Goal: Task Accomplishment & Management: Use online tool/utility

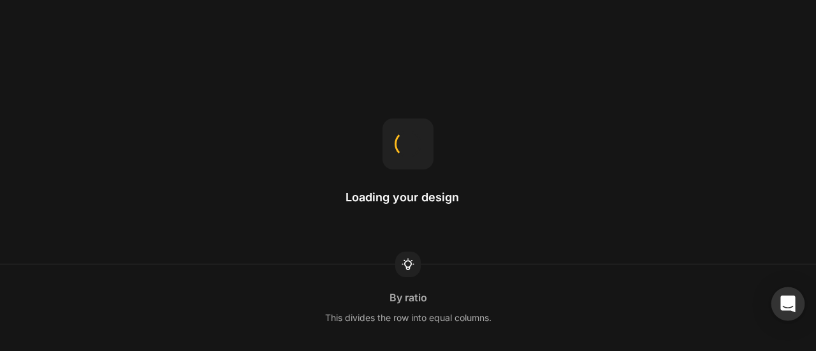
click at [784, 297] on icon "Open Intercom Messenger" at bounding box center [787, 304] width 17 height 17
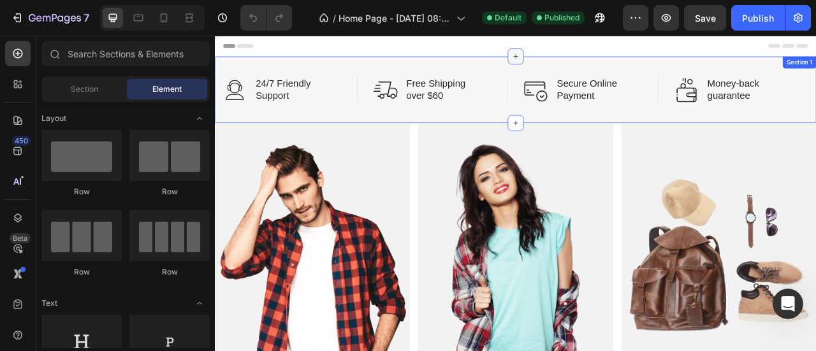
click at [594, 64] on icon at bounding box center [597, 62] width 10 height 10
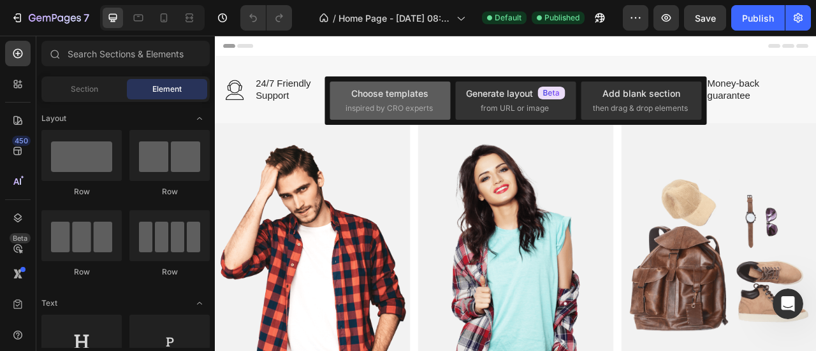
click at [373, 99] on div "Choose templates" at bounding box center [389, 93] width 77 height 13
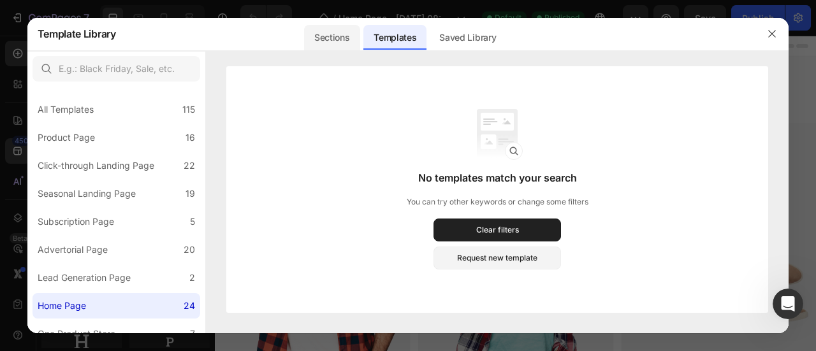
click at [331, 41] on div "Sections" at bounding box center [331, 37] width 55 height 25
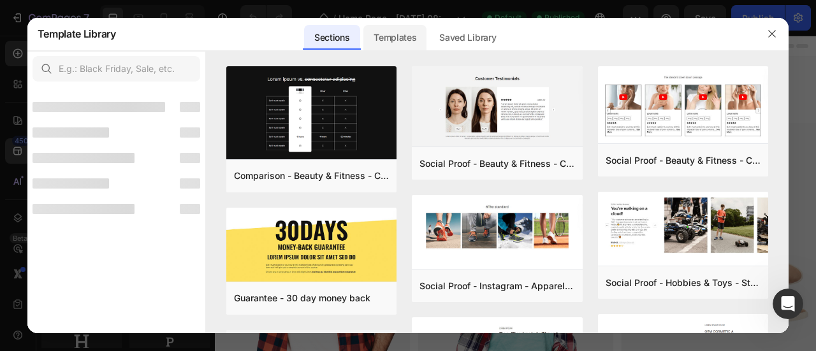
click at [403, 35] on div "Templates" at bounding box center [394, 37] width 63 height 25
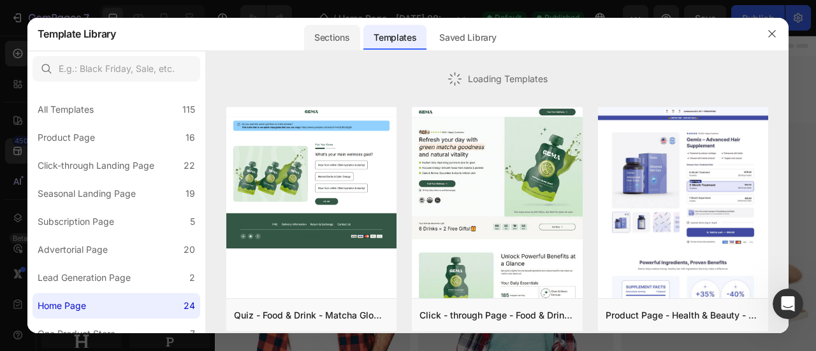
click at [353, 36] on div "Sections" at bounding box center [331, 37] width 55 height 25
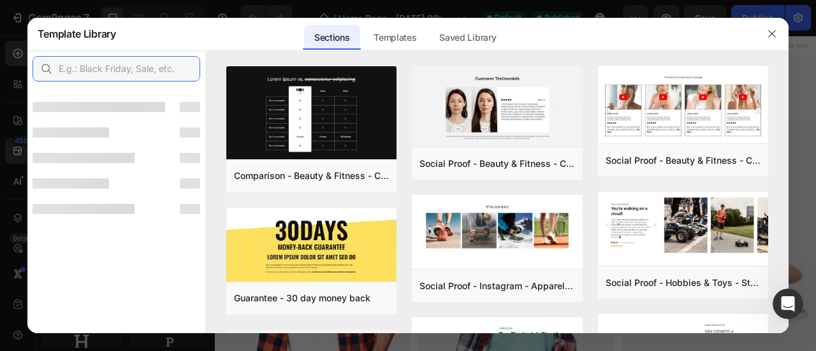
click at [117, 71] on input "text" at bounding box center [116, 68] width 168 height 25
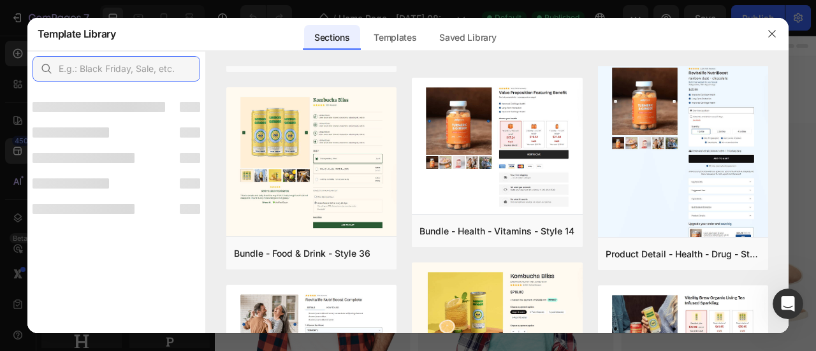
scroll to position [975, 0]
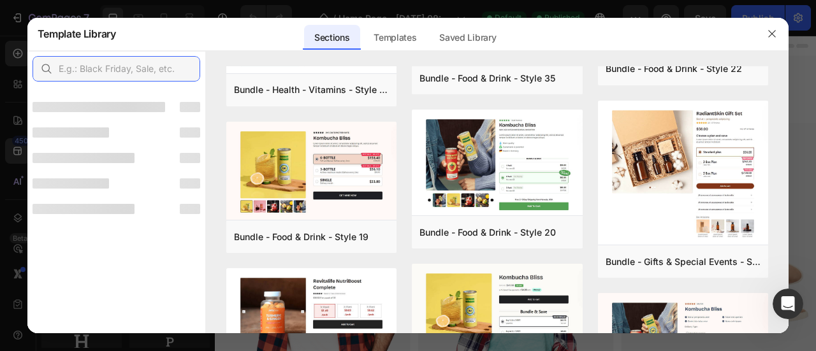
click at [109, 68] on input "text" at bounding box center [116, 68] width 168 height 25
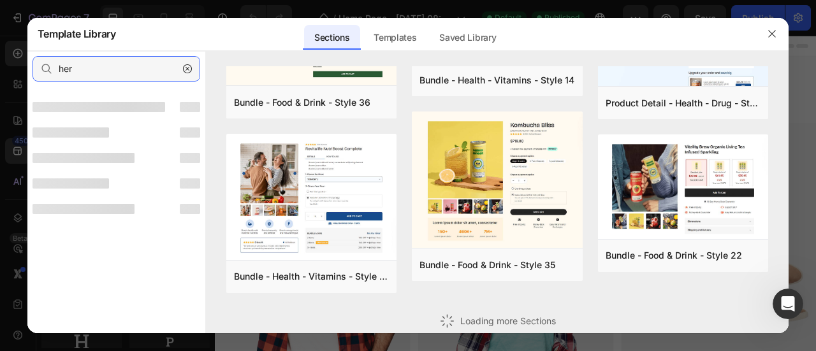
scroll to position [0, 0]
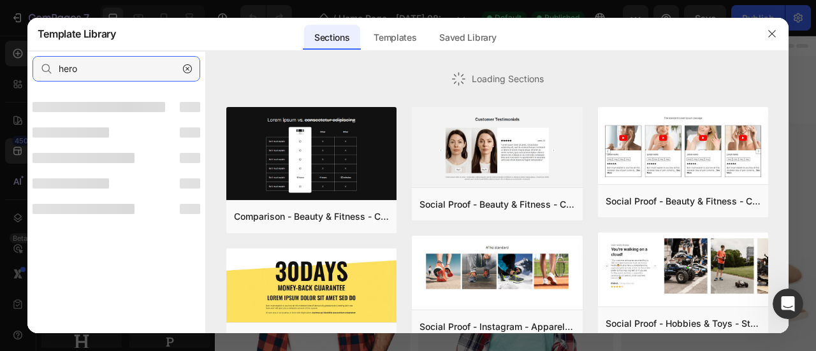
type input "hero"
click at [187, 64] on icon "button" at bounding box center [187, 68] width 9 height 9
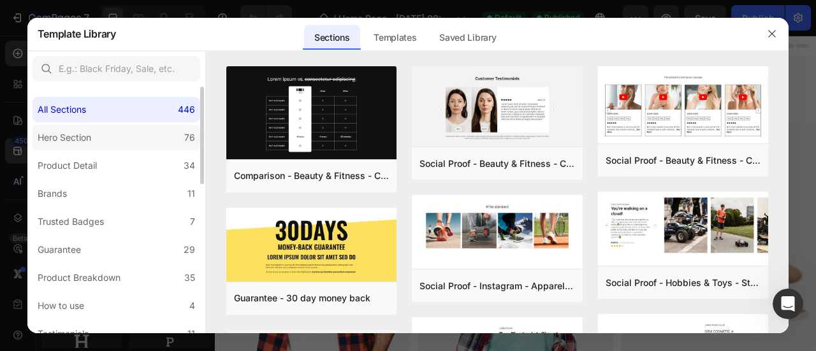
click at [112, 129] on label "Hero Section 76" at bounding box center [116, 137] width 168 height 25
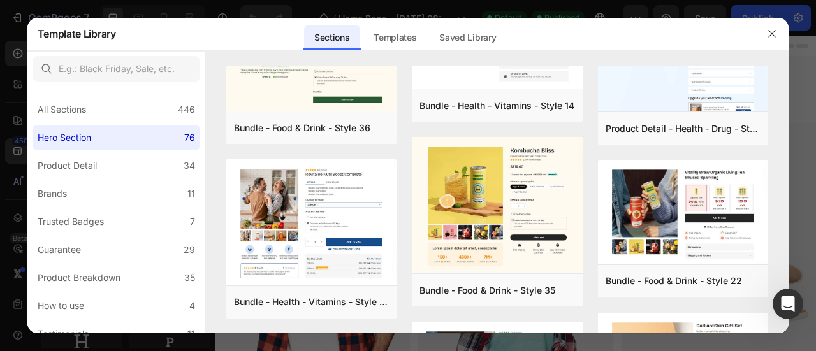
scroll to position [166, 0]
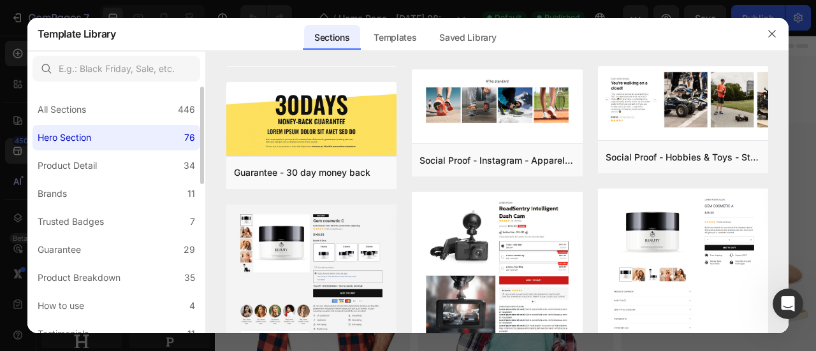
click at [169, 131] on label "Hero Section 76" at bounding box center [116, 137] width 168 height 25
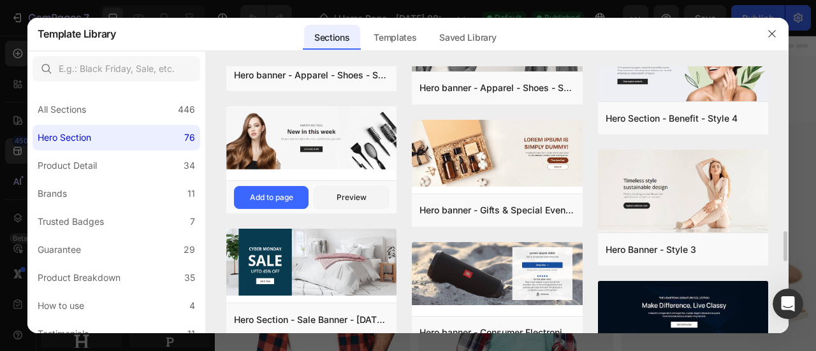
scroll to position [1663, 0]
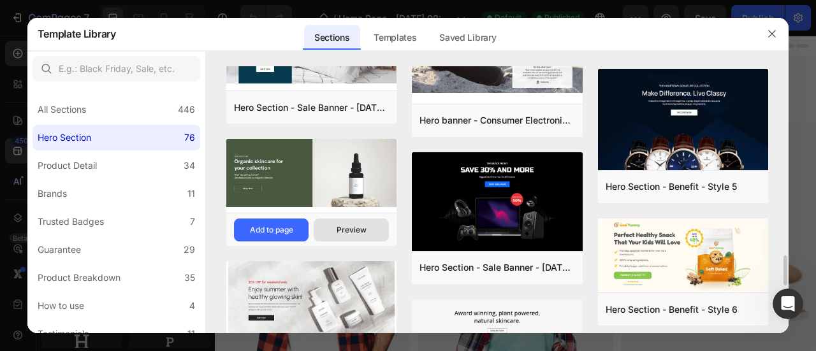
click at [354, 226] on div "Preview" at bounding box center [351, 229] width 30 height 11
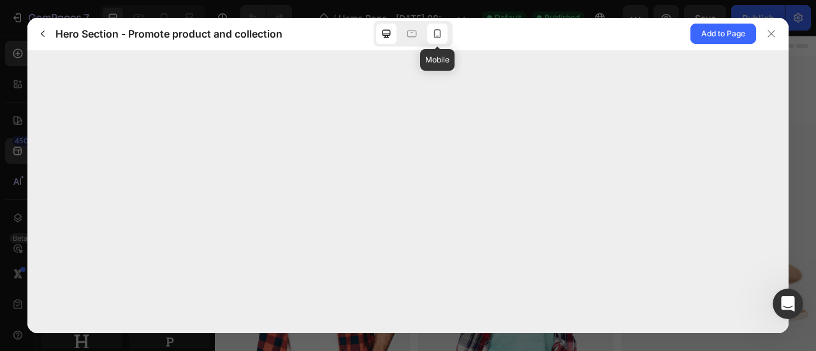
click at [438, 34] on icon at bounding box center [437, 33] width 13 height 13
click at [389, 34] on icon at bounding box center [386, 34] width 8 height 8
click at [433, 32] on icon at bounding box center [437, 33] width 13 height 13
click at [389, 30] on icon at bounding box center [386, 34] width 8 height 8
click at [783, 34] on button at bounding box center [772, 34] width 32 height 32
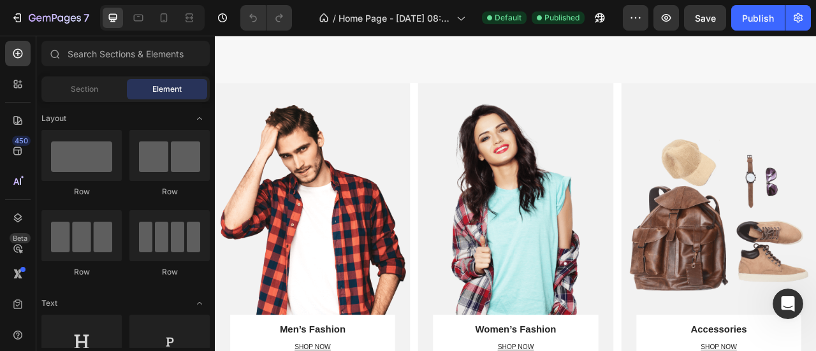
scroll to position [0, 0]
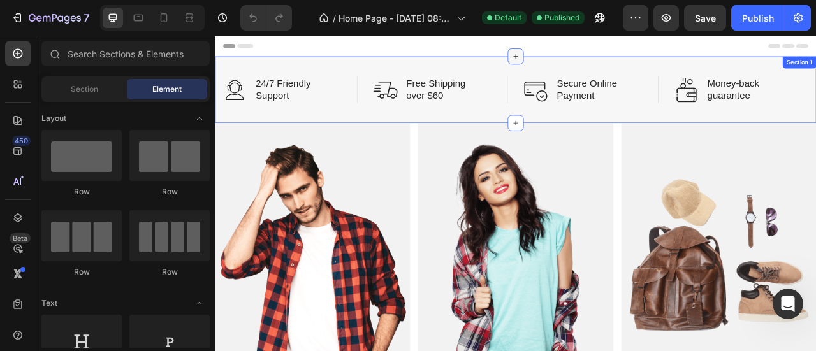
click at [592, 64] on icon at bounding box center [597, 62] width 10 height 10
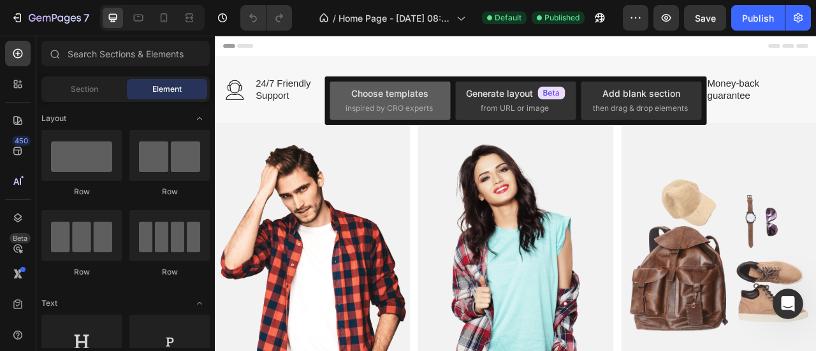
click at [404, 83] on div "Choose templates inspired by CRO experts" at bounding box center [389, 101] width 120 height 38
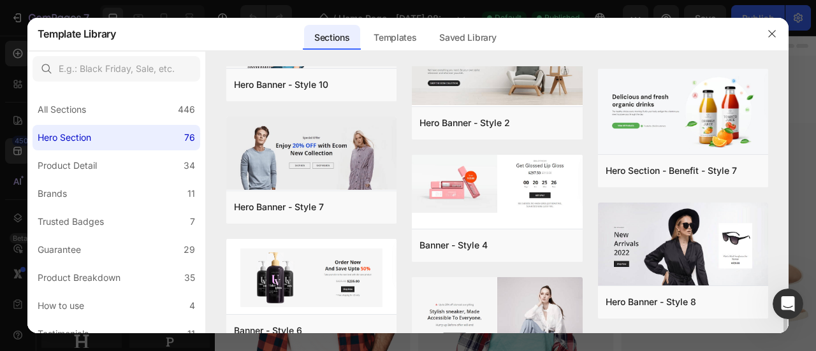
scroll to position [2275, 0]
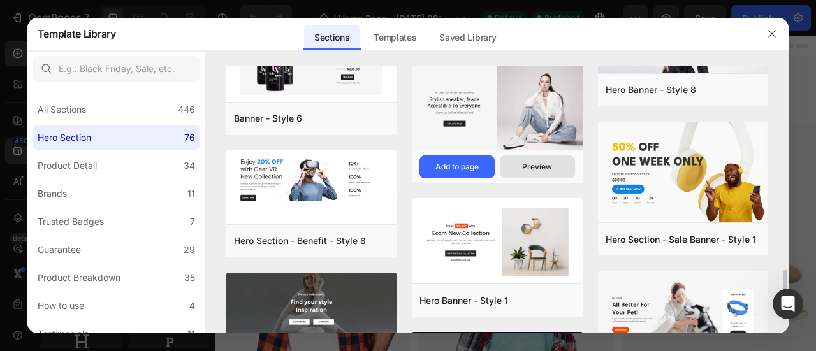
click at [544, 169] on div "Preview" at bounding box center [537, 166] width 30 height 11
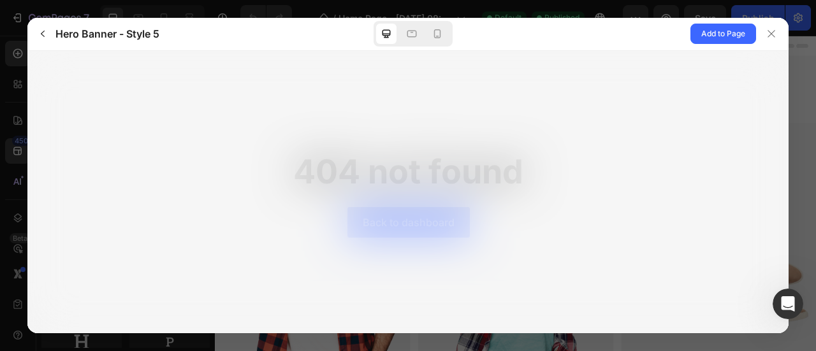
scroll to position [0, 0]
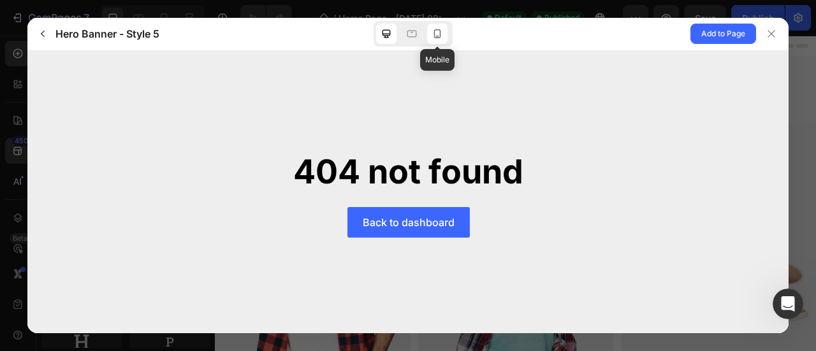
click at [438, 34] on icon at bounding box center [437, 33] width 13 height 13
click at [402, 33] on div at bounding box center [411, 34] width 20 height 20
click at [381, 32] on icon at bounding box center [386, 33] width 13 height 13
click at [765, 39] on div at bounding box center [771, 34] width 20 height 20
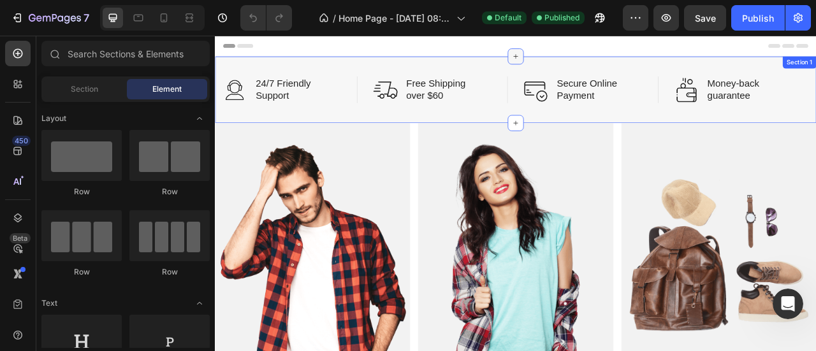
click at [596, 55] on div at bounding box center [597, 62] width 20 height 20
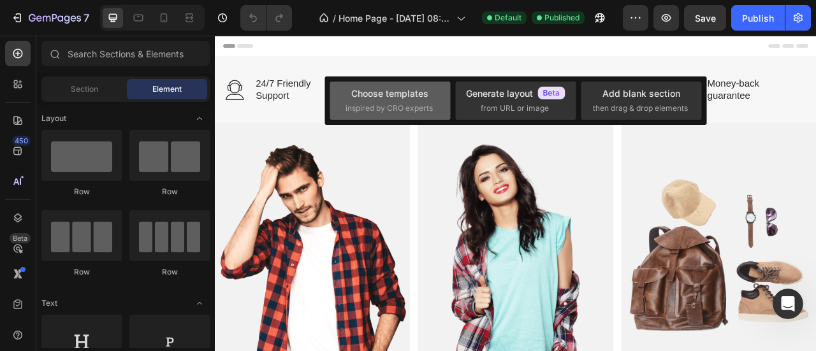
click at [409, 97] on div "Choose templates" at bounding box center [389, 93] width 77 height 13
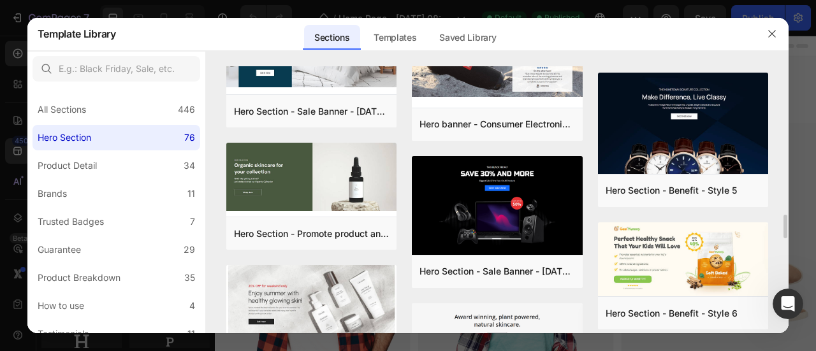
scroll to position [1447, 0]
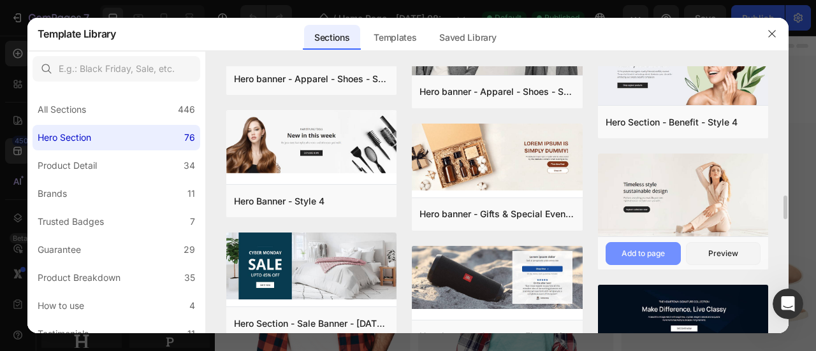
click at [658, 253] on div "Add to page" at bounding box center [642, 253] width 43 height 11
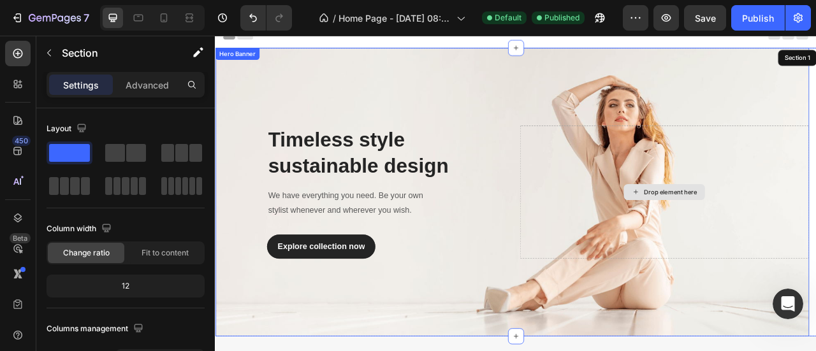
scroll to position [25, 0]
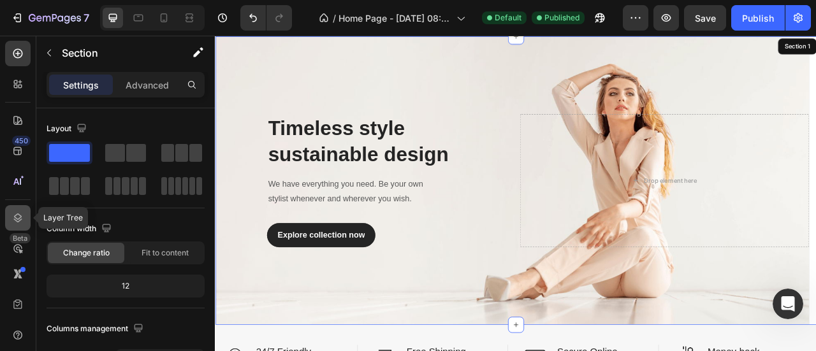
click at [15, 220] on icon at bounding box center [18, 217] width 8 height 9
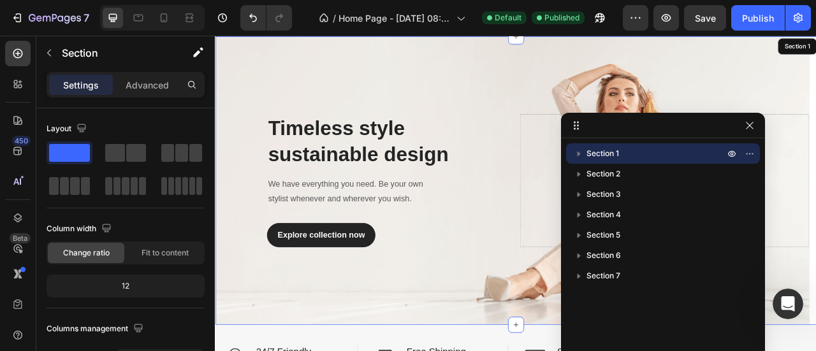
click at [580, 153] on icon "button" at bounding box center [578, 153] width 13 height 13
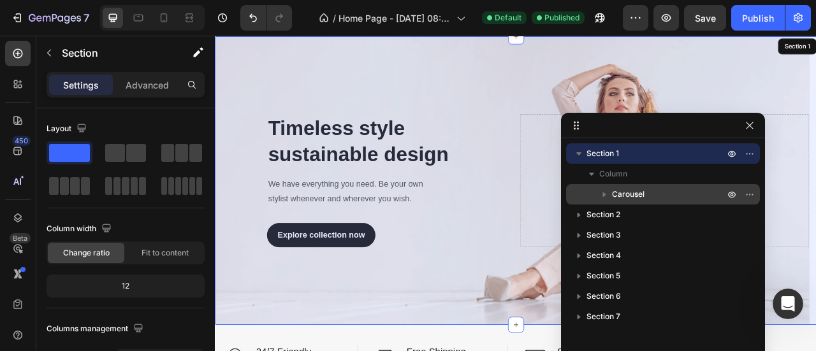
click at [599, 192] on icon "button" at bounding box center [604, 194] width 13 height 13
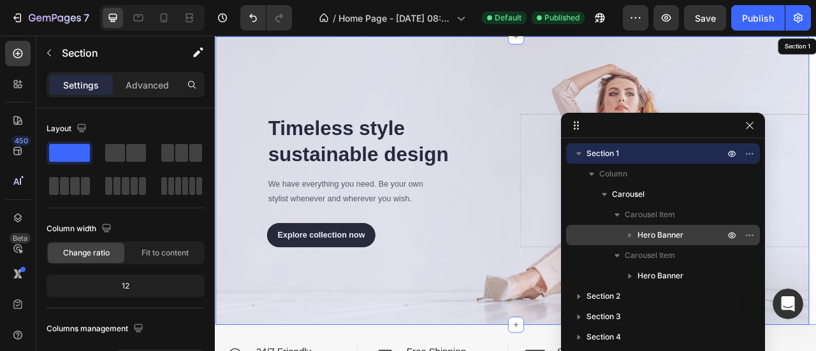
click at [667, 230] on span "Hero Banner" at bounding box center [660, 235] width 46 height 13
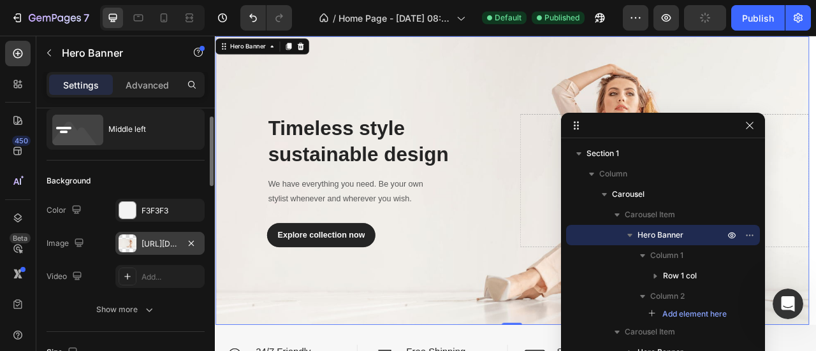
scroll to position [37, 0]
click at [192, 242] on icon "button" at bounding box center [191, 243] width 5 height 5
type input "100"
type input "Auto"
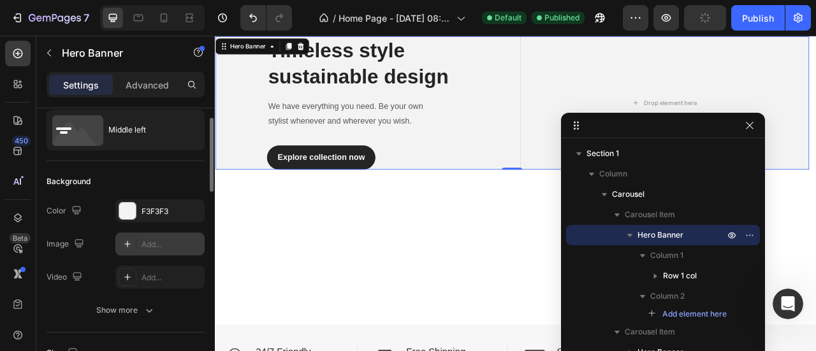
click at [155, 243] on div "Add..." at bounding box center [171, 244] width 60 height 11
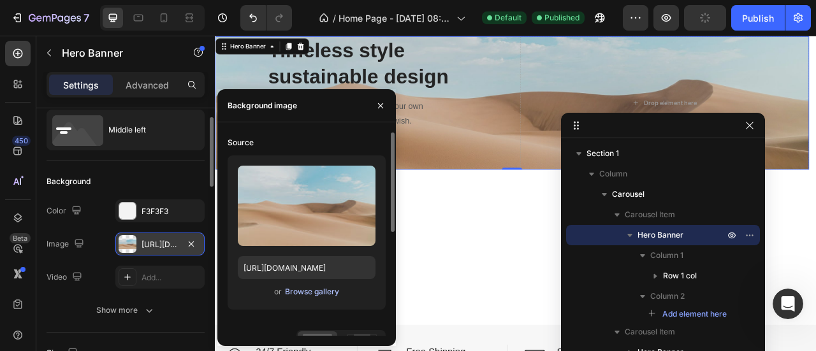
click at [308, 290] on div "Browse gallery" at bounding box center [312, 291] width 54 height 11
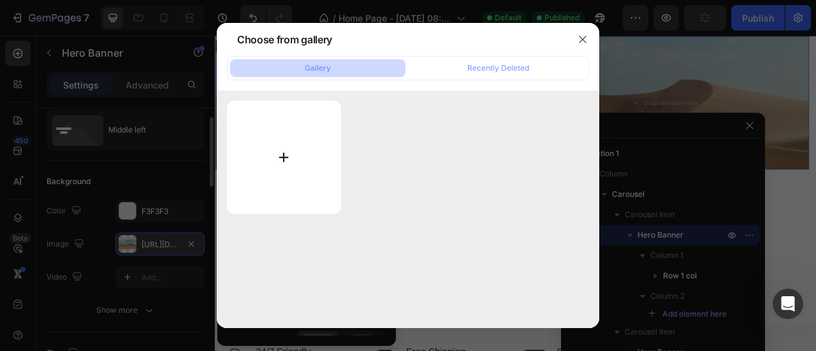
click at [288, 154] on input "file" at bounding box center [284, 157] width 114 height 113
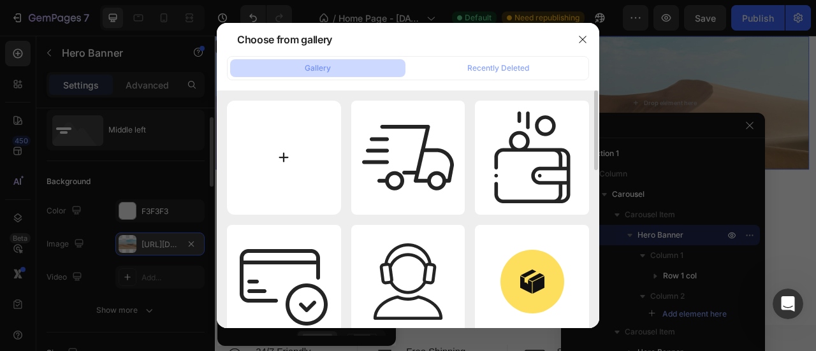
type input "C:\fakepath\banner 1.png"
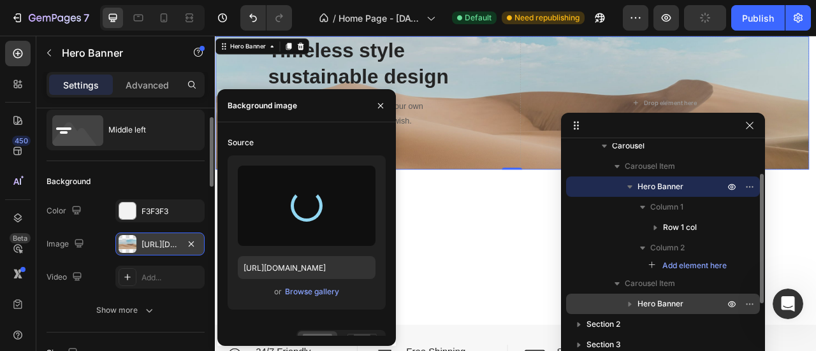
scroll to position [49, 0]
click at [631, 303] on icon "button" at bounding box center [629, 303] width 13 height 13
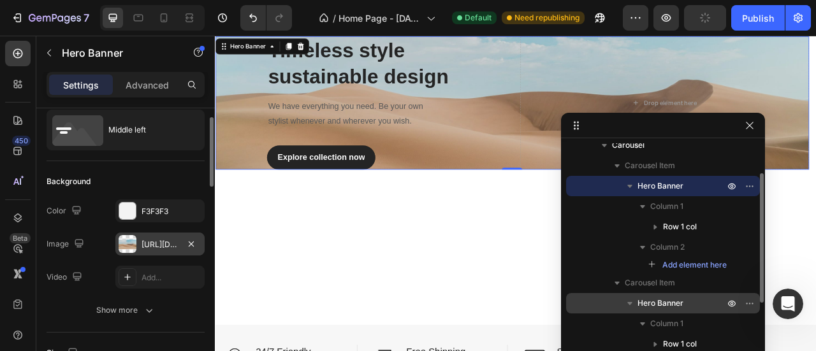
click at [631, 303] on icon "button" at bounding box center [629, 303] width 13 height 13
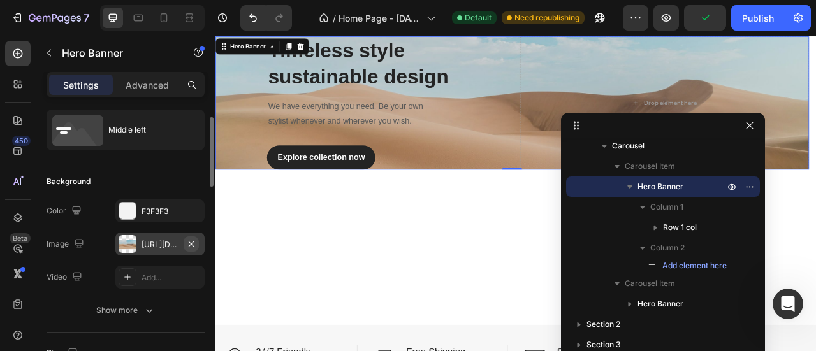
click at [186, 239] on icon "button" at bounding box center [191, 244] width 10 height 10
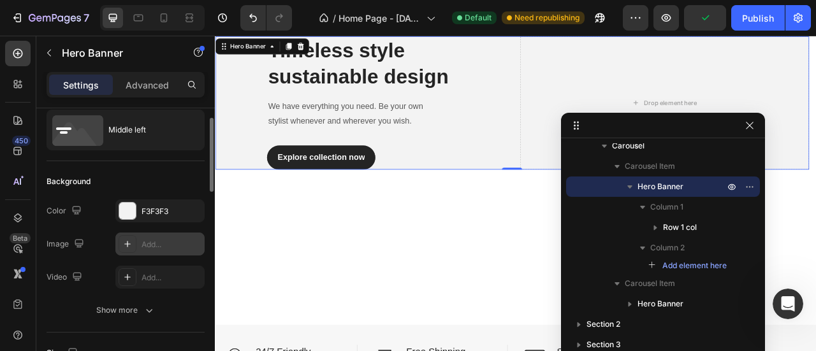
click at [156, 243] on div "Add..." at bounding box center [171, 244] width 60 height 11
type input "[URL][DOMAIN_NAME]"
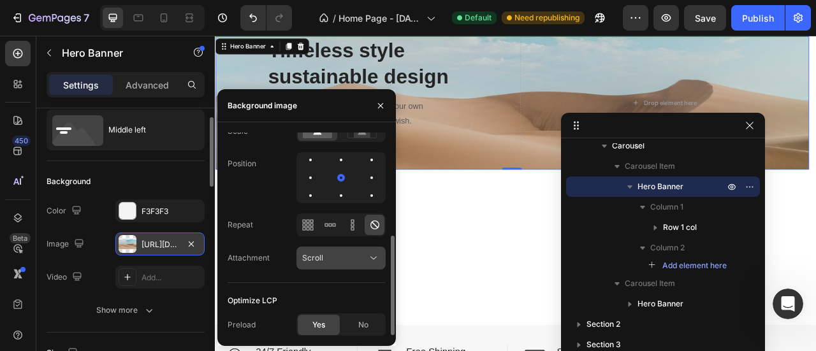
scroll to position [0, 0]
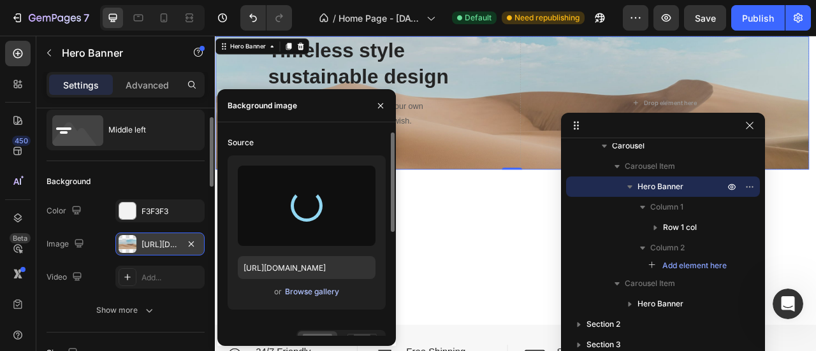
click at [315, 292] on div "Browse gallery" at bounding box center [312, 291] width 54 height 11
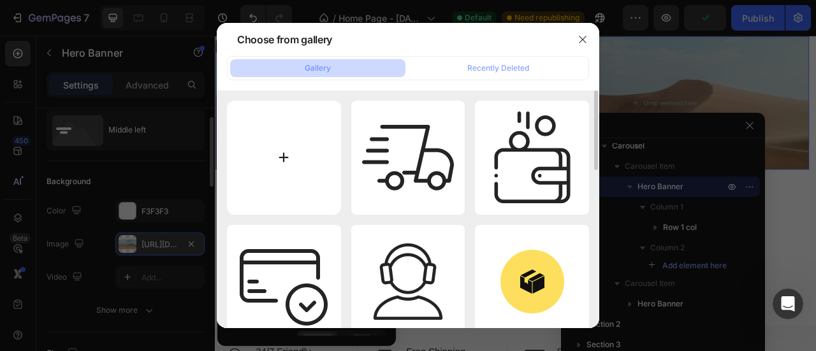
click at [289, 158] on input "file" at bounding box center [284, 158] width 114 height 114
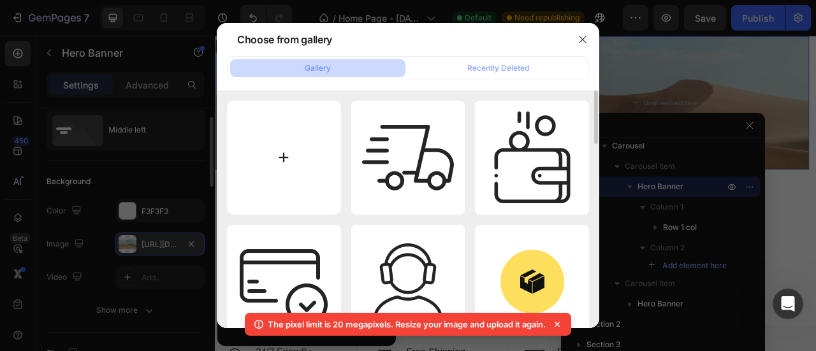
type input "C:\fakepath\banner 1.png"
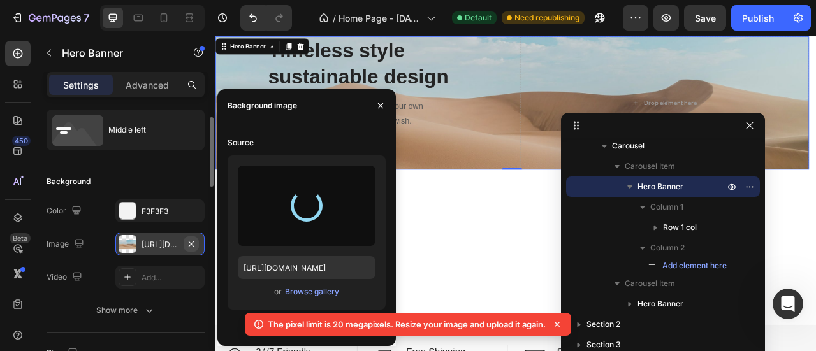
click at [190, 243] on icon "button" at bounding box center [191, 244] width 10 height 10
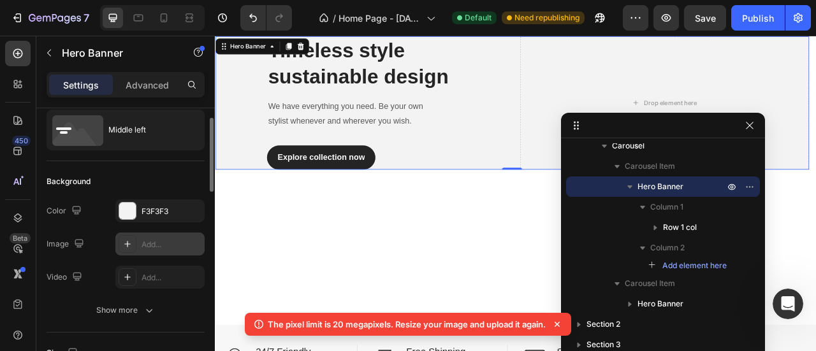
click at [158, 239] on div "Add..." at bounding box center [171, 244] width 60 height 11
type input "[URL][DOMAIN_NAME]"
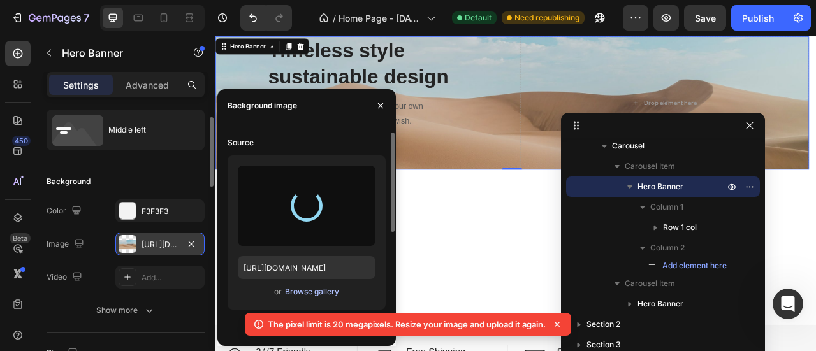
click at [301, 291] on div "Browse gallery" at bounding box center [312, 291] width 54 height 11
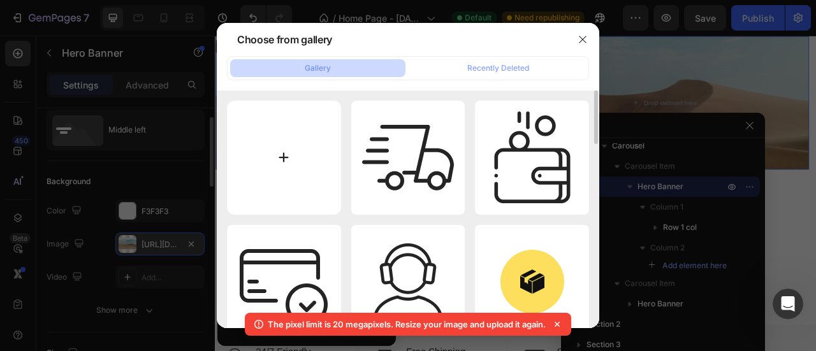
click at [292, 145] on input "file" at bounding box center [284, 158] width 114 height 114
type input "C:\fakepath\2.jpg"
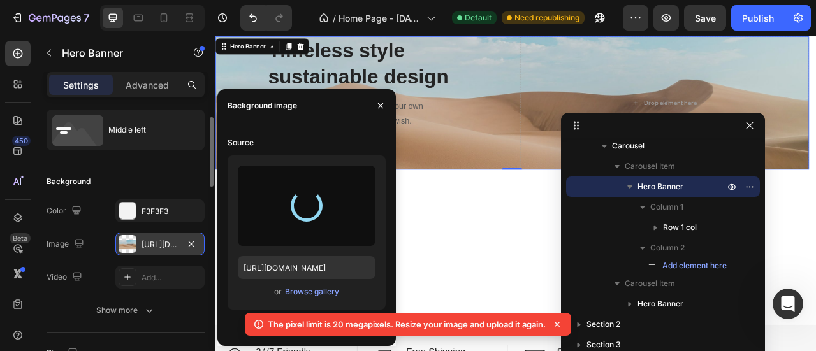
type input "https://cdn.shopify.com/s/files/1/0665/8795/1155/files/gempages_586013836063015…"
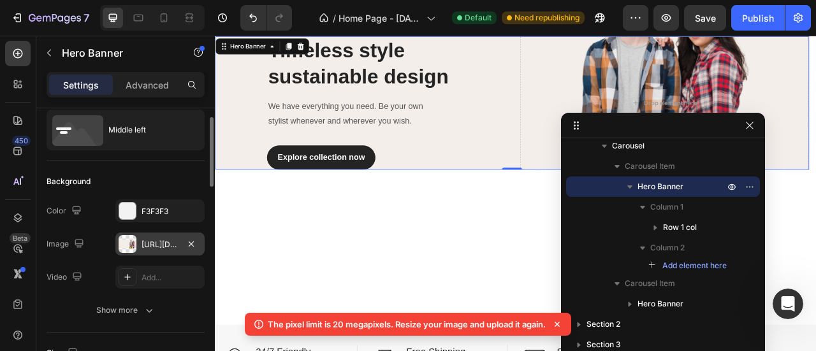
click at [558, 322] on icon at bounding box center [556, 324] width 5 height 5
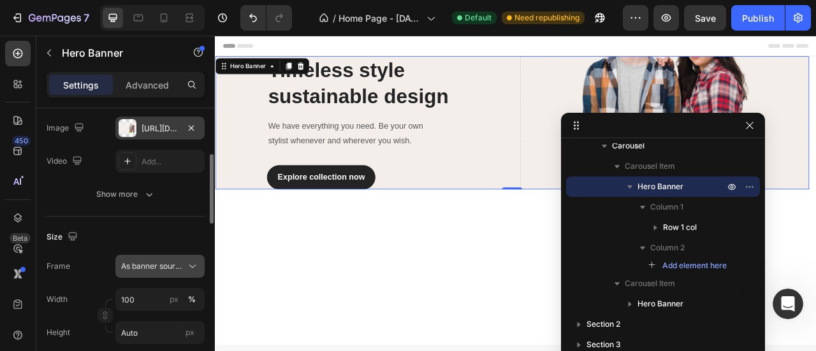
scroll to position [162, 0]
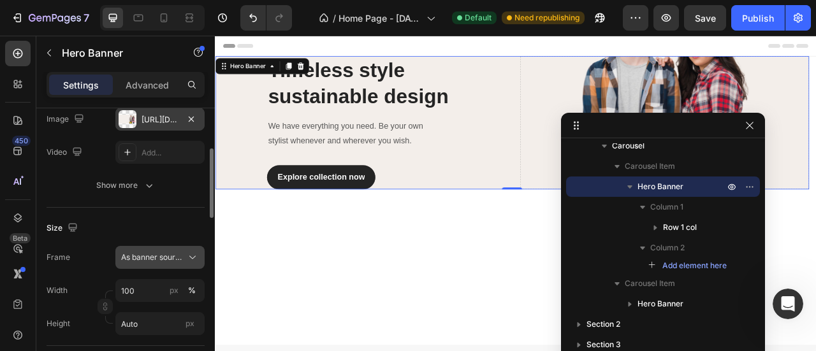
click at [156, 255] on span "As banner source" at bounding box center [152, 257] width 62 height 11
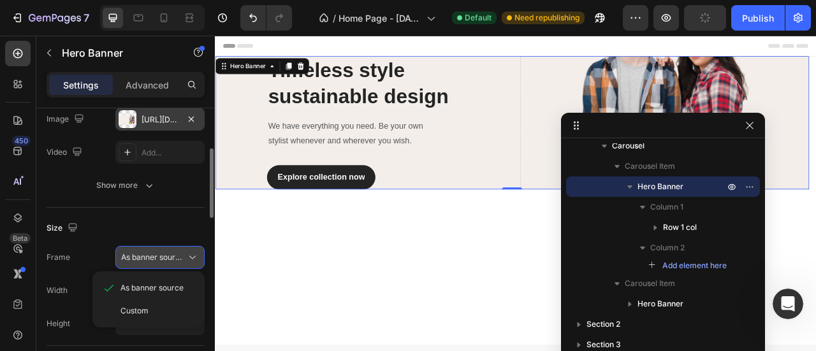
click at [148, 249] on button "As banner source" at bounding box center [159, 257] width 89 height 23
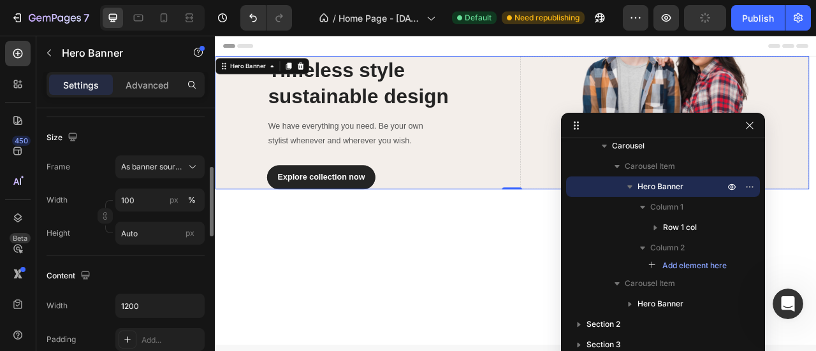
scroll to position [255, 0]
click at [157, 233] on input "Auto" at bounding box center [159, 230] width 89 height 23
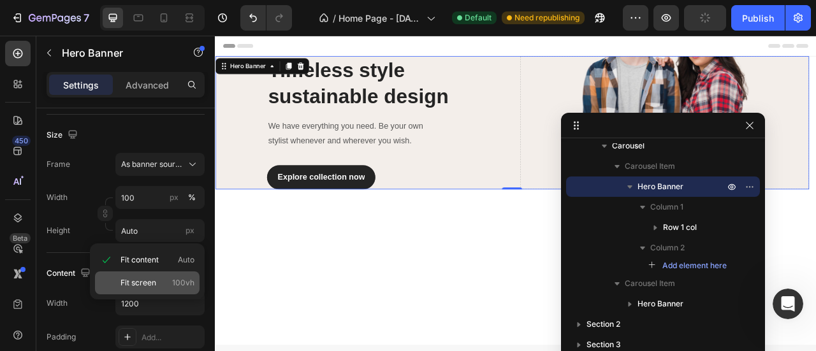
click at [153, 275] on div "Fit screen 100vh" at bounding box center [147, 282] width 105 height 23
type input "100 vh"
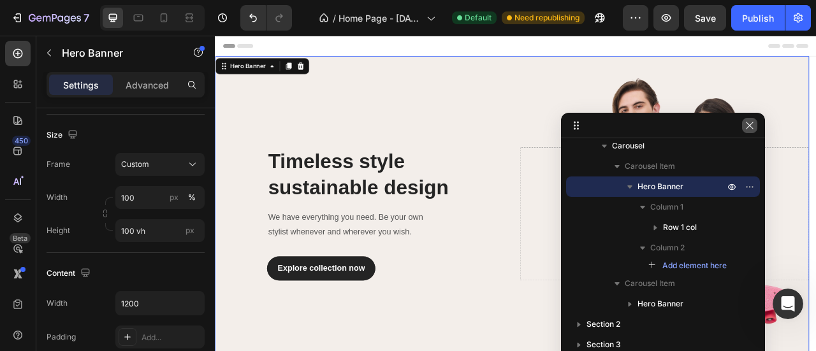
click at [752, 125] on icon "button" at bounding box center [749, 125] width 10 height 10
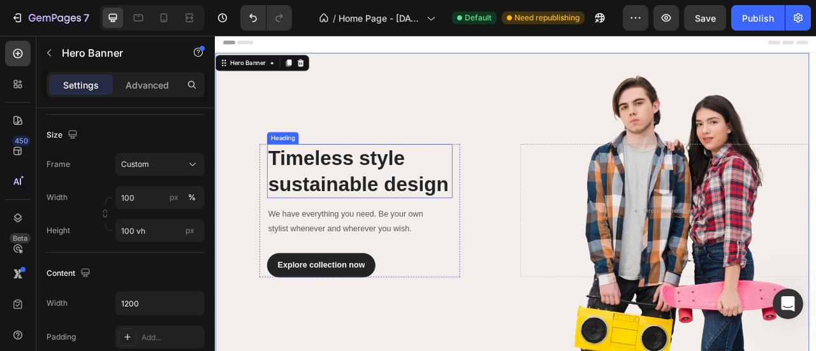
scroll to position [5, 0]
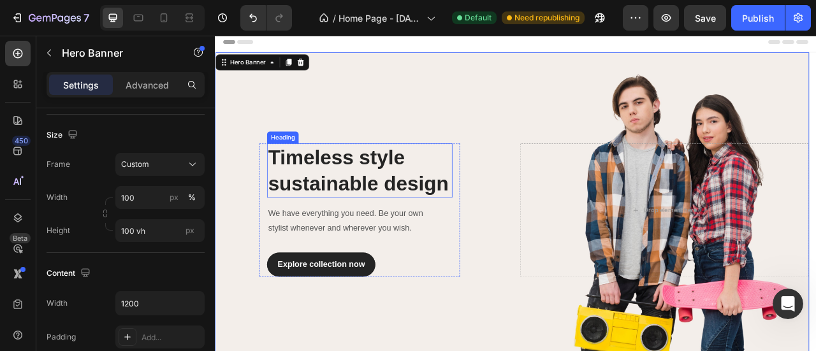
click at [356, 206] on p "Timeless style sustainable design" at bounding box center [398, 207] width 233 height 66
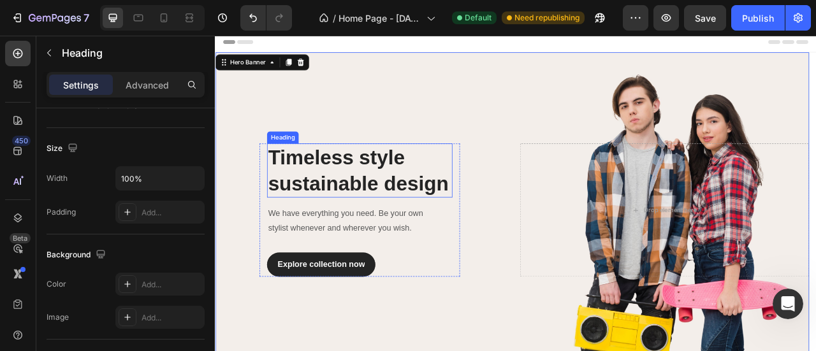
click at [356, 206] on p "Timeless style sustainable design" at bounding box center [398, 207] width 233 height 66
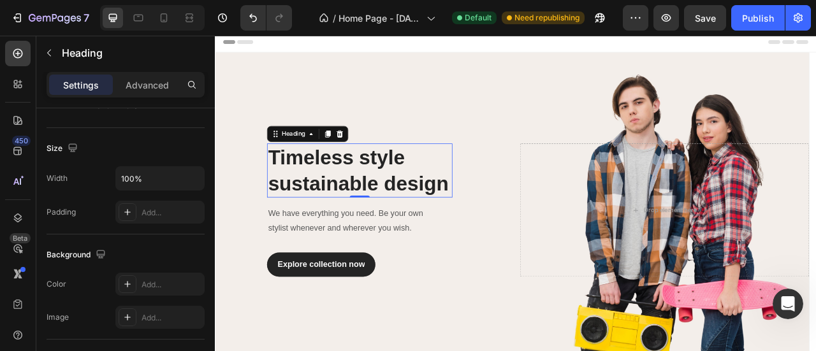
click at [356, 206] on p "Timeless style sustainable design" at bounding box center [398, 207] width 233 height 66
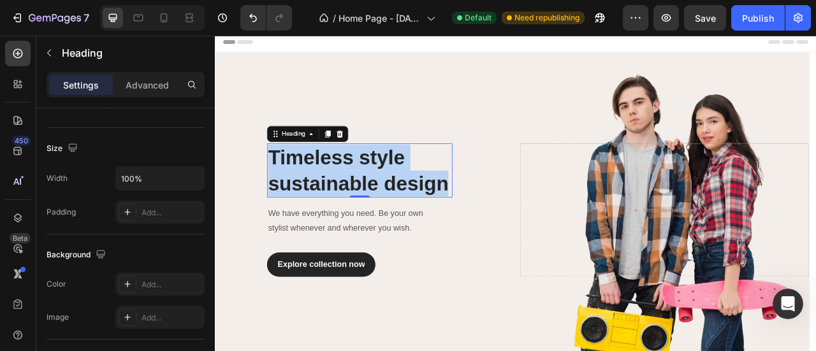
scroll to position [0, 0]
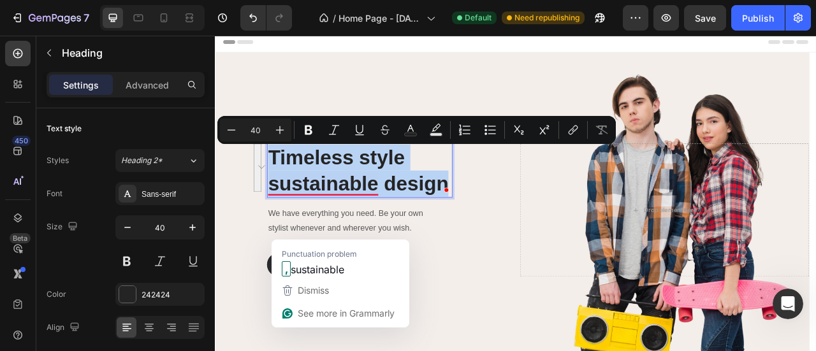
click at [355, 199] on p "Timeless style sustainable design" at bounding box center [398, 207] width 233 height 66
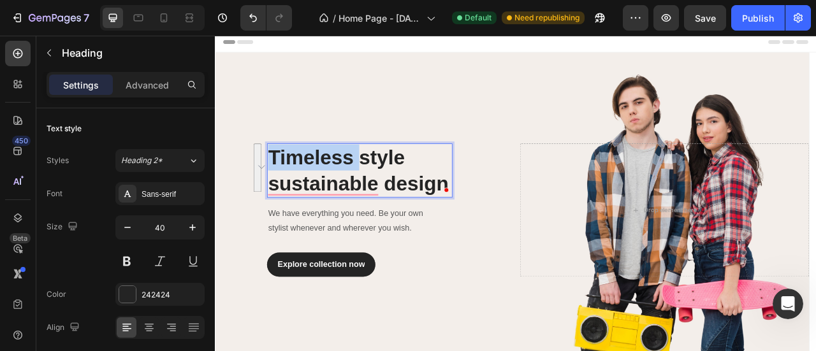
click at [355, 199] on p "Timeless style sustainable design" at bounding box center [398, 207] width 233 height 66
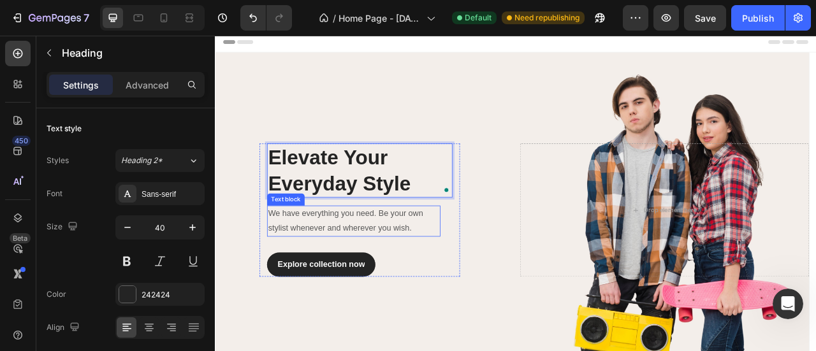
click at [380, 268] on p "We have everything you need. Be your own stylist whenever and wherever you wish." at bounding box center [391, 271] width 218 height 37
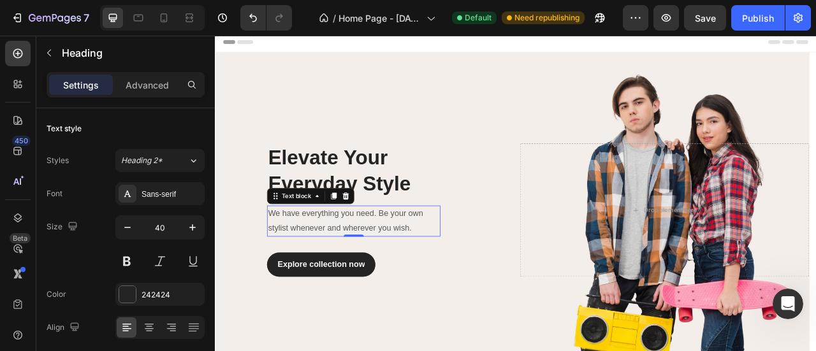
click at [380, 268] on p "We have everything you need. Be your own stylist whenever and wherever you wish." at bounding box center [391, 271] width 218 height 37
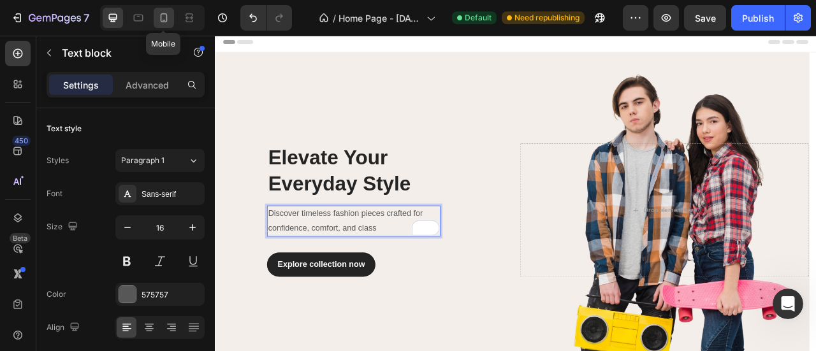
click at [162, 17] on icon at bounding box center [163, 17] width 13 height 13
type input "14"
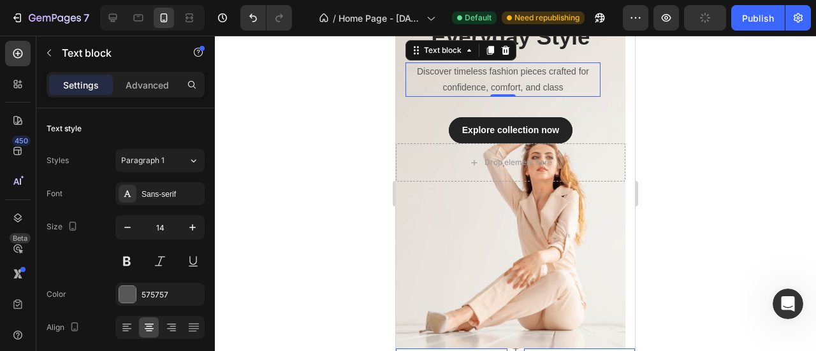
scroll to position [212, 0]
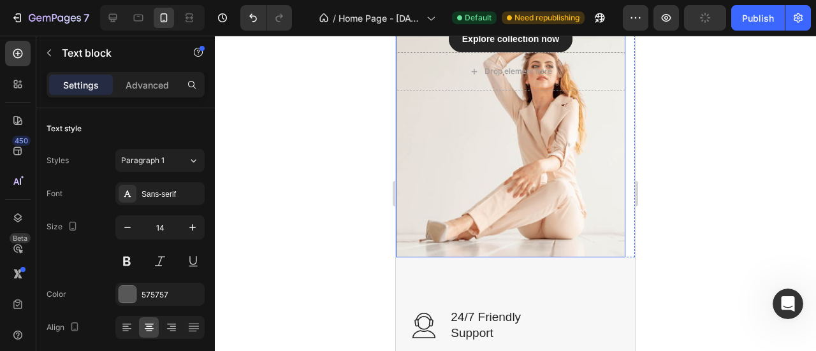
click at [458, 192] on div "Overlay" at bounding box center [510, 54] width 229 height 408
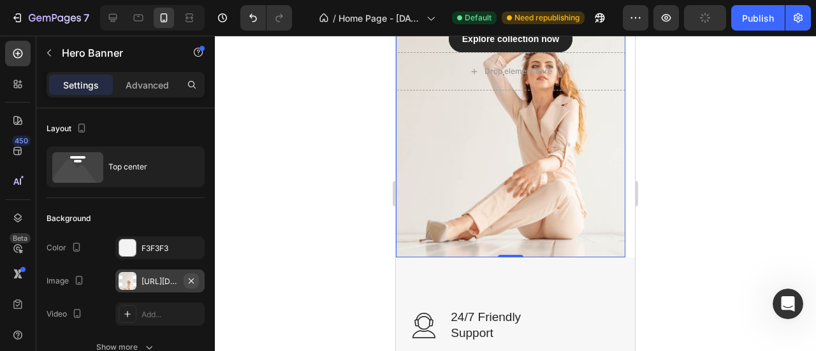
click at [190, 280] on icon "button" at bounding box center [191, 281] width 10 height 10
type input "100"
type input "Auto"
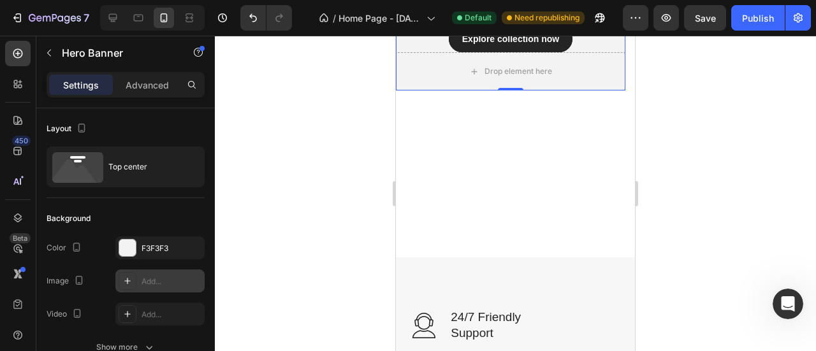
click at [150, 280] on div "Add..." at bounding box center [171, 281] width 60 height 11
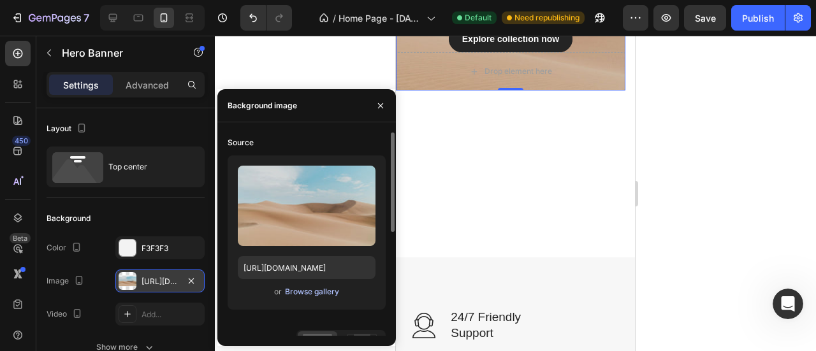
click at [301, 294] on div "Browse gallery" at bounding box center [312, 291] width 54 height 11
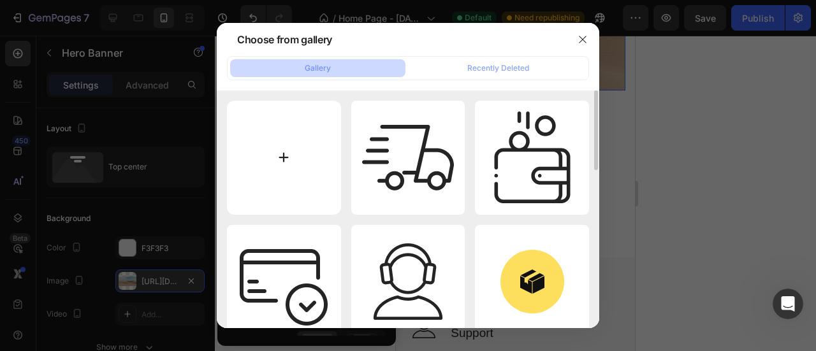
click at [300, 159] on input "file" at bounding box center [284, 158] width 114 height 114
type input "C:\fakepath\banner 2 m.png"
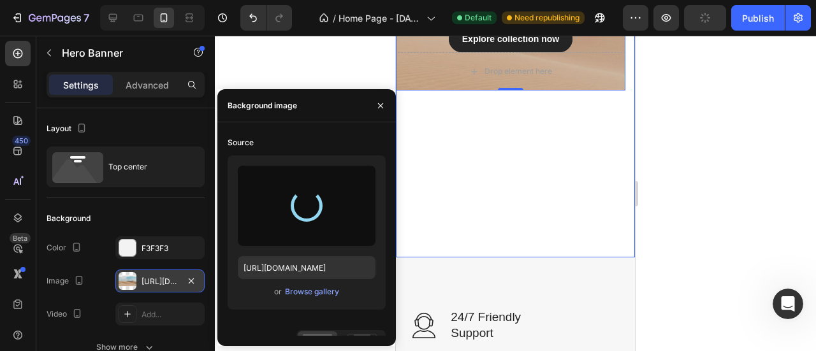
scroll to position [0, 0]
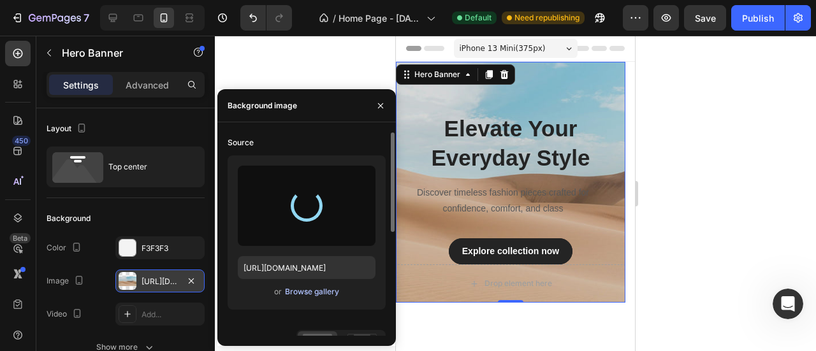
click at [326, 292] on div "Browse gallery" at bounding box center [312, 291] width 54 height 11
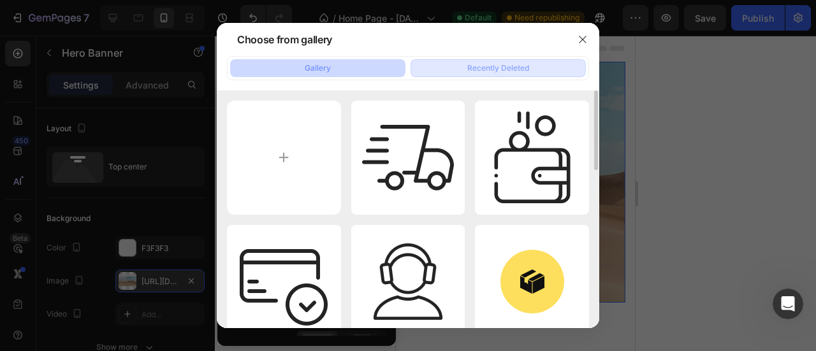
click at [464, 68] on button "Recently Deleted" at bounding box center [497, 68] width 175 height 18
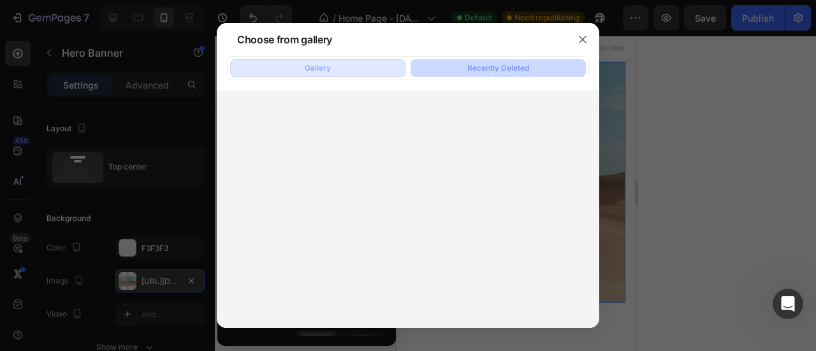
click at [322, 69] on div "Gallery" at bounding box center [318, 67] width 26 height 11
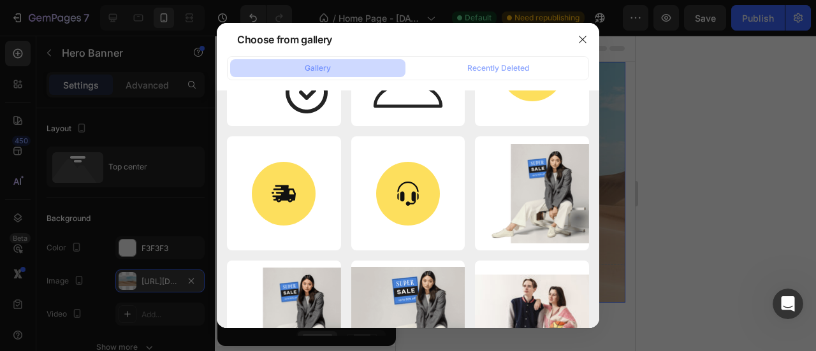
scroll to position [424, 0]
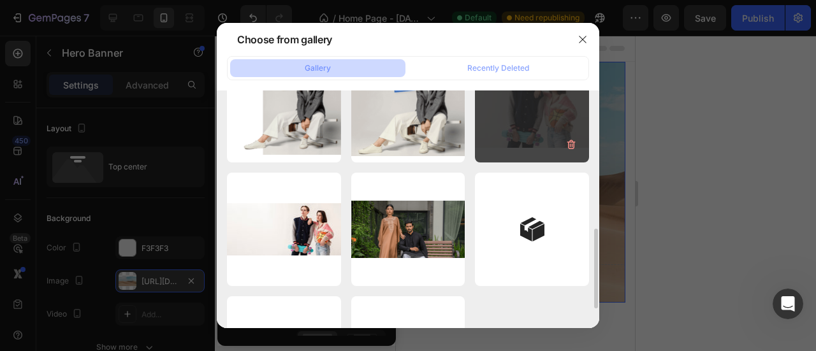
click at [494, 135] on div "Mobile view .jpg 2205.92 kb" at bounding box center [532, 105] width 114 height 114
type input "[URL][DOMAIN_NAME]"
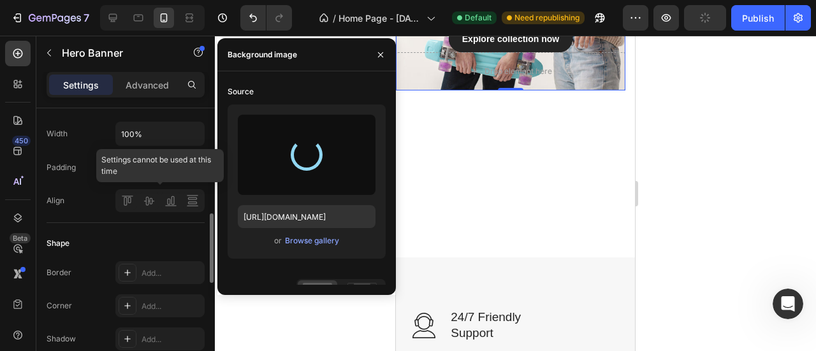
scroll to position [212, 0]
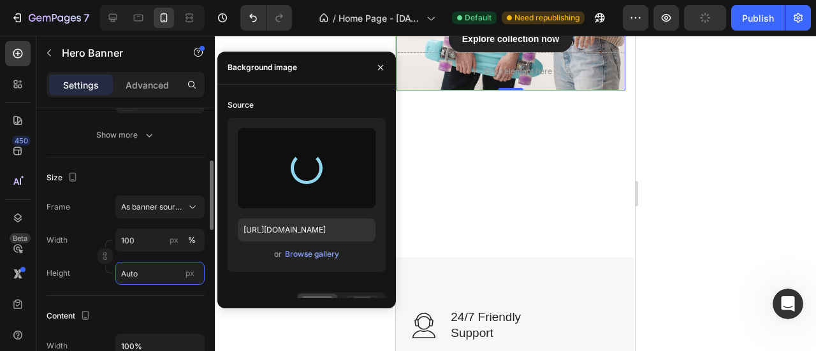
click at [155, 272] on input "Auto" at bounding box center [159, 273] width 89 height 23
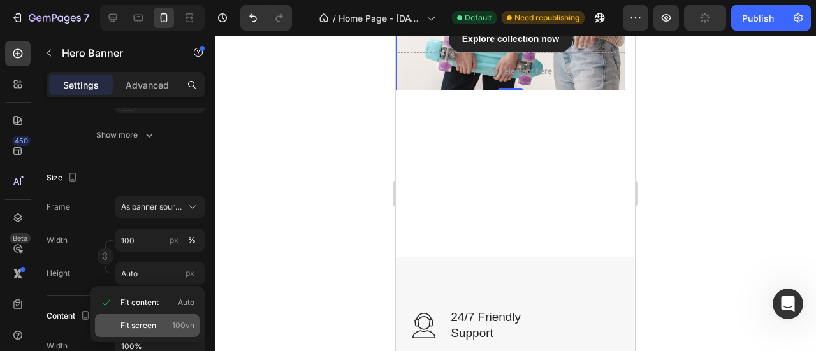
click at [156, 323] on p "Fit screen 100vh" at bounding box center [157, 325] width 74 height 11
type input "100 vh"
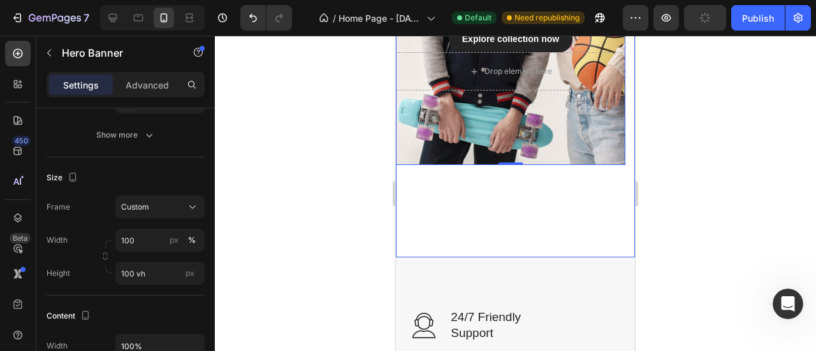
scroll to position [0, 0]
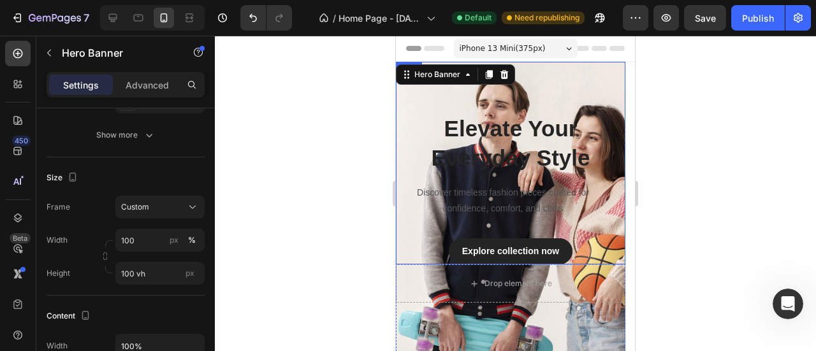
click at [261, 166] on div at bounding box center [515, 193] width 601 height 315
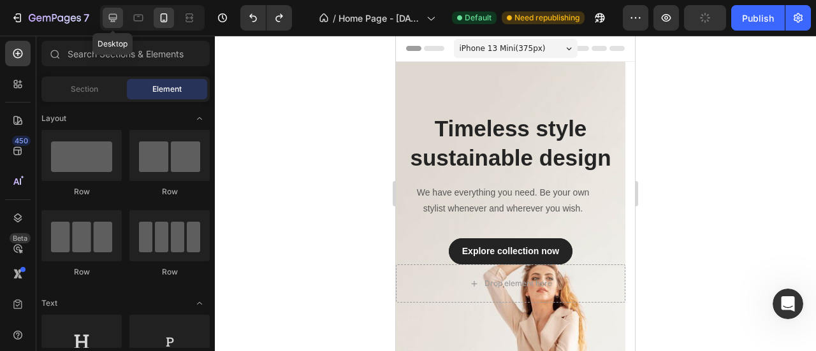
click at [113, 16] on icon at bounding box center [112, 17] width 13 height 13
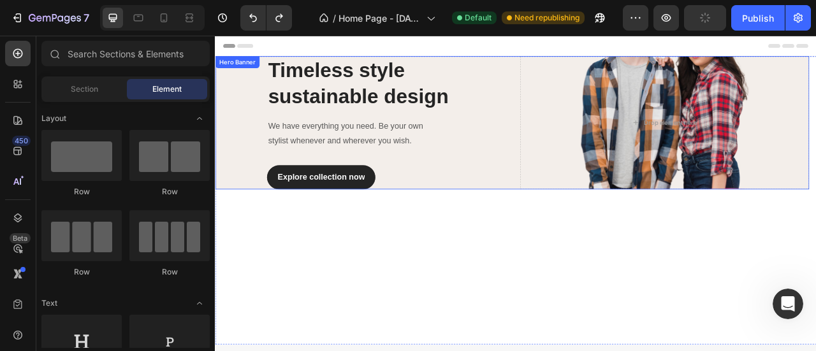
click at [581, 85] on div "Timeless style sustainable design Heading We have everything you need. Be your …" at bounding box center [398, 146] width 367 height 169
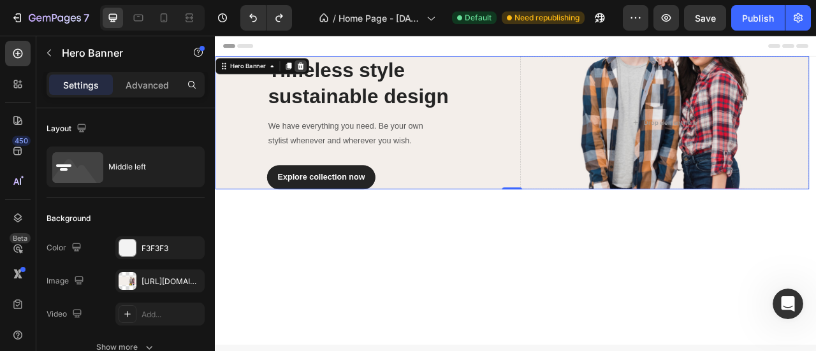
click at [319, 74] on icon at bounding box center [323, 74] width 10 height 10
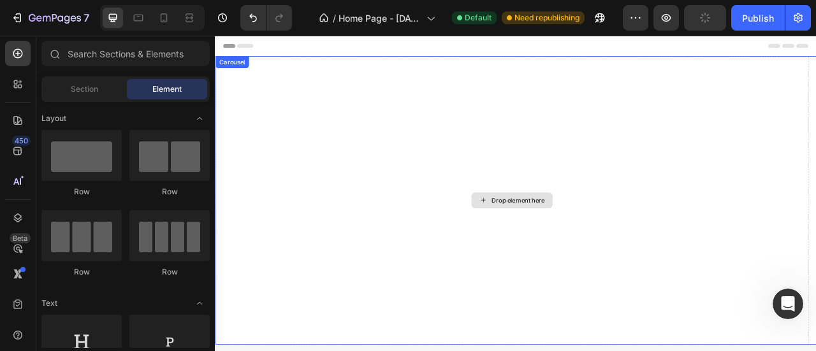
click at [329, 98] on div "Drop element here" at bounding box center [592, 245] width 755 height 367
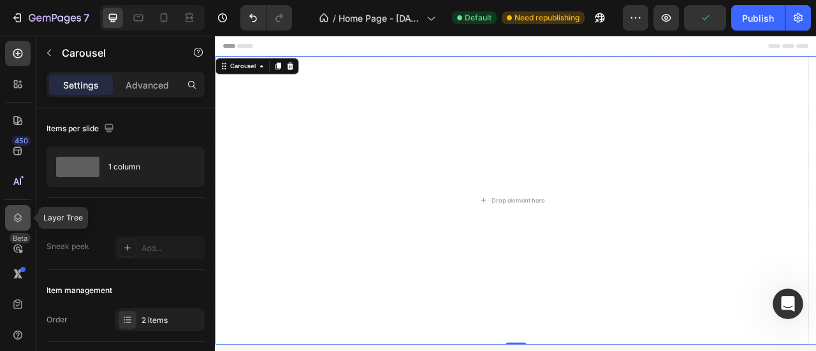
click at [17, 219] on icon at bounding box center [18, 217] width 8 height 9
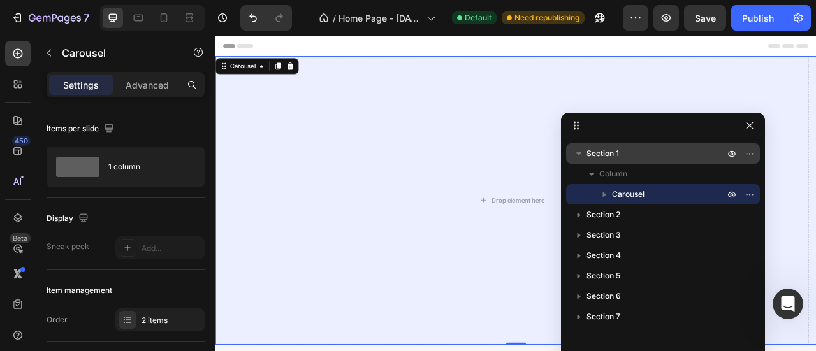
click at [686, 155] on p "Section 1" at bounding box center [656, 153] width 140 height 13
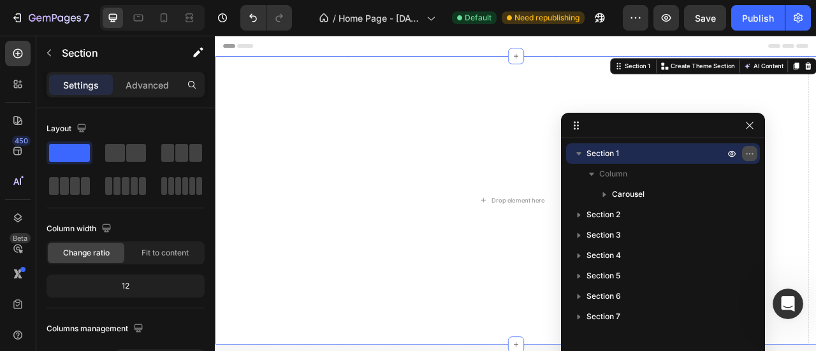
click at [749, 153] on icon "button" at bounding box center [749, 153] width 1 height 1
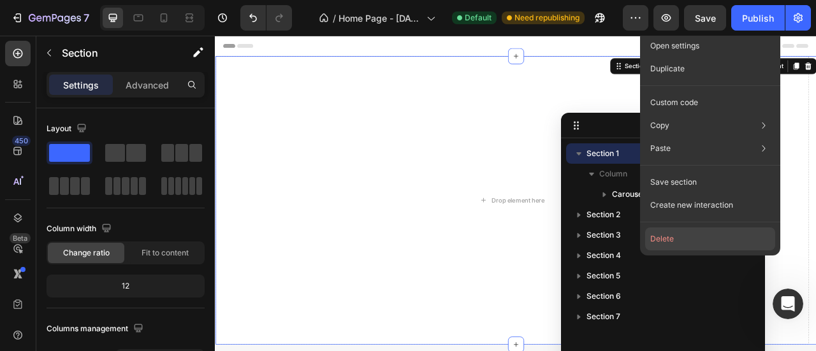
click at [667, 243] on button "Delete" at bounding box center [710, 238] width 130 height 23
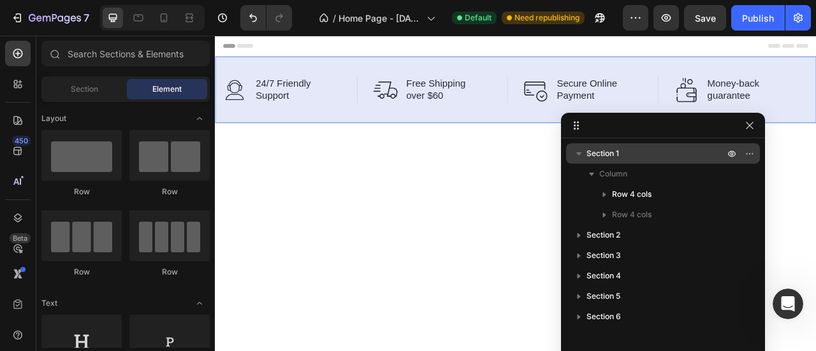
click at [579, 152] on icon "button" at bounding box center [578, 153] width 13 height 13
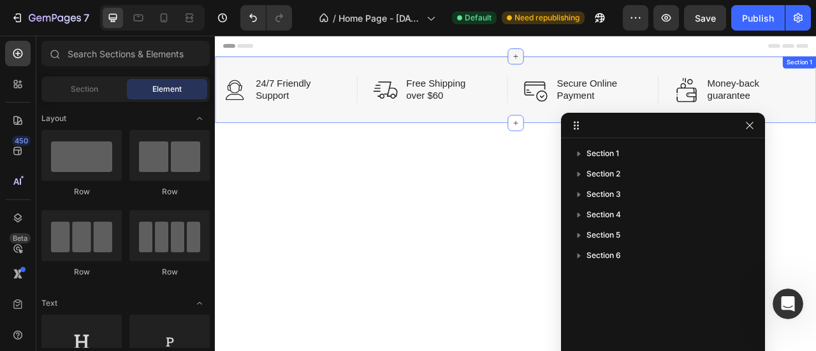
click at [595, 62] on icon at bounding box center [597, 62] width 10 height 10
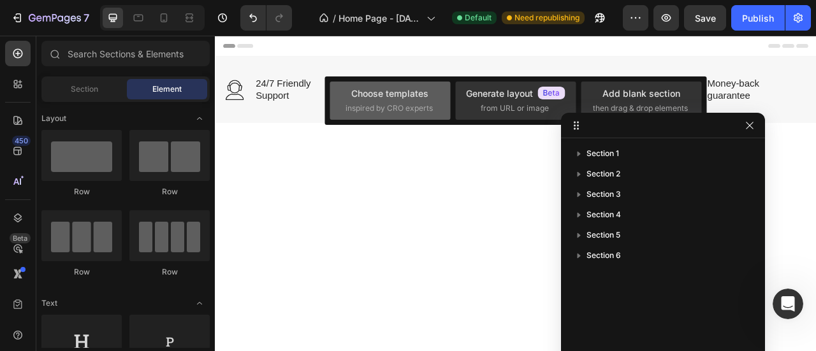
click at [395, 92] on div "Choose templates" at bounding box center [389, 93] width 77 height 13
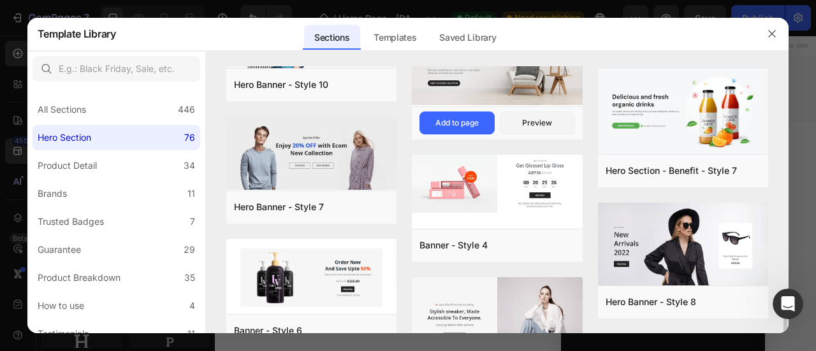
scroll to position [2275, 0]
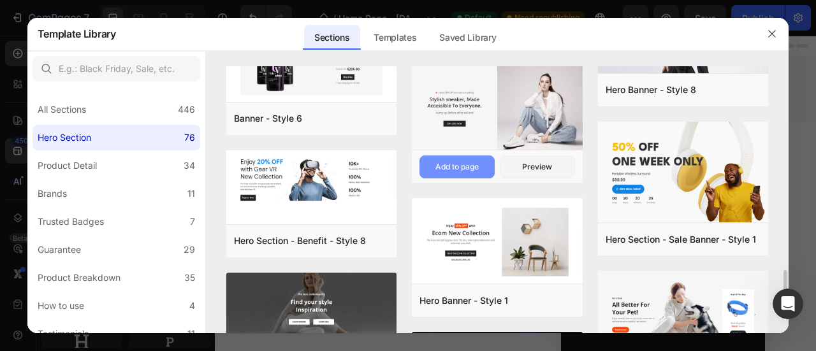
click at [465, 163] on div "Add to page" at bounding box center [456, 166] width 43 height 11
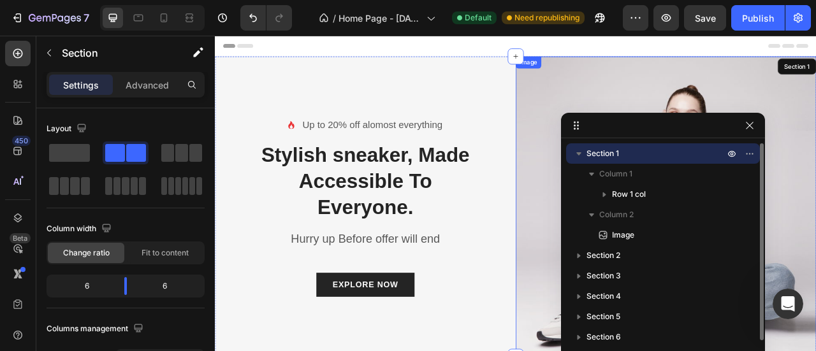
scroll to position [236, 0]
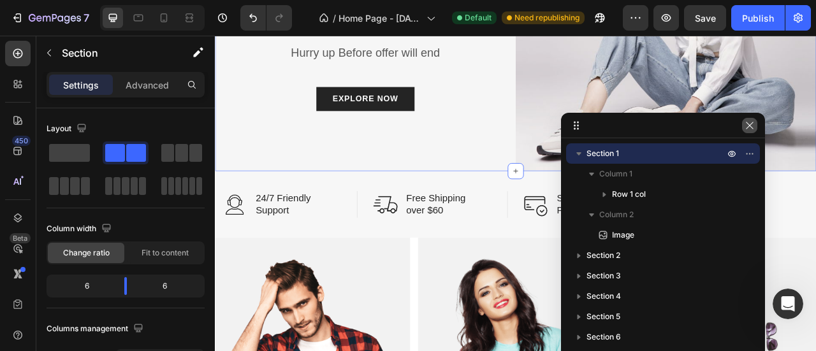
click at [747, 126] on icon "button" at bounding box center [749, 125] width 10 height 10
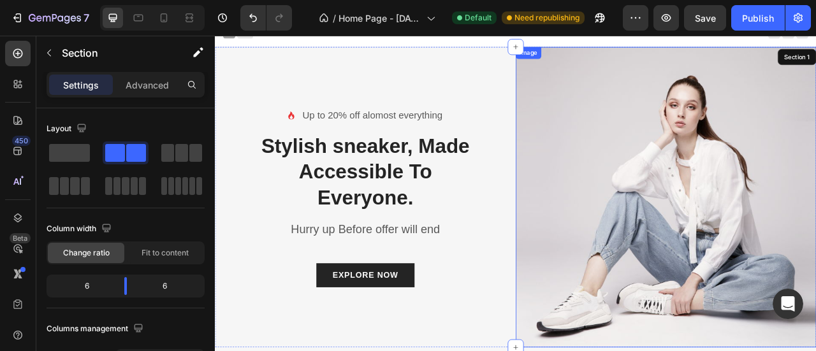
scroll to position [0, 0]
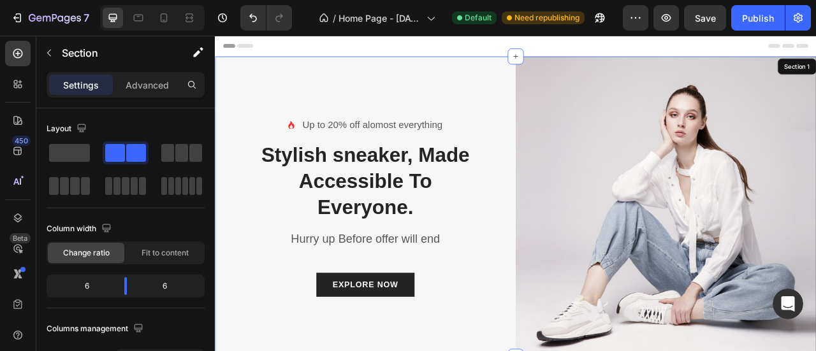
click at [570, 76] on div "Icon Up to 20% off alomost everything Text block Row Stylish sneaker, Made Acce…" at bounding box center [406, 253] width 382 height 382
click at [691, 129] on img at bounding box center [788, 253] width 382 height 382
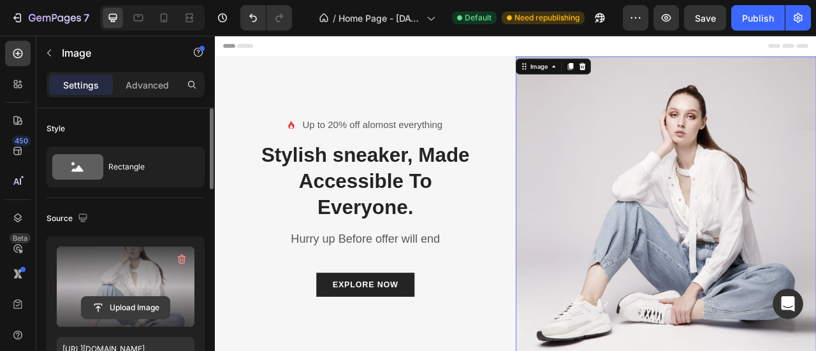
click at [138, 299] on input "file" at bounding box center [126, 308] width 88 height 22
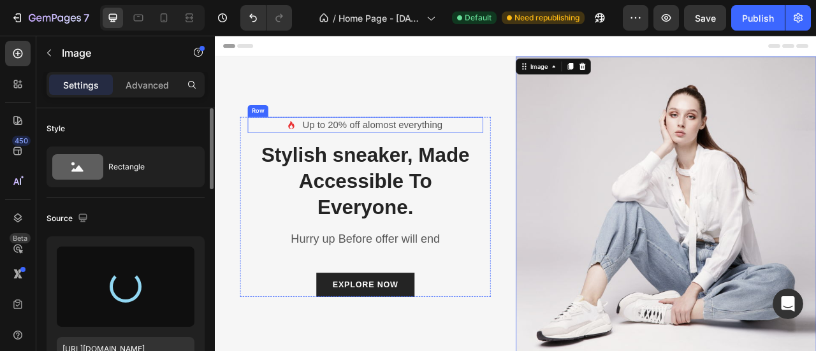
type input "https://cdn.shopify.com/s/files/1/0665/8795/1155/files/gempages_586013836063015…"
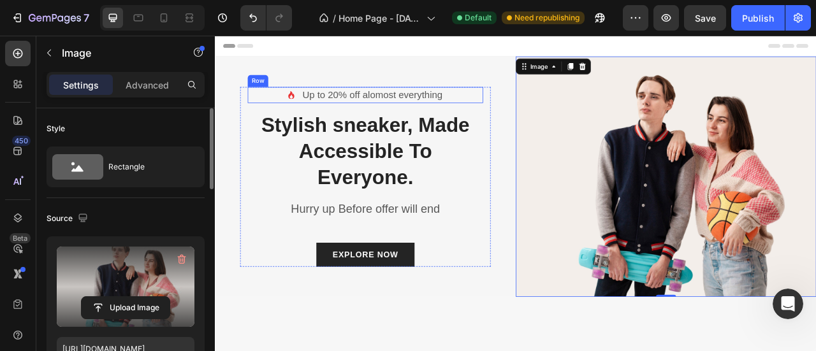
click at [295, 122] on div "Icon Up to 20% off alomost everything Text block Row" at bounding box center [405, 111] width 299 height 21
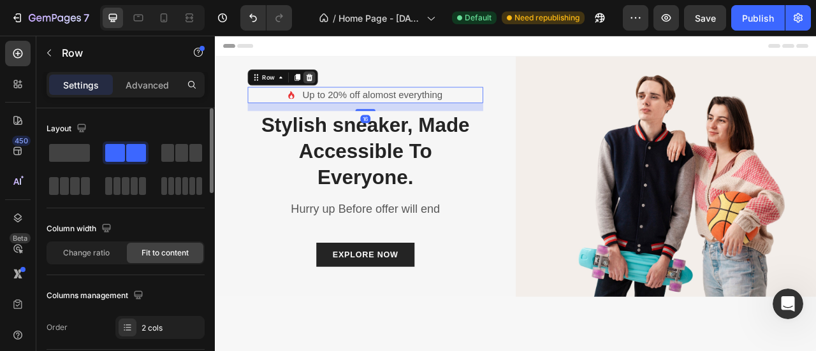
click at [332, 126] on div "16" at bounding box center [405, 126] width 299 height 10
click at [334, 85] on icon at bounding box center [335, 87] width 8 height 9
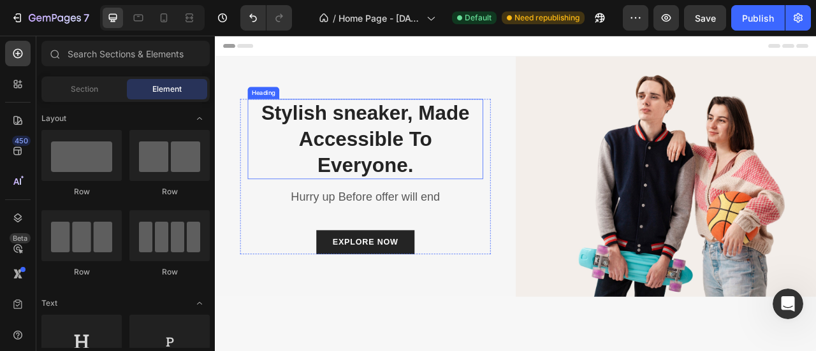
click at [323, 137] on p "Stylish sneaker, Made Accessible To Everyone." at bounding box center [405, 166] width 297 height 99
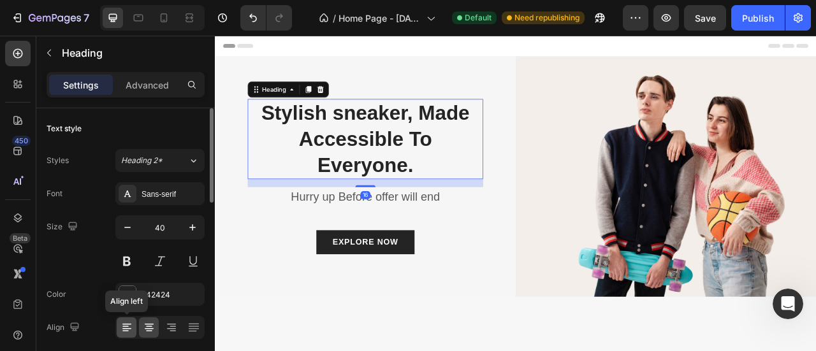
click at [129, 326] on icon at bounding box center [126, 327] width 13 height 13
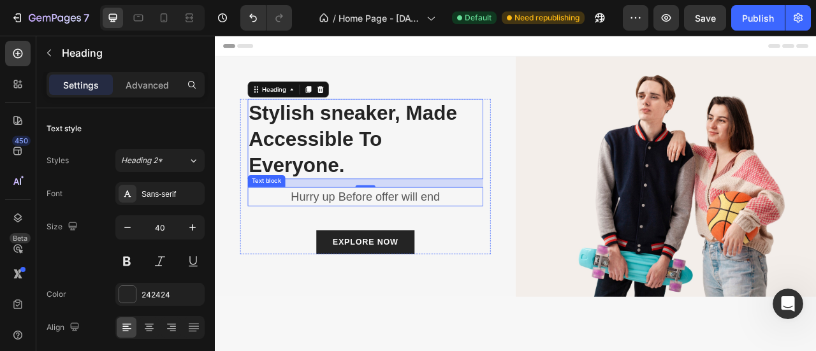
click at [317, 233] on p "Hurry up Before offer will end" at bounding box center [405, 240] width 297 height 22
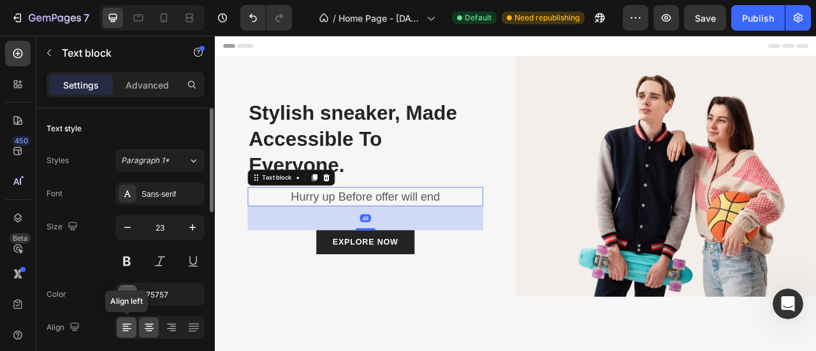
click at [129, 327] on icon at bounding box center [126, 327] width 13 height 13
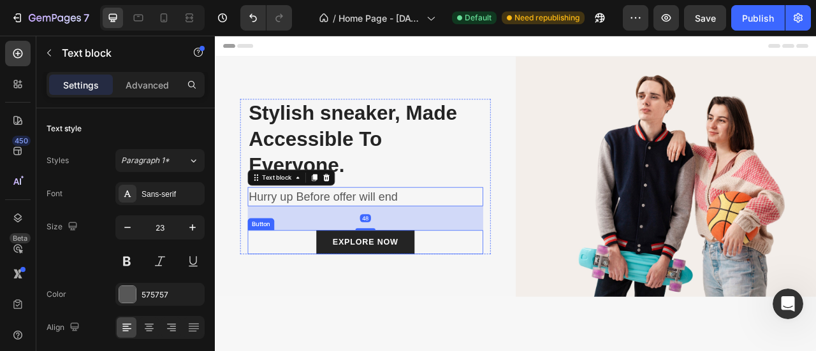
click at [316, 299] on div "EXPLORE NOW Button" at bounding box center [405, 298] width 299 height 31
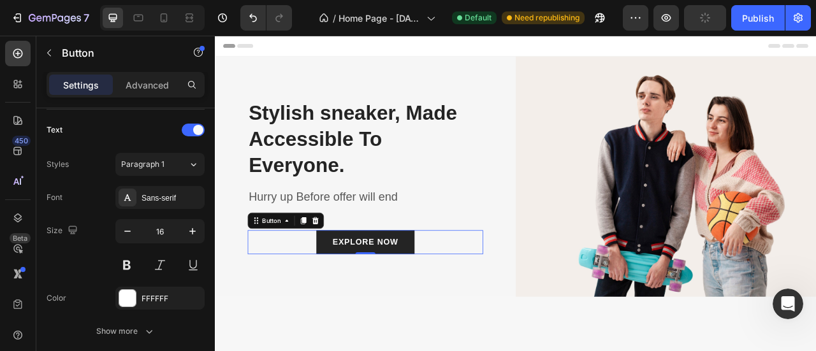
scroll to position [698, 0]
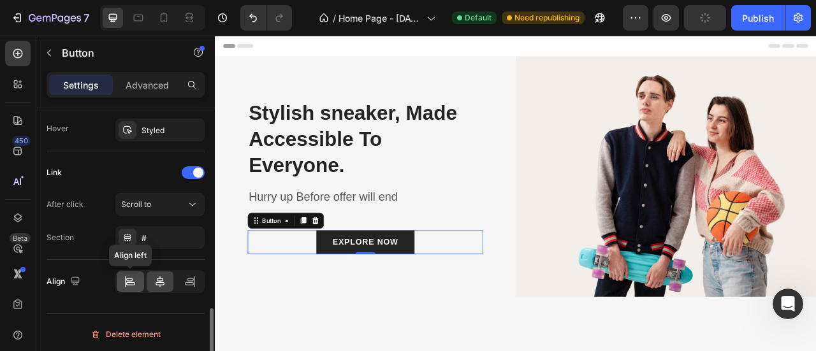
click at [133, 275] on icon at bounding box center [130, 281] width 13 height 13
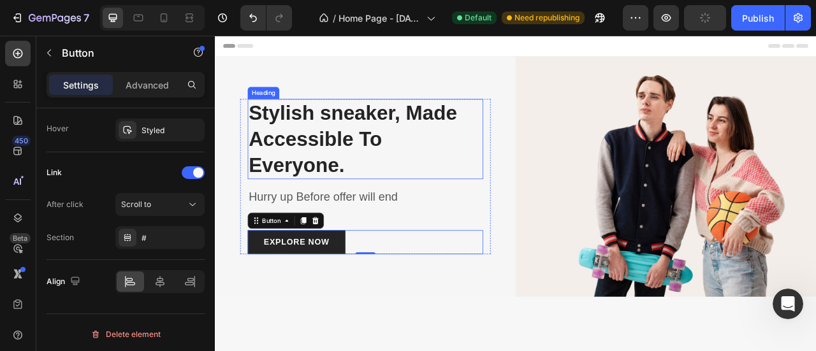
click at [359, 169] on p "Stylish sneaker, Made Accessible To Everyone." at bounding box center [405, 166] width 297 height 99
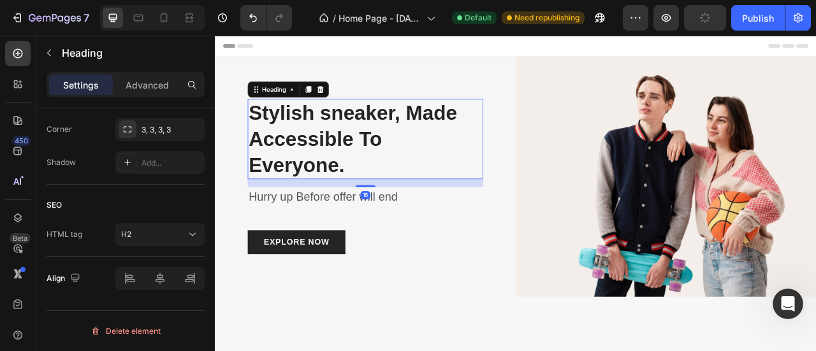
scroll to position [0, 0]
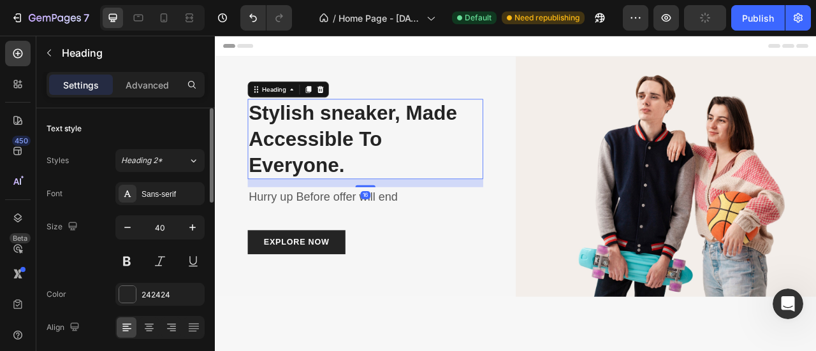
click at [388, 173] on p "Stylish sneaker, Made Accessible To Everyone." at bounding box center [405, 166] width 297 height 99
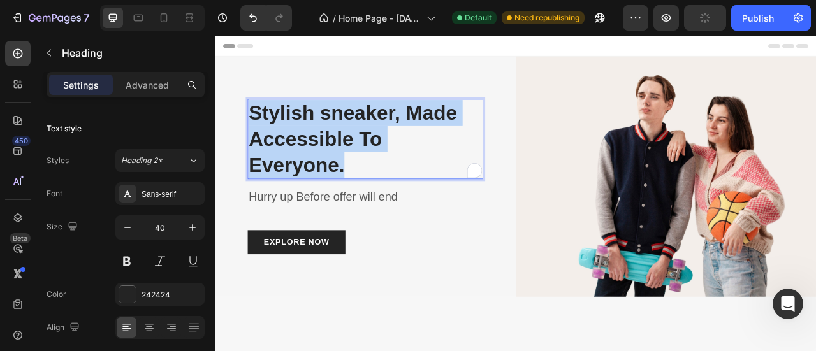
click at [388, 173] on p "Stylish sneaker, Made Accessible To Everyone." at bounding box center [405, 166] width 297 height 99
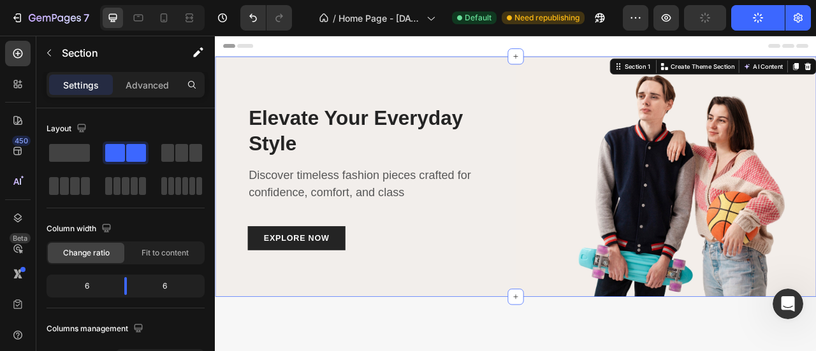
scroll to position [424, 0]
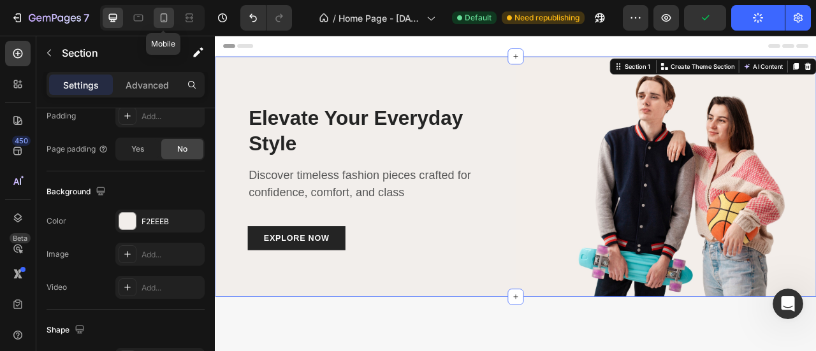
click at [169, 15] on icon at bounding box center [163, 17] width 13 height 13
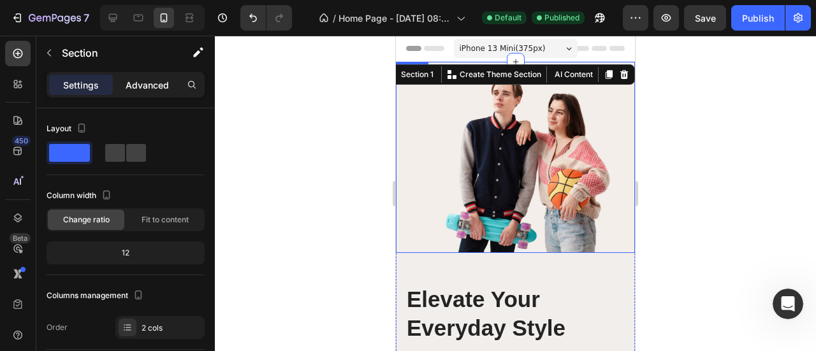
click at [163, 87] on p "Advanced" at bounding box center [147, 84] width 43 height 13
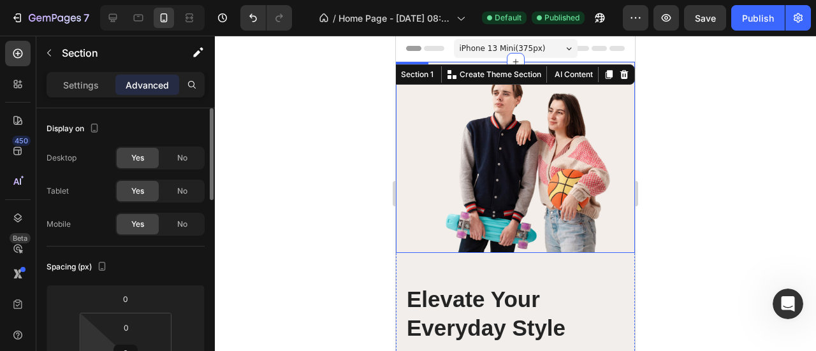
scroll to position [424, 0]
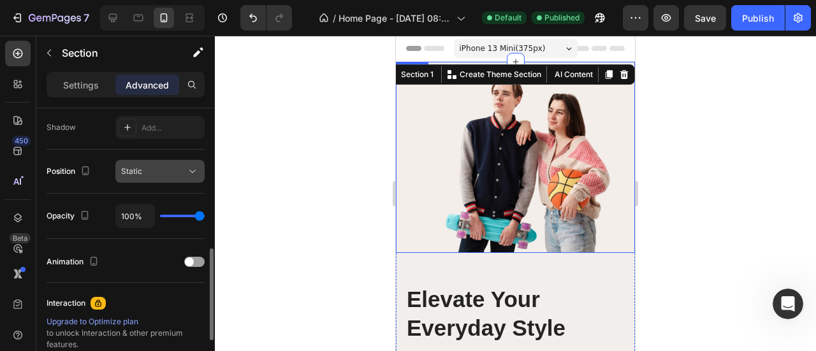
click at [154, 177] on button "Static" at bounding box center [159, 171] width 89 height 23
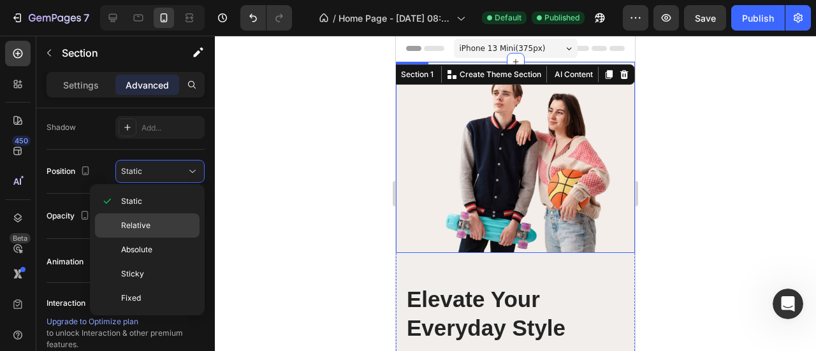
click at [146, 224] on span "Relative" at bounding box center [135, 225] width 29 height 11
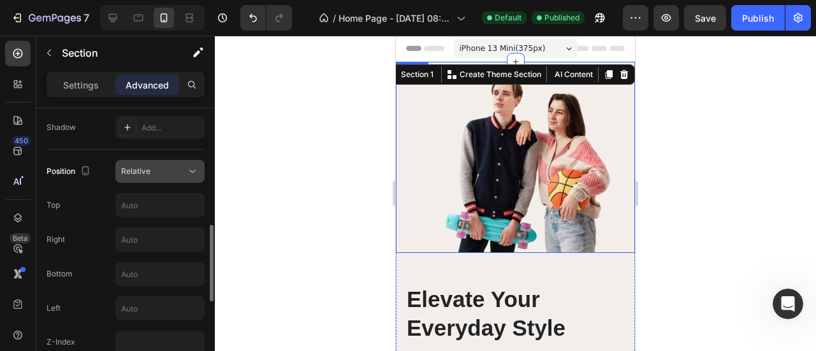
click at [171, 178] on button "Relative" at bounding box center [159, 171] width 89 height 23
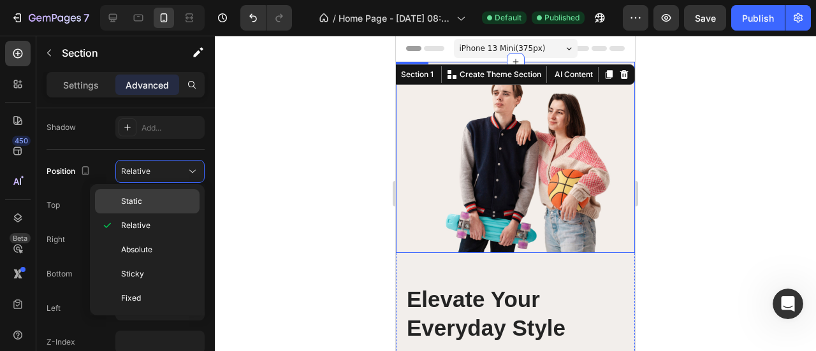
click at [159, 192] on div "Static" at bounding box center [147, 201] width 105 height 24
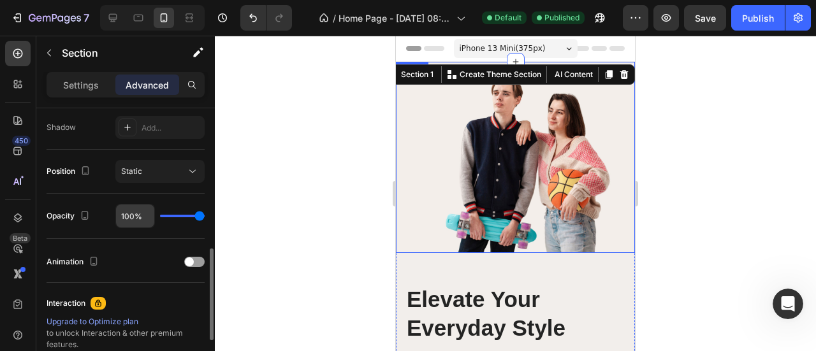
scroll to position [447, 0]
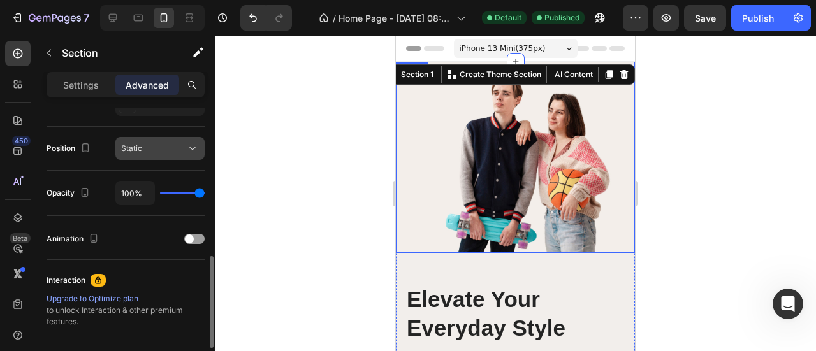
click at [147, 158] on button "Static" at bounding box center [159, 148] width 89 height 23
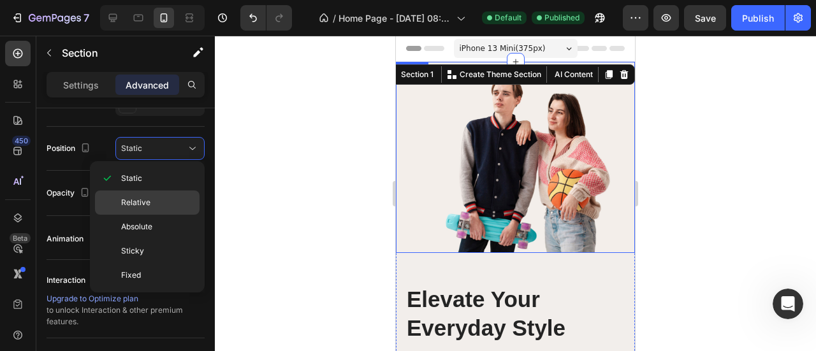
click at [134, 197] on span "Relative" at bounding box center [135, 202] width 29 height 11
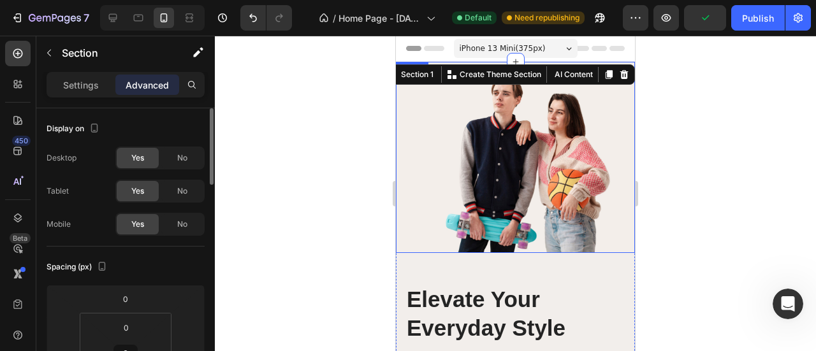
scroll to position [424, 0]
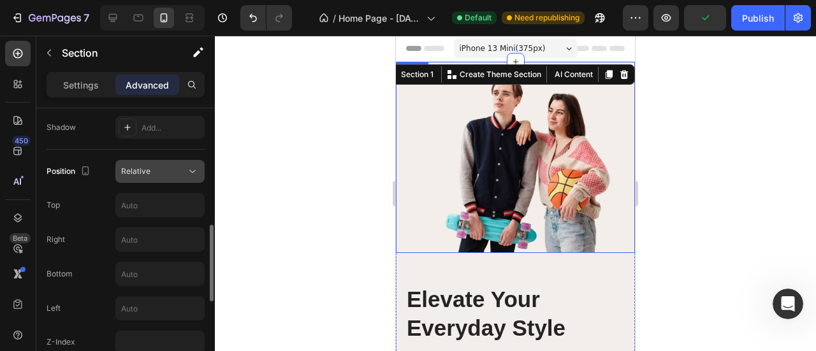
click at [145, 171] on span "Relative" at bounding box center [135, 171] width 29 height 10
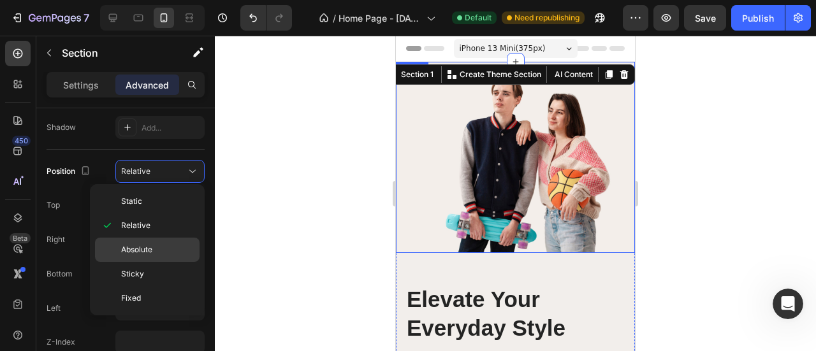
click at [149, 253] on span "Absolute" at bounding box center [136, 249] width 31 height 11
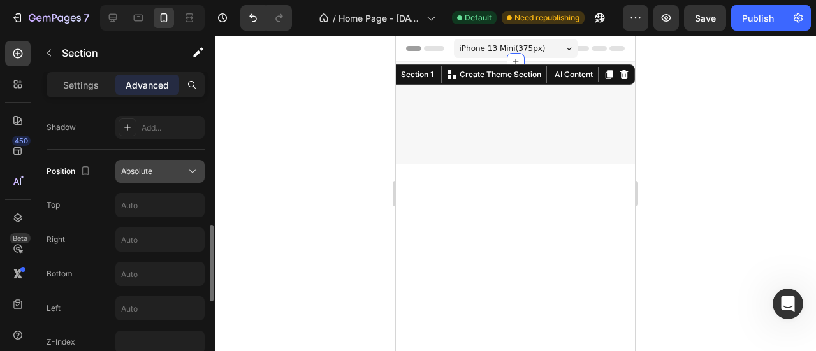
click at [143, 174] on span "Absolute" at bounding box center [136, 171] width 31 height 10
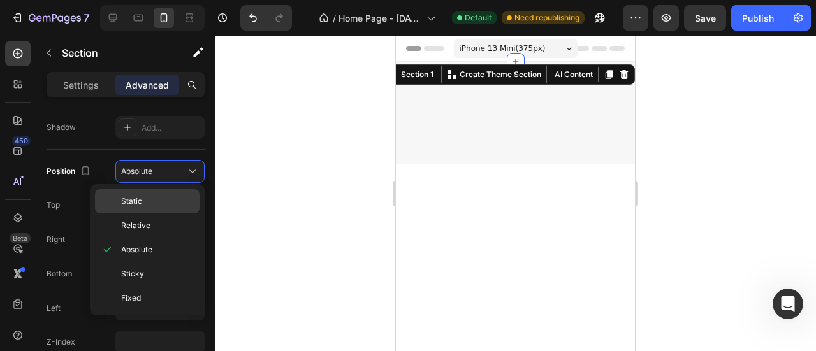
click at [138, 202] on span "Static" at bounding box center [131, 201] width 21 height 11
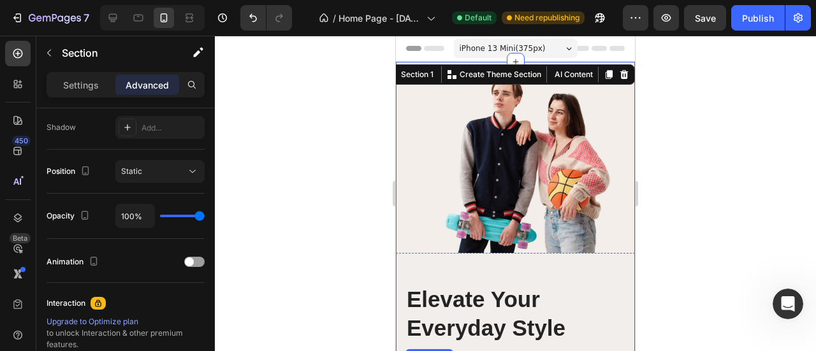
scroll to position [212, 0]
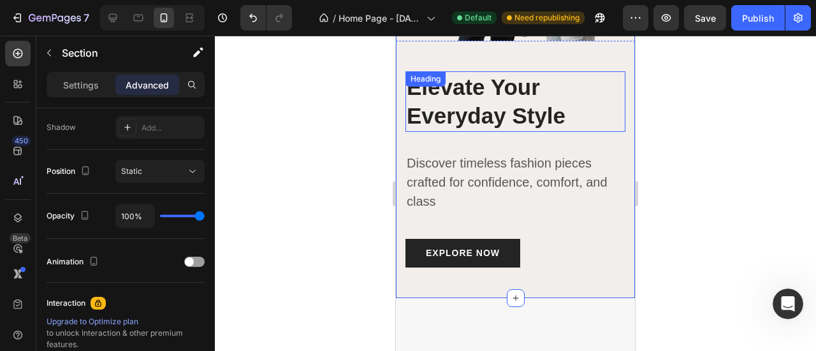
click at [505, 105] on p "Elevate Your Everyday Style" at bounding box center [515, 102] width 217 height 58
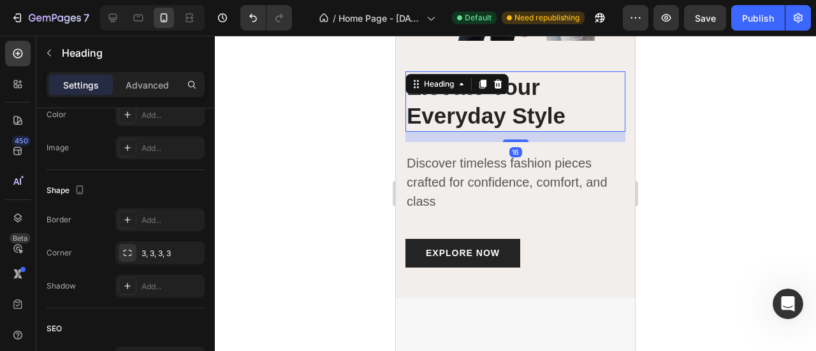
scroll to position [0, 0]
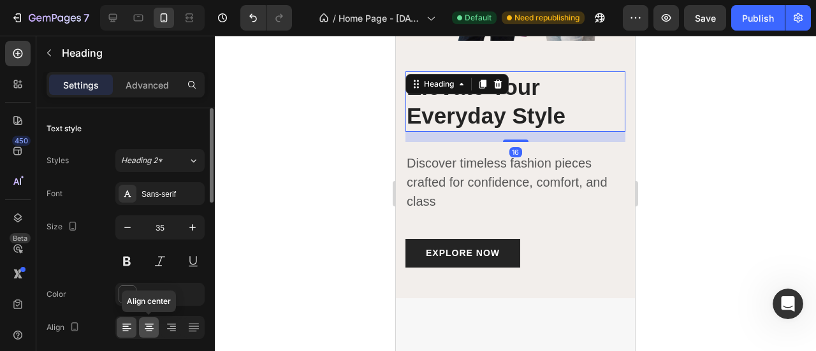
click at [152, 328] on icon at bounding box center [149, 328] width 9 height 1
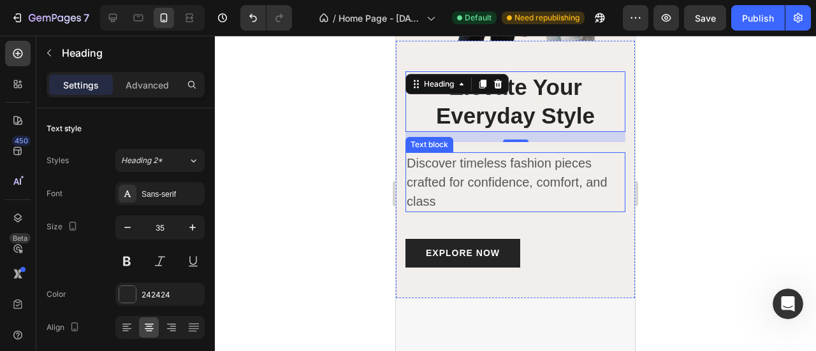
click at [445, 183] on p "Discover timeless fashion pieces crafted for confidence, comfort, and class" at bounding box center [515, 182] width 217 height 57
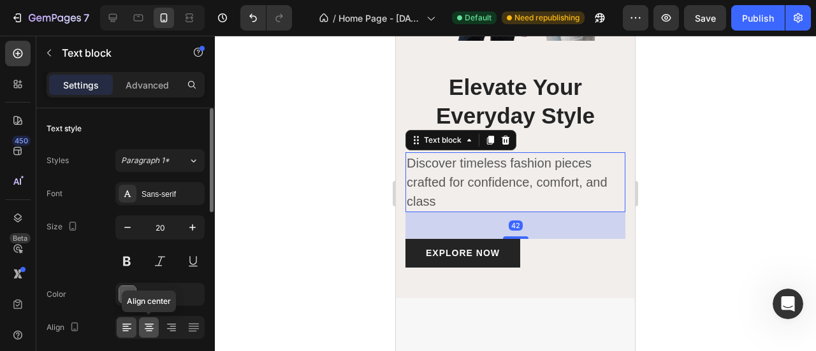
click at [155, 324] on div at bounding box center [149, 327] width 20 height 20
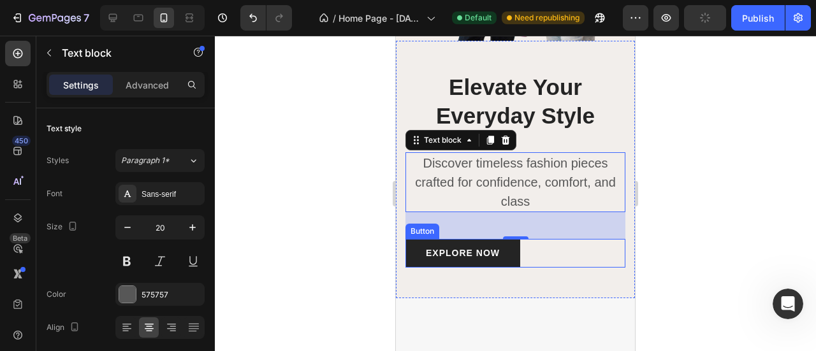
click at [539, 248] on div "EXPLORE NOW Button" at bounding box center [515, 253] width 220 height 29
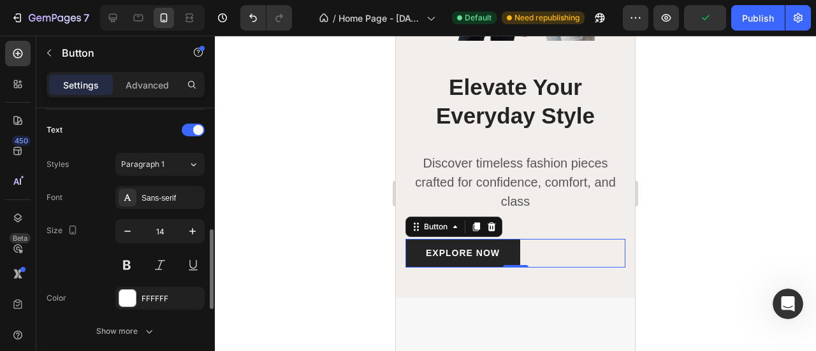
scroll to position [637, 0]
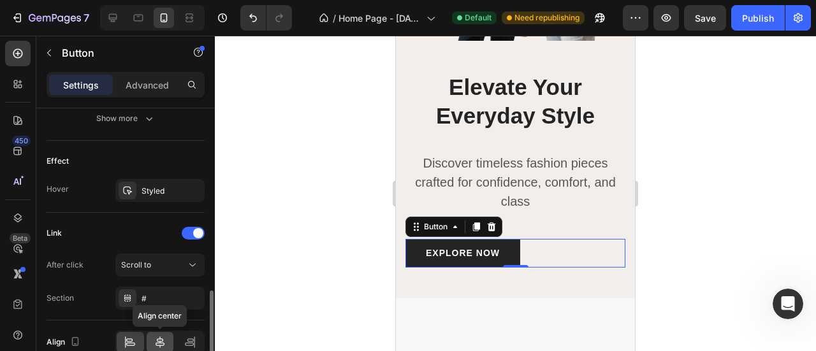
click at [159, 340] on icon at bounding box center [160, 342] width 13 height 13
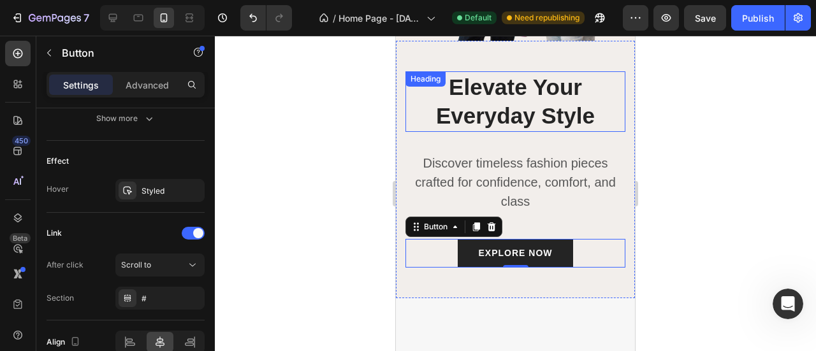
click at [494, 99] on p "Elevate Your Everyday Style" at bounding box center [515, 102] width 217 height 58
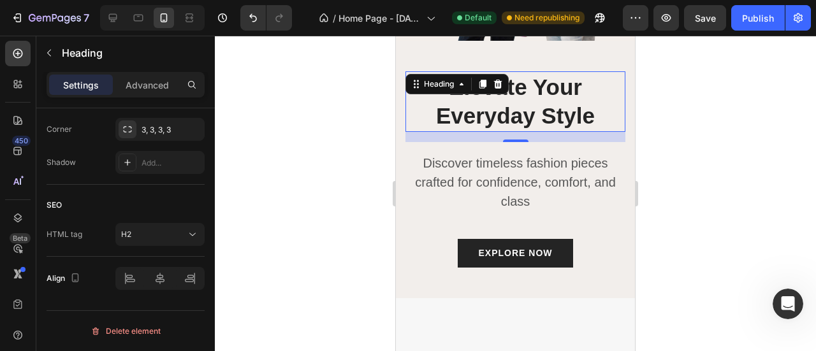
scroll to position [0, 0]
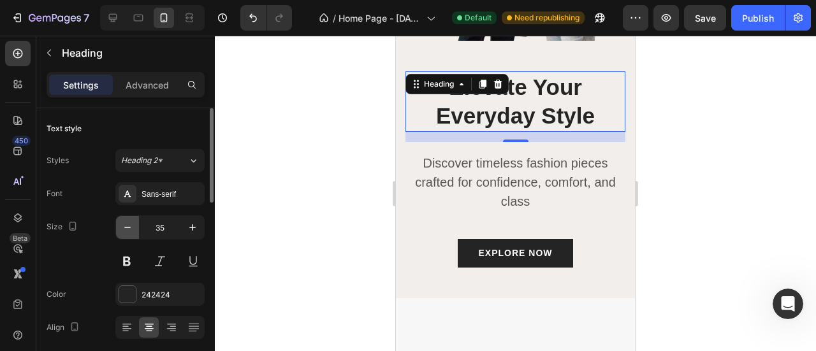
click at [131, 226] on icon "button" at bounding box center [127, 227] width 13 height 13
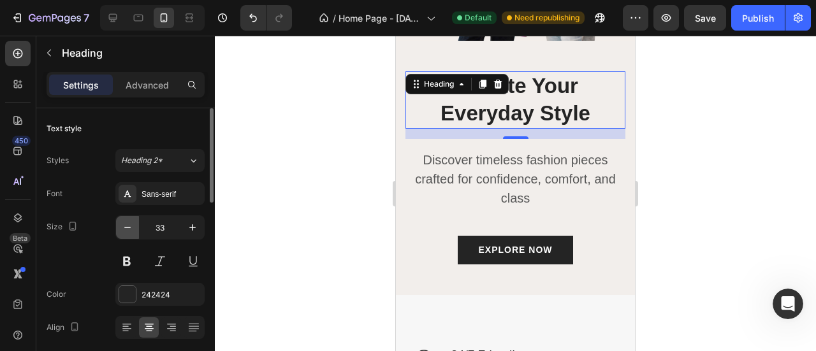
click at [131, 226] on icon "button" at bounding box center [127, 227] width 13 height 13
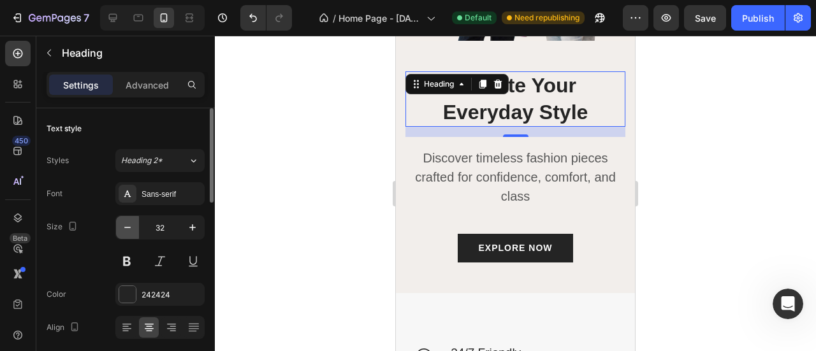
click at [131, 226] on icon "button" at bounding box center [127, 227] width 13 height 13
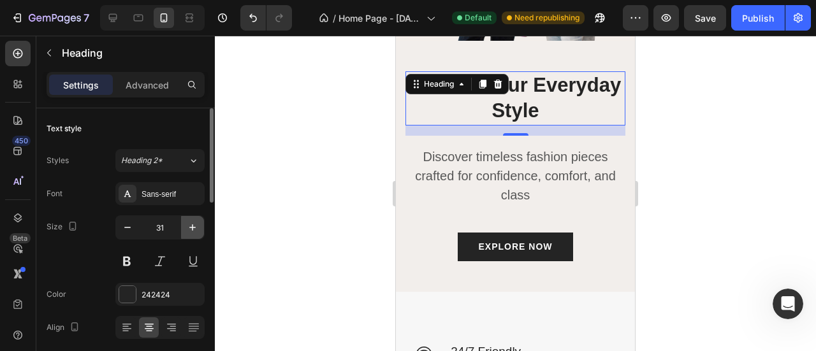
click at [191, 226] on icon "button" at bounding box center [192, 227] width 13 height 13
type input "32"
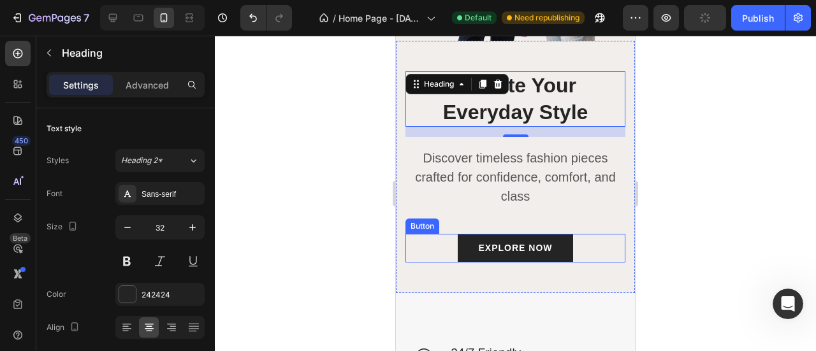
click at [436, 240] on div "EXPLORE NOW Button" at bounding box center [515, 248] width 220 height 29
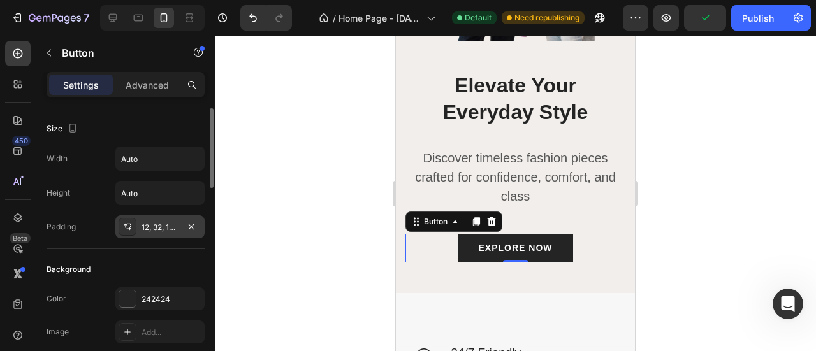
click at [155, 226] on div "12, 32, 12, 32" at bounding box center [159, 227] width 37 height 11
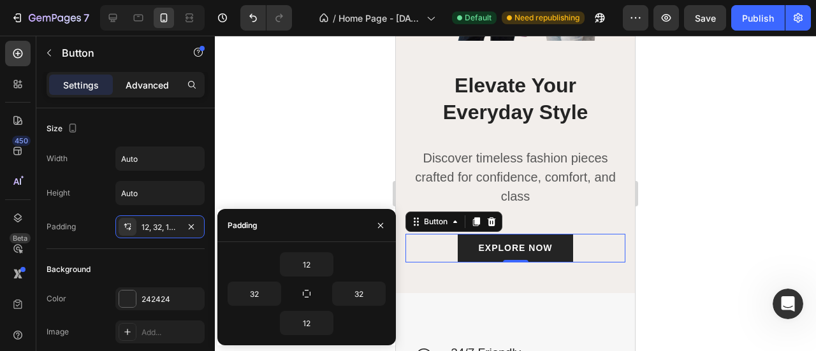
click at [143, 90] on p "Advanced" at bounding box center [147, 84] width 43 height 13
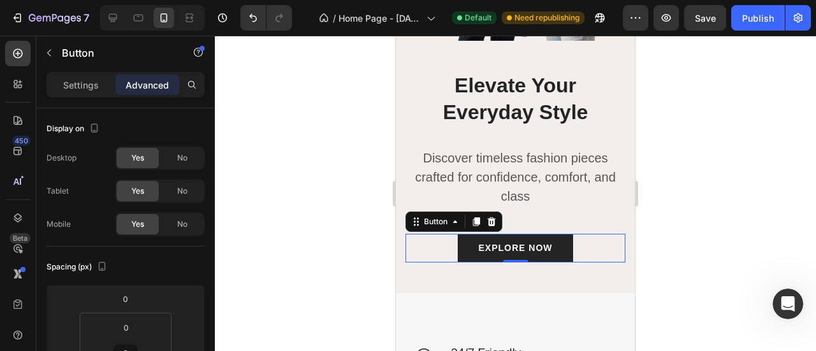
scroll to position [212, 0]
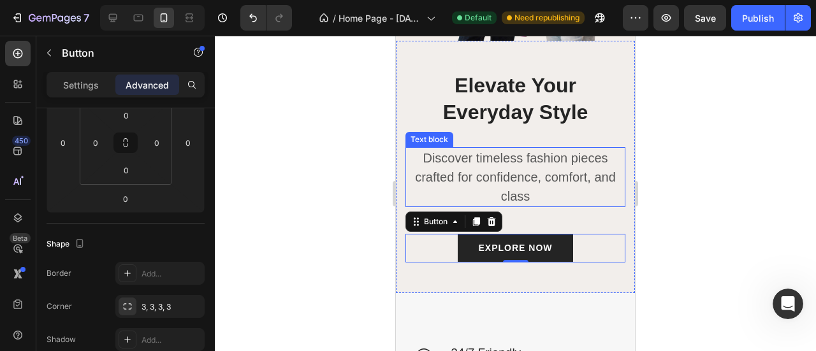
click at [460, 184] on p "Discover timeless fashion pieces crafted for confidence, comfort, and class" at bounding box center [515, 176] width 217 height 57
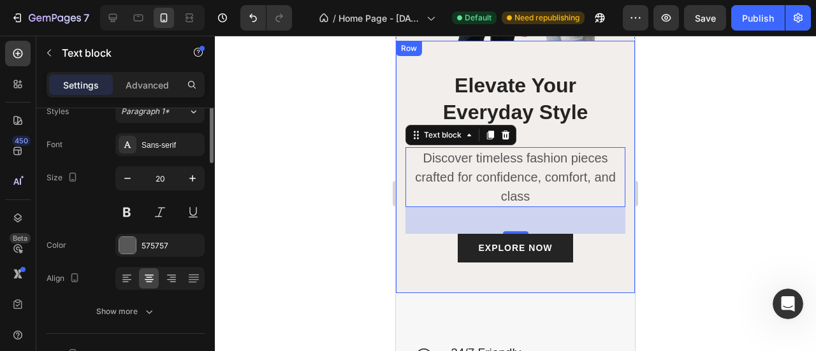
scroll to position [0, 0]
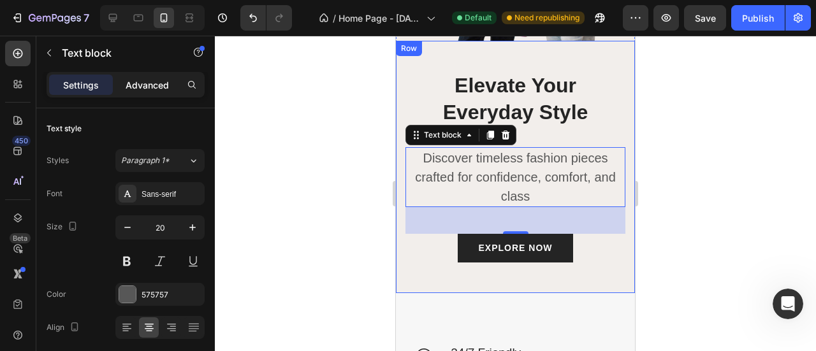
click at [153, 80] on p "Advanced" at bounding box center [147, 84] width 43 height 13
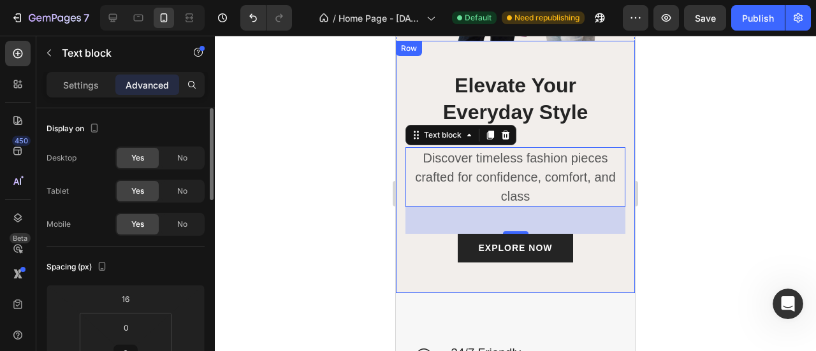
scroll to position [212, 0]
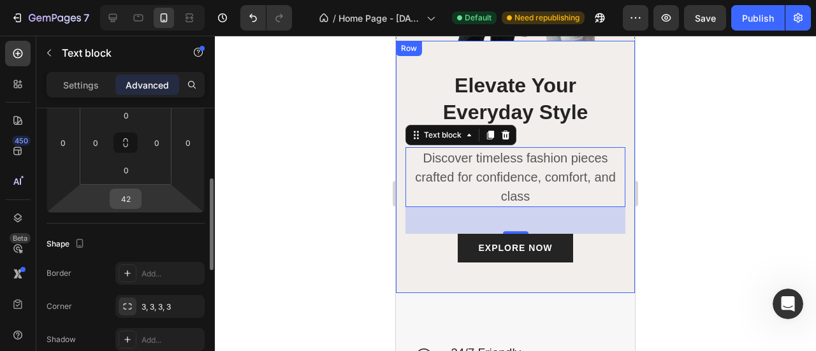
click at [136, 197] on input "42" at bounding box center [125, 198] width 25 height 19
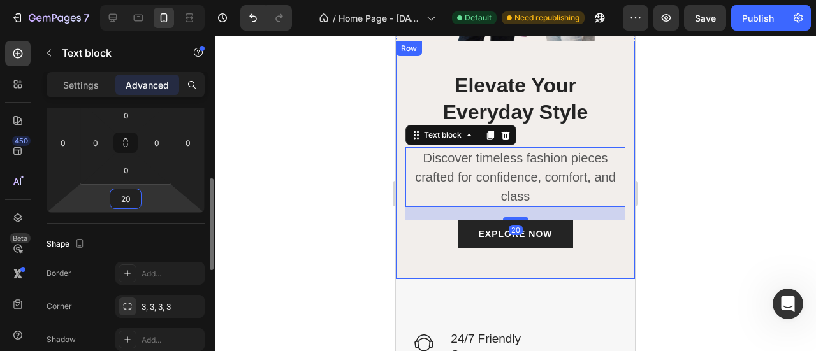
type input "20"
click at [333, 173] on div at bounding box center [515, 193] width 601 height 315
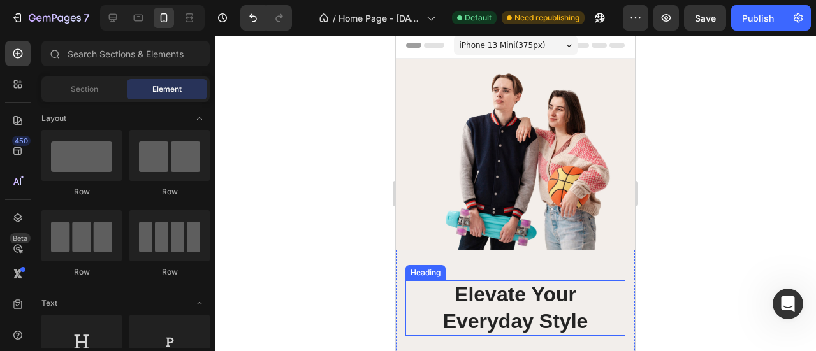
scroll to position [0, 0]
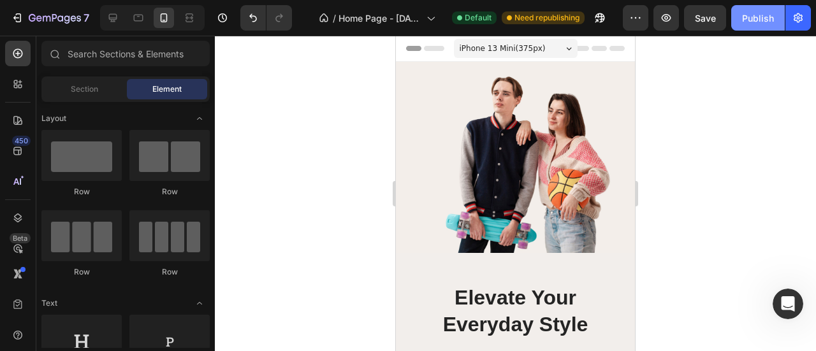
click at [754, 18] on div "Publish" at bounding box center [758, 17] width 32 height 13
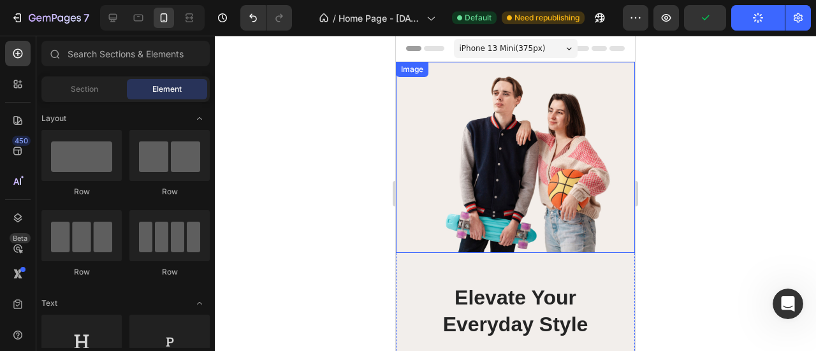
click at [502, 154] on img at bounding box center [515, 157] width 239 height 191
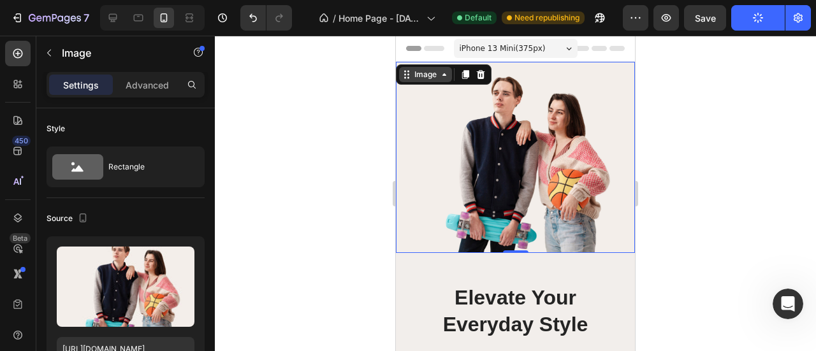
click at [443, 73] on icon at bounding box center [444, 74] width 10 height 10
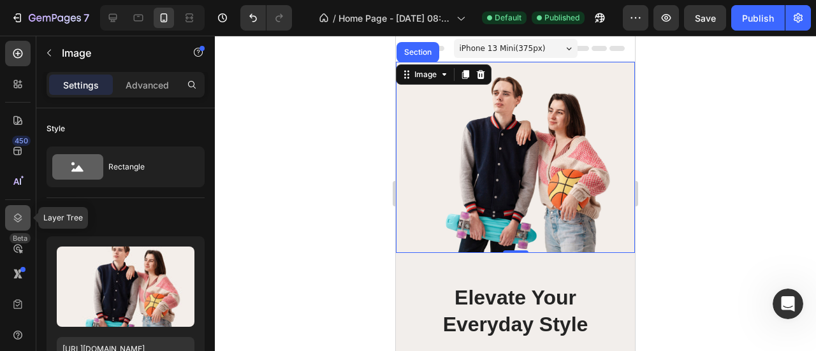
click at [18, 217] on icon at bounding box center [17, 218] width 13 height 13
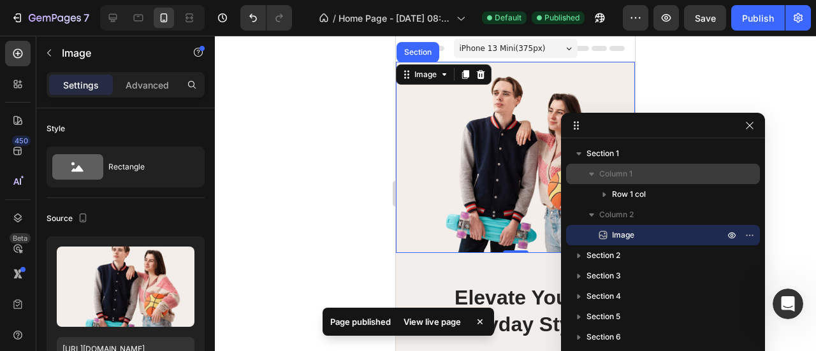
click at [593, 172] on icon "button" at bounding box center [591, 174] width 13 height 13
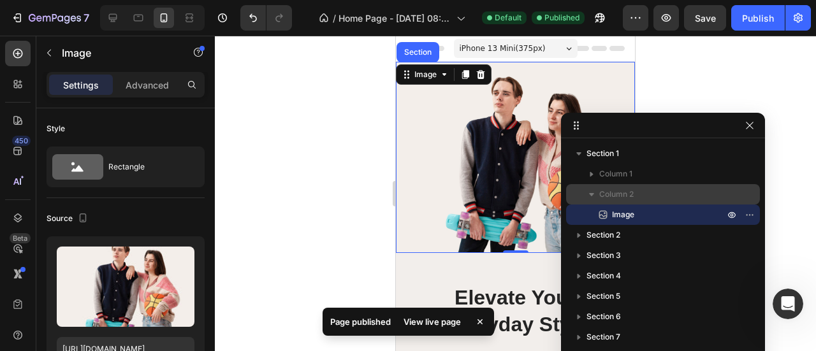
click at [595, 191] on icon "button" at bounding box center [591, 194] width 13 height 13
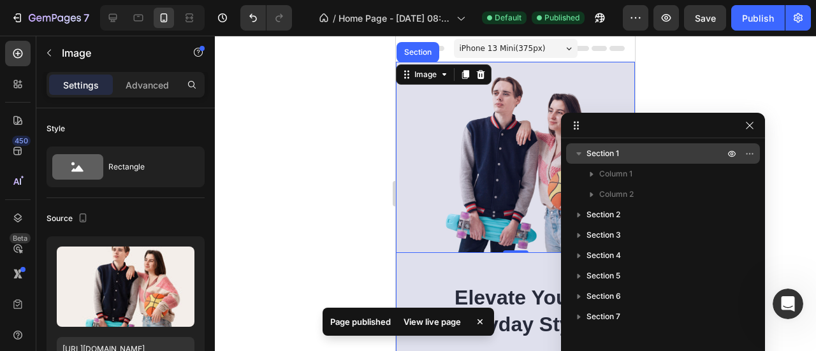
click at [617, 156] on span "Section 1" at bounding box center [602, 153] width 32 height 13
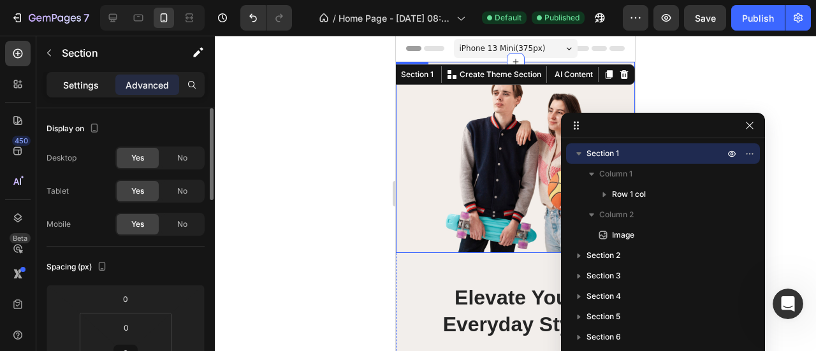
click at [88, 90] on p "Settings" at bounding box center [81, 84] width 36 height 13
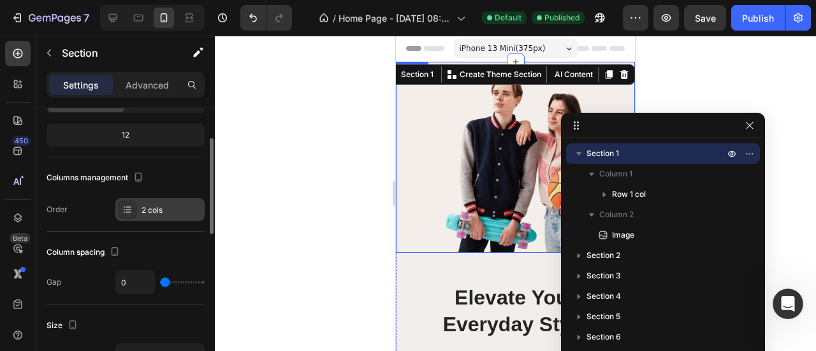
scroll to position [119, 0]
click at [126, 207] on icon at bounding box center [127, 209] width 10 height 10
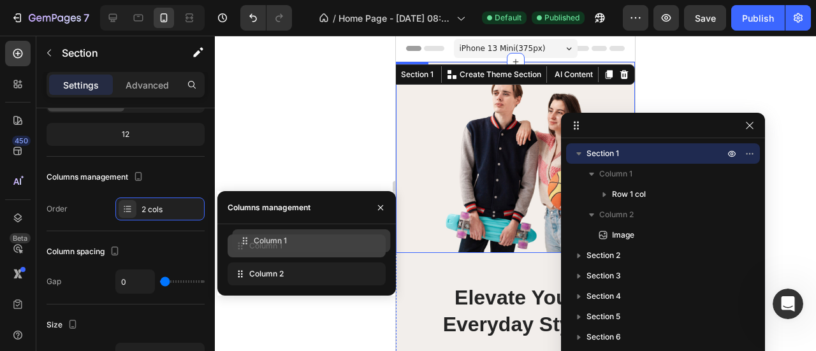
drag, startPoint x: 287, startPoint y: 275, endPoint x: 291, endPoint y: 242, distance: 33.4
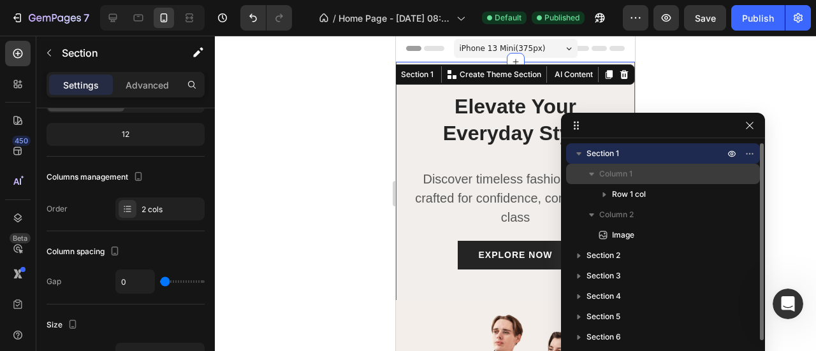
click at [593, 175] on icon "button" at bounding box center [591, 174] width 13 height 13
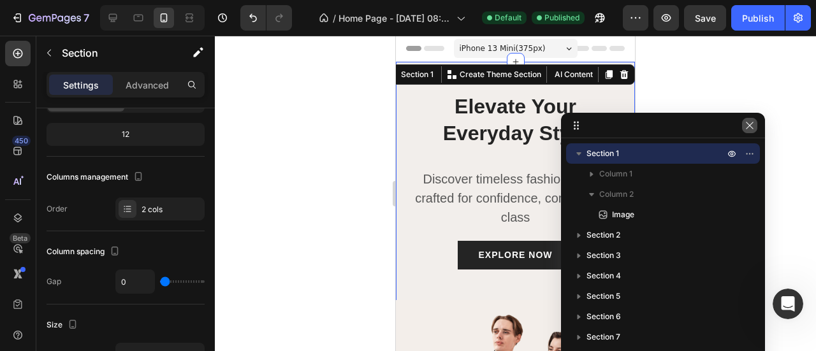
click at [747, 124] on icon "button" at bounding box center [749, 125] width 10 height 10
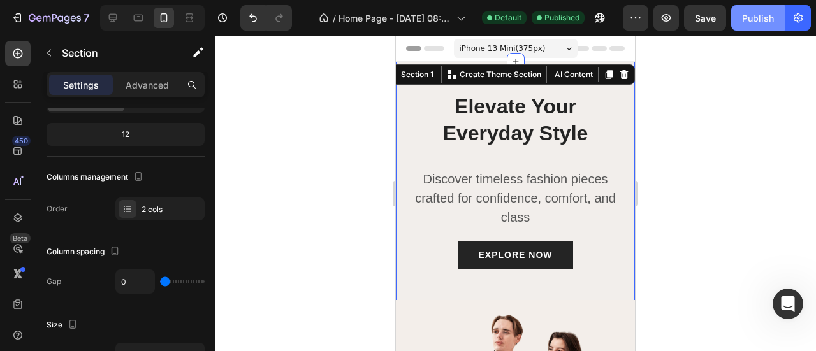
click at [762, 19] on div "Publish" at bounding box center [758, 17] width 32 height 13
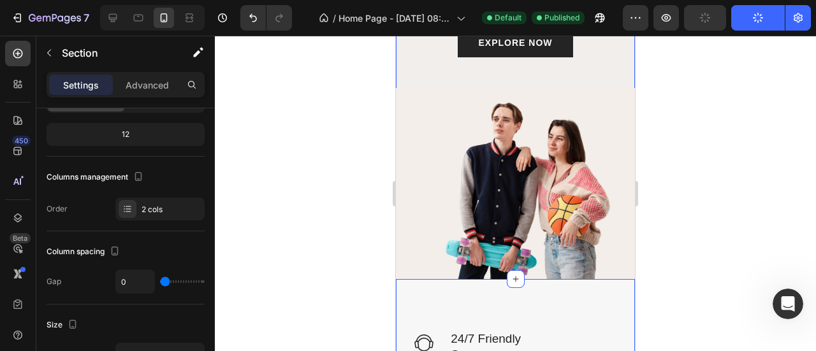
scroll to position [0, 0]
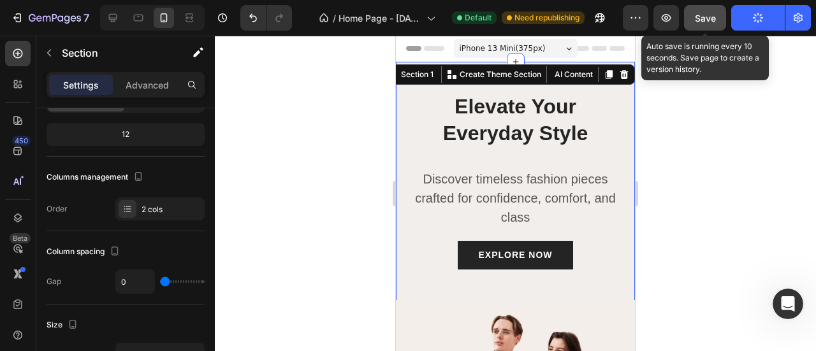
click at [708, 16] on span "Save" at bounding box center [705, 18] width 21 height 11
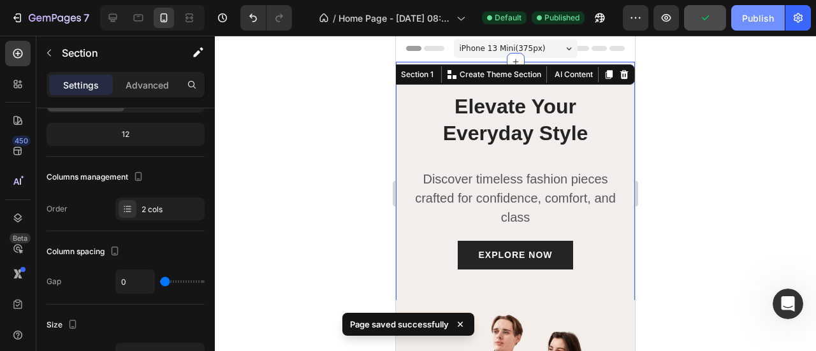
click at [761, 19] on div "Publish" at bounding box center [758, 17] width 32 height 13
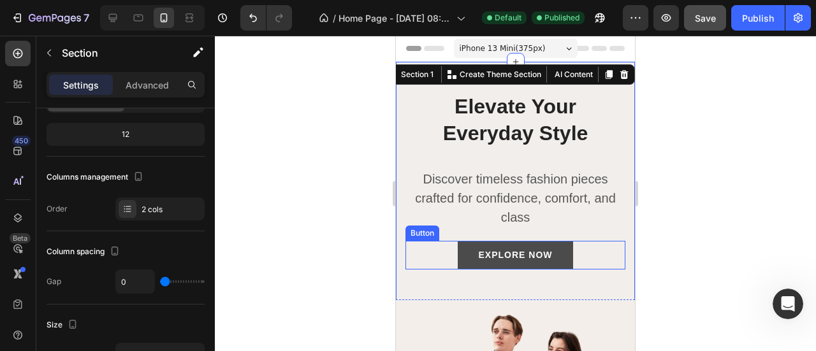
click at [461, 247] on link "EXPLORE NOW" at bounding box center [515, 255] width 115 height 29
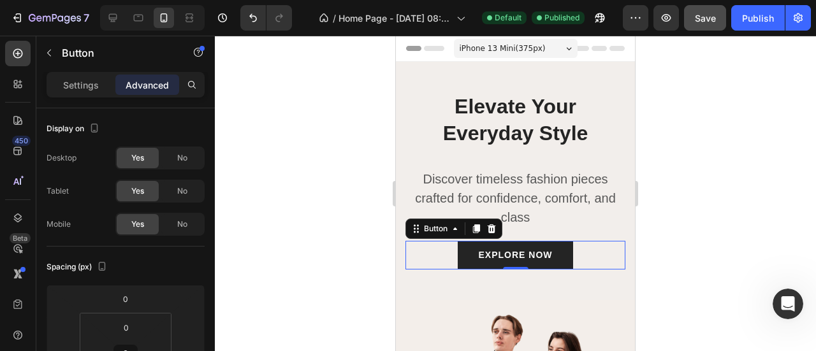
scroll to position [212, 0]
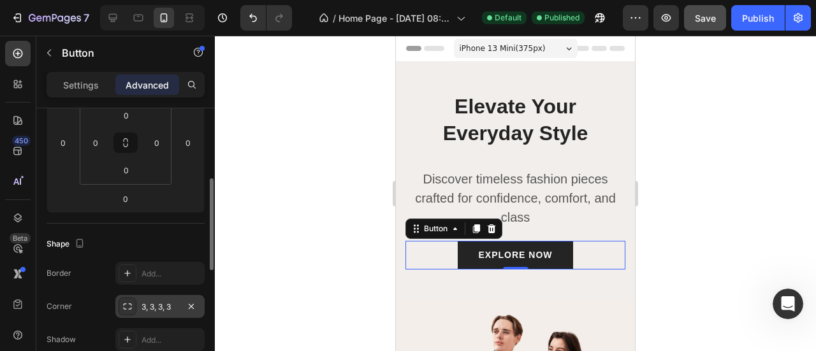
click at [152, 308] on div "3, 3, 3, 3" at bounding box center [159, 306] width 37 height 11
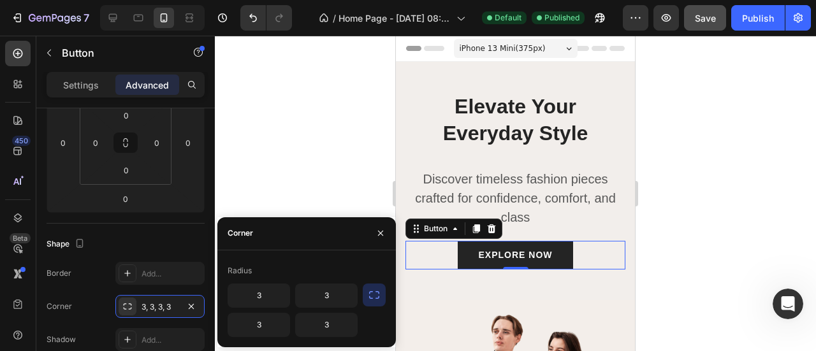
click at [373, 296] on icon "button" at bounding box center [374, 295] width 13 height 13
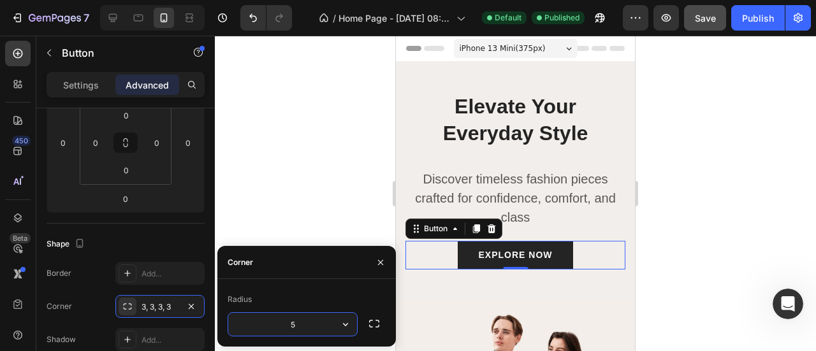
type input "5"
click at [298, 190] on div at bounding box center [515, 193] width 601 height 315
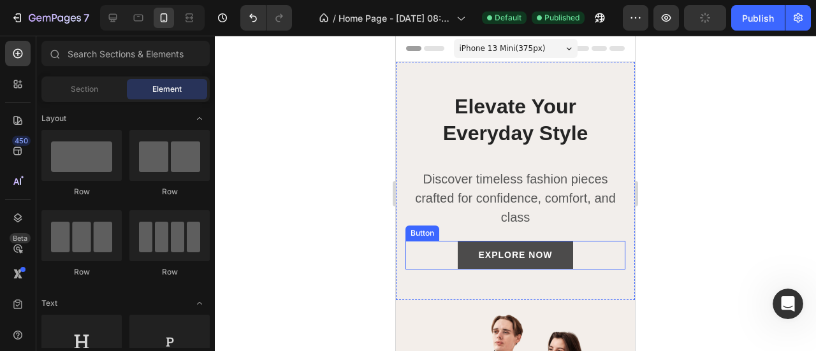
click at [463, 250] on link "EXPLORE NOW" at bounding box center [515, 255] width 115 height 29
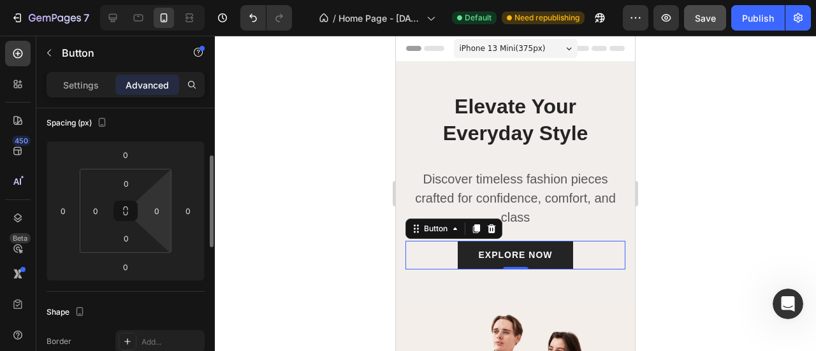
scroll to position [0, 0]
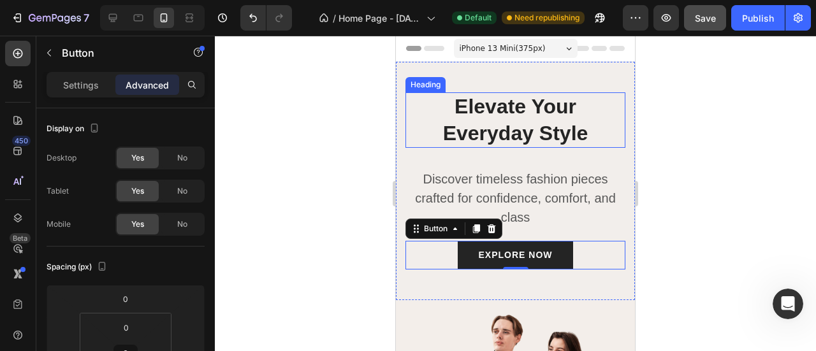
click at [494, 126] on p "Elevate Your Everyday Style" at bounding box center [515, 120] width 217 height 53
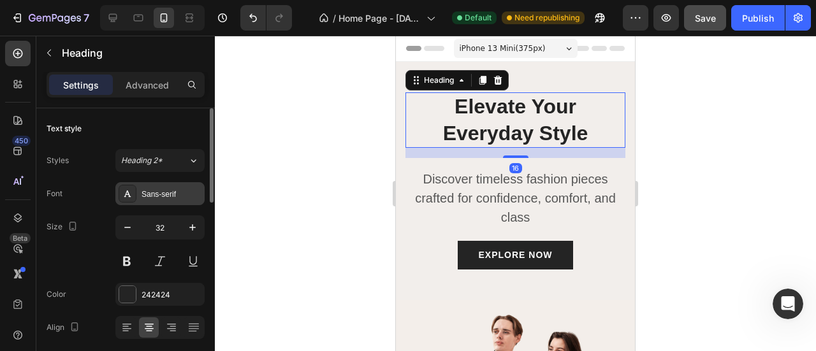
click at [154, 189] on div "Sans-serif" at bounding box center [171, 194] width 60 height 11
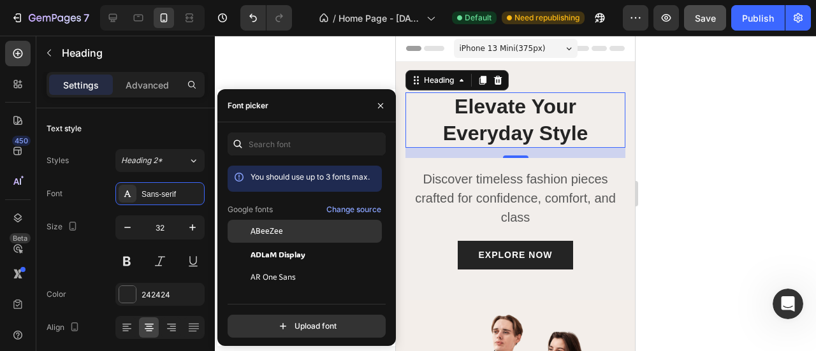
click at [288, 235] on div "ABeeZee" at bounding box center [314, 231] width 129 height 11
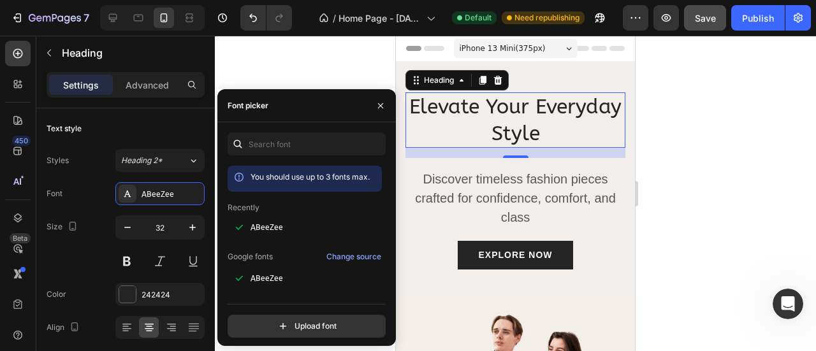
scroll to position [212, 0]
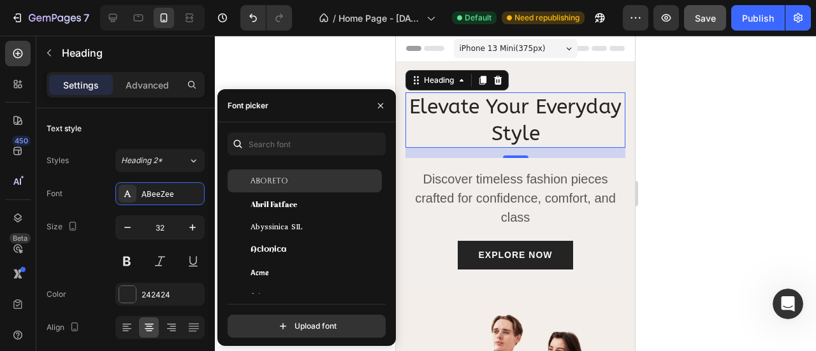
click at [289, 180] on div "Aboreto" at bounding box center [314, 180] width 129 height 11
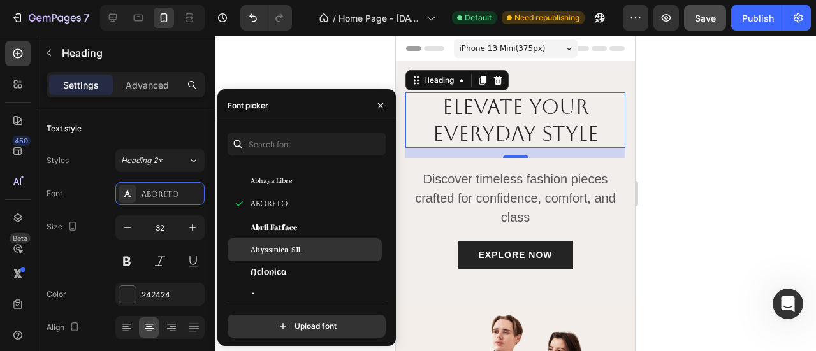
click at [284, 250] on span "Abyssinica SIL" at bounding box center [276, 249] width 52 height 11
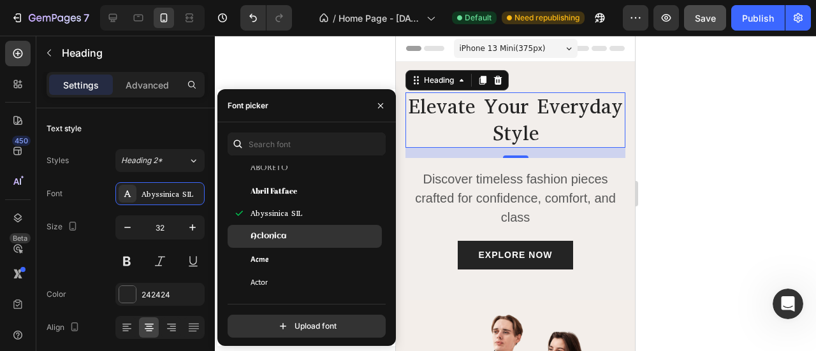
scroll to position [270, 0]
click at [283, 241] on span "Aclonica" at bounding box center [268, 236] width 36 height 11
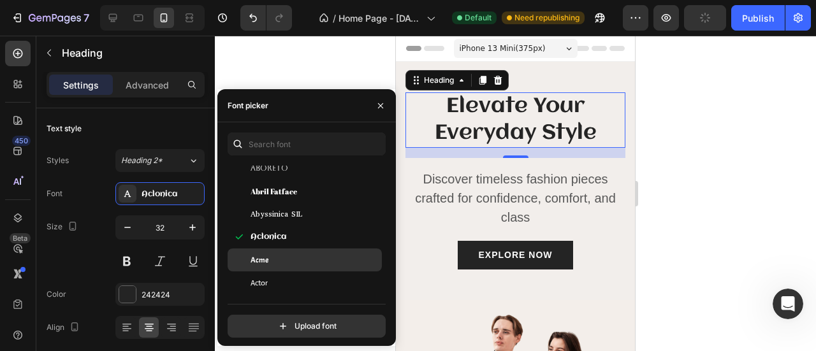
click at [288, 264] on div "Acme" at bounding box center [314, 259] width 129 height 11
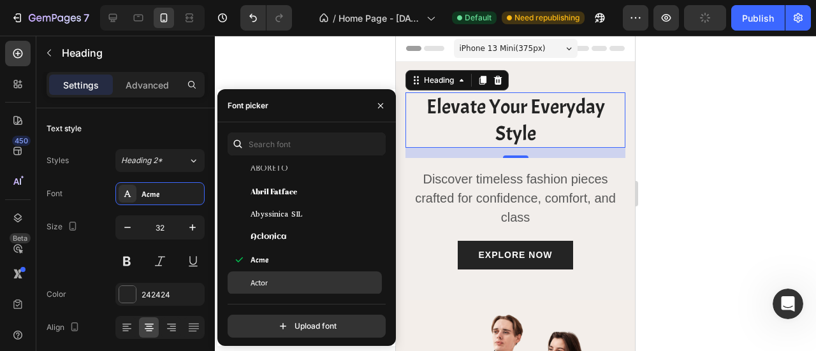
click at [291, 275] on div "Actor" at bounding box center [304, 282] width 154 height 23
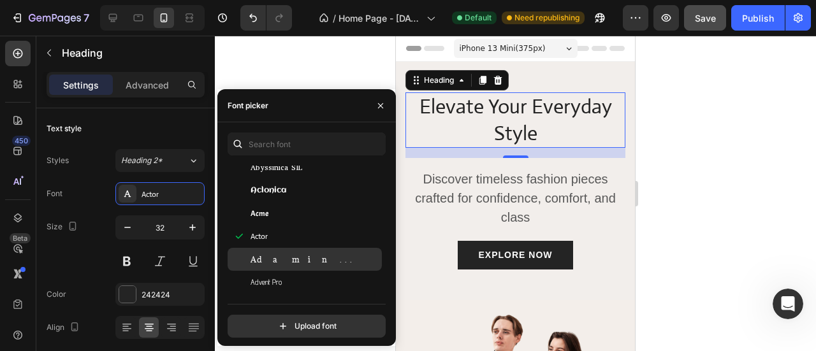
scroll to position [318, 0]
click at [292, 259] on div "Adamina" at bounding box center [314, 257] width 129 height 11
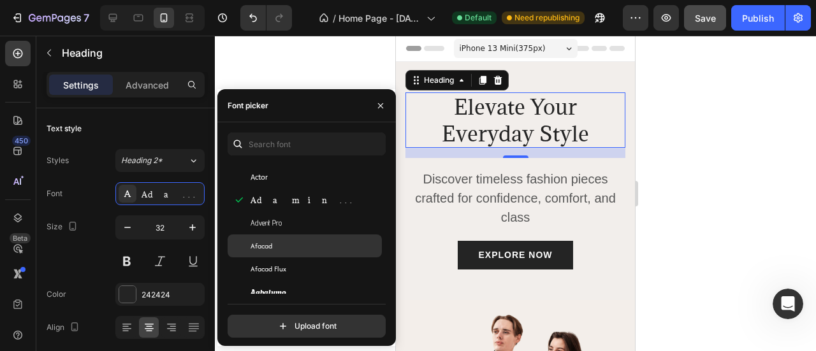
scroll to position [370, 0]
click at [293, 243] on div "Afacad" at bounding box center [314, 246] width 129 height 11
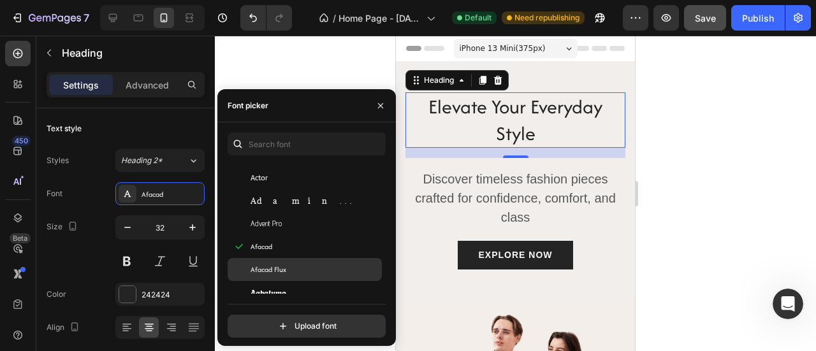
click at [294, 266] on div "Afacad Flux" at bounding box center [314, 269] width 129 height 11
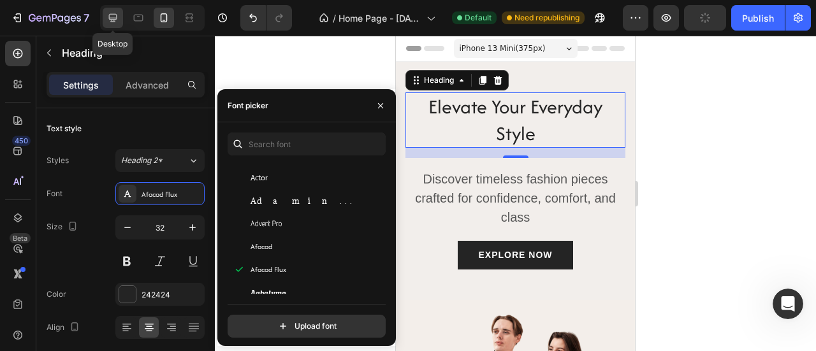
click at [113, 15] on icon at bounding box center [113, 18] width 8 height 8
type input "40"
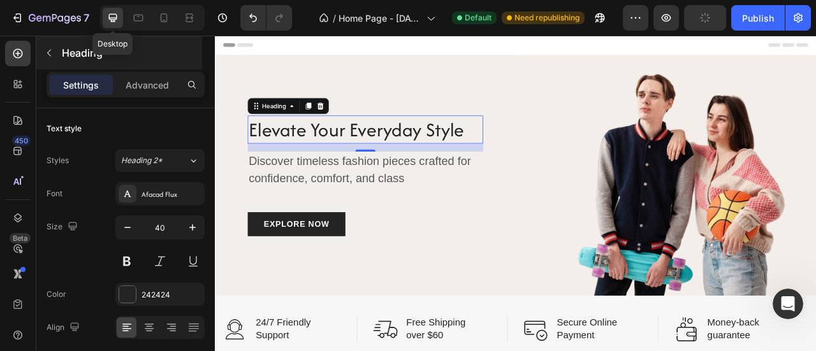
scroll to position [55, 0]
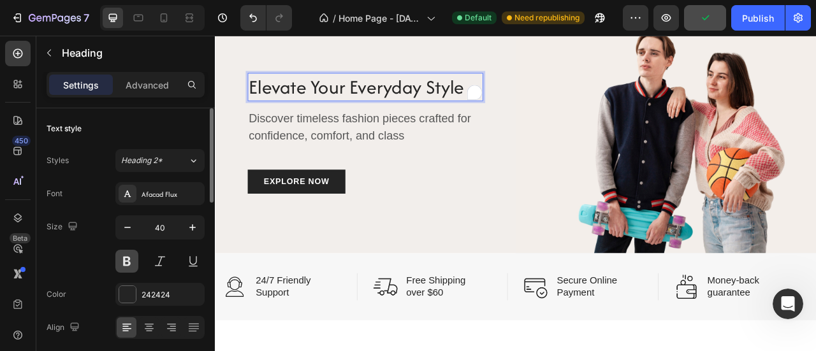
click at [129, 259] on button at bounding box center [126, 261] width 23 height 23
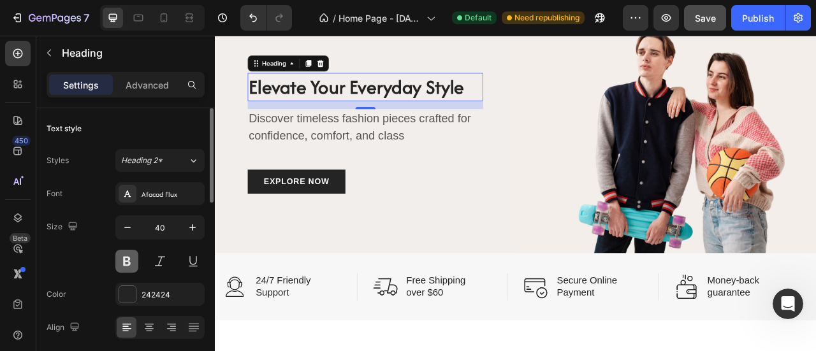
click at [129, 258] on button at bounding box center [126, 261] width 23 height 23
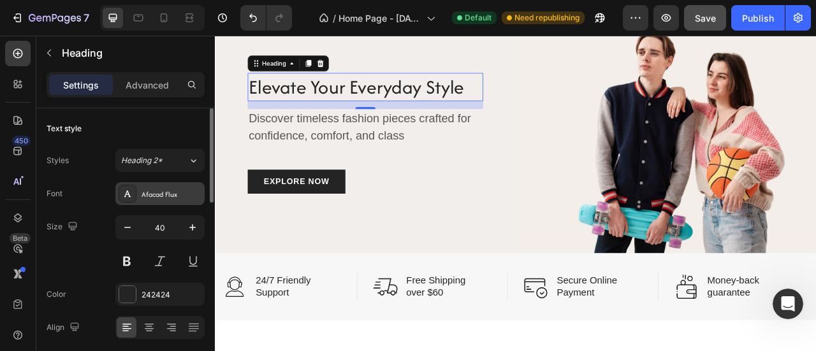
click at [159, 190] on div "Afacad Flux" at bounding box center [171, 194] width 60 height 11
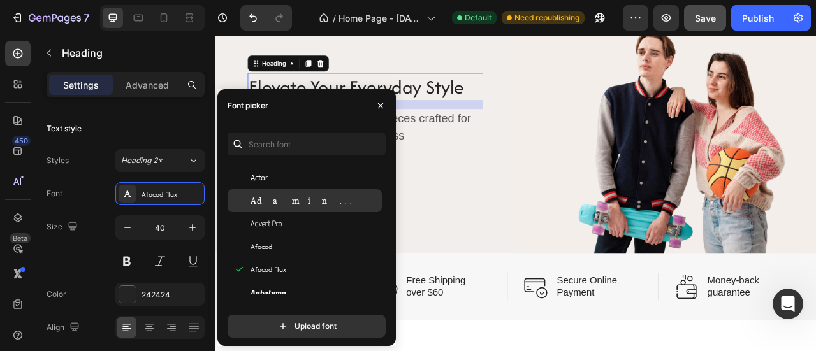
click at [290, 197] on div "Adamina" at bounding box center [314, 200] width 129 height 11
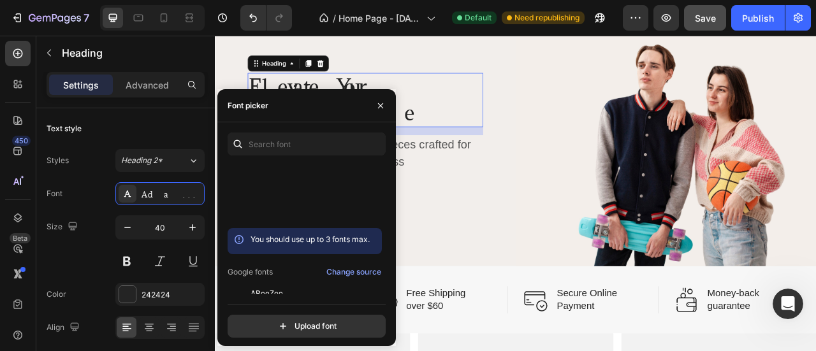
scroll to position [0, 0]
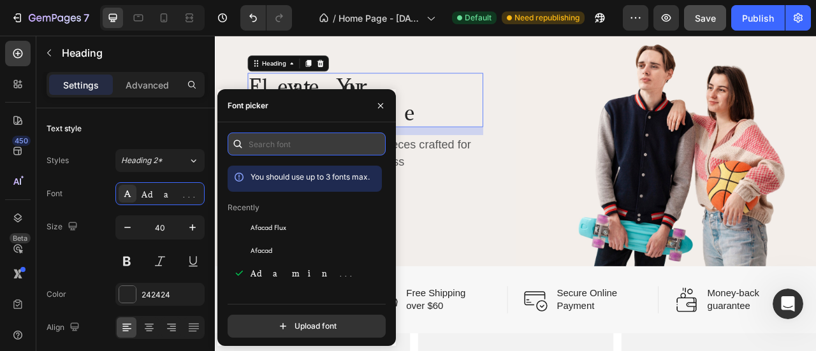
click at [280, 140] on input "text" at bounding box center [306, 144] width 158 height 23
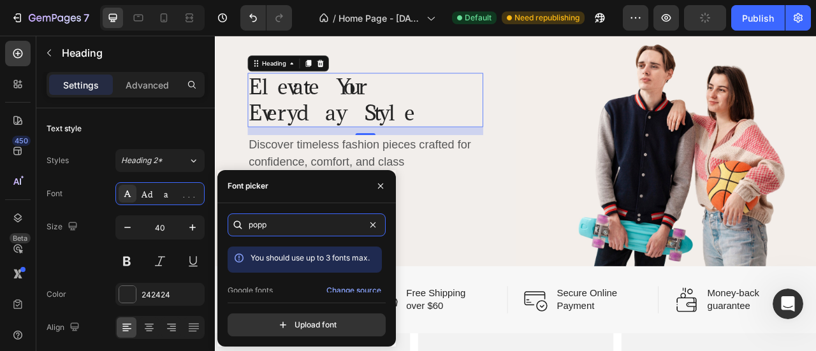
scroll to position [31, 0]
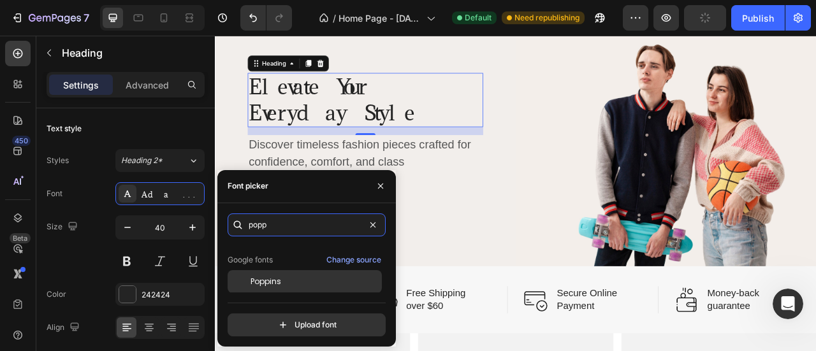
type input "popp"
click at [294, 278] on div "Poppins" at bounding box center [314, 281] width 129 height 11
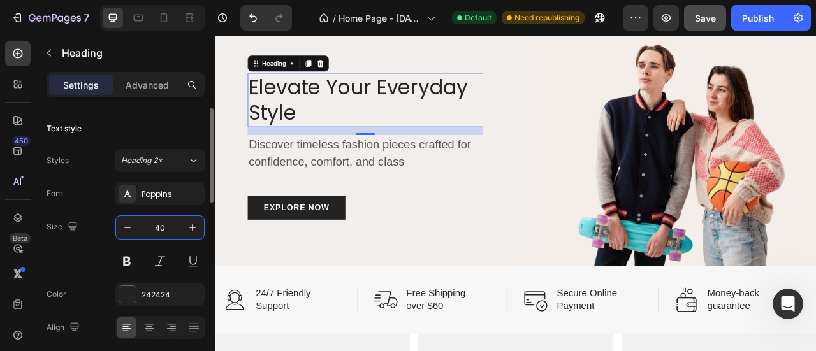
click at [166, 228] on input "40" at bounding box center [160, 227] width 42 height 23
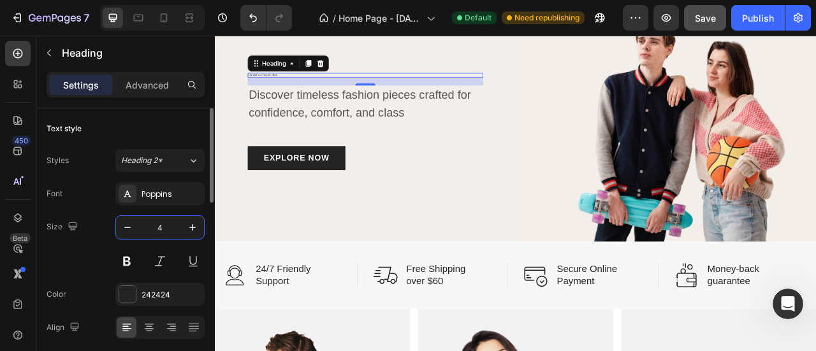
type input "45"
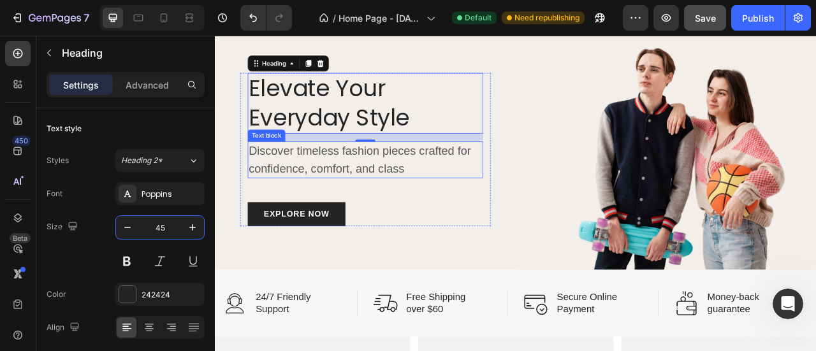
click at [322, 188] on p "Discover timeless fashion pieces crafted for confidence, comfort, and class" at bounding box center [405, 193] width 297 height 44
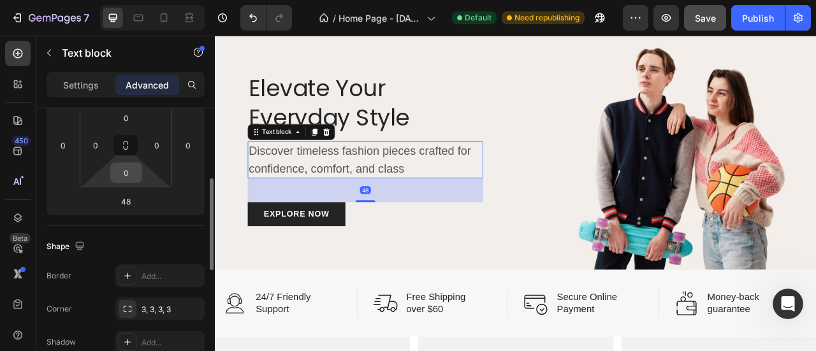
scroll to position [0, 0]
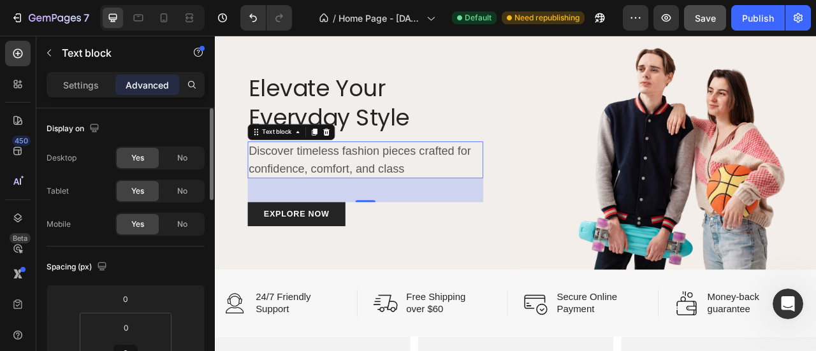
click at [86, 89] on p "Settings" at bounding box center [81, 84] width 36 height 13
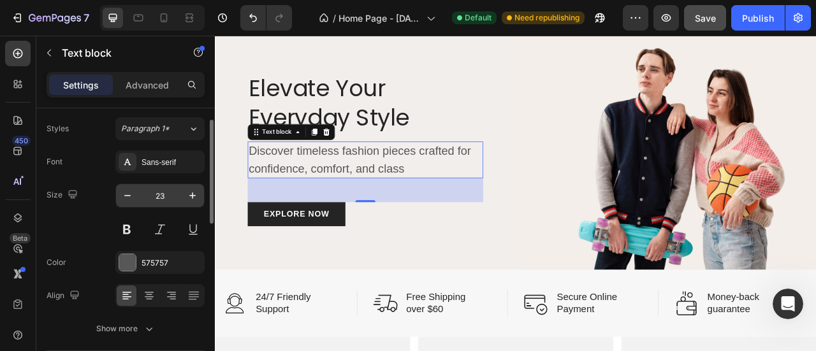
scroll to position [32, 0]
click at [163, 191] on input "23" at bounding box center [160, 195] width 42 height 23
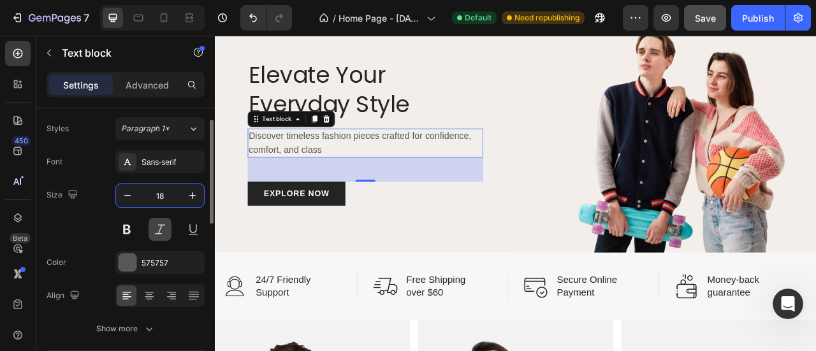
scroll to position [40, 0]
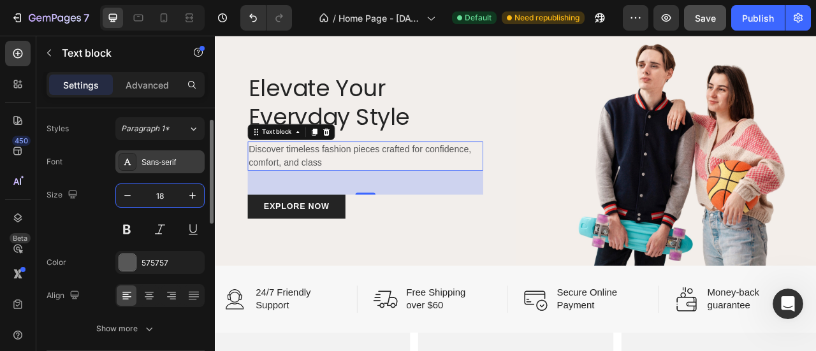
type input "18"
click at [163, 159] on div "Sans-serif" at bounding box center [171, 162] width 60 height 11
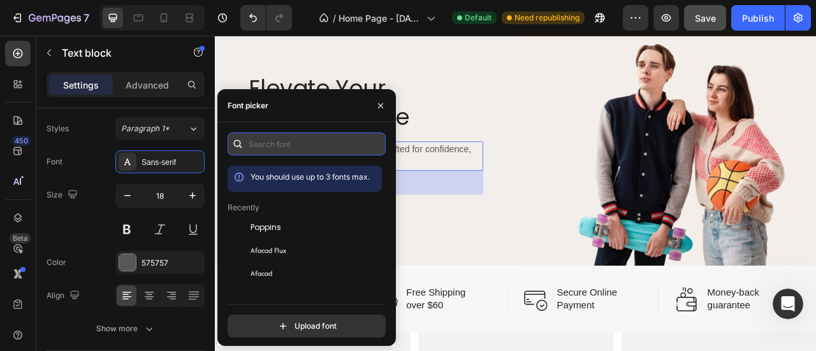
click at [282, 145] on input "text" at bounding box center [306, 144] width 158 height 23
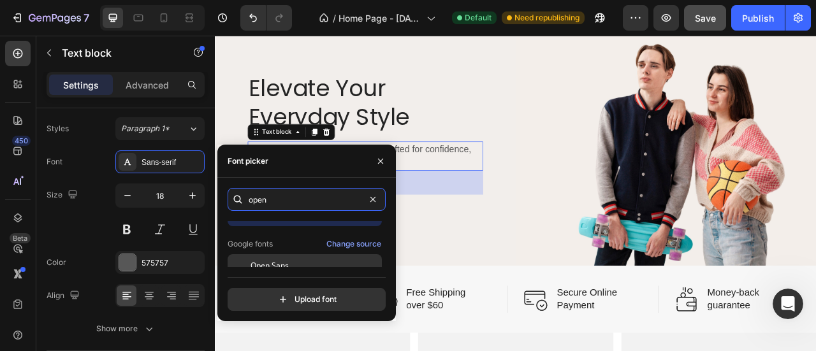
scroll to position [31, 0]
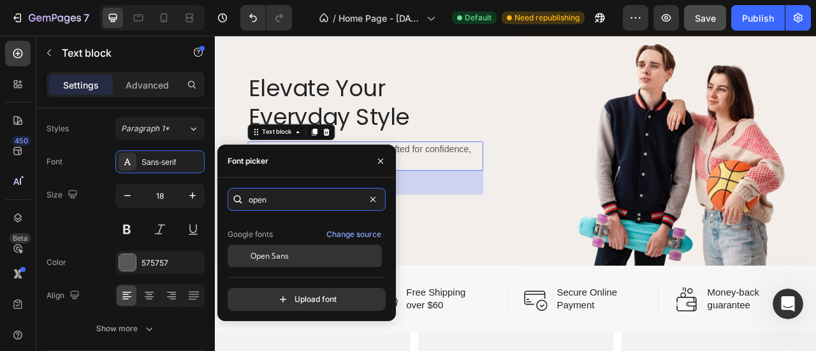
type input "open"
click at [292, 254] on div "Open Sans" at bounding box center [314, 255] width 129 height 11
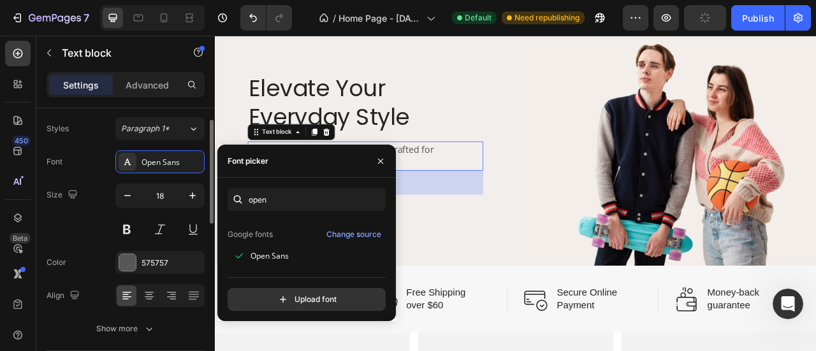
click at [90, 215] on div "Size 18" at bounding box center [126, 212] width 158 height 57
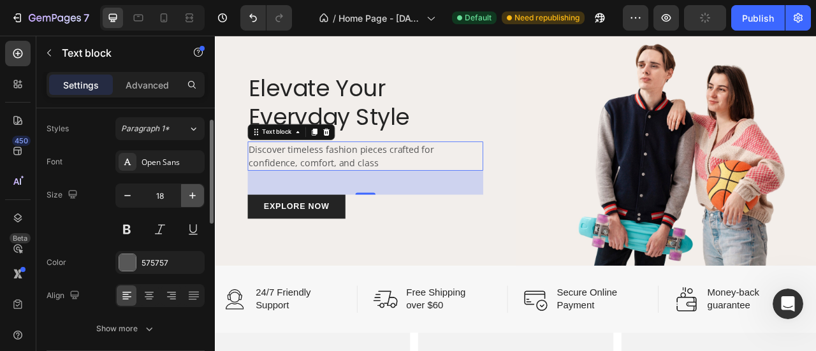
click at [194, 197] on icon "button" at bounding box center [192, 195] width 13 height 13
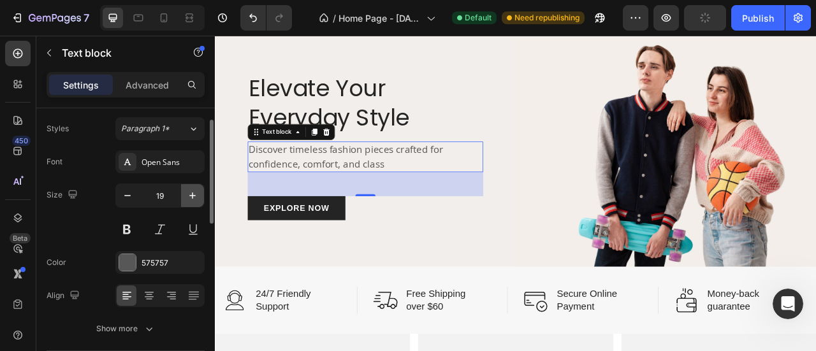
click at [191, 198] on icon "button" at bounding box center [192, 195] width 13 height 13
type input "20"
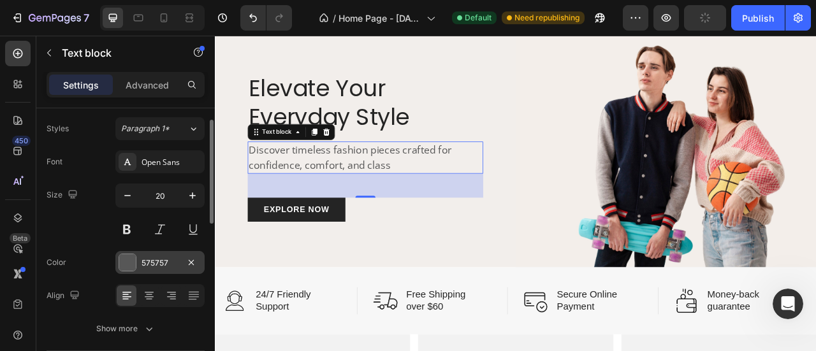
click at [158, 257] on div "575757" at bounding box center [159, 262] width 37 height 11
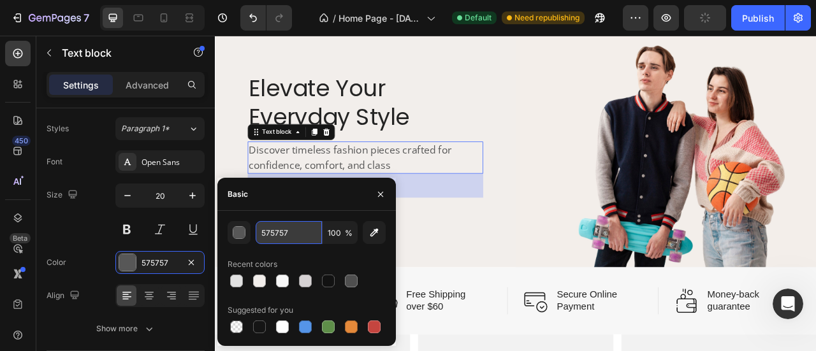
click at [280, 236] on input "575757" at bounding box center [289, 232] width 66 height 23
type input "333333"
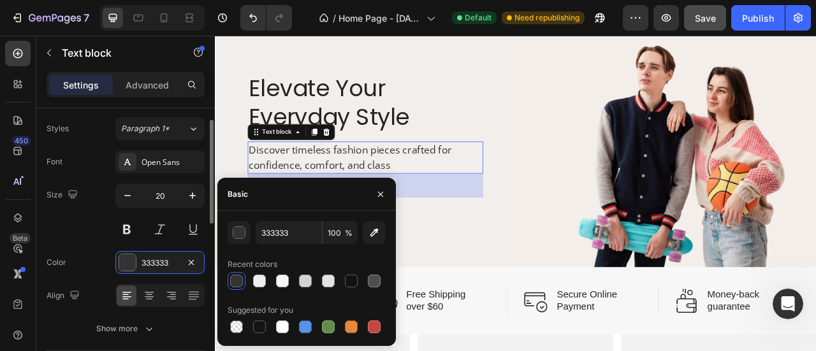
click at [90, 222] on div "Size 20" at bounding box center [126, 212] width 158 height 57
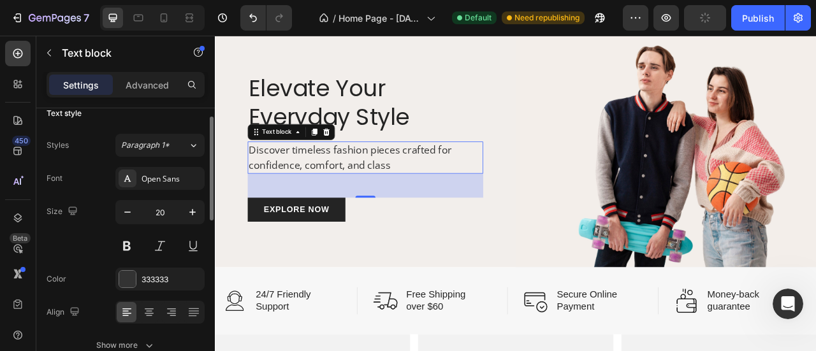
scroll to position [11, 0]
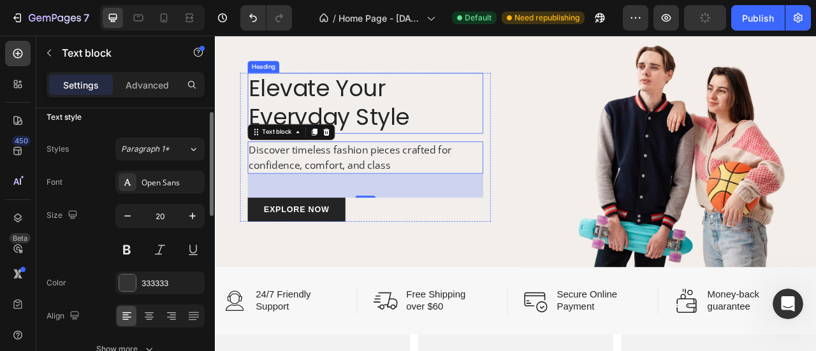
click at [340, 112] on p "Elevate Your Everyday Style" at bounding box center [405, 121] width 297 height 75
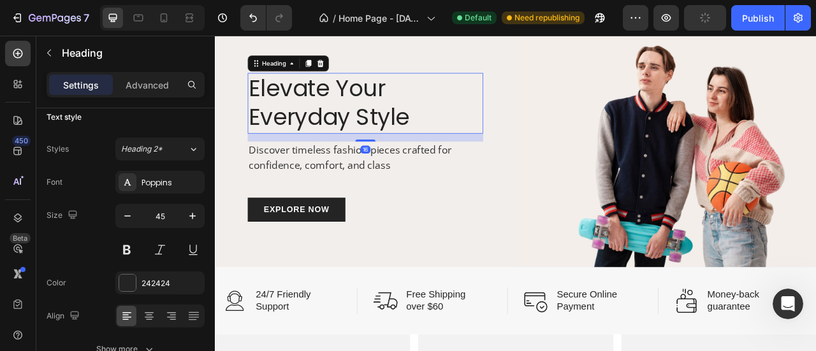
scroll to position [0, 0]
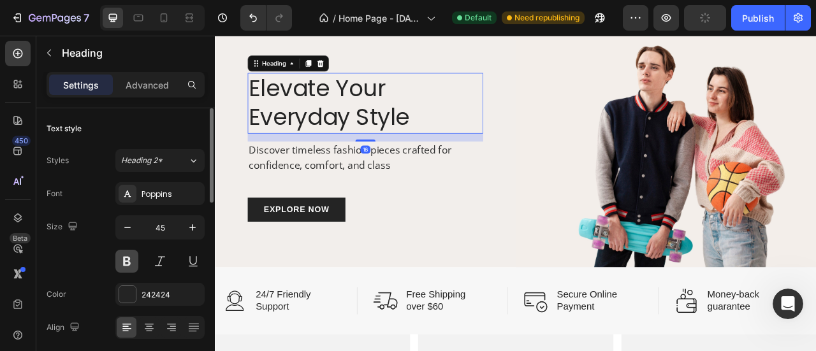
click at [130, 261] on button at bounding box center [126, 261] width 23 height 23
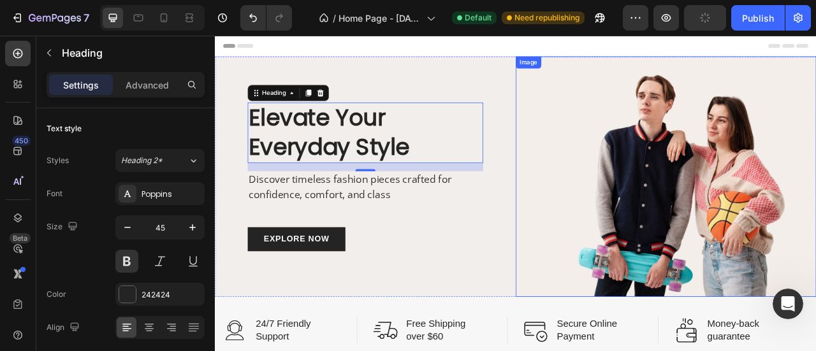
click at [605, 140] on img at bounding box center [788, 215] width 382 height 306
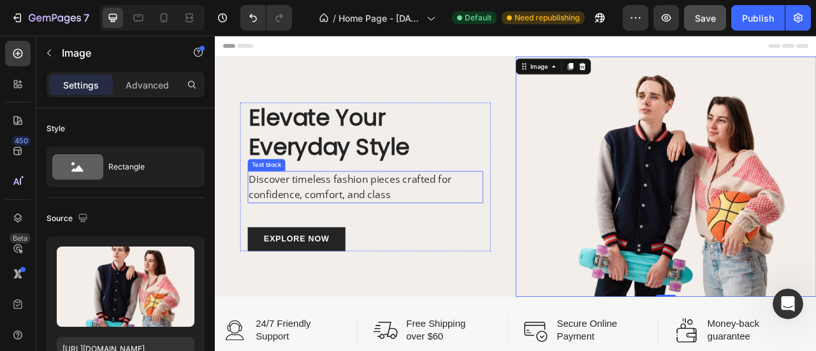
click at [320, 229] on p "Discover timeless fashion pieces crafted for confidence, comfort, and class" at bounding box center [405, 228] width 297 height 38
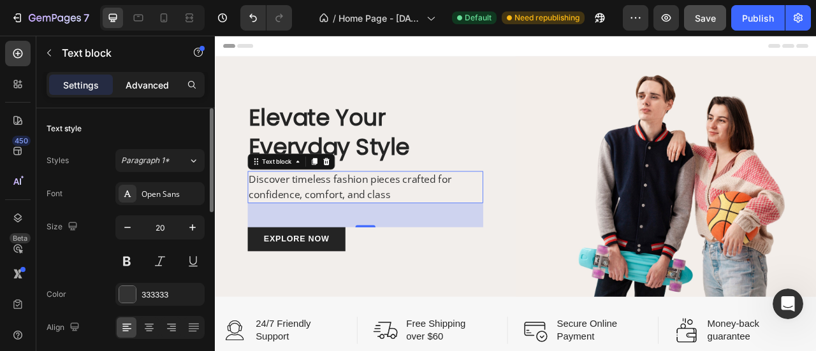
click at [147, 75] on div "Advanced" at bounding box center [147, 85] width 64 height 20
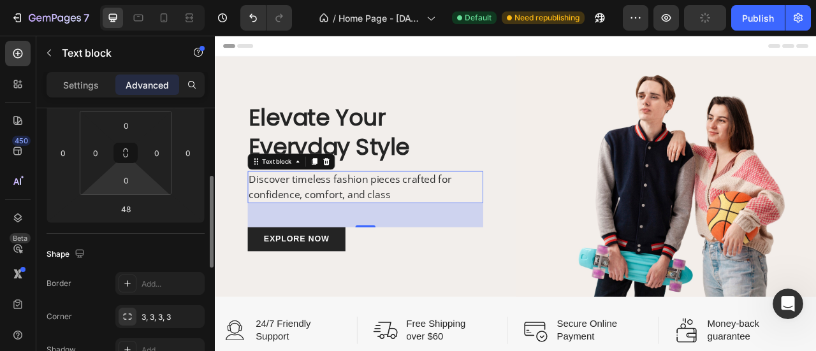
scroll to position [201, 0]
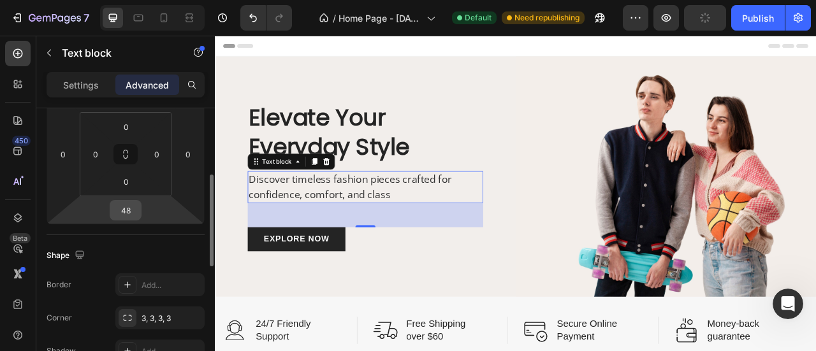
click at [134, 205] on input "48" at bounding box center [125, 210] width 25 height 19
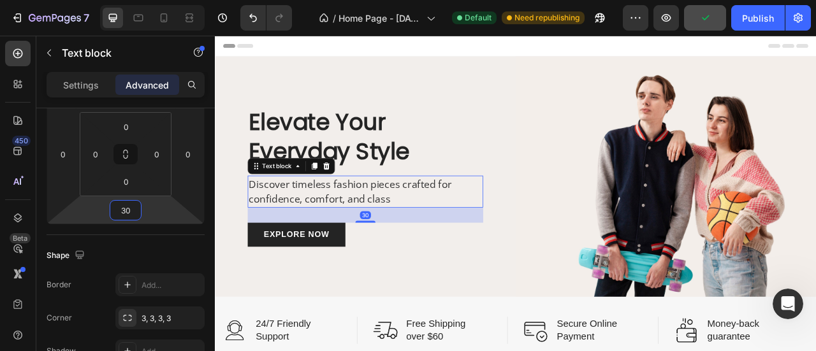
type input "30"
click at [143, 17] on icon at bounding box center [138, 17] width 13 height 13
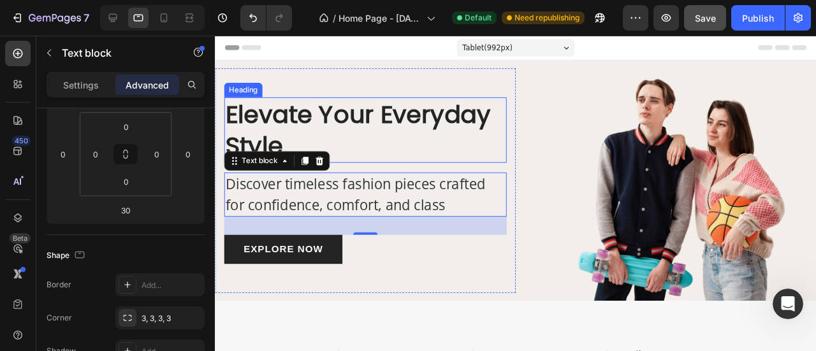
click at [382, 121] on p "Elevate Your Everyday Style" at bounding box center [373, 135] width 294 height 66
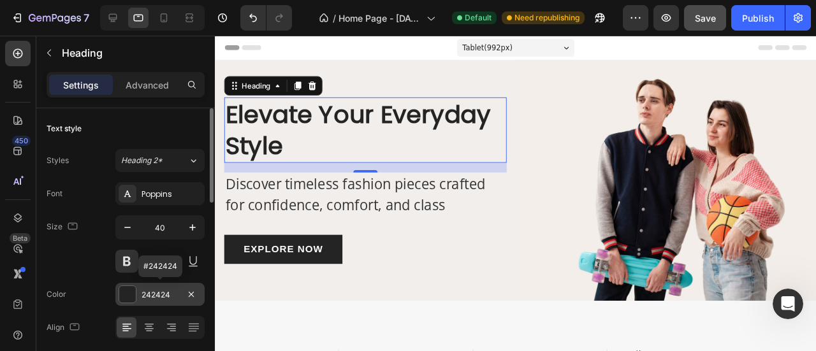
click at [155, 292] on div "242424" at bounding box center [159, 294] width 37 height 11
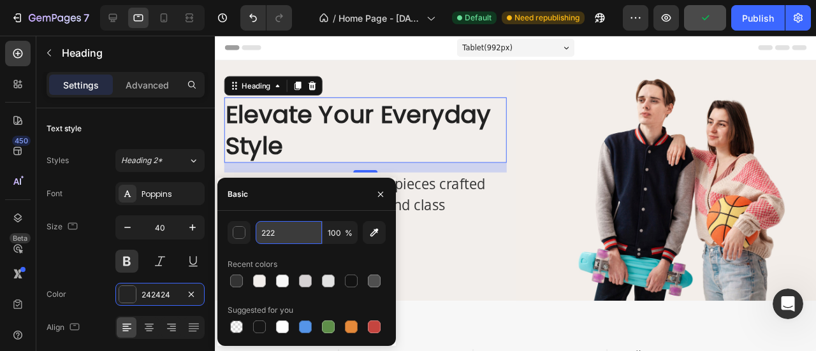
type input "222222"
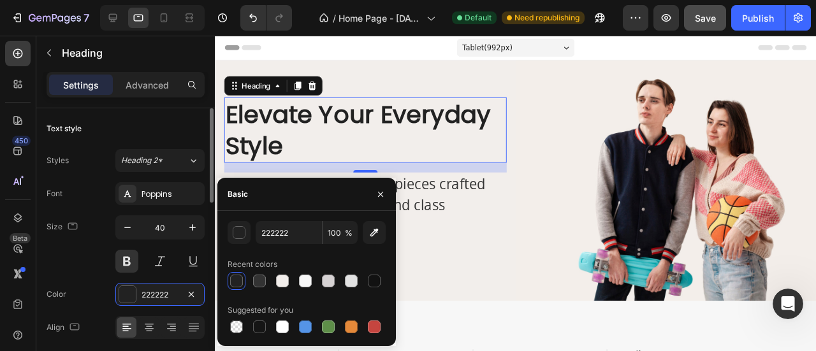
click at [93, 179] on div "Styles Heading 2* Font Poppins Size 40 Color 222222 Align Show more" at bounding box center [126, 260] width 158 height 223
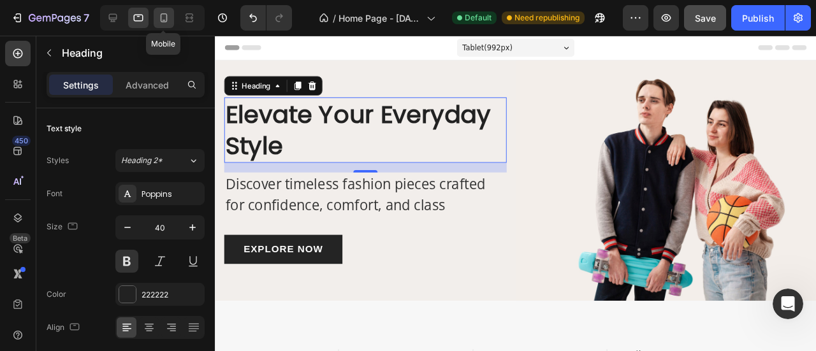
click at [163, 20] on icon at bounding box center [163, 17] width 13 height 13
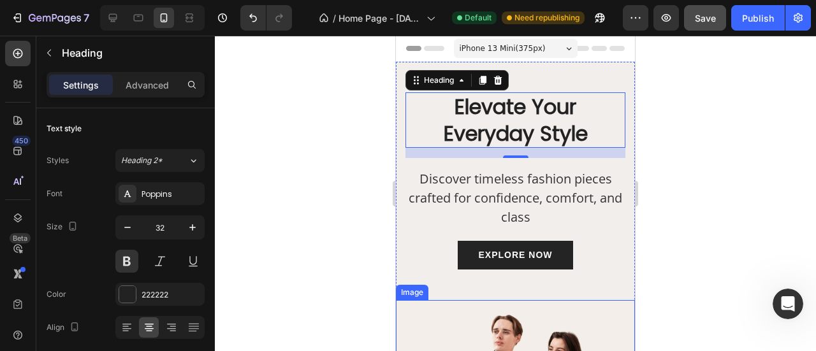
scroll to position [212, 0]
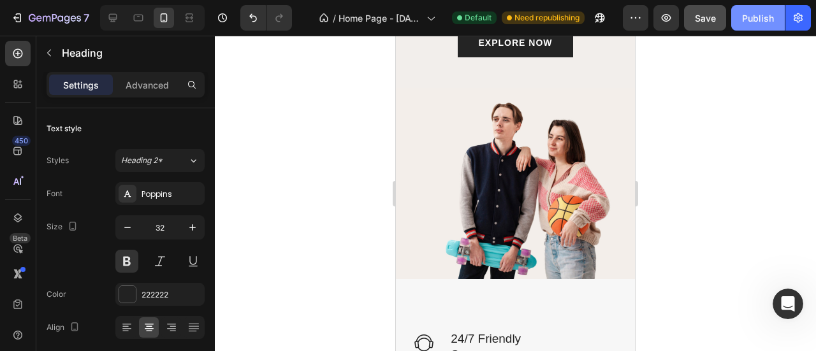
click at [774, 13] on div "Publish" at bounding box center [758, 17] width 32 height 13
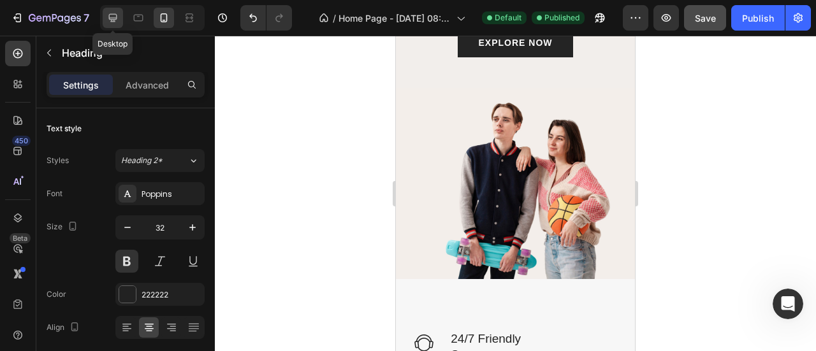
click at [109, 18] on icon at bounding box center [113, 18] width 8 height 8
type input "45"
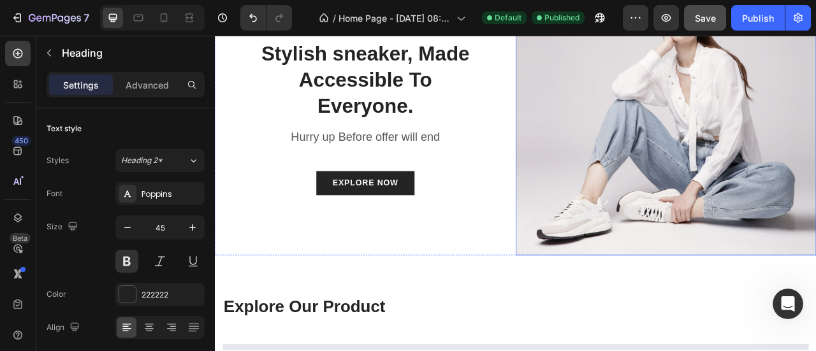
scroll to position [849, 0]
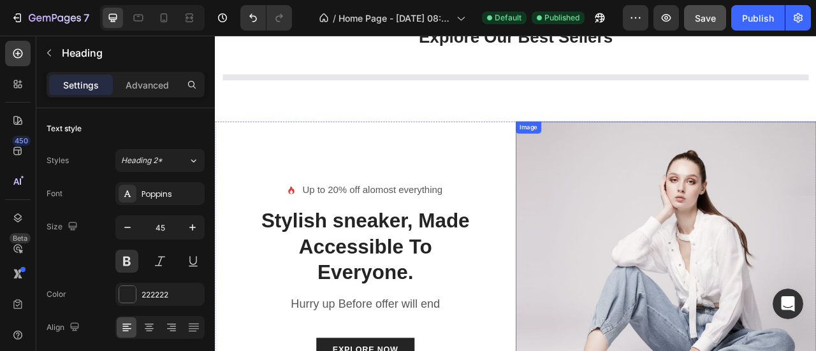
click at [642, 234] on img at bounding box center [788, 336] width 382 height 382
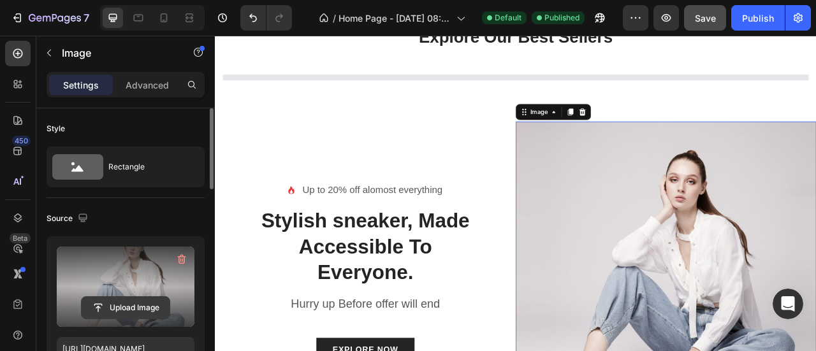
click at [140, 299] on input "file" at bounding box center [126, 308] width 88 height 22
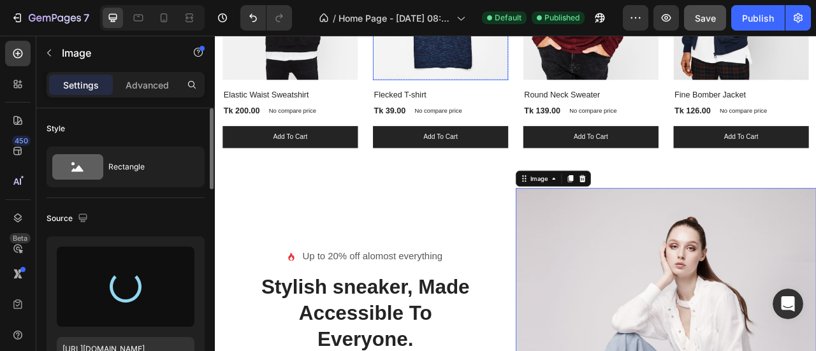
scroll to position [1274, 0]
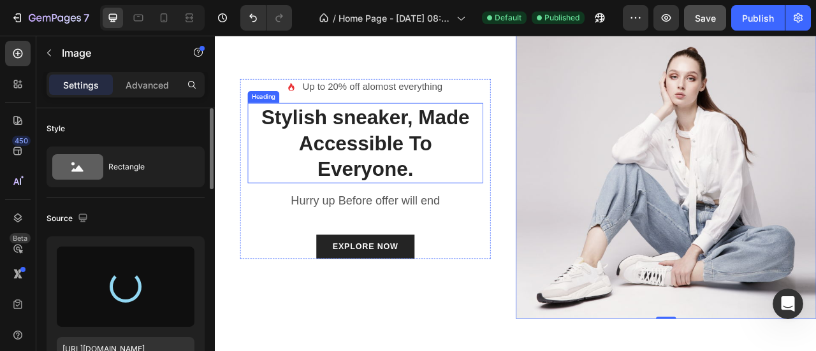
type input "https://cdn.shopify.com/s/files/1/0665/8795/1155/files/gempages_586013836063015…"
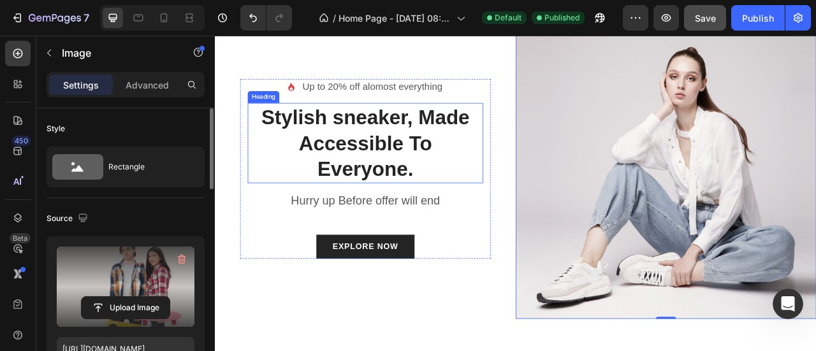
click at [424, 175] on p "Stylish sneaker, Made Accessible To Everyone." at bounding box center [405, 171] width 297 height 99
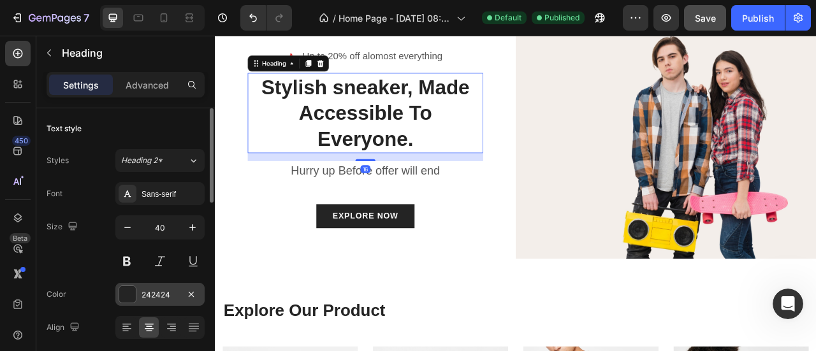
scroll to position [1236, 0]
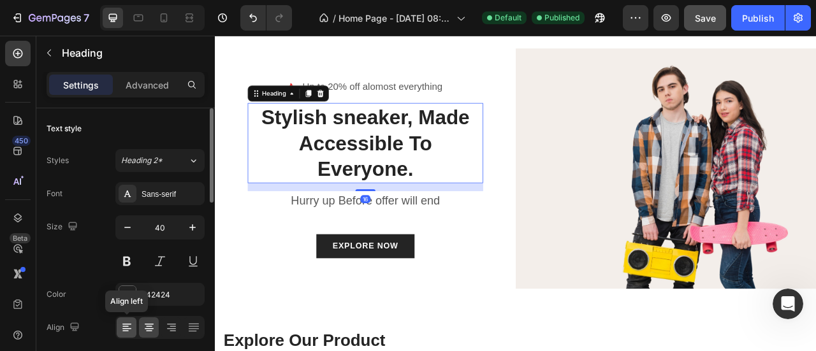
click at [128, 328] on icon at bounding box center [126, 328] width 9 height 1
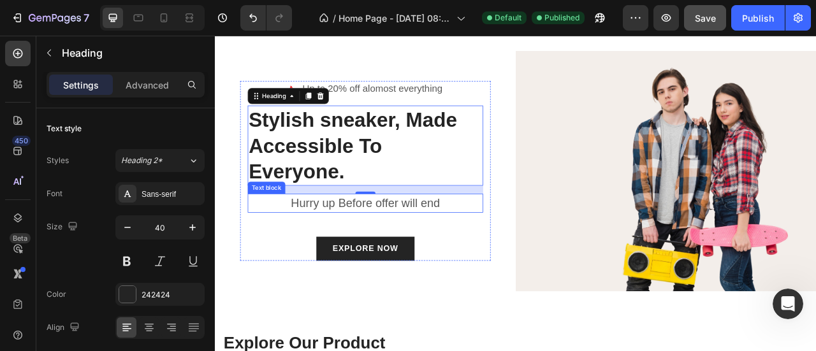
click at [336, 238] on p "Hurry up Before offer will end" at bounding box center [405, 249] width 297 height 22
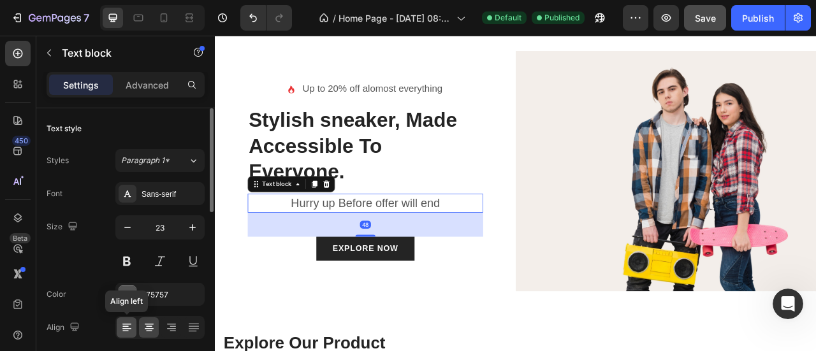
click at [131, 327] on icon at bounding box center [126, 327] width 13 height 13
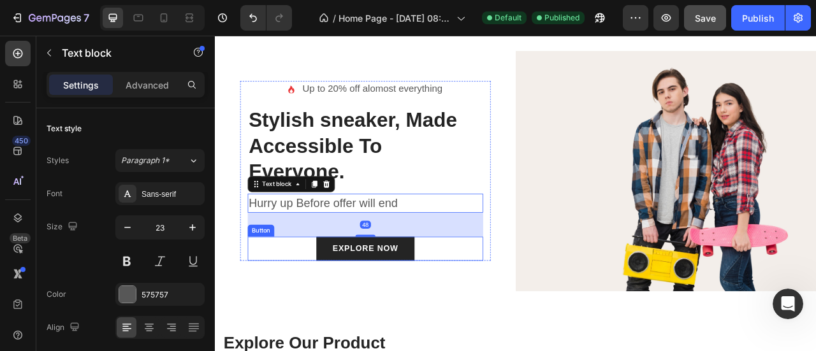
click at [310, 305] on div "EXPLORE NOW Button" at bounding box center [405, 306] width 299 height 31
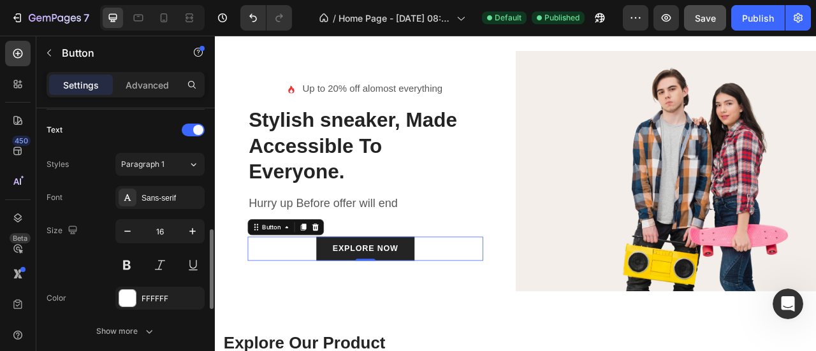
scroll to position [637, 0]
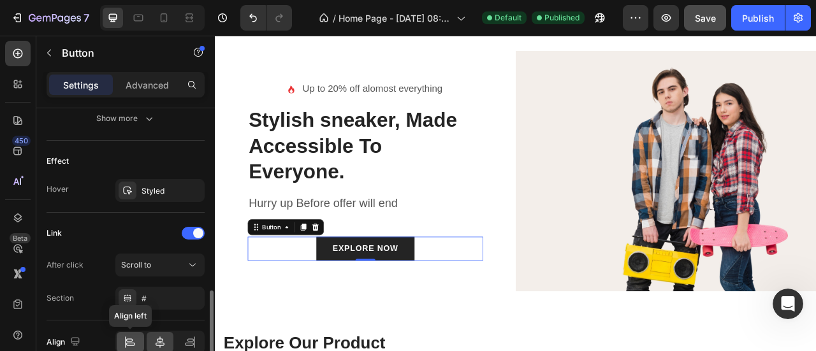
click at [129, 336] on icon at bounding box center [130, 342] width 13 height 13
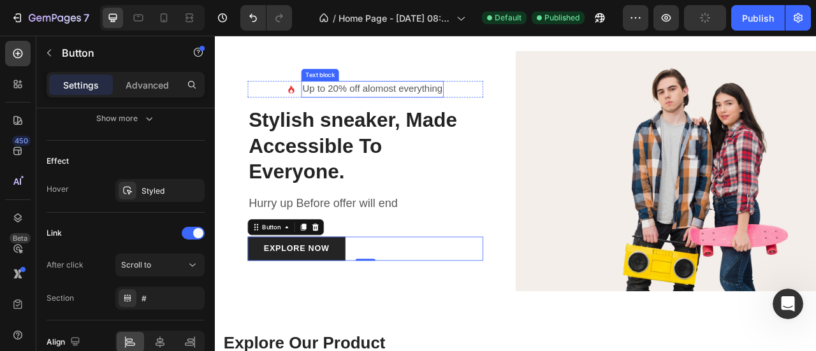
click at [354, 94] on p "Up to 20% off alomost everything" at bounding box center [415, 103] width 178 height 18
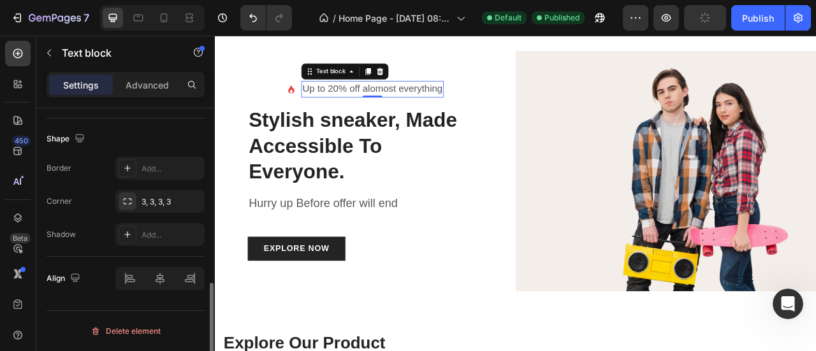
scroll to position [0, 0]
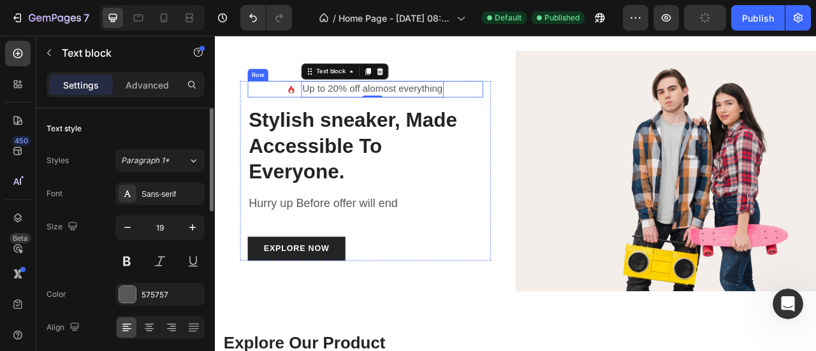
click at [291, 101] on div "Icon Up to 20% off alomost everything Text block 0 Row" at bounding box center [405, 103] width 299 height 21
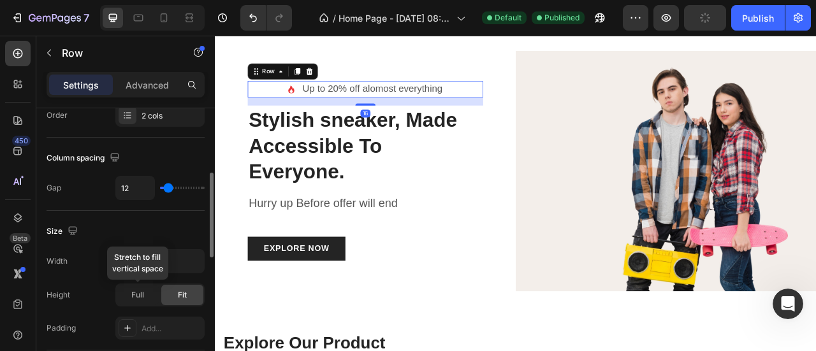
scroll to position [637, 0]
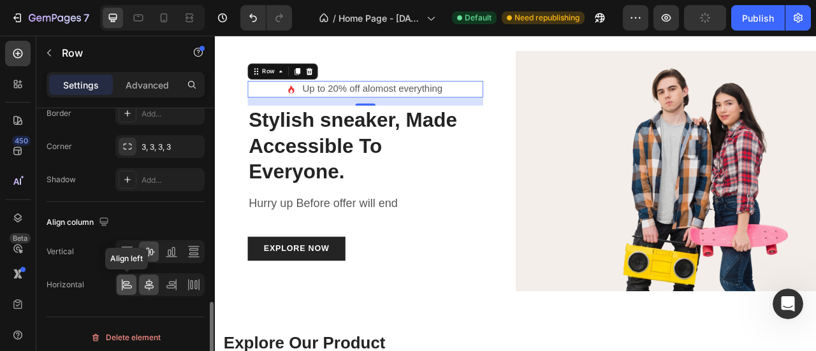
click at [128, 285] on icon at bounding box center [127, 286] width 9 height 3
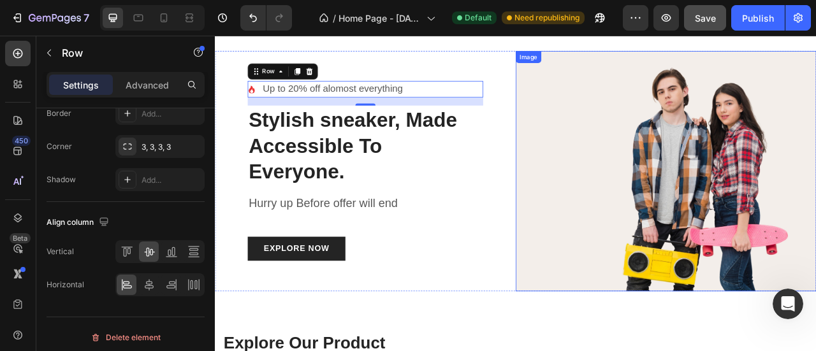
click at [676, 194] on img at bounding box center [788, 208] width 382 height 306
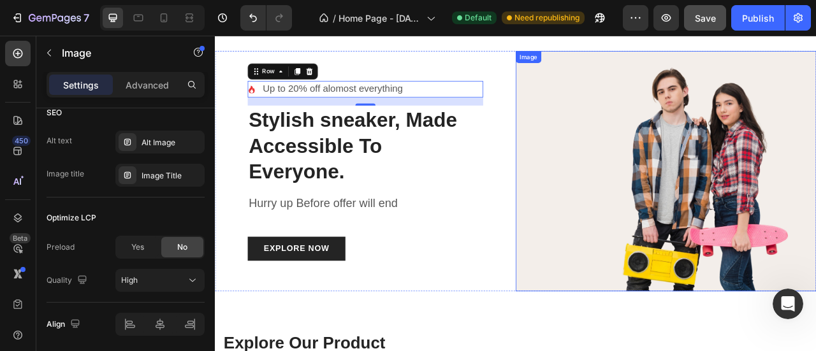
scroll to position [0, 0]
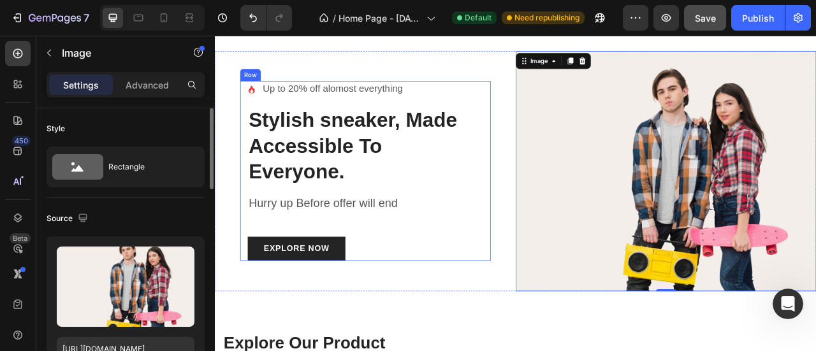
click at [505, 229] on div "Icon Up to 20% off alomost everything Text block Row Stylish sneaker, Made Acce…" at bounding box center [405, 207] width 299 height 229
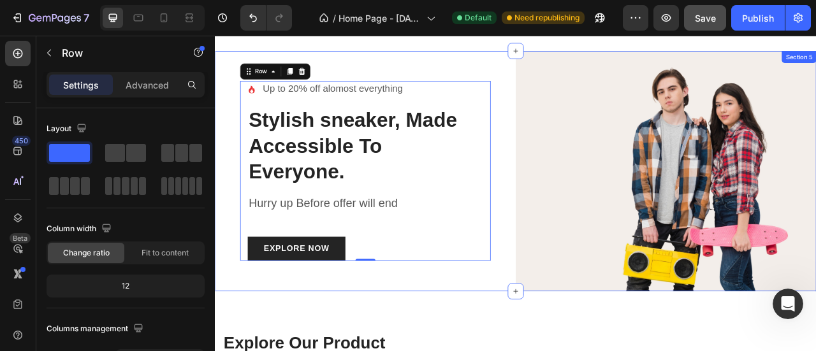
click at [419, 68] on div "Icon Up to 20% off alomost everything Text block Row Stylish sneaker, Made Acce…" at bounding box center [406, 208] width 382 height 306
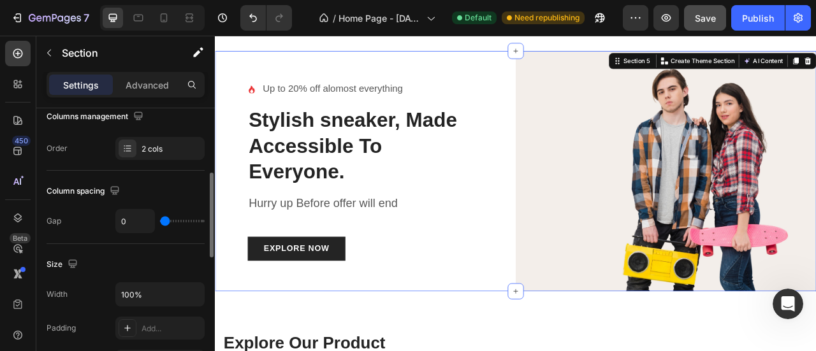
scroll to position [424, 0]
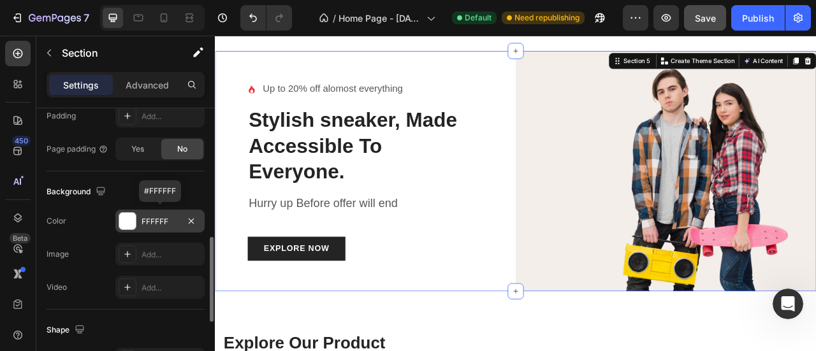
click at [173, 219] on div "FFFFFF" at bounding box center [159, 221] width 37 height 11
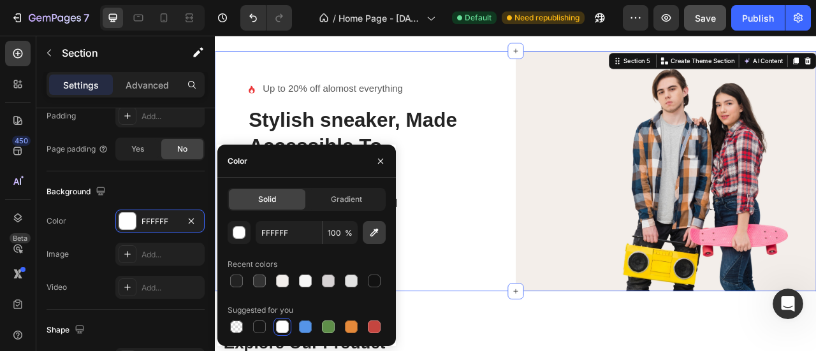
click at [373, 236] on icon "button" at bounding box center [374, 232] width 13 height 13
type input "F2EEEB"
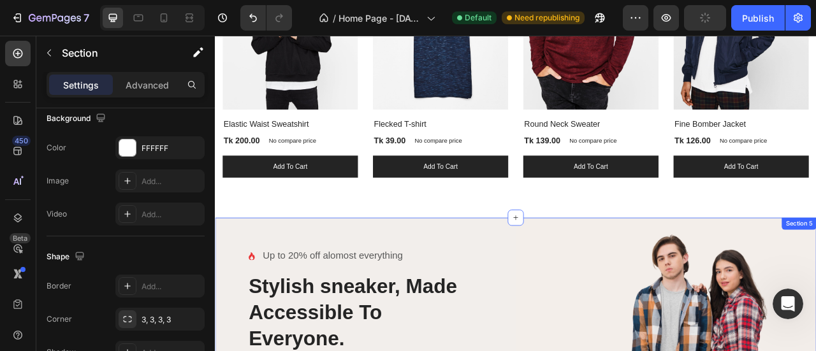
scroll to position [1236, 0]
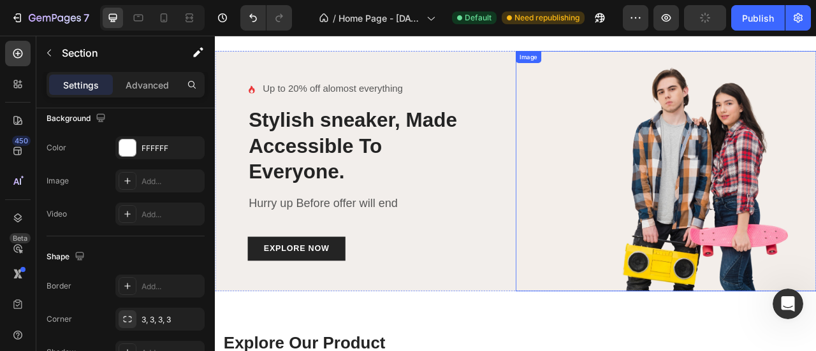
click at [746, 234] on img at bounding box center [788, 208] width 382 height 306
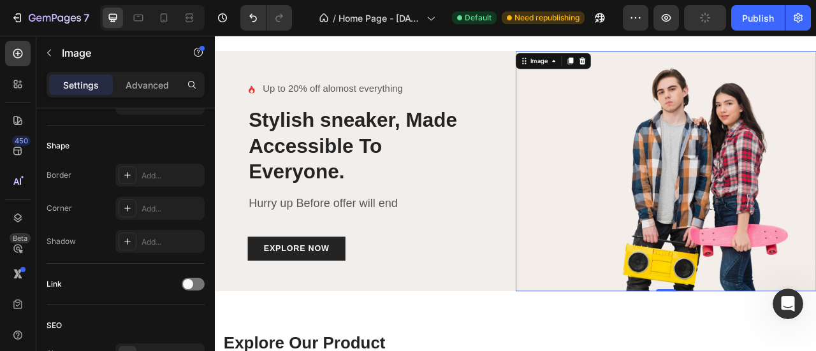
scroll to position [0, 0]
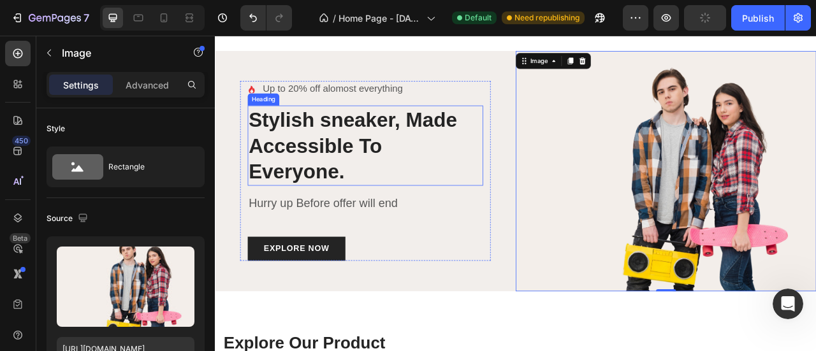
click at [403, 173] on p "Stylish sneaker, Made Accessible To Everyone." at bounding box center [405, 175] width 297 height 99
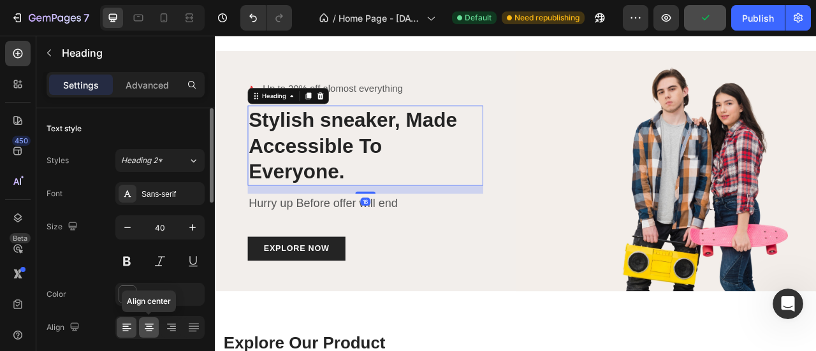
click at [151, 331] on icon at bounding box center [149, 327] width 13 height 13
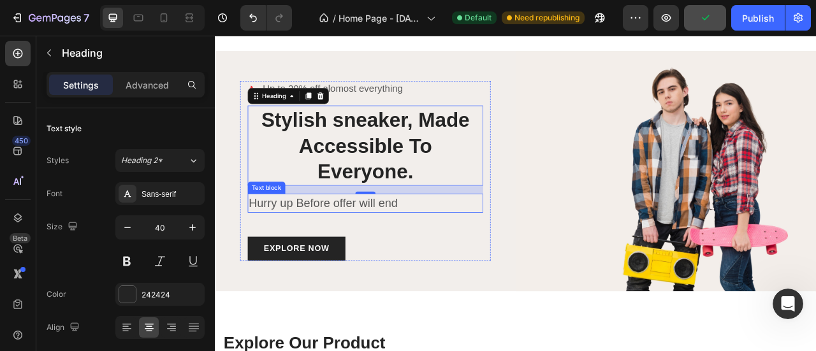
click at [455, 253] on p "Hurry up Before offer will end" at bounding box center [405, 249] width 297 height 22
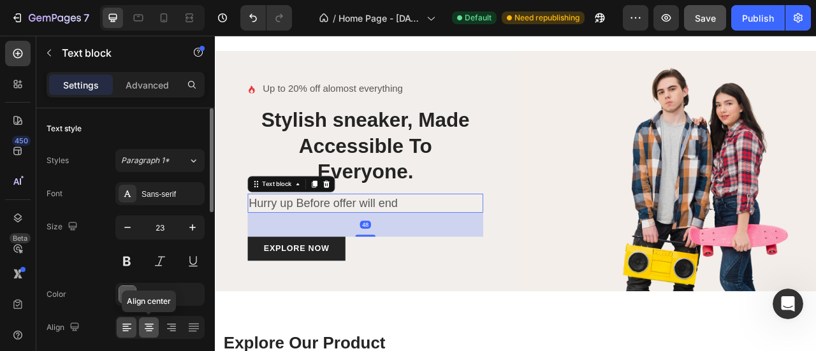
click at [140, 326] on div at bounding box center [149, 327] width 20 height 20
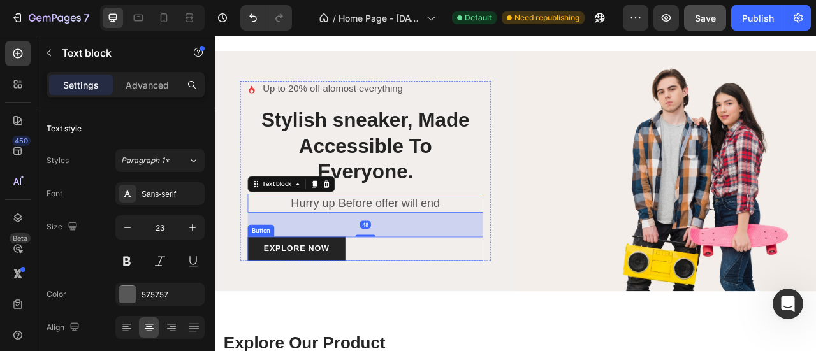
click at [430, 303] on div "EXPLORE NOW Button" at bounding box center [405, 306] width 299 height 31
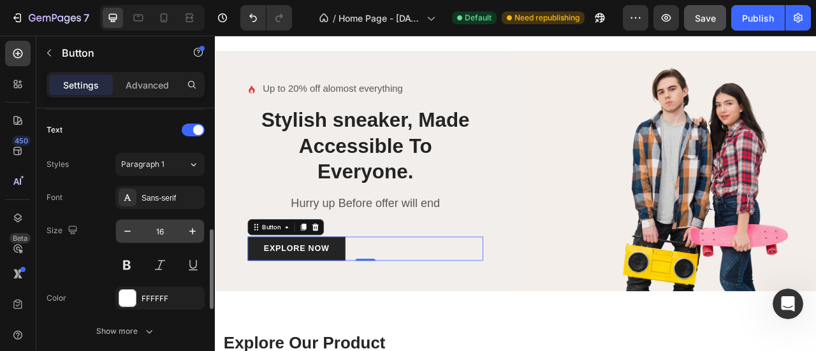
scroll to position [637, 0]
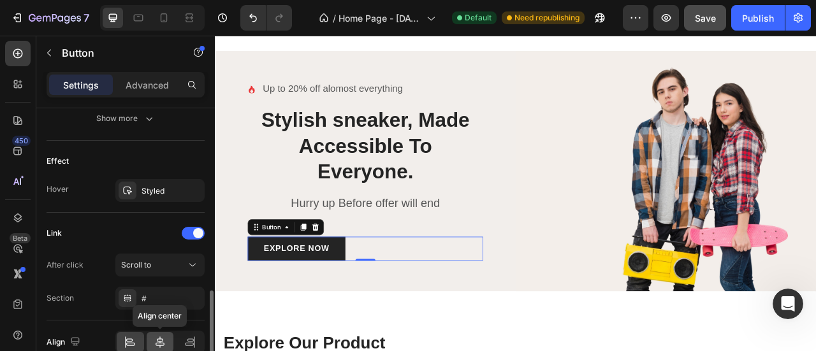
click at [159, 345] on icon at bounding box center [160, 342] width 13 height 13
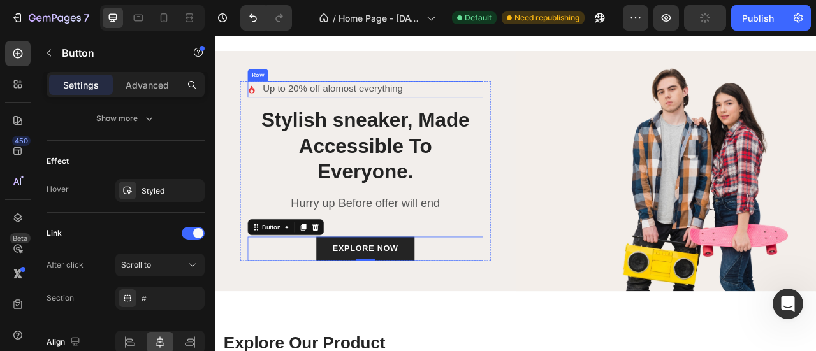
click at [268, 105] on div "Icon Up to 20% off alomost everything Text block Row" at bounding box center [405, 103] width 299 height 21
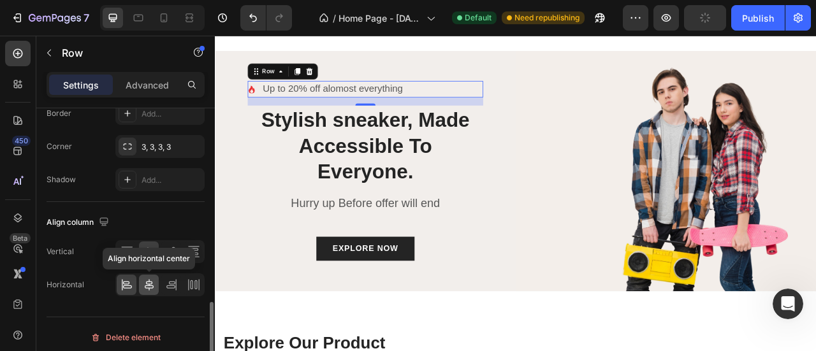
click at [151, 281] on icon at bounding box center [149, 284] width 9 height 11
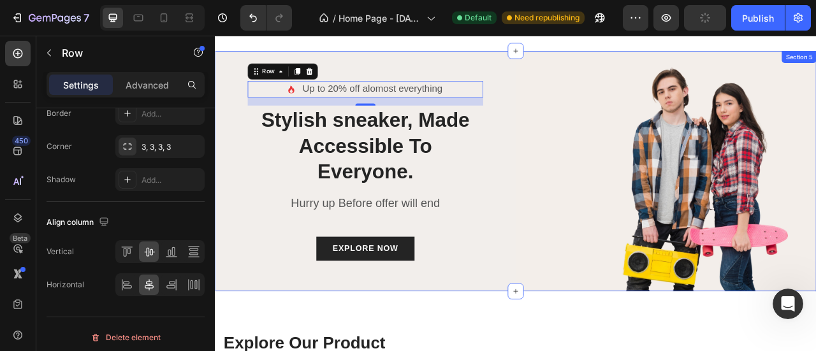
click at [575, 234] on div "Icon Up to 20% off alomost everything Text block Row 16 Stylish sneaker, Made A…" at bounding box center [406, 208] width 382 height 306
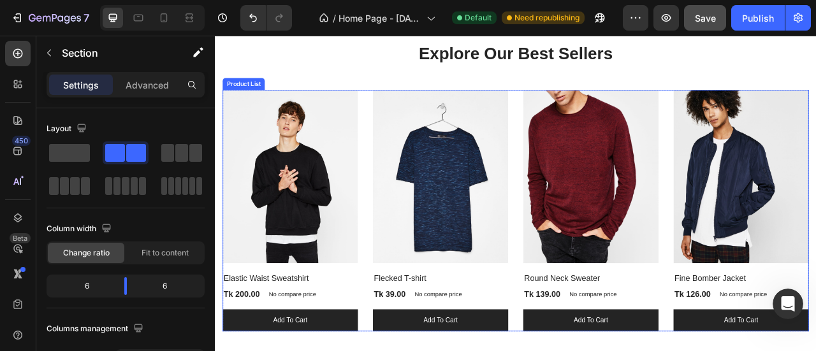
scroll to position [828, 0]
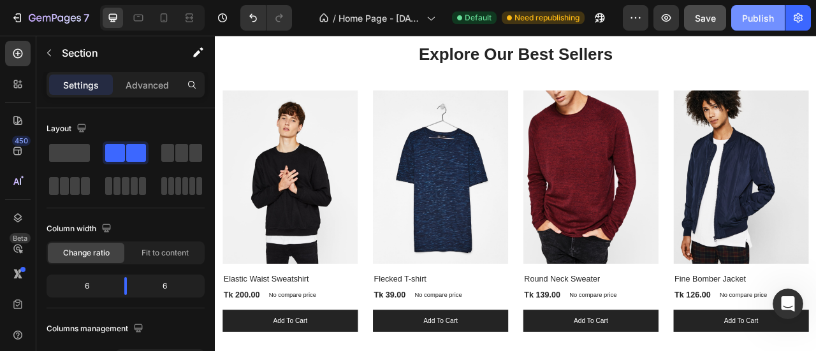
click at [757, 23] on div "Publish" at bounding box center [758, 17] width 32 height 13
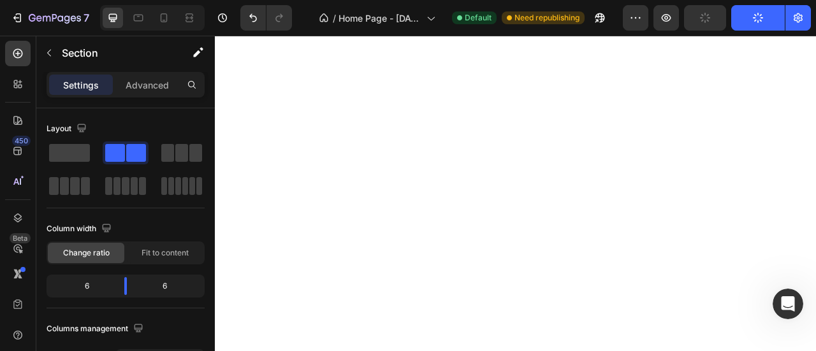
scroll to position [1253, 0]
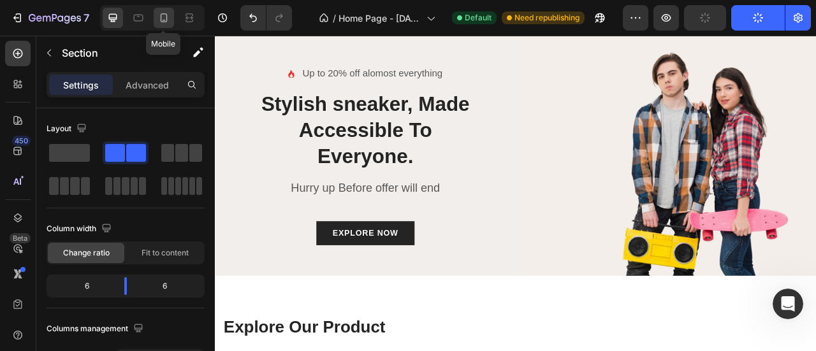
click at [168, 20] on icon at bounding box center [163, 17] width 13 height 13
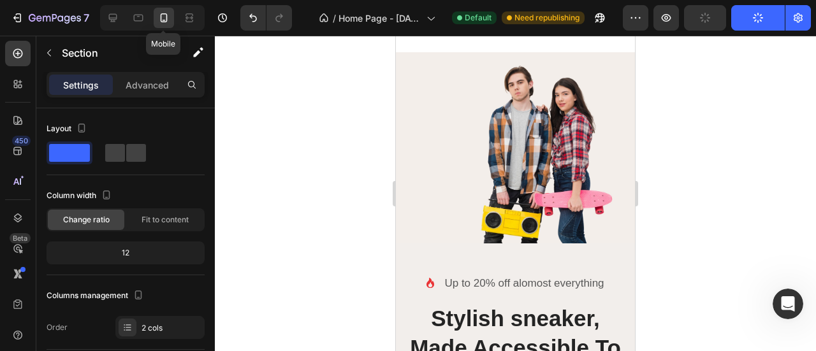
scroll to position [1224, 0]
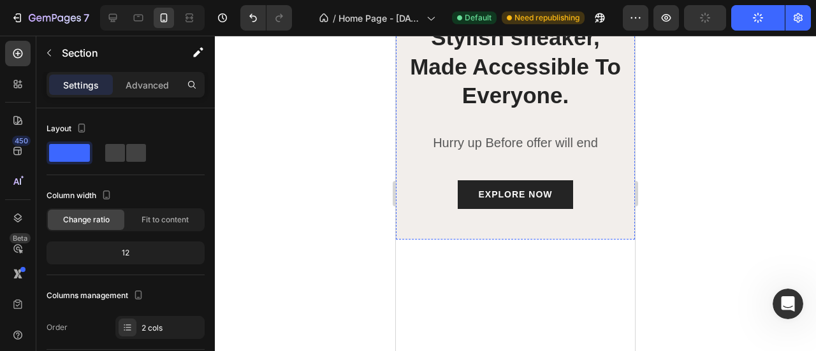
click at [523, 152] on p "Hurry up Before offer will end" at bounding box center [515, 142] width 217 height 19
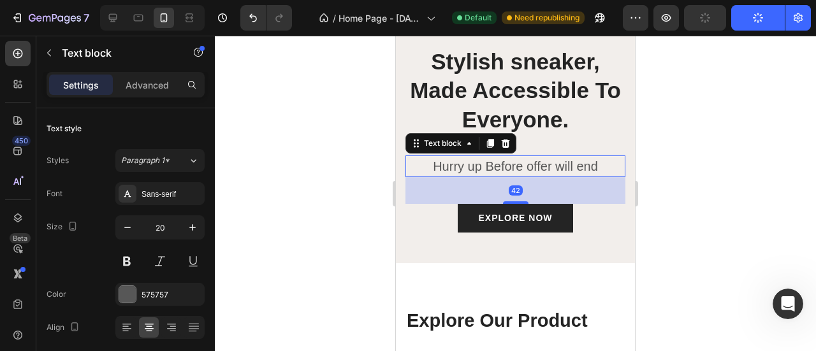
scroll to position [1012, 0]
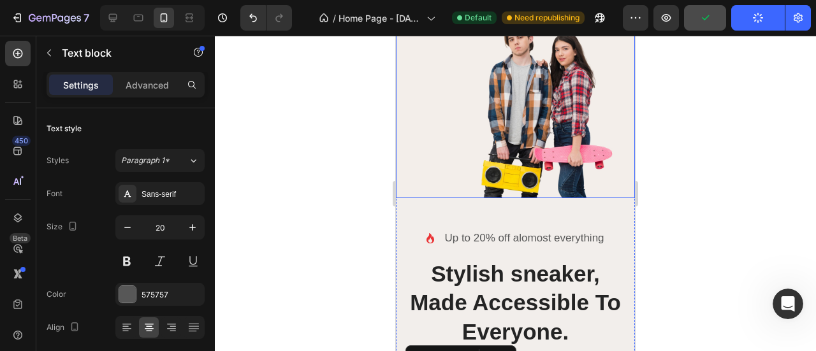
click at [519, 128] on img at bounding box center [515, 102] width 239 height 191
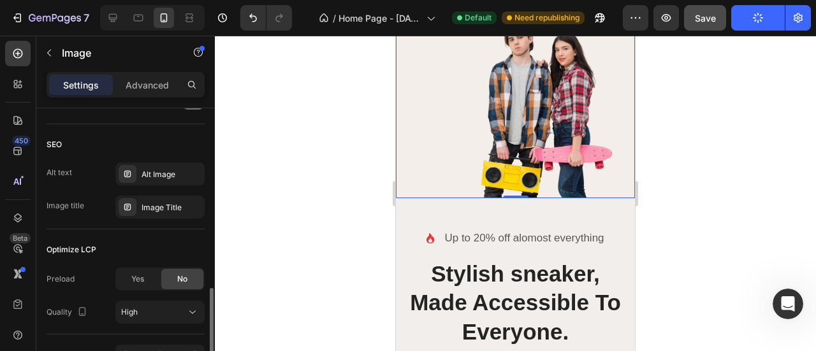
scroll to position [713, 0]
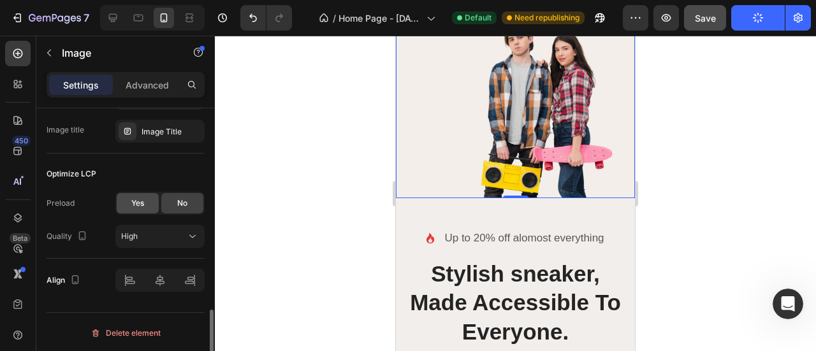
click at [144, 208] on div "Yes" at bounding box center [138, 203] width 42 height 20
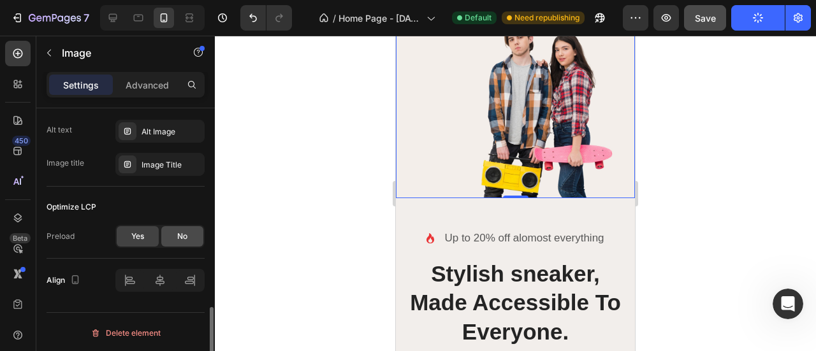
click at [170, 233] on div "No" at bounding box center [182, 236] width 42 height 20
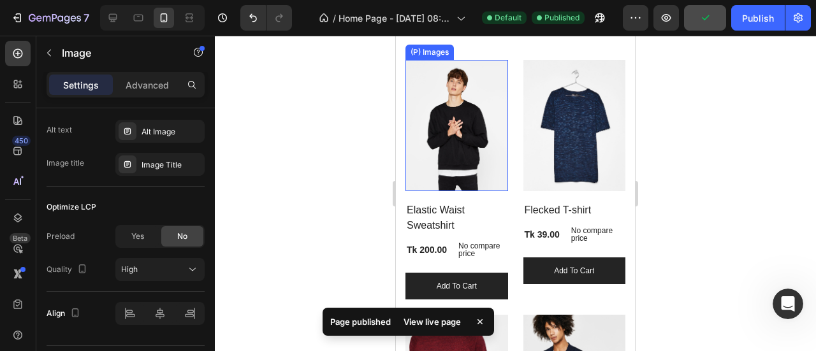
scroll to position [2124, 0]
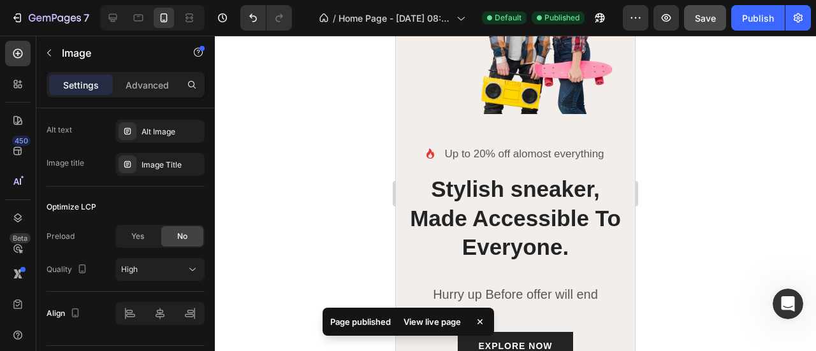
click at [426, 99] on img at bounding box center [515, 18] width 239 height 191
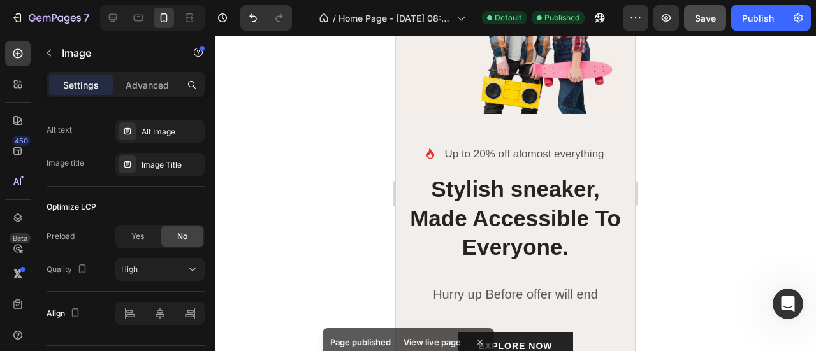
scroll to position [1912, 0]
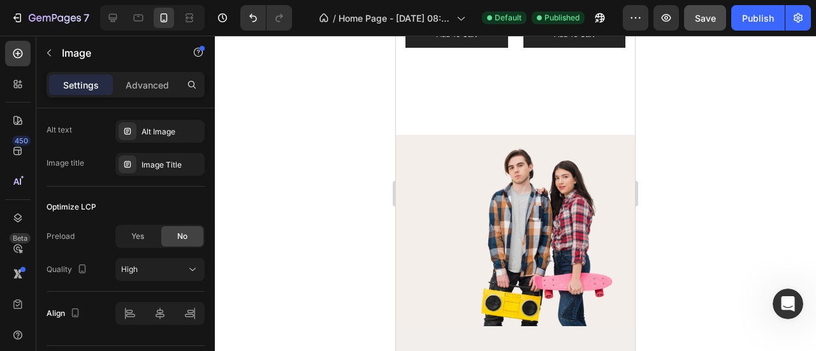
click at [433, 158] on img at bounding box center [515, 230] width 239 height 191
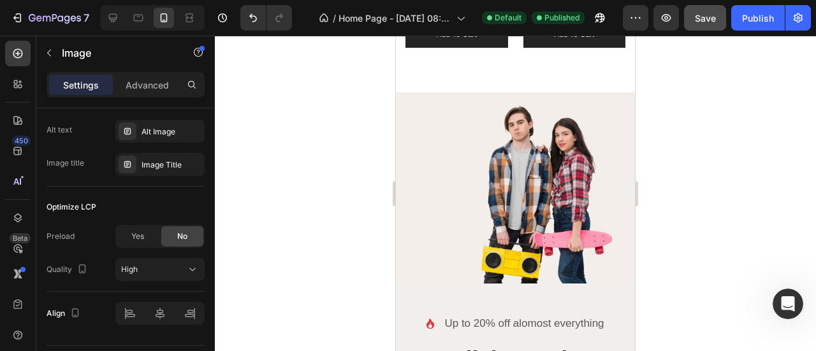
click at [440, 239] on img at bounding box center [515, 187] width 239 height 191
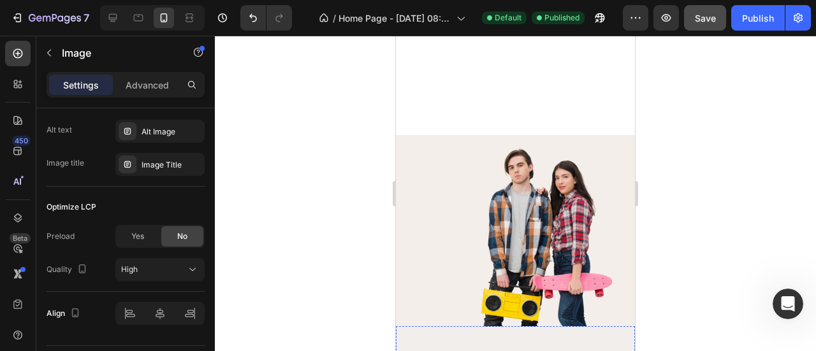
scroll to position [2124, 0]
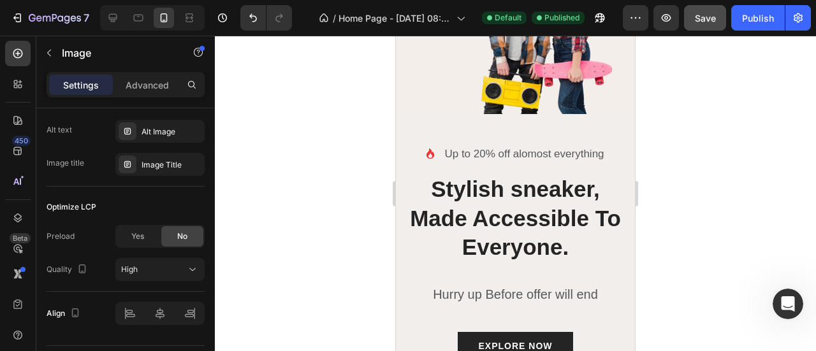
click at [533, 87] on img at bounding box center [515, 18] width 239 height 191
click at [13, 219] on icon at bounding box center [17, 218] width 13 height 13
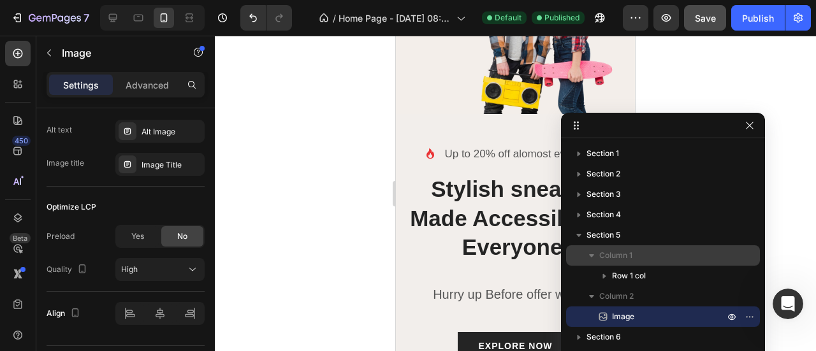
click at [592, 257] on icon "button" at bounding box center [591, 255] width 13 height 13
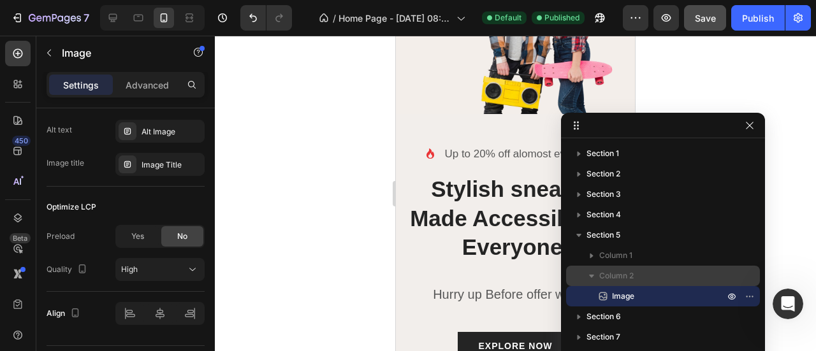
click at [592, 276] on icon "button" at bounding box center [591, 276] width 5 height 3
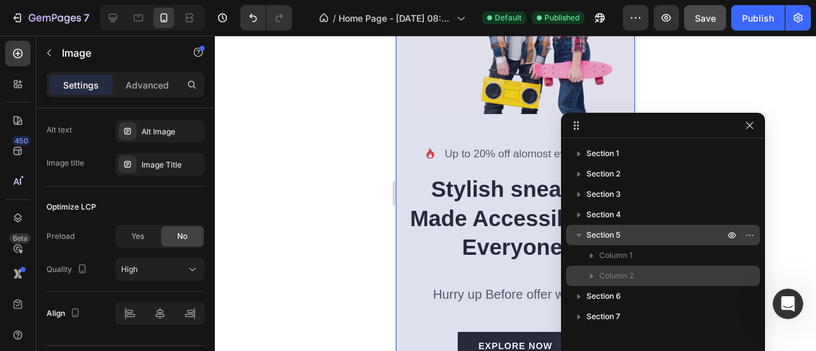
click at [619, 229] on span "Section 5" at bounding box center [603, 235] width 34 height 13
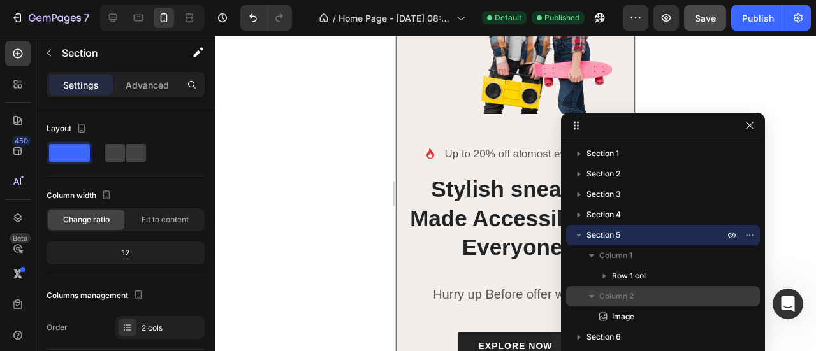
scroll to position [212, 0]
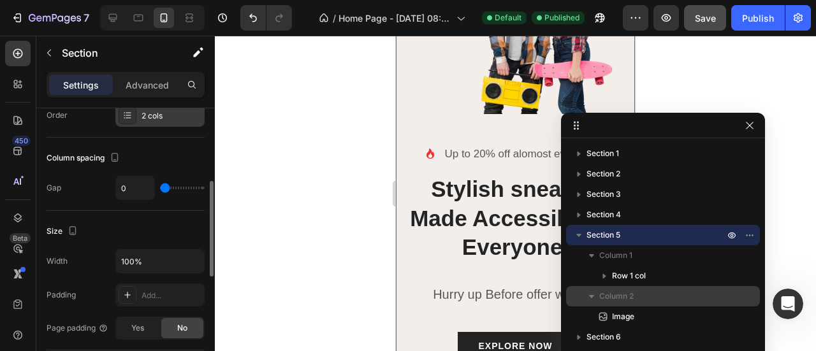
click at [123, 117] on icon at bounding box center [127, 115] width 10 height 10
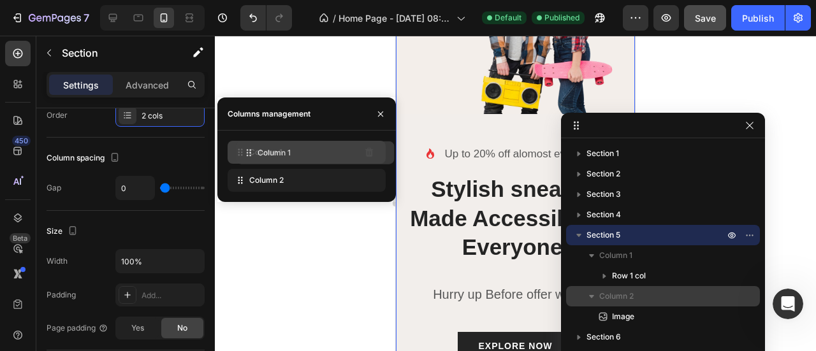
drag, startPoint x: 266, startPoint y: 179, endPoint x: 275, endPoint y: 151, distance: 29.2
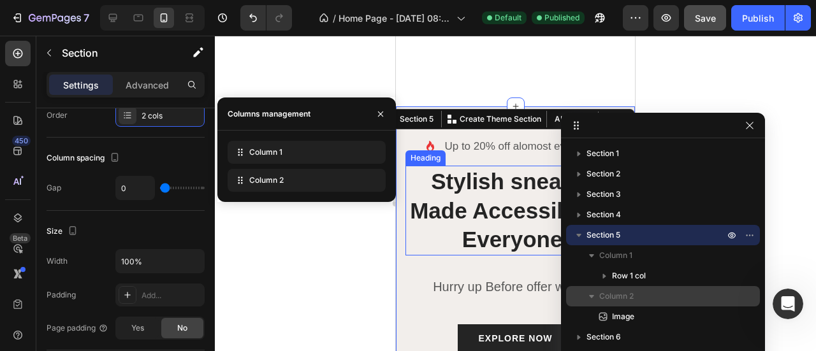
click at [414, 249] on p "Stylish sneaker, Made Accessible To Everyone." at bounding box center [515, 210] width 217 height 87
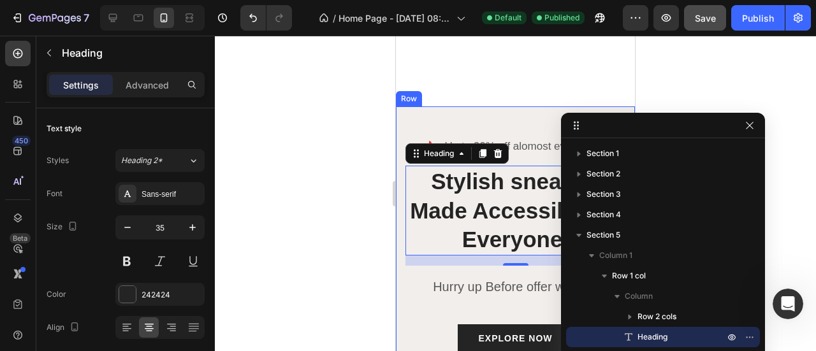
click at [405, 270] on div "Icon Up to 20% off alomost everything Text block Row Stylish sneaker, Made Acce…" at bounding box center [515, 245] width 220 height 216
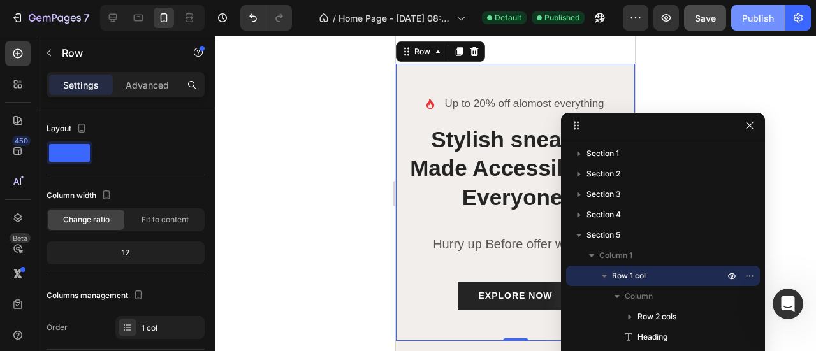
click at [763, 21] on div "Publish" at bounding box center [758, 17] width 32 height 13
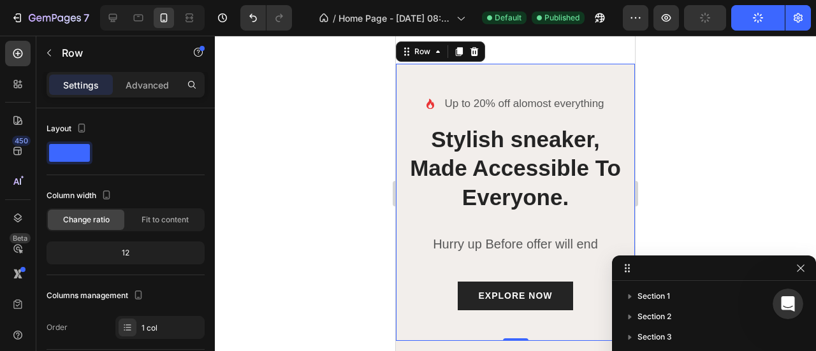
drag, startPoint x: 682, startPoint y: 129, endPoint x: 777, endPoint y: 273, distance: 171.6
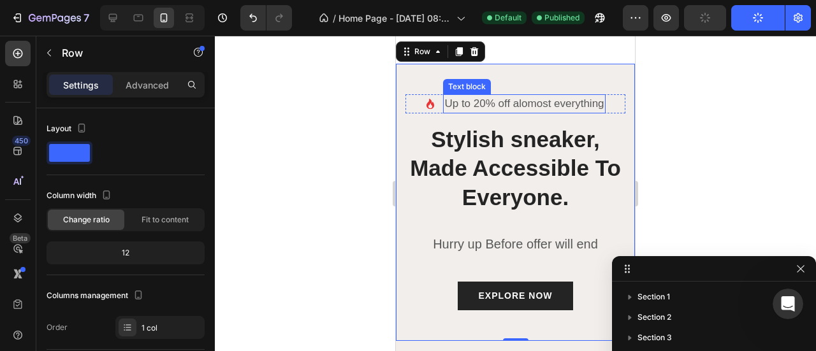
click at [501, 112] on p "Up to 20% off alomost everything" at bounding box center [523, 104] width 159 height 17
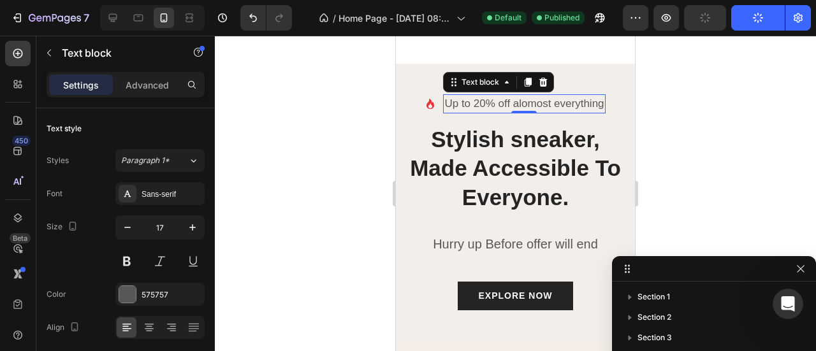
scroll to position [159, 0]
click at [501, 112] on p "Up to 20% off alomost everything" at bounding box center [523, 104] width 159 height 17
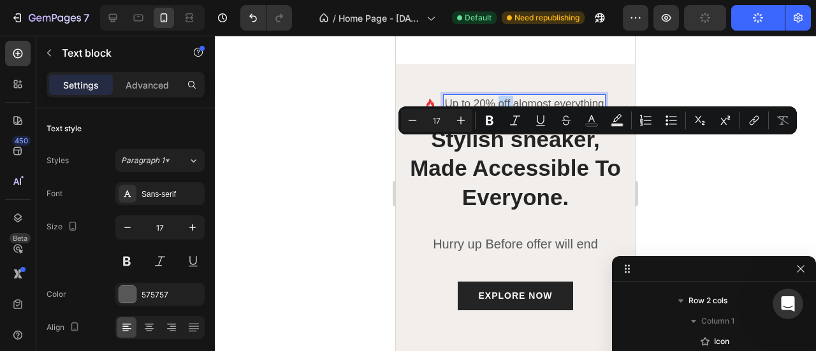
click at [501, 112] on p "Up to 20% off alomost everything" at bounding box center [523, 104] width 159 height 17
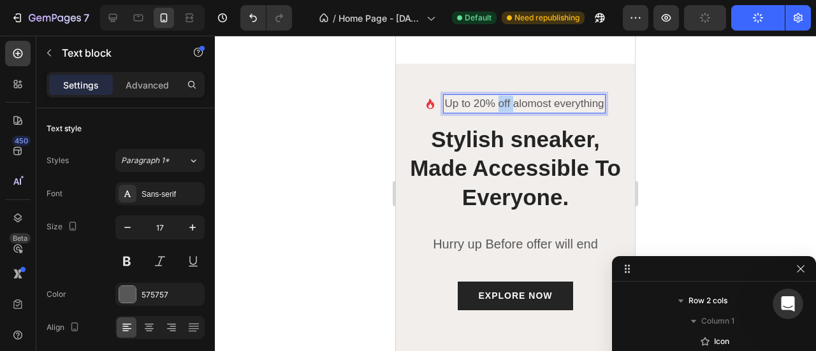
click at [501, 112] on p "Up to 20% off alomost everything" at bounding box center [523, 104] width 159 height 17
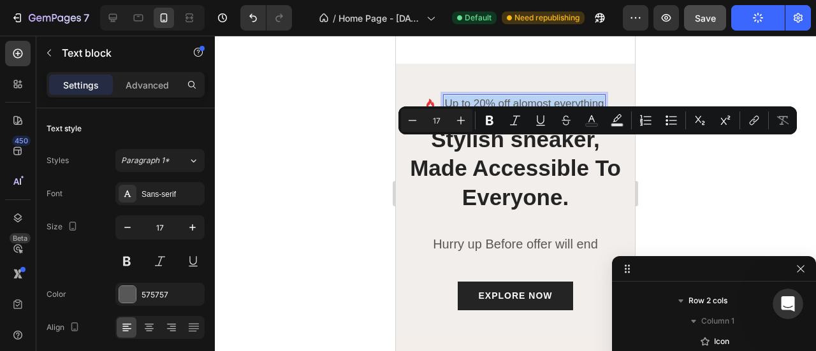
copy p "Up to 20% off alomost everything"
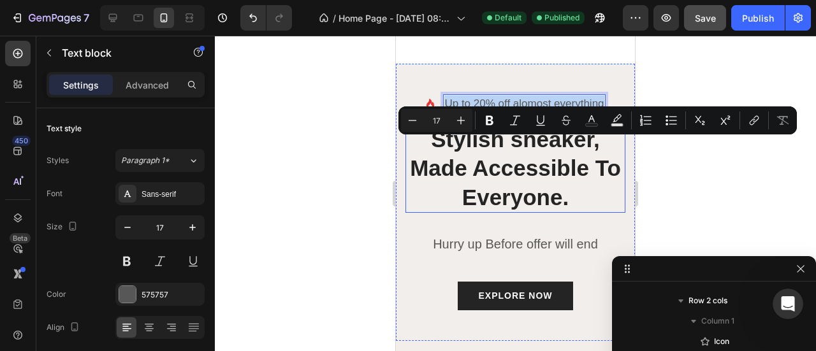
click at [482, 203] on p "Stylish sneaker, Made Accessible To Everyone." at bounding box center [515, 168] width 217 height 87
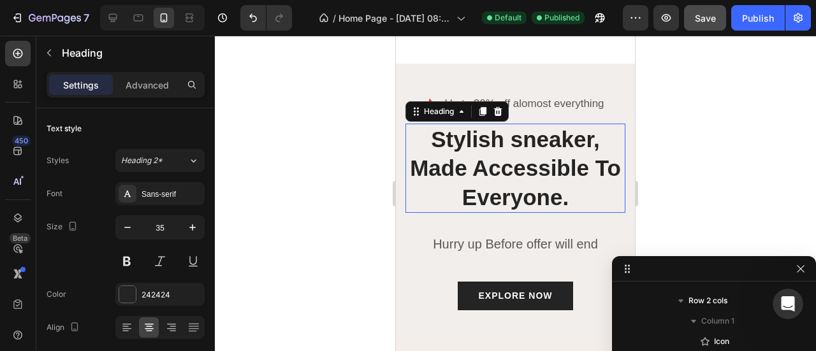
click at [482, 203] on p "Stylish sneaker, Made Accessible To Everyone." at bounding box center [515, 168] width 217 height 87
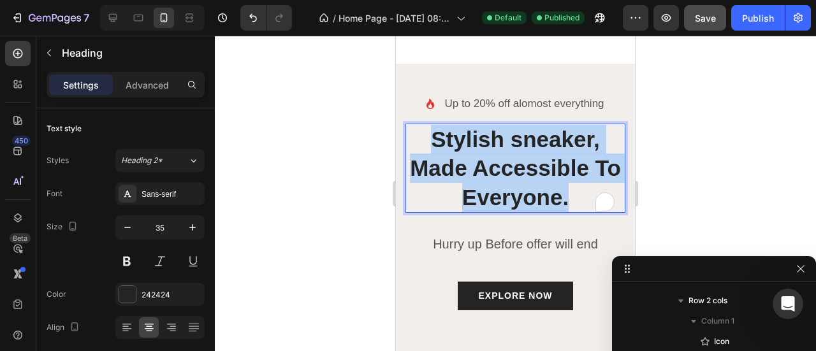
click at [482, 203] on p "Stylish sneaker, Made Accessible To Everyone." at bounding box center [515, 168] width 217 height 87
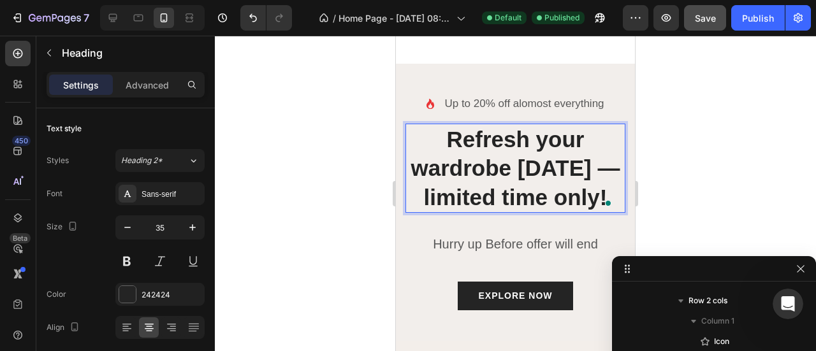
click at [592, 208] on p "Refresh your wardrobe today — limited time only!" at bounding box center [515, 168] width 217 height 87
click at [612, 208] on p "Refresh your wardrobe today — limited time only!" at bounding box center [515, 168] width 217 height 87
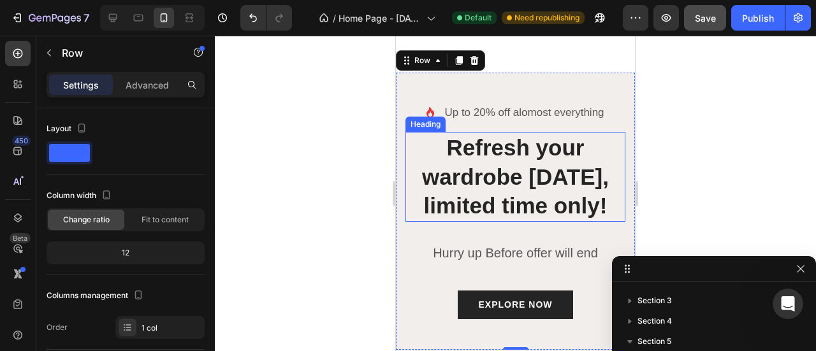
scroll to position [1975, 0]
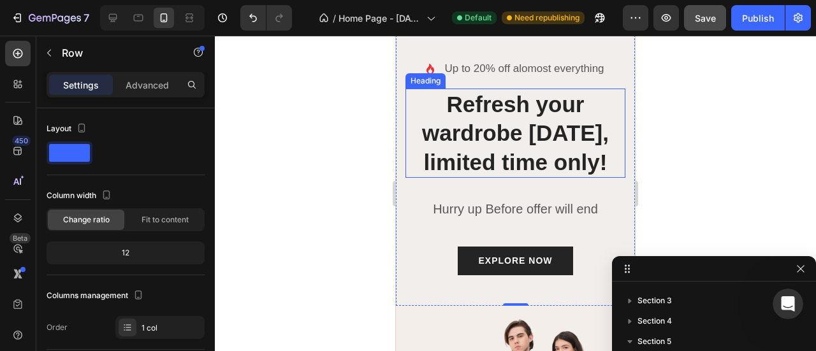
click at [483, 164] on p "Refresh your wardrobe today, limited time only!" at bounding box center [515, 133] width 217 height 87
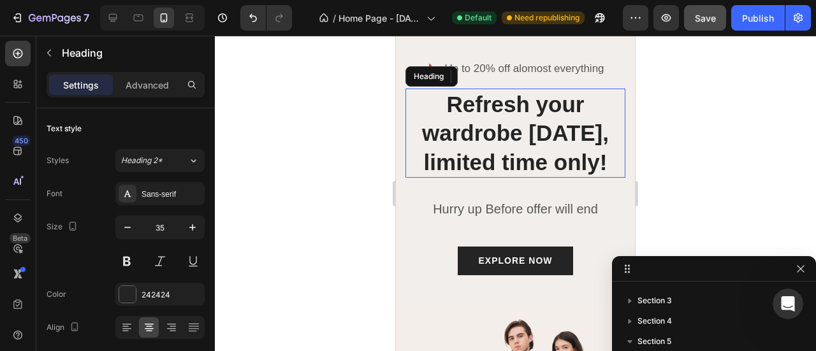
scroll to position [180, 0]
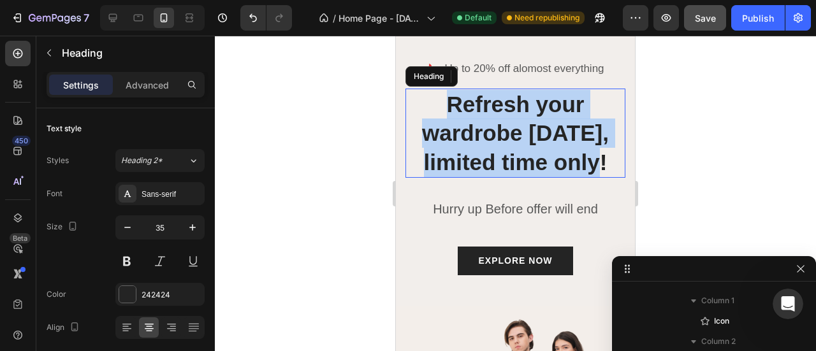
click at [483, 164] on p "Refresh your wardrobe today, limited time only!" at bounding box center [515, 133] width 217 height 87
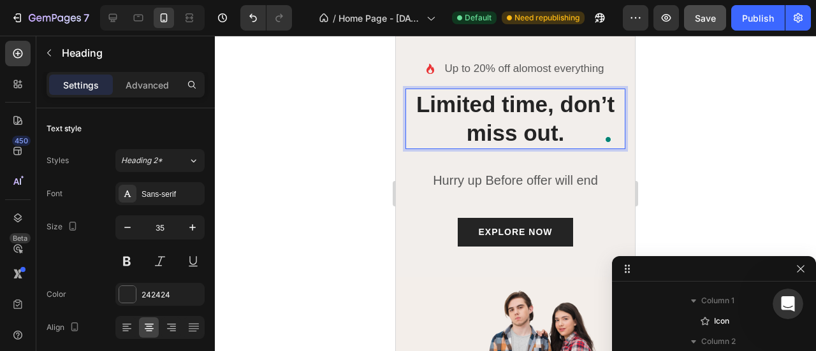
click at [364, 216] on div at bounding box center [515, 193] width 601 height 315
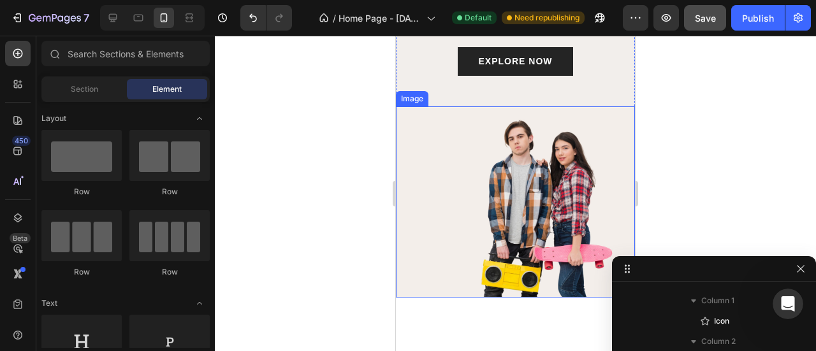
scroll to position [1975, 0]
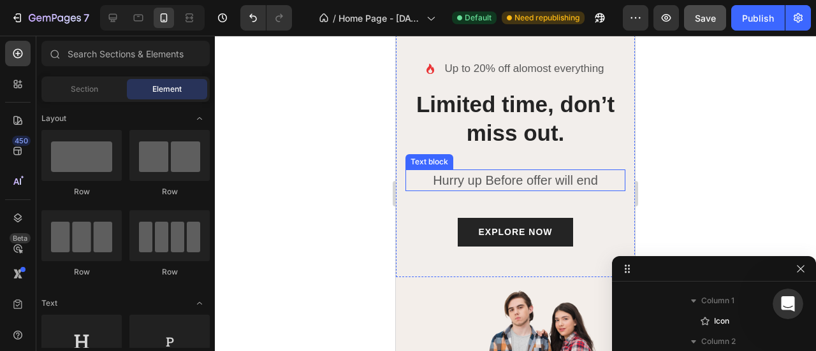
click at [506, 190] on p "Hurry up Before offer will end" at bounding box center [515, 180] width 217 height 19
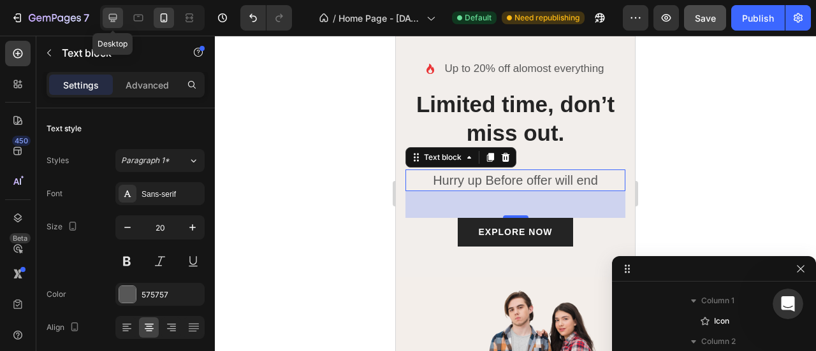
click at [119, 17] on div at bounding box center [113, 18] width 20 height 20
type input "23"
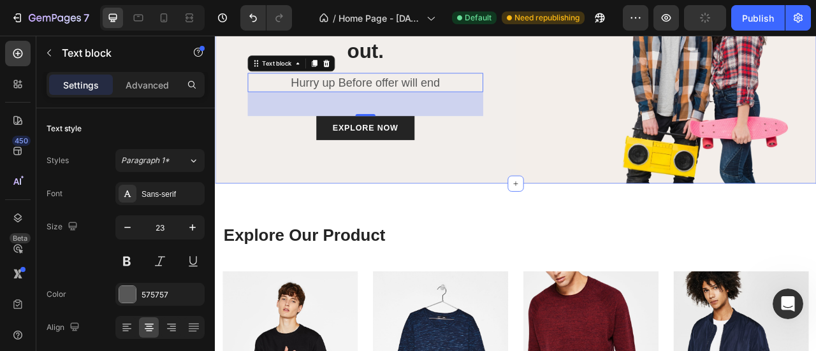
scroll to position [1703, 0]
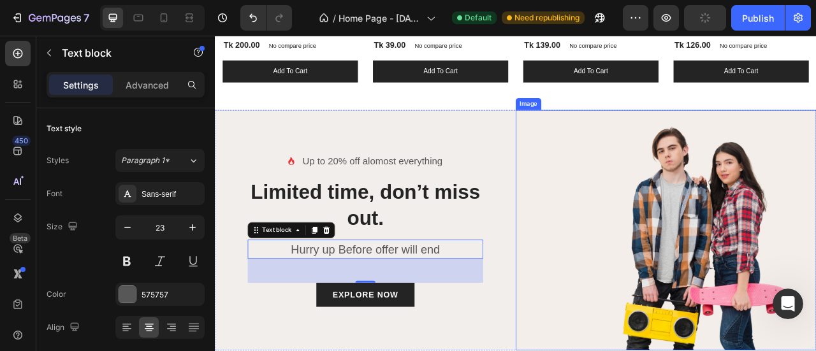
click at [614, 250] on img at bounding box center [788, 283] width 382 height 306
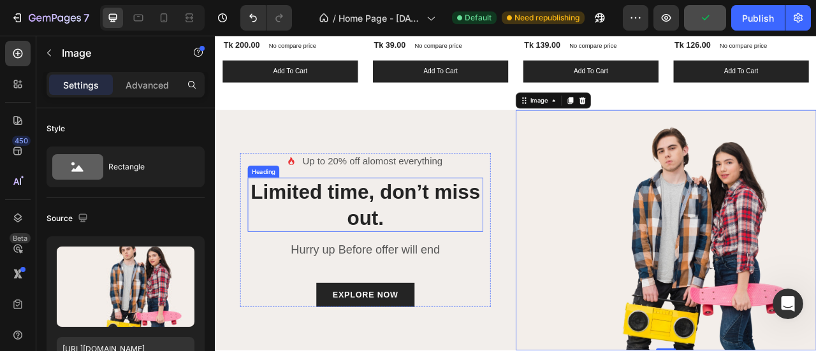
click at [386, 251] on p "Limited time, don’t miss out." at bounding box center [405, 250] width 297 height 66
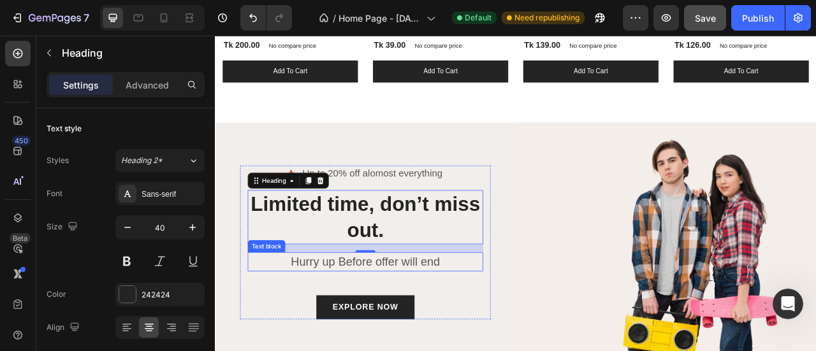
click at [446, 318] on p "Hurry up Before offer will end" at bounding box center [405, 323] width 297 height 22
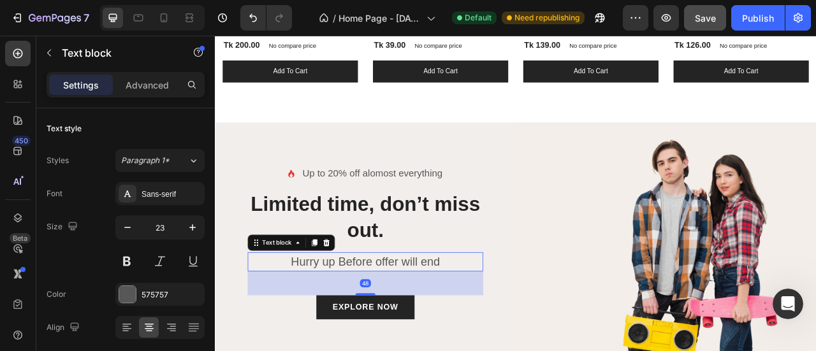
click at [446, 318] on p "Hurry up Before offer will end" at bounding box center [405, 323] width 297 height 22
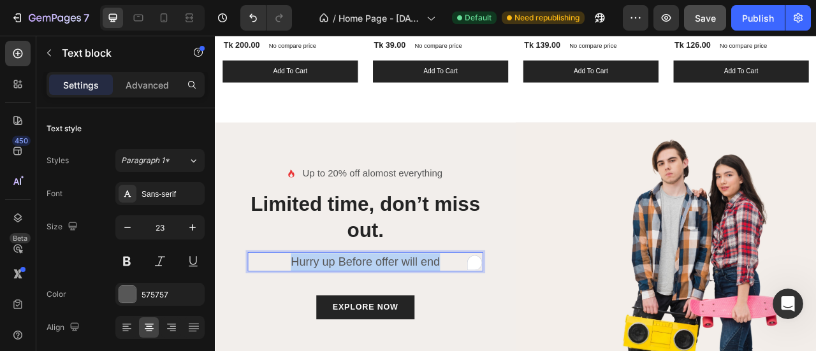
click at [446, 318] on p "Hurry up Before offer will end" at bounding box center [405, 323] width 297 height 22
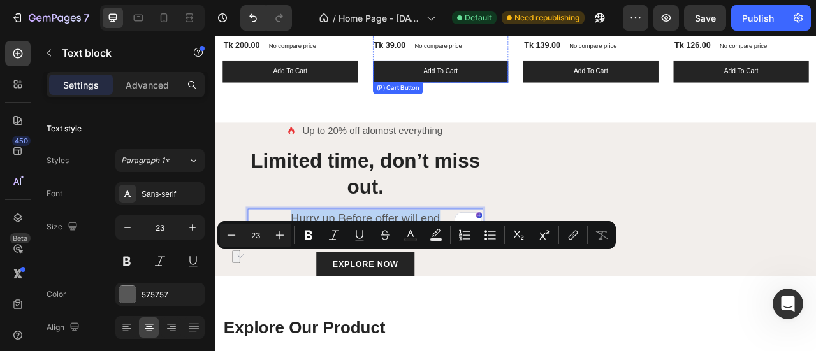
scroll to position [1703, 0]
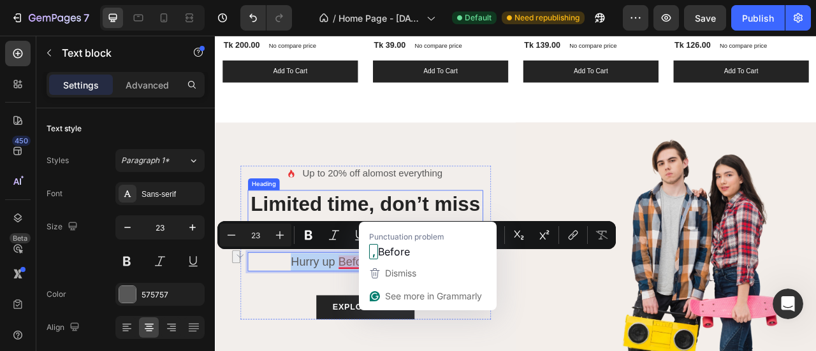
click at [452, 248] on p "Limited time, don’t miss out." at bounding box center [405, 266] width 297 height 66
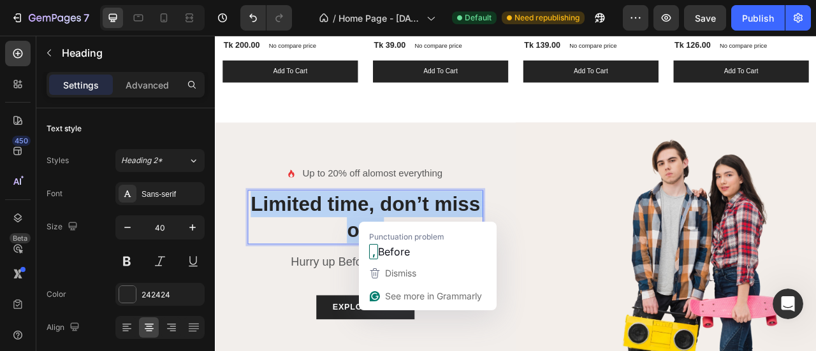
click at [452, 248] on p "Limited time, don’t miss out." at bounding box center [405, 266] width 297 height 66
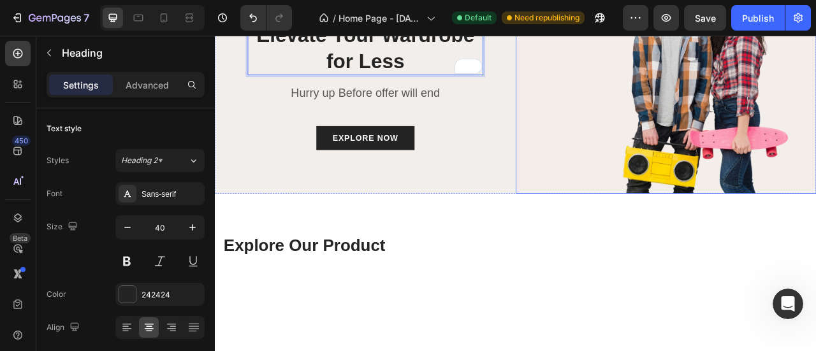
scroll to position [2127, 0]
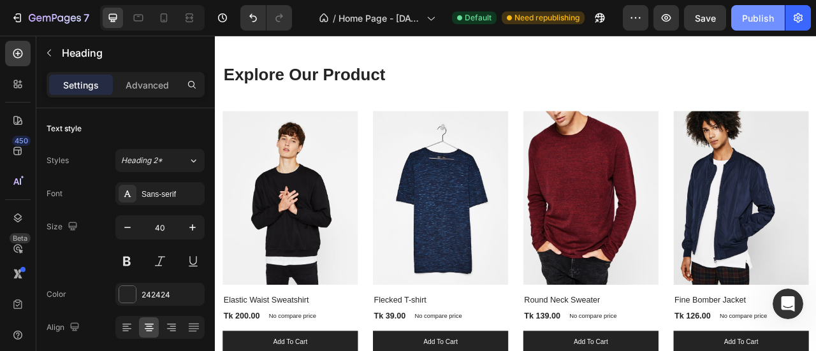
click at [759, 23] on div "Publish" at bounding box center [758, 17] width 32 height 13
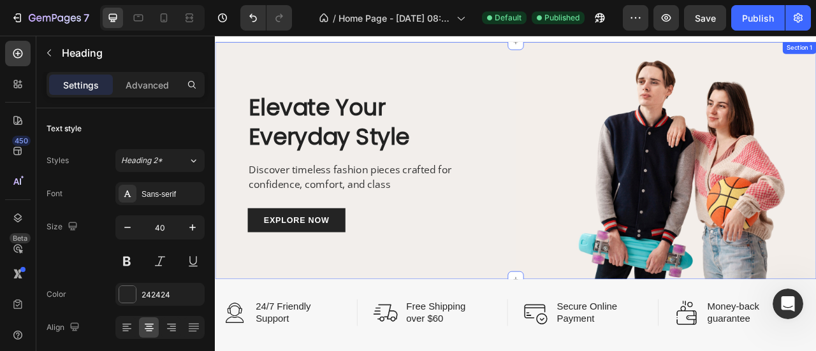
scroll to position [0, 0]
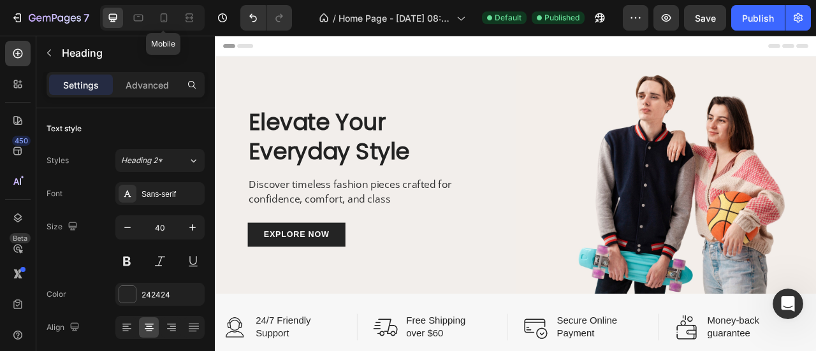
drag, startPoint x: 117, startPoint y: 29, endPoint x: 203, endPoint y: 45, distance: 87.0
click at [163, 17] on icon at bounding box center [163, 17] width 13 height 13
type input "35"
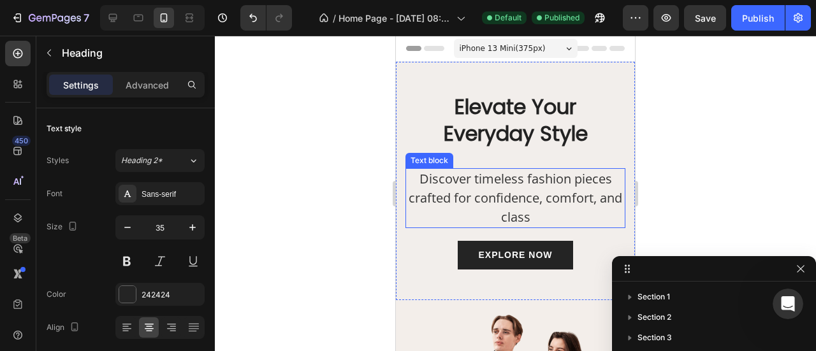
scroll to position [424, 0]
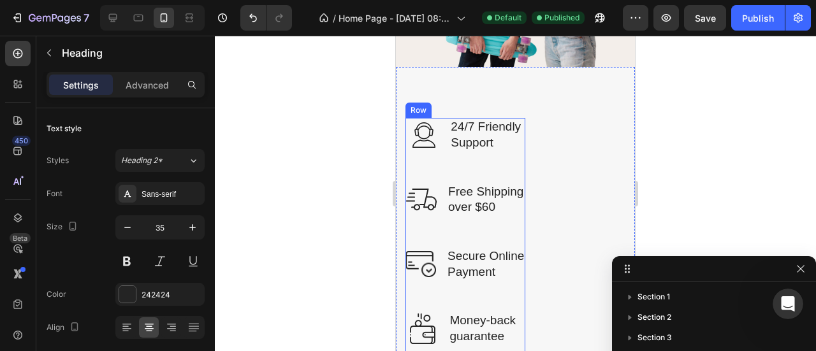
click at [457, 155] on div "Image 24/7 Friendly Support Text Block Row" at bounding box center [465, 150] width 120 height 64
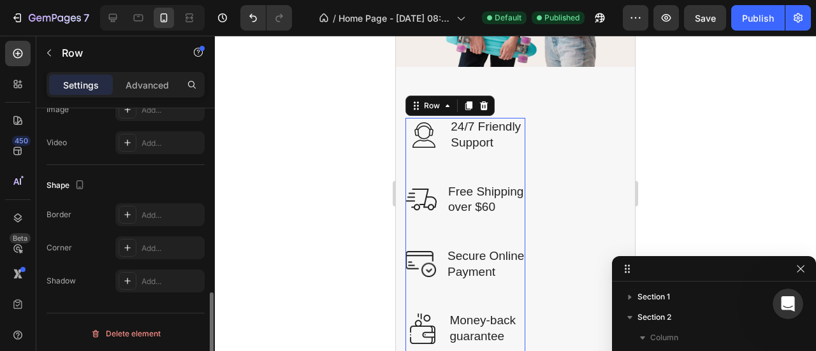
scroll to position [111, 0]
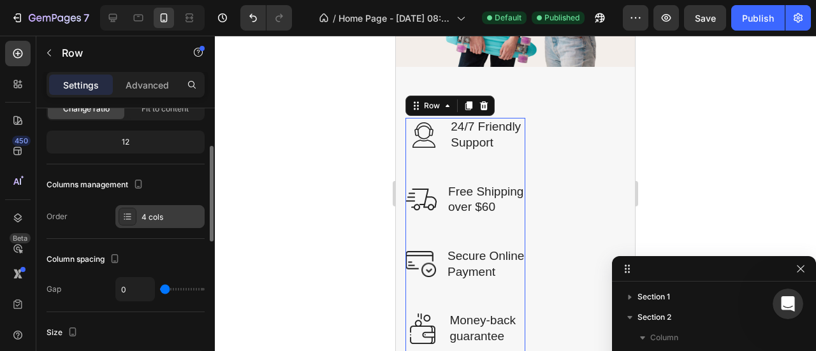
click at [141, 215] on div "4 cols" at bounding box center [171, 217] width 60 height 11
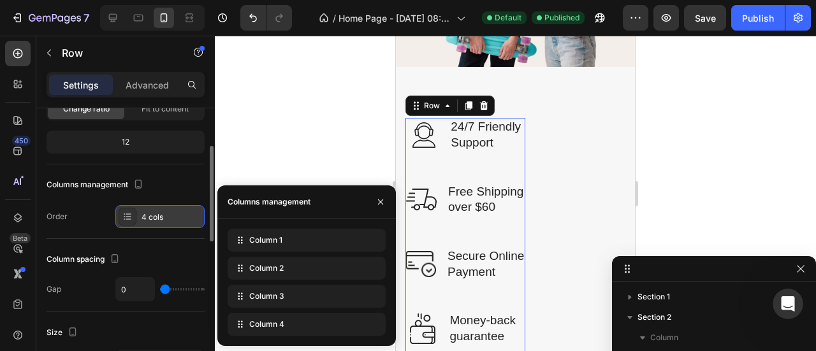
click at [141, 215] on div "4 cols" at bounding box center [171, 217] width 60 height 11
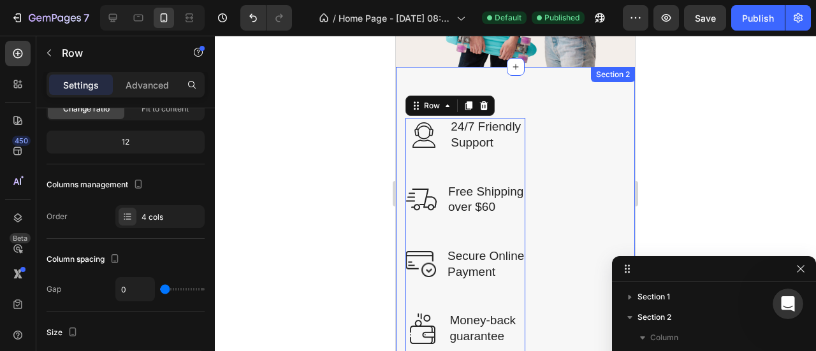
click at [541, 87] on div "Image 24/7 Friendly Support Text Block Row Image Free Shipping over $60 Text Bl…" at bounding box center [515, 247] width 239 height 361
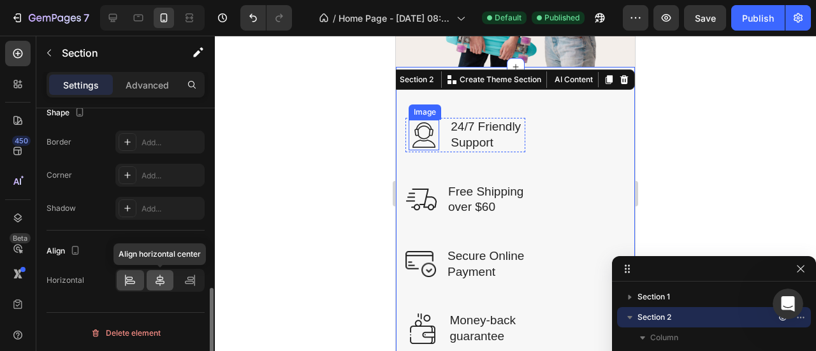
scroll to position [502, 0]
click at [158, 270] on div at bounding box center [160, 280] width 27 height 20
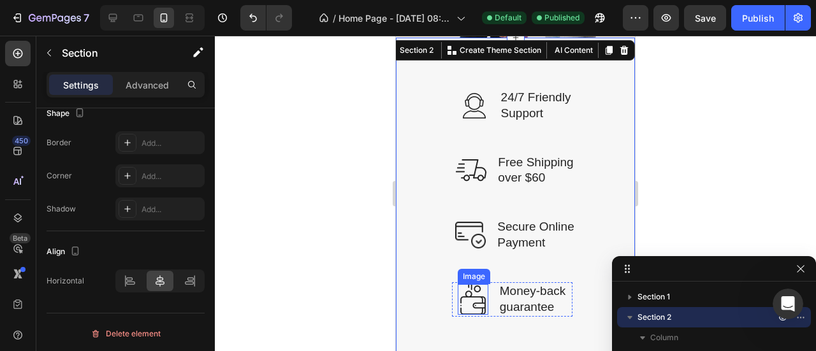
scroll to position [445, 0]
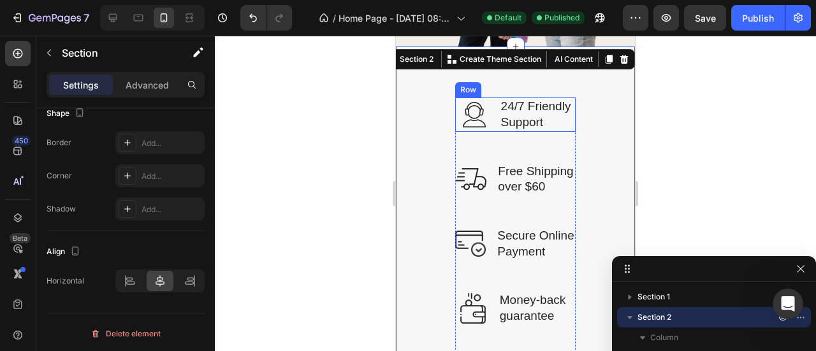
click at [494, 115] on div "Image 24/7 Friendly Support Text Block Row" at bounding box center [515, 114] width 120 height 34
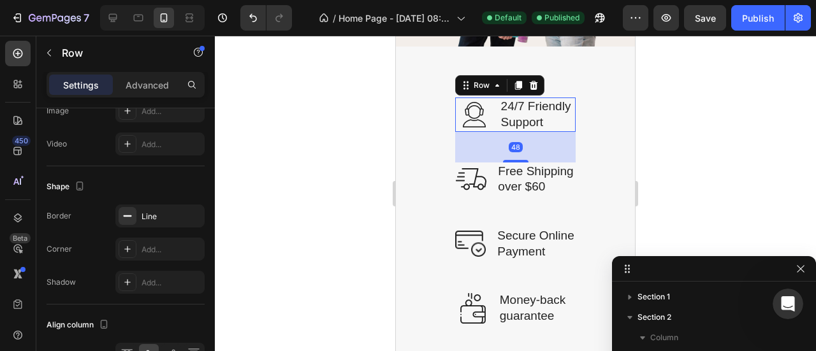
scroll to position [0, 0]
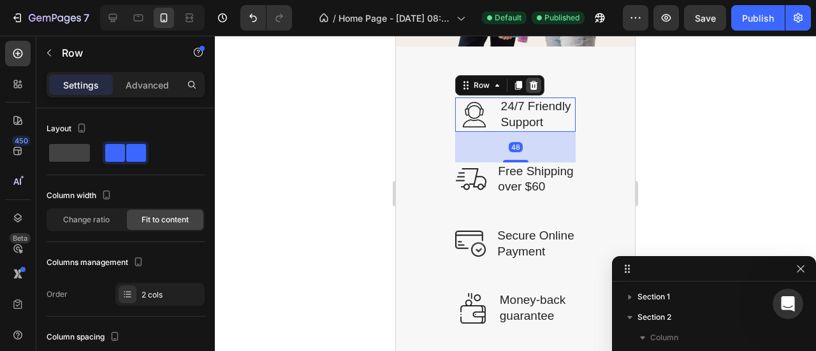
click at [534, 78] on div at bounding box center [533, 85] width 15 height 15
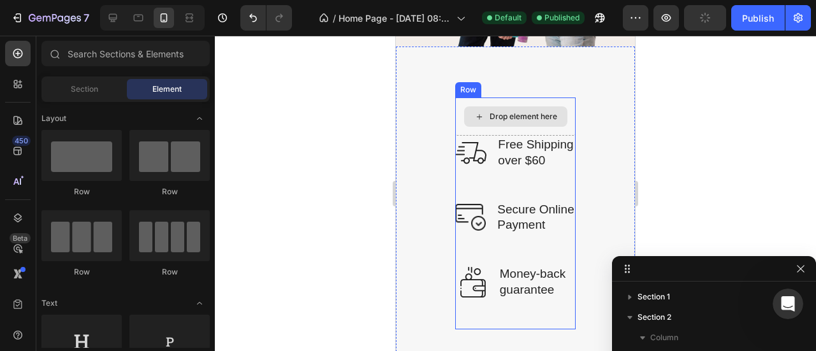
click at [456, 109] on div "Drop element here" at bounding box center [515, 116] width 120 height 38
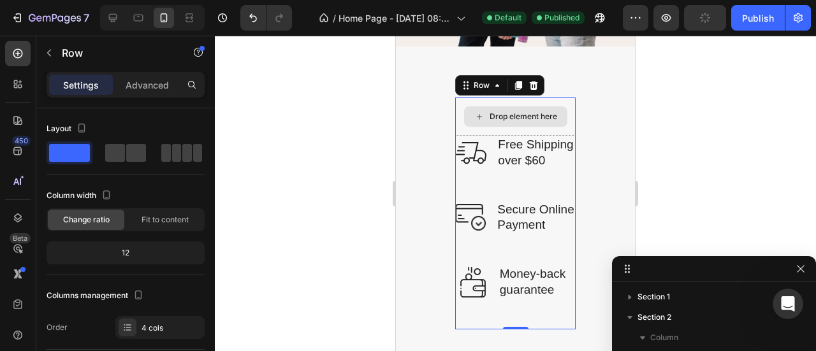
click at [459, 89] on div "Image 24/7 Friendly Support Text Block Row Image Free Shipping over $60 Text Bl…" at bounding box center [515, 214] width 239 height 334
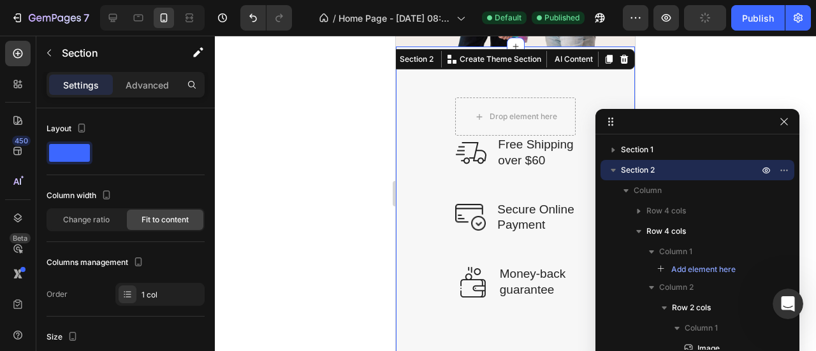
drag, startPoint x: 700, startPoint y: 277, endPoint x: 683, endPoint y: 128, distance: 150.1
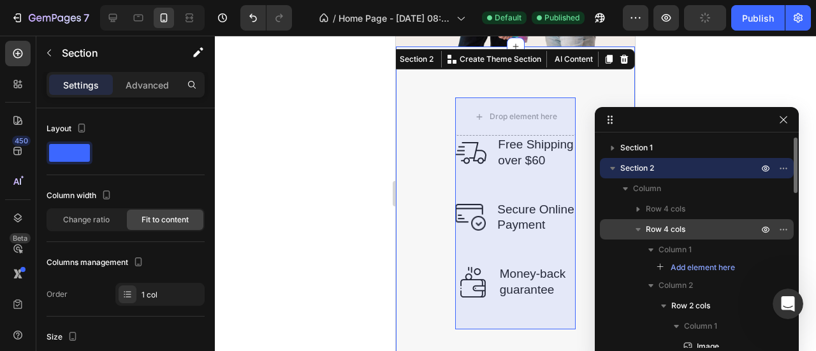
click at [664, 227] on span "Row 4 cols" at bounding box center [665, 229] width 40 height 13
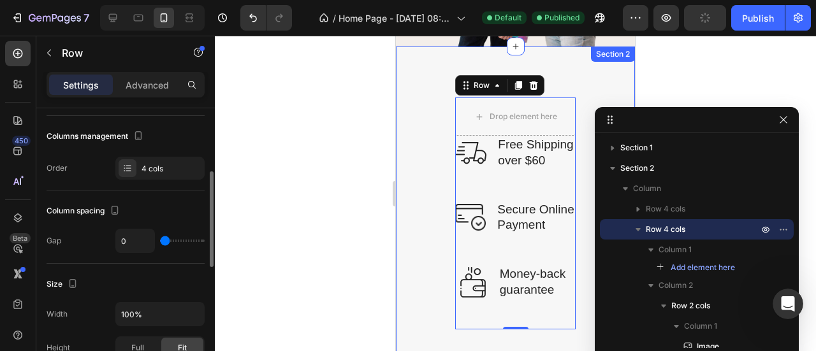
scroll to position [166, 0]
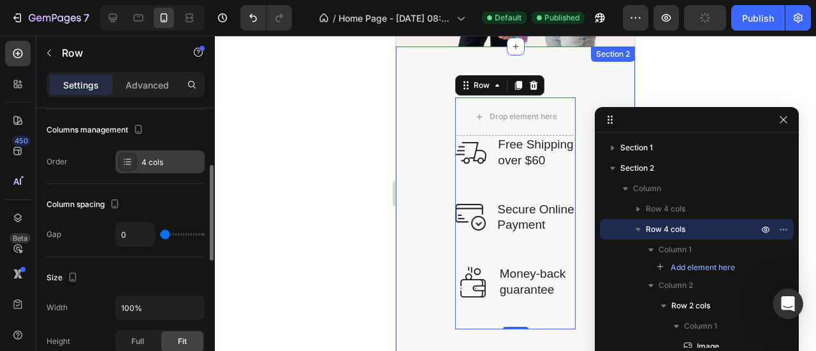
click at [153, 161] on div "4 cols" at bounding box center [171, 162] width 60 height 11
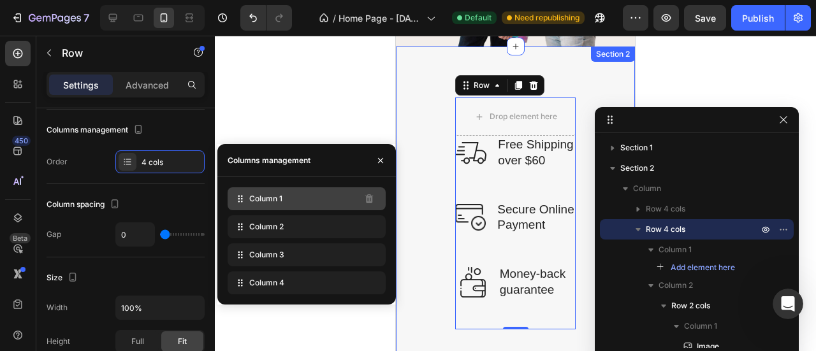
click at [357, 193] on div "Column 1" at bounding box center [306, 198] width 158 height 23
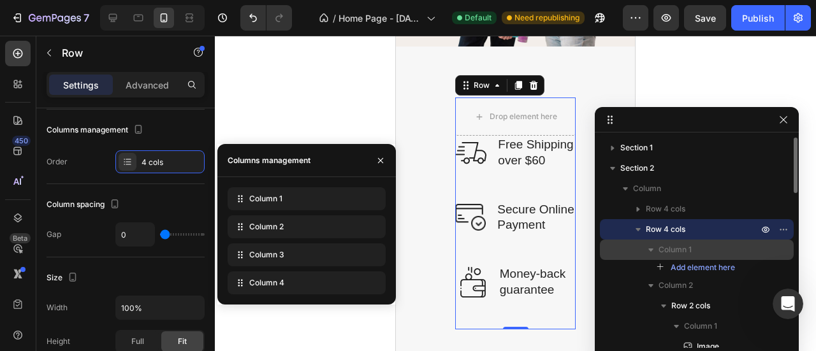
click at [706, 253] on p "Column 1" at bounding box center [709, 249] width 102 height 13
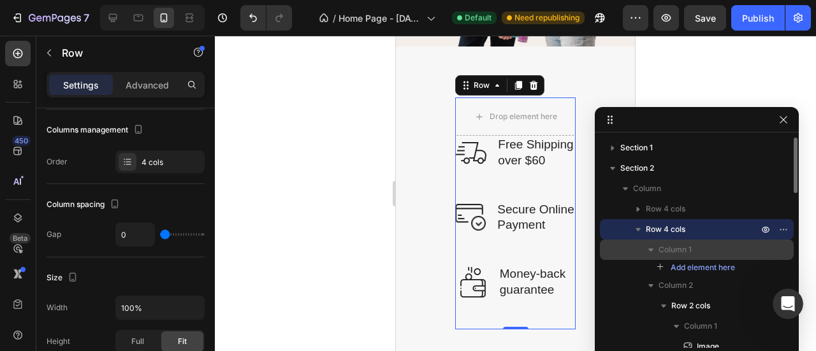
click at [654, 250] on icon "button" at bounding box center [650, 249] width 13 height 13
click at [668, 249] on span "Column 1" at bounding box center [674, 249] width 33 height 13
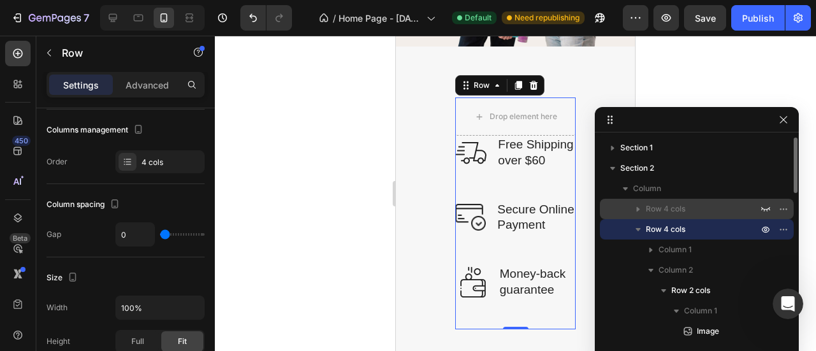
click at [673, 207] on span "Row 4 cols" at bounding box center [665, 209] width 40 height 13
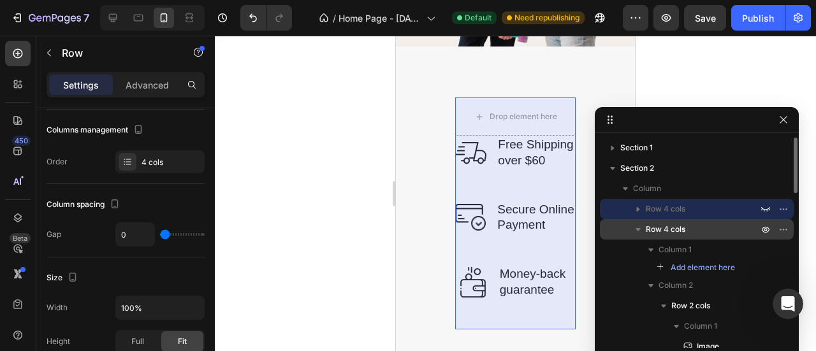
click at [640, 223] on icon "button" at bounding box center [637, 229] width 13 height 13
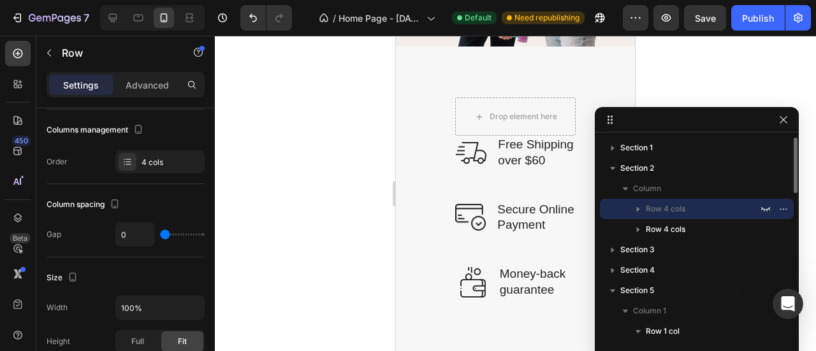
click at [669, 210] on span "Row 4 cols" at bounding box center [665, 209] width 40 height 13
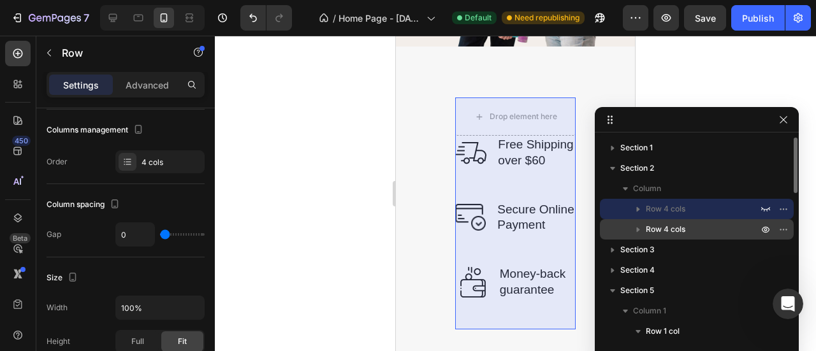
click at [676, 227] on span "Row 4 cols" at bounding box center [665, 229] width 40 height 13
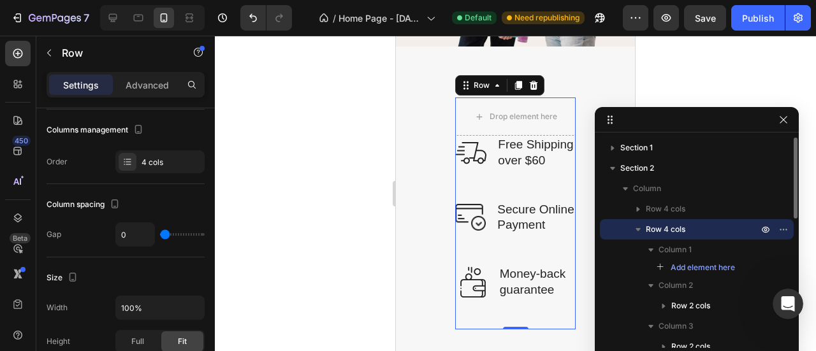
click at [640, 229] on icon "button" at bounding box center [637, 229] width 5 height 3
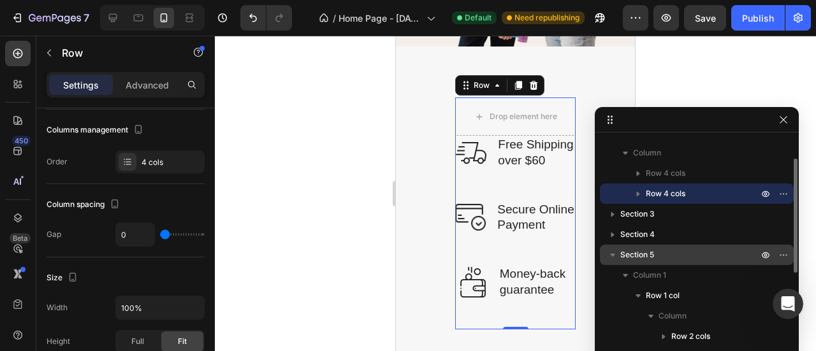
scroll to position [37, 0]
click at [668, 252] on p "Section 5" at bounding box center [690, 253] width 140 height 13
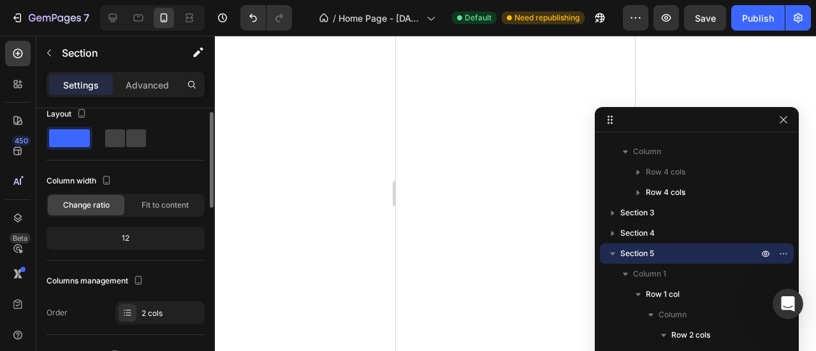
scroll to position [14, 0]
click at [134, 236] on div "12" at bounding box center [125, 239] width 153 height 18
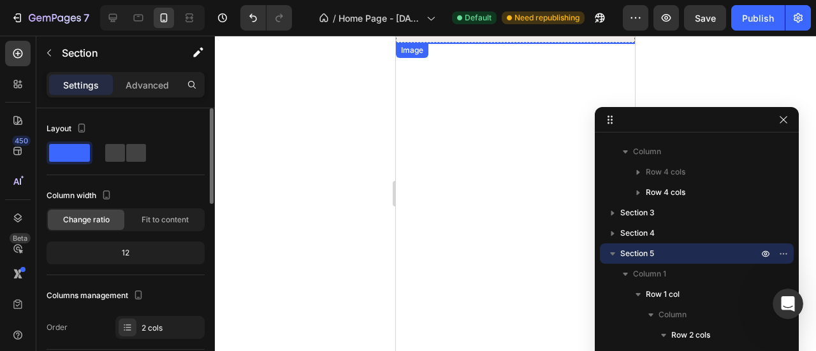
scroll to position [1692, 0]
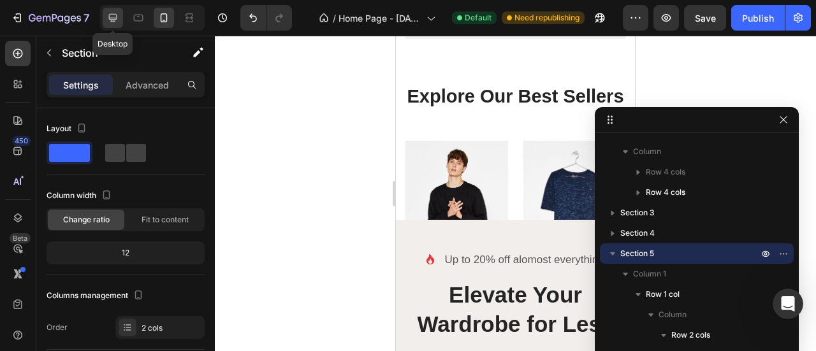
click at [111, 17] on icon at bounding box center [112, 17] width 13 height 13
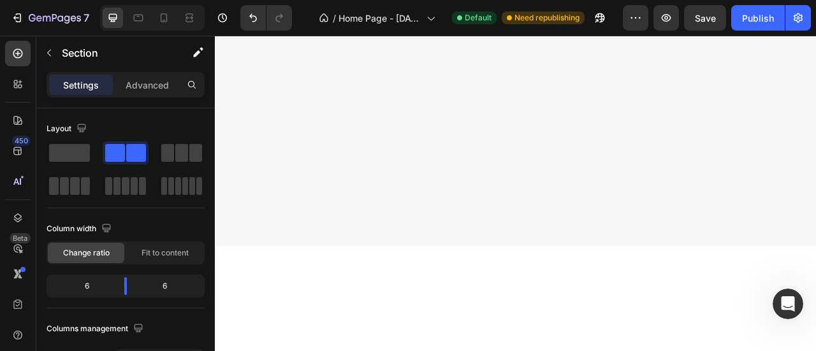
scroll to position [302, 0]
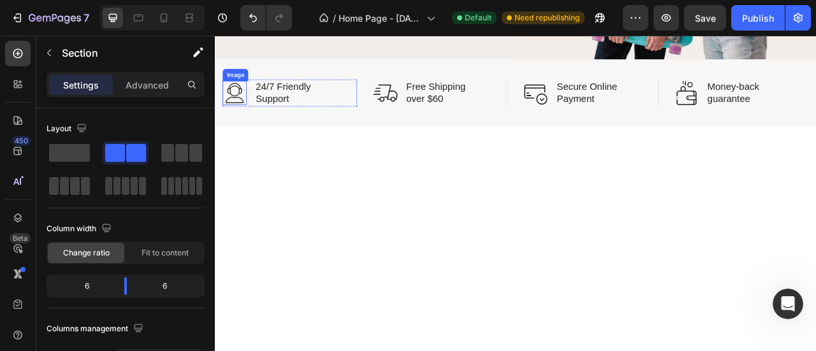
click at [233, 97] on img at bounding box center [239, 108] width 31 height 31
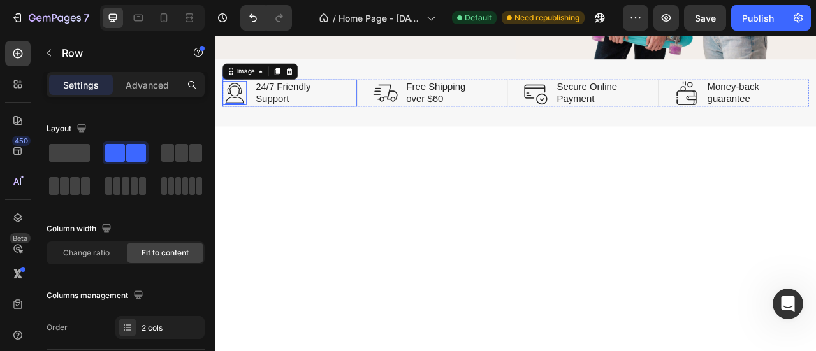
click at [364, 108] on div "Image 0 24/7 Friendly Support Text Block Row" at bounding box center [309, 108] width 171 height 34
click at [304, 75] on icon at bounding box center [303, 79] width 8 height 9
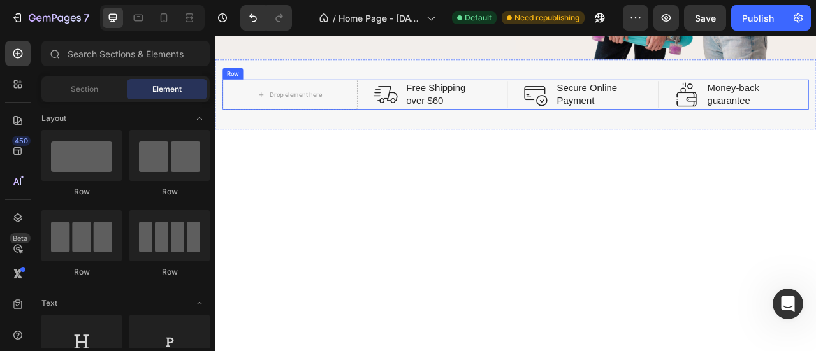
click at [234, 80] on div "Row" at bounding box center [237, 83] width 21 height 11
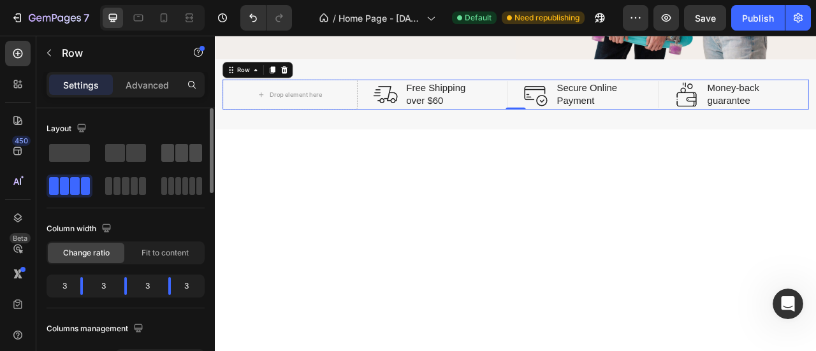
click at [183, 154] on span at bounding box center [181, 153] width 13 height 18
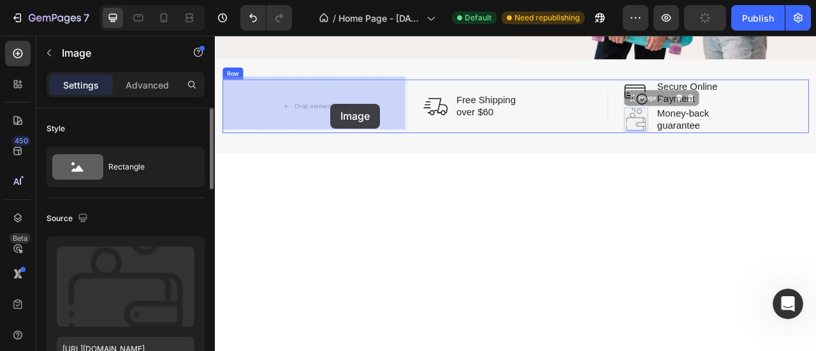
drag, startPoint x: 732, startPoint y: 133, endPoint x: 358, endPoint y: 122, distance: 374.2
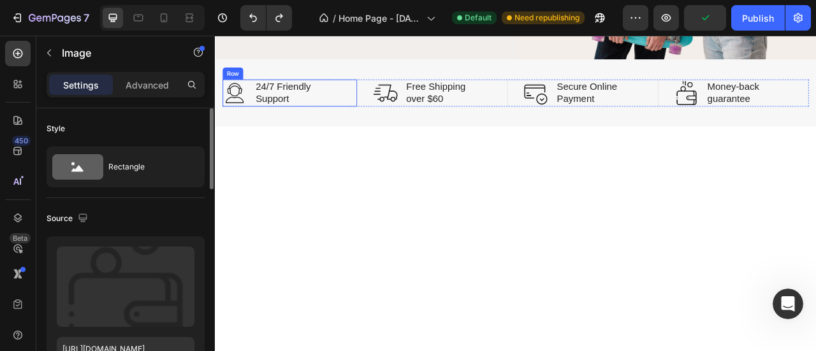
click at [359, 107] on div "Image 24/7 Friendly Support Text Block Row" at bounding box center [309, 108] width 171 height 34
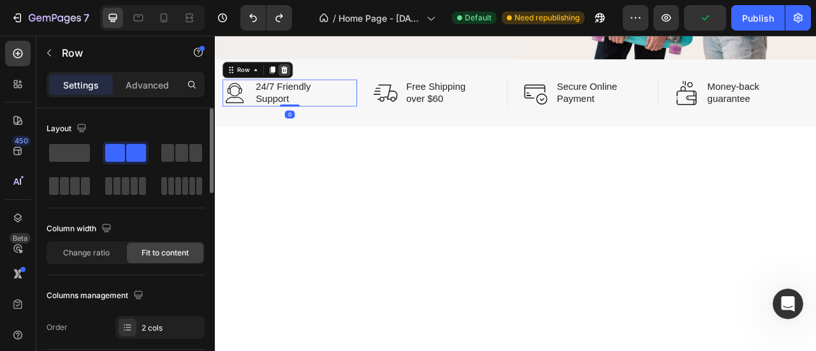
click at [303, 76] on icon at bounding box center [303, 79] width 10 height 10
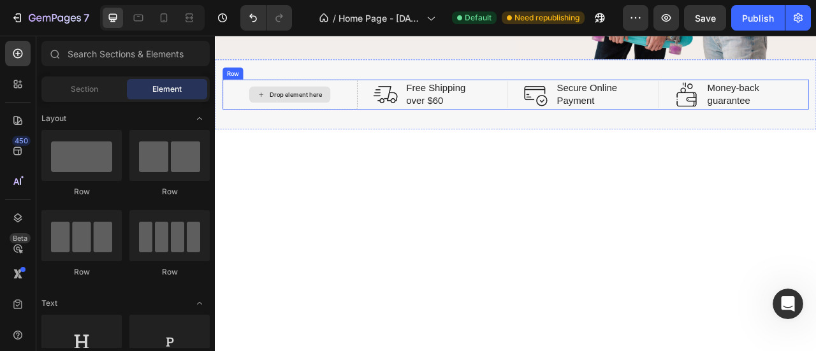
click at [373, 100] on div "Drop element here" at bounding box center [309, 110] width 171 height 38
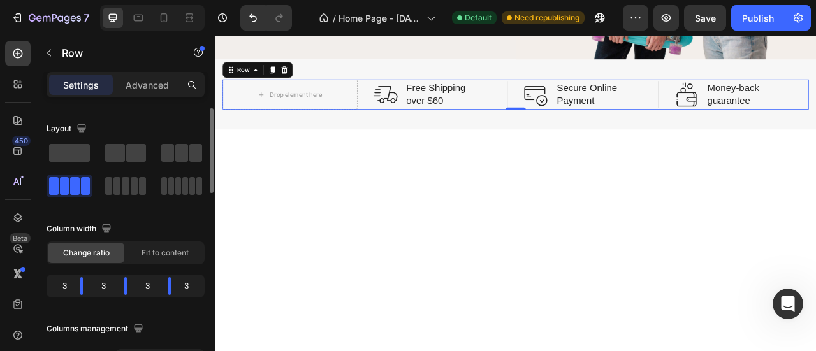
click at [61, 284] on div "3" at bounding box center [59, 286] width 21 height 18
click at [65, 284] on div "3" at bounding box center [59, 286] width 21 height 18
click at [68, 284] on div "3" at bounding box center [59, 286] width 21 height 18
click at [180, 152] on span at bounding box center [181, 153] width 13 height 18
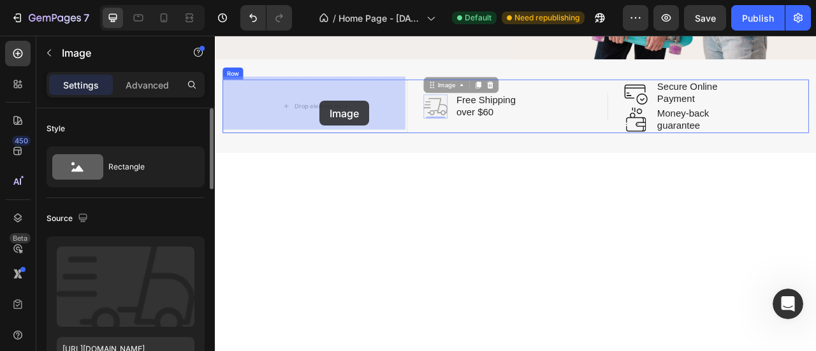
drag, startPoint x: 491, startPoint y: 120, endPoint x: 348, endPoint y: 119, distance: 142.7
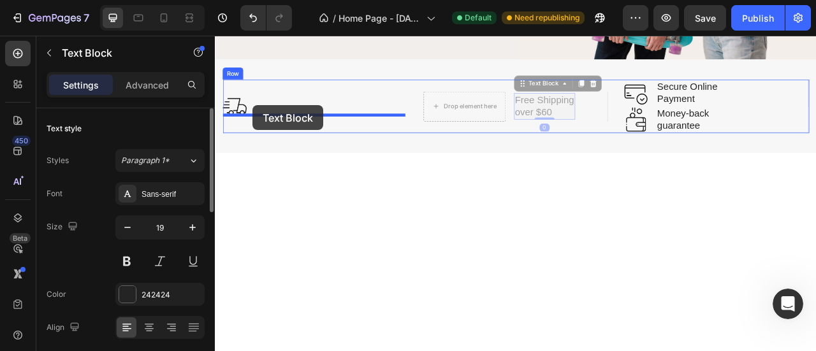
drag, startPoint x: 621, startPoint y: 115, endPoint x: 263, endPoint y: 124, distance: 358.2
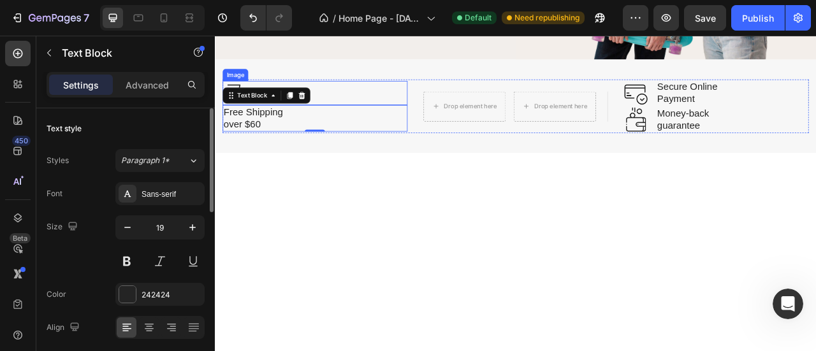
click at [403, 105] on div at bounding box center [341, 108] width 235 height 31
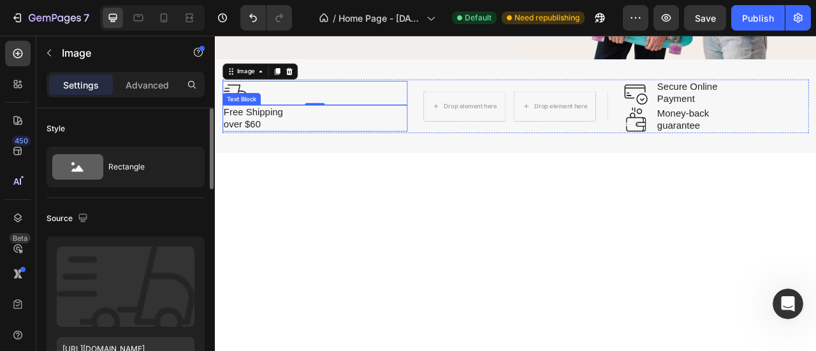
click at [385, 124] on div "Free Shipping over $60" at bounding box center [341, 141] width 235 height 34
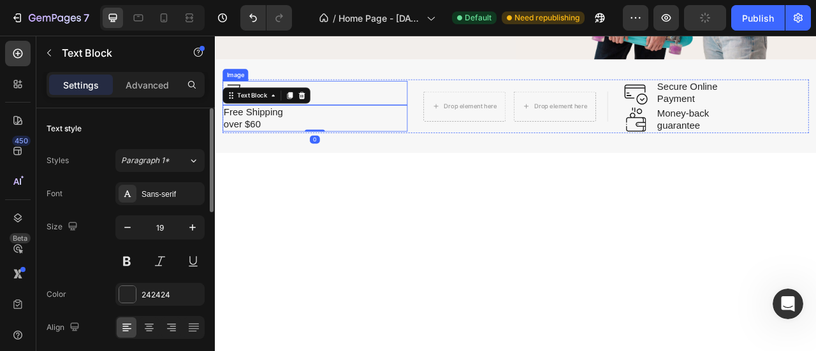
click at [235, 93] on img at bounding box center [239, 108] width 31 height 31
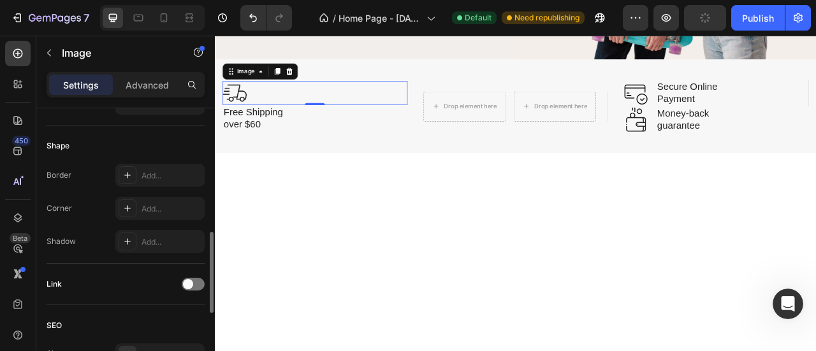
scroll to position [637, 0]
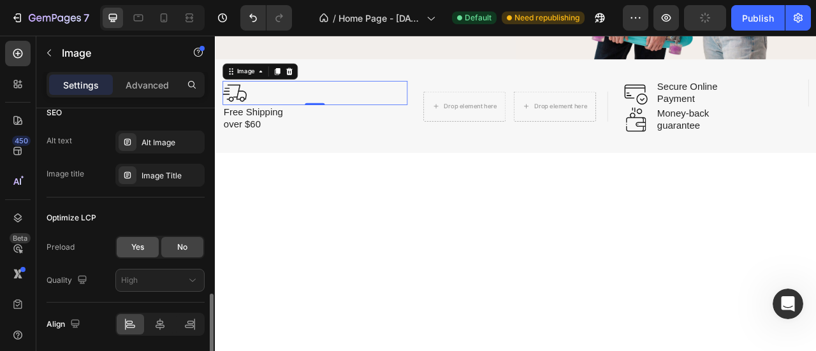
click at [138, 243] on span "Yes" at bounding box center [137, 247] width 13 height 11
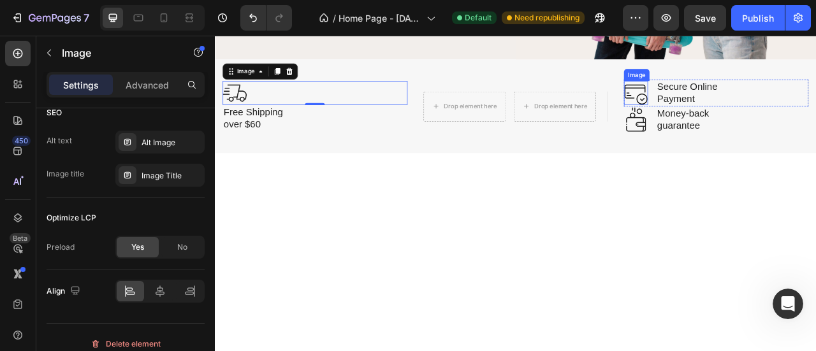
click at [737, 99] on img at bounding box center [750, 108] width 31 height 31
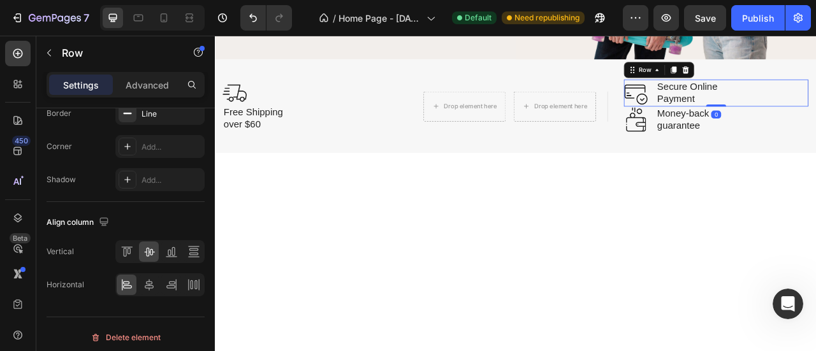
scroll to position [0, 0]
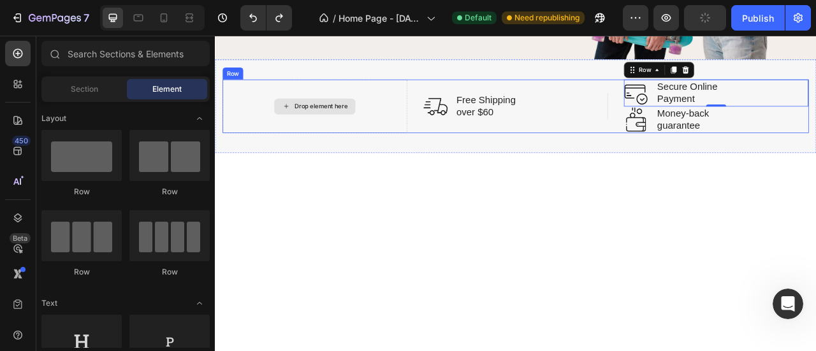
click at [311, 123] on div "Drop element here" at bounding box center [341, 125] width 103 height 20
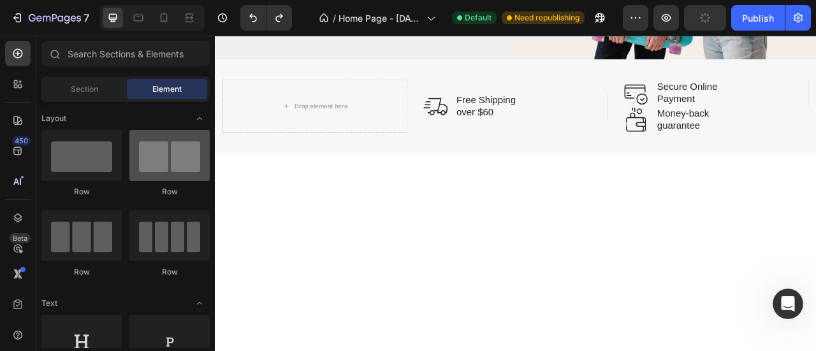
click at [172, 169] on div at bounding box center [169, 155] width 80 height 51
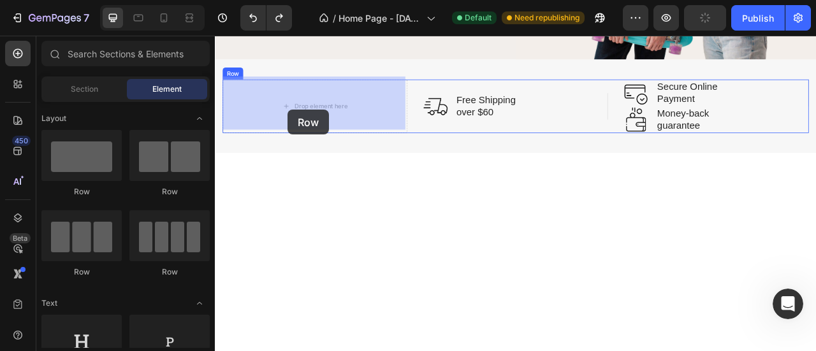
drag, startPoint x: 380, startPoint y: 193, endPoint x: 307, endPoint y: 130, distance: 96.2
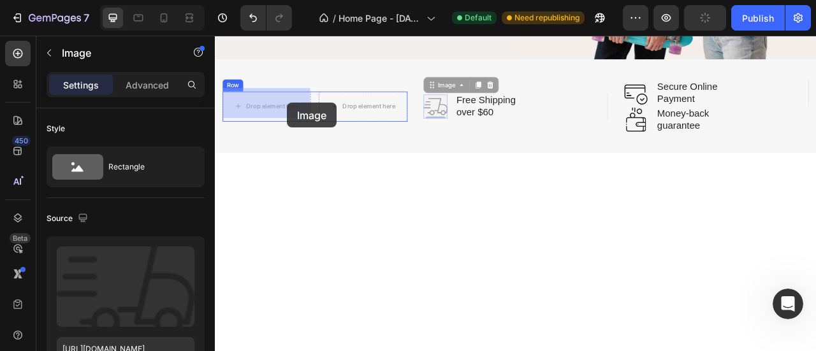
drag, startPoint x: 498, startPoint y: 120, endPoint x: 306, endPoint y: 121, distance: 191.8
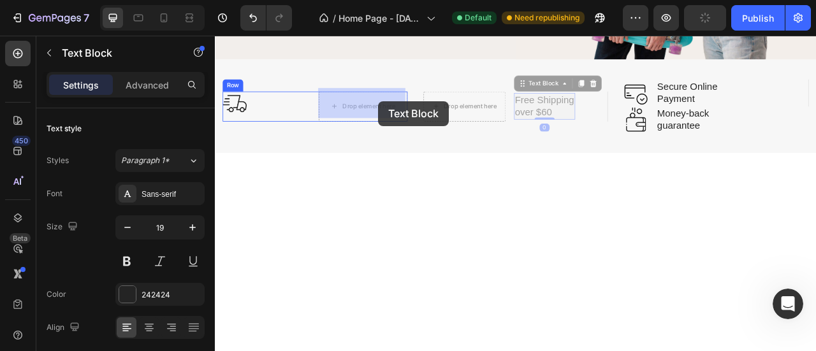
drag, startPoint x: 607, startPoint y: 118, endPoint x: 422, endPoint y: 119, distance: 185.4
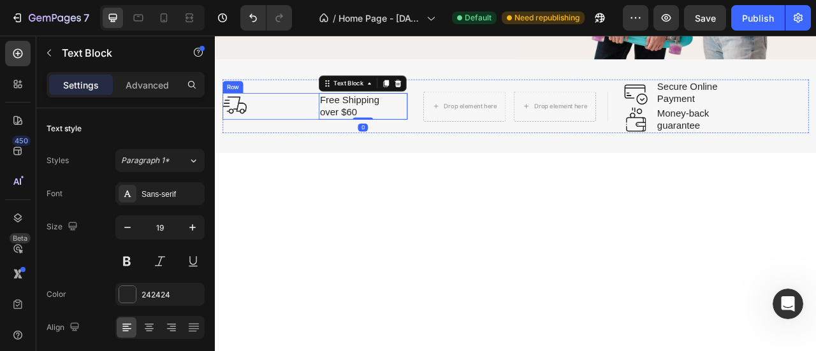
click at [338, 119] on div "Image Free Shipping over $60 Text Block 0 Row" at bounding box center [341, 125] width 235 height 34
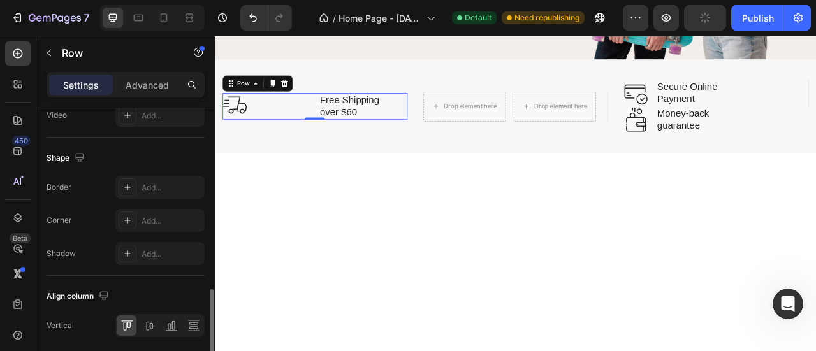
scroll to position [641, 0]
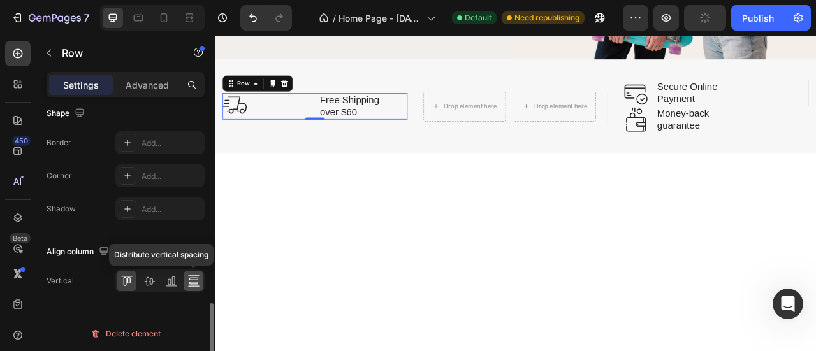
click at [190, 275] on icon at bounding box center [193, 281] width 13 height 13
click at [171, 281] on icon at bounding box center [171, 281] width 13 height 13
click at [149, 279] on icon at bounding box center [149, 281] width 13 height 13
click at [177, 277] on div at bounding box center [171, 281] width 20 height 20
click at [193, 278] on icon at bounding box center [193, 279] width 9 height 3
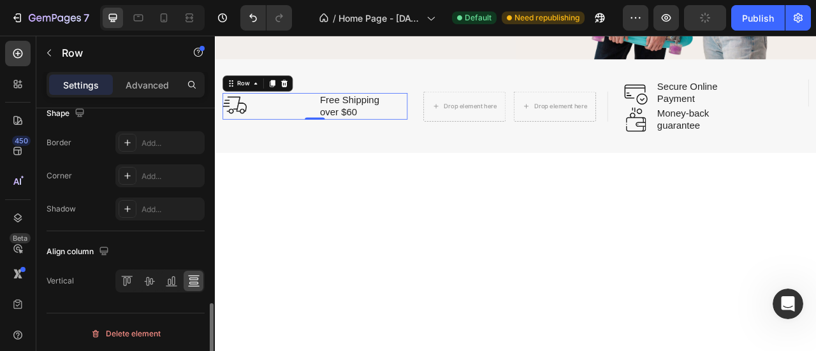
click at [159, 278] on div at bounding box center [159, 281] width 89 height 23
click at [154, 277] on icon at bounding box center [149, 281] width 13 height 13
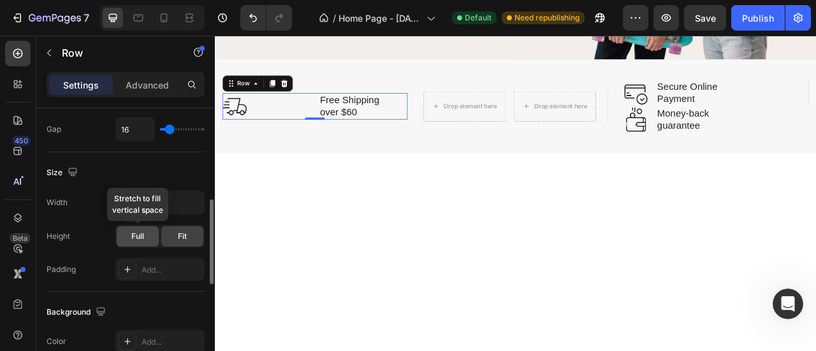
scroll to position [303, 0]
click at [140, 235] on span "Full" at bounding box center [137, 236] width 13 height 11
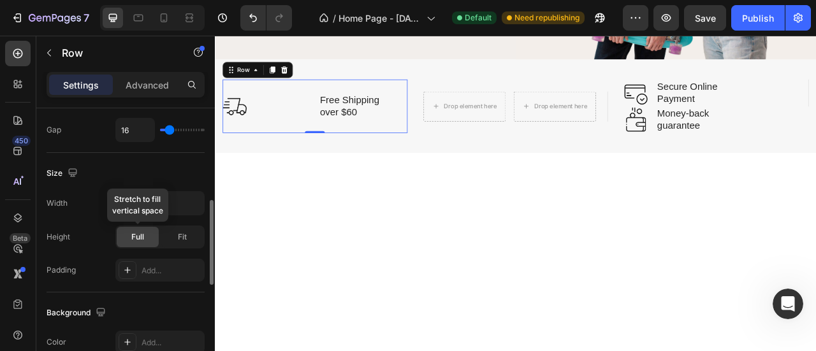
click at [140, 235] on span "Full" at bounding box center [137, 236] width 13 height 11
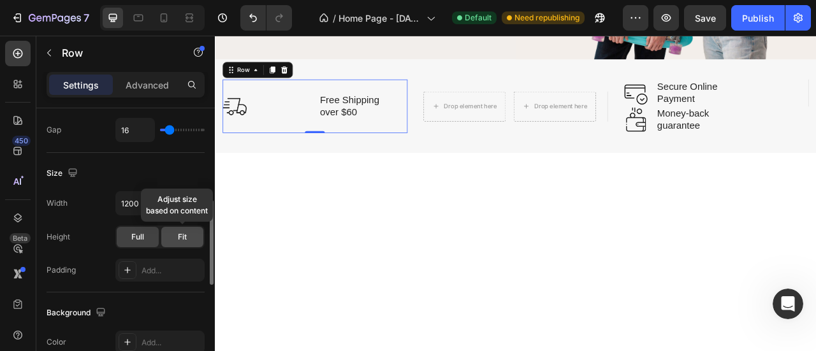
click at [162, 234] on div "Fit" at bounding box center [182, 237] width 42 height 20
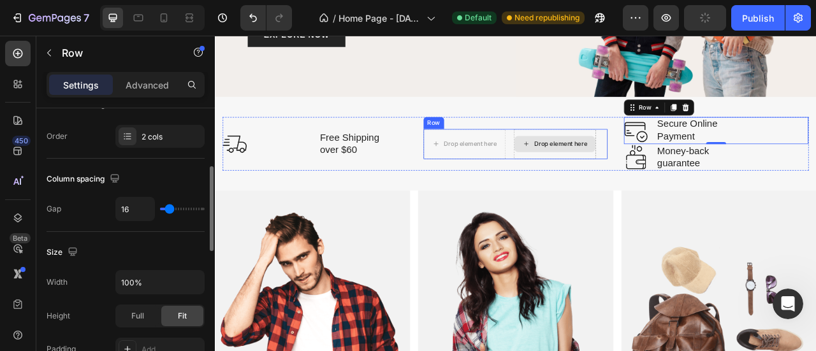
scroll to position [254, 0]
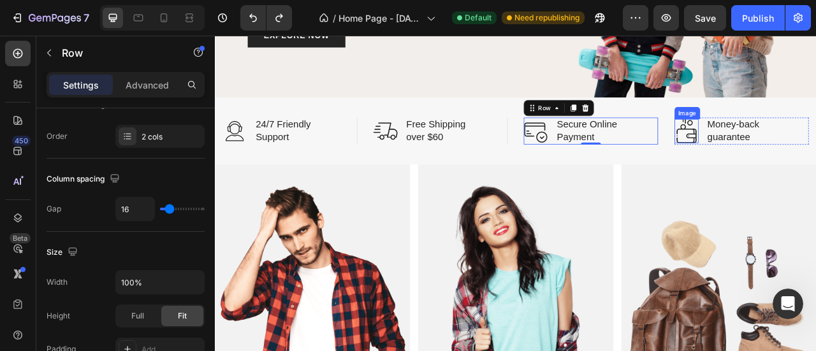
click at [799, 149] on img at bounding box center [814, 156] width 31 height 31
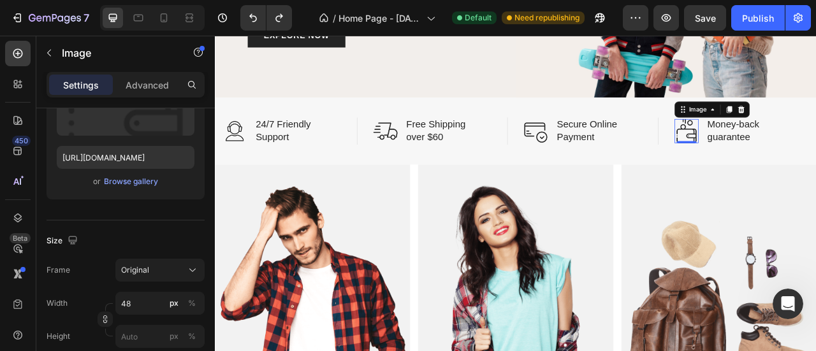
scroll to position [0, 0]
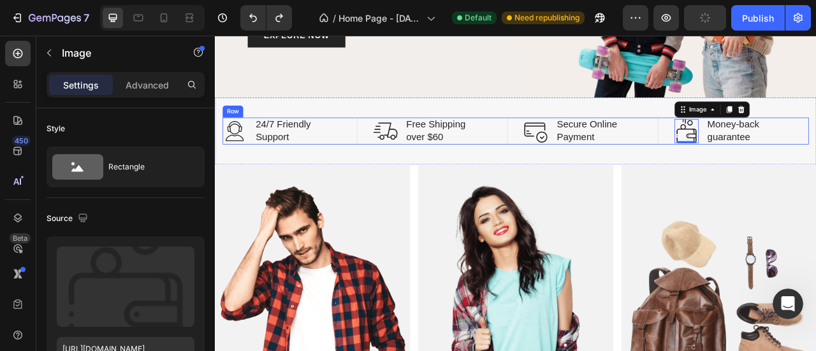
click at [779, 155] on div "Image 24/7 Friendly Support Text Block Row Image Free Shipping over $60 Text Bl…" at bounding box center [597, 157] width 746 height 34
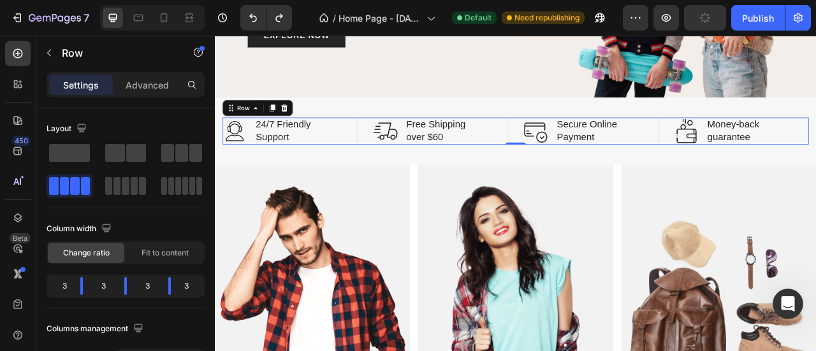
click at [784, 150] on div "Image 24/7 Friendly Support Text Block Row Image Free Shipping over $60 Text Bl…" at bounding box center [597, 157] width 746 height 34
click at [786, 148] on div "Image 24/7 Friendly Support Text Block Row Image Free Shipping over $60 Text Bl…" at bounding box center [597, 157] width 746 height 34
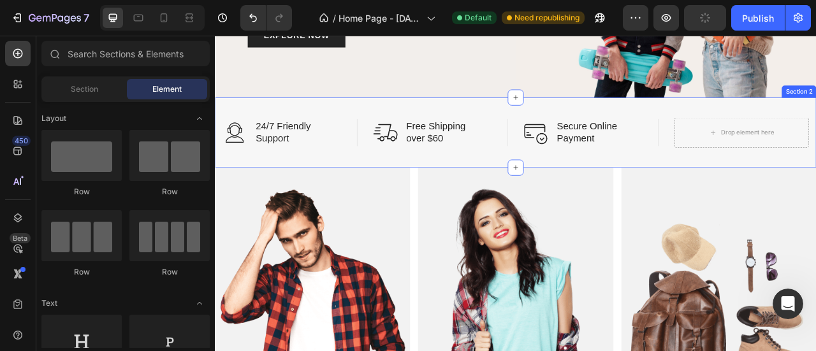
click at [268, 126] on div "Image 24/7 Friendly Support Text Block Row Image Free Shipping over $60 Text Bl…" at bounding box center [597, 158] width 765 height 89
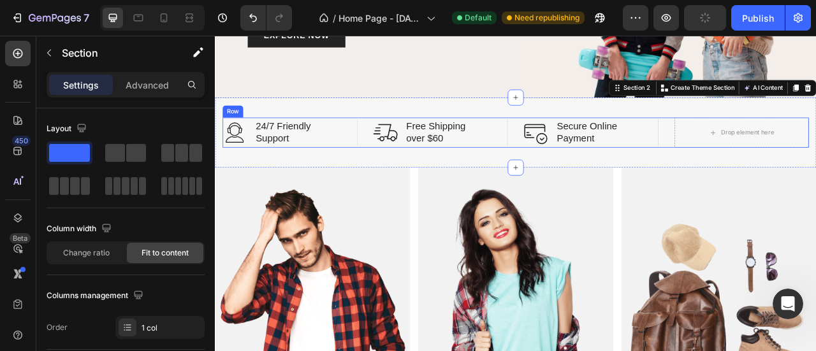
click at [394, 140] on div "Image 24/7 Friendly Support Text Block Row Image Free Shipping over $60 Text Bl…" at bounding box center [597, 159] width 746 height 38
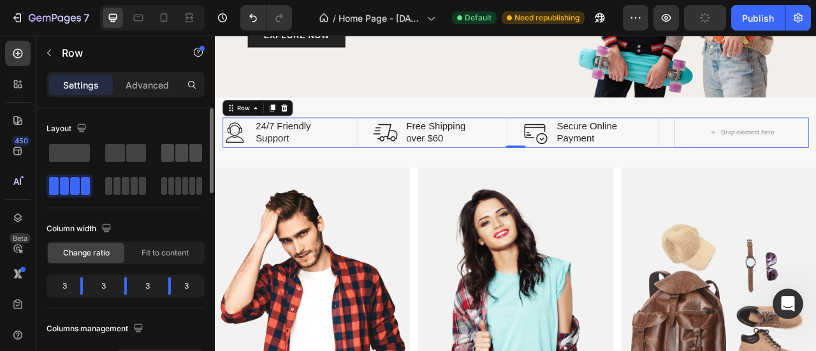
click at [187, 148] on span at bounding box center [181, 153] width 13 height 18
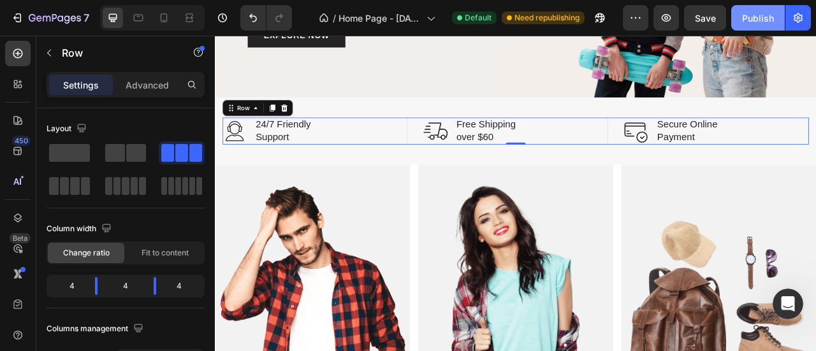
click at [753, 23] on div "Publish" at bounding box center [758, 17] width 32 height 13
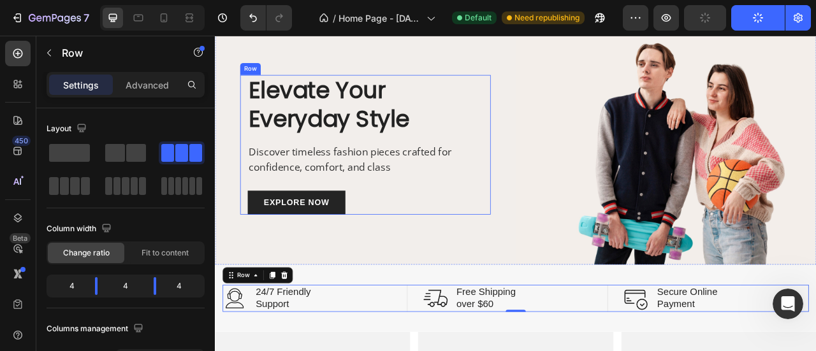
scroll to position [254, 0]
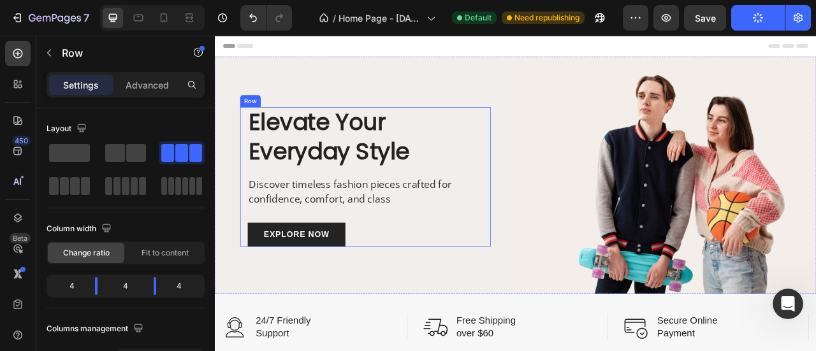
scroll to position [212, 0]
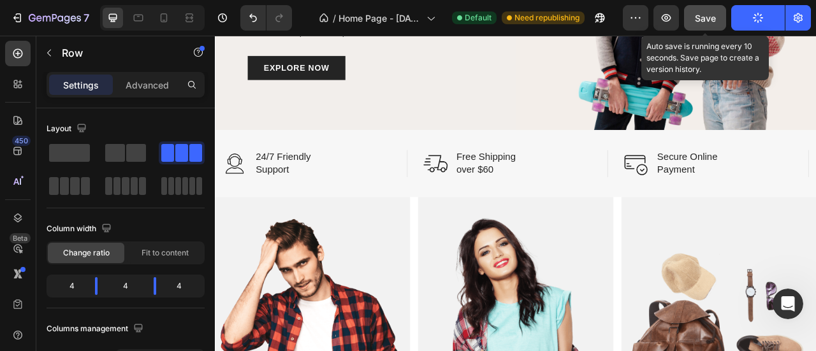
click at [702, 11] on div "Save" at bounding box center [705, 17] width 21 height 13
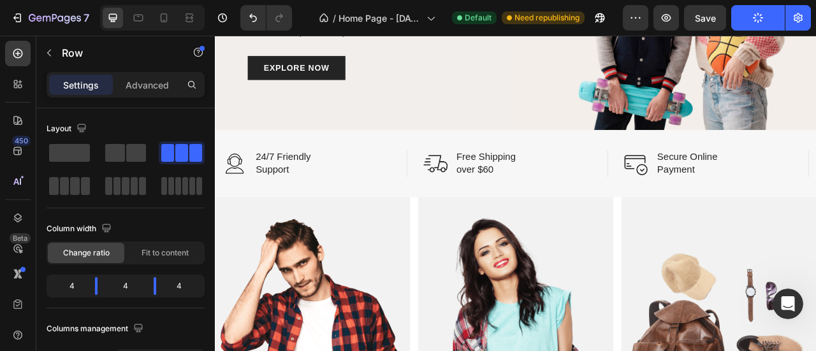
click at [18, 208] on div at bounding box center [17, 217] width 25 height 25
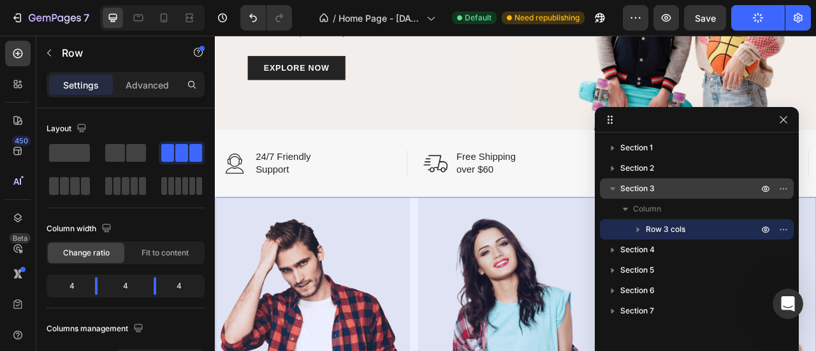
click at [613, 191] on icon "button" at bounding box center [612, 188] width 13 height 13
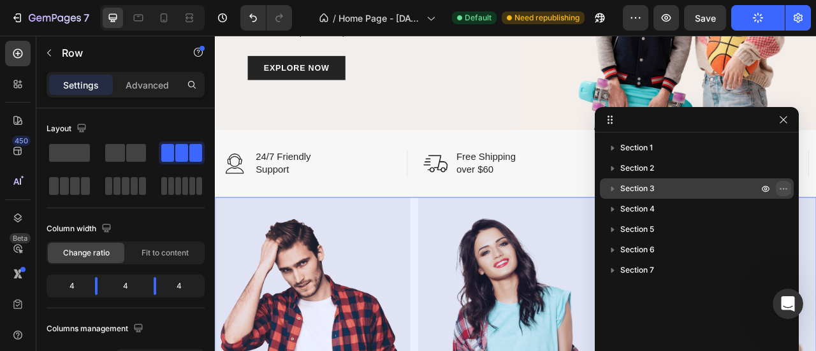
click at [780, 187] on icon "button" at bounding box center [783, 189] width 10 height 10
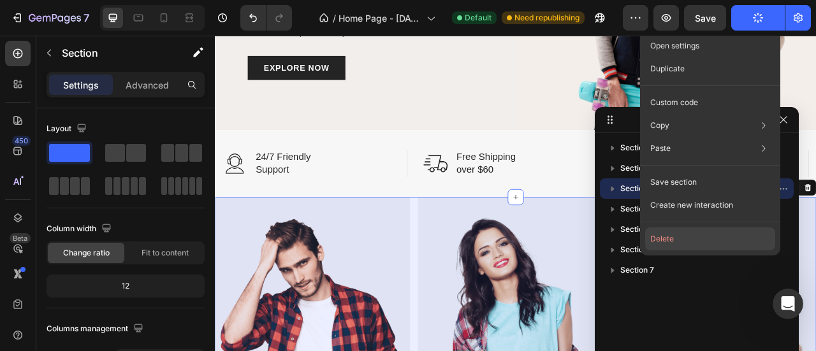
click at [670, 236] on button "Delete" at bounding box center [710, 238] width 130 height 23
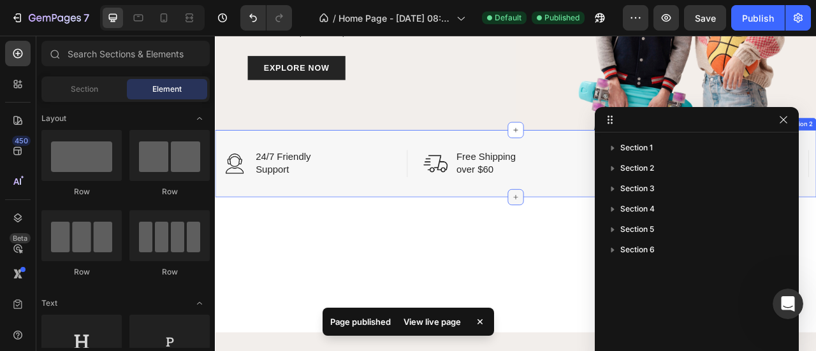
click at [592, 236] on icon at bounding box center [597, 241] width 10 height 10
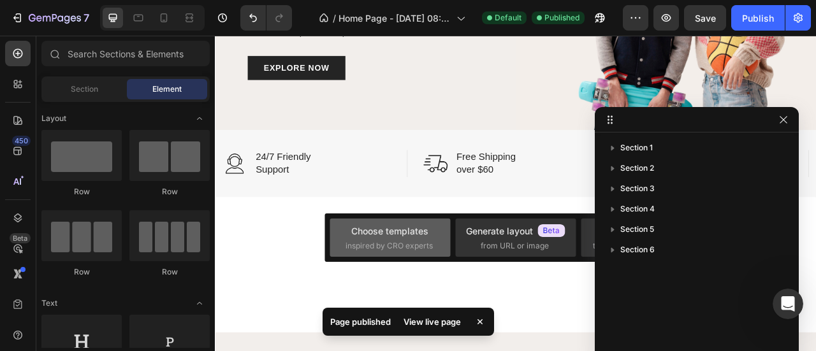
click at [386, 234] on div "Choose templates" at bounding box center [389, 230] width 77 height 13
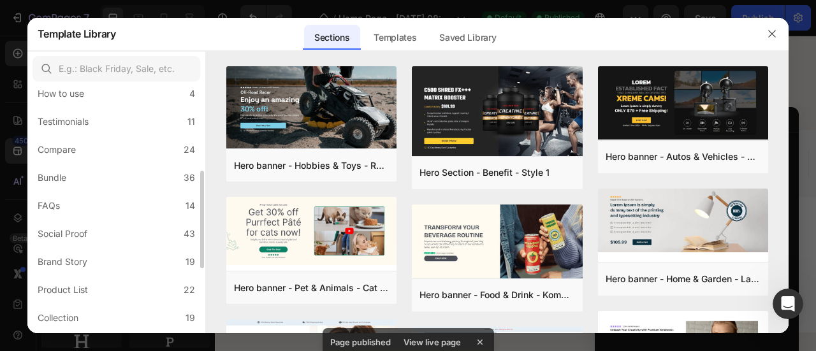
scroll to position [377, 0]
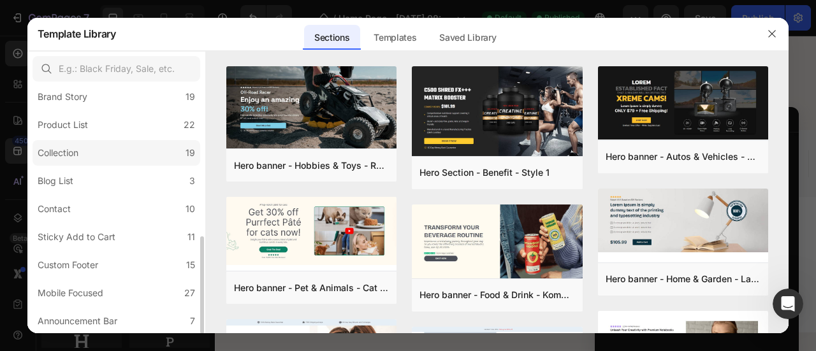
click at [82, 158] on div "Collection" at bounding box center [61, 152] width 46 height 15
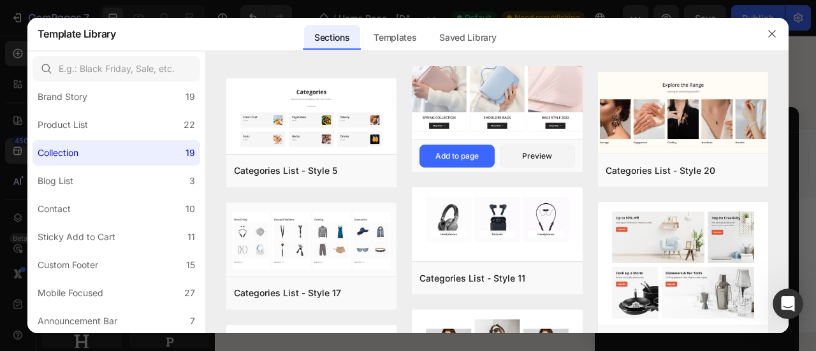
scroll to position [637, 0]
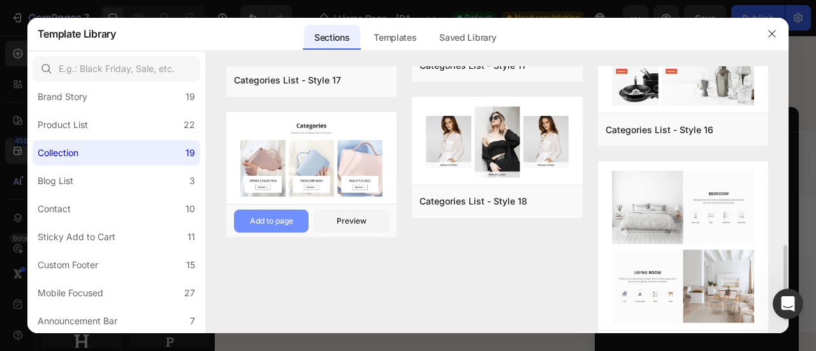
click at [277, 220] on div "Add to page" at bounding box center [271, 220] width 43 height 11
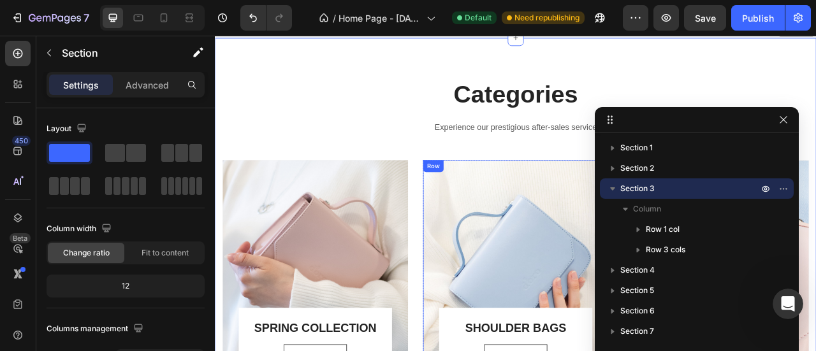
scroll to position [413, 0]
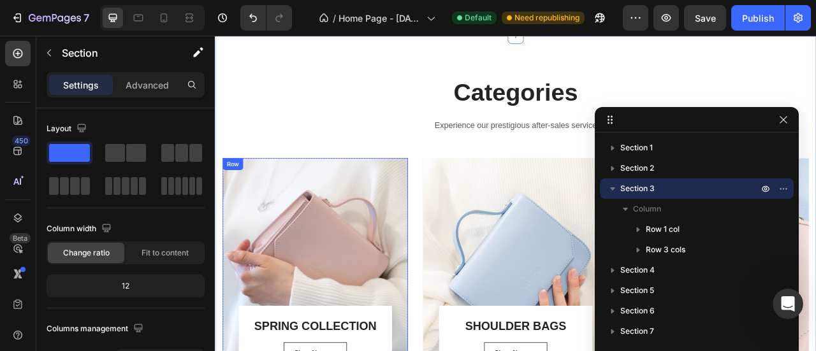
click at [309, 243] on div "SPRING COLLECTION Heading Shop Now Button Row Row" at bounding box center [342, 335] width 236 height 288
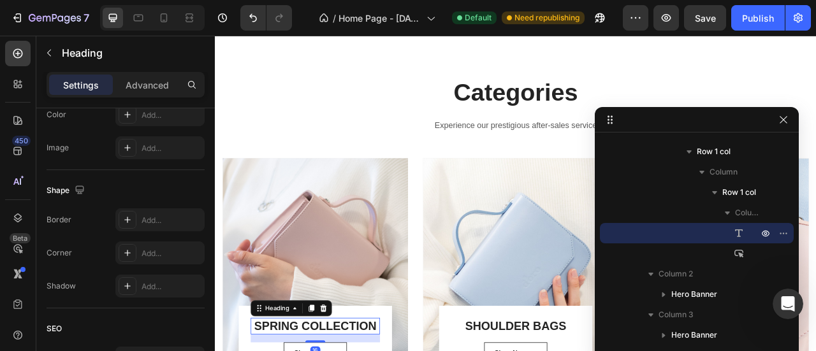
scroll to position [0, 0]
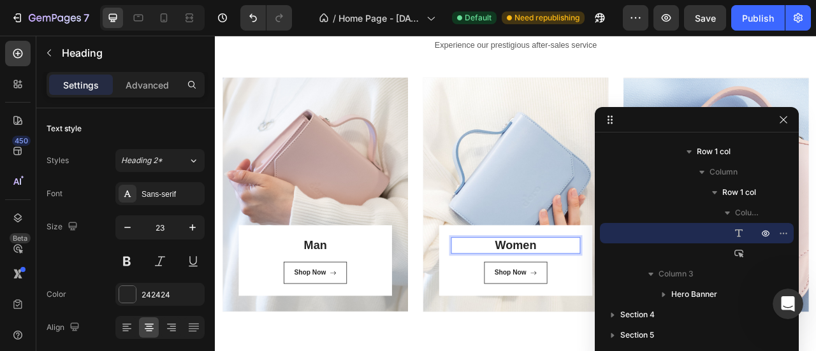
scroll to position [583, 0]
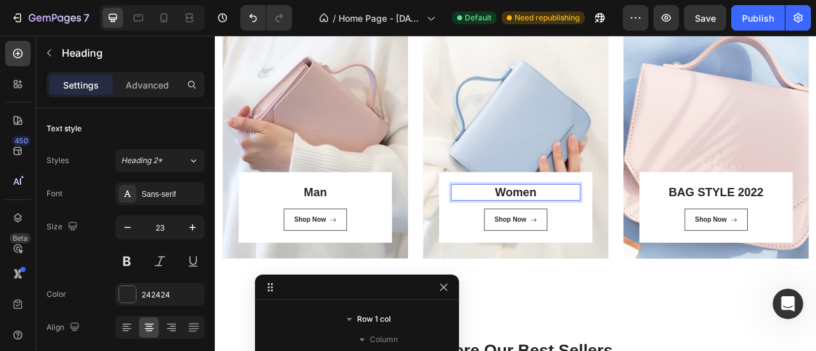
drag, startPoint x: 705, startPoint y: 123, endPoint x: 301, endPoint y: 381, distance: 479.4
click at [301, 0] on html "7 Version history / Home Page - Sep 26, 08:03:30 Default Need republishing Prev…" at bounding box center [408, 0] width 816 height 0
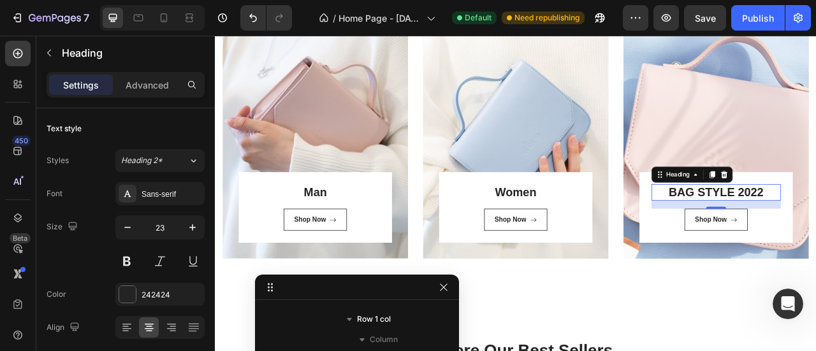
scroll to position [544, 0]
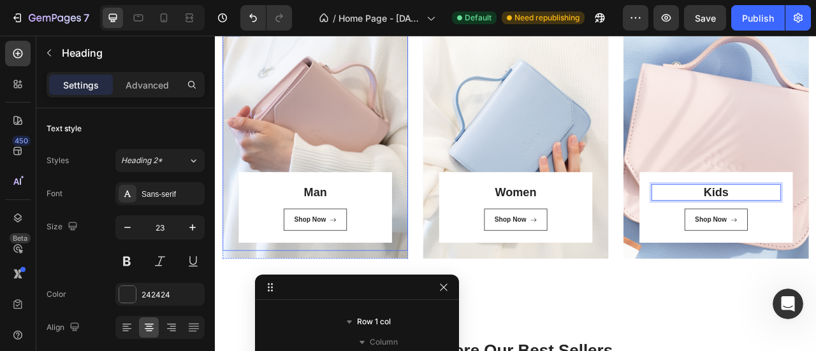
click at [349, 141] on div "⁠⁠⁠⁠⁠⁠⁠ Man Heading Shop Now Button Row Row" at bounding box center [342, 165] width 236 height 288
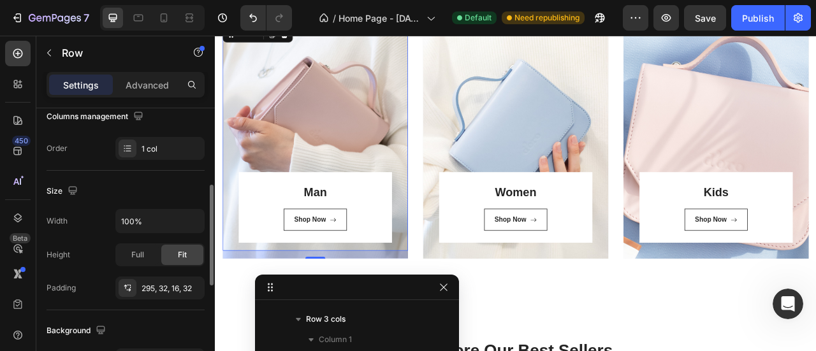
scroll to position [496, 0]
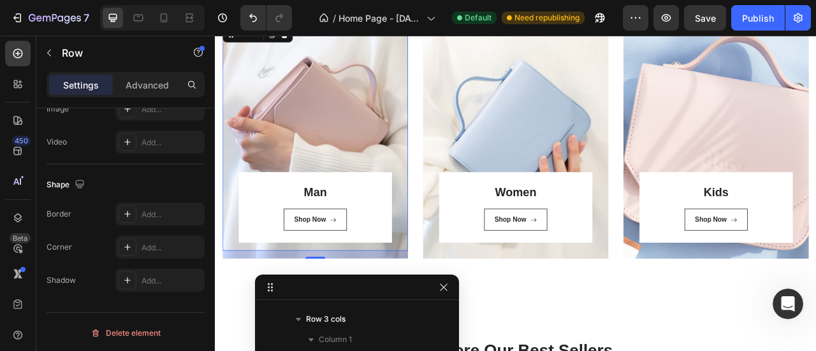
click at [286, 150] on div "⁠⁠⁠⁠⁠⁠⁠ Man Heading Shop Now Button Row Row 16" at bounding box center [342, 165] width 236 height 288
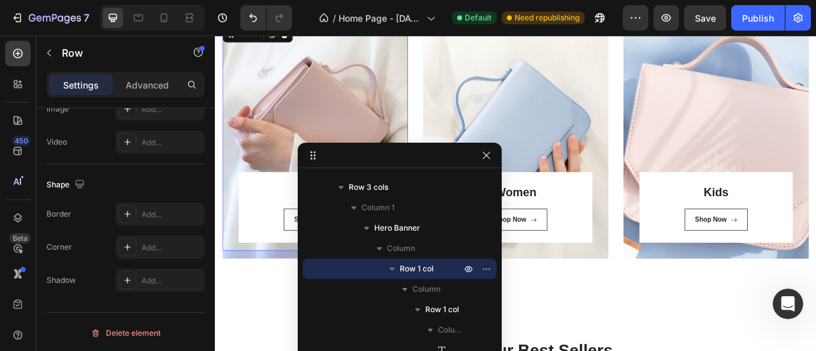
drag, startPoint x: 324, startPoint y: 291, endPoint x: 368, endPoint y: 156, distance: 142.3
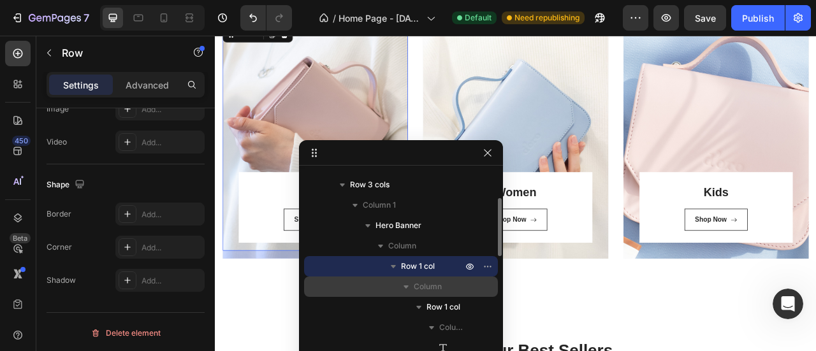
click at [435, 280] on span "Column" at bounding box center [428, 286] width 28 height 13
click at [432, 285] on span "Column" at bounding box center [428, 286] width 28 height 13
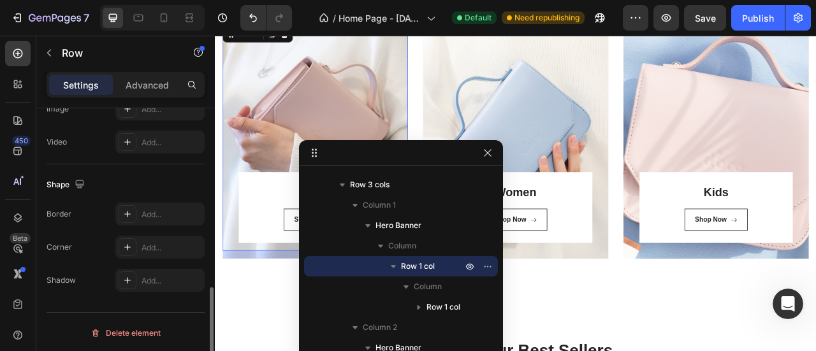
scroll to position [0, 0]
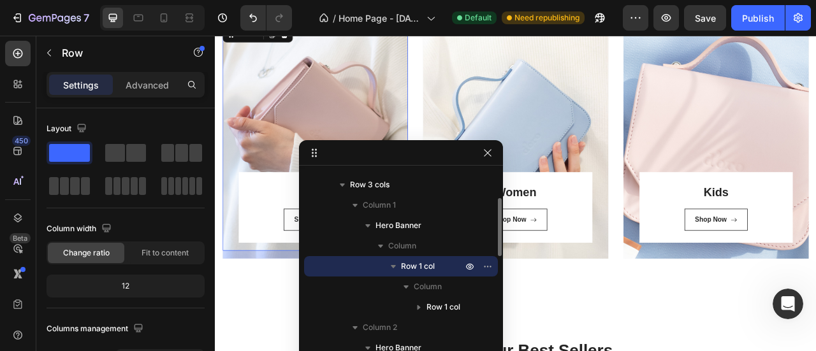
click at [435, 266] on p "Row 1 col" at bounding box center [433, 266] width 64 height 13
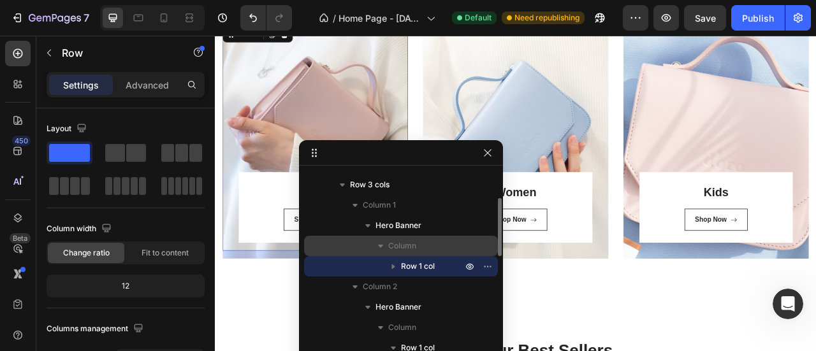
click at [381, 248] on icon "button" at bounding box center [380, 246] width 13 height 13
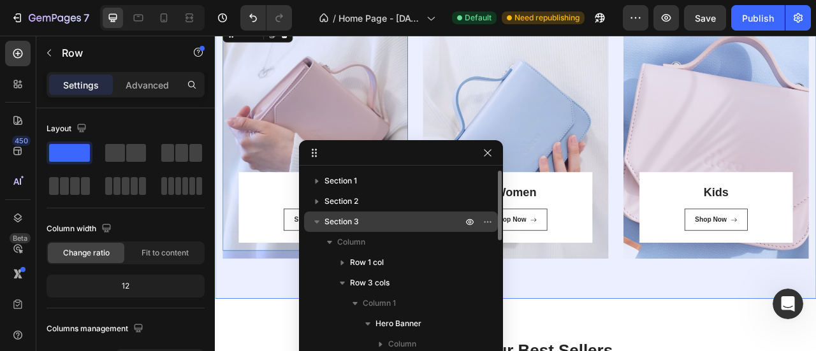
click at [319, 220] on icon "button" at bounding box center [316, 221] width 13 height 13
click at [316, 221] on icon "button" at bounding box center [316, 222] width 3 height 5
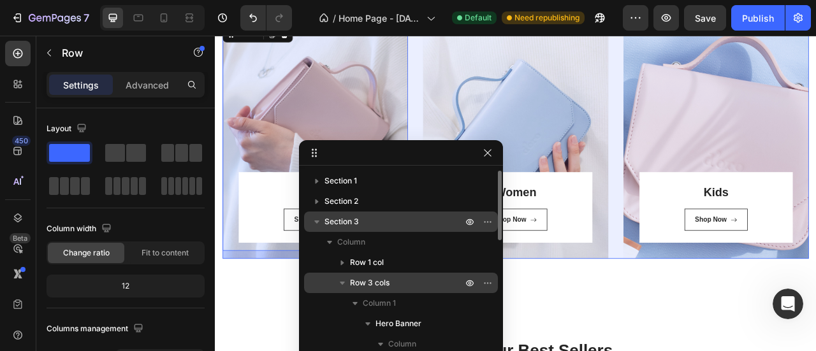
click at [344, 282] on icon "button" at bounding box center [342, 283] width 5 height 3
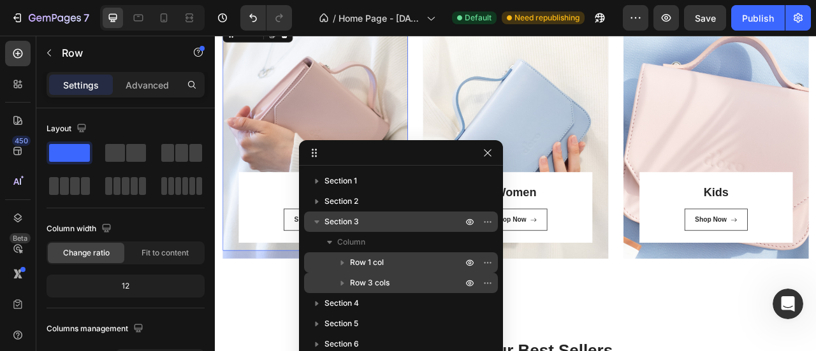
click at [345, 263] on icon "button" at bounding box center [342, 262] width 13 height 13
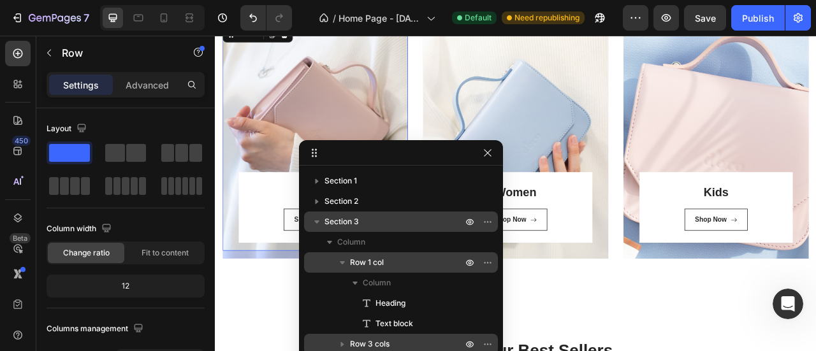
click at [345, 263] on icon "button" at bounding box center [342, 262] width 13 height 13
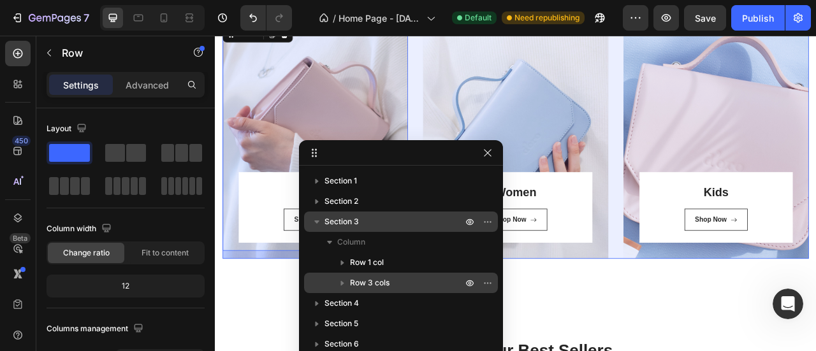
click at [344, 281] on icon "button" at bounding box center [342, 283] width 13 height 13
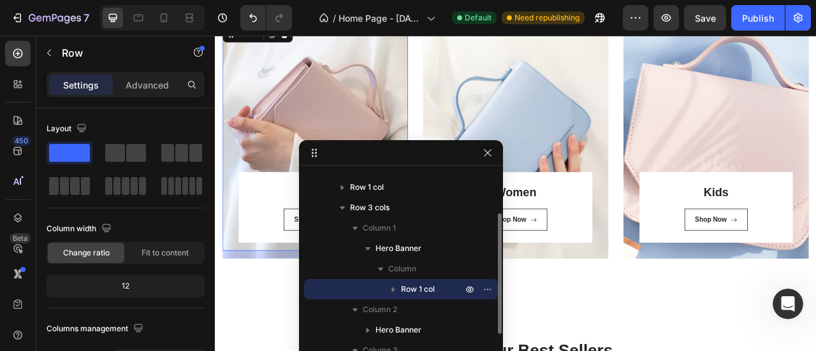
scroll to position [79, 0]
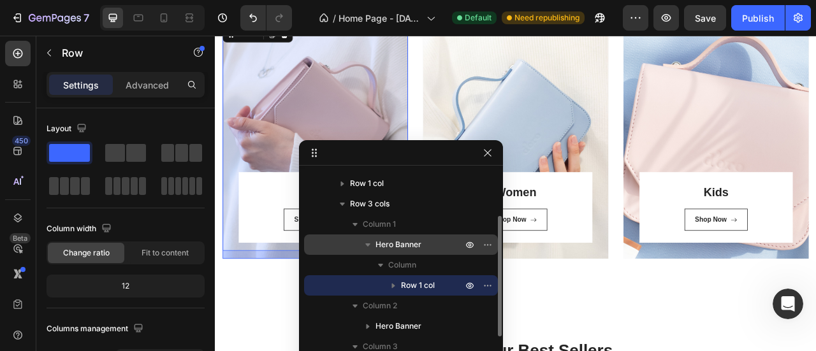
click at [414, 248] on span "Hero Banner" at bounding box center [398, 244] width 46 height 13
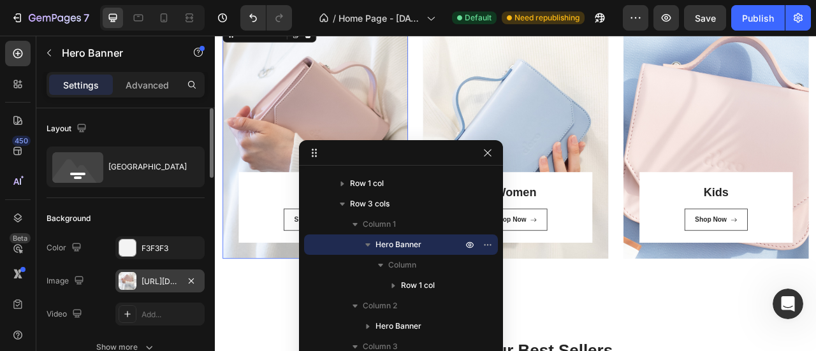
click at [164, 280] on div "https://ucarecdn.com/71ddbace-c699-4541-83ef-3c9dd20d21de/-/format/auto/" at bounding box center [159, 281] width 37 height 11
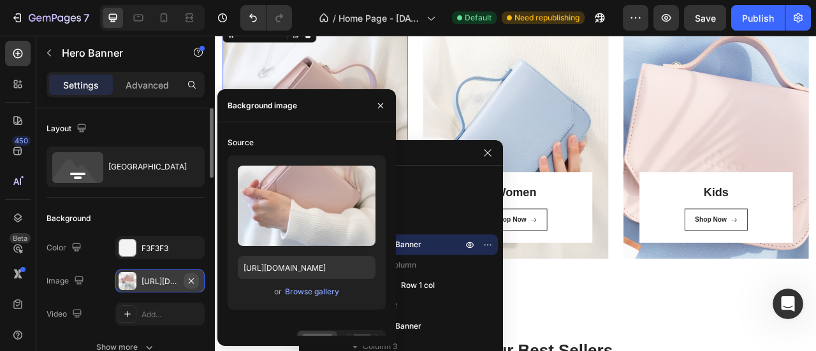
click at [192, 278] on icon "button" at bounding box center [191, 281] width 10 height 10
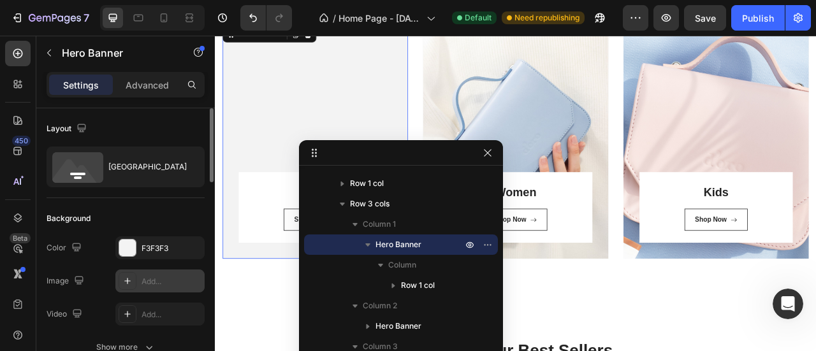
click at [161, 277] on div "Add..." at bounding box center [171, 281] width 60 height 11
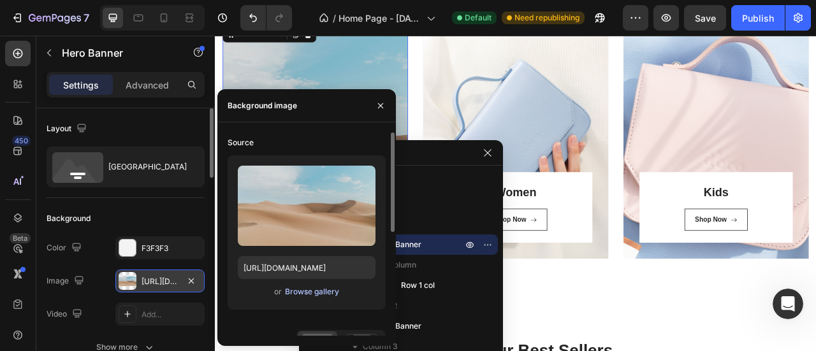
click at [312, 291] on div "Browse gallery" at bounding box center [312, 291] width 54 height 11
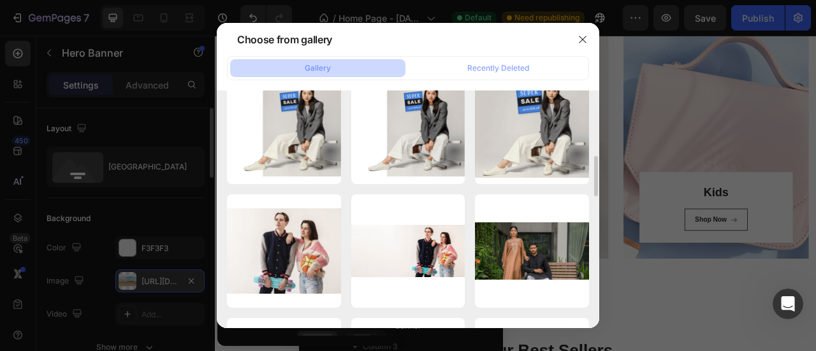
scroll to position [0, 0]
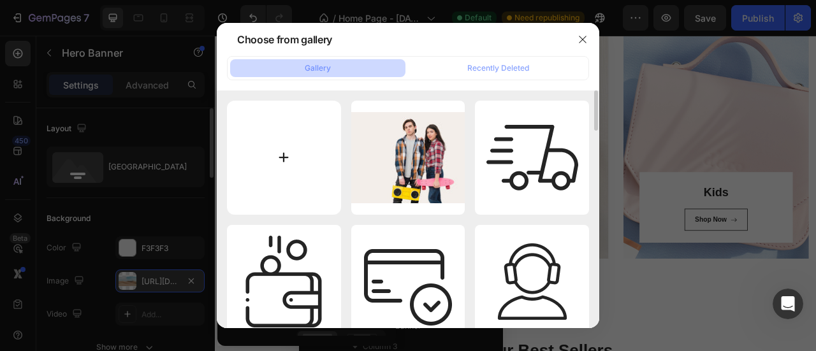
click at [286, 145] on input "file" at bounding box center [284, 158] width 114 height 114
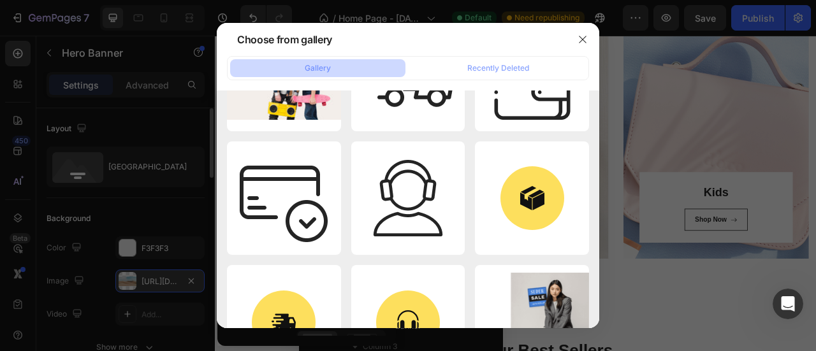
scroll to position [1040, 0]
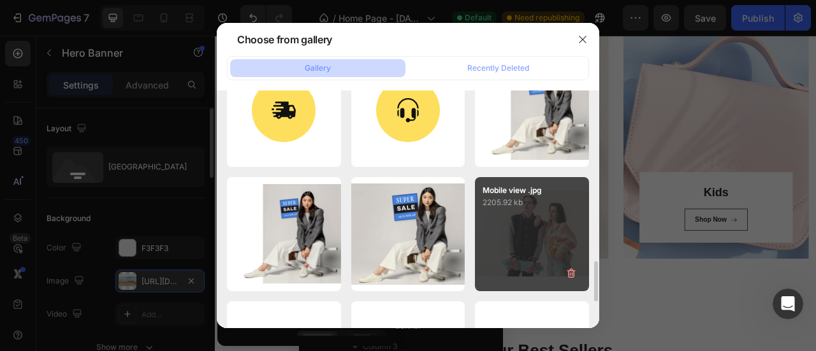
click at [521, 234] on div "Mobile view .jpg 2205.92 kb" at bounding box center [532, 234] width 114 height 114
type input "[URL][DOMAIN_NAME]"
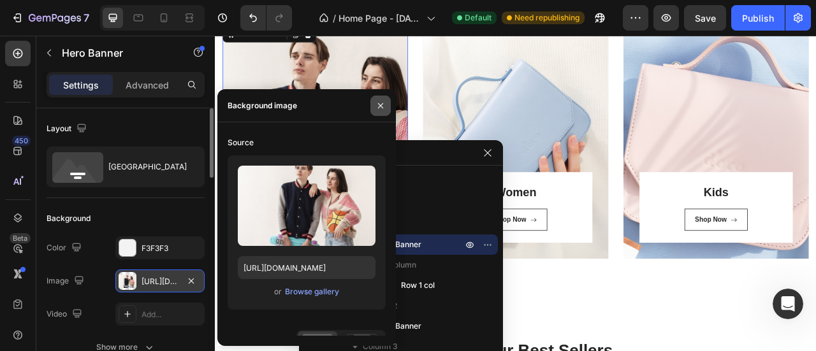
click at [379, 102] on icon "button" at bounding box center [380, 106] width 10 height 10
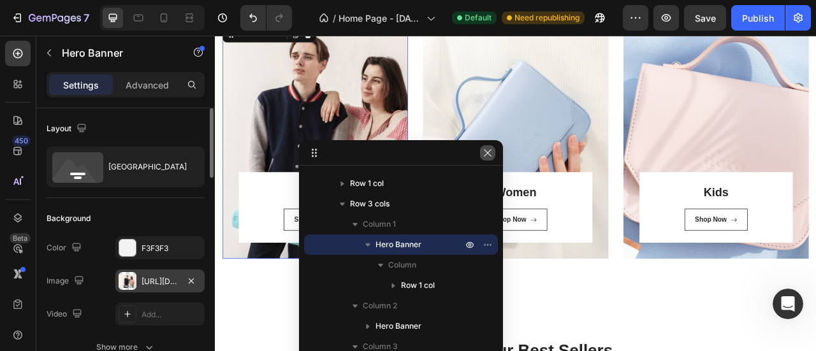
click at [489, 155] on icon "button" at bounding box center [487, 152] width 7 height 7
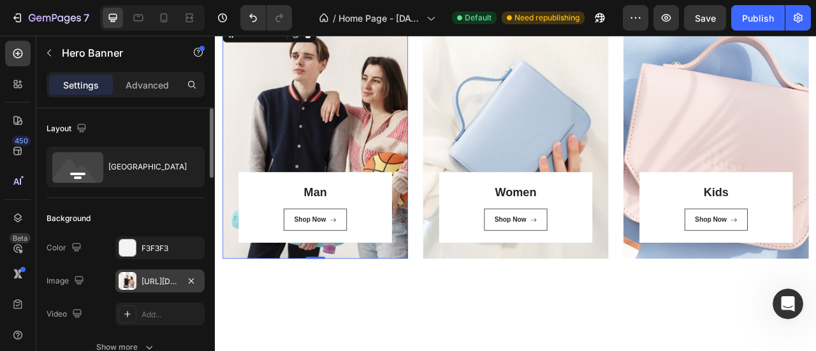
scroll to position [371, 0]
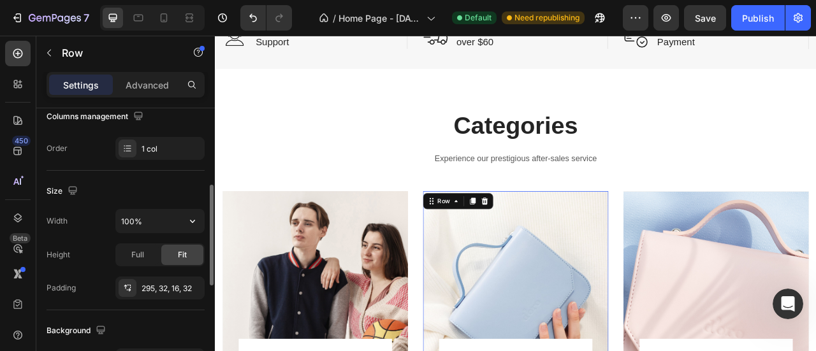
scroll to position [496, 0]
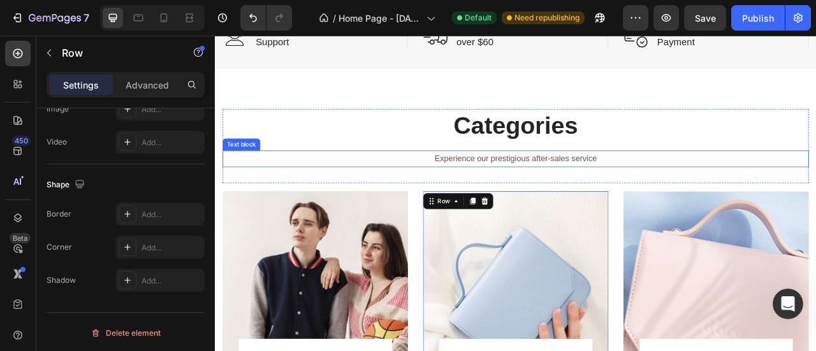
click at [577, 185] on p "Experience our prestigious after-sales service" at bounding box center [597, 192] width 743 height 18
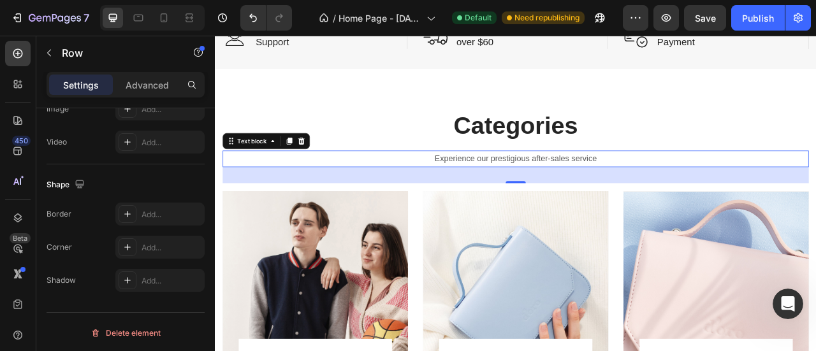
scroll to position [0, 0]
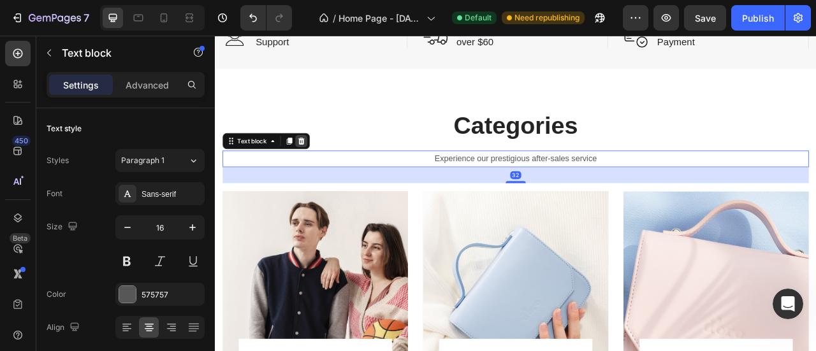
click at [321, 166] on icon at bounding box center [325, 169] width 8 height 9
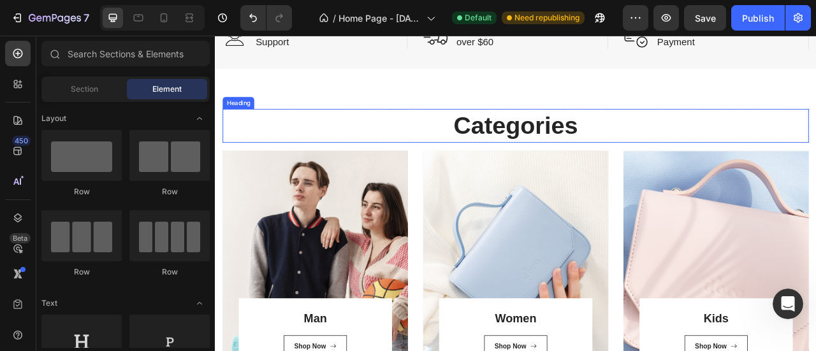
click at [480, 154] on p "Categories" at bounding box center [597, 150] width 743 height 40
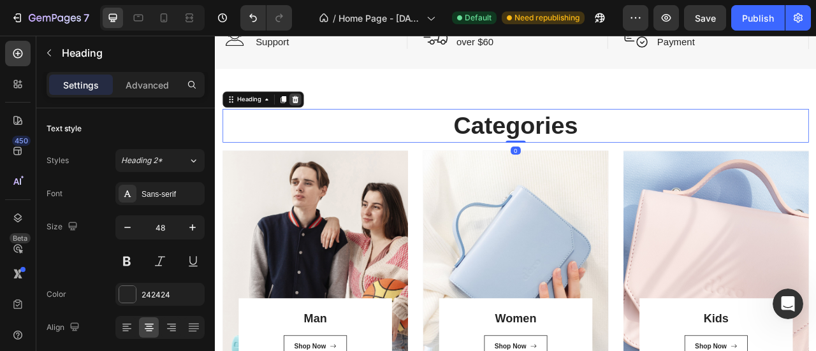
click at [320, 120] on icon at bounding box center [317, 116] width 8 height 9
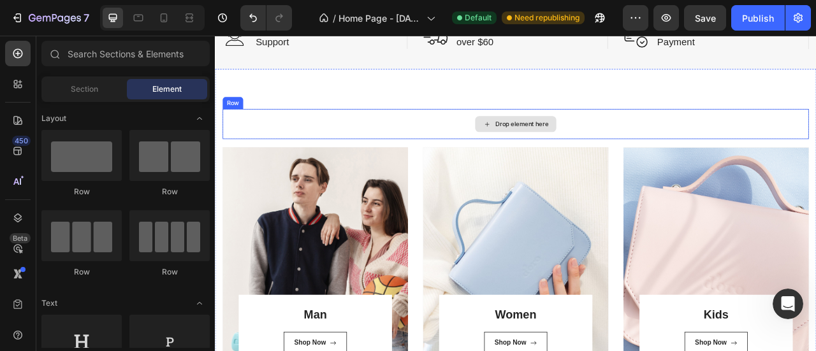
click at [350, 132] on div "Drop element here" at bounding box center [597, 148] width 746 height 38
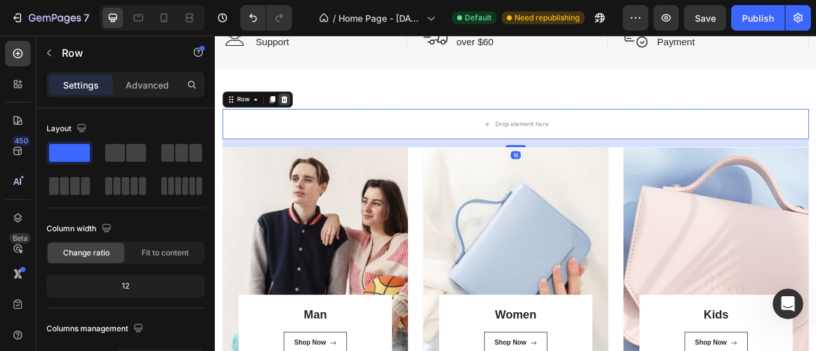
click at [302, 113] on icon at bounding box center [303, 117] width 10 height 10
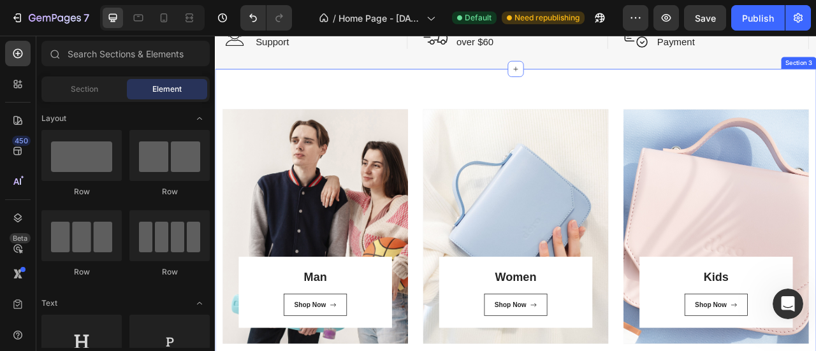
click at [534, 99] on div "⁠⁠⁠⁠⁠⁠⁠ Man Heading Shop Now Button Row Row Hero Banner Women Heading Shop Now …" at bounding box center [597, 278] width 765 height 400
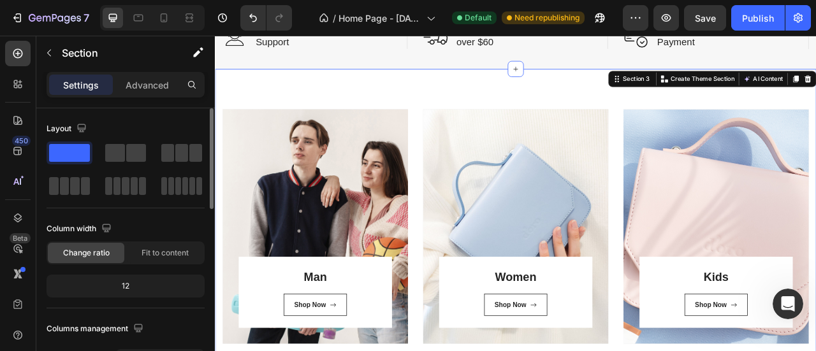
scroll to position [212, 0]
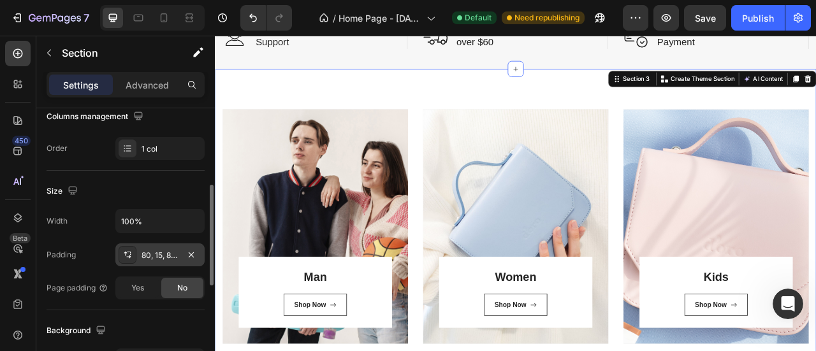
click at [155, 258] on div "80, 15, 80, 15" at bounding box center [159, 255] width 37 height 11
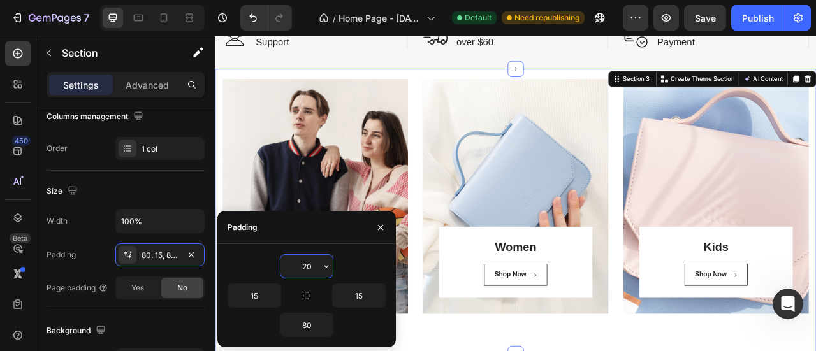
drag, startPoint x: 307, startPoint y: 266, endPoint x: 298, endPoint y: 267, distance: 9.6
click at [298, 267] on input "20" at bounding box center [306, 266] width 52 height 23
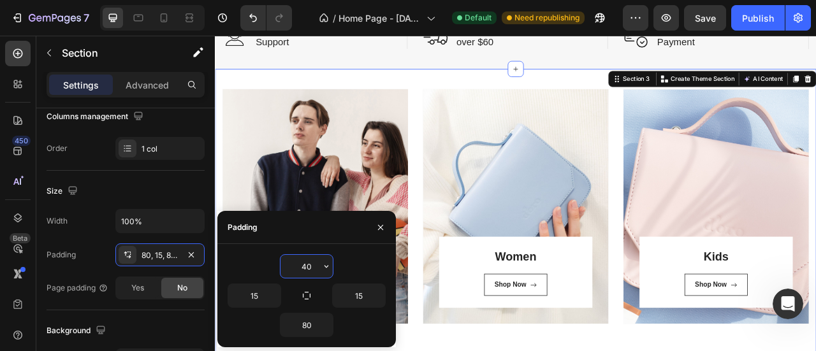
type input "40"
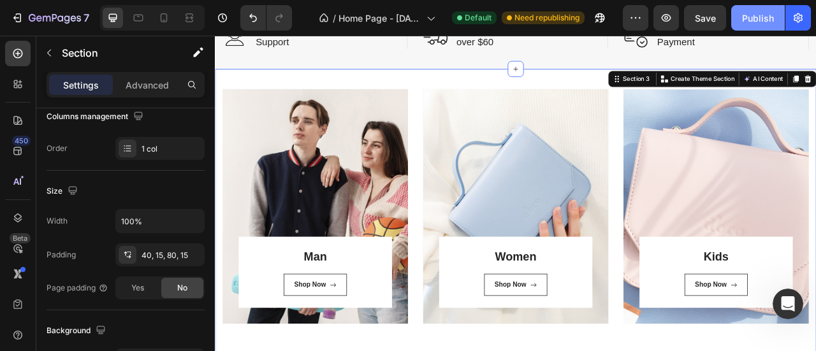
click at [756, 16] on div "Publish" at bounding box center [758, 17] width 32 height 13
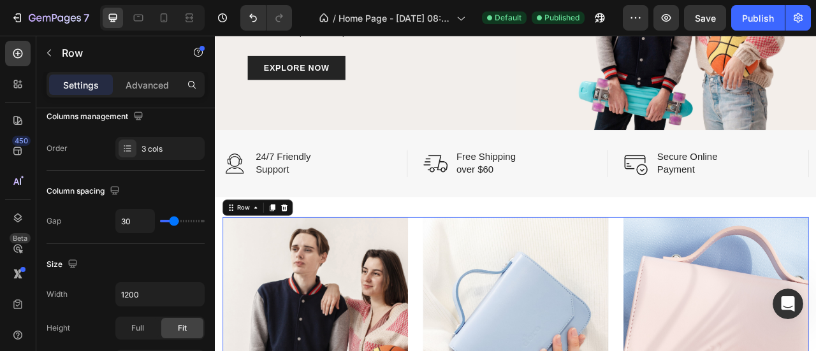
scroll to position [0, 0]
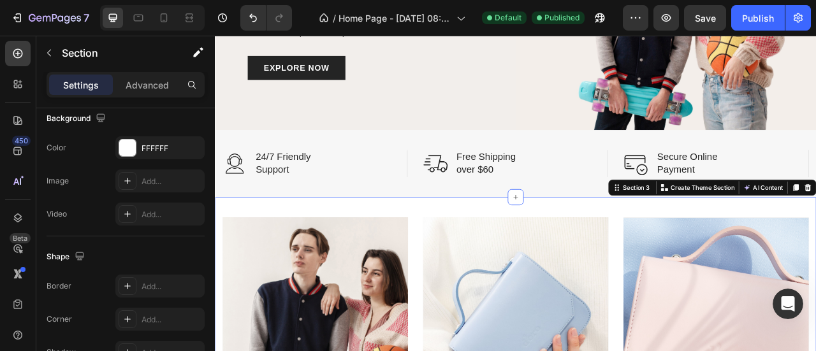
scroll to position [212, 0]
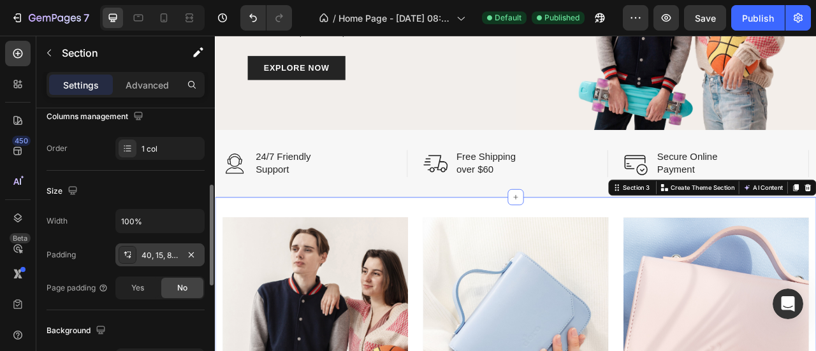
click at [155, 245] on div "40, 15, 80, 15" at bounding box center [159, 254] width 89 height 23
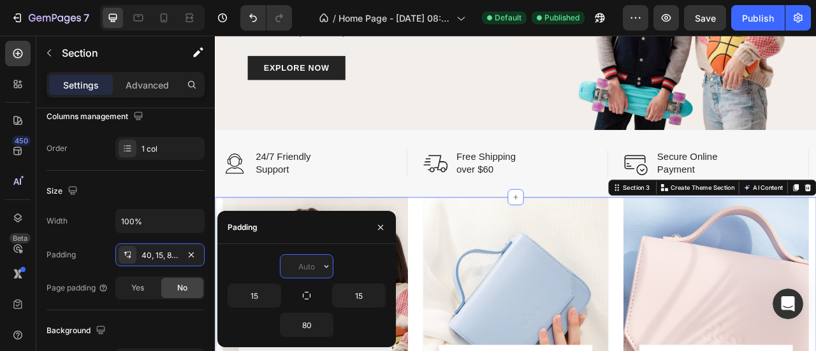
type input "0"
click at [746, 19] on div "Publish" at bounding box center [758, 17] width 32 height 13
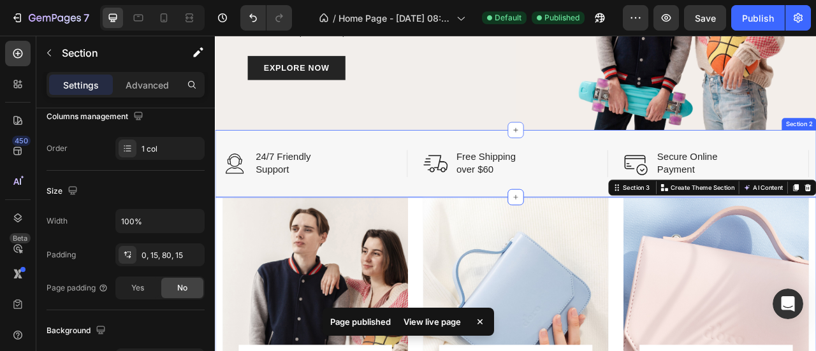
click at [450, 171] on div "Image 24/7 Friendly Support Text Block Row Image Free Shipping over $60 Text Bl…" at bounding box center [597, 197] width 765 height 85
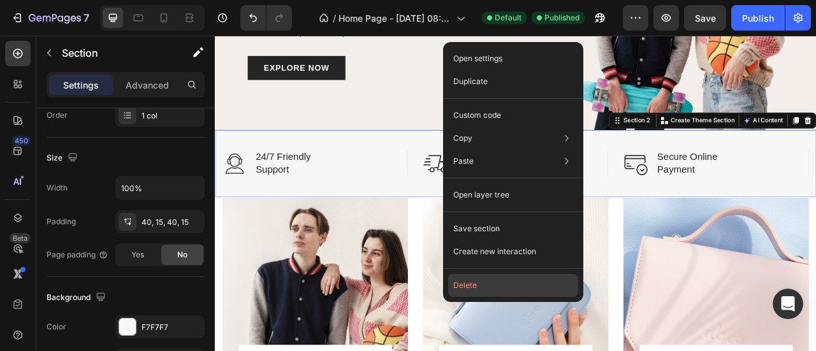
drag, startPoint x: 478, startPoint y: 278, endPoint x: 335, endPoint y: 308, distance: 146.3
click at [478, 278] on button "Delete" at bounding box center [513, 285] width 130 height 23
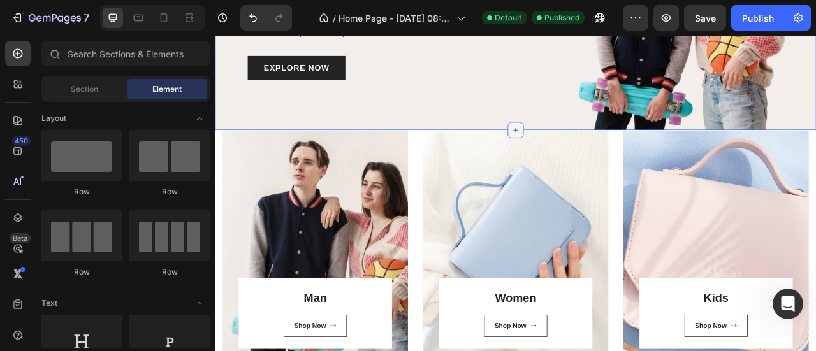
click at [592, 150] on icon at bounding box center [597, 155] width 10 height 10
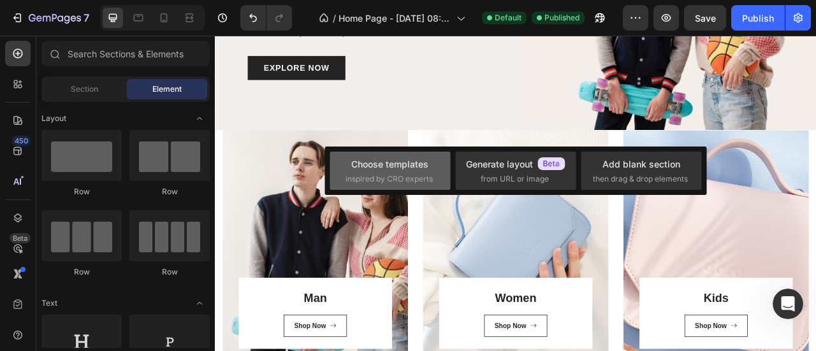
click at [410, 160] on div "Choose templates" at bounding box center [389, 163] width 77 height 13
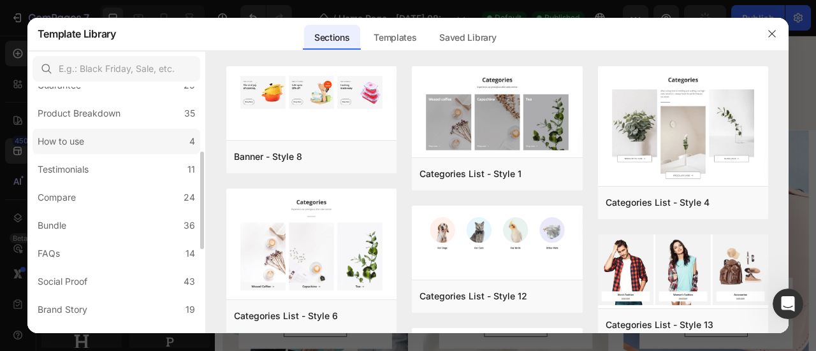
scroll to position [0, 0]
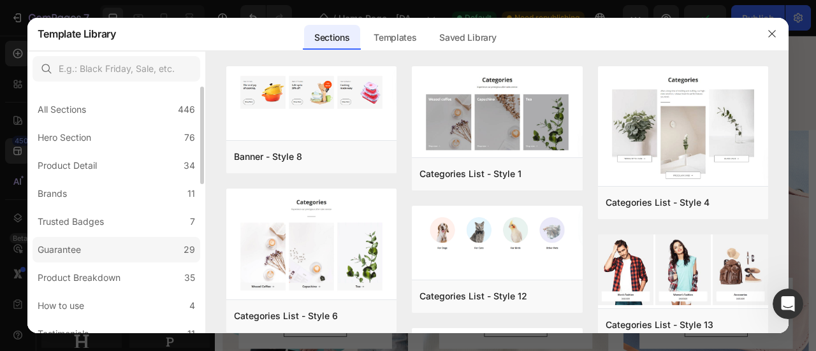
click at [87, 253] on label "Guarantee 29" at bounding box center [116, 249] width 168 height 25
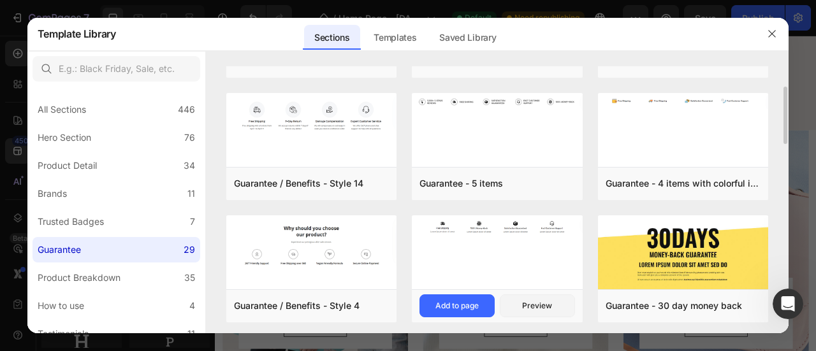
scroll to position [97, 0]
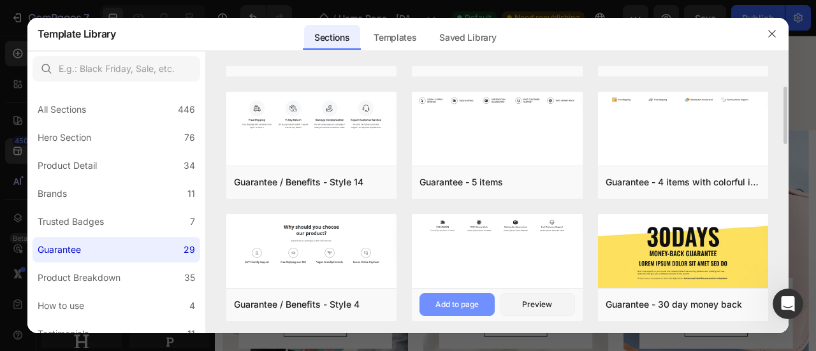
click at [448, 300] on div "Add to page" at bounding box center [456, 304] width 43 height 11
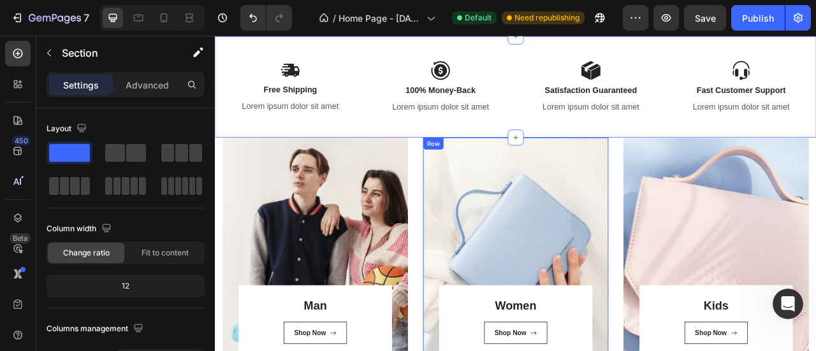
scroll to position [115, 0]
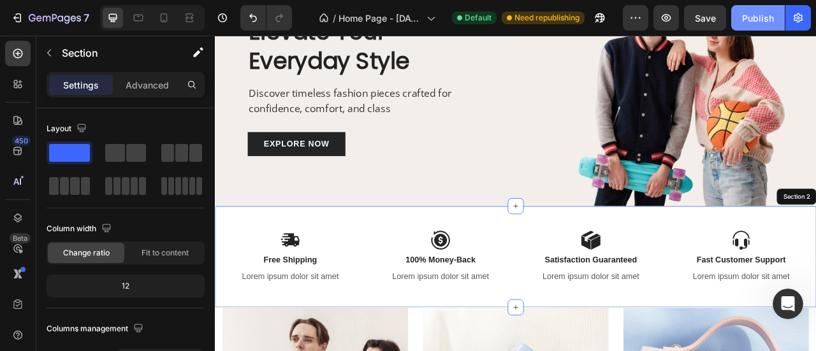
click at [758, 15] on div "Publish" at bounding box center [758, 17] width 32 height 13
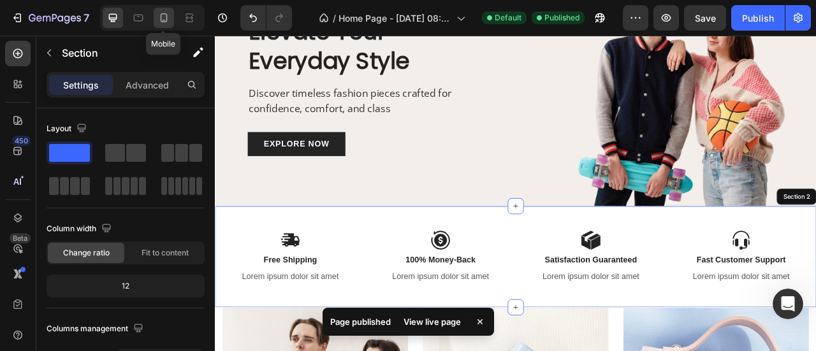
click at [161, 17] on icon at bounding box center [163, 17] width 13 height 13
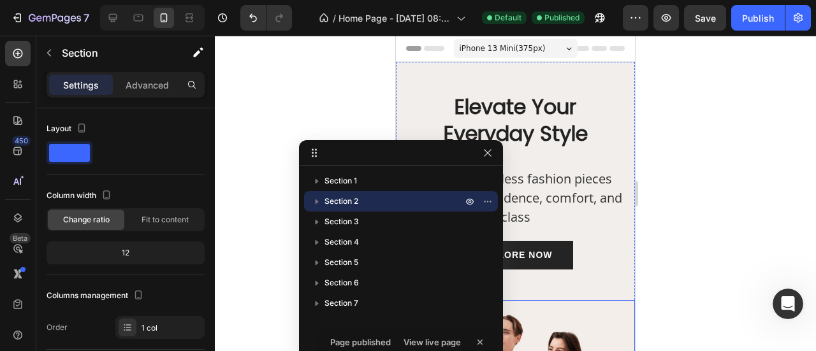
click at [526, 117] on h2 "Elevate Your Everyday Style" at bounding box center [515, 119] width 220 height 55
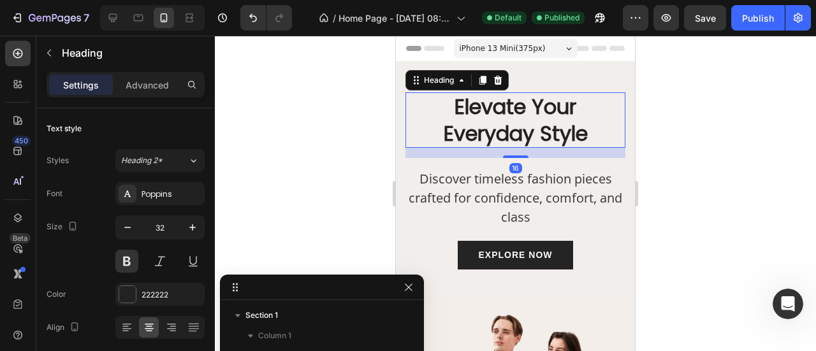
drag, startPoint x: 459, startPoint y: 152, endPoint x: 380, endPoint y: 323, distance: 188.4
click at [127, 224] on icon "button" at bounding box center [127, 227] width 13 height 13
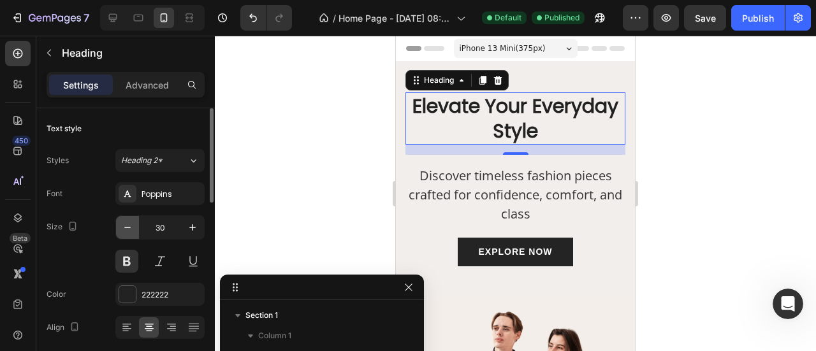
click at [127, 224] on icon "button" at bounding box center [127, 227] width 13 height 13
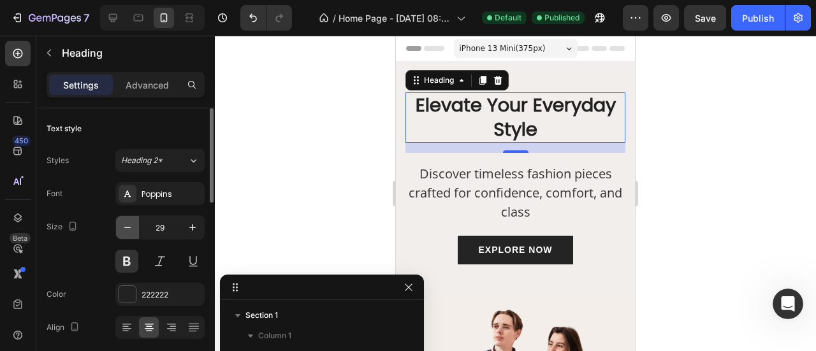
click at [127, 224] on icon "button" at bounding box center [127, 227] width 13 height 13
type input "28"
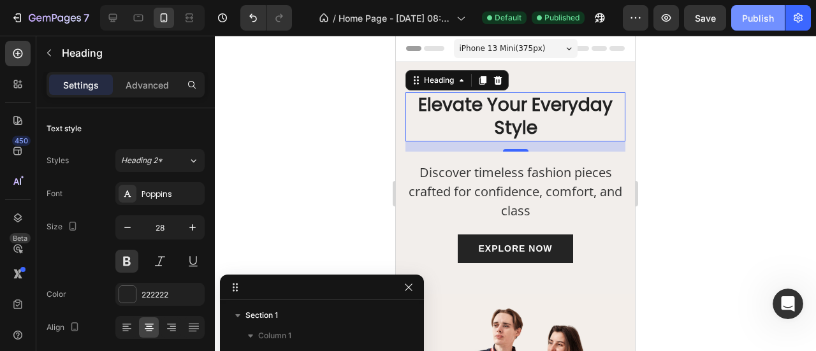
click at [760, 17] on div "Publish" at bounding box center [758, 17] width 32 height 13
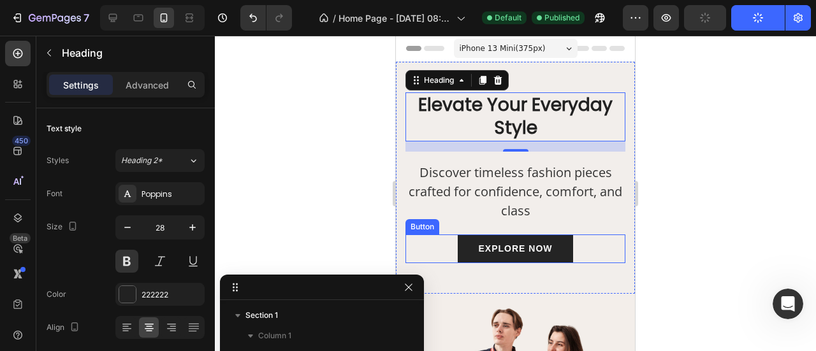
drag, startPoint x: 460, startPoint y: 244, endPoint x: 451, endPoint y: 244, distance: 8.9
click at [460, 244] on link "EXPLORE NOW" at bounding box center [515, 248] width 115 height 29
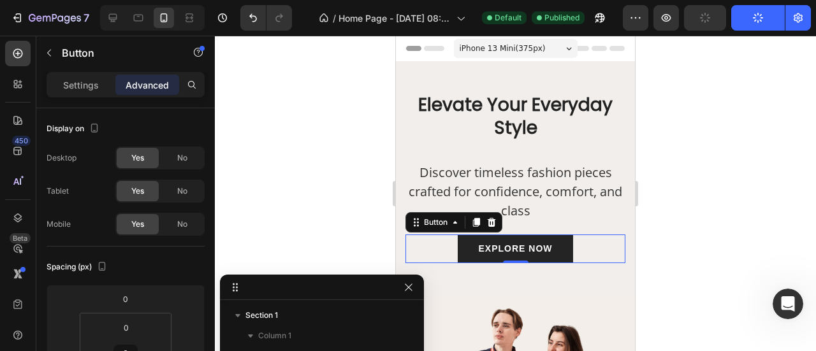
scroll to position [212, 0]
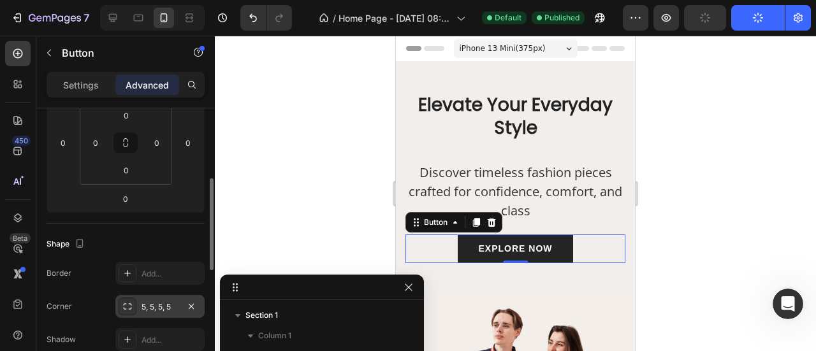
click at [154, 306] on div "5, 5, 5, 5" at bounding box center [159, 306] width 37 height 11
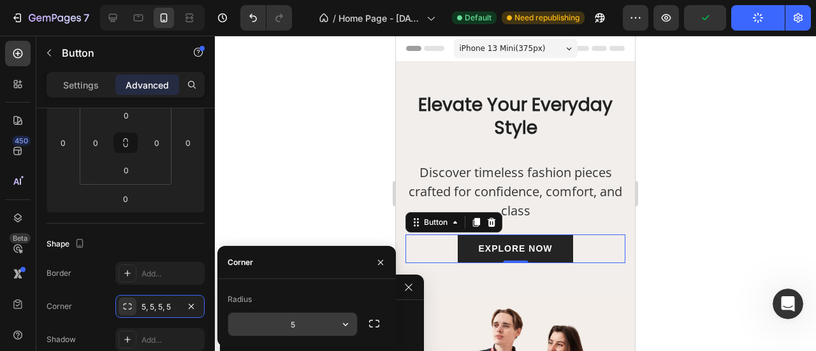
click at [285, 323] on input "5" at bounding box center [292, 324] width 129 height 23
type input "15"
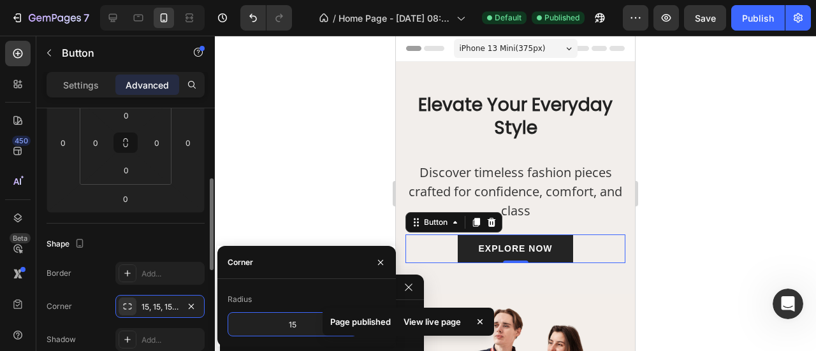
click at [163, 234] on div "Shape" at bounding box center [126, 244] width 158 height 20
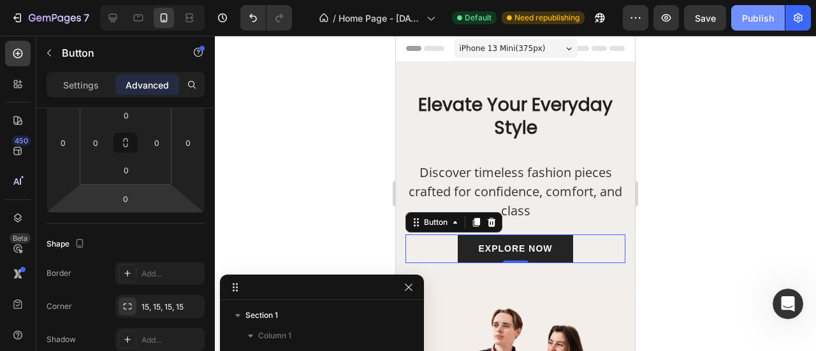
click at [752, 18] on div "Publish" at bounding box center [758, 17] width 32 height 13
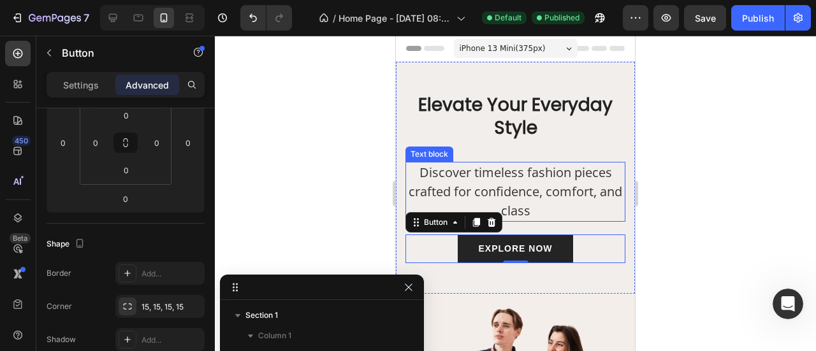
click at [535, 180] on p "Discover timeless fashion pieces crafted for confidence, comfort, and class" at bounding box center [515, 191] width 217 height 57
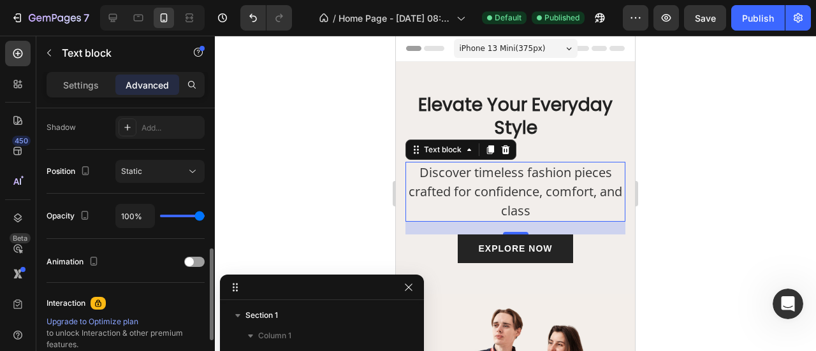
scroll to position [0, 0]
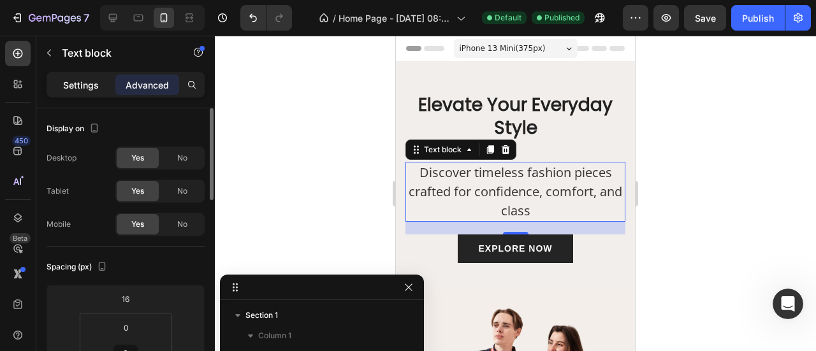
click at [78, 75] on div "Settings" at bounding box center [81, 85] width 64 height 20
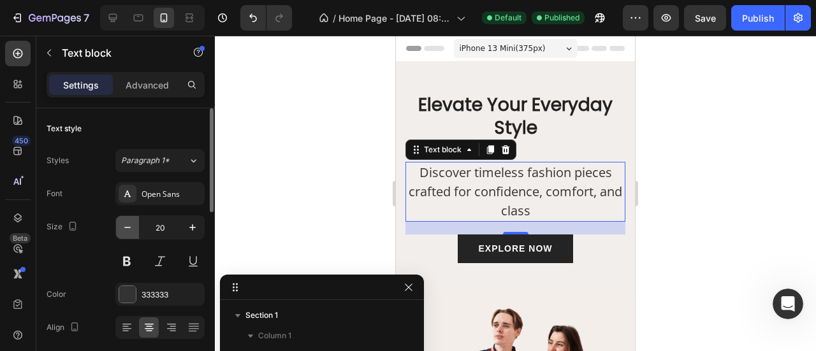
click at [128, 227] on icon "button" at bounding box center [127, 227] width 6 height 1
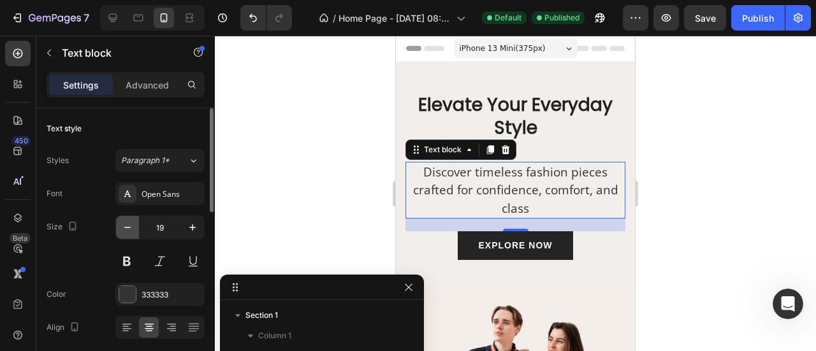
click at [128, 227] on icon "button" at bounding box center [127, 227] width 6 height 1
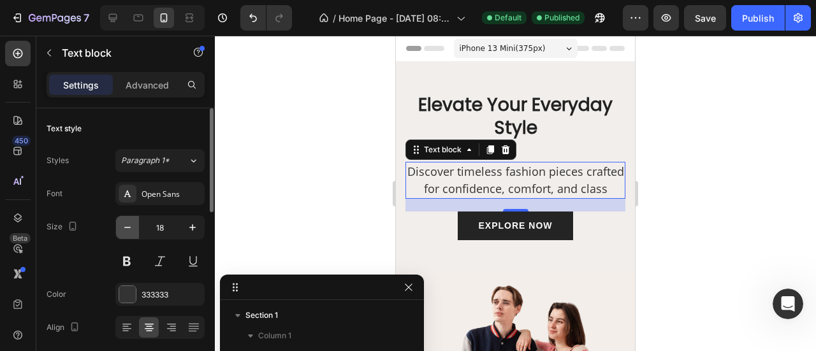
click at [129, 226] on icon "button" at bounding box center [127, 227] width 13 height 13
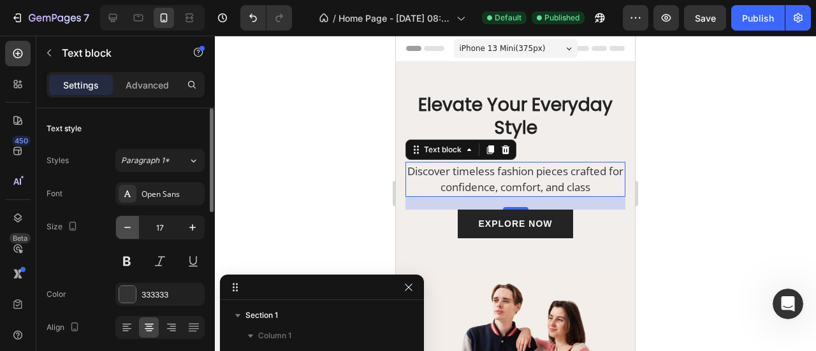
click at [130, 226] on icon "button" at bounding box center [127, 227] width 13 height 13
type input "16"
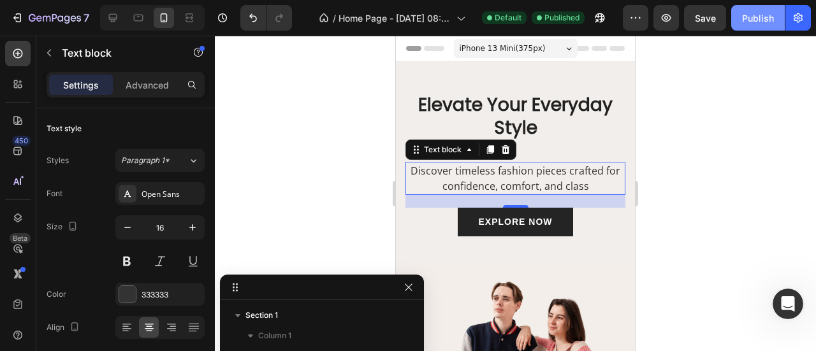
click at [752, 24] on div "Publish" at bounding box center [758, 17] width 32 height 13
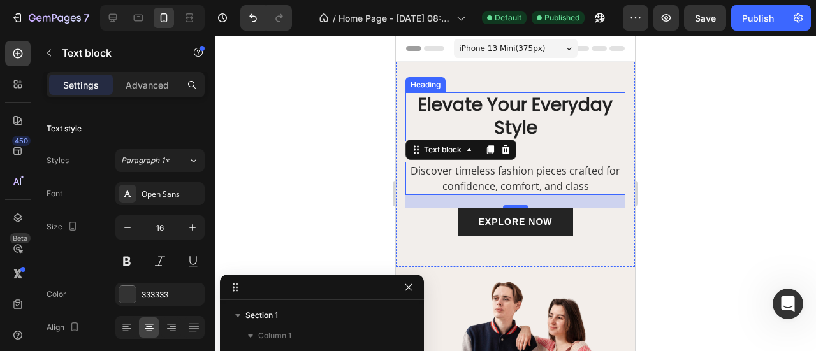
click at [508, 105] on h2 "Elevate Your Everyday Style" at bounding box center [515, 116] width 220 height 49
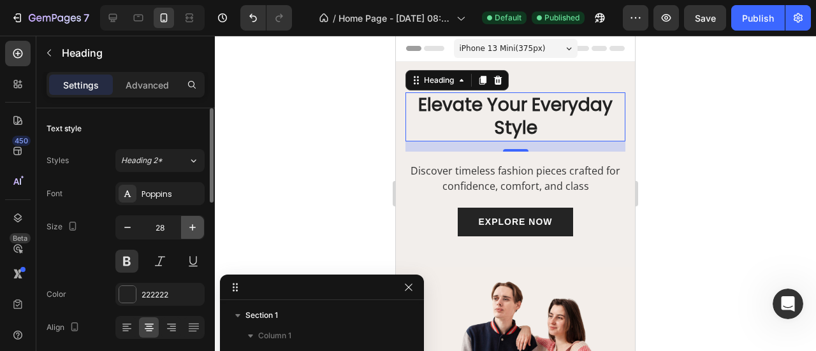
click at [187, 226] on icon "button" at bounding box center [192, 227] width 13 height 13
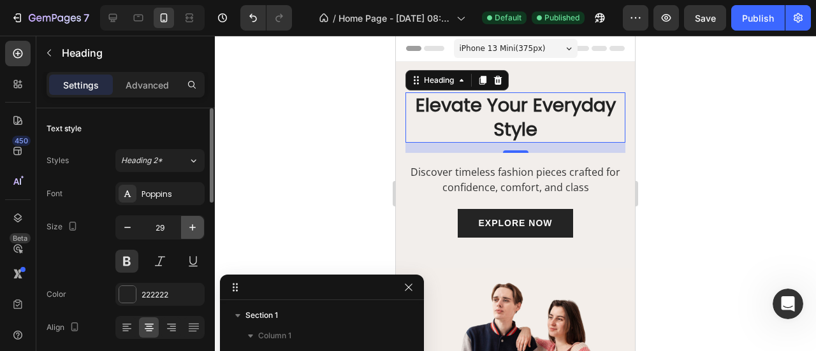
click at [187, 226] on icon "button" at bounding box center [192, 227] width 13 height 13
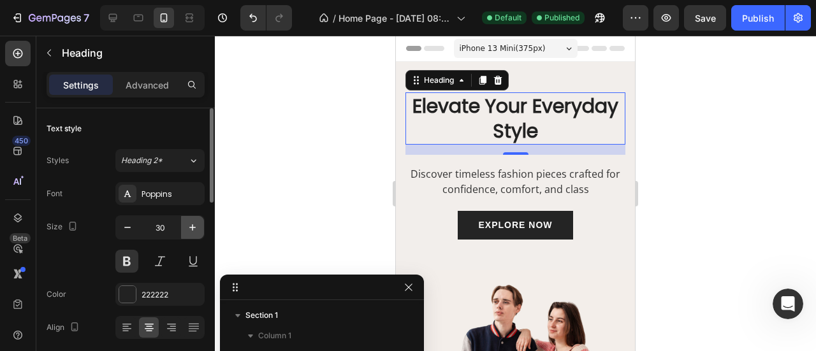
click at [187, 226] on icon "button" at bounding box center [192, 227] width 13 height 13
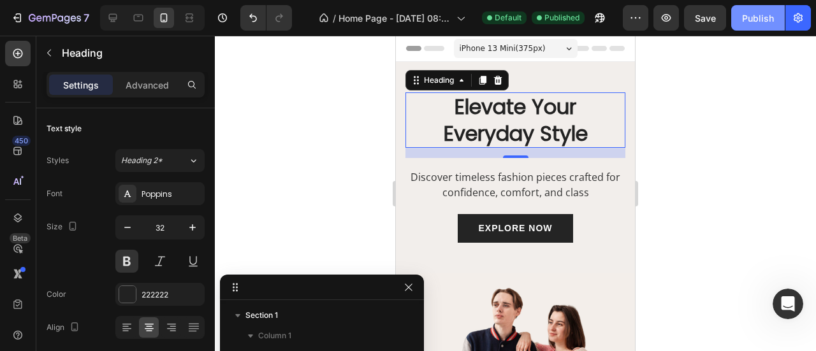
click at [749, 15] on div "Publish" at bounding box center [758, 17] width 32 height 13
click at [196, 226] on icon "button" at bounding box center [192, 227] width 13 height 13
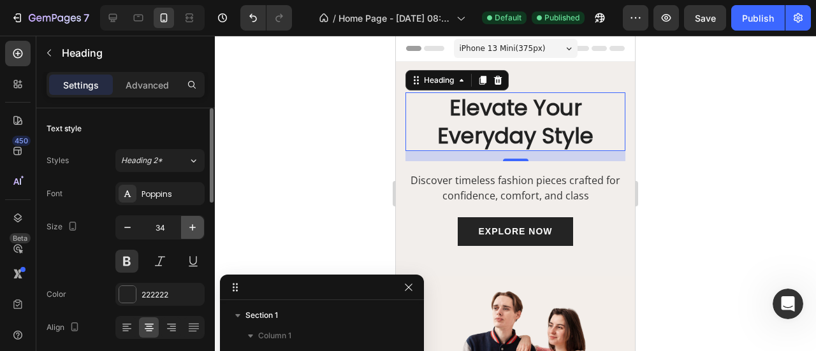
click at [196, 226] on icon "button" at bounding box center [192, 227] width 13 height 13
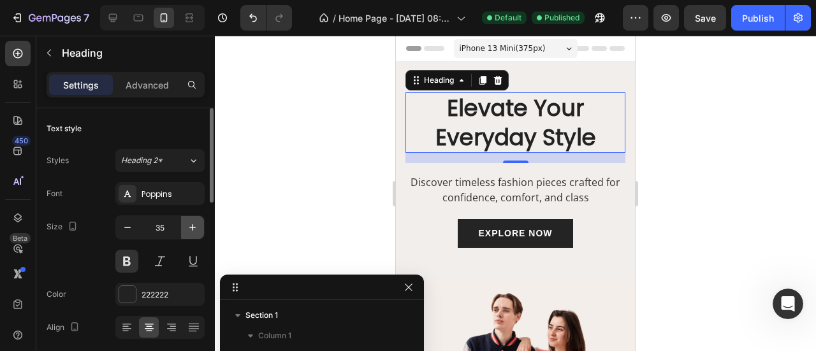
click at [196, 226] on icon "button" at bounding box center [192, 227] width 13 height 13
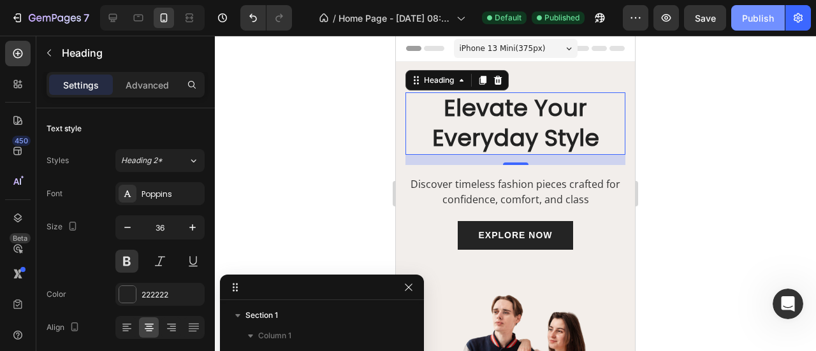
click at [751, 21] on div "Publish" at bounding box center [758, 17] width 32 height 13
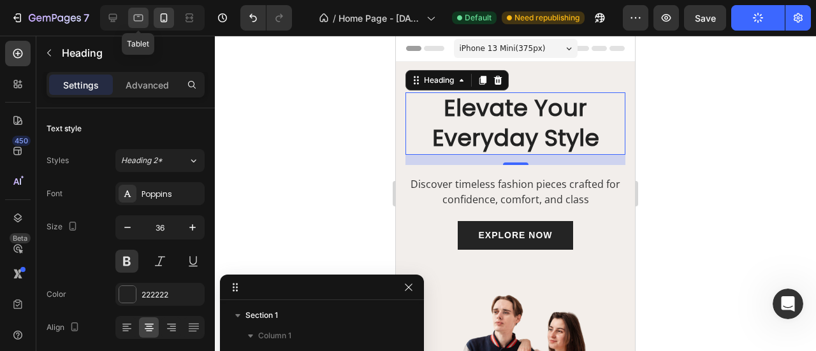
click at [131, 22] on div at bounding box center [138, 18] width 20 height 20
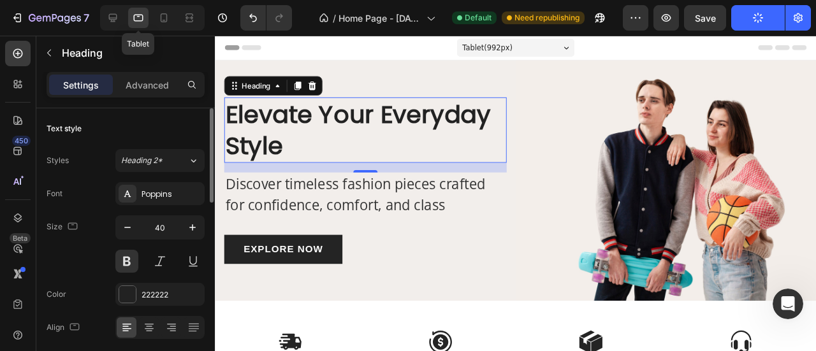
scroll to position [18, 0]
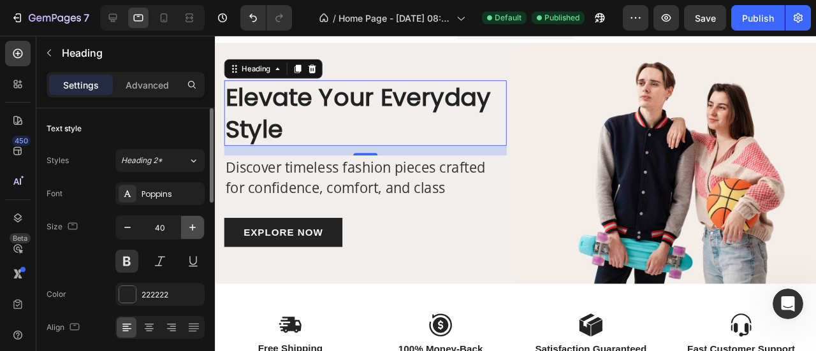
click at [199, 222] on button "button" at bounding box center [192, 227] width 23 height 23
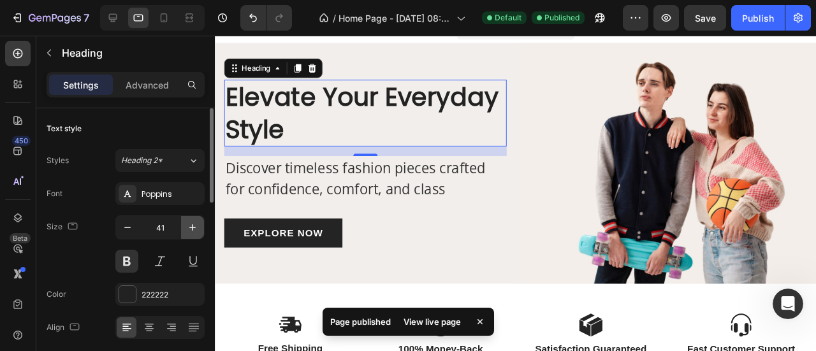
click at [199, 222] on button "button" at bounding box center [192, 227] width 23 height 23
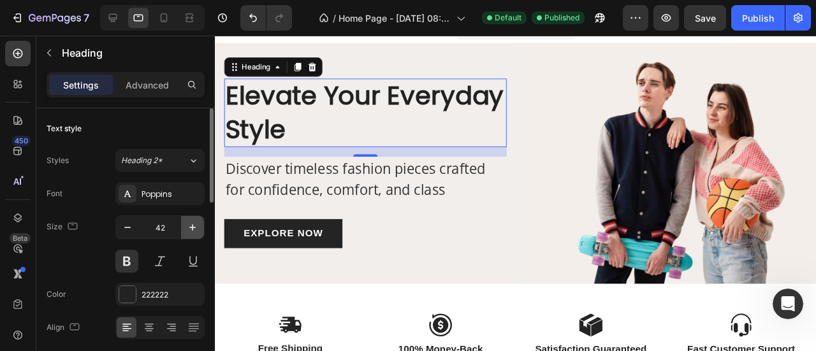
click at [196, 224] on icon "button" at bounding box center [192, 227] width 13 height 13
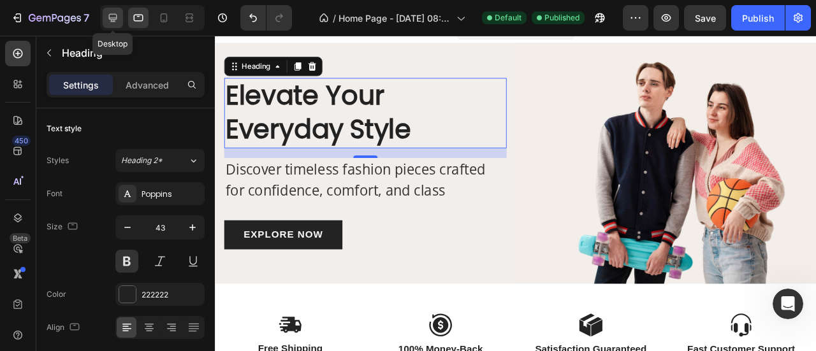
click at [105, 21] on div at bounding box center [113, 18] width 20 height 20
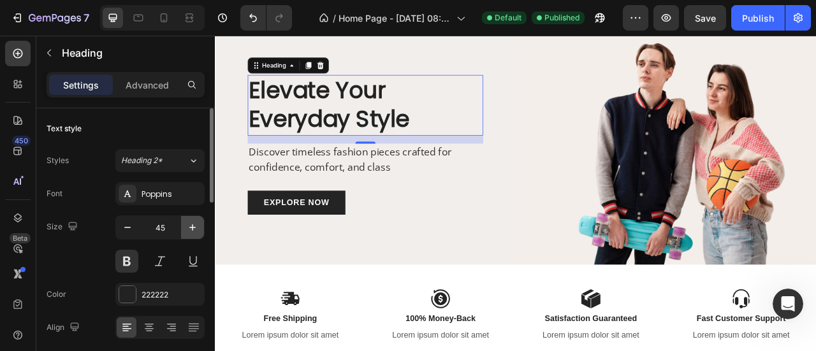
scroll to position [42, 0]
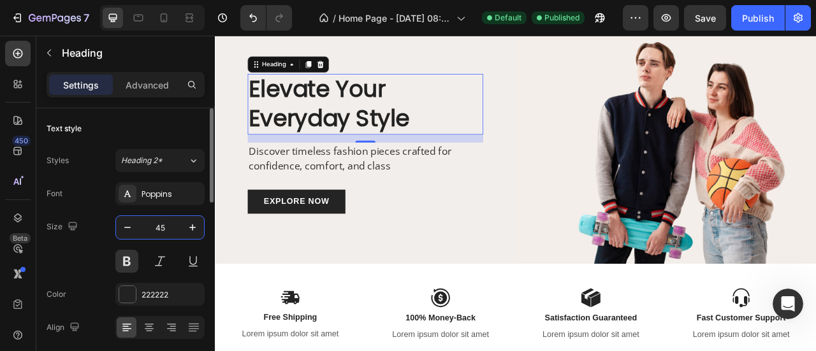
click at [166, 224] on input "45" at bounding box center [160, 227] width 42 height 23
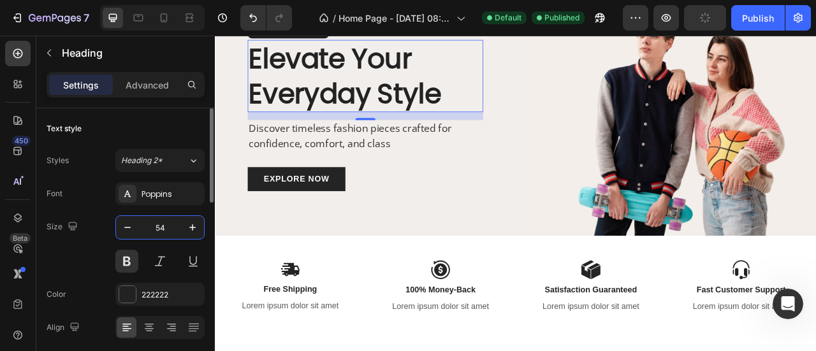
scroll to position [35, 0]
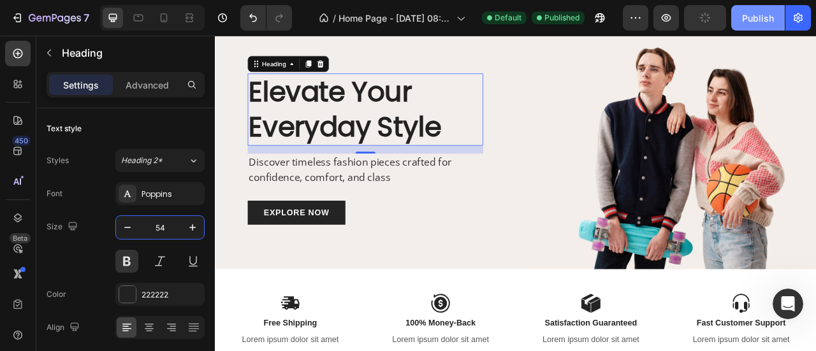
type input "54"
click at [761, 22] on div "Publish" at bounding box center [758, 17] width 32 height 13
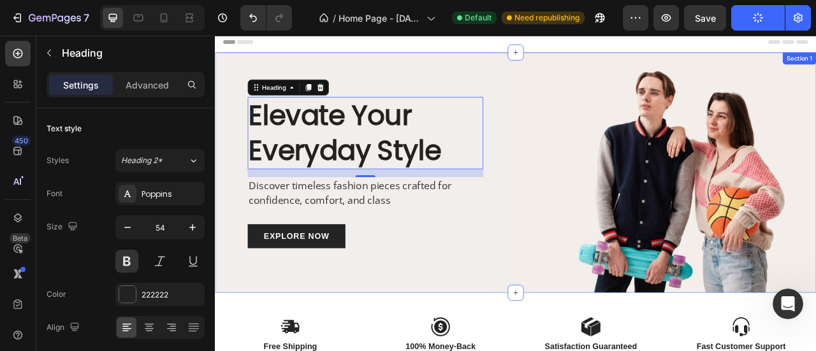
scroll to position [0, 0]
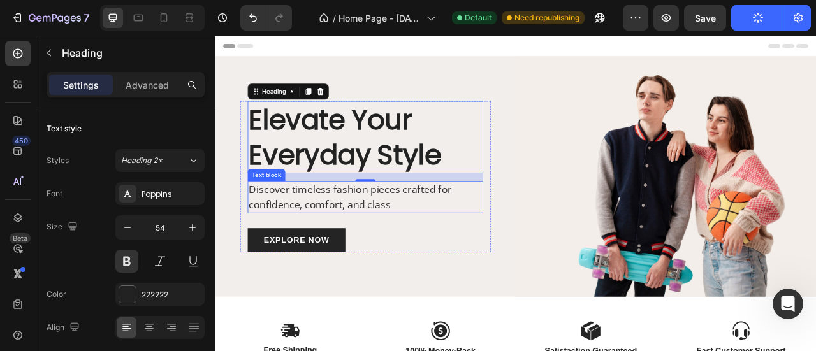
click at [444, 234] on p "Discover timeless fashion pieces crafted for confidence, comfort, and class" at bounding box center [405, 241] width 297 height 38
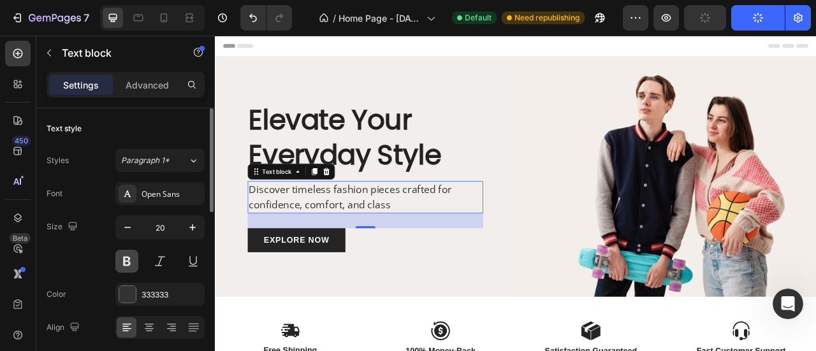
click at [132, 259] on button at bounding box center [126, 261] width 23 height 23
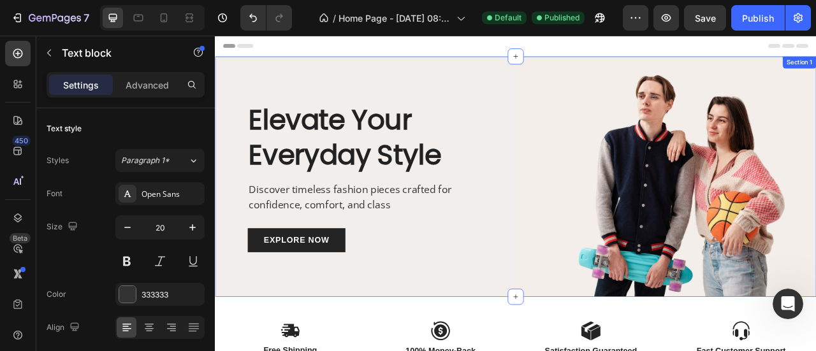
click at [577, 146] on div "Elevate Your Everyday Style Heading Discover timeless fashion pieces crafted fo…" at bounding box center [406, 215] width 382 height 306
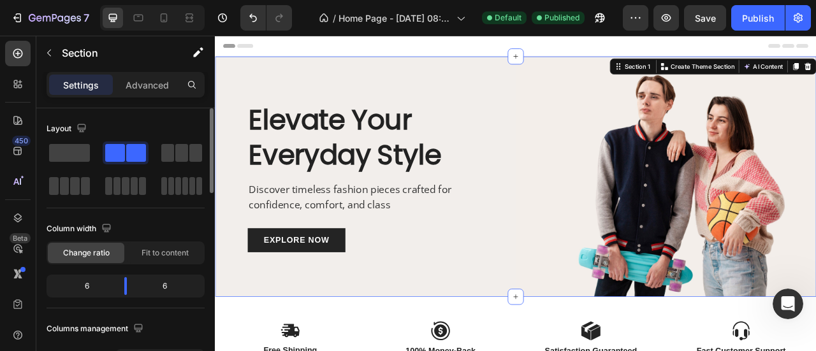
click at [88, 284] on div "6" at bounding box center [81, 286] width 65 height 18
click at [89, 286] on div "6" at bounding box center [81, 286] width 65 height 18
click at [88, 285] on div "6" at bounding box center [81, 286] width 65 height 18
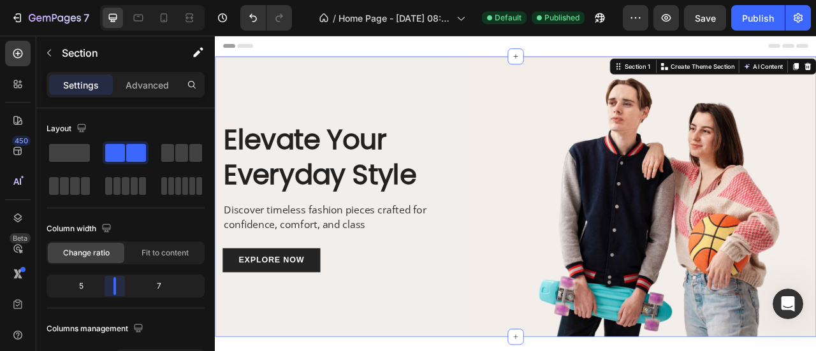
drag, startPoint x: 127, startPoint y: 286, endPoint x: 119, endPoint y: 286, distance: 8.9
click at [119, 0] on body "7 Version history / Home Page - Sep 26, 08:03:30 Default Published Preview Save…" at bounding box center [408, 0] width 816 height 0
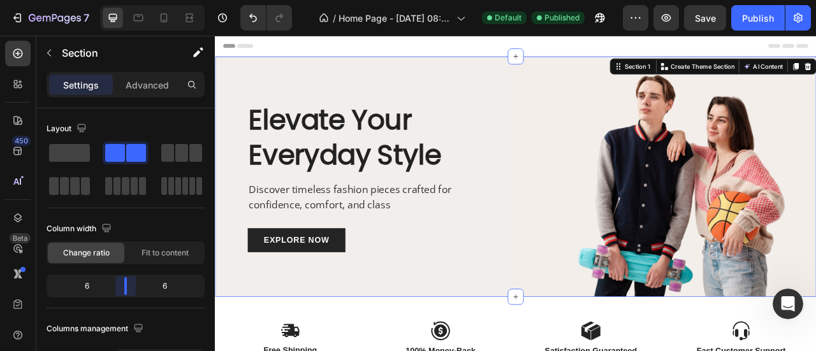
drag, startPoint x: 119, startPoint y: 286, endPoint x: 126, endPoint y: 286, distance: 7.6
click at [126, 0] on body "7 Version history / Home Page - Sep 26, 08:03:30 Default Published Preview Save…" at bounding box center [408, 0] width 816 height 0
click at [759, 13] on div "Publish" at bounding box center [758, 17] width 32 height 13
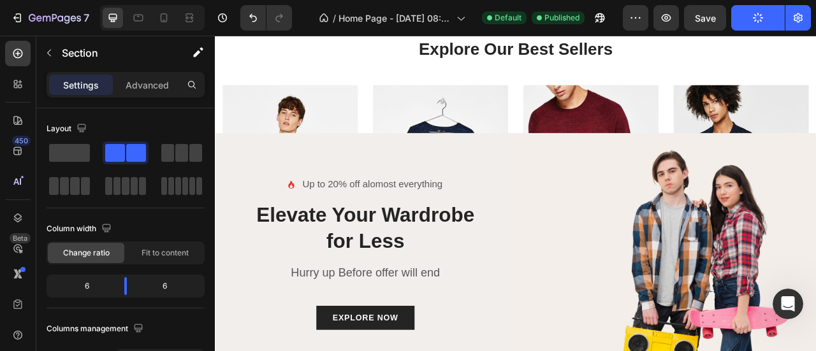
scroll to position [849, 0]
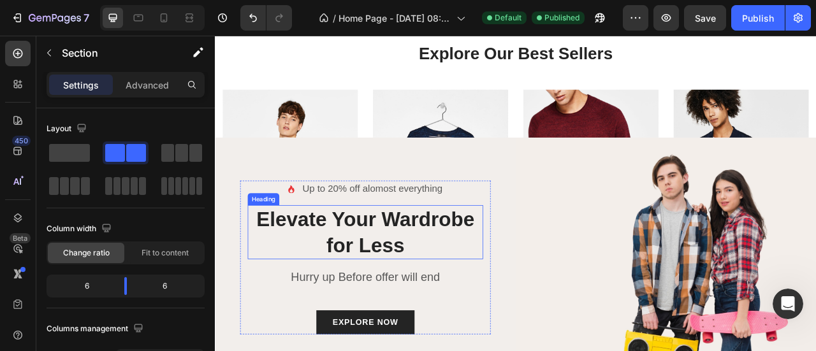
click at [428, 264] on h2 "Elevate Your Wardrobe for Less" at bounding box center [405, 285] width 299 height 69
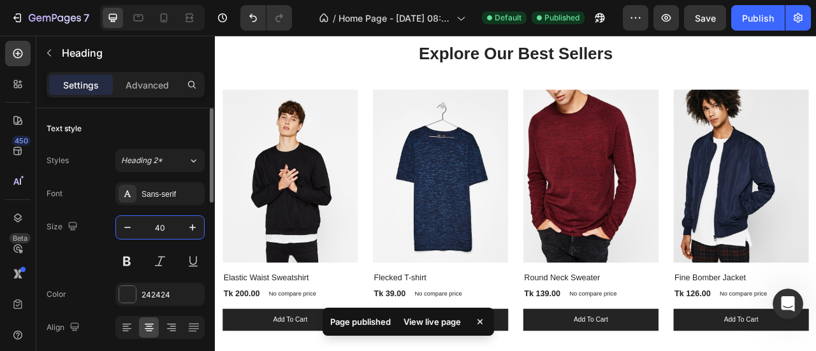
click at [164, 231] on input "40" at bounding box center [160, 227] width 42 height 23
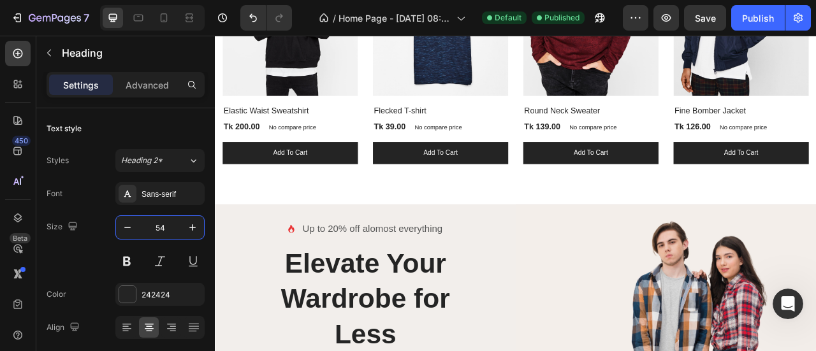
scroll to position [1274, 0]
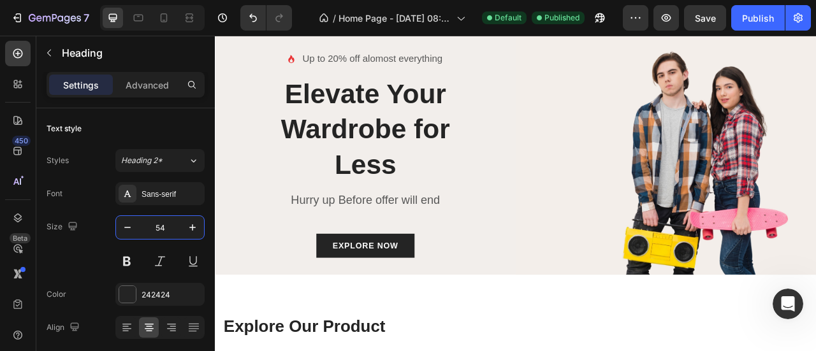
click at [400, 146] on h2 "Elevate Your Wardrobe for Less" at bounding box center [405, 153] width 299 height 137
click at [134, 230] on button "button" at bounding box center [127, 227] width 23 height 23
type input "53"
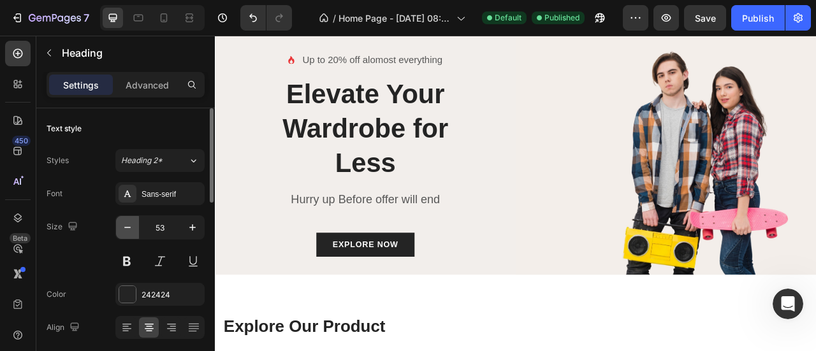
click at [134, 230] on button "button" at bounding box center [127, 227] width 23 height 23
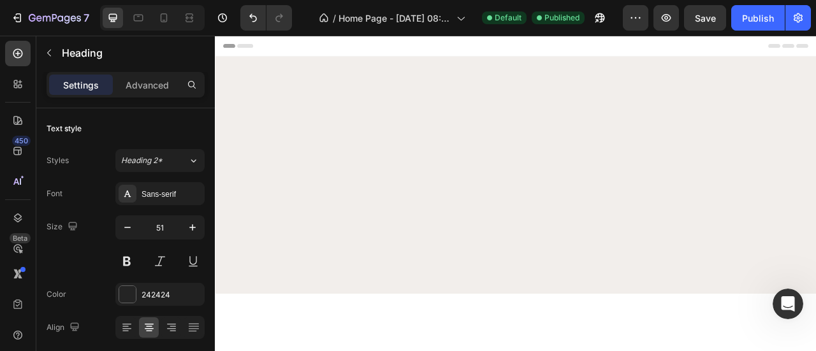
scroll to position [1299, 0]
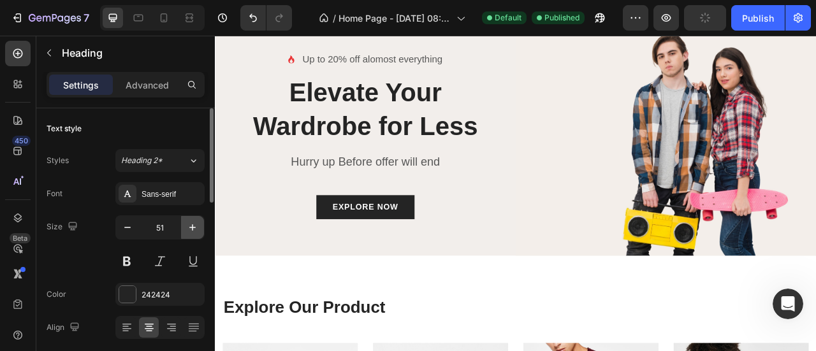
click at [191, 227] on icon "button" at bounding box center [192, 227] width 6 height 6
type input "52"
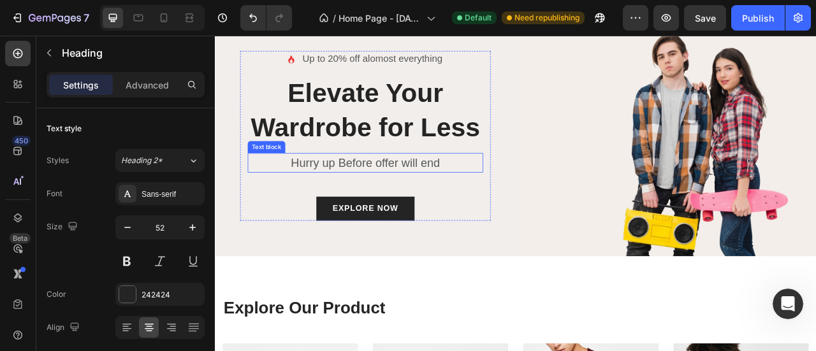
click at [378, 198] on p "Hurry up Before offer will end" at bounding box center [405, 197] width 297 height 22
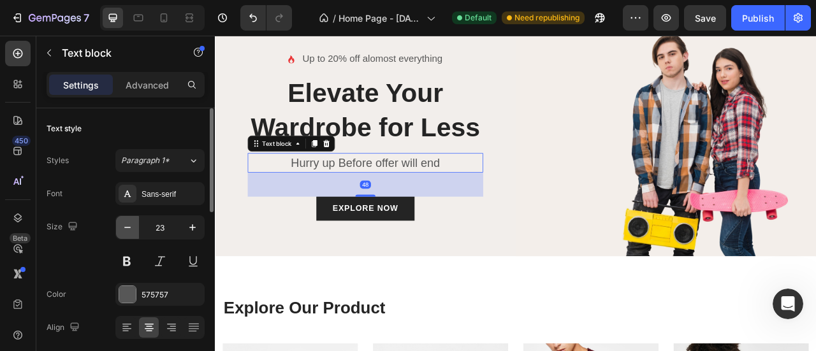
click at [124, 224] on icon "button" at bounding box center [127, 227] width 13 height 13
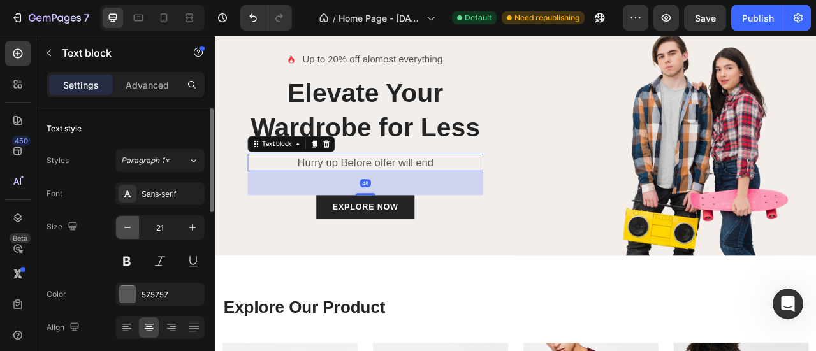
click at [124, 224] on icon "button" at bounding box center [127, 227] width 13 height 13
type input "20"
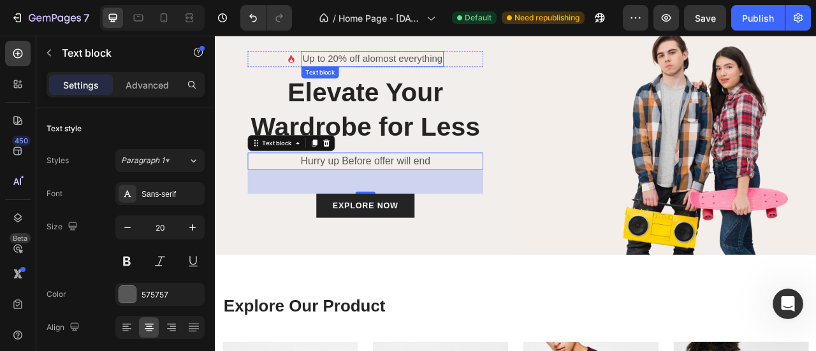
click at [431, 61] on p "Up to 20% off alomost everything" at bounding box center [415, 65] width 178 height 18
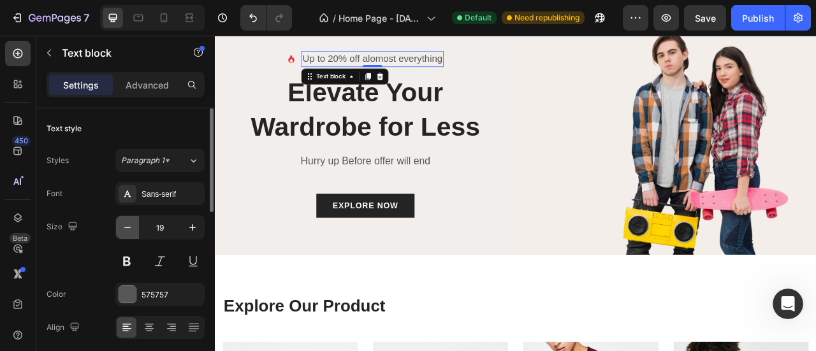
click at [130, 231] on icon "button" at bounding box center [127, 227] width 13 height 13
type input "18"
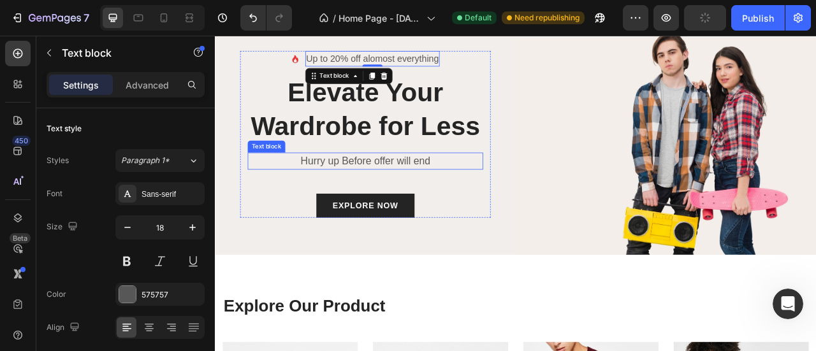
click at [426, 192] on p "Hurry up Before offer will end" at bounding box center [405, 194] width 297 height 19
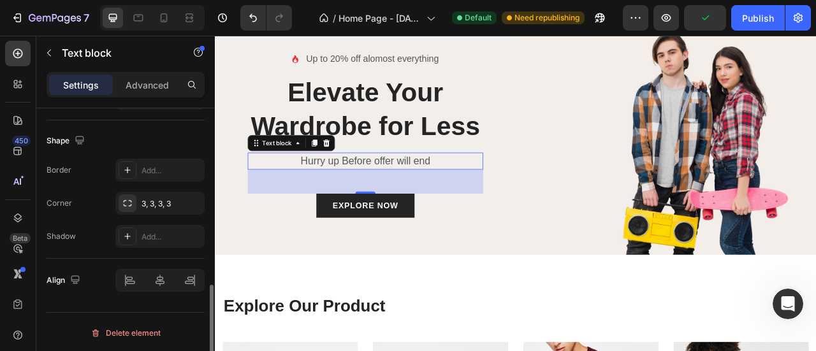
scroll to position [0, 0]
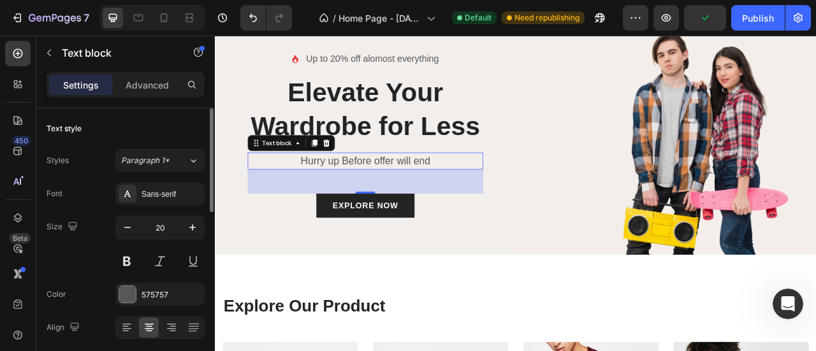
drag, startPoint x: 149, startPoint y: 90, endPoint x: 148, endPoint y: 105, distance: 14.7
click at [149, 90] on p "Advanced" at bounding box center [147, 84] width 43 height 13
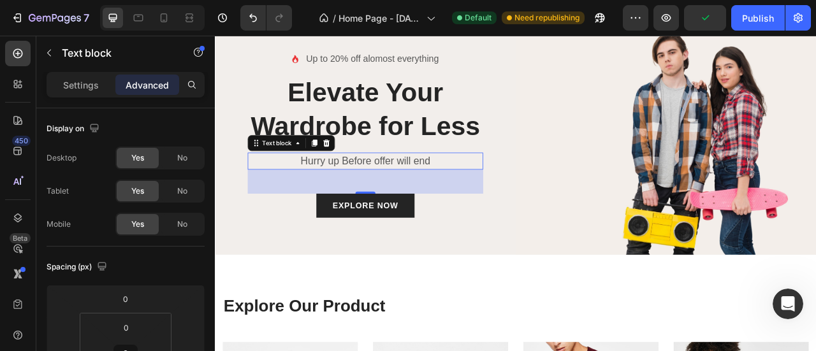
scroll to position [212, 0]
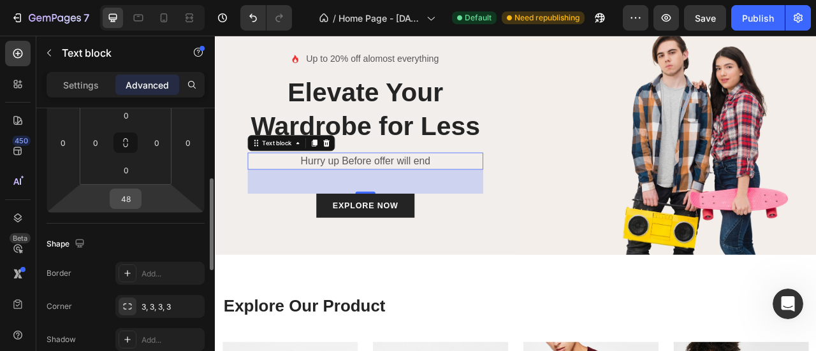
click at [139, 198] on div "48" at bounding box center [126, 199] width 32 height 20
click at [130, 203] on input "48" at bounding box center [125, 198] width 25 height 19
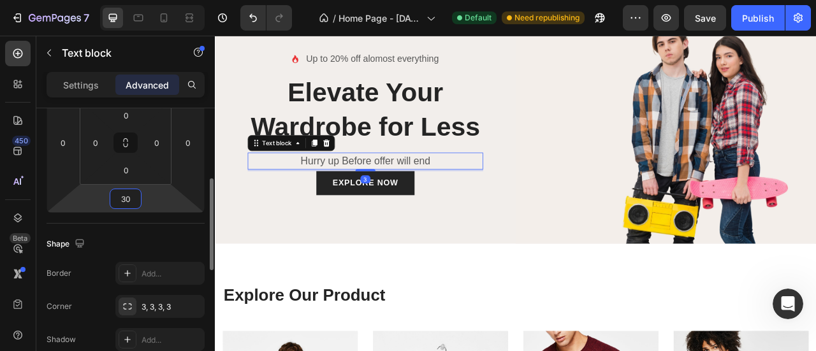
scroll to position [1306, 0]
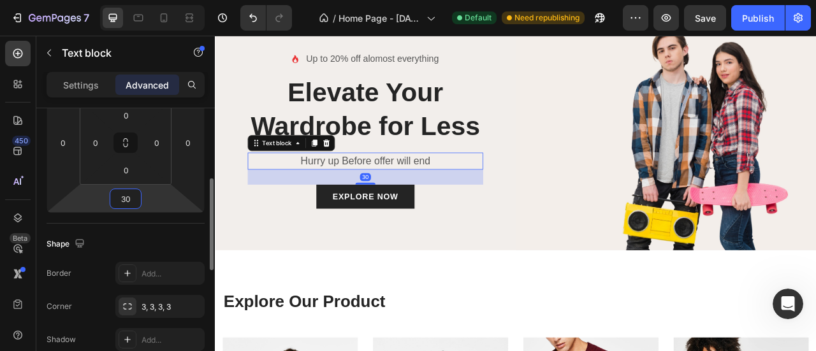
type input "30"
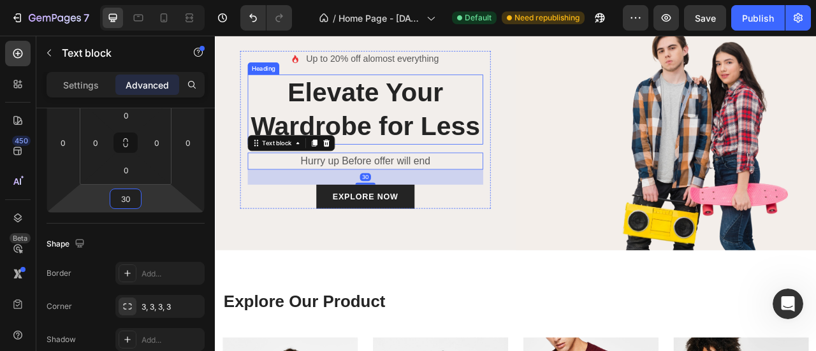
click at [430, 147] on p "Elevate Your Wardrobe for Less" at bounding box center [405, 129] width 297 height 86
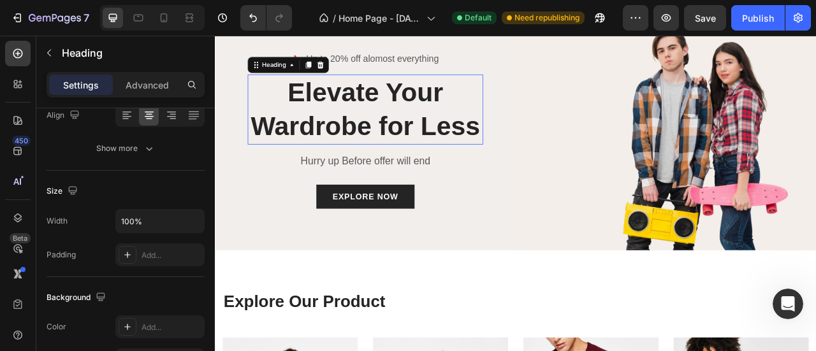
scroll to position [0, 0]
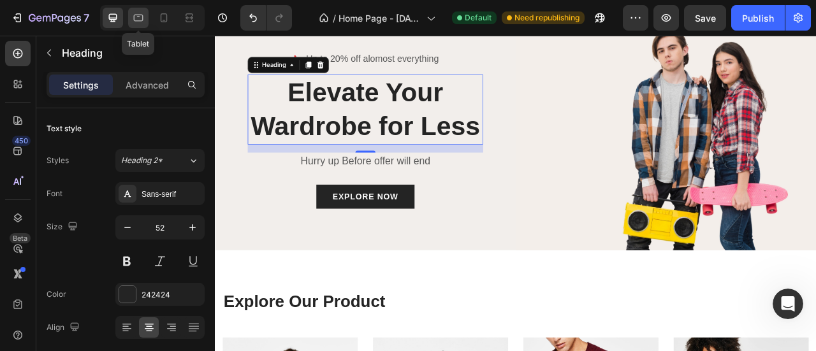
click at [143, 20] on icon at bounding box center [139, 18] width 10 height 7
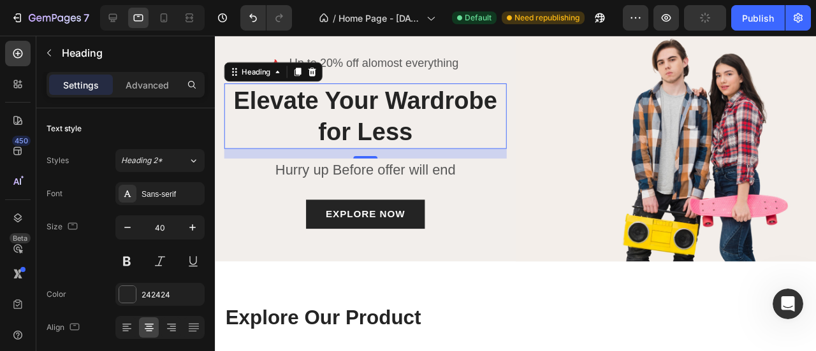
scroll to position [1290, 0]
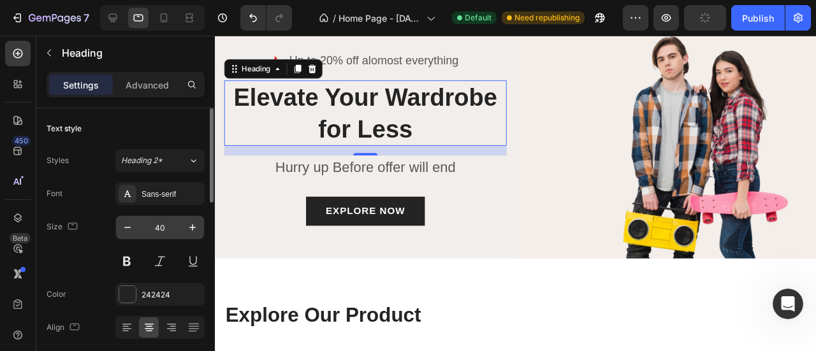
click at [166, 227] on input "40" at bounding box center [160, 227] width 42 height 23
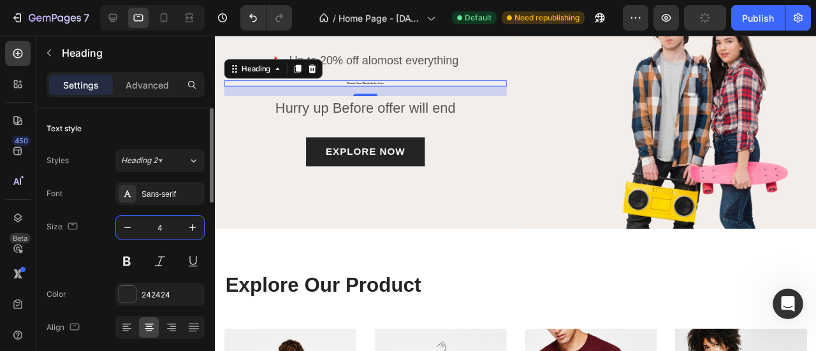
type input "45"
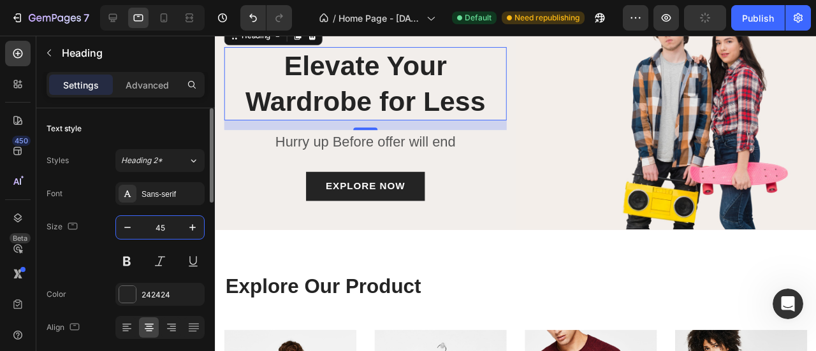
scroll to position [1288, 0]
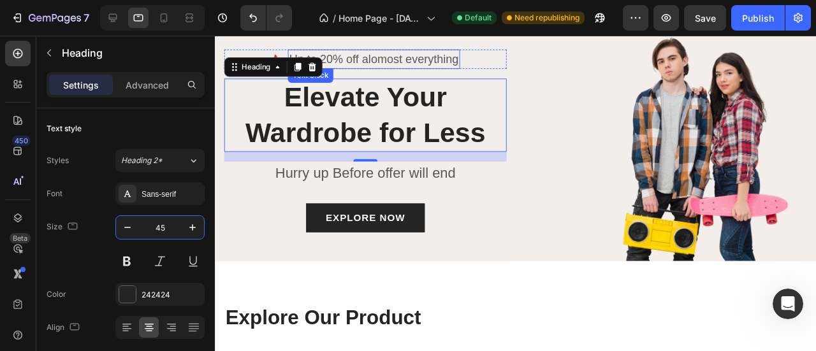
click at [407, 59] on p "Up to 20% off alomost everything" at bounding box center [381, 61] width 178 height 18
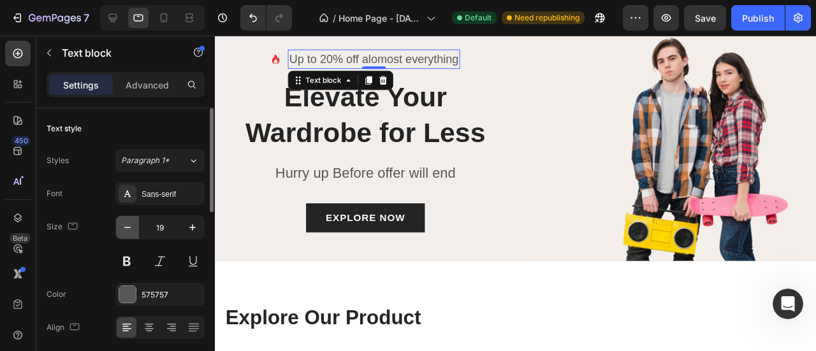
click at [130, 230] on icon "button" at bounding box center [127, 227] width 13 height 13
type input "18"
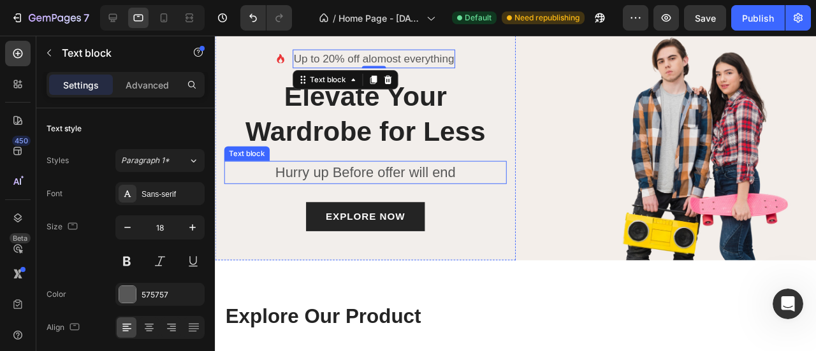
click at [401, 174] on p "Hurry up Before offer will end" at bounding box center [373, 180] width 294 height 22
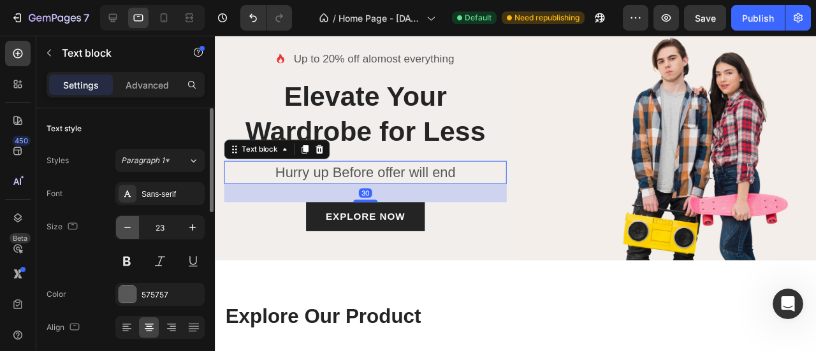
click at [126, 229] on icon "button" at bounding box center [127, 227] width 13 height 13
click at [126, 228] on icon "button" at bounding box center [127, 227] width 13 height 13
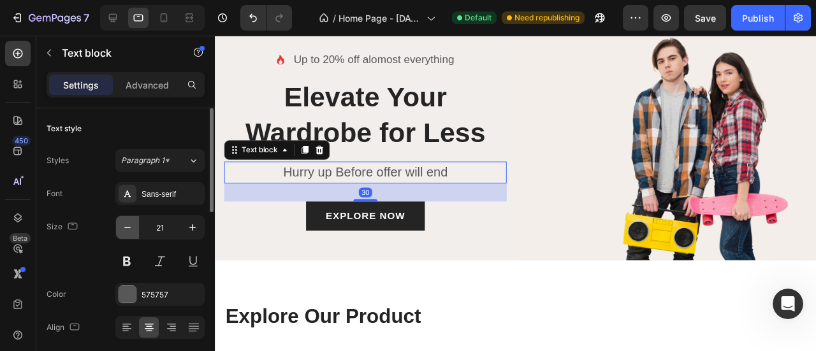
click at [126, 228] on icon "button" at bounding box center [127, 227] width 13 height 13
type input "20"
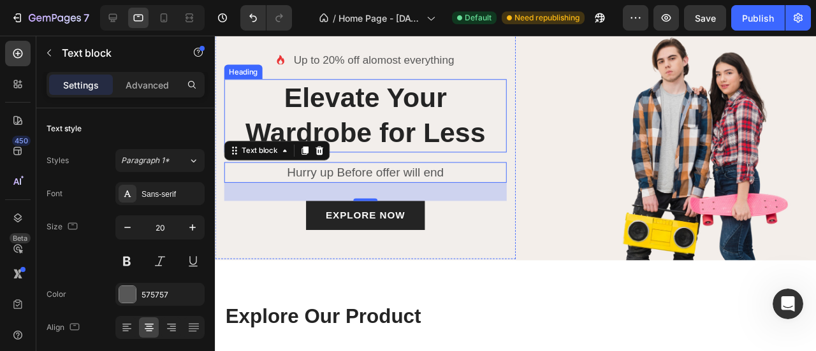
click at [340, 115] on p "Elevate Your Wardrobe for Less" at bounding box center [373, 120] width 294 height 75
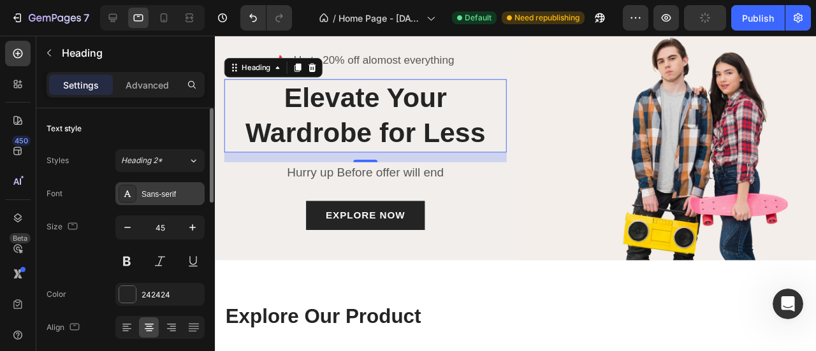
click at [162, 190] on div "Sans-serif" at bounding box center [171, 194] width 60 height 11
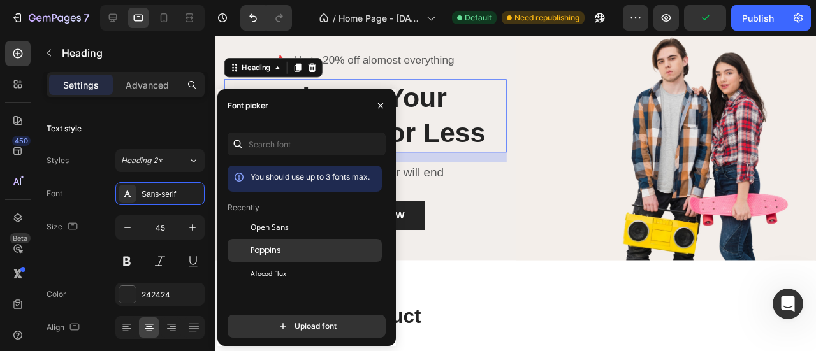
click at [267, 243] on div "Poppins" at bounding box center [304, 250] width 154 height 23
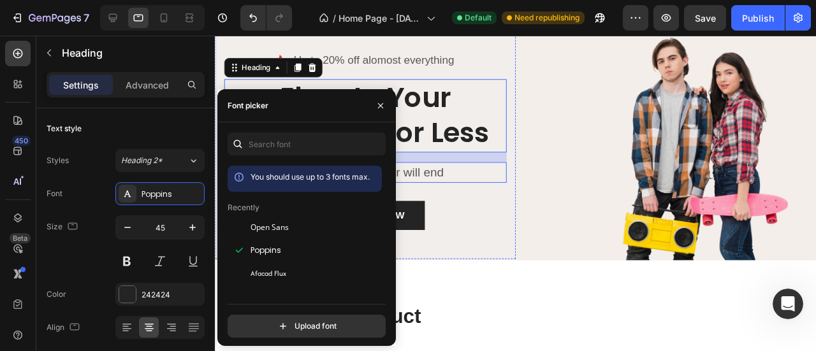
click at [459, 172] on p "Hurry up Before offer will end" at bounding box center [373, 179] width 294 height 19
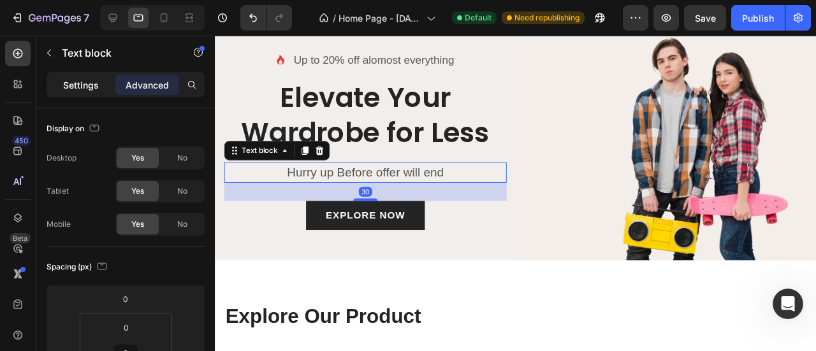
click at [90, 92] on div "Settings" at bounding box center [81, 85] width 64 height 20
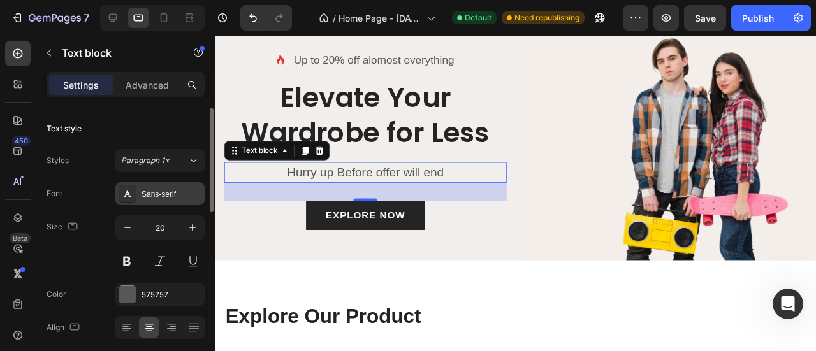
click at [180, 193] on div "Sans-serif" at bounding box center [171, 194] width 60 height 11
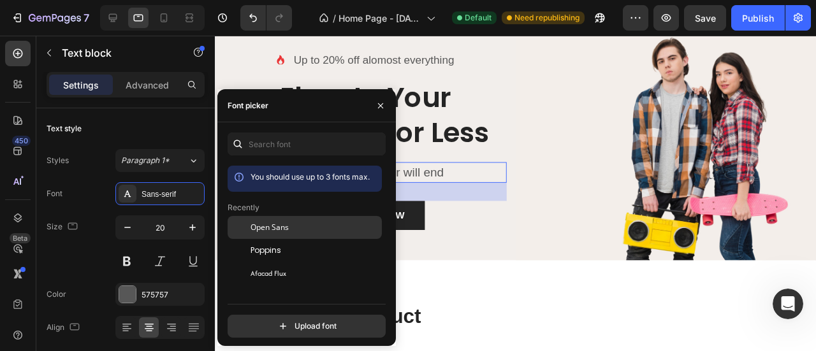
click at [278, 231] on span "Open Sans" at bounding box center [269, 227] width 38 height 11
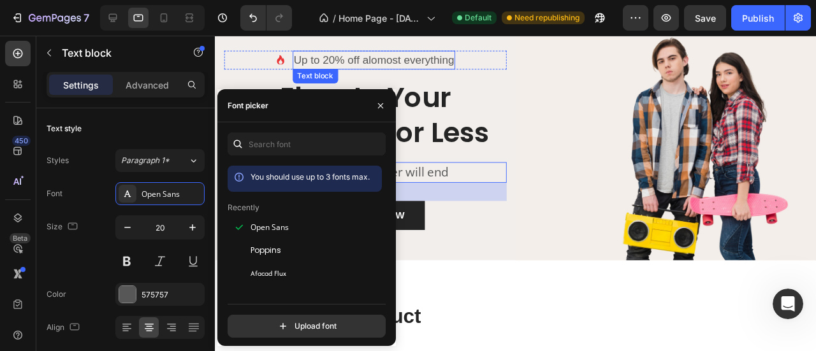
click at [447, 61] on p "Up to 20% off alomost everything" at bounding box center [382, 61] width 169 height 17
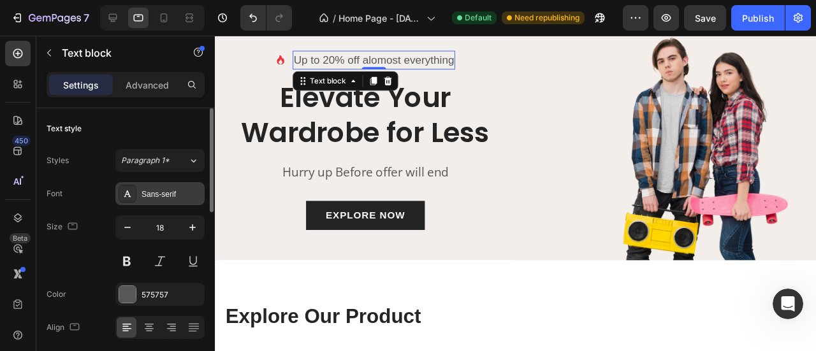
click at [159, 196] on div "Sans-serif" at bounding box center [171, 194] width 60 height 11
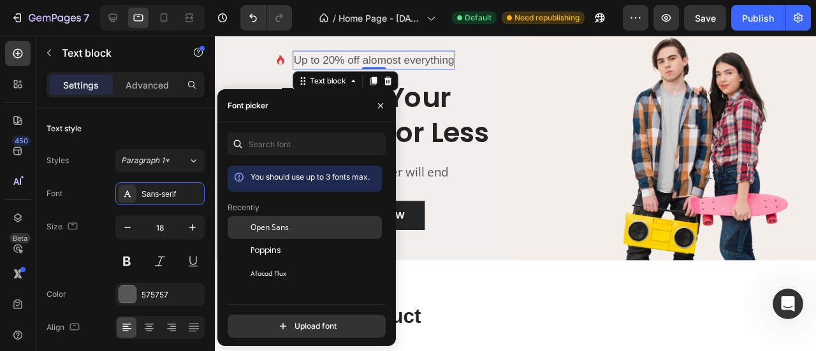
click at [279, 231] on span "Open Sans" at bounding box center [269, 227] width 38 height 11
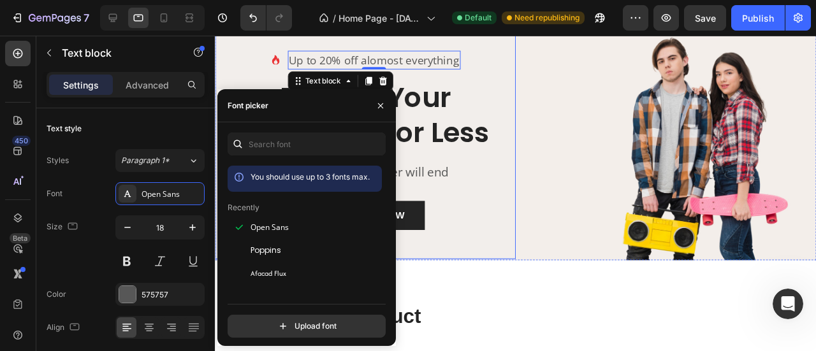
click at [479, 207] on div "Icon Up to 20% off alomost everything Text block 0 Row Elevate Your Wardrobe fo…" at bounding box center [372, 146] width 297 height 189
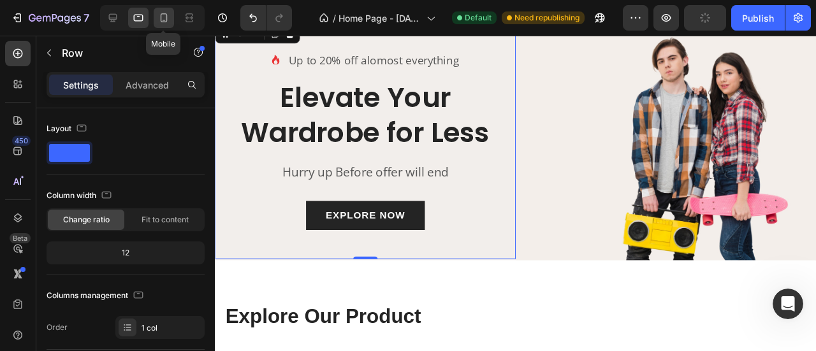
click at [167, 19] on icon at bounding box center [163, 17] width 13 height 13
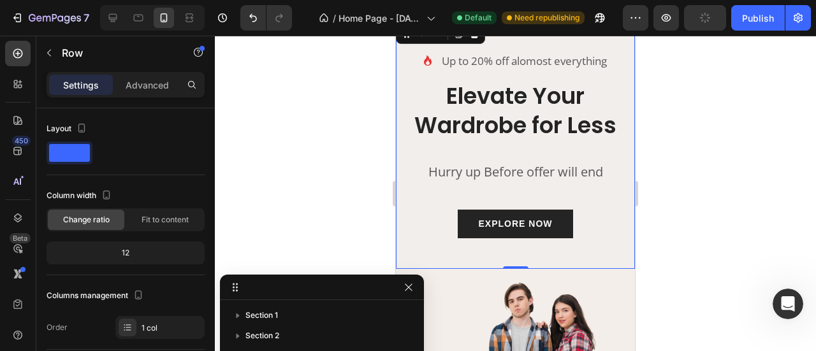
scroll to position [1227, 0]
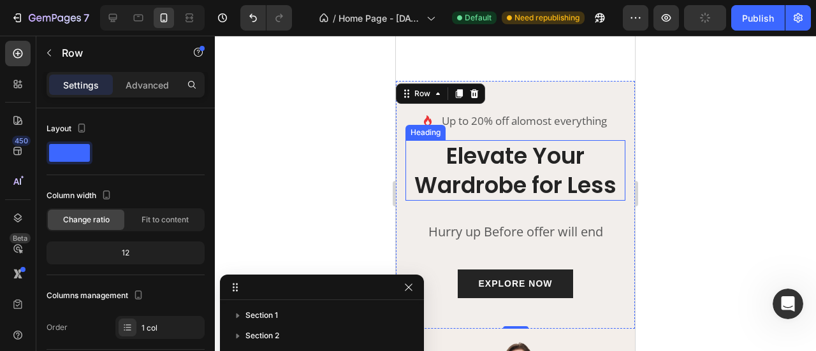
click at [505, 162] on p "Elevate Your Wardrobe for Less" at bounding box center [515, 170] width 217 height 58
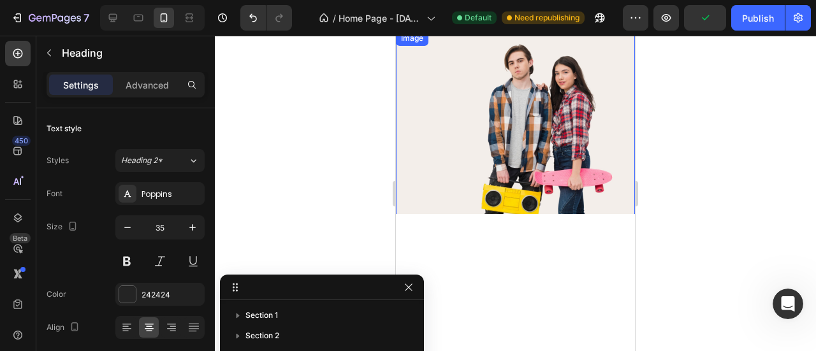
scroll to position [1028, 0]
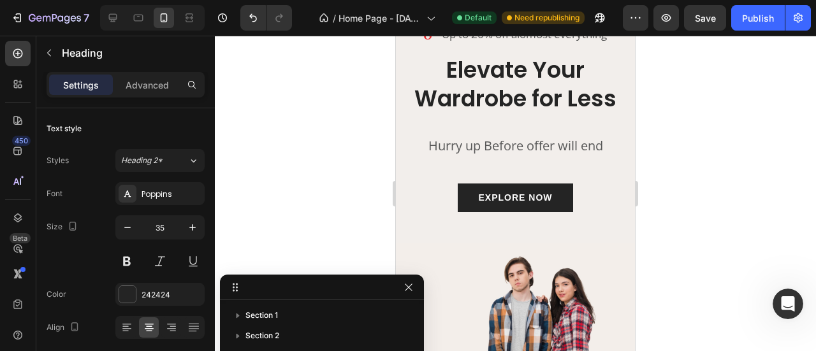
click at [508, 94] on h2 "Elevate Your Wardrobe for Less" at bounding box center [515, 84] width 220 height 61
click at [189, 224] on icon "button" at bounding box center [192, 227] width 13 height 13
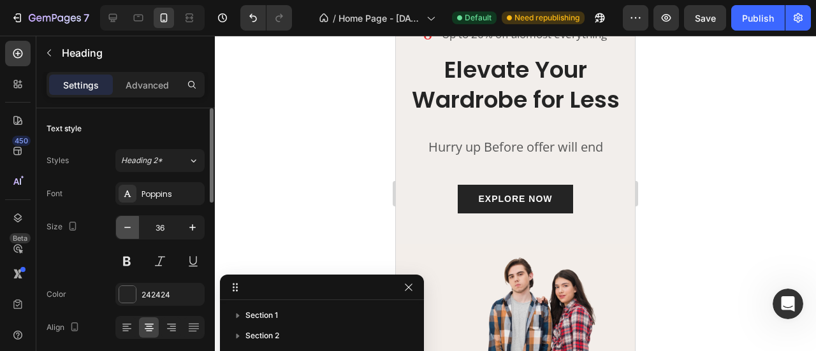
click at [135, 231] on button "button" at bounding box center [127, 227] width 23 height 23
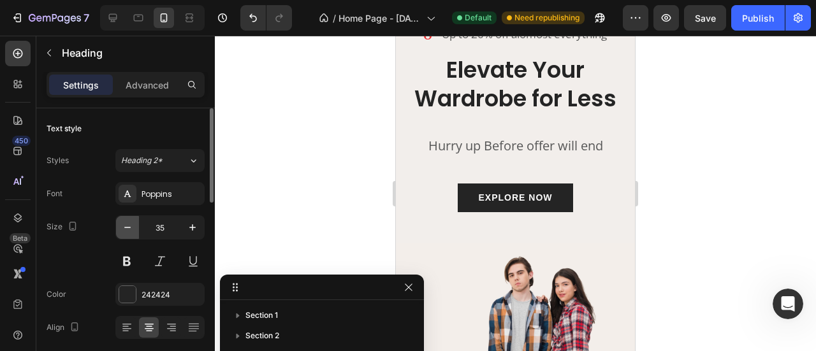
click at [135, 230] on button "button" at bounding box center [127, 227] width 23 height 23
type input "34"
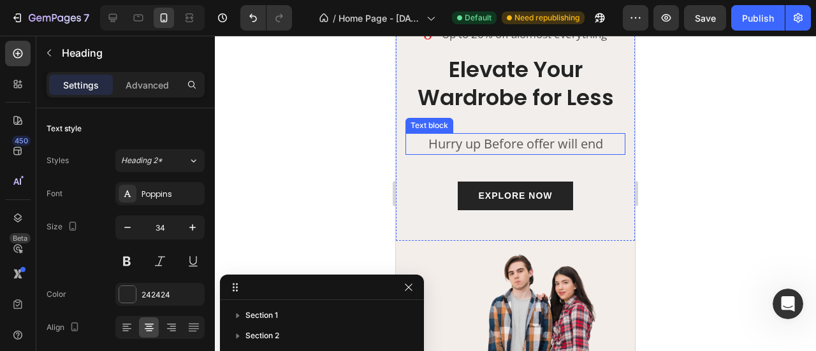
click at [494, 141] on p "Hurry up Before offer will end" at bounding box center [515, 143] width 217 height 19
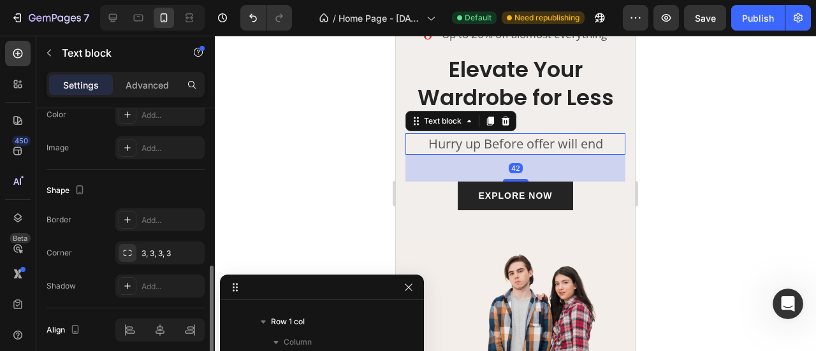
scroll to position [0, 0]
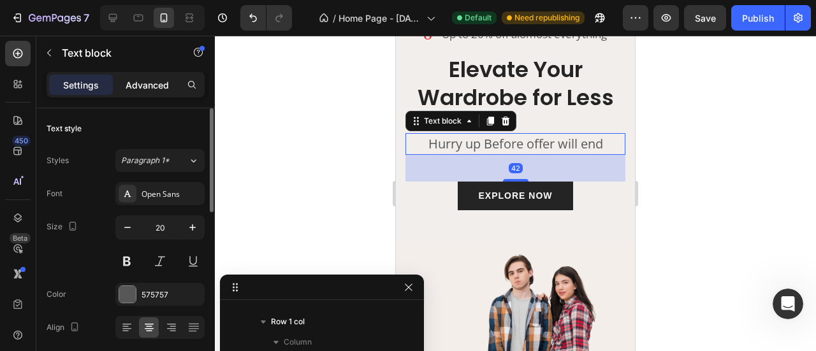
click at [139, 82] on p "Advanced" at bounding box center [147, 84] width 43 height 13
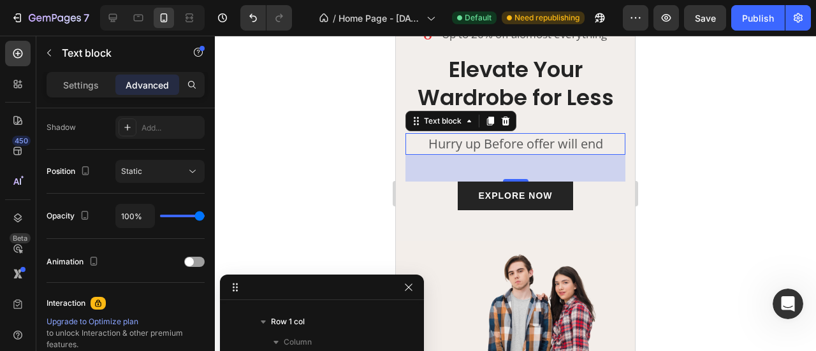
scroll to position [212, 0]
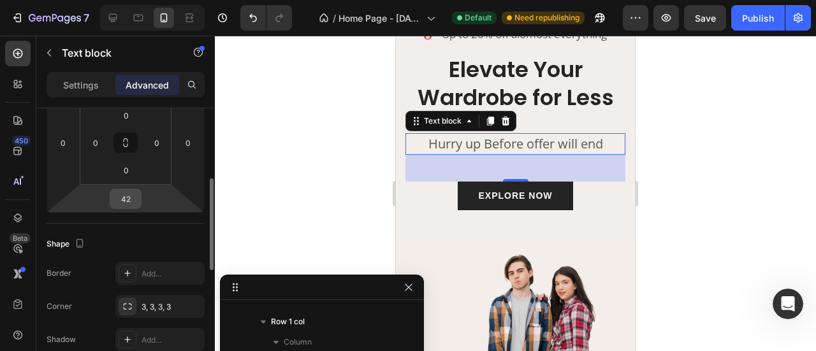
click at [130, 205] on input "42" at bounding box center [125, 198] width 25 height 19
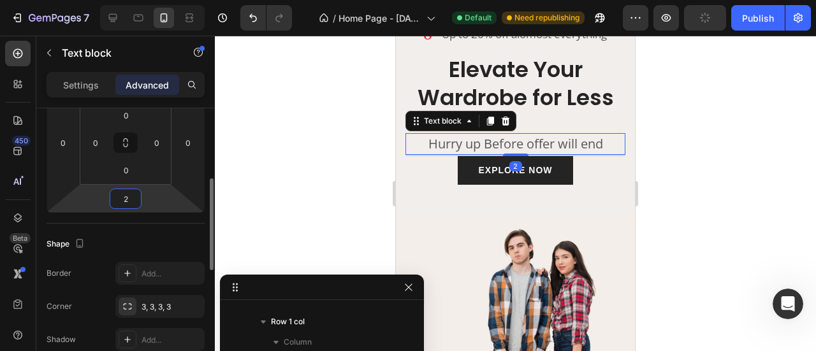
type input "20"
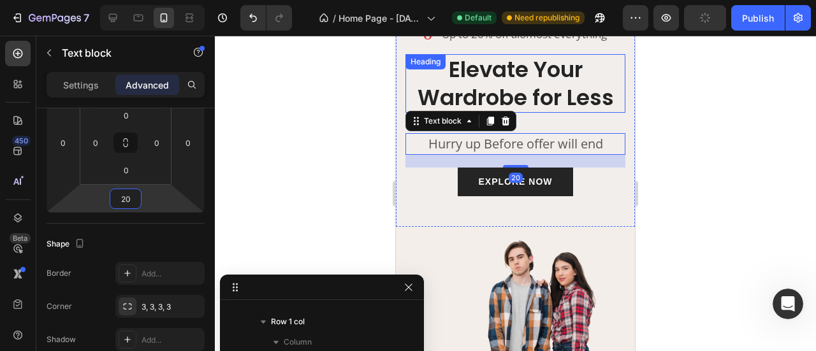
click at [504, 94] on p "Elevate Your Wardrobe for Less" at bounding box center [515, 83] width 217 height 56
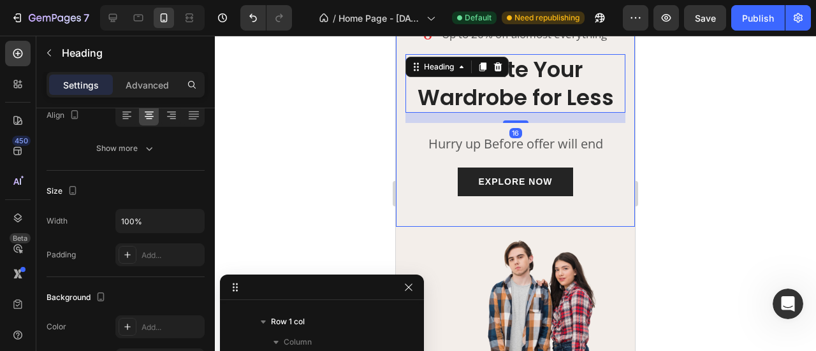
scroll to position [0, 0]
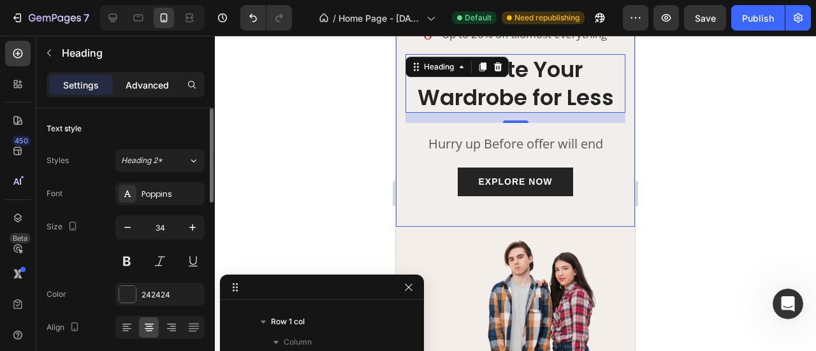
click at [141, 83] on p "Advanced" at bounding box center [147, 84] width 43 height 13
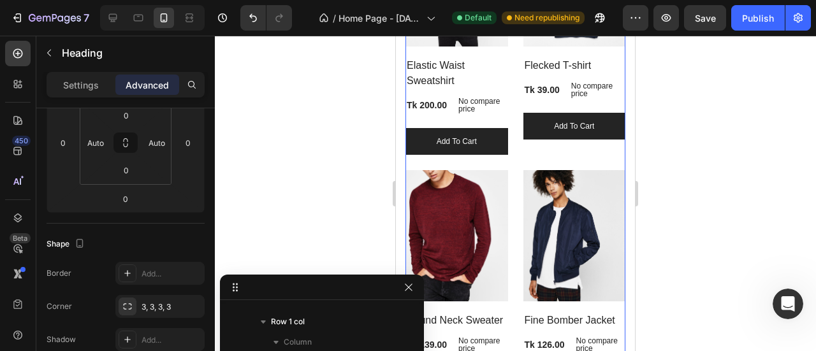
scroll to position [603, 0]
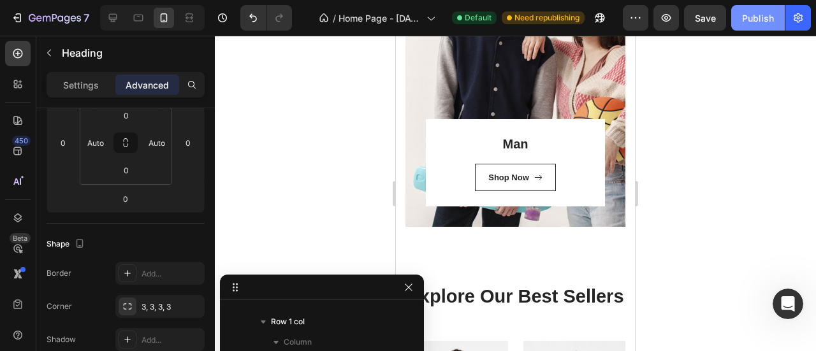
click at [752, 27] on button "Publish" at bounding box center [758, 17] width 54 height 25
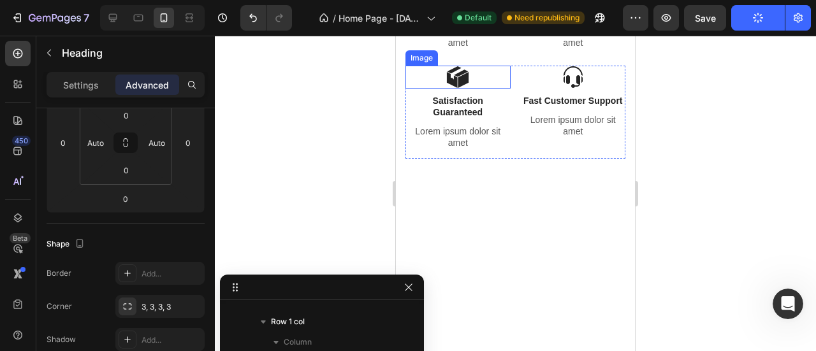
scroll to position [0, 0]
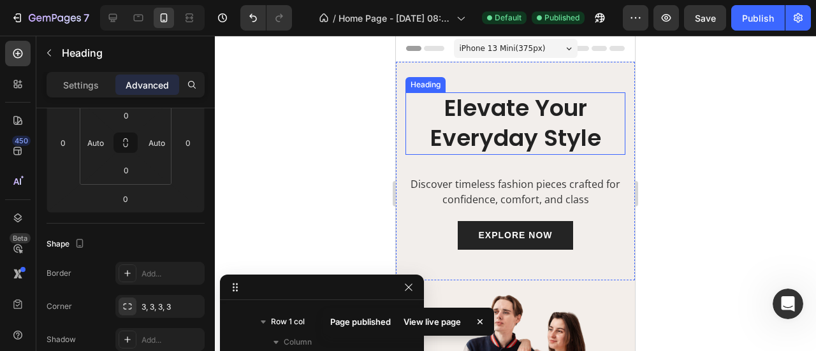
click at [494, 148] on h2 "Elevate Your Everyday Style" at bounding box center [515, 123] width 220 height 62
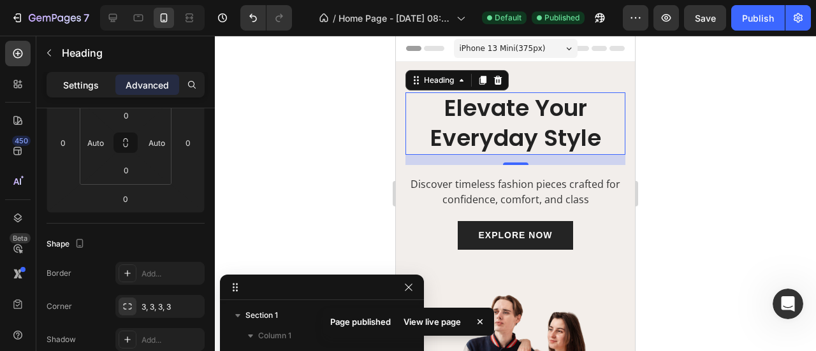
click at [78, 86] on p "Settings" at bounding box center [81, 84] width 36 height 13
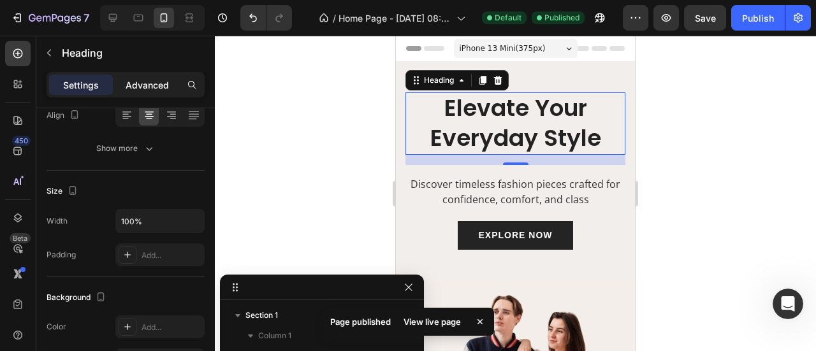
click at [141, 85] on p "Advanced" at bounding box center [147, 84] width 43 height 13
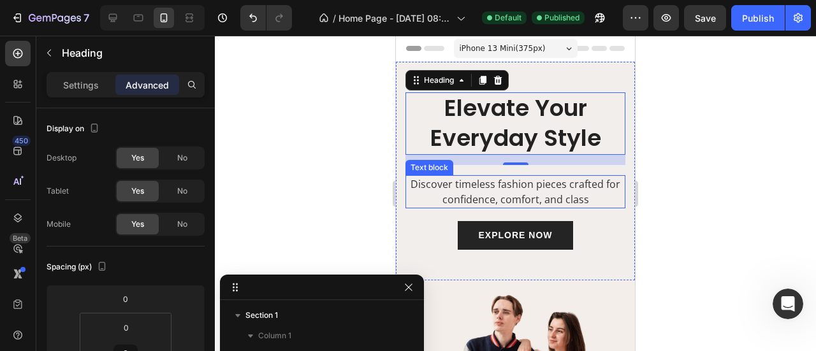
click at [474, 181] on p "Discover timeless fashion pieces crafted for confidence, comfort, and class" at bounding box center [515, 192] width 217 height 31
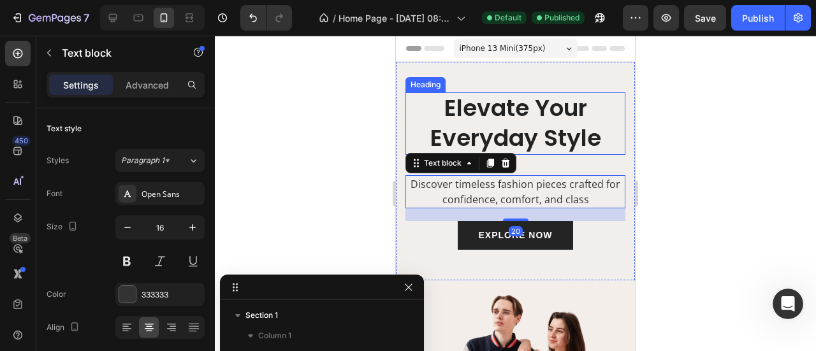
click at [514, 129] on h2 "Elevate Your Everyday Style" at bounding box center [515, 123] width 220 height 62
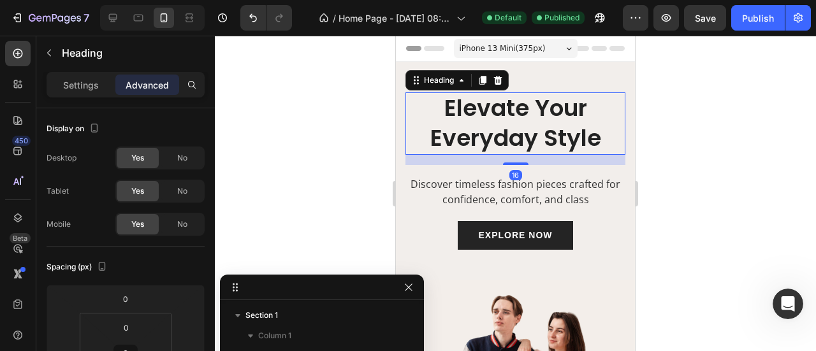
scroll to position [212, 0]
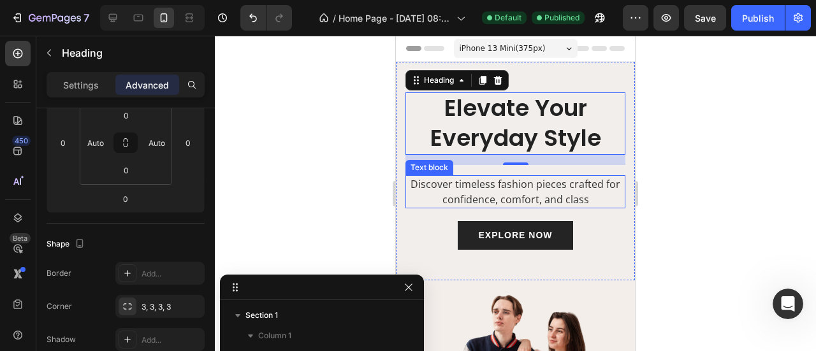
click at [494, 188] on p "Discover timeless fashion pieces crafted for confidence, comfort, and class" at bounding box center [515, 192] width 217 height 31
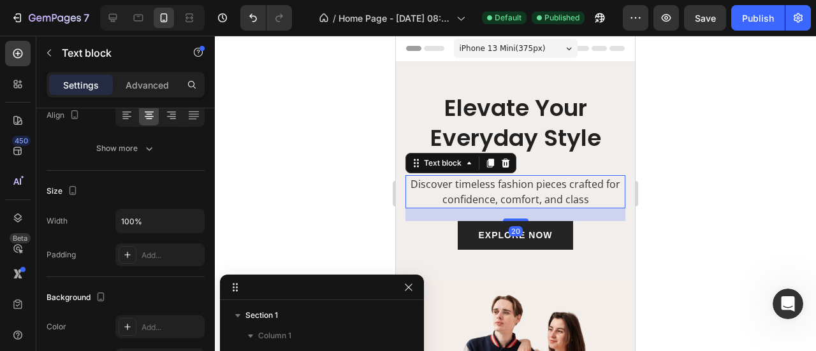
scroll to position [0, 0]
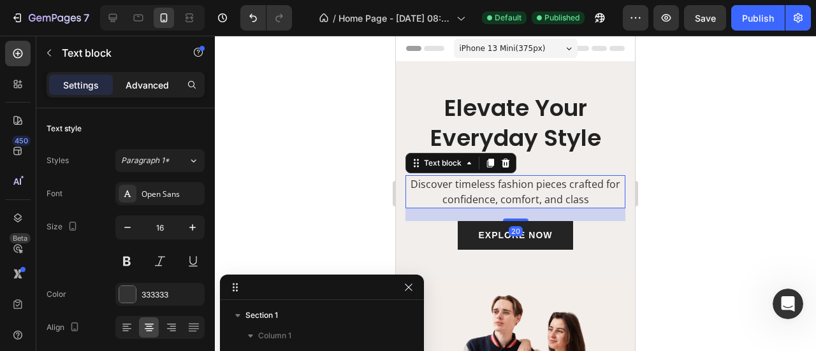
click at [158, 85] on p "Advanced" at bounding box center [147, 84] width 43 height 13
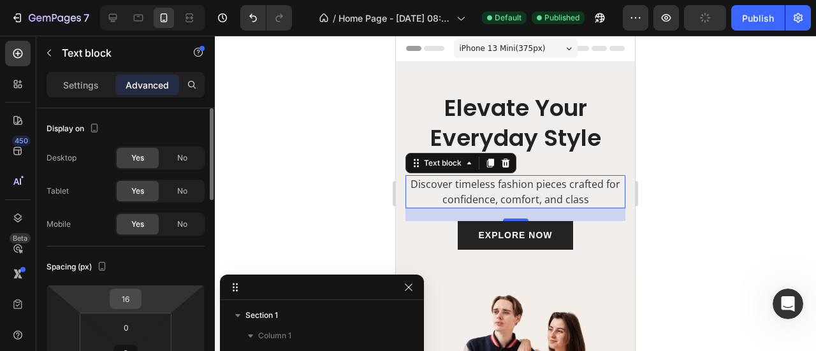
click at [138, 304] on input "16" at bounding box center [125, 298] width 25 height 19
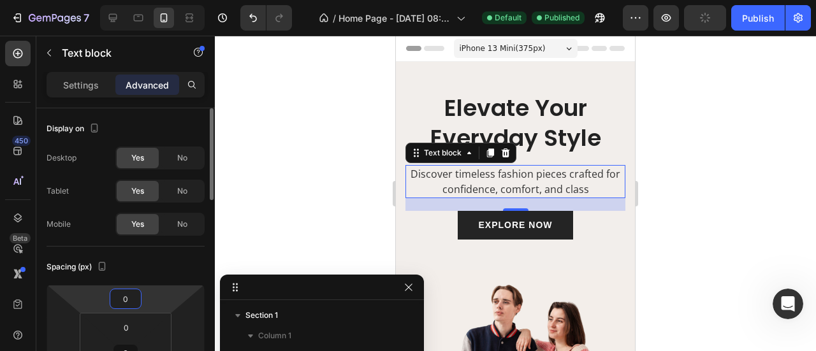
type input "0"
click at [282, 191] on div at bounding box center [515, 193] width 601 height 315
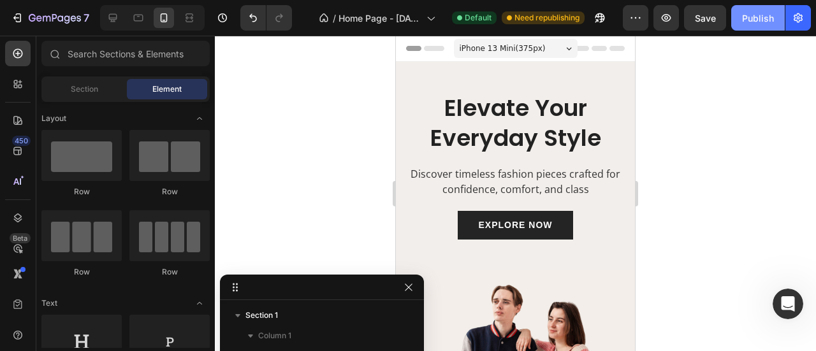
click at [756, 18] on div "Publish" at bounding box center [758, 17] width 32 height 13
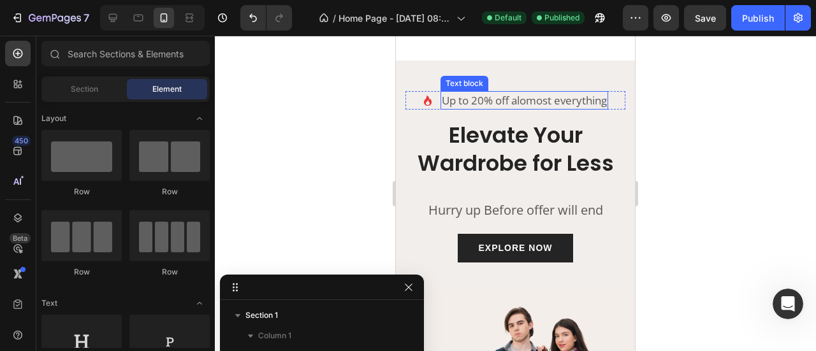
scroll to position [1799, 0]
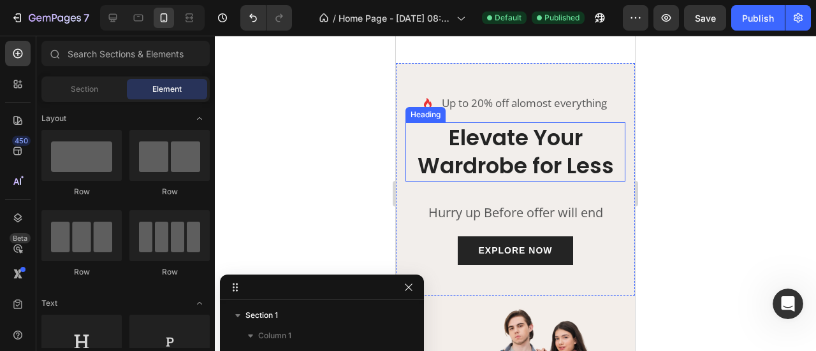
click at [482, 157] on h2 "Elevate Your Wardrobe for Less" at bounding box center [515, 151] width 220 height 59
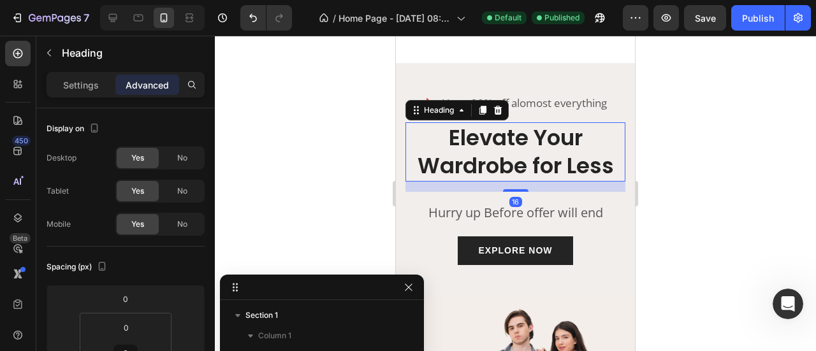
scroll to position [343, 0]
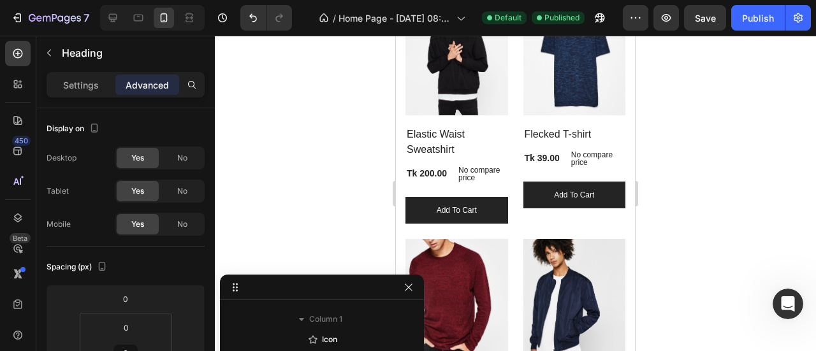
click at [170, 84] on div "Advanced" at bounding box center [147, 85] width 64 height 20
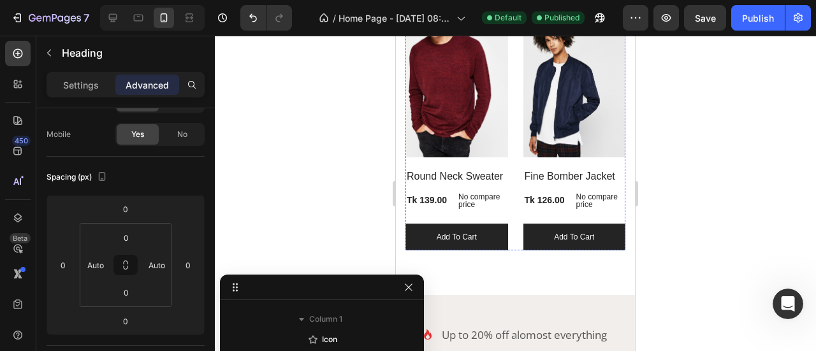
scroll to position [2225, 0]
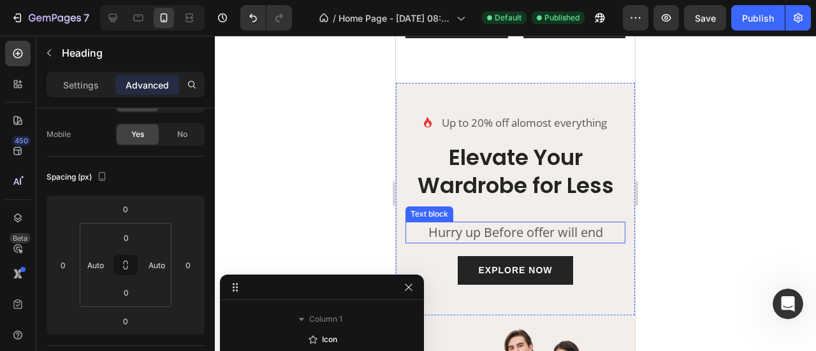
click at [494, 242] on p "Hurry up Before offer will end" at bounding box center [515, 232] width 217 height 19
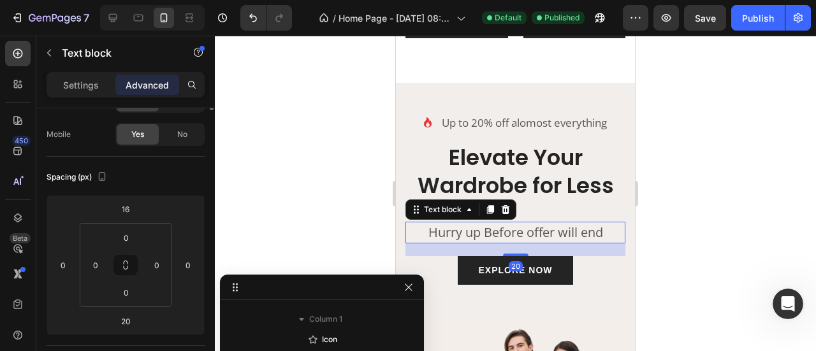
scroll to position [0, 0]
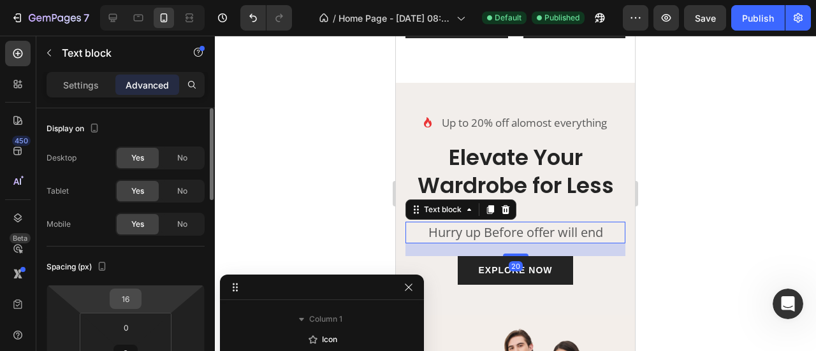
click at [130, 289] on input "16" at bounding box center [125, 298] width 25 height 19
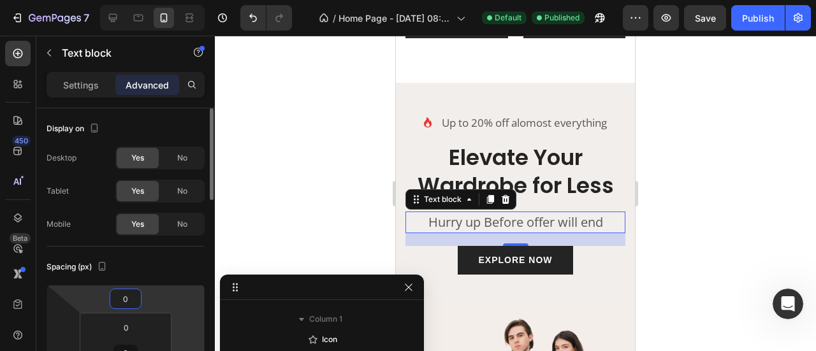
type input "0"
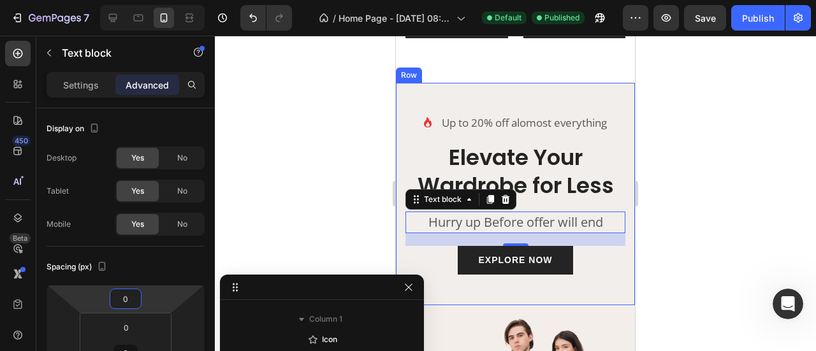
click at [600, 275] on div "EXPLORE NOW Button" at bounding box center [515, 260] width 220 height 29
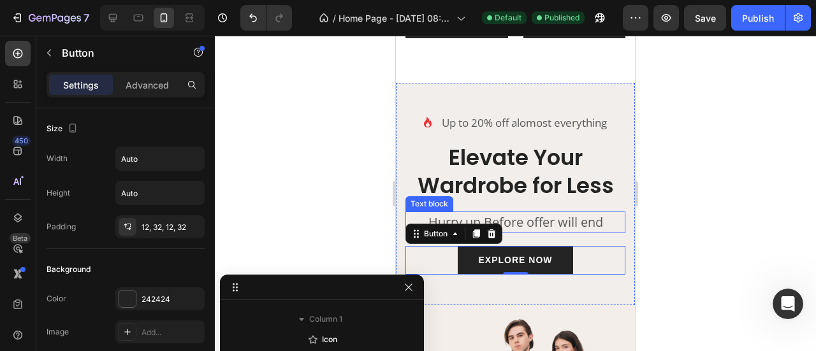
click at [553, 232] on p "Hurry up Before offer will end" at bounding box center [515, 222] width 217 height 19
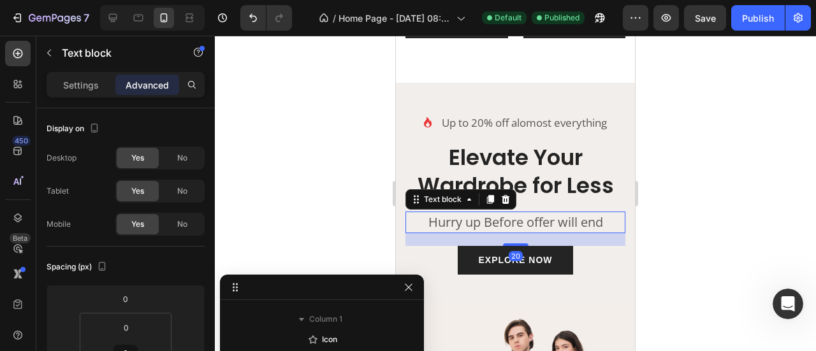
scroll to position [212, 0]
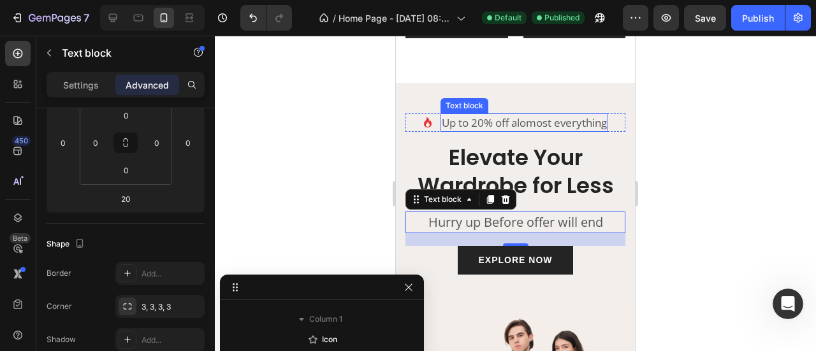
click at [560, 131] on p "Up to 20% off alomost everything" at bounding box center [524, 123] width 165 height 17
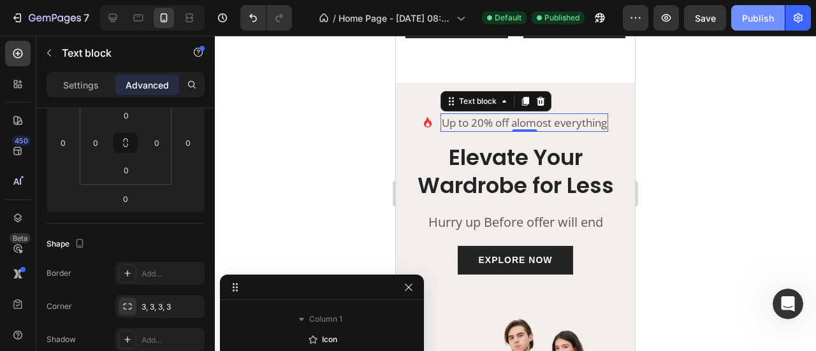
click at [758, 18] on div "Publish" at bounding box center [758, 17] width 32 height 13
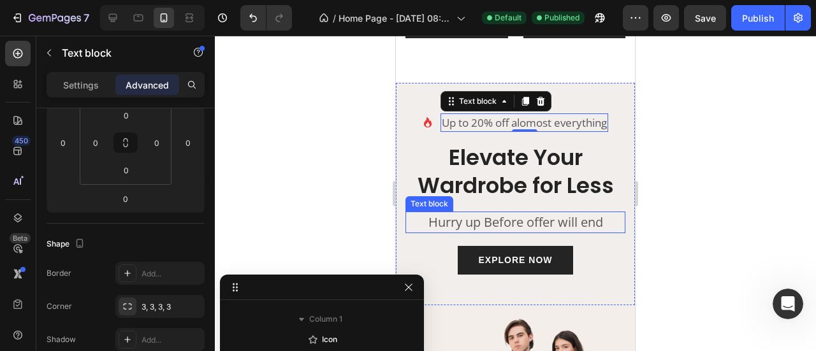
click at [539, 232] on p "Hurry up Before offer will end" at bounding box center [515, 222] width 217 height 19
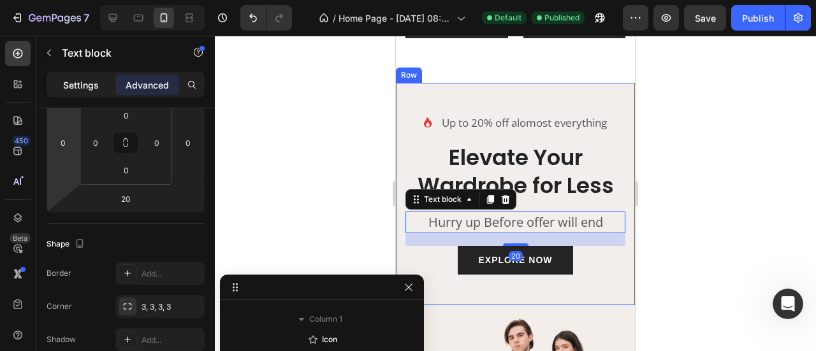
scroll to position [0, 0]
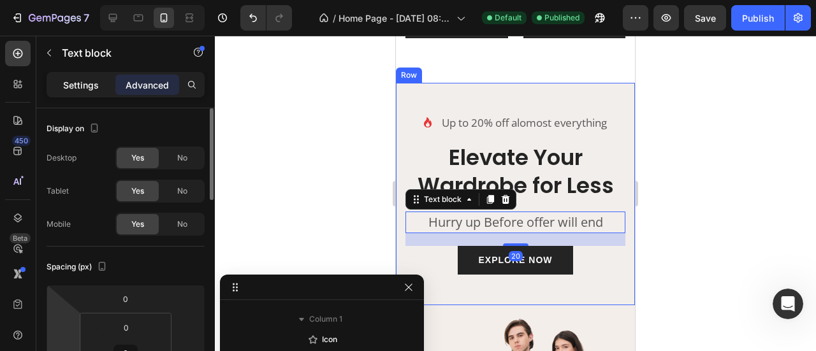
click at [79, 83] on p "Settings" at bounding box center [81, 84] width 36 height 13
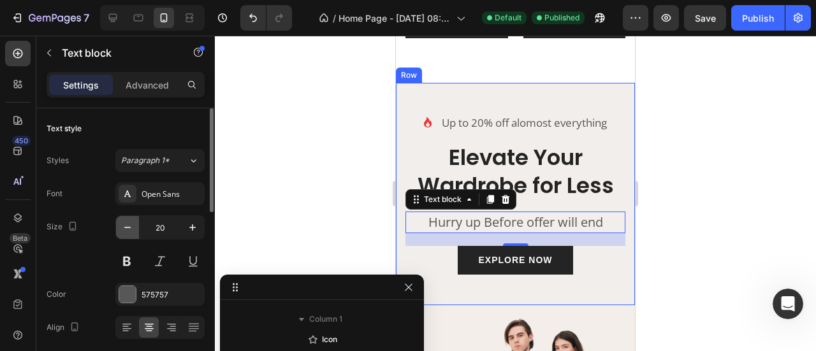
click at [123, 230] on icon "button" at bounding box center [127, 227] width 13 height 13
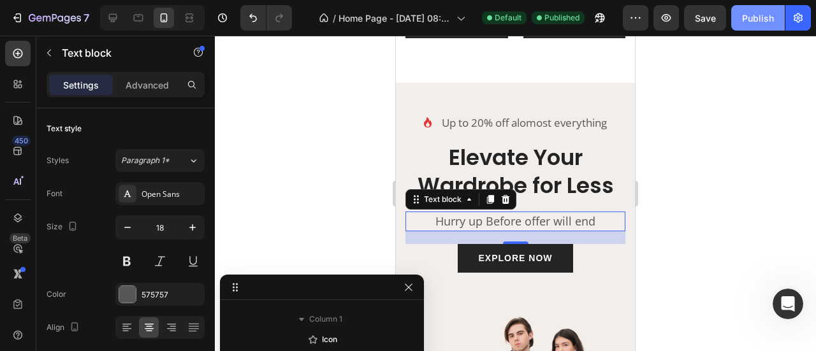
click at [771, 22] on div "Publish" at bounding box center [758, 17] width 32 height 13
click at [119, 15] on icon at bounding box center [112, 17] width 13 height 13
type input "20"
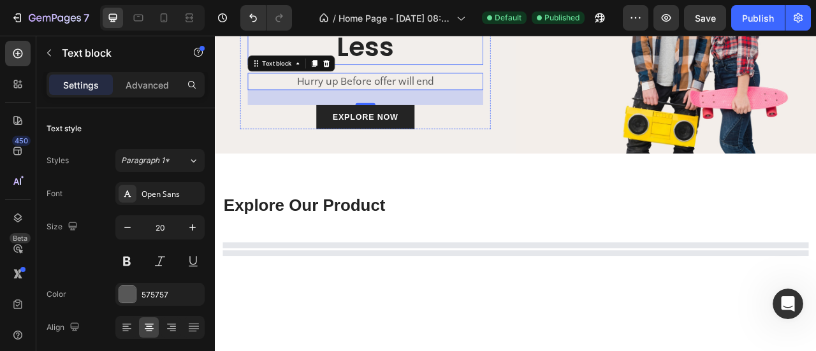
scroll to position [2044, 0]
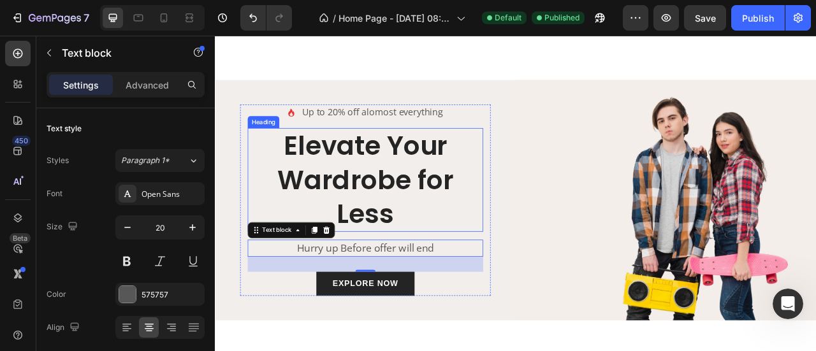
drag, startPoint x: 379, startPoint y: 229, endPoint x: 343, endPoint y: 229, distance: 35.7
click at [379, 229] on h2 "Elevate Your Wardrobe for Less" at bounding box center [405, 219] width 299 height 132
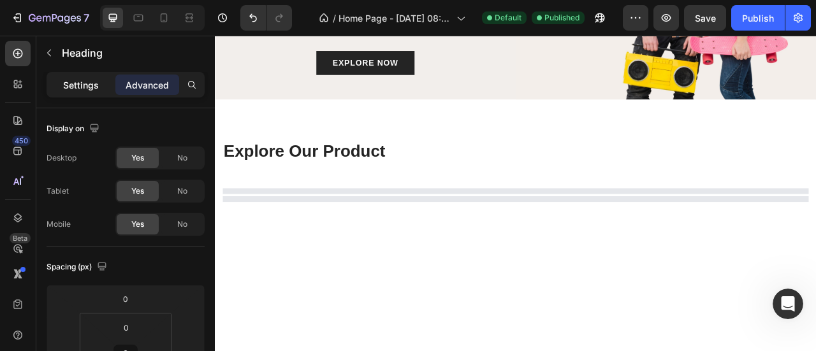
click at [68, 85] on p "Settings" at bounding box center [81, 84] width 36 height 13
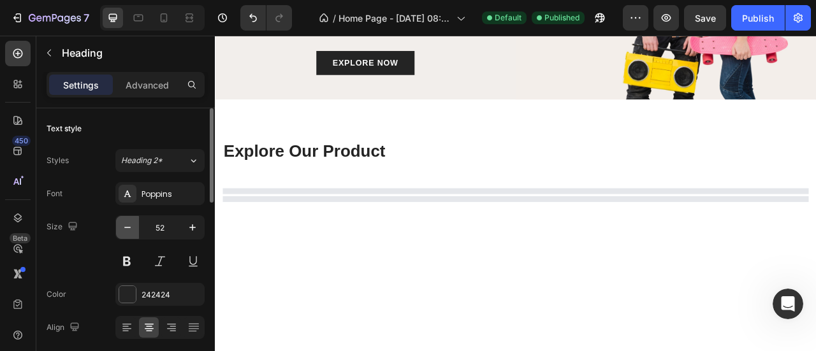
click at [126, 223] on icon "button" at bounding box center [127, 227] width 13 height 13
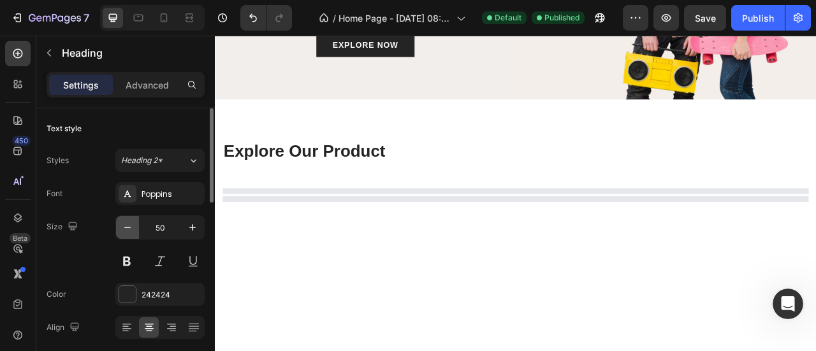
click at [126, 223] on icon "button" at bounding box center [127, 227] width 13 height 13
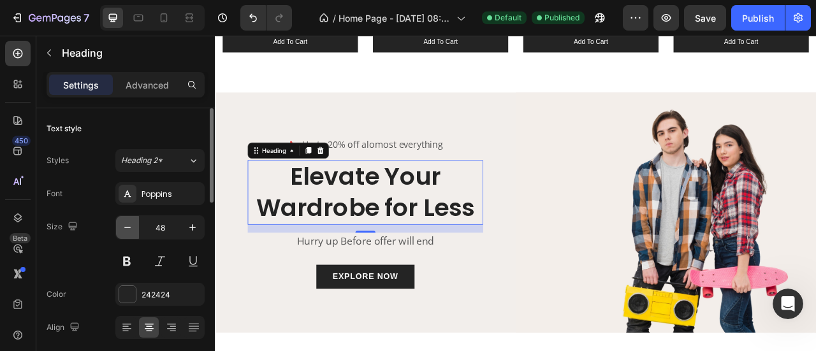
click at [126, 223] on icon "button" at bounding box center [127, 227] width 13 height 13
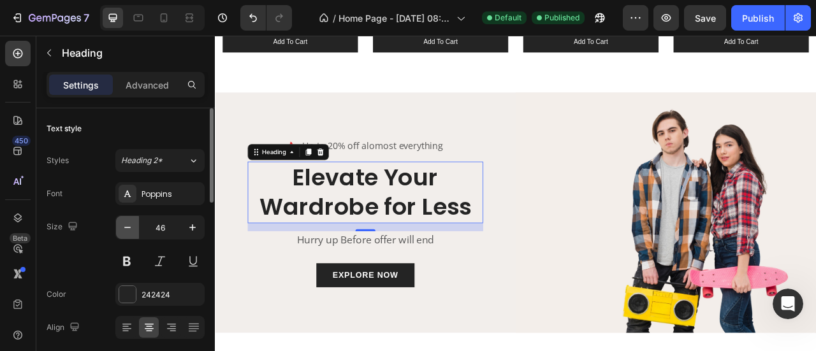
click at [126, 223] on icon "button" at bounding box center [127, 227] width 13 height 13
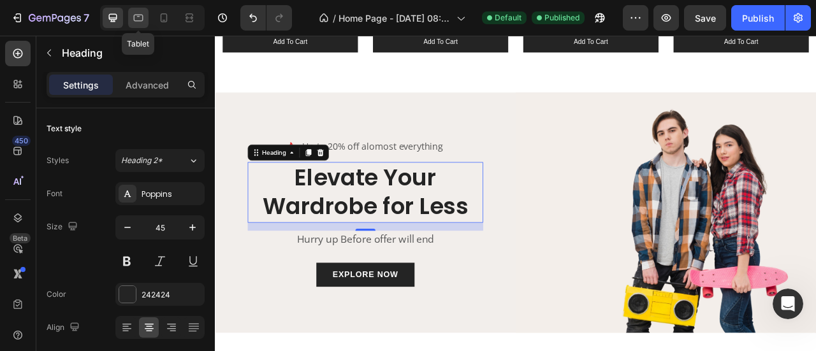
click at [141, 20] on icon at bounding box center [139, 18] width 10 height 7
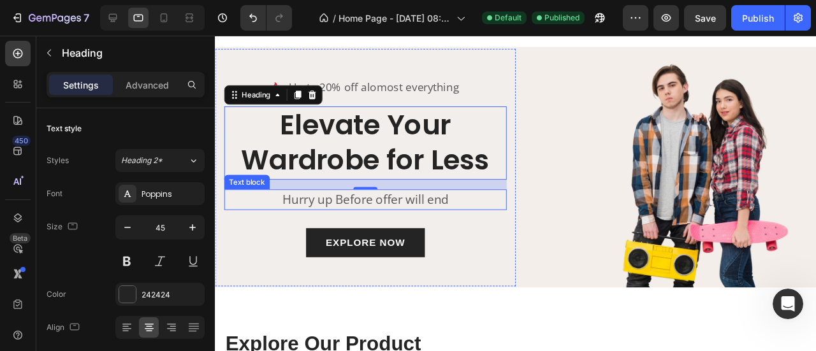
scroll to position [2073, 0]
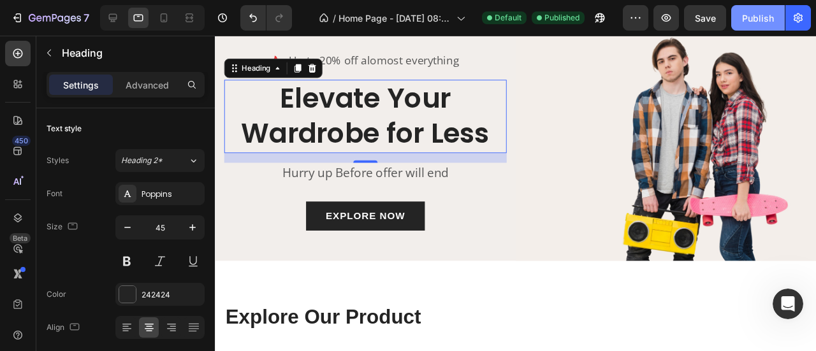
click at [756, 18] on div "Publish" at bounding box center [758, 17] width 32 height 13
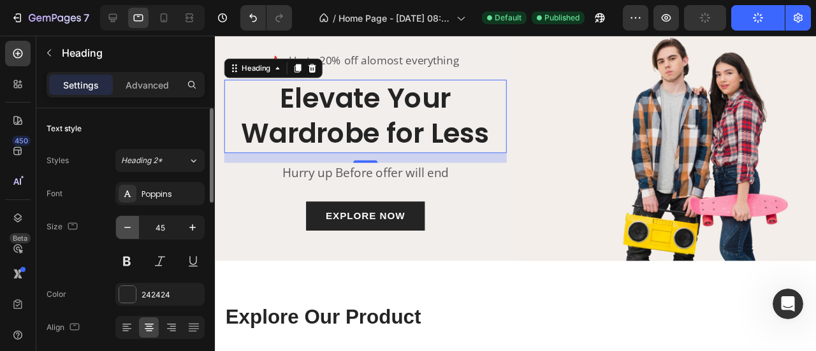
click at [125, 226] on icon "button" at bounding box center [127, 227] width 13 height 13
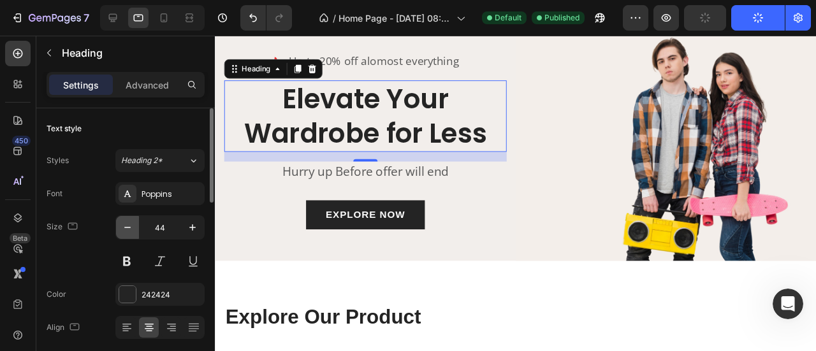
click at [125, 226] on icon "button" at bounding box center [127, 227] width 13 height 13
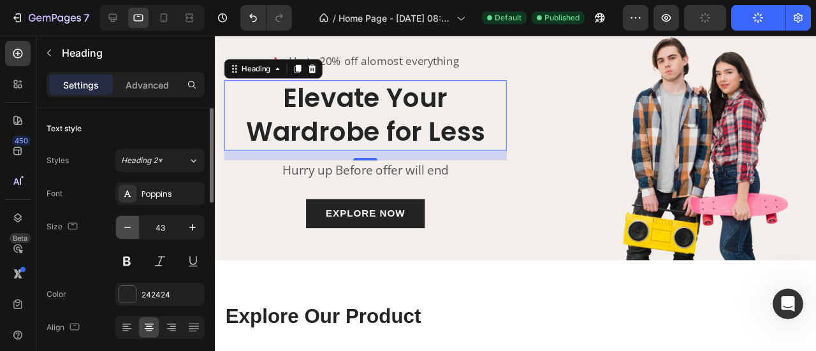
scroll to position [2074, 0]
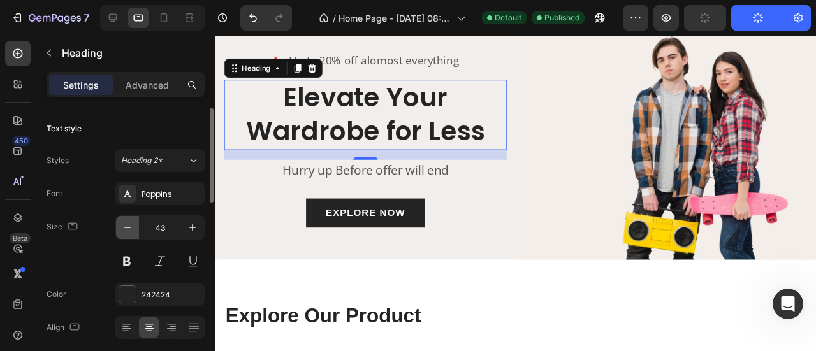
click at [126, 224] on icon "button" at bounding box center [127, 227] width 13 height 13
type input "42"
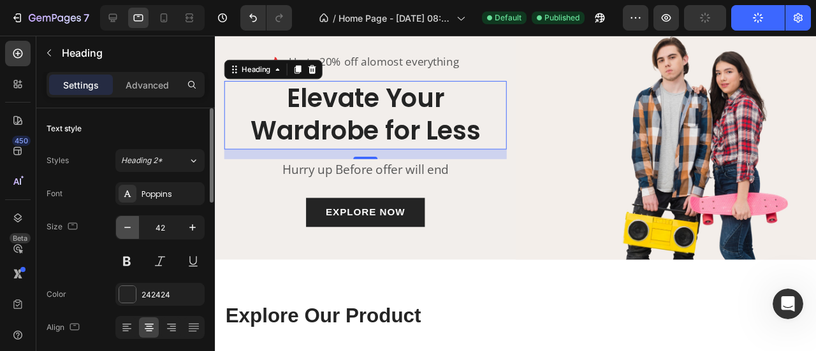
scroll to position [2075, 0]
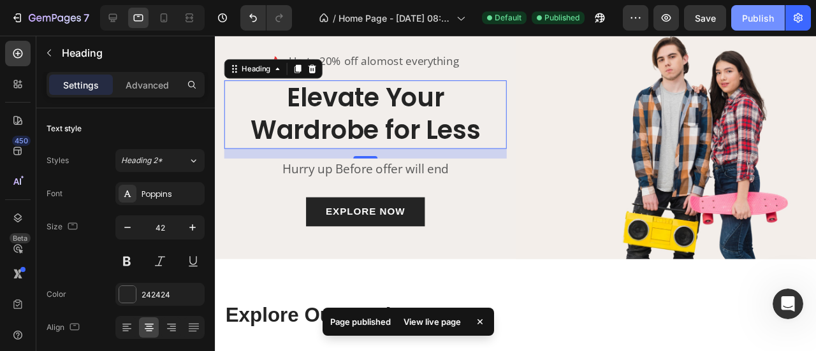
click at [776, 16] on button "Publish" at bounding box center [758, 17] width 54 height 25
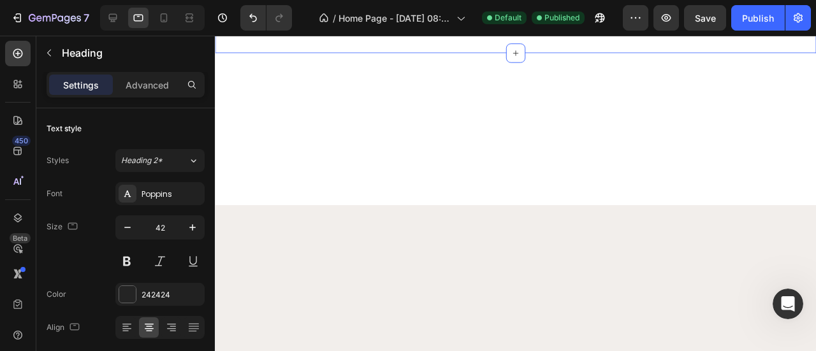
scroll to position [588, 0]
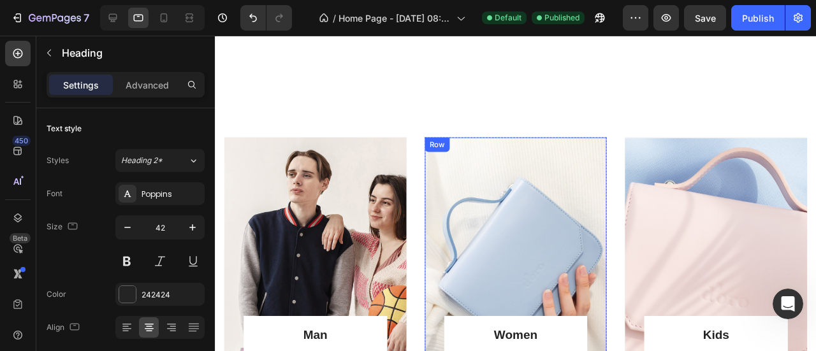
click at [466, 209] on div "Women Heading Shop Now Button Row Row" at bounding box center [531, 281] width 192 height 276
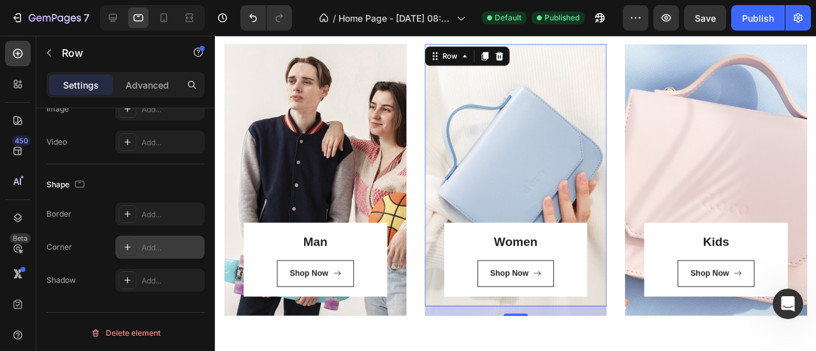
scroll to position [0, 0]
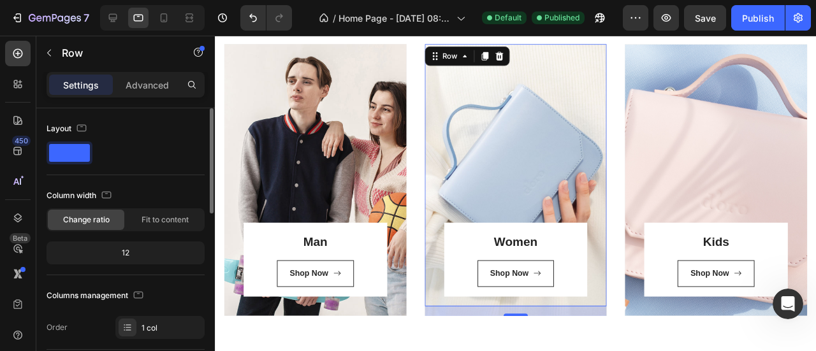
click at [502, 178] on div "Women Heading Shop Now Button Row Row 16" at bounding box center [531, 183] width 192 height 276
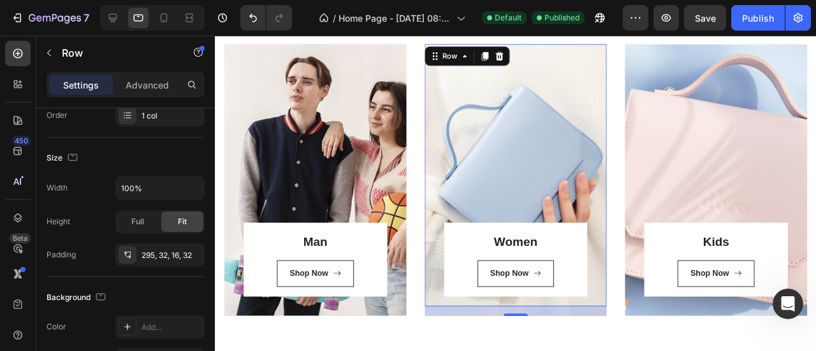
scroll to position [424, 0]
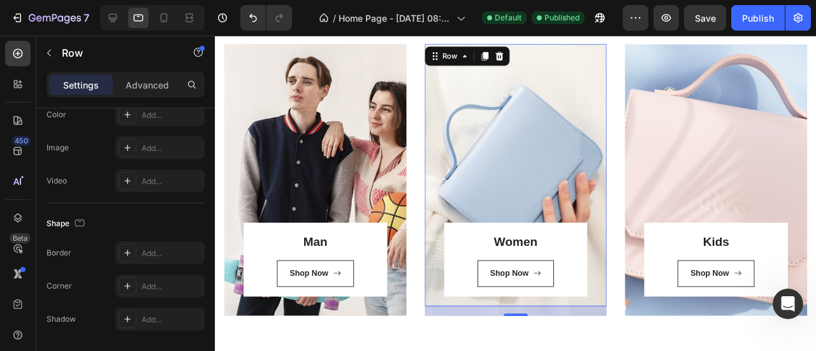
click at [443, 324] on div "16" at bounding box center [531, 326] width 192 height 10
click at [472, 61] on icon at bounding box center [477, 57] width 10 height 10
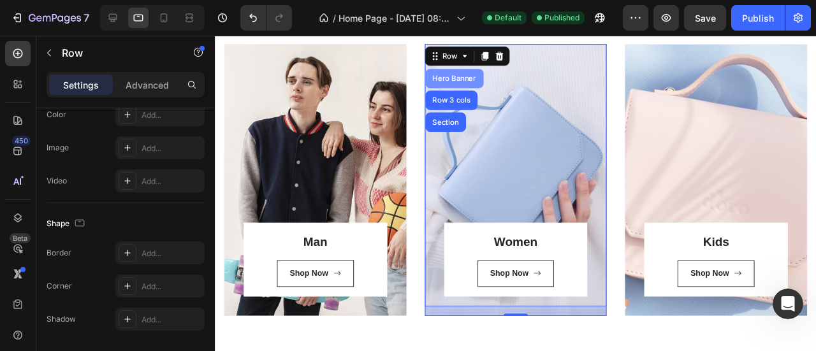
click at [464, 81] on div "Hero Banner" at bounding box center [466, 81] width 51 height 8
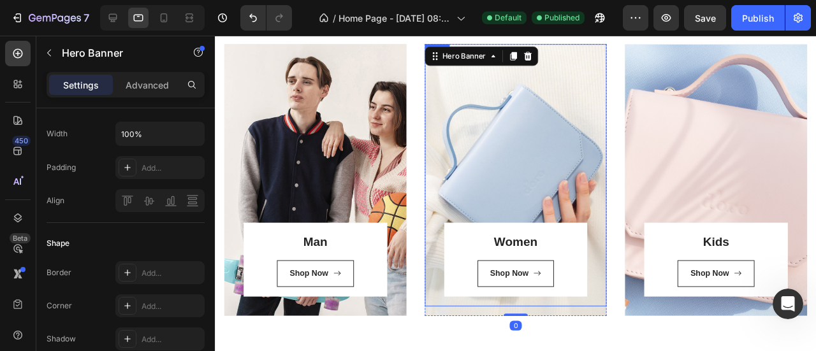
scroll to position [0, 0]
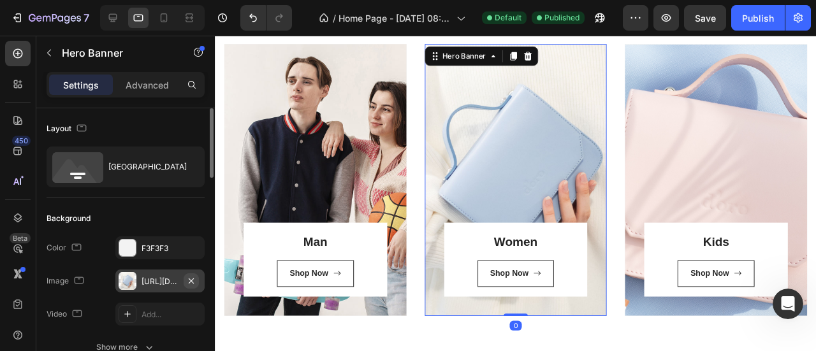
click at [185, 279] on button "button" at bounding box center [191, 280] width 15 height 15
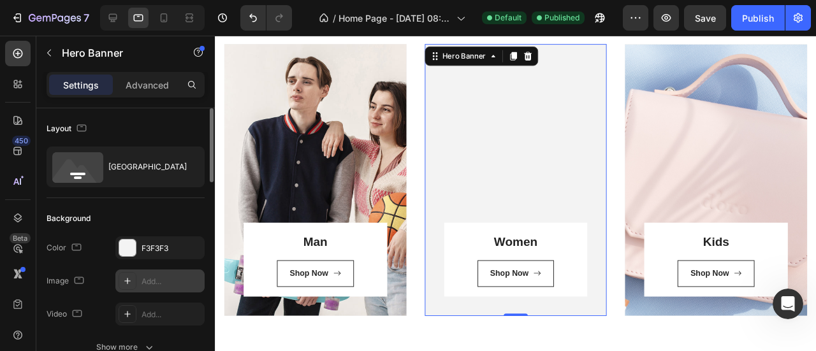
click at [163, 282] on div "Add..." at bounding box center [171, 281] width 60 height 11
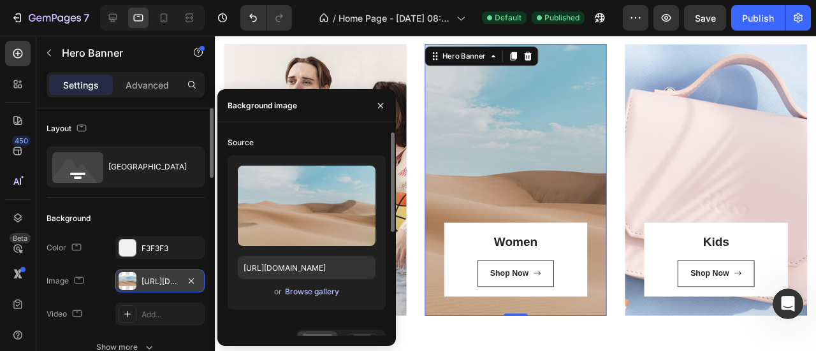
click at [320, 292] on div "Browse gallery" at bounding box center [312, 291] width 54 height 11
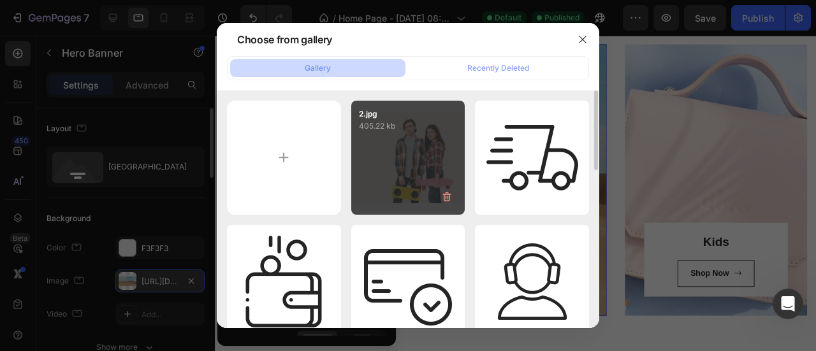
click at [403, 142] on div "2.jpg 405.22 kb" at bounding box center [408, 158] width 114 height 114
type input "https://cdn.shopify.com/s/files/1/0665/8795/1155/files/gempages_586013836063015…"
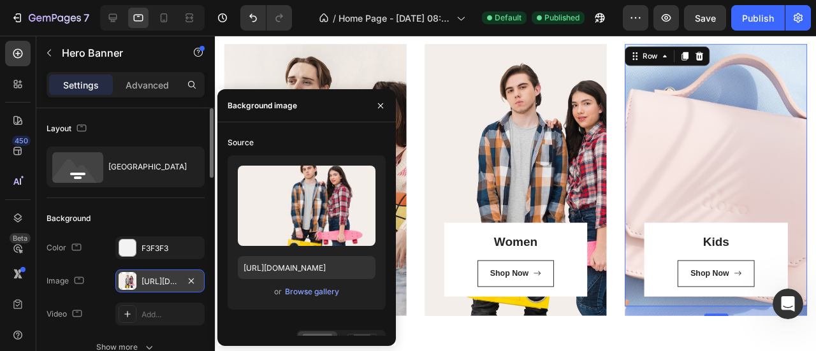
click at [729, 148] on div "Kids Heading Shop Now Button Row Row 16" at bounding box center [741, 183] width 192 height 276
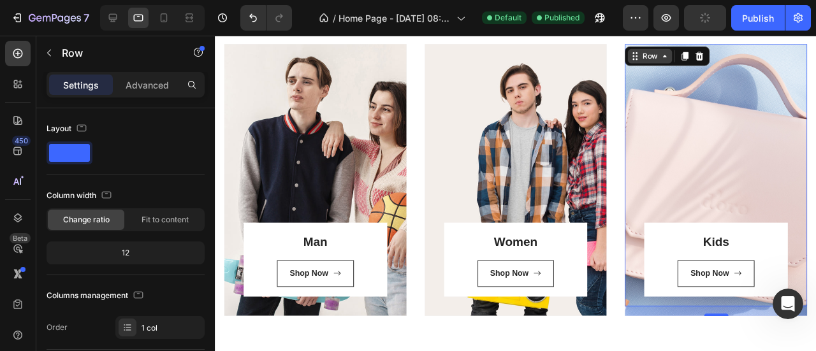
click at [683, 55] on icon at bounding box center [687, 57] width 10 height 10
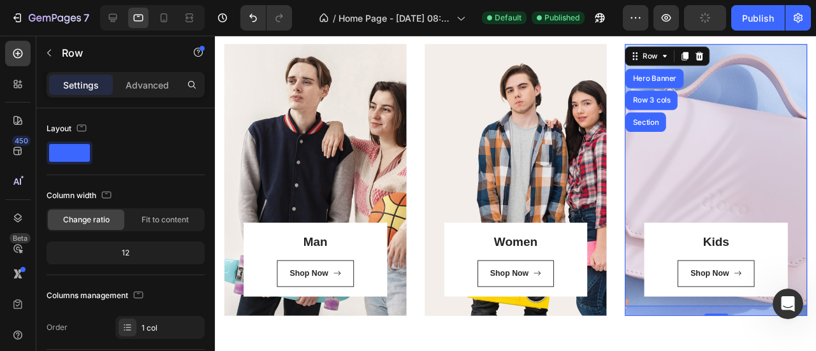
click at [675, 84] on div "Hero Banner" at bounding box center [676, 81] width 61 height 20
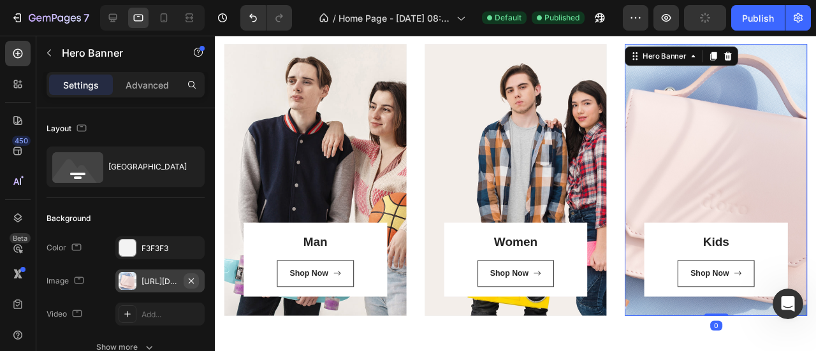
click at [187, 278] on icon "button" at bounding box center [191, 281] width 10 height 10
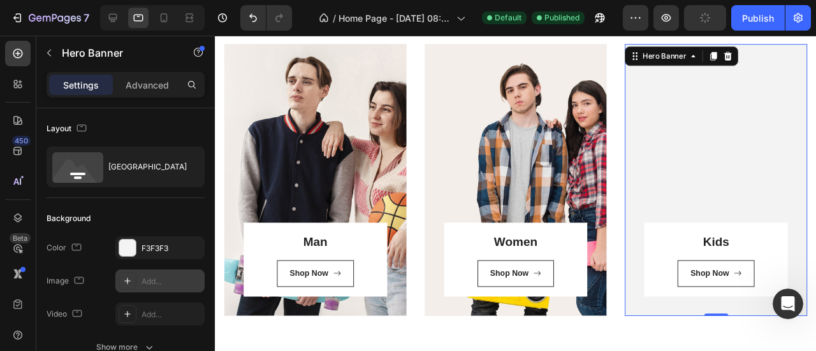
drag, startPoint x: 187, startPoint y: 278, endPoint x: 153, endPoint y: 279, distance: 33.8
click at [153, 279] on div "Add..." at bounding box center [171, 281] width 60 height 11
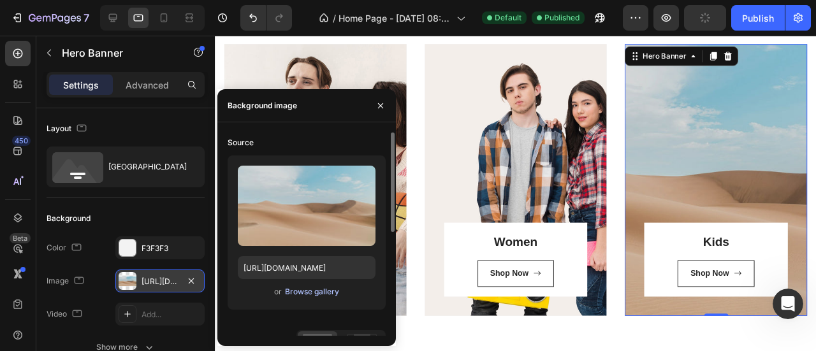
click at [325, 292] on div "Browse gallery" at bounding box center [312, 291] width 54 height 11
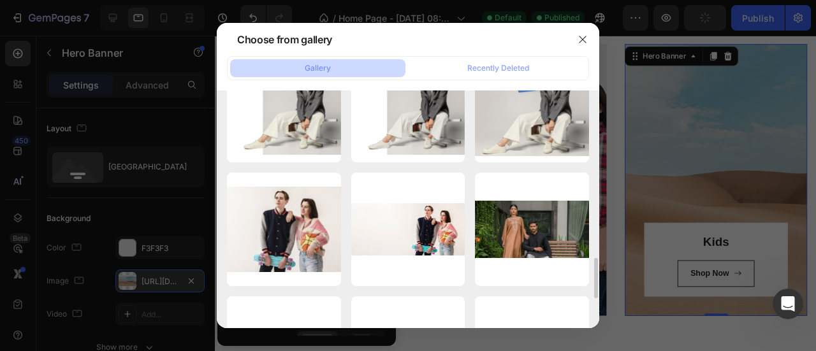
scroll to position [508, 0]
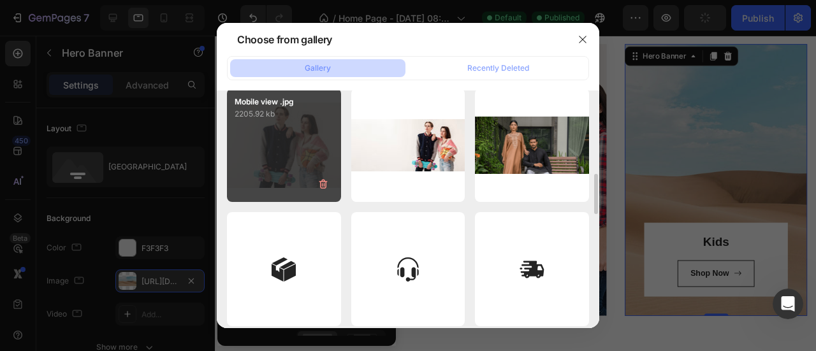
click at [291, 132] on div "Mobile view .jpg 2205.92 kb" at bounding box center [284, 146] width 114 height 114
type input "[URL][DOMAIN_NAME]"
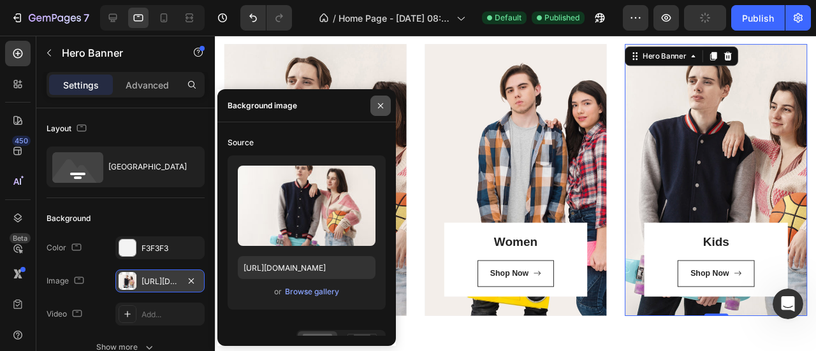
click at [379, 106] on icon "button" at bounding box center [380, 106] width 10 height 10
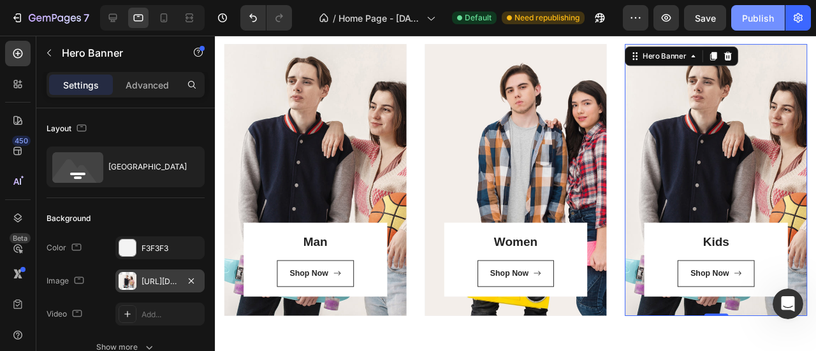
click at [756, 18] on div "Publish" at bounding box center [758, 17] width 32 height 13
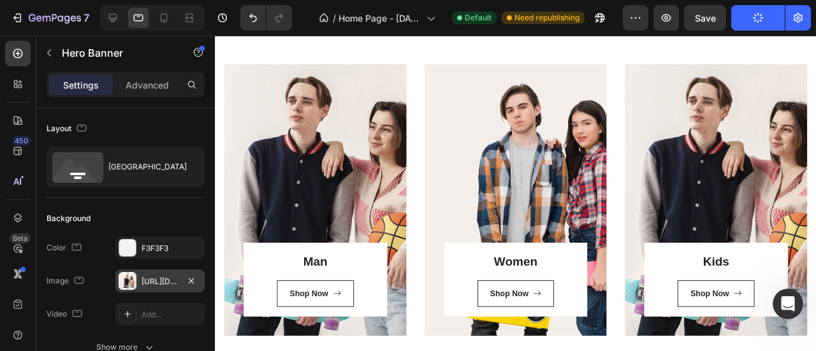
scroll to position [212, 0]
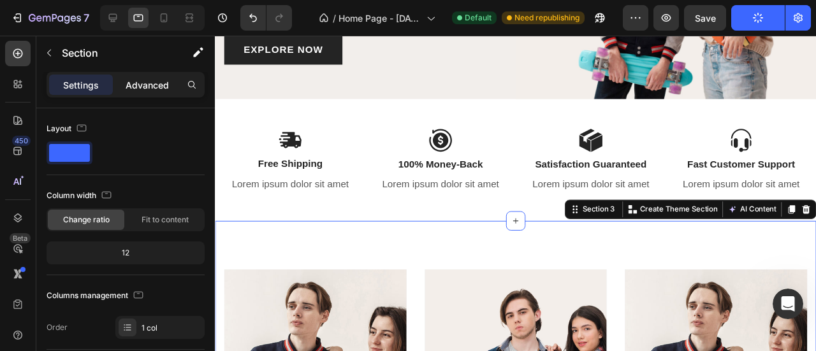
click at [150, 83] on p "Advanced" at bounding box center [147, 84] width 43 height 13
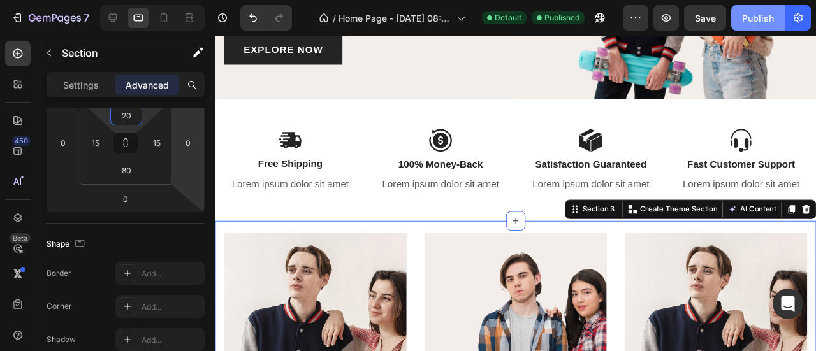
click at [765, 17] on div "Publish" at bounding box center [758, 17] width 32 height 13
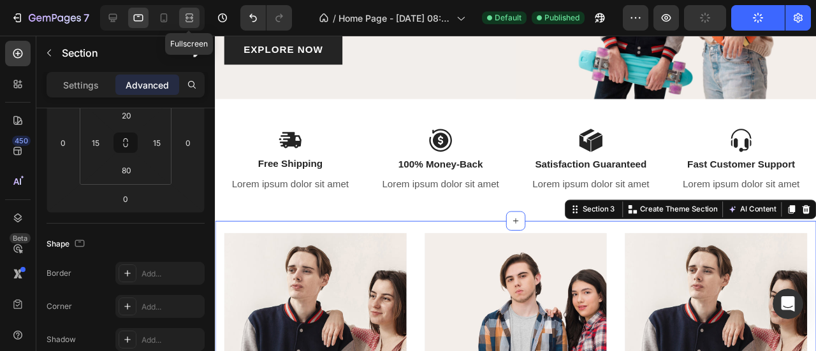
click at [187, 17] on icon at bounding box center [187, 17] width 4 height 3
type input "0"
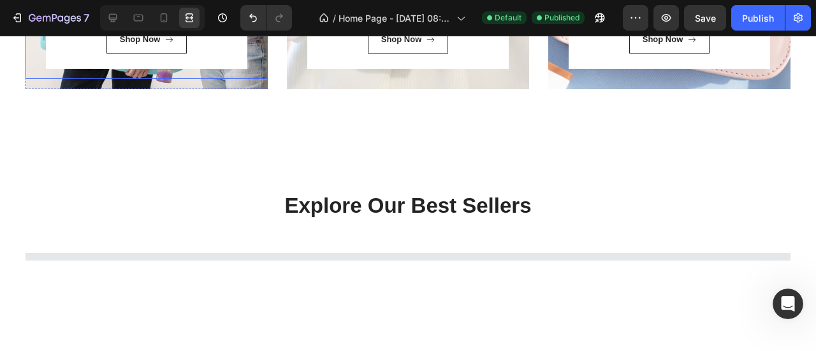
scroll to position [510, 0]
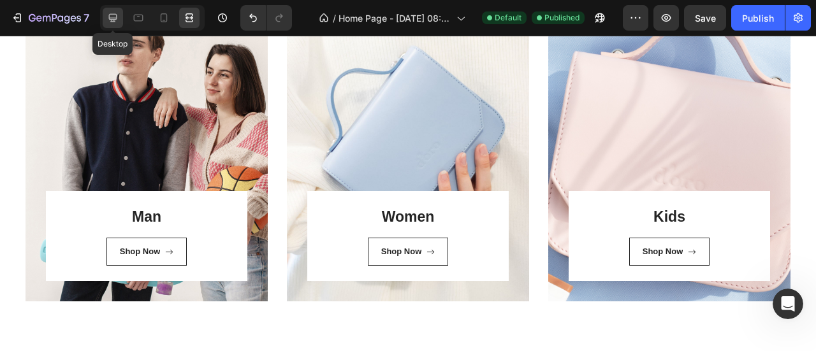
click at [112, 17] on icon at bounding box center [113, 18] width 8 height 8
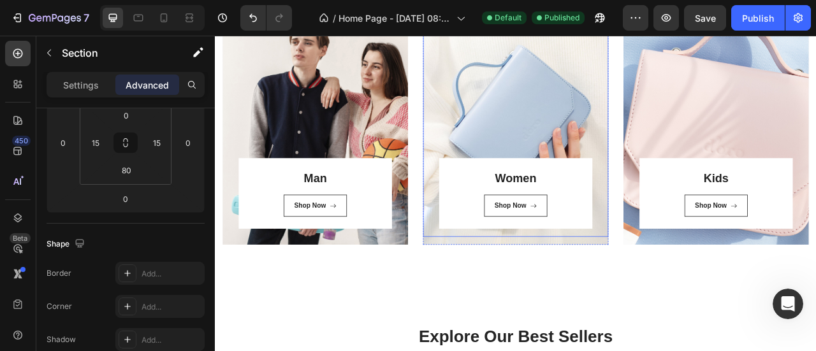
click at [551, 134] on div "Women Heading Shop Now Button Row Row" at bounding box center [597, 147] width 236 height 288
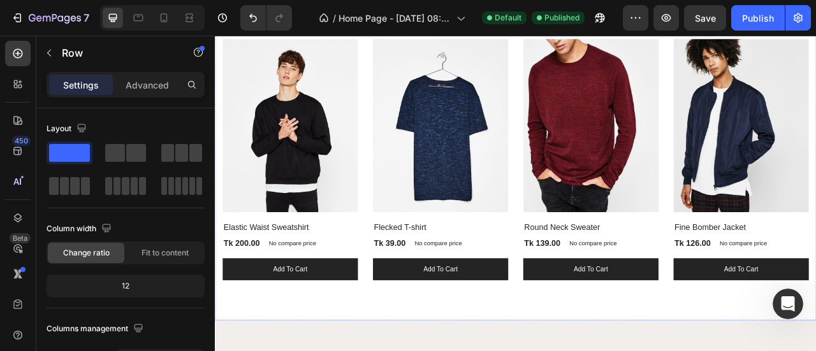
scroll to position [722, 0]
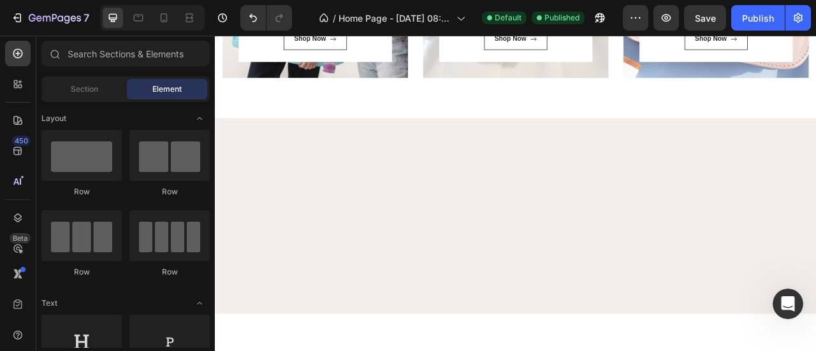
click at [592, 156] on div at bounding box center [597, 264] width 765 height 249
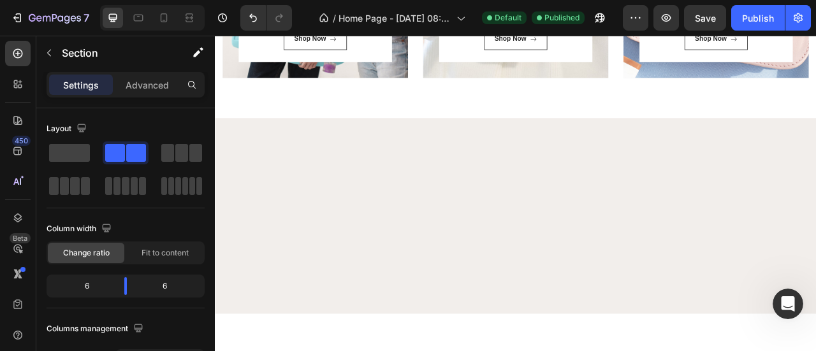
click at [377, 162] on div at bounding box center [597, 264] width 765 height 249
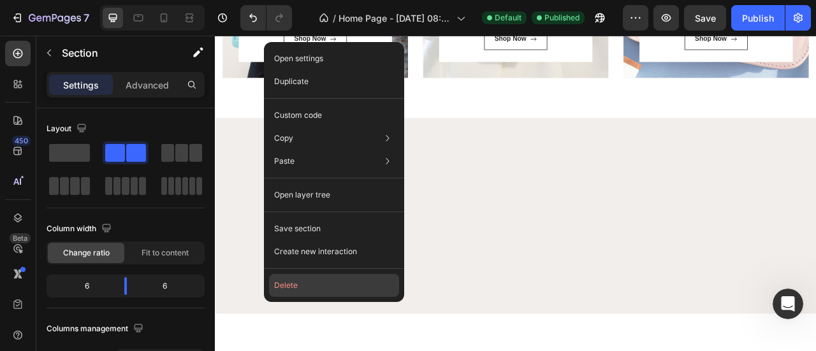
drag, startPoint x: 317, startPoint y: 279, endPoint x: 136, endPoint y: 294, distance: 181.0
click at [317, 279] on button "Delete" at bounding box center [334, 285] width 130 height 23
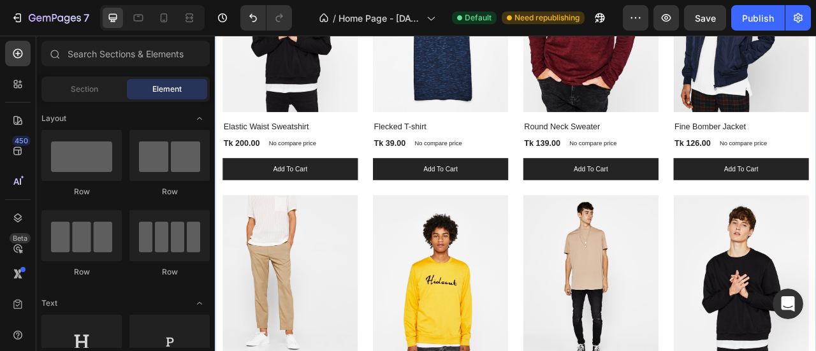
scroll to position [1274, 0]
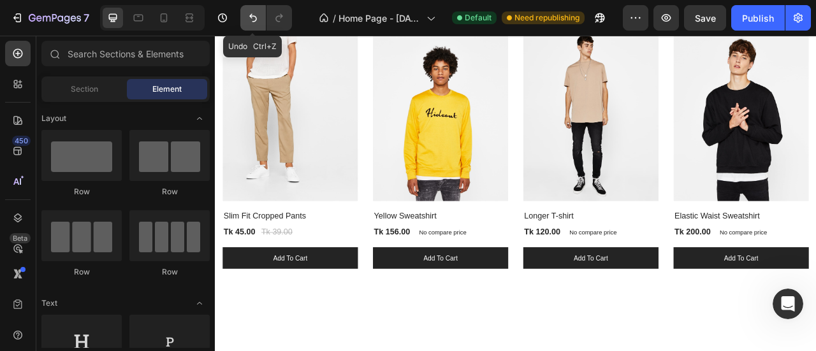
click at [254, 16] on icon "Undo/Redo" at bounding box center [253, 18] width 8 height 8
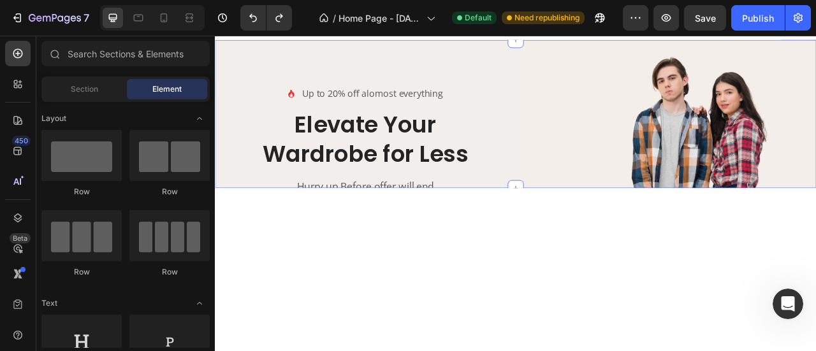
scroll to position [609, 0]
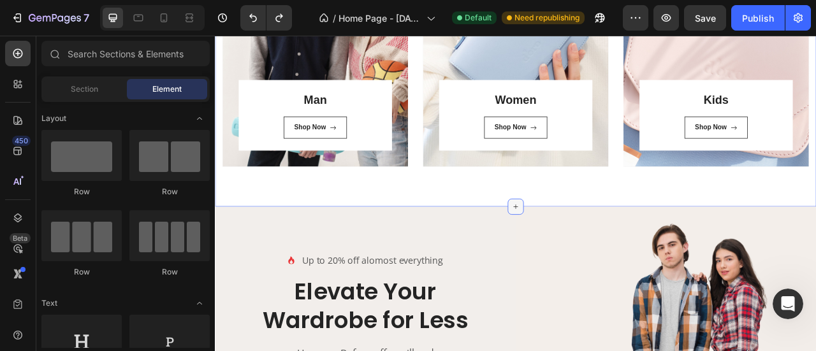
click at [592, 251] on icon at bounding box center [597, 253] width 10 height 10
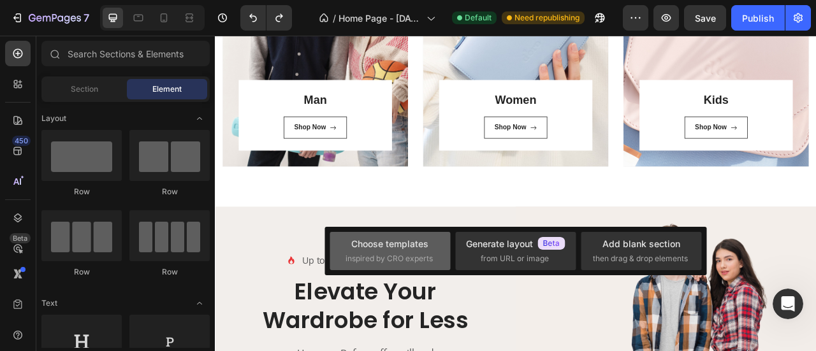
click at [387, 243] on div "Choose templates" at bounding box center [389, 243] width 77 height 13
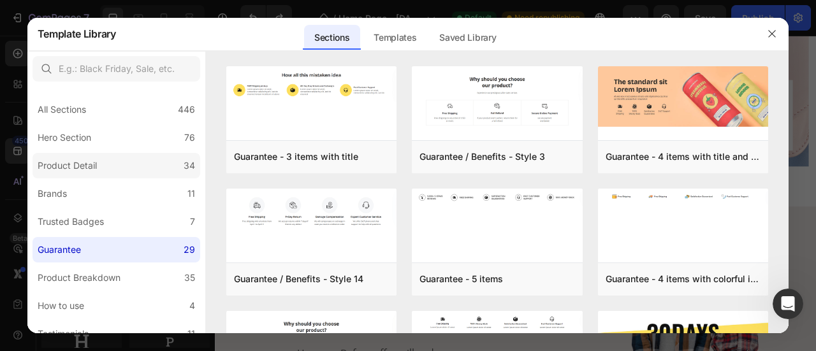
scroll to position [212, 0]
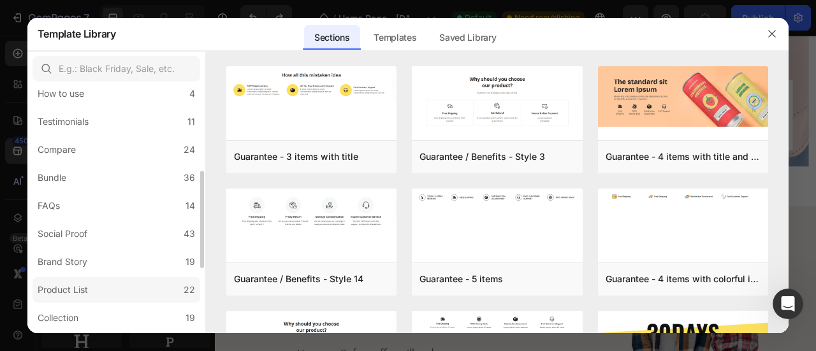
click at [85, 288] on div "Product List" at bounding box center [63, 289] width 50 height 15
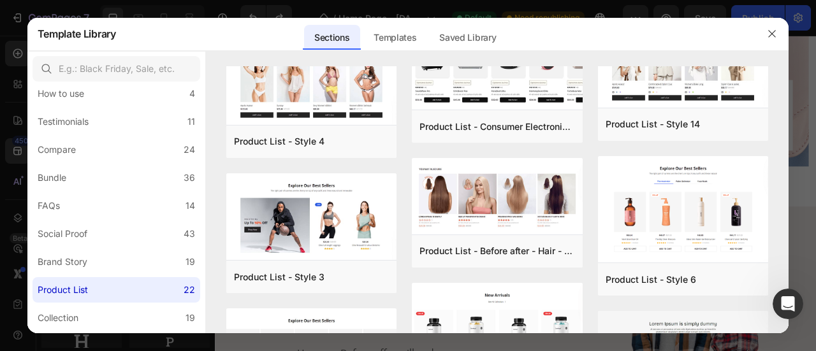
scroll to position [424, 0]
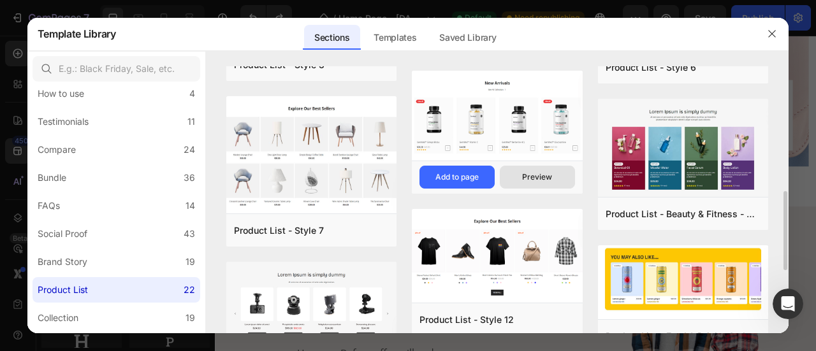
click at [539, 175] on div "Preview" at bounding box center [537, 176] width 30 height 11
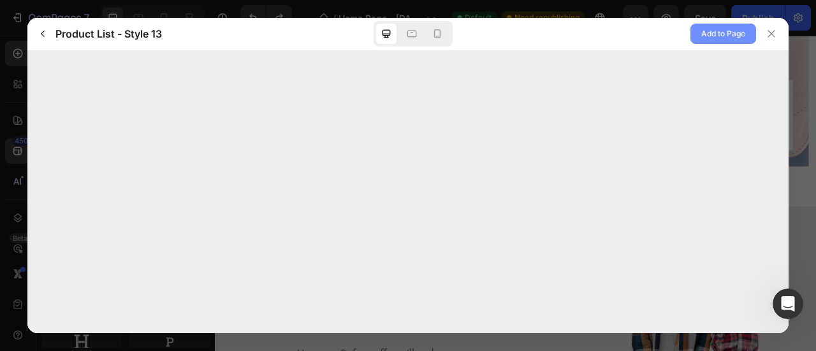
click at [714, 35] on span "Add to Page" at bounding box center [723, 33] width 44 height 15
click at [439, 36] on icon at bounding box center [437, 33] width 13 height 13
click at [386, 38] on icon at bounding box center [386, 34] width 8 height 8
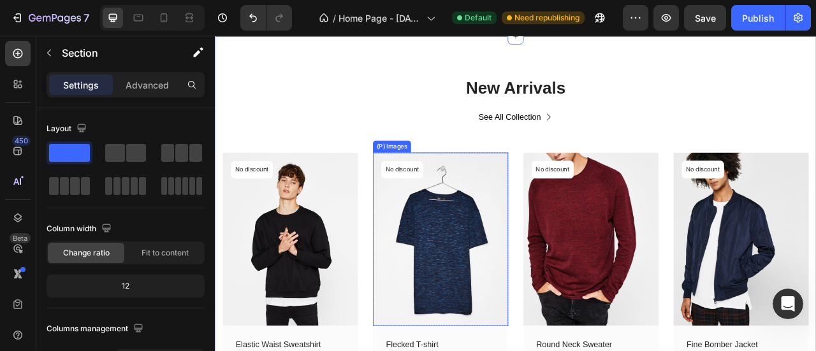
scroll to position [1039, 0]
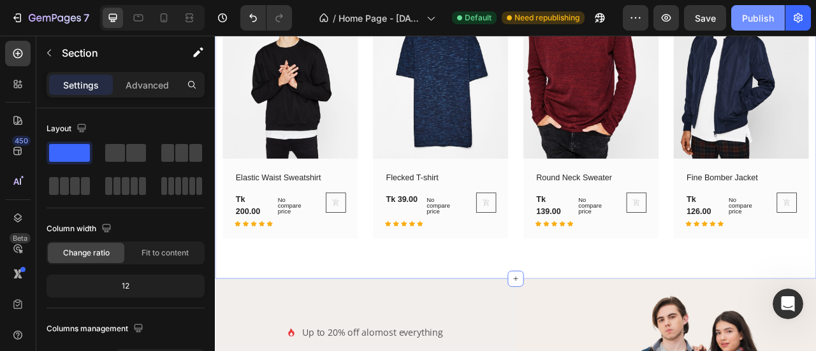
drag, startPoint x: 666, startPoint y: 3, endPoint x: 756, endPoint y: 27, distance: 93.5
click at [756, 27] on button "Publish" at bounding box center [758, 17] width 54 height 25
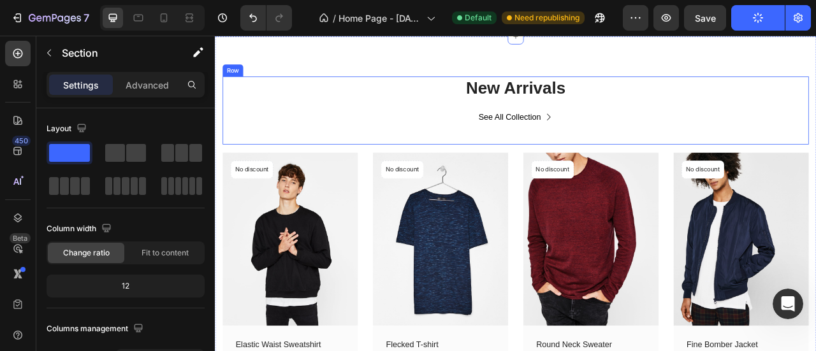
scroll to position [614, 0]
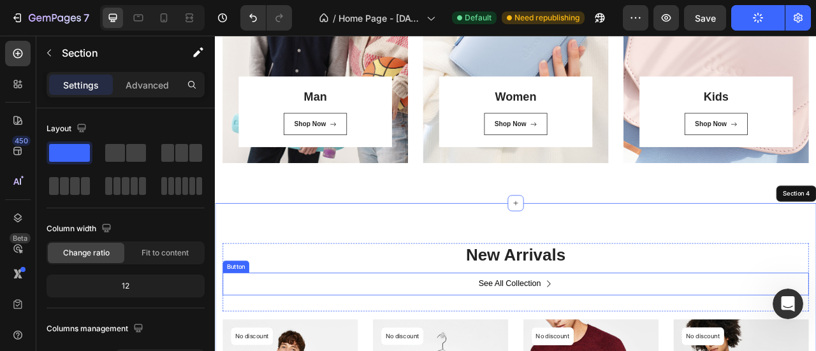
click at [666, 346] on div "See All Collection Button" at bounding box center [597, 351] width 746 height 29
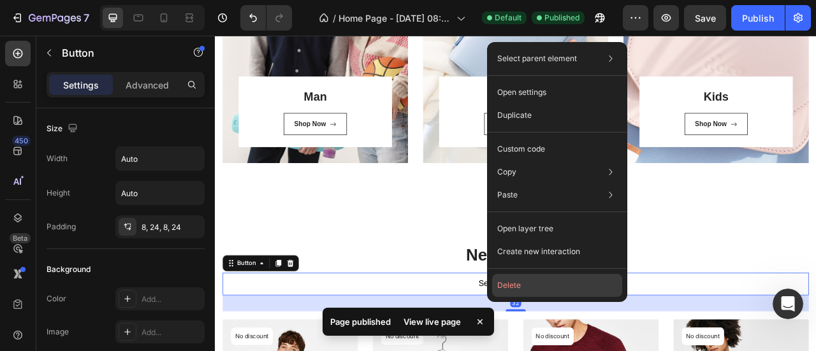
drag, startPoint x: 551, startPoint y: 285, endPoint x: 427, endPoint y: 317, distance: 127.7
click at [551, 285] on button "Delete" at bounding box center [557, 285] width 130 height 23
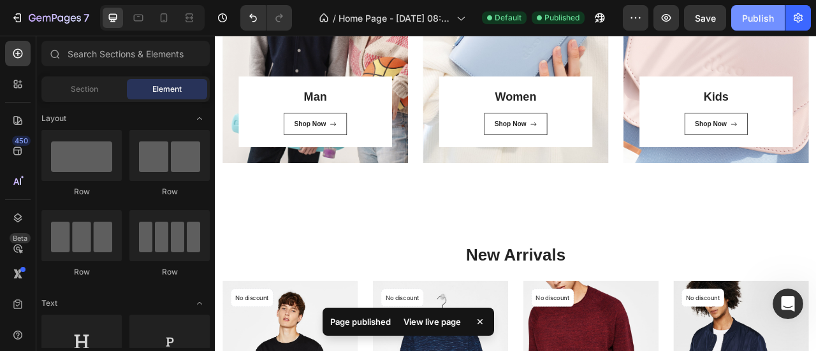
click at [753, 26] on button "Publish" at bounding box center [758, 17] width 54 height 25
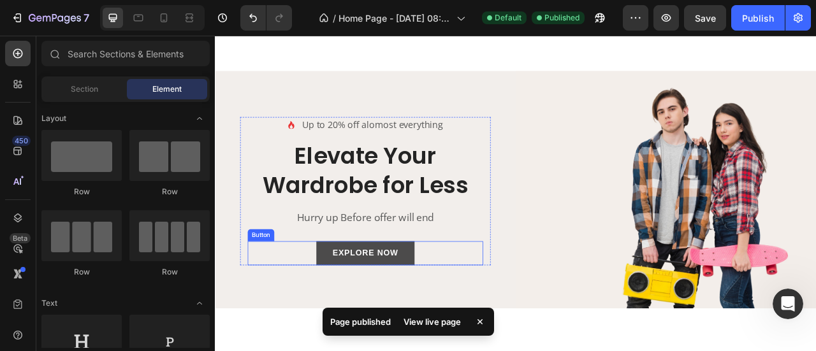
scroll to position [1039, 0]
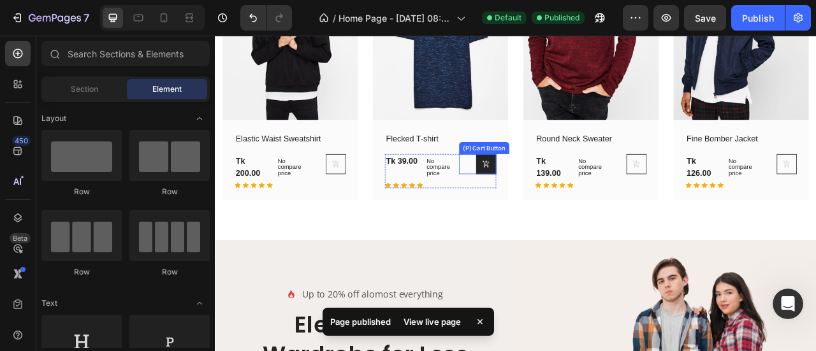
click at [561, 193] on button at bounding box center [559, 198] width 25 height 25
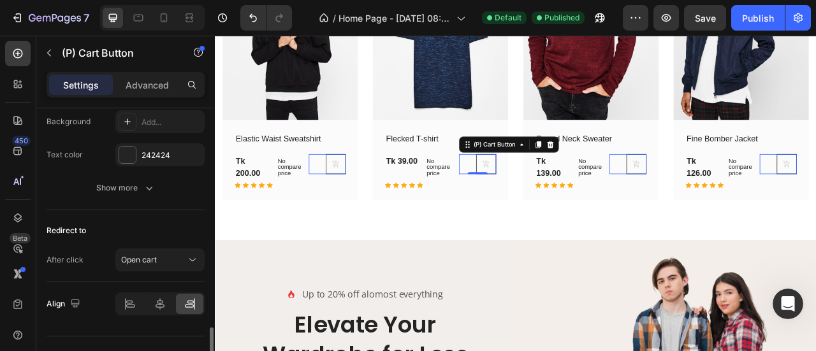
scroll to position [1162, 0]
click at [175, 253] on div "Open cart" at bounding box center [160, 259] width 78 height 13
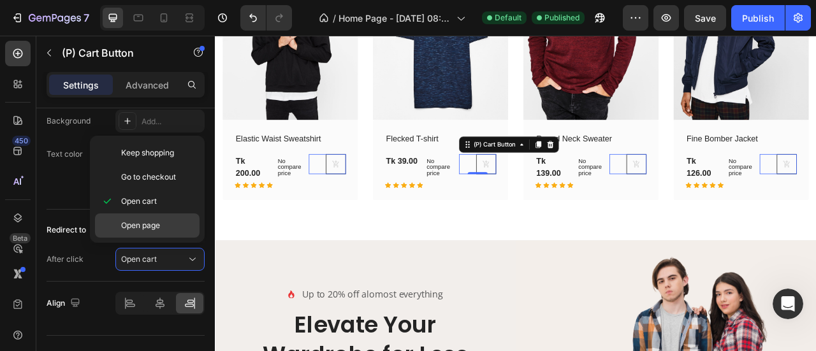
click at [167, 225] on p "Open page" at bounding box center [157, 225] width 73 height 11
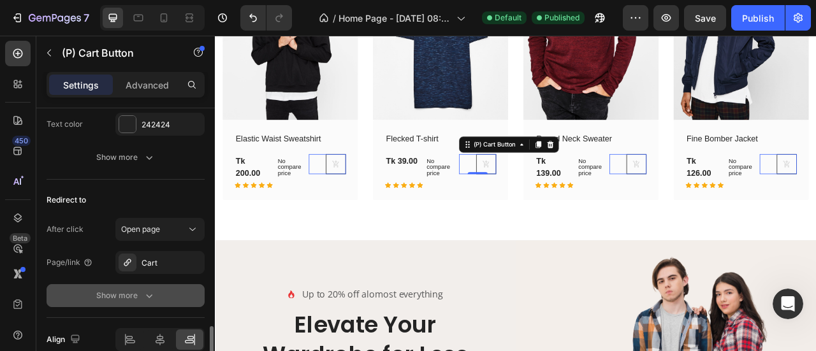
click at [149, 284] on button "Show more" at bounding box center [126, 295] width 158 height 23
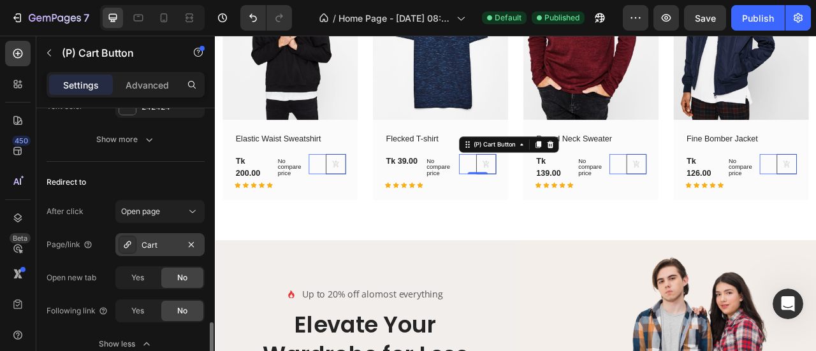
scroll to position [1213, 0]
click at [168, 241] on div "Cart" at bounding box center [159, 242] width 37 height 11
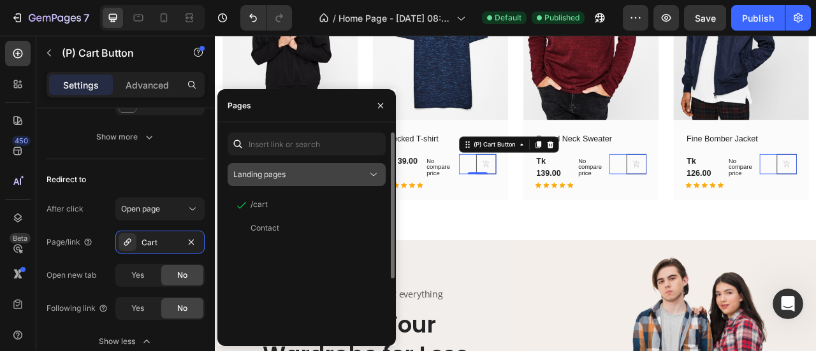
click at [310, 179] on div "Landing pages" at bounding box center [300, 174] width 134 height 11
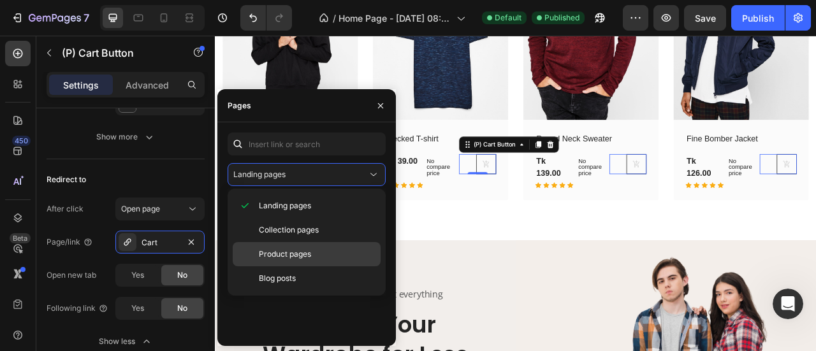
click at [308, 250] on span "Product pages" at bounding box center [285, 254] width 52 height 11
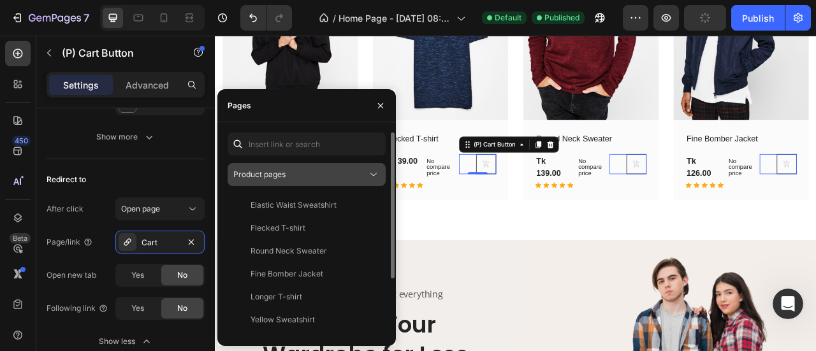
click at [370, 173] on icon at bounding box center [373, 174] width 13 height 13
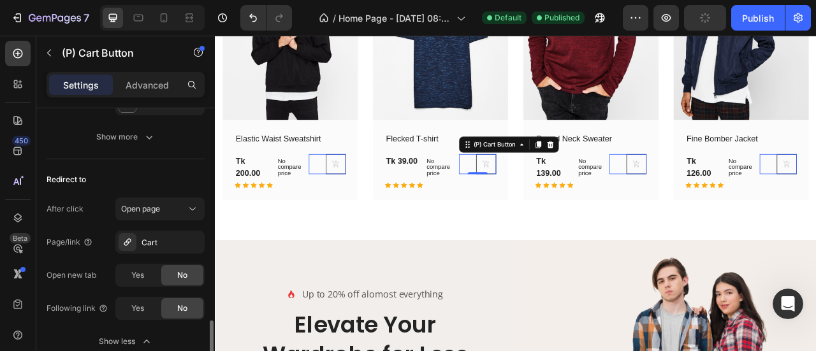
click at [94, 284] on div "Page/link Cart Open new tab Yes No Following link Yes No Show less" at bounding box center [126, 292] width 158 height 122
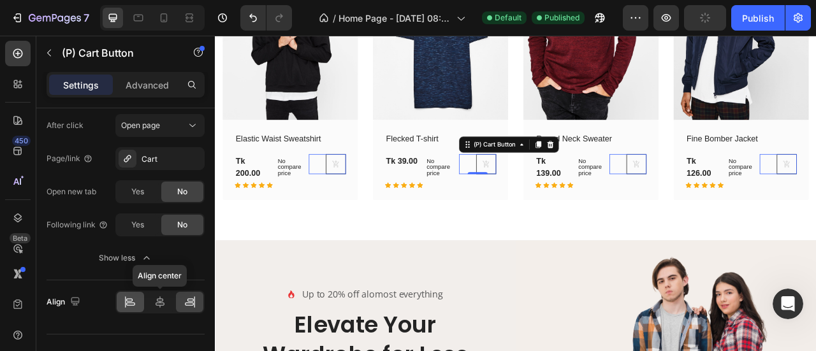
scroll to position [1315, 0]
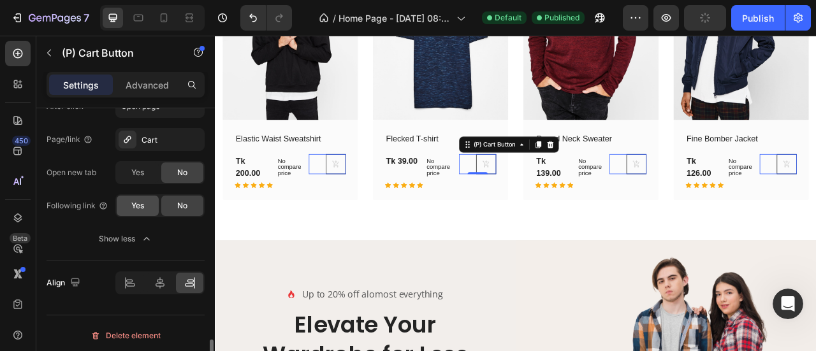
click at [145, 205] on div "Yes" at bounding box center [138, 206] width 42 height 20
click at [167, 203] on div "No" at bounding box center [182, 206] width 42 height 20
click at [139, 200] on span "Yes" at bounding box center [137, 205] width 13 height 11
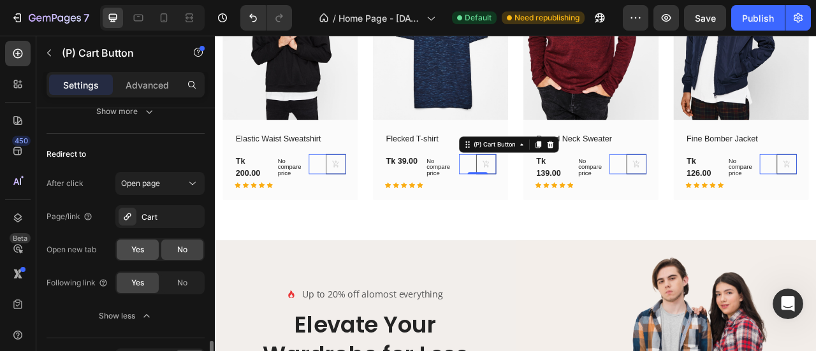
scroll to position [1236, 0]
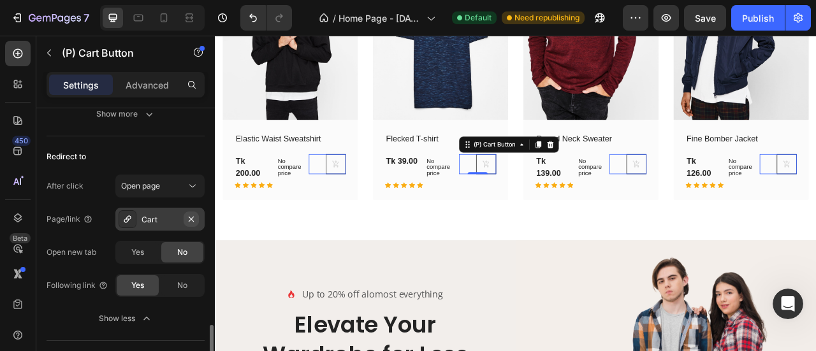
click at [189, 214] on icon "button" at bounding box center [191, 219] width 10 height 10
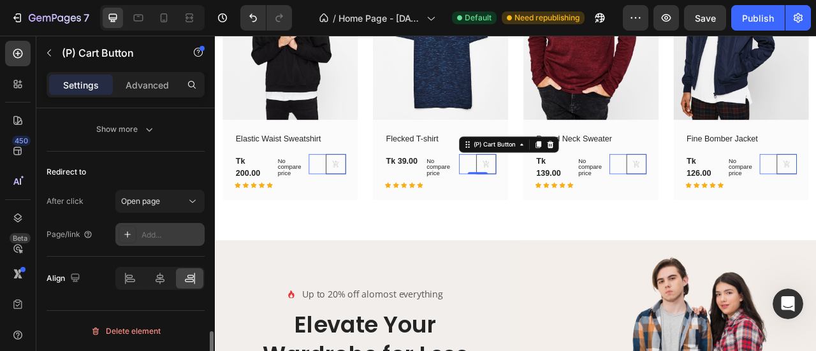
scroll to position [1216, 0]
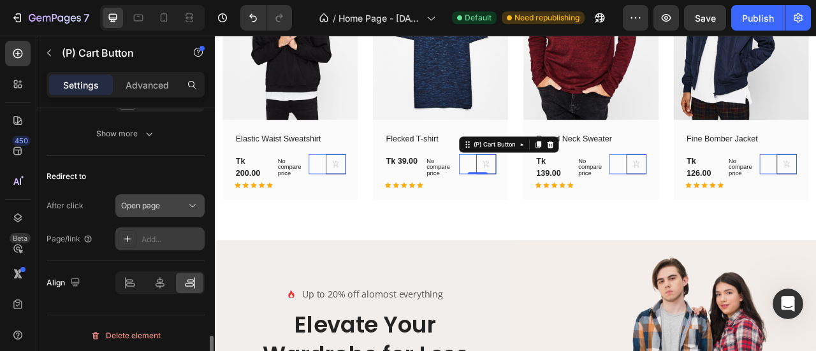
click at [166, 208] on button "Open page" at bounding box center [159, 205] width 89 height 23
click at [90, 215] on div "After click Open page Page/link Add..." at bounding box center [126, 222] width 158 height 56
click at [146, 234] on div "Add..." at bounding box center [171, 239] width 60 height 11
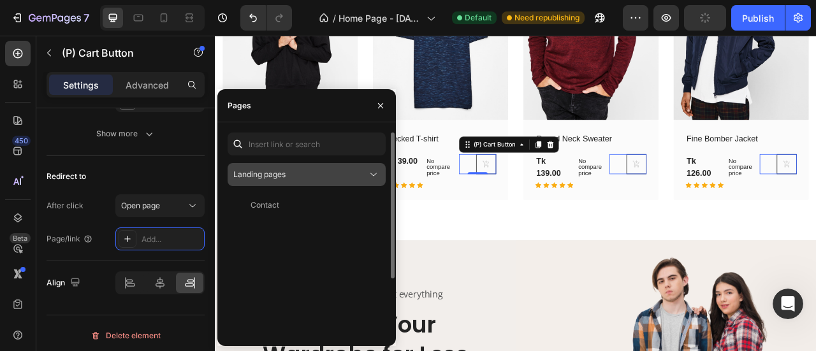
click at [349, 169] on div "Landing pages" at bounding box center [300, 174] width 134 height 11
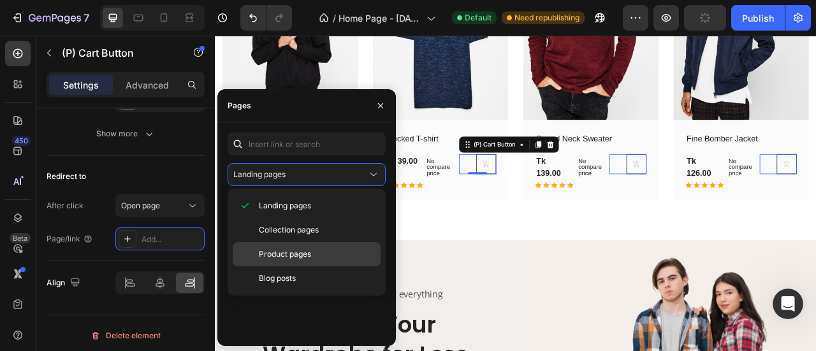
click at [333, 249] on p "Product pages" at bounding box center [317, 254] width 116 height 11
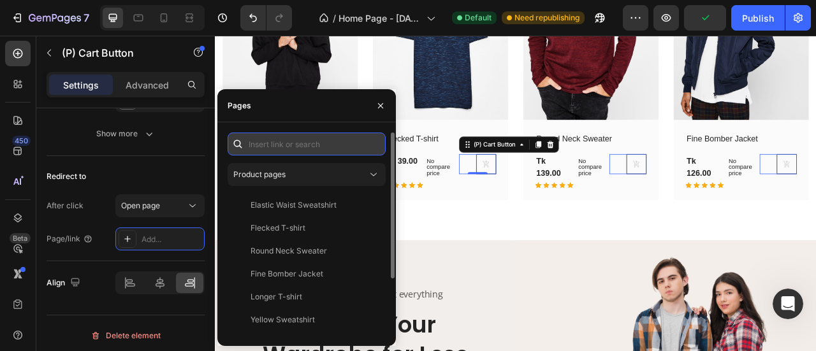
click at [312, 147] on input "text" at bounding box center [306, 144] width 158 height 23
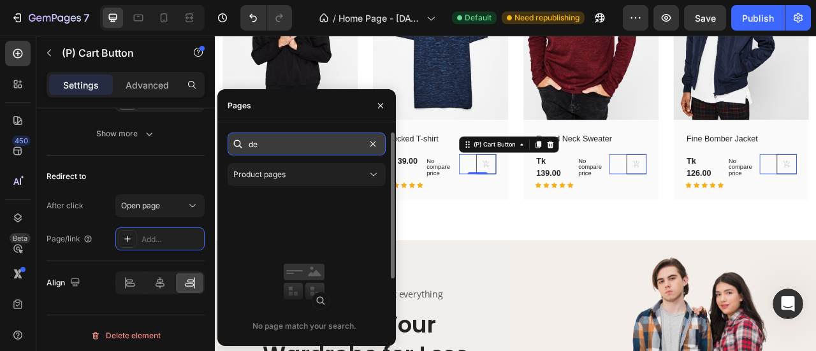
type input "d"
type input "a"
type input "s"
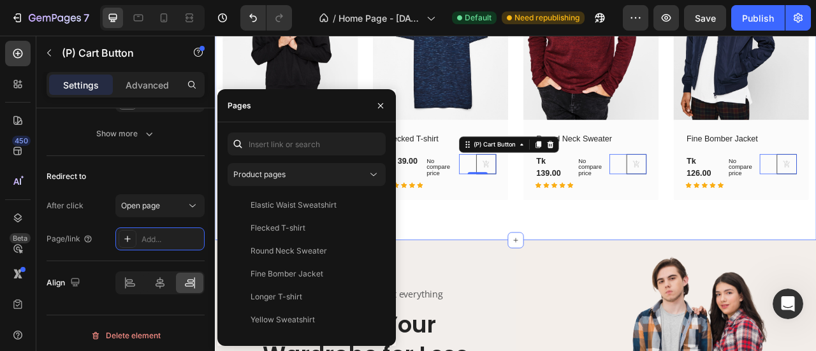
click at [519, 264] on div "New Arrivals Heading Row (P) Images No discount Not be displayed when published…" at bounding box center [597, 59] width 765 height 472
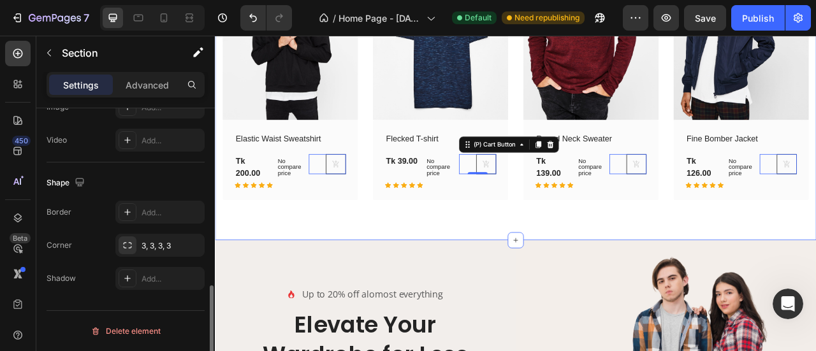
scroll to position [0, 0]
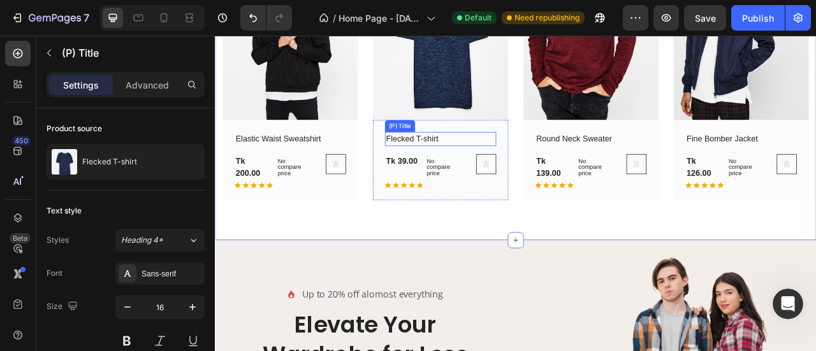
click at [450, 161] on h2 "Flecked T-shirt" at bounding box center [491, 167] width 121 height 18
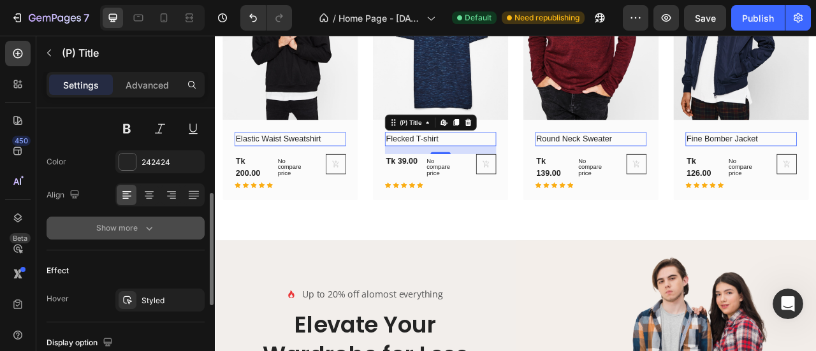
scroll to position [417, 0]
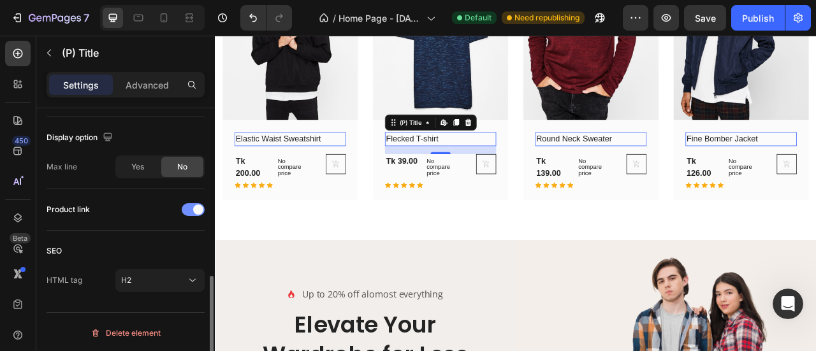
click at [195, 210] on span at bounding box center [198, 210] width 10 height 10
click at [195, 210] on div at bounding box center [193, 209] width 23 height 13
click at [453, 191] on div "Tk 39.00" at bounding box center [452, 195] width 43 height 18
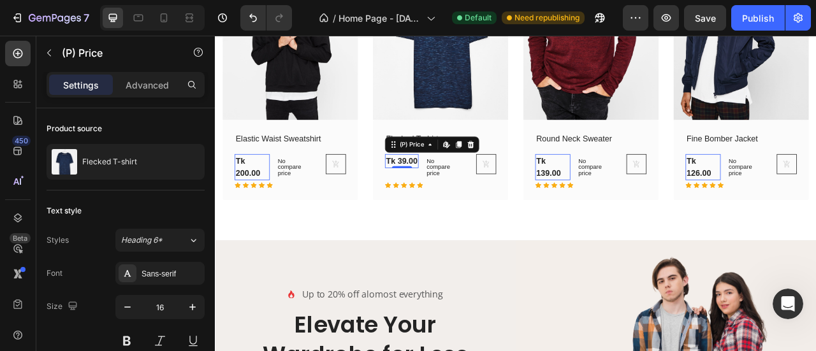
scroll to position [161, 0]
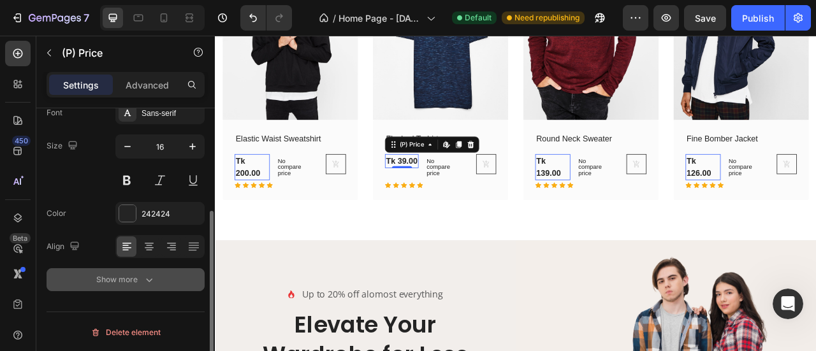
click at [135, 277] on div "Show more" at bounding box center [125, 279] width 59 height 13
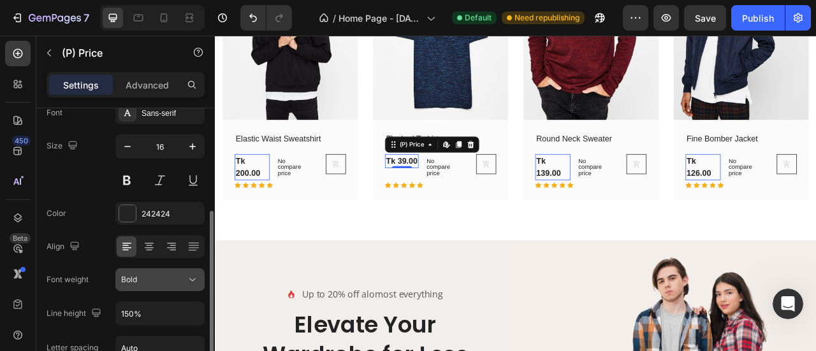
scroll to position [328, 0]
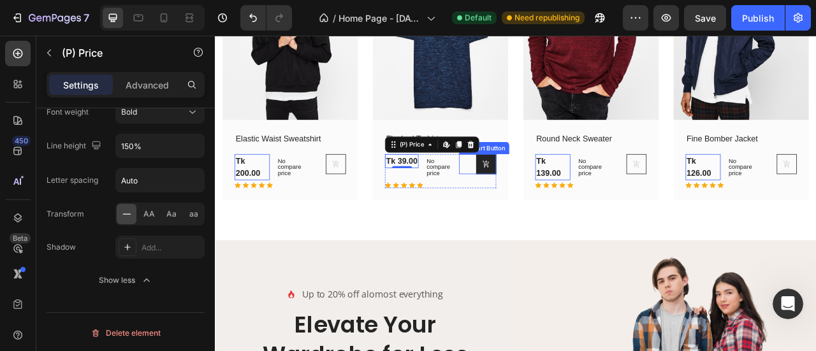
click at [554, 197] on icon at bounding box center [559, 199] width 10 height 10
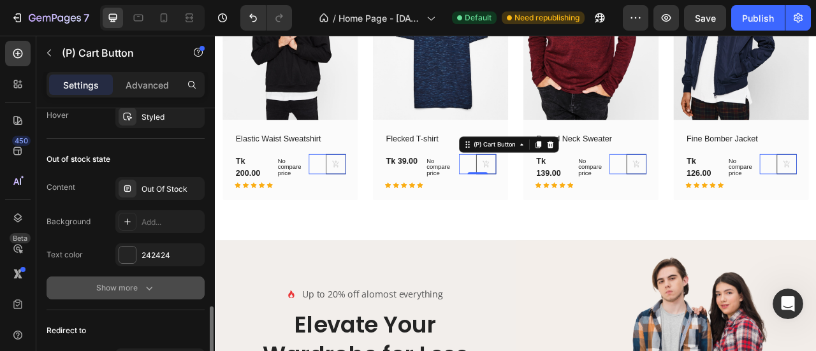
scroll to position [1216, 0]
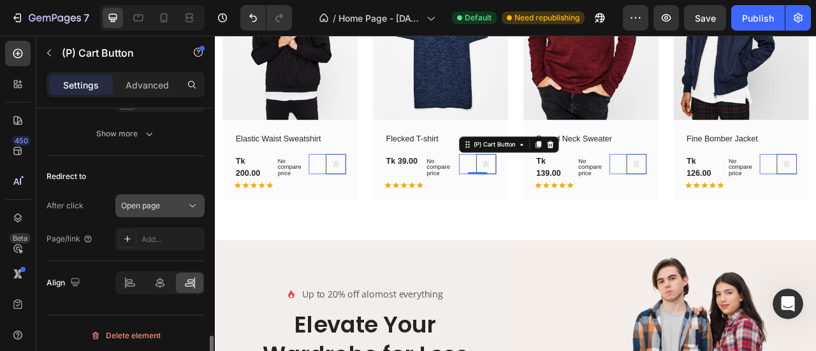
click at [148, 207] on div "Open page" at bounding box center [160, 205] width 78 height 13
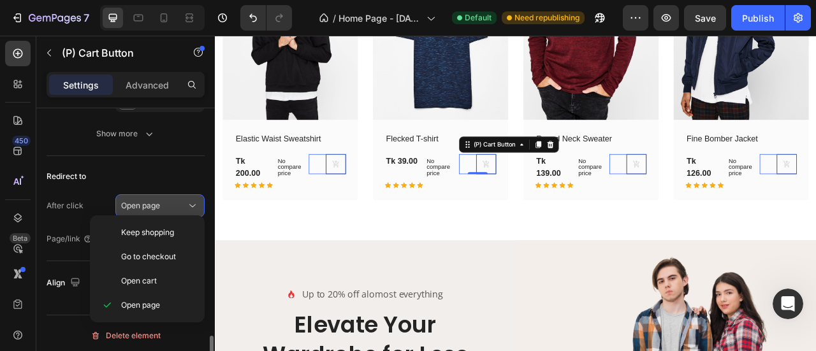
click at [150, 206] on span "Open page" at bounding box center [140, 206] width 39 height 10
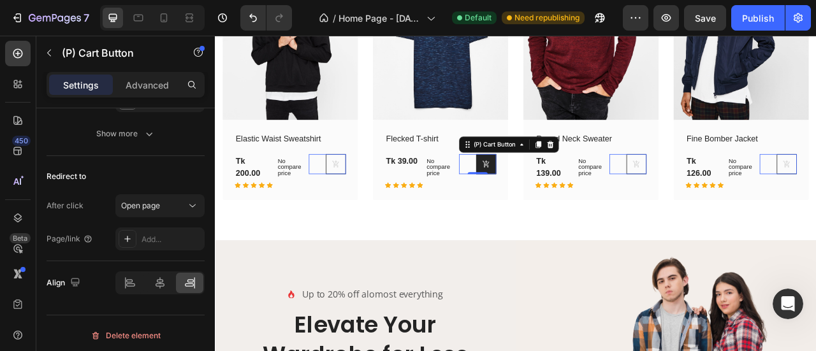
click at [554, 194] on icon at bounding box center [559, 199] width 10 height 10
click at [132, 279] on icon at bounding box center [129, 280] width 6 height 3
click at [184, 277] on icon at bounding box center [190, 283] width 13 height 13
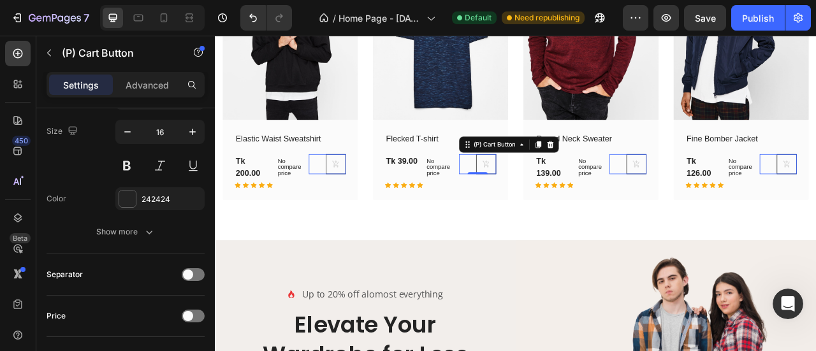
scroll to position [1004, 0]
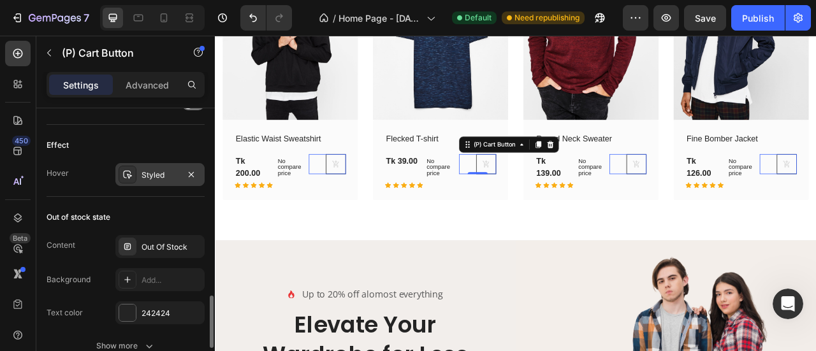
click at [164, 164] on div "Styled" at bounding box center [159, 174] width 89 height 23
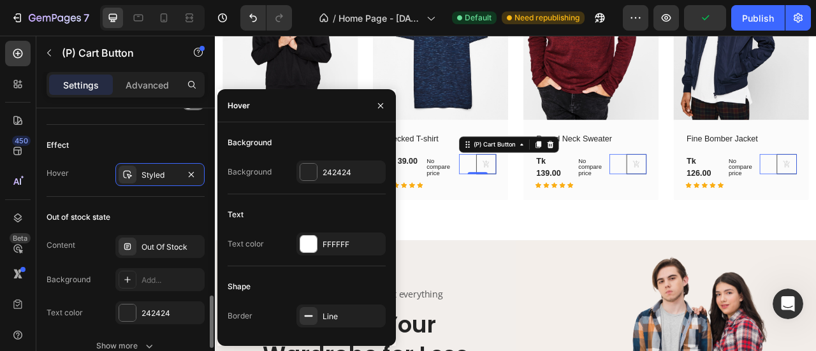
click at [131, 208] on div "Out of stock state" at bounding box center [126, 217] width 158 height 20
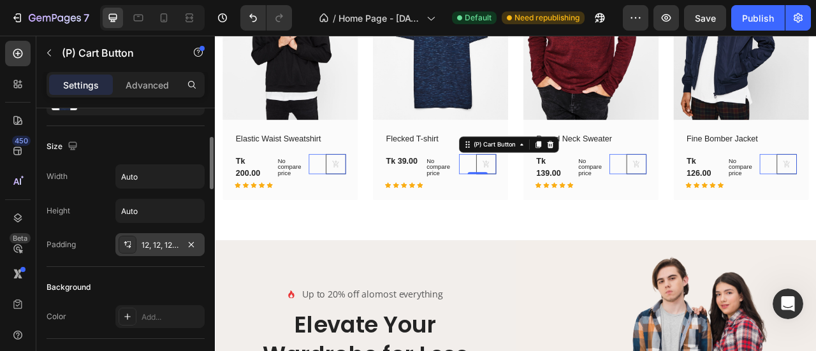
scroll to position [0, 0]
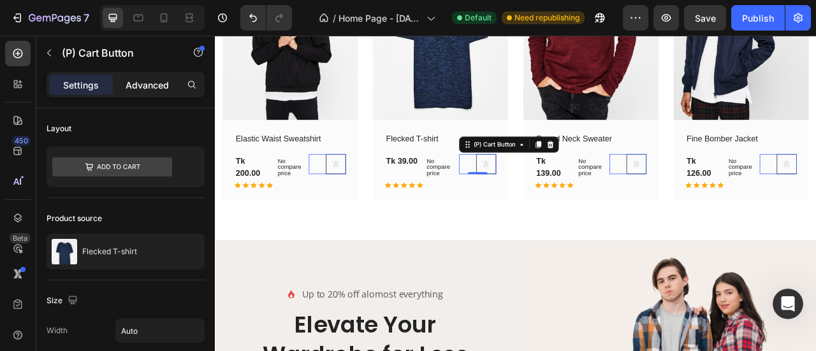
click at [164, 83] on p "Advanced" at bounding box center [147, 84] width 43 height 13
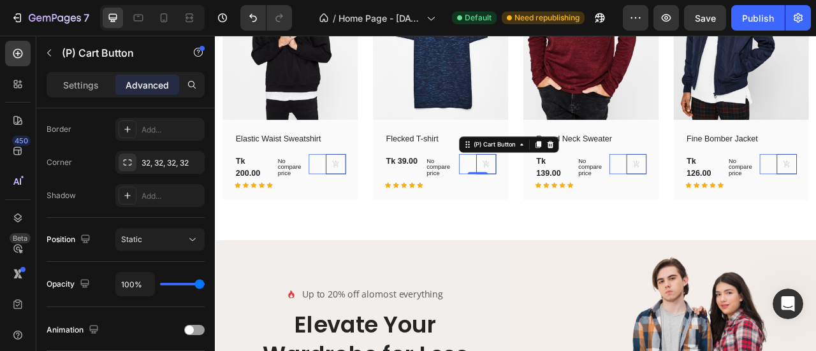
scroll to position [568, 0]
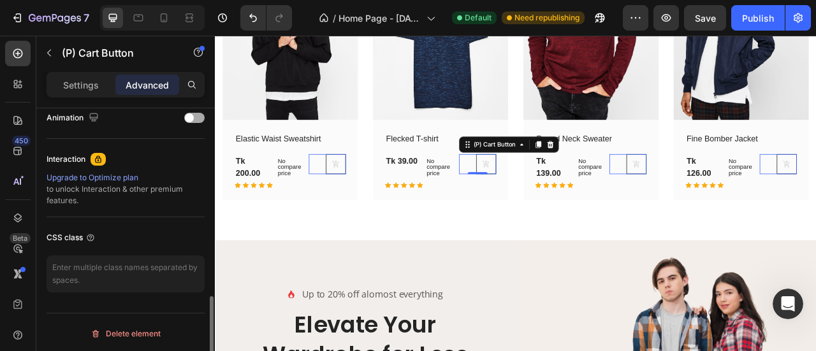
click at [180, 125] on div "Animation" at bounding box center [126, 118] width 158 height 20
click at [191, 117] on span at bounding box center [189, 117] width 9 height 9
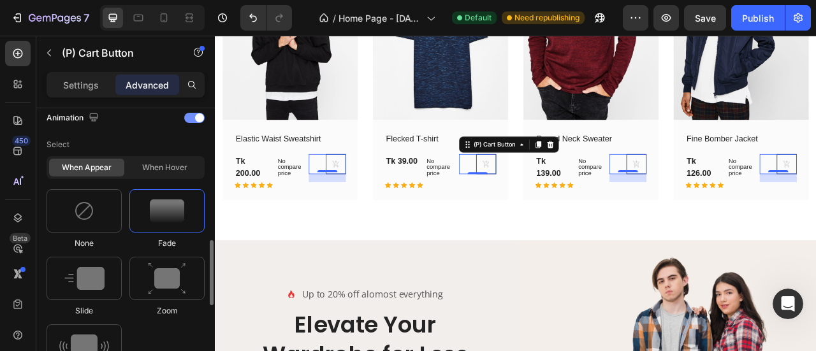
click at [192, 117] on div at bounding box center [194, 118] width 20 height 10
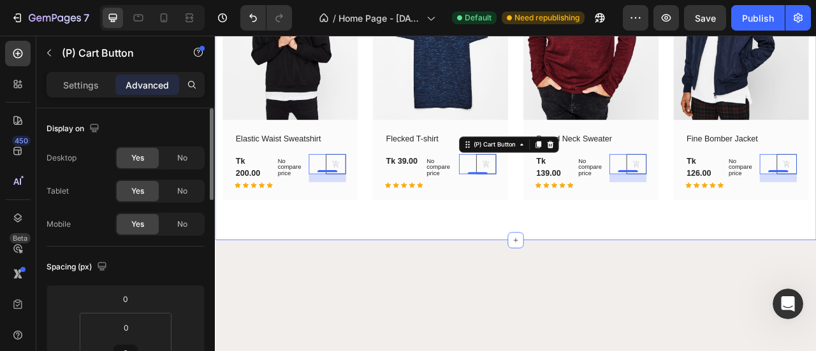
scroll to position [826, 0]
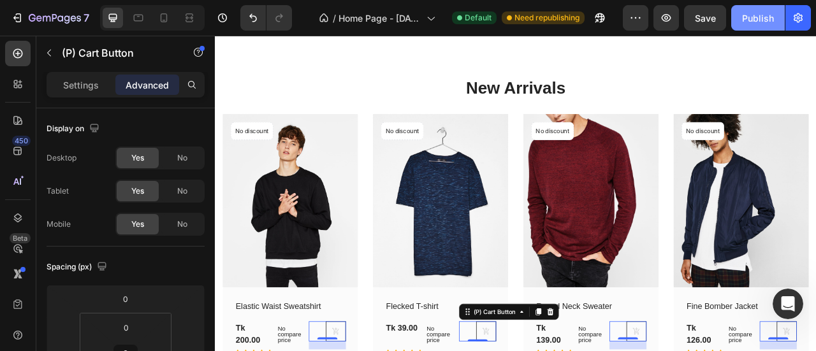
click at [756, 26] on button "Publish" at bounding box center [758, 17] width 54 height 25
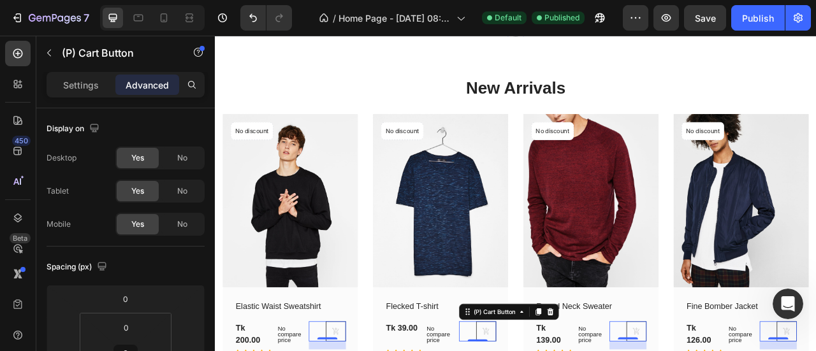
scroll to position [614, 0]
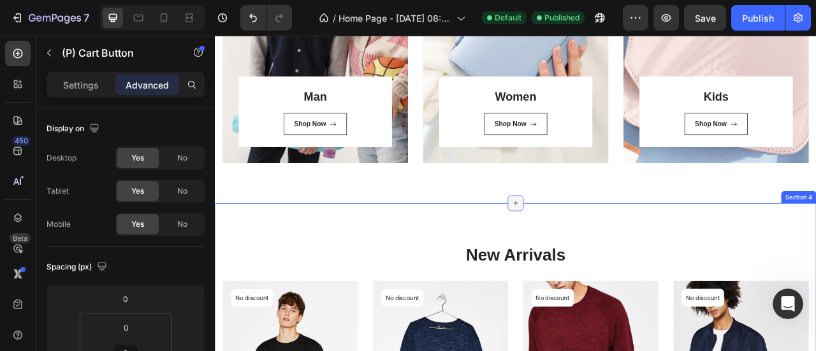
click at [594, 249] on icon at bounding box center [597, 248] width 10 height 10
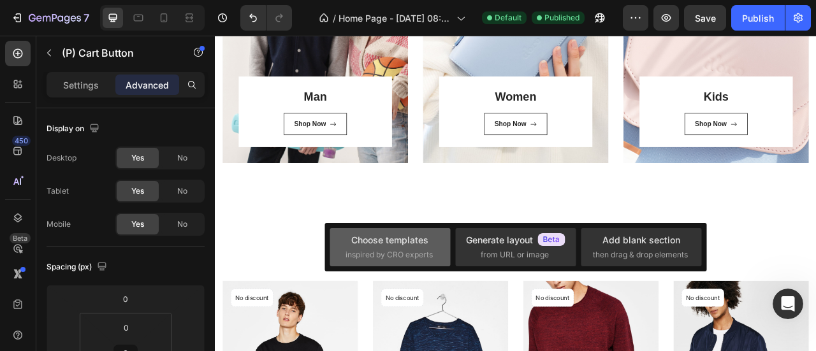
click at [380, 254] on span "inspired by CRO experts" at bounding box center [388, 254] width 87 height 11
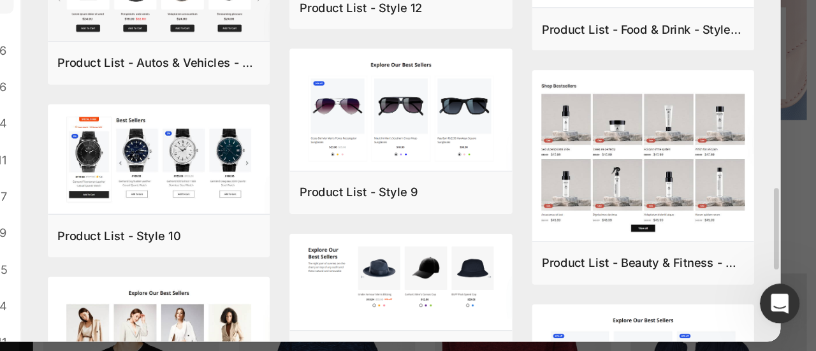
scroll to position [661, 0]
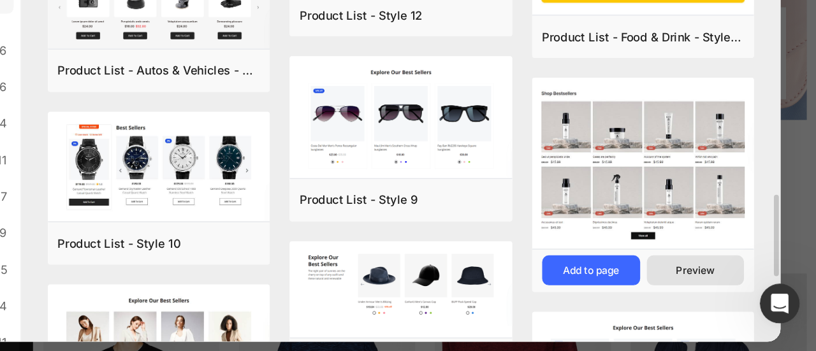
click at [712, 277] on div "Preview" at bounding box center [723, 278] width 30 height 11
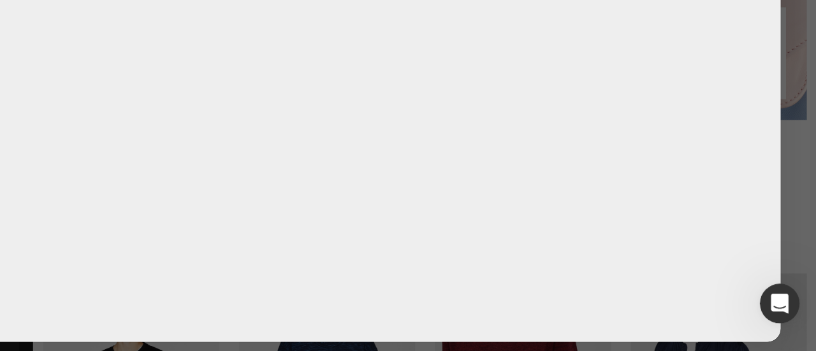
scroll to position [0, 0]
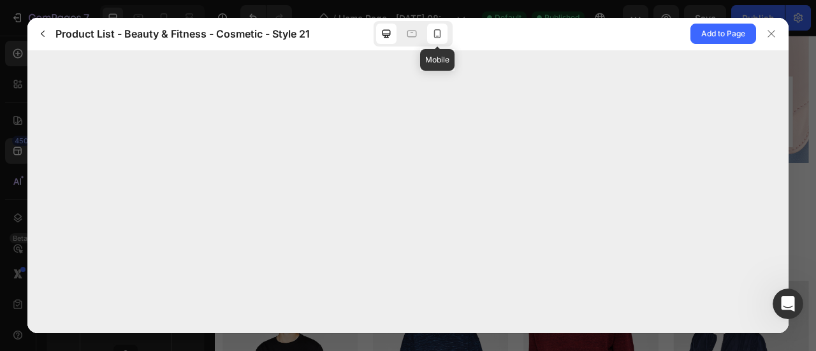
click at [441, 40] on icon at bounding box center [437, 33] width 13 height 13
click at [774, 37] on icon at bounding box center [771, 33] width 7 height 7
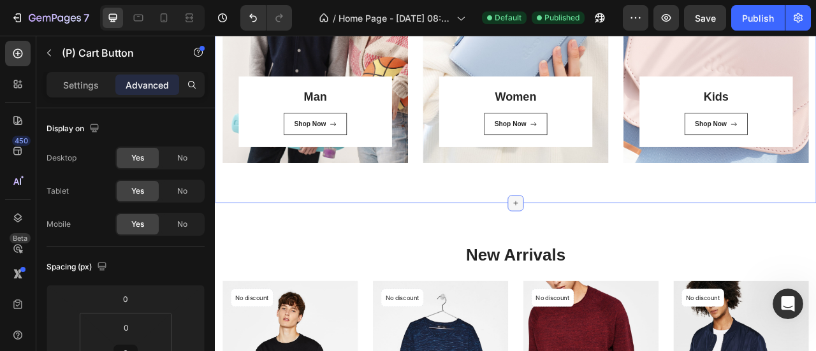
click at [592, 243] on icon at bounding box center [597, 248] width 10 height 10
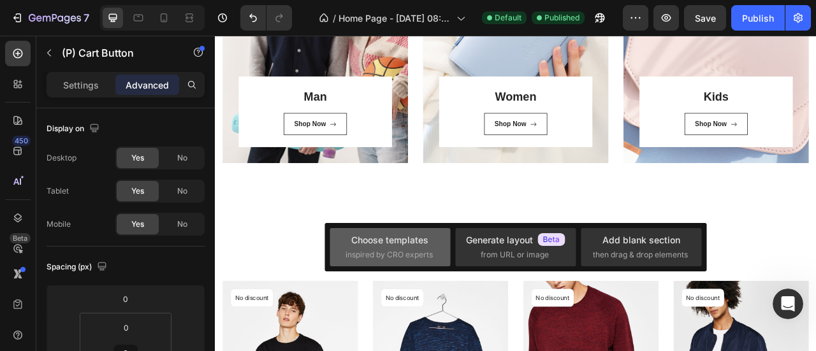
click at [396, 234] on div "Choose templates" at bounding box center [389, 239] width 77 height 13
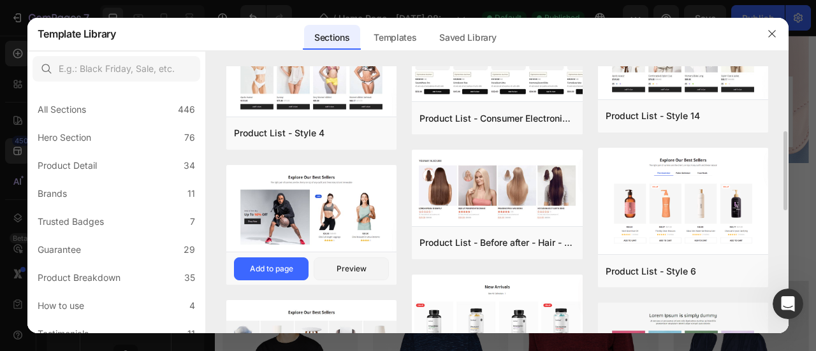
scroll to position [222, 0]
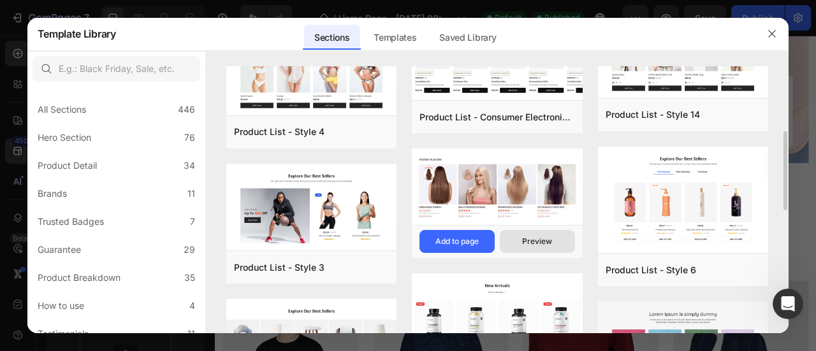
click at [530, 240] on div "Preview" at bounding box center [537, 241] width 30 height 11
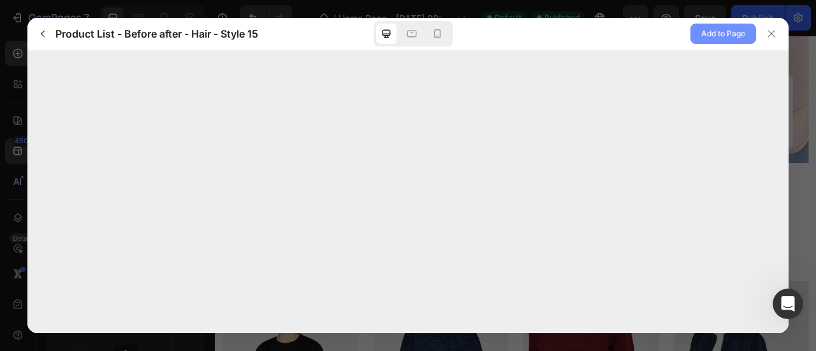
click at [723, 32] on span "Add to Page" at bounding box center [723, 33] width 44 height 15
click at [407, 38] on icon at bounding box center [411, 33] width 13 height 13
click at [431, 35] on icon at bounding box center [437, 33] width 13 height 13
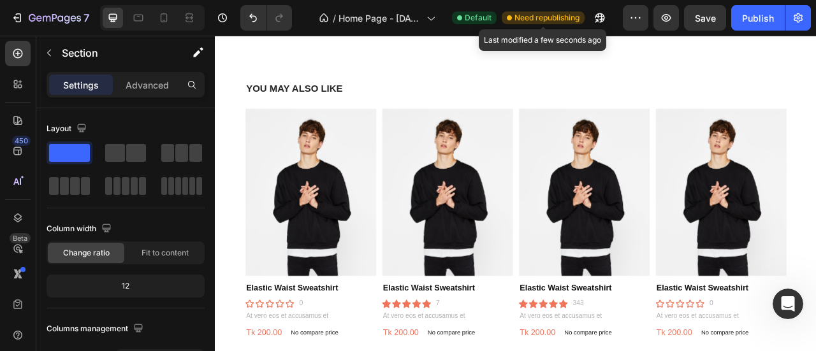
scroll to position [826, 0]
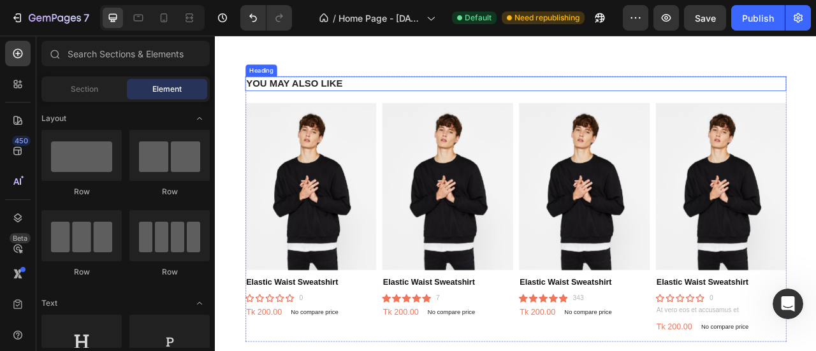
click at [599, 92] on h2 "YOU MAY ALSO LIKE" at bounding box center [597, 96] width 688 height 18
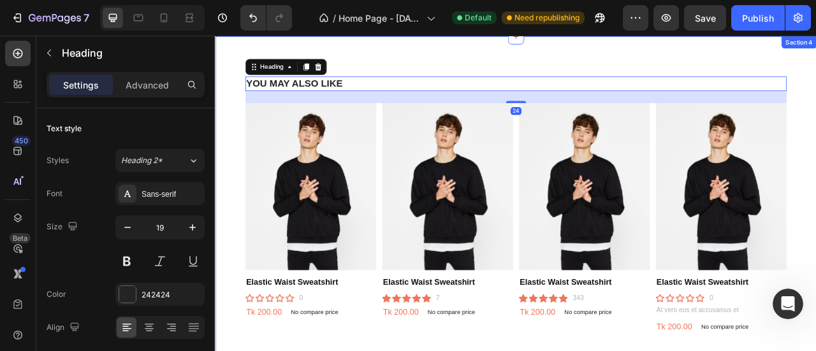
click at [658, 70] on div "YOU MAY ALSO LIKE Heading 24 Product Images Elastic Waist Sweatshirt Product Ti…" at bounding box center [597, 250] width 765 height 429
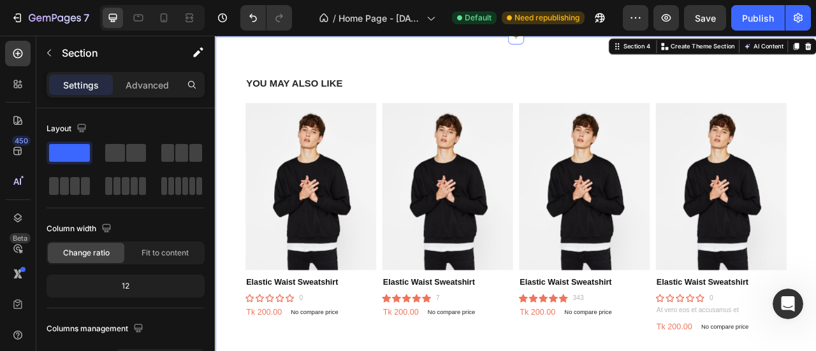
click at [241, 130] on div "YOU MAY ALSO LIKE Heading Product Images Elastic Waist Sweatshirt Product Title…" at bounding box center [597, 250] width 765 height 429
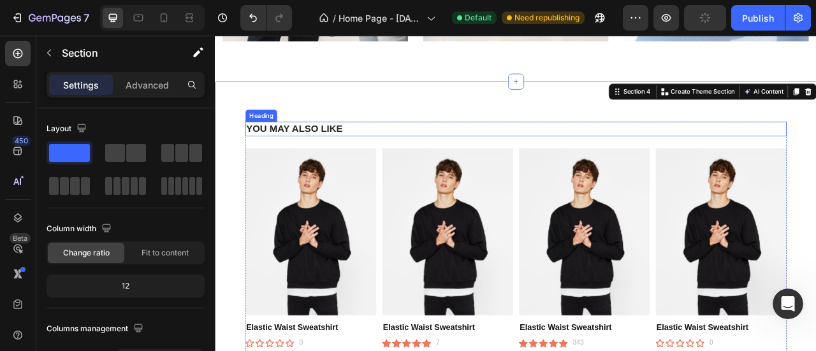
scroll to position [765, 0]
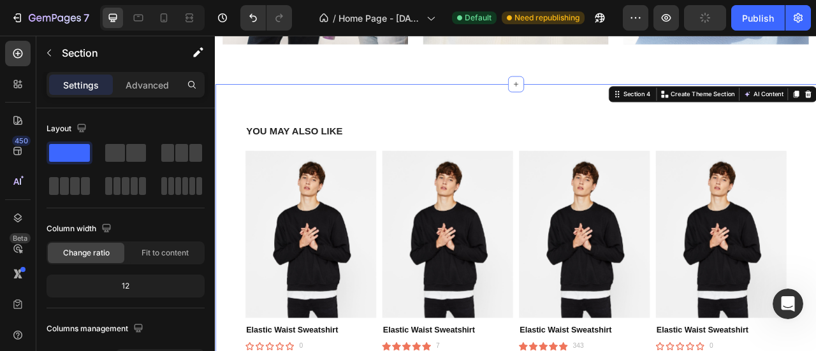
click at [319, 119] on div "YOU MAY ALSO LIKE Heading Product Images Elastic Waist Sweatshirt Product Title…" at bounding box center [597, 311] width 765 height 429
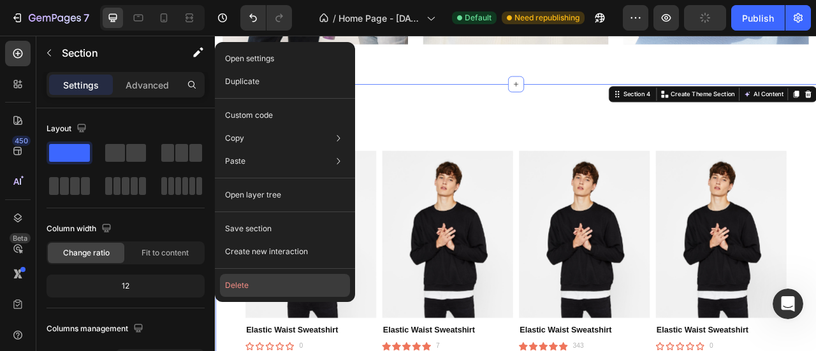
click at [256, 282] on button "Delete" at bounding box center [285, 285] width 130 height 23
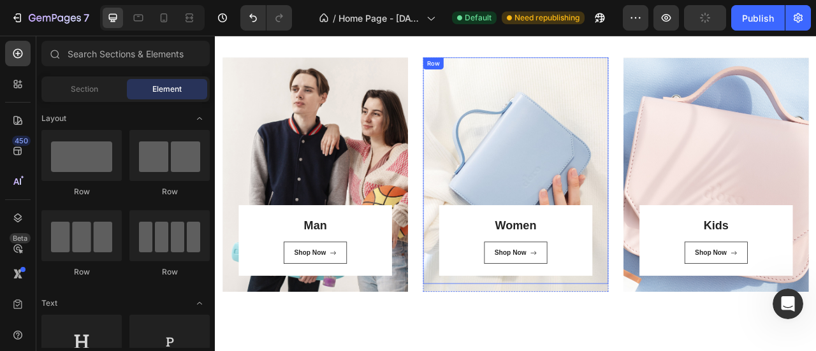
scroll to position [637, 0]
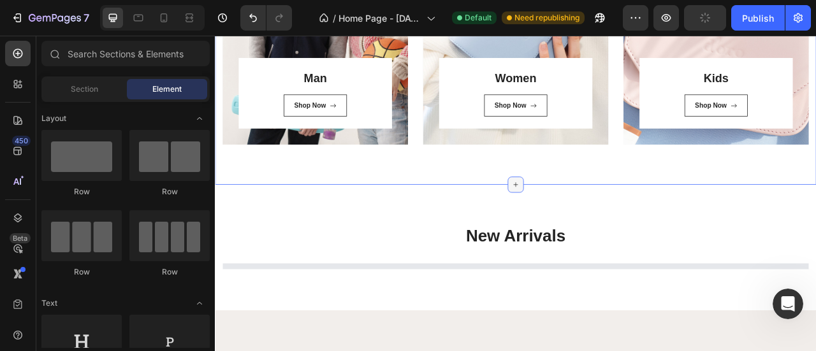
click at [592, 223] on icon at bounding box center [597, 225] width 10 height 10
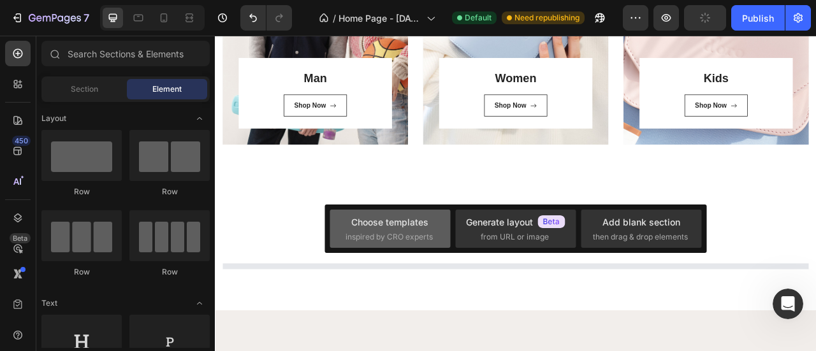
click at [377, 224] on div "Choose templates" at bounding box center [389, 221] width 77 height 13
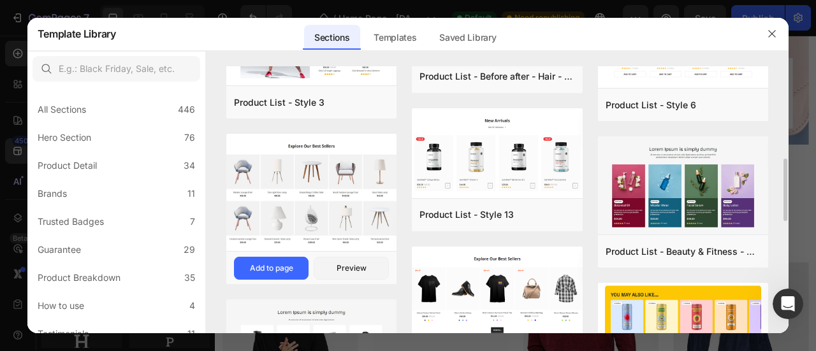
scroll to position [389, 0]
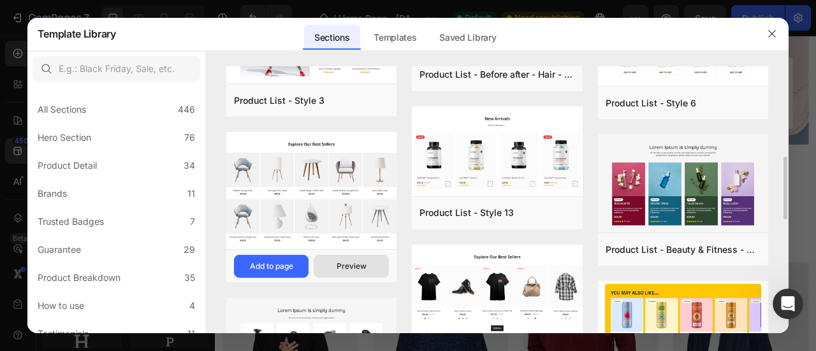
click at [349, 268] on div "Preview" at bounding box center [351, 266] width 30 height 11
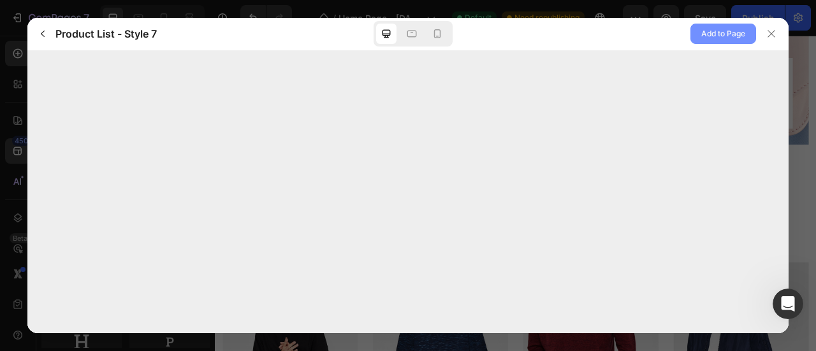
click at [722, 31] on span "Add to Page" at bounding box center [723, 33] width 44 height 15
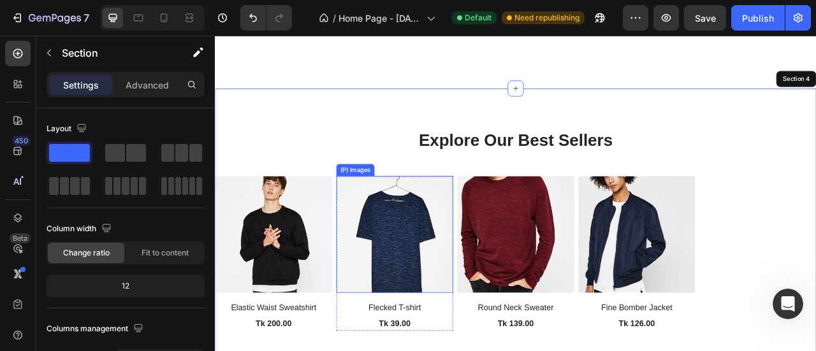
scroll to position [826, 0]
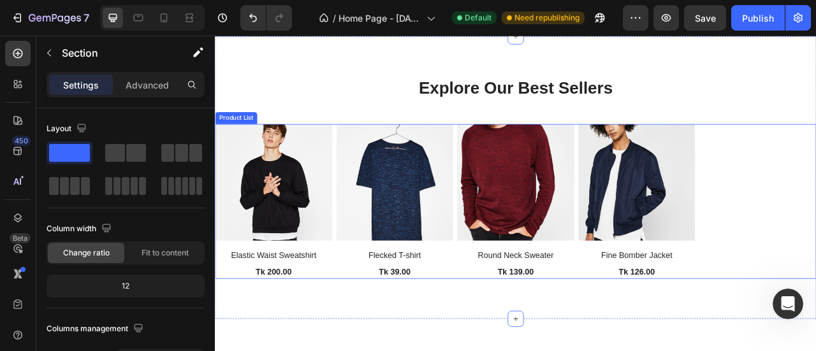
click at [815, 204] on div "(P) Images Elastic Waist Sweatshirt (P) Title Tk 200.00 (P) Price (P) Price Row…" at bounding box center [597, 247] width 765 height 198
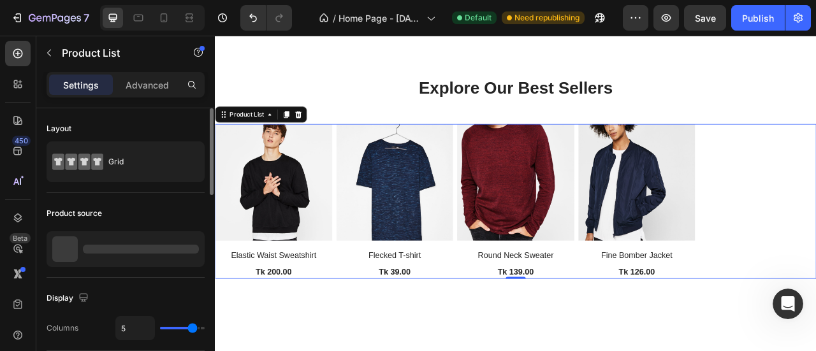
scroll to position [212, 0]
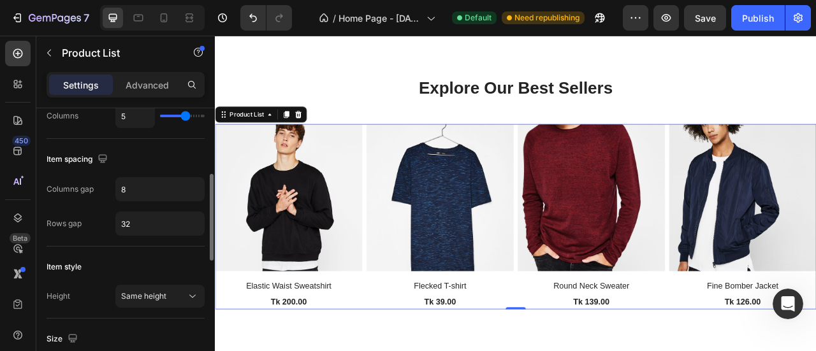
drag, startPoint x: 194, startPoint y: 114, endPoint x: 185, endPoint y: 117, distance: 9.9
type input "4"
click at [185, 117] on input "range" at bounding box center [182, 116] width 45 height 3
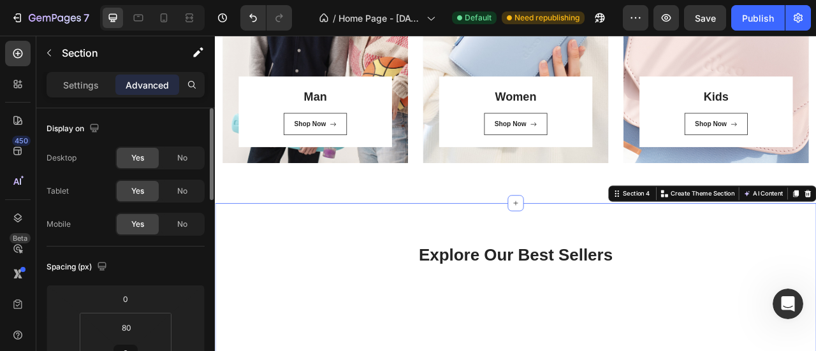
scroll to position [212, 0]
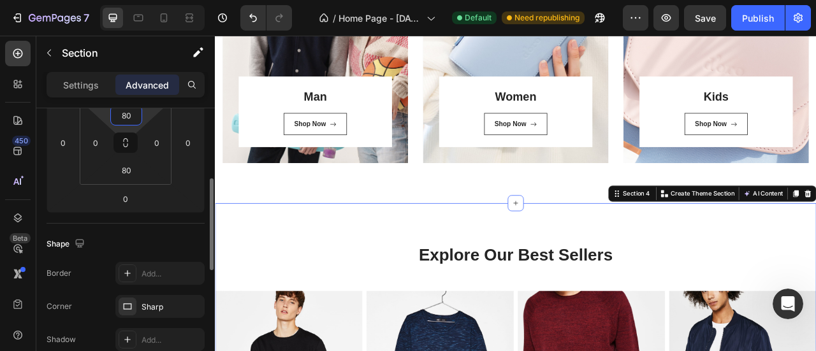
drag, startPoint x: 136, startPoint y: 112, endPoint x: 121, endPoint y: 112, distance: 14.7
click at [121, 112] on input "80" at bounding box center [125, 115] width 25 height 19
click at [121, 118] on input "80" at bounding box center [125, 115] width 25 height 19
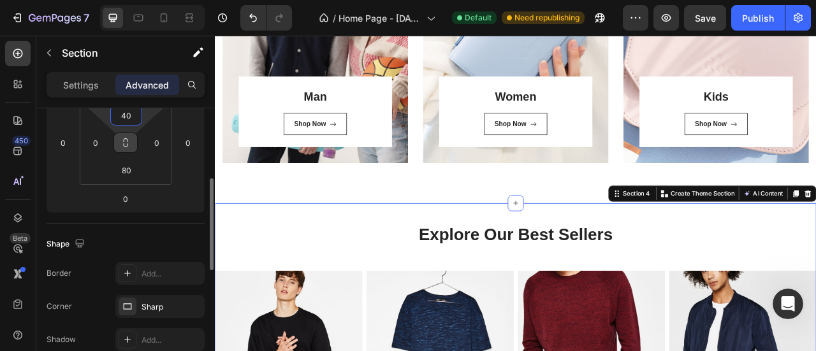
type input "40"
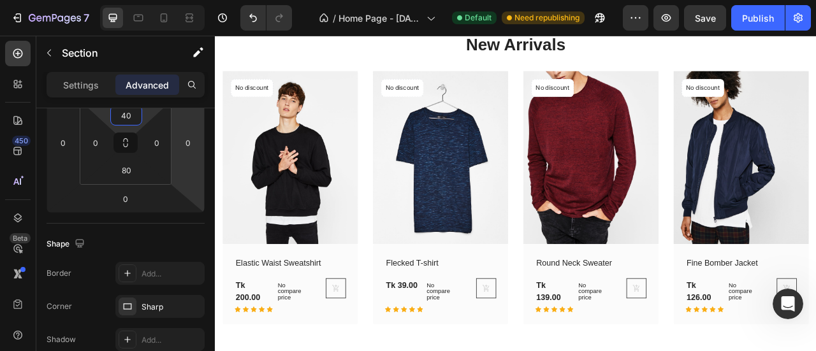
scroll to position [1039, 0]
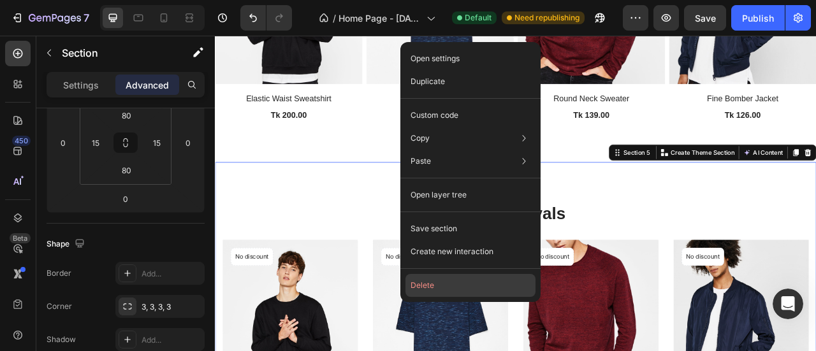
click at [473, 287] on button "Delete" at bounding box center [470, 285] width 130 height 23
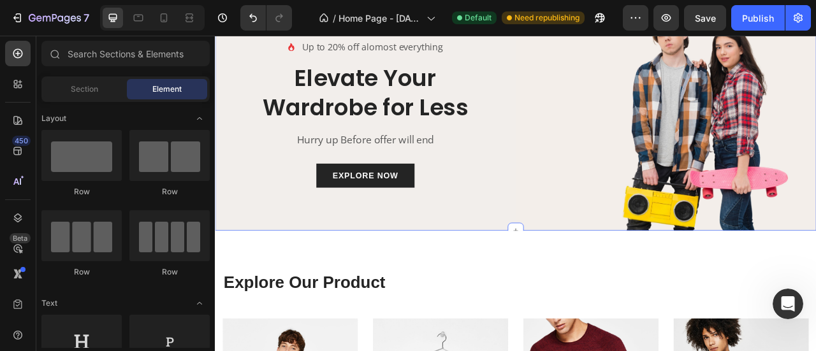
scroll to position [1463, 0]
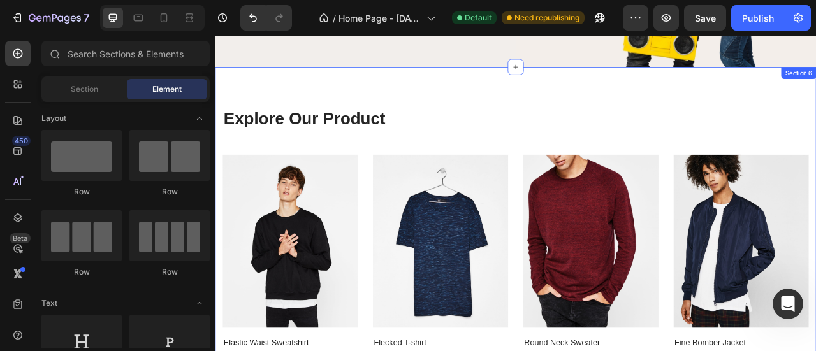
click at [602, 102] on div "Explore Our Product Heading Row (P) Images Row Elastic Waist Sweatshirt (P) Tit…" at bounding box center [597, 315] width 765 height 480
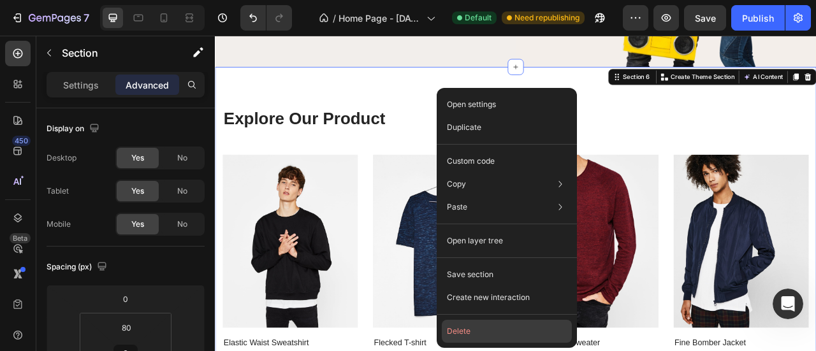
click at [494, 329] on button "Delete" at bounding box center [507, 331] width 130 height 23
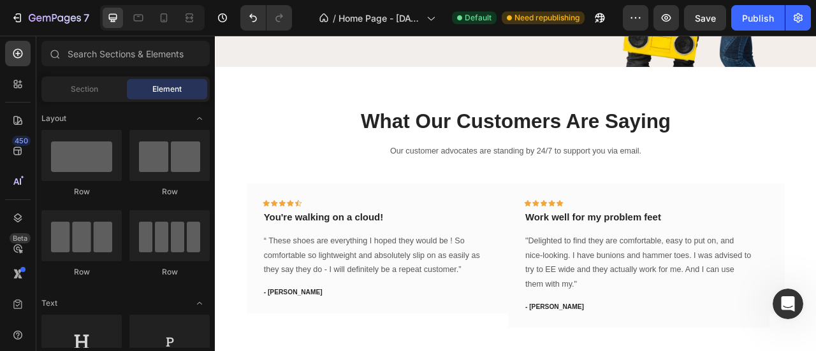
scroll to position [1251, 0]
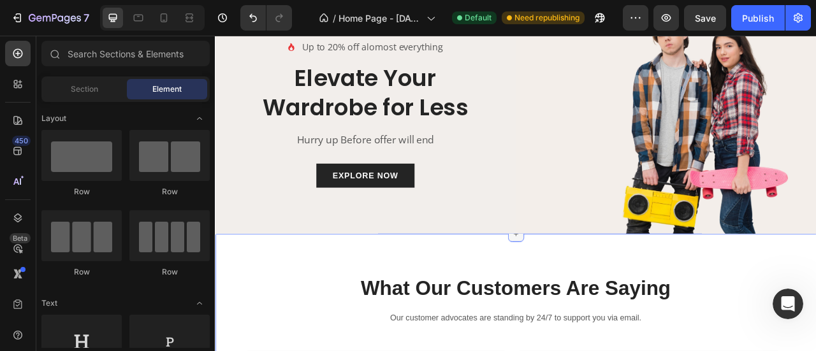
click at [592, 287] on icon at bounding box center [597, 287] width 10 height 10
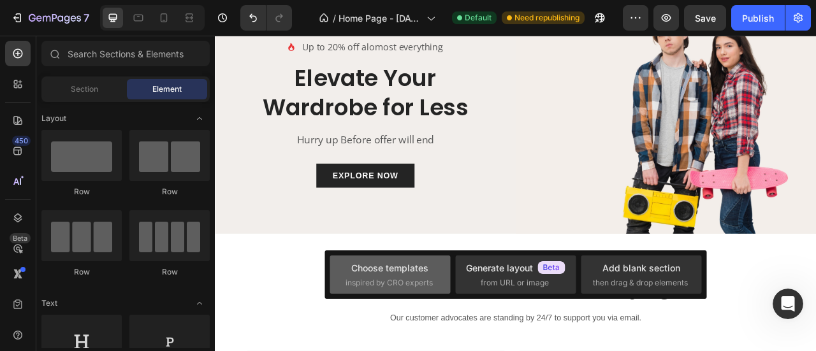
click at [416, 273] on div "Choose templates" at bounding box center [389, 267] width 77 height 13
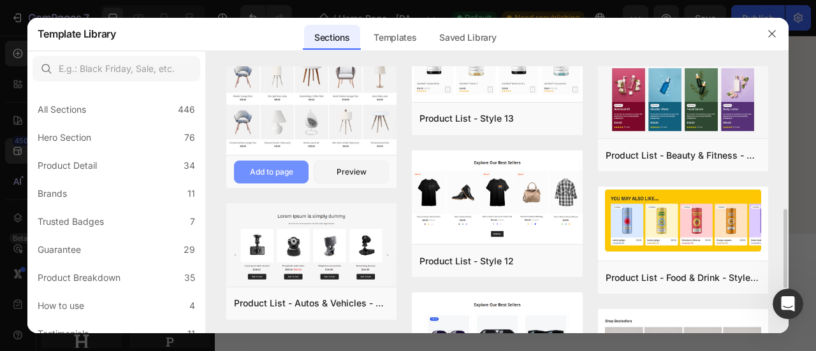
scroll to position [482, 0]
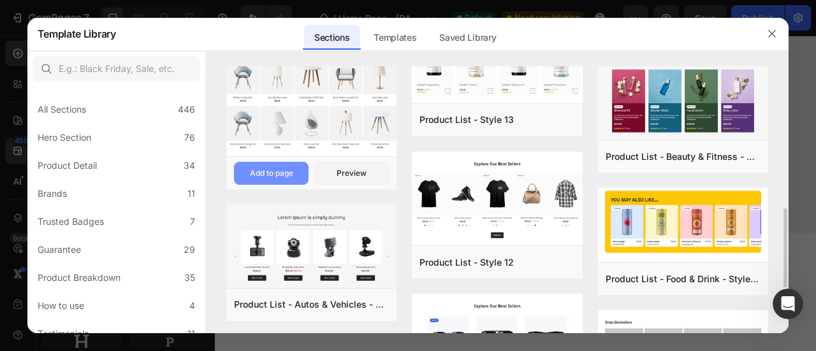
click at [288, 168] on div "Add to page" at bounding box center [271, 173] width 43 height 11
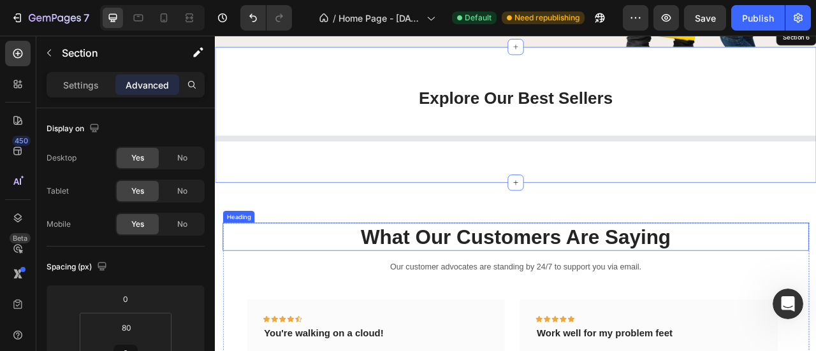
scroll to position [1498, 0]
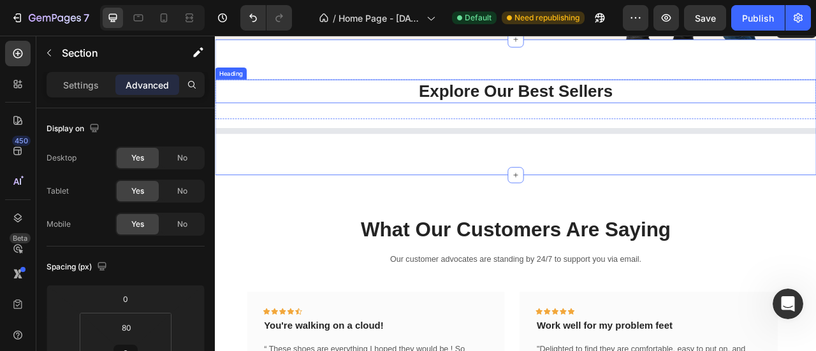
click at [581, 99] on p "Explore Our Best Sellers" at bounding box center [597, 105] width 762 height 27
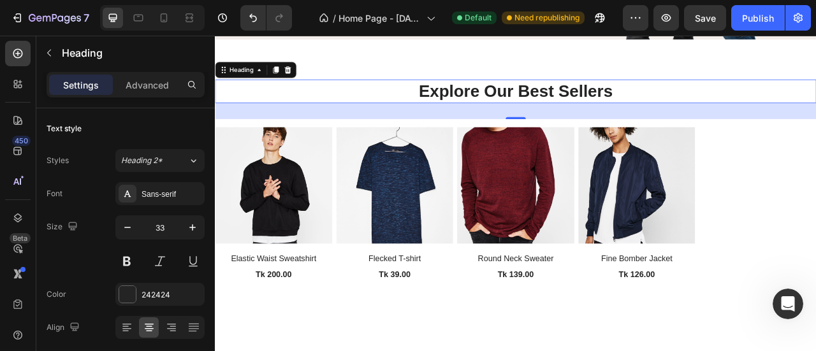
click at [606, 105] on p "Explore Our Best Sellers" at bounding box center [597, 105] width 762 height 27
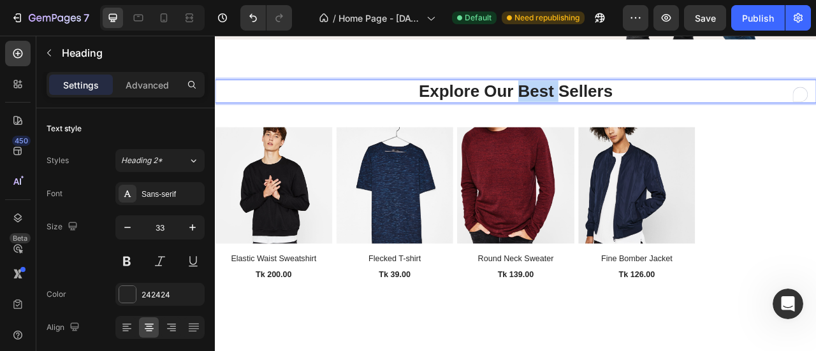
click at [606, 105] on p "Explore Our Best Sellers" at bounding box center [597, 105] width 762 height 27
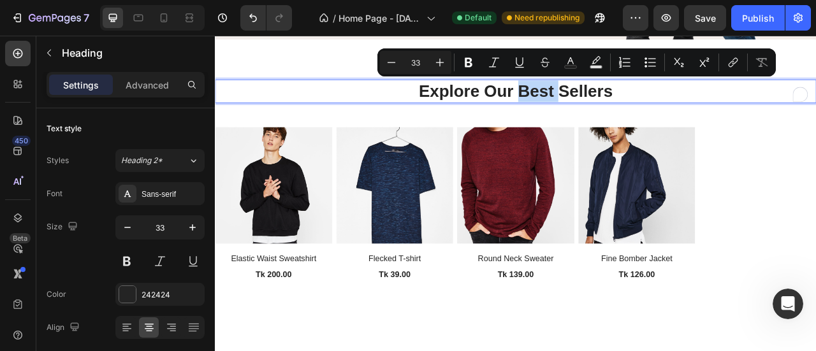
click at [601, 105] on p "Explore Our Best Sellers" at bounding box center [597, 105] width 762 height 27
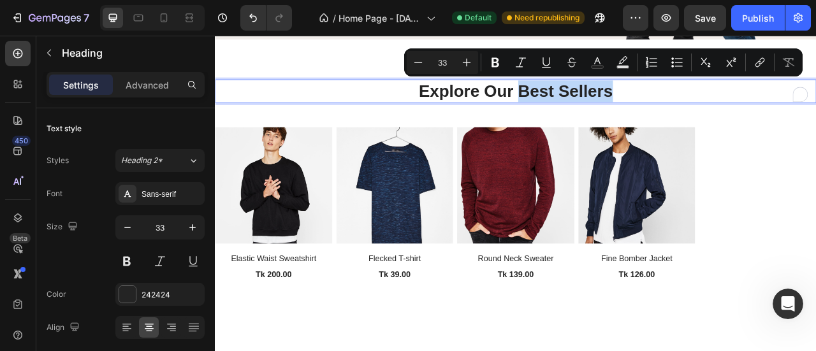
drag, startPoint x: 726, startPoint y: 97, endPoint x: 597, endPoint y: 106, distance: 129.0
click at [597, 106] on p "Explore Our Best Sellers" at bounding box center [597, 105] width 762 height 27
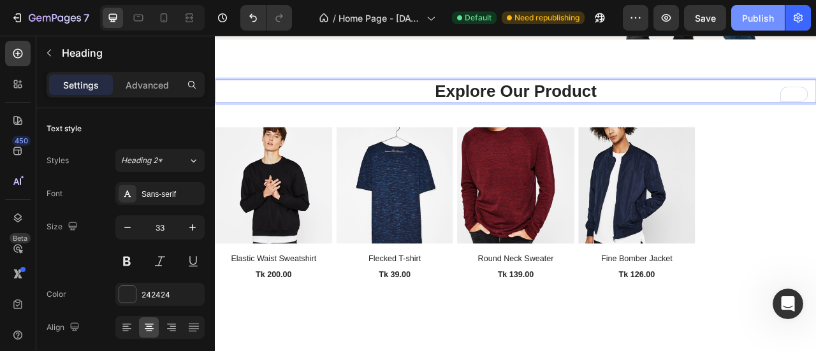
click at [759, 13] on div "Publish" at bounding box center [758, 17] width 32 height 13
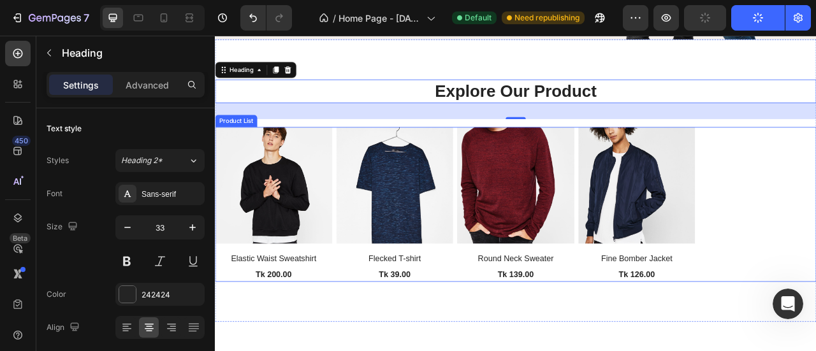
click at [815, 198] on div "(P) Images Elastic Waist Sweatshirt (P) Title Tk 200.00 (P) Price (P) Price Row…" at bounding box center [597, 251] width 765 height 198
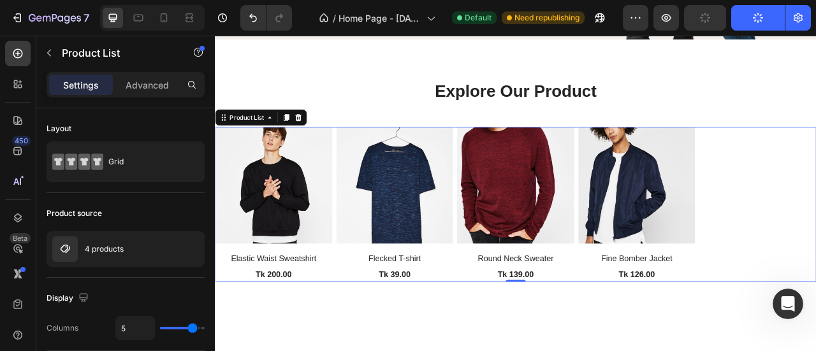
scroll to position [212, 0]
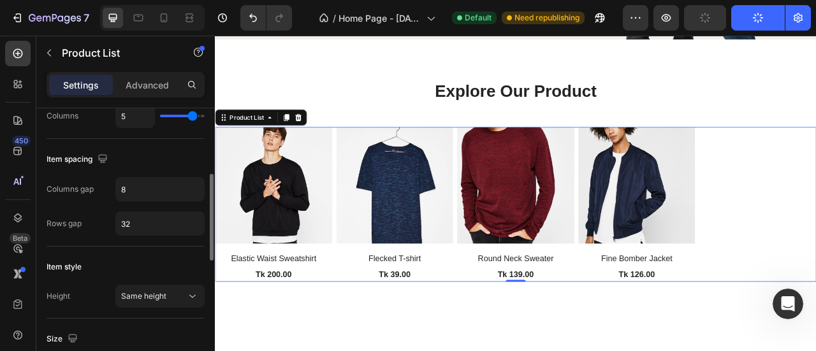
type input "4"
type input "3"
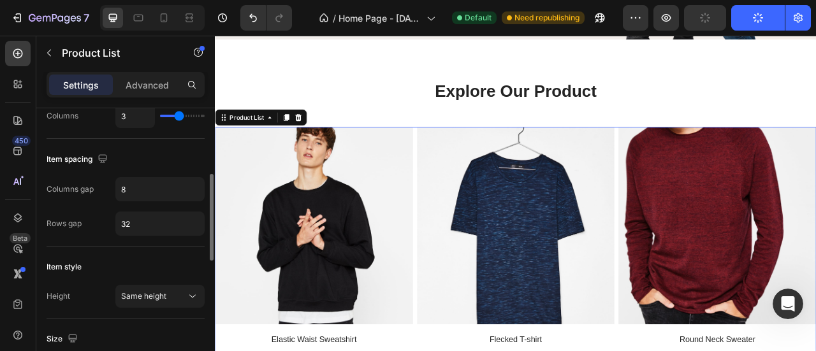
drag, startPoint x: 190, startPoint y: 117, endPoint x: 180, endPoint y: 118, distance: 10.3
type input "3"
click at [180, 117] on input "range" at bounding box center [182, 116] width 45 height 3
type input "4"
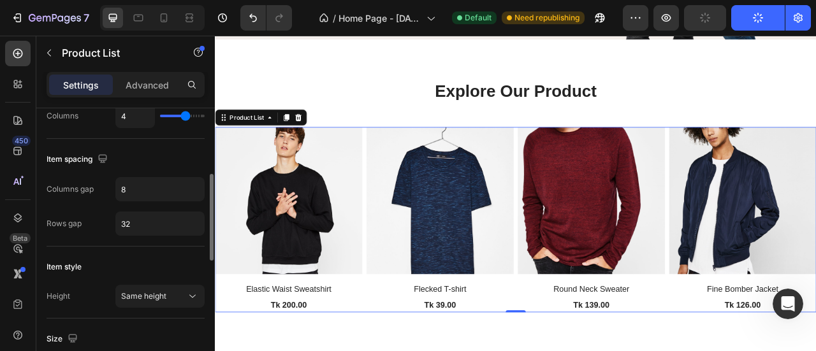
type input "4"
click at [184, 115] on input "range" at bounding box center [182, 116] width 45 height 3
click at [181, 285] on button "Same height" at bounding box center [159, 296] width 89 height 23
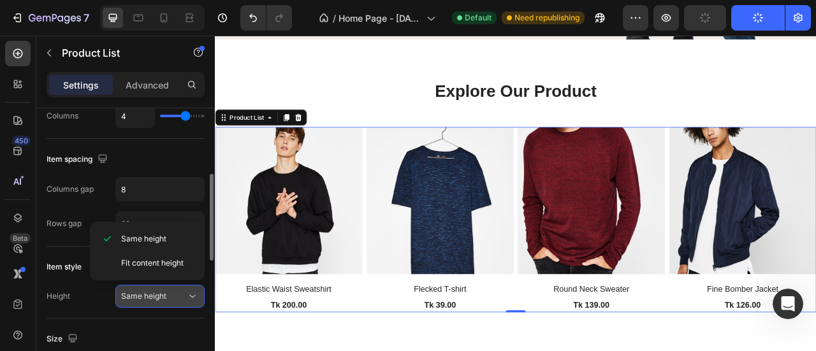
click at [180, 285] on button "Same height" at bounding box center [159, 296] width 89 height 23
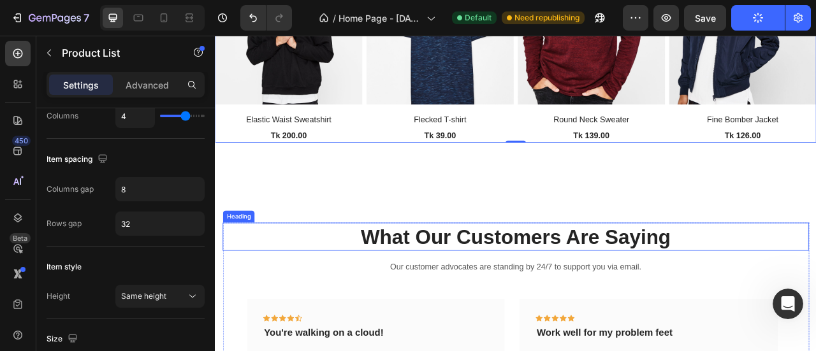
scroll to position [1498, 0]
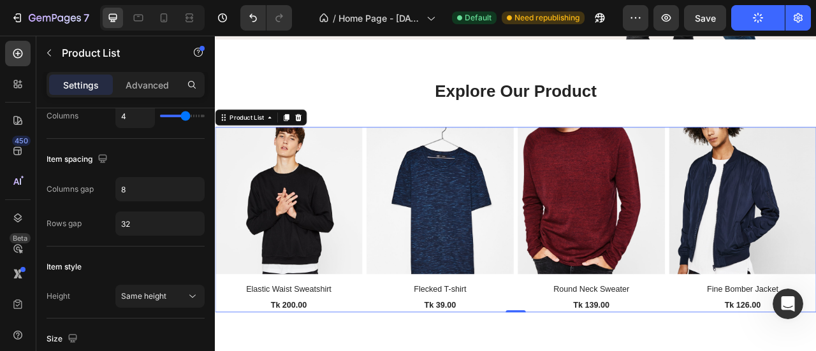
click at [401, 154] on div "(P) Images Elastic Waist Sweatshirt (P) Title Tk 200.00 (P) Price (P) Price Row…" at bounding box center [597, 270] width 765 height 236
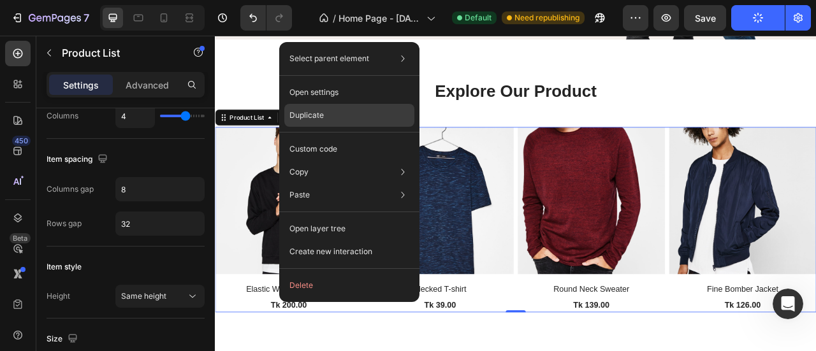
click at [345, 108] on div "Duplicate" at bounding box center [349, 115] width 130 height 23
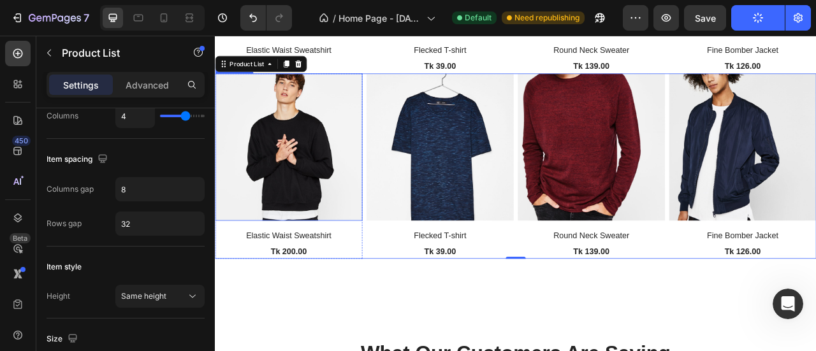
scroll to position [1798, 0]
click at [341, 154] on img at bounding box center [308, 176] width 187 height 187
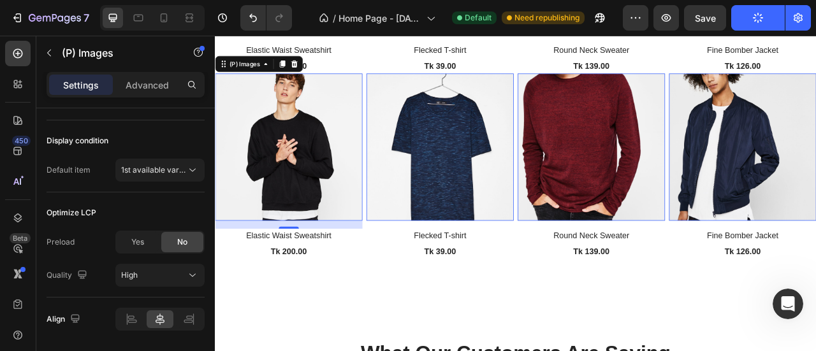
scroll to position [430, 0]
click at [189, 170] on icon at bounding box center [192, 169] width 13 height 13
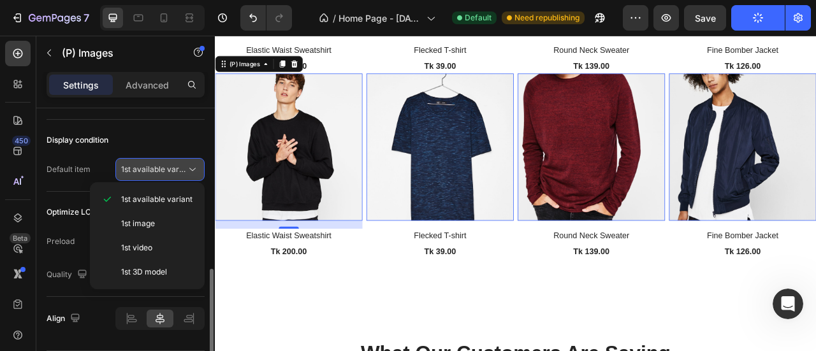
click at [189, 170] on icon at bounding box center [192, 169] width 13 height 13
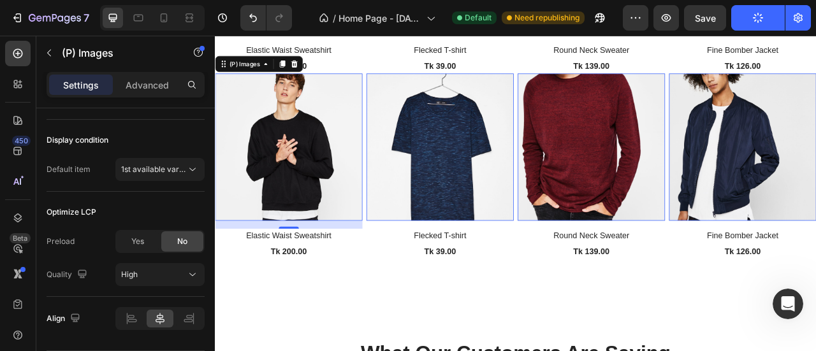
scroll to position [5, 0]
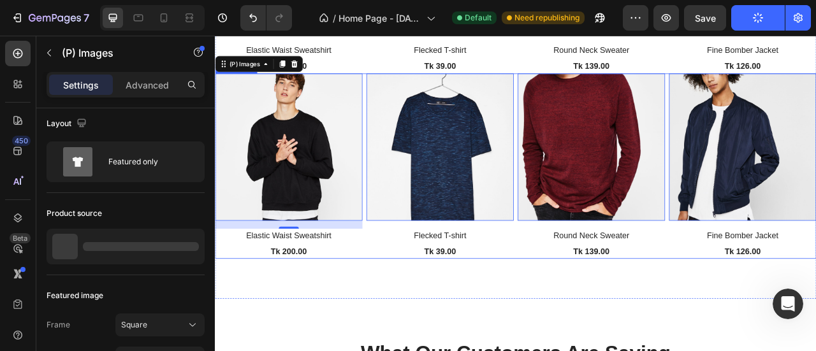
click at [403, 215] on div "(P) Images 16 Elastic Waist Sweatshirt (P) Title Tk 200.00 (P) Price (P) Price …" at bounding box center [597, 201] width 765 height 236
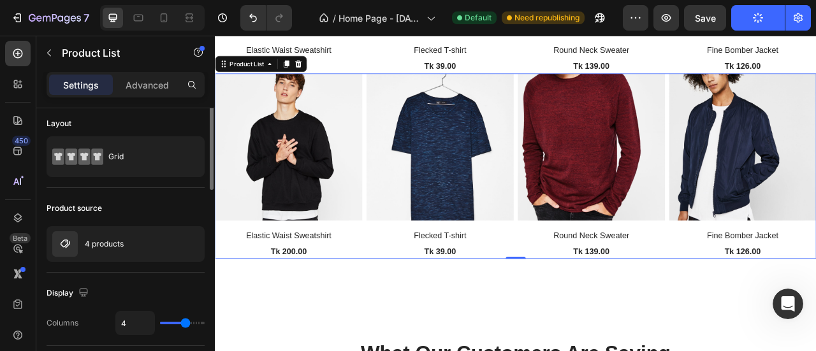
scroll to position [0, 0]
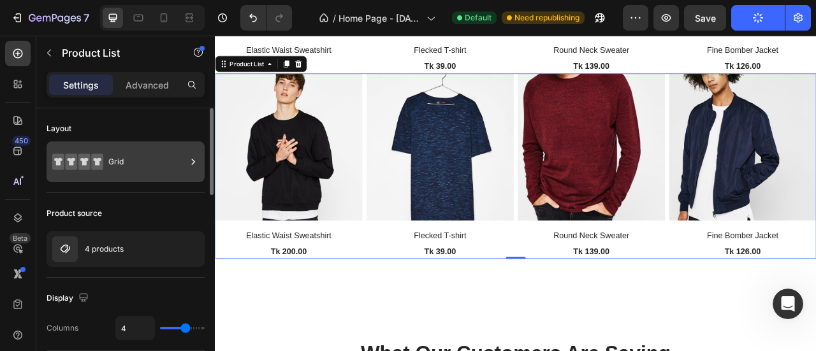
click at [143, 157] on div "Grid" at bounding box center [147, 161] width 78 height 29
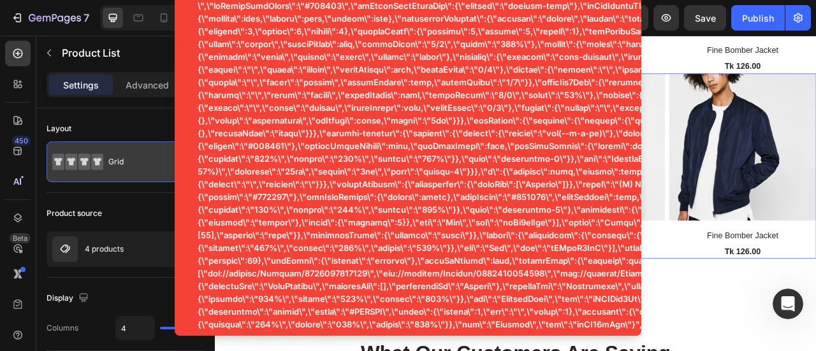
click at [140, 169] on div "Grid" at bounding box center [147, 161] width 78 height 29
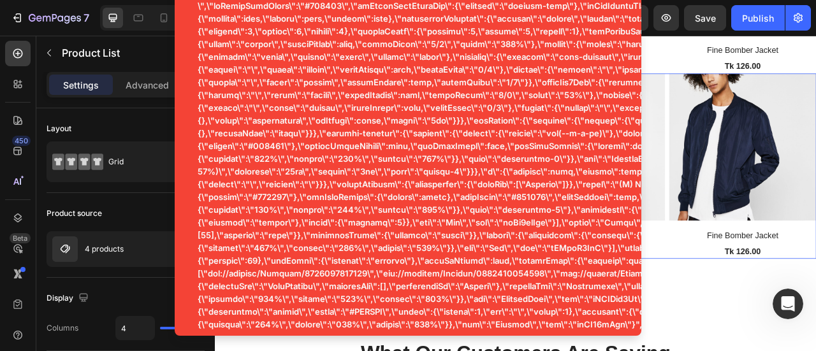
click at [129, 199] on div "Product source 4 products" at bounding box center [126, 235] width 158 height 85
click at [130, 252] on div "4 products" at bounding box center [126, 249] width 158 height 36
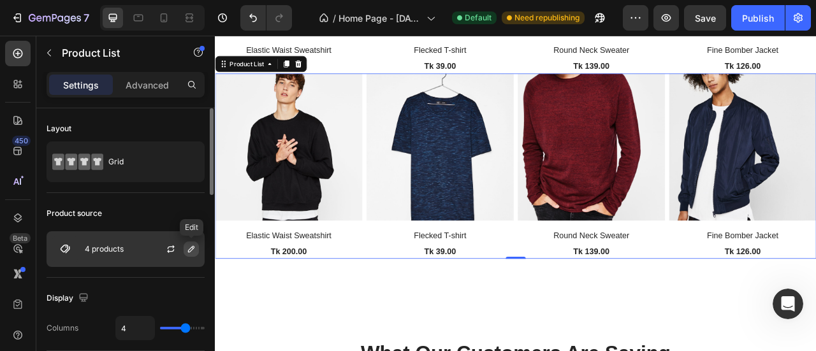
click at [194, 245] on icon "button" at bounding box center [191, 249] width 10 height 10
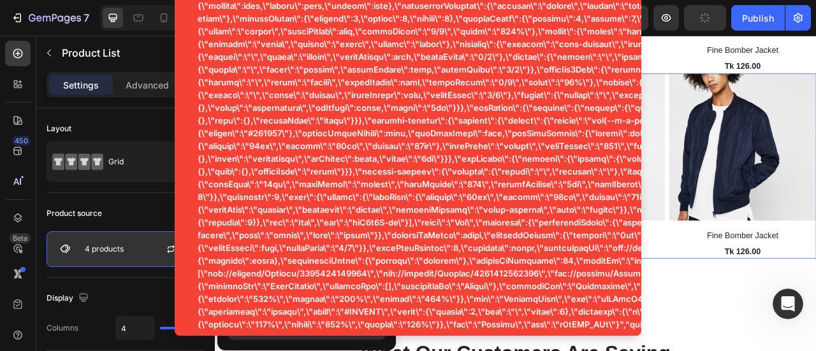
click at [148, 250] on div at bounding box center [176, 249] width 56 height 34
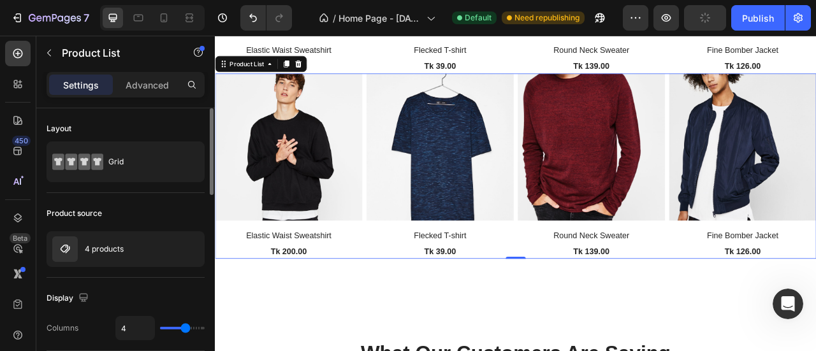
click at [152, 284] on div "Display Columns 4" at bounding box center [126, 314] width 158 height 73
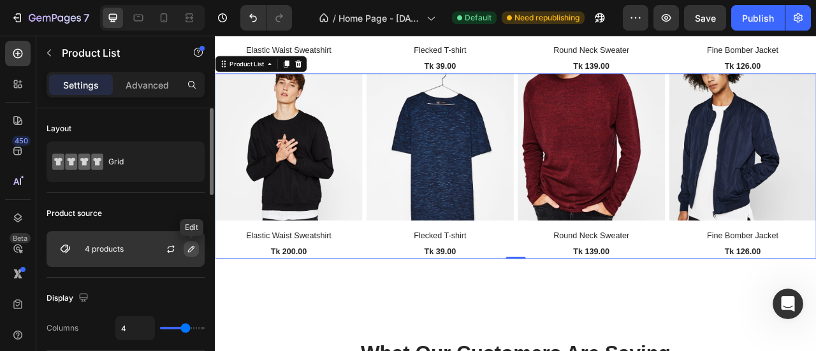
click at [194, 247] on icon "button" at bounding box center [191, 249] width 10 height 10
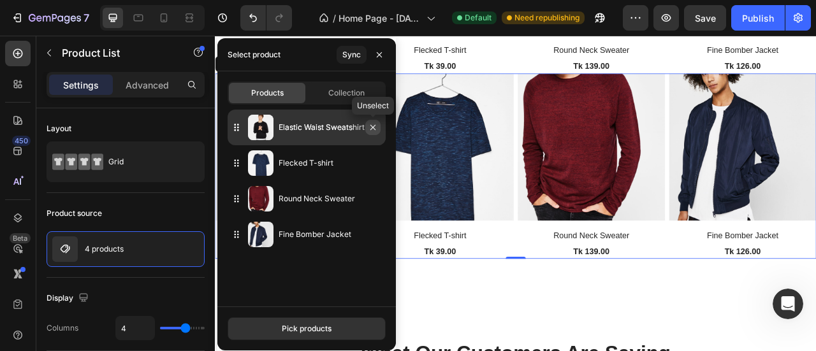
click at [370, 133] on button "button" at bounding box center [372, 127] width 15 height 15
click at [370, 131] on icon "button" at bounding box center [373, 127] width 10 height 10
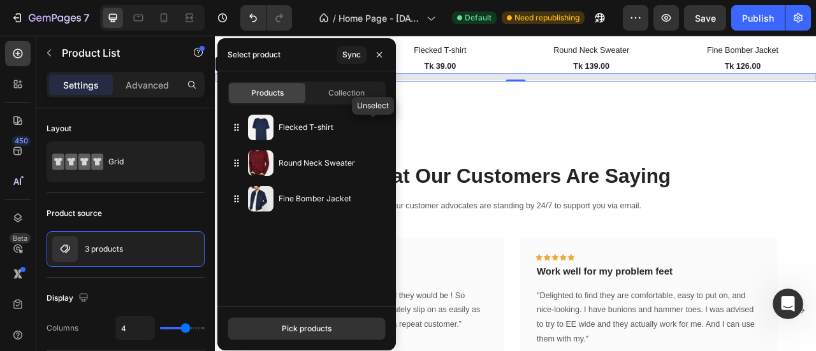
click at [0, 0] on icon "button" at bounding box center [0, 0] width 0 height 0
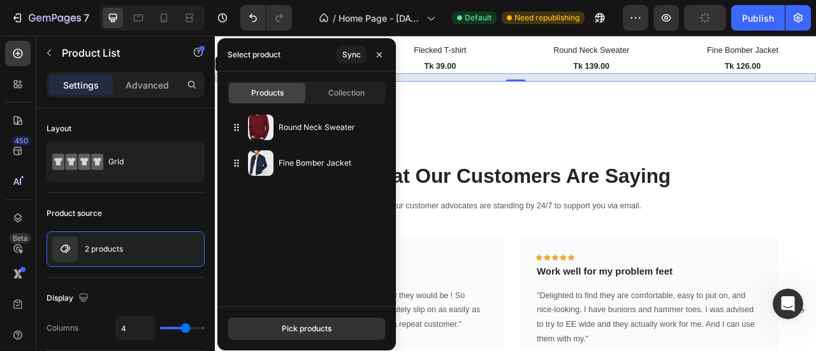
click at [0, 0] on icon "button" at bounding box center [0, 0] width 0 height 0
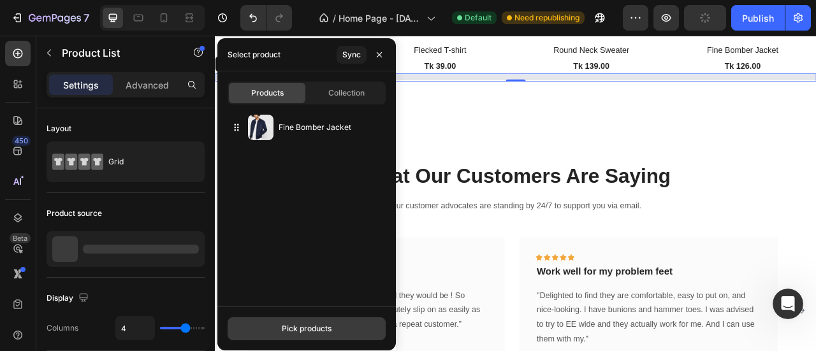
click at [312, 328] on div "Pick products" at bounding box center [307, 328] width 50 height 11
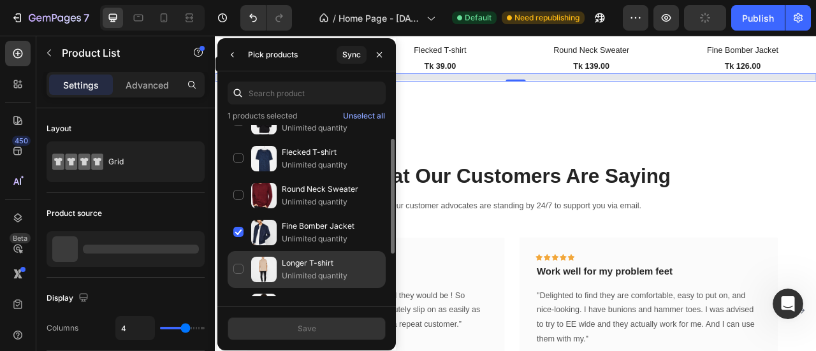
click at [266, 271] on img at bounding box center [263, 269] width 25 height 25
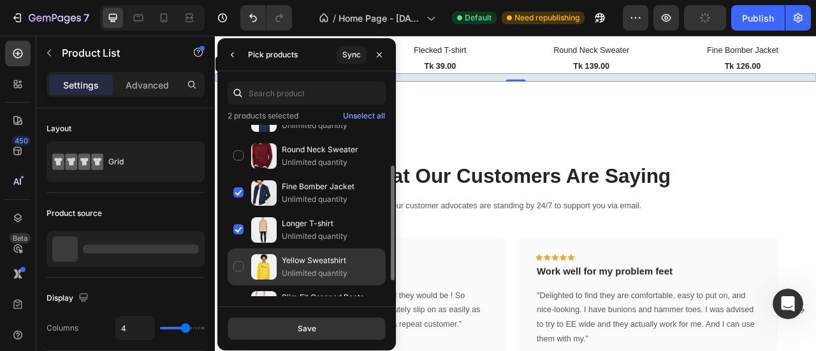
click at [263, 270] on img at bounding box center [263, 266] width 25 height 25
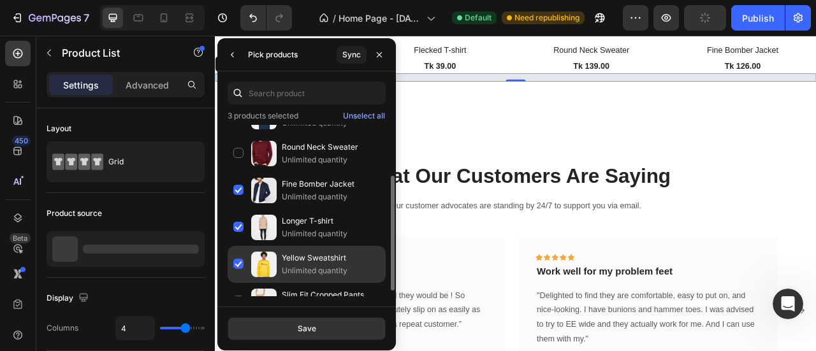
scroll to position [84, 0]
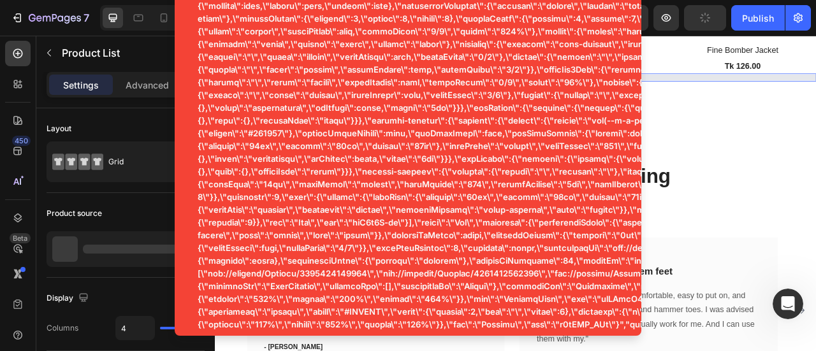
click at [165, 295] on div "Display" at bounding box center [126, 298] width 158 height 20
click at [155, 282] on div "Display Columns 4" at bounding box center [126, 314] width 158 height 73
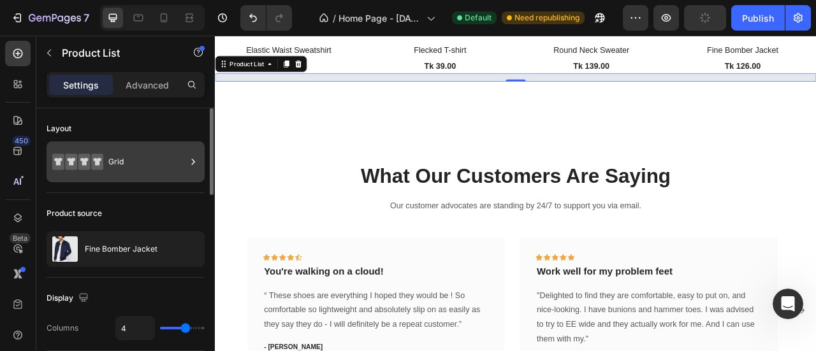
click at [189, 160] on icon at bounding box center [193, 161] width 13 height 13
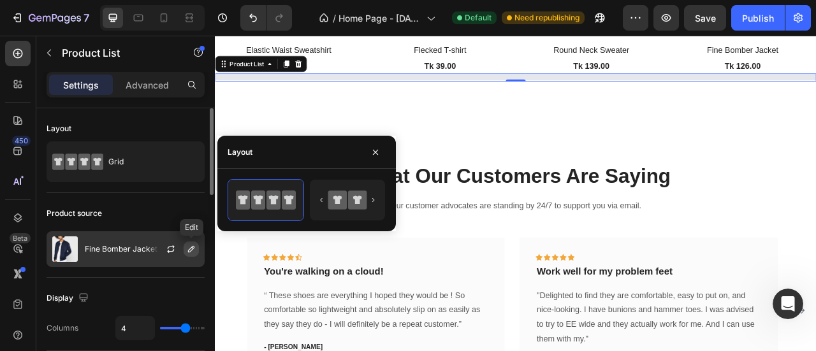
click at [192, 248] on icon "button" at bounding box center [191, 249] width 10 height 10
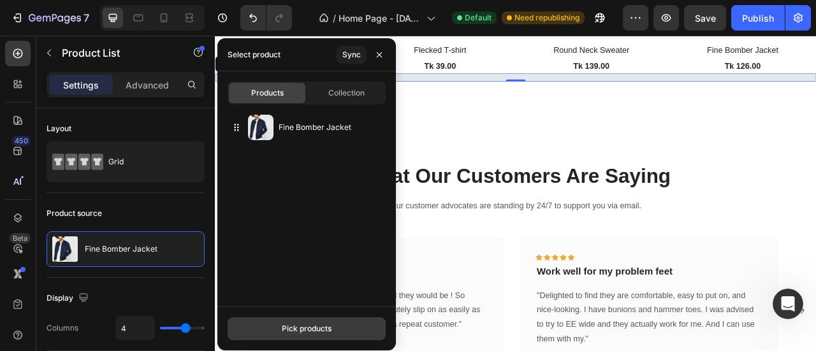
click at [326, 322] on button "Pick products" at bounding box center [306, 328] width 158 height 23
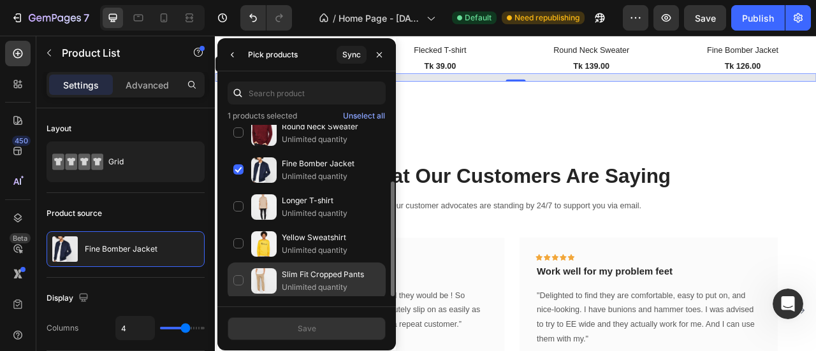
click at [240, 276] on div "Slim Fit Cropped Pants Unlimited quantity" at bounding box center [306, 281] width 158 height 37
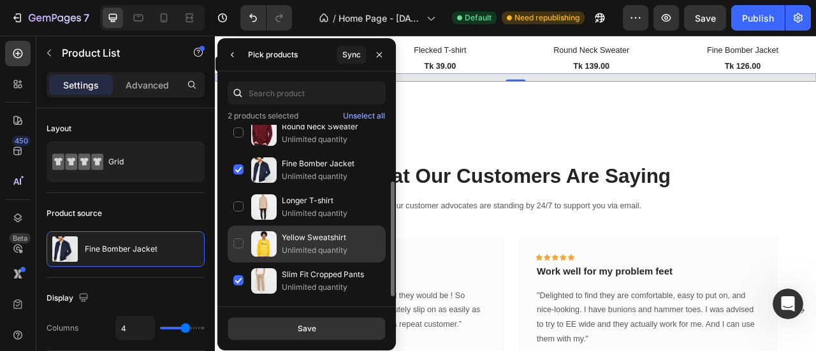
click at [241, 241] on div "Yellow Sweatshirt Unlimited quantity" at bounding box center [306, 244] width 158 height 37
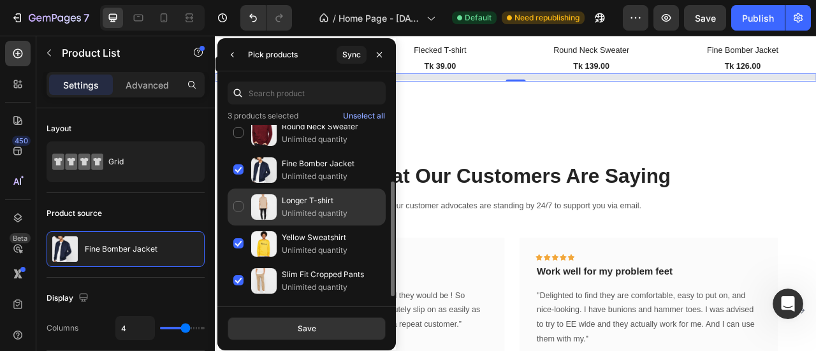
click at [240, 208] on div "Longer T-shirt Unlimited quantity" at bounding box center [306, 207] width 158 height 37
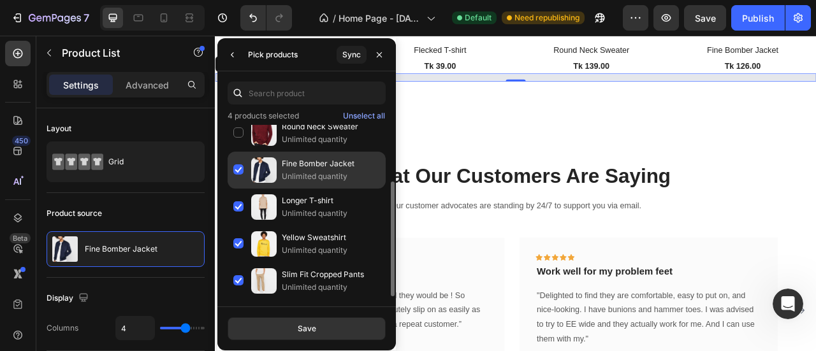
click at [239, 175] on div "Fine Bomber Jacket Unlimited quantity" at bounding box center [306, 170] width 158 height 37
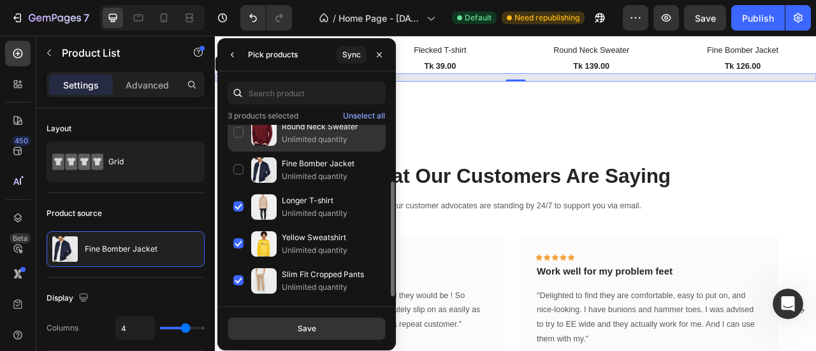
click at [237, 129] on div "Round Neck Sweater Unlimited quantity" at bounding box center [306, 133] width 158 height 37
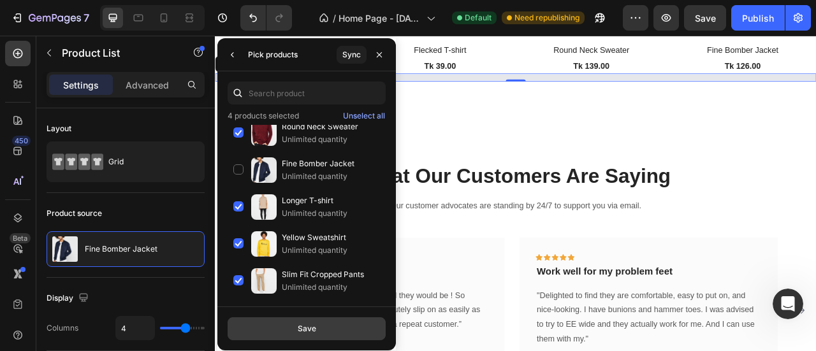
click at [298, 331] on div "Save" at bounding box center [307, 328] width 18 height 11
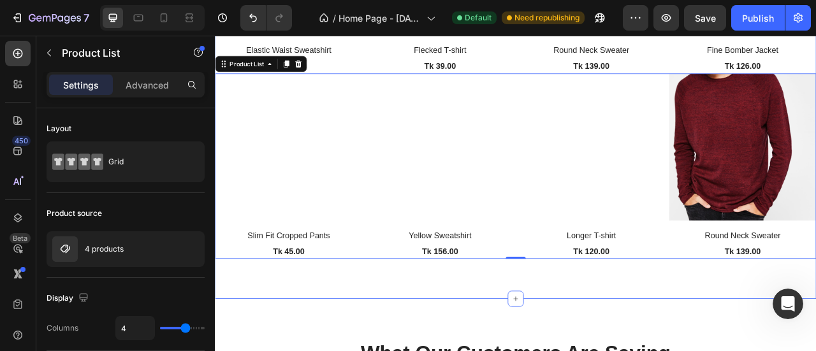
scroll to position [1586, 0]
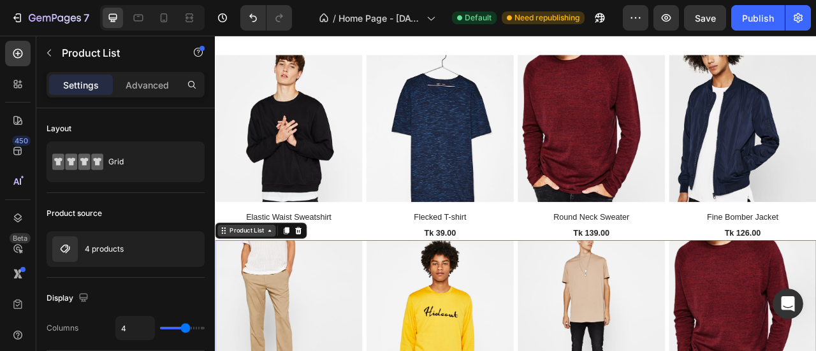
click at [247, 280] on div "Product List" at bounding box center [255, 283] width 48 height 11
click at [160, 83] on p "Advanced" at bounding box center [147, 84] width 43 height 13
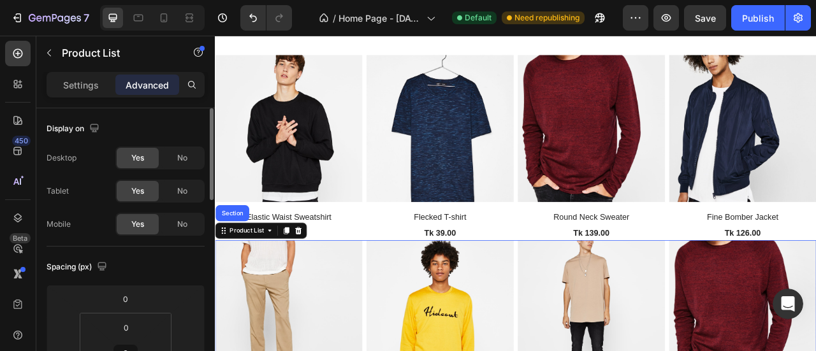
scroll to position [212, 0]
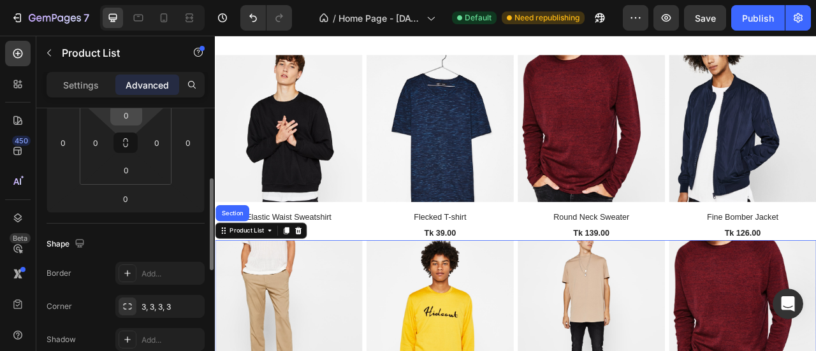
click at [124, 115] on input "0" at bounding box center [125, 115] width 25 height 19
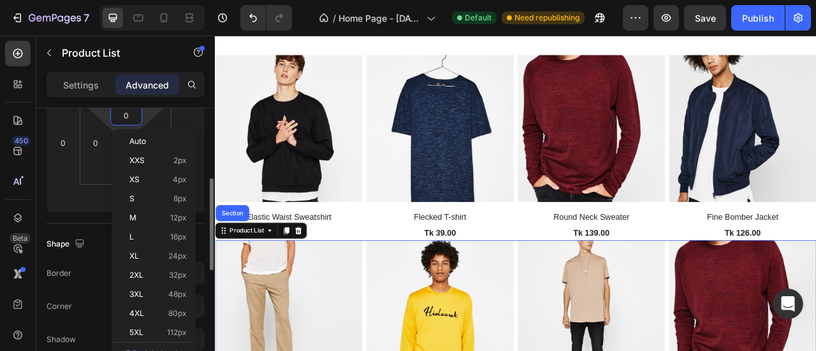
click at [119, 120] on input "0" at bounding box center [125, 115] width 25 height 19
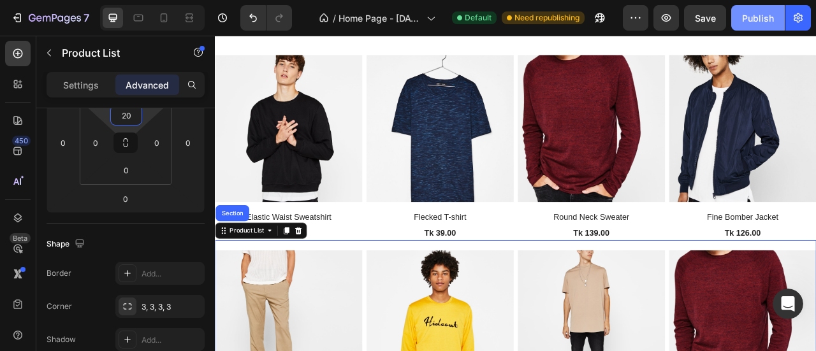
type input "20"
click at [764, 16] on div "Publish" at bounding box center [758, 17] width 32 height 13
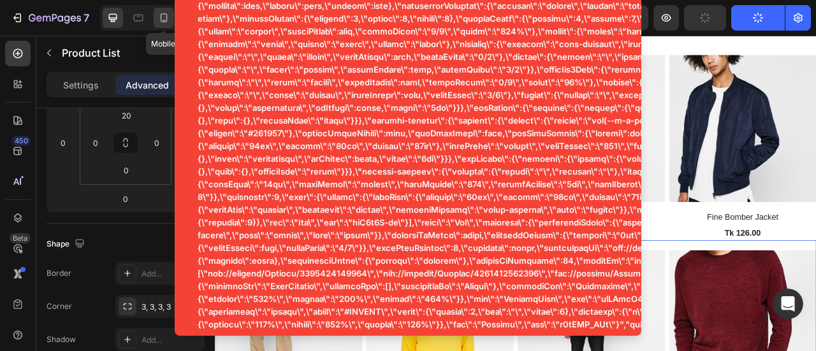
click at [164, 18] on icon at bounding box center [163, 17] width 13 height 13
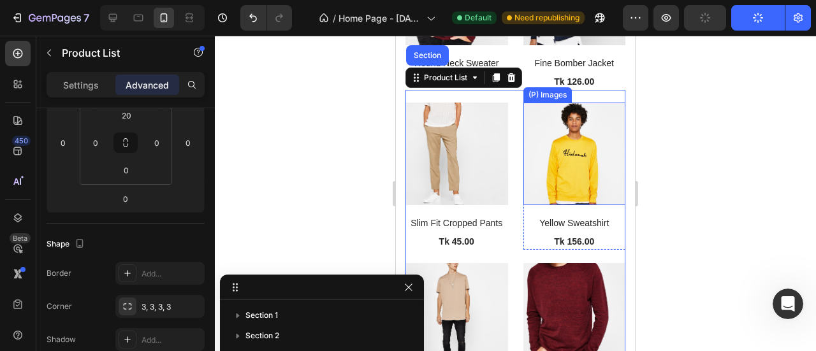
scroll to position [1647, 0]
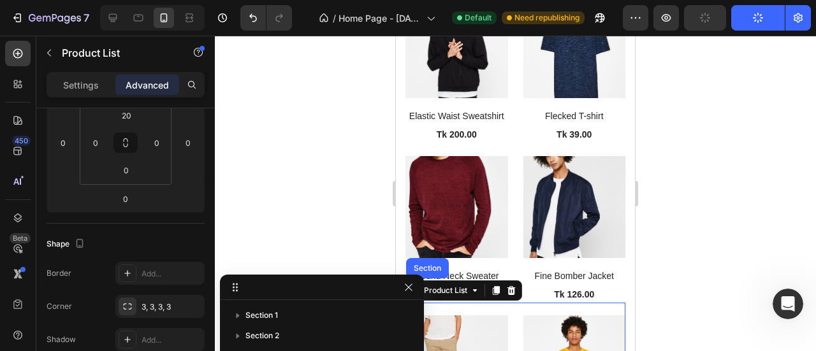
click at [688, 179] on div at bounding box center [515, 193] width 601 height 315
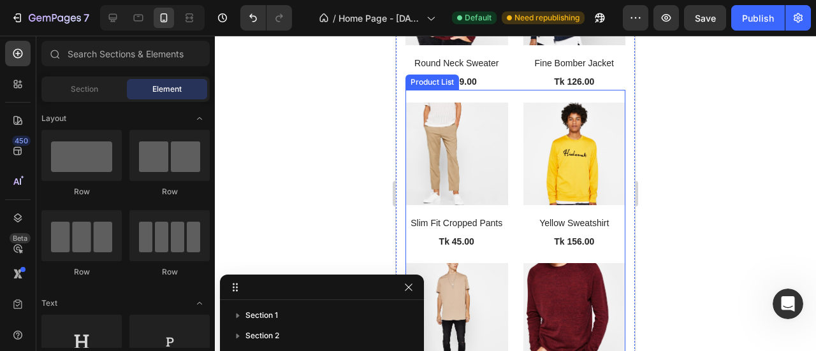
scroll to position [2072, 0]
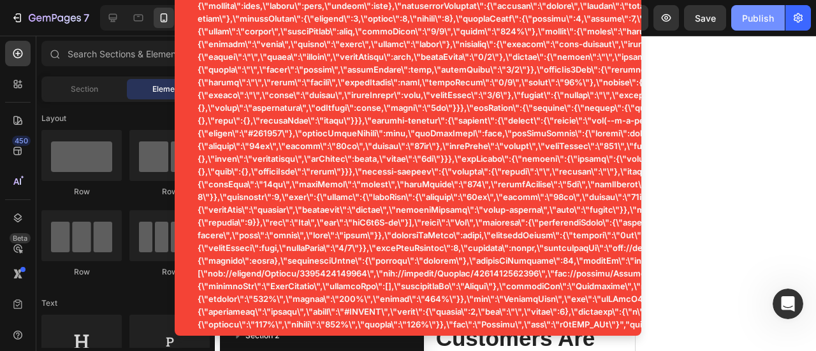
click at [756, 21] on div "Publish" at bounding box center [758, 17] width 32 height 13
click at [674, 90] on div at bounding box center [515, 193] width 601 height 315
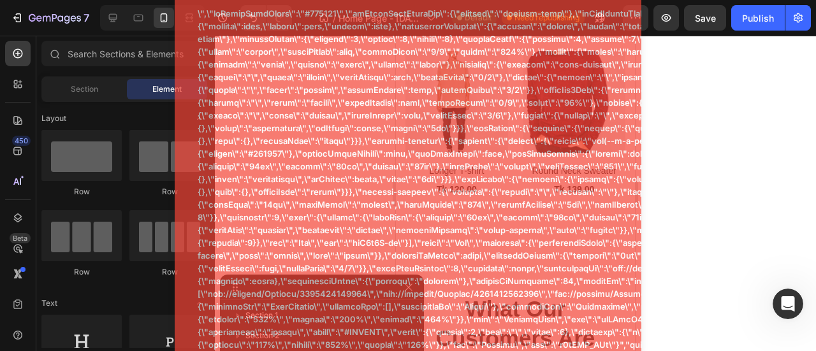
click at [732, 59] on div at bounding box center [515, 193] width 601 height 315
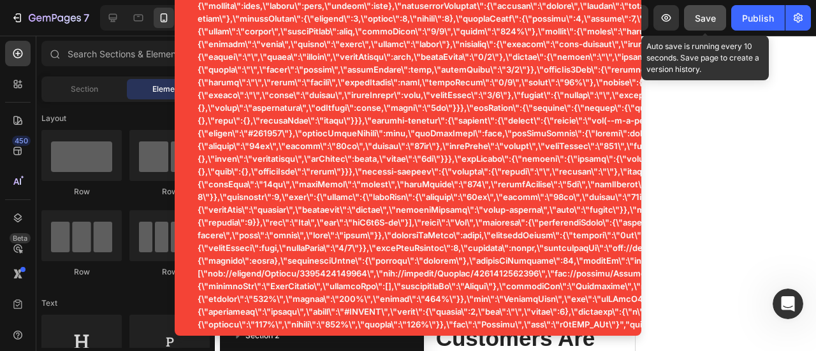
click at [702, 24] on div "Save" at bounding box center [705, 17] width 21 height 13
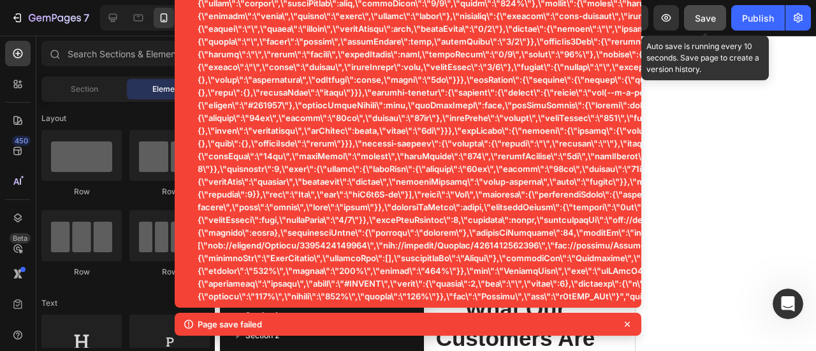
click at [701, 120] on div at bounding box center [515, 193] width 601 height 315
click at [623, 319] on div "Page save failed" at bounding box center [408, 324] width 466 height 23
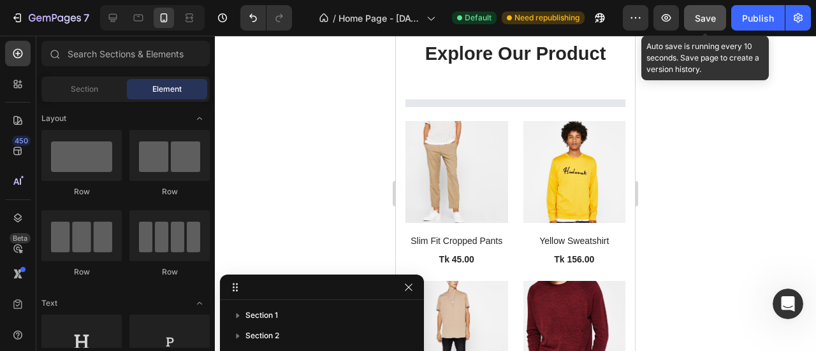
scroll to position [1859, 0]
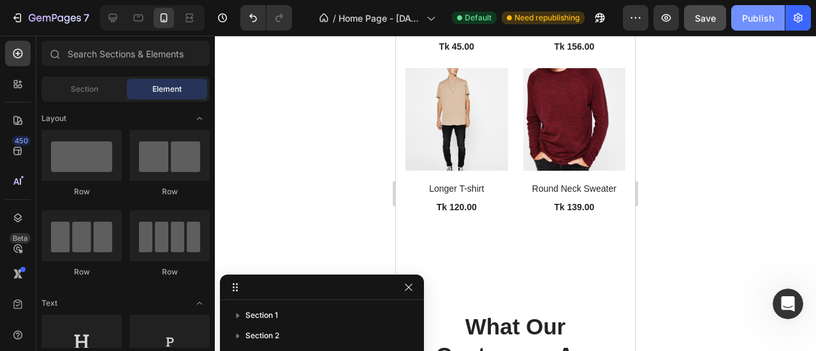
click at [742, 23] on div "Publish" at bounding box center [758, 17] width 32 height 13
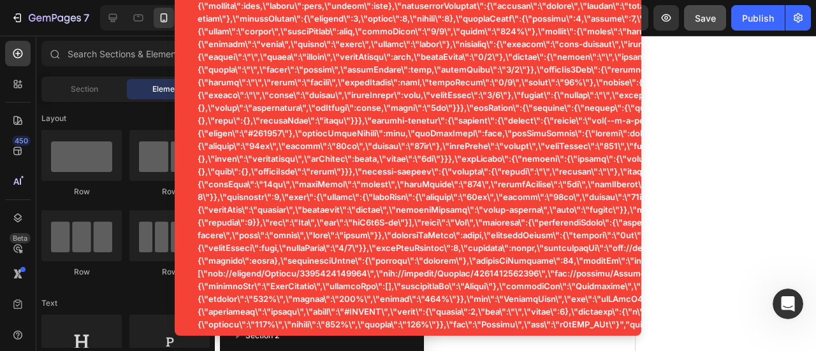
scroll to position [2719, 0]
click at [714, 64] on div at bounding box center [515, 193] width 601 height 315
click at [671, 22] on icon "button" at bounding box center [666, 17] width 13 height 13
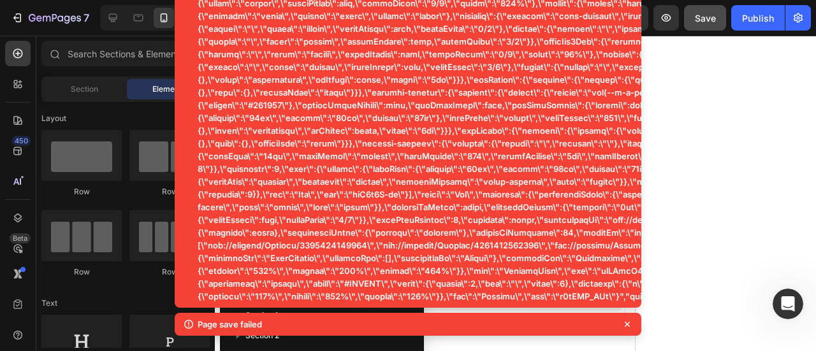
click at [737, 74] on div at bounding box center [515, 193] width 601 height 315
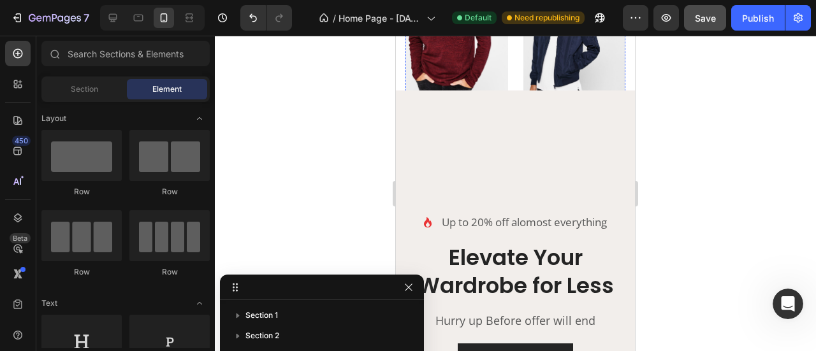
scroll to position [1933, 0]
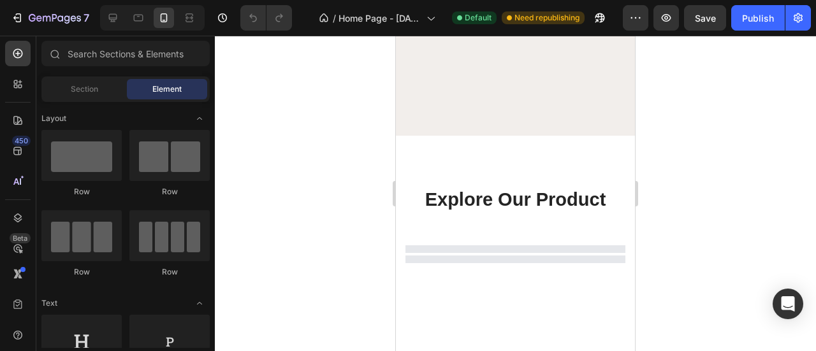
scroll to position [2124, 0]
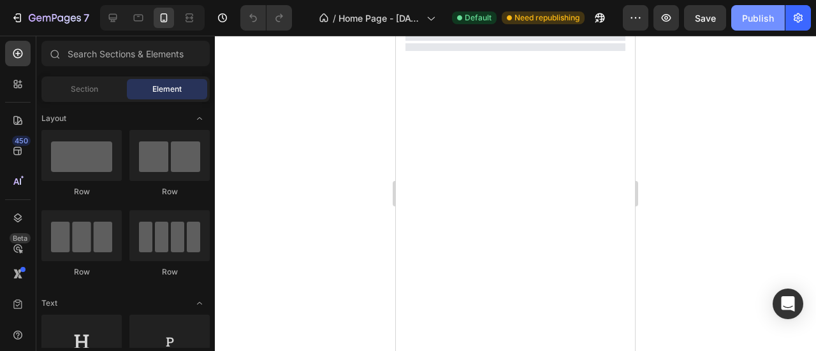
click at [747, 11] on div "Publish" at bounding box center [758, 17] width 32 height 13
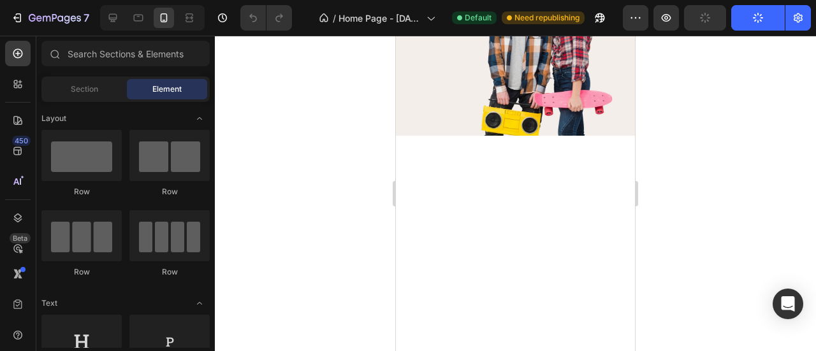
scroll to position [1487, 0]
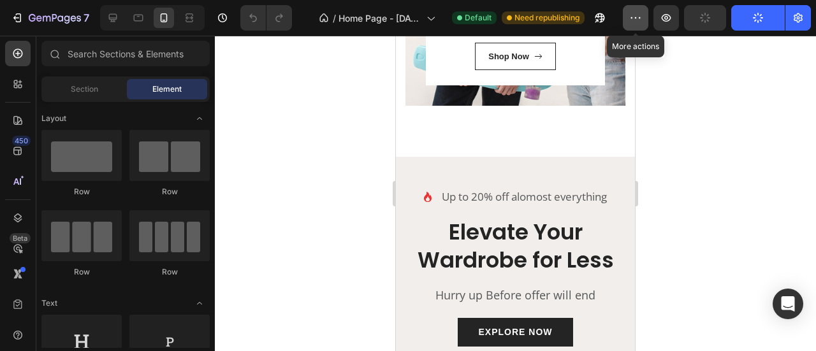
click at [644, 22] on button "button" at bounding box center [635, 17] width 25 height 25
click at [698, 192] on div at bounding box center [515, 193] width 601 height 315
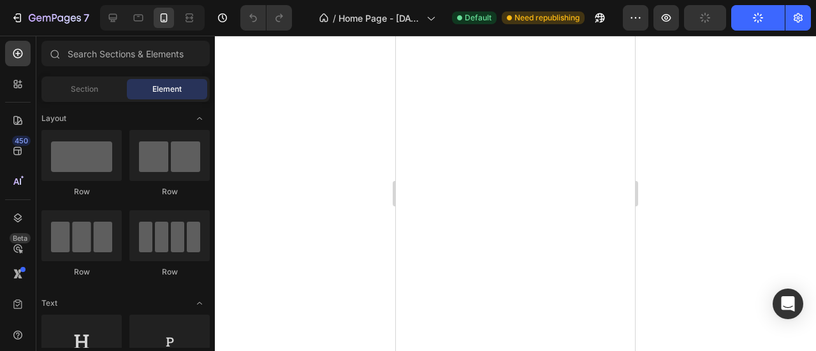
scroll to position [0, 0]
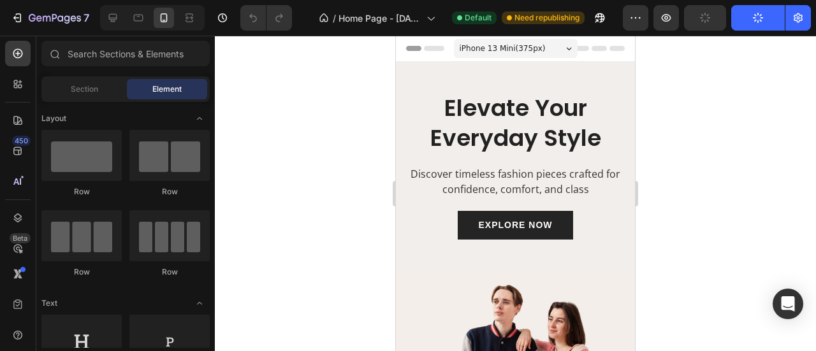
click at [554, 48] on div "iPhone 13 Mini ( 375 px)" at bounding box center [516, 48] width 124 height 19
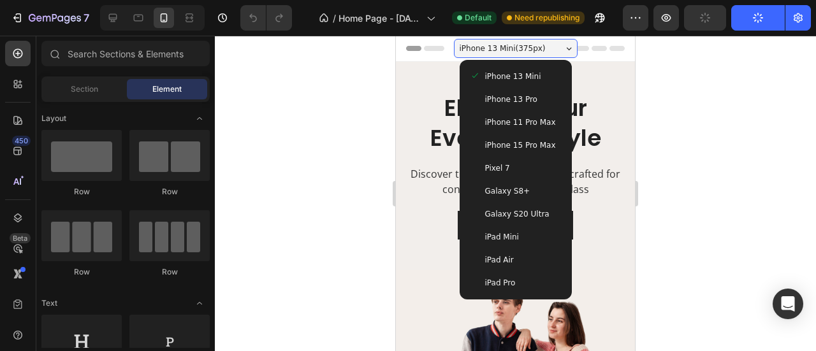
click at [526, 94] on span "iPhone 13 Pro" at bounding box center [511, 99] width 52 height 13
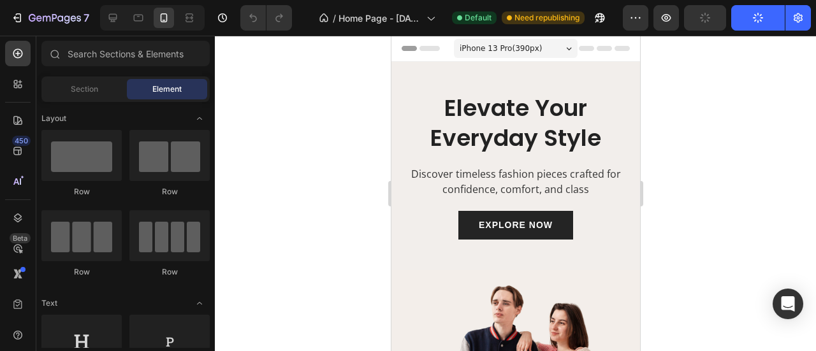
click at [552, 50] on div "iPhone 13 Pro ( 390 px)" at bounding box center [515, 48] width 124 height 19
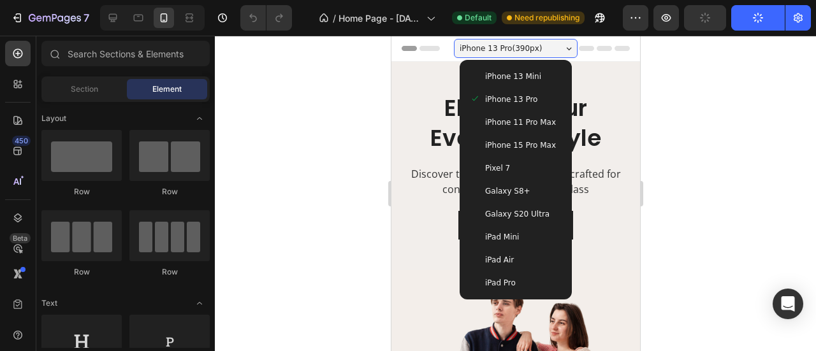
click at [529, 189] on div "Galaxy S8+" at bounding box center [515, 191] width 92 height 13
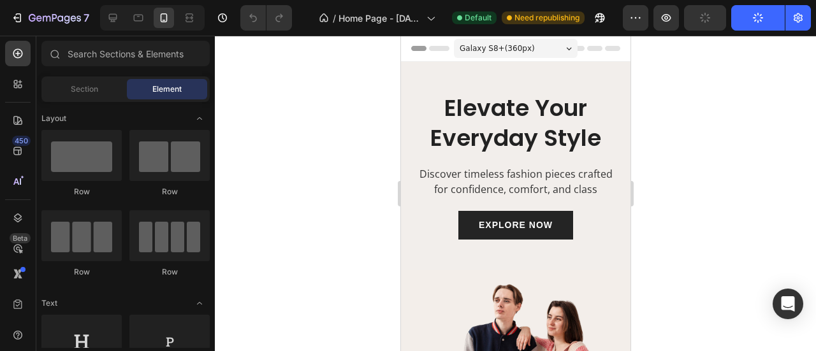
click at [540, 48] on div "Galaxy S8+ ( 360 px)" at bounding box center [515, 48] width 124 height 19
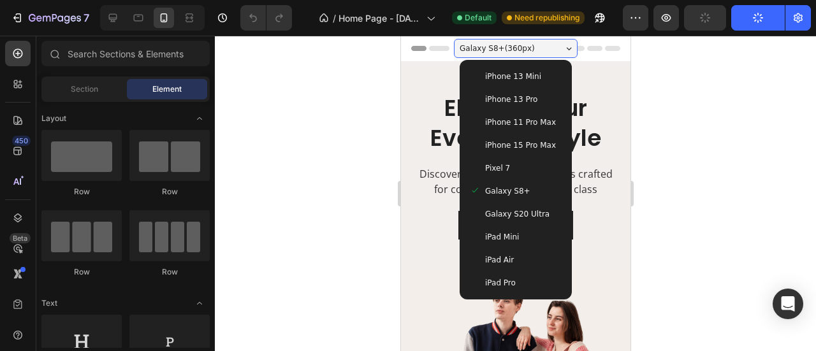
click at [517, 242] on div "iPad Mini" at bounding box center [515, 237] width 92 height 13
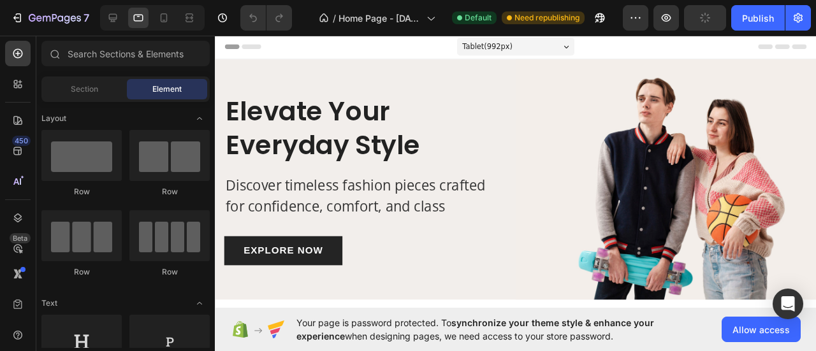
click at [566, 52] on div "Tablet ( 992 px)" at bounding box center [531, 47] width 124 height 19
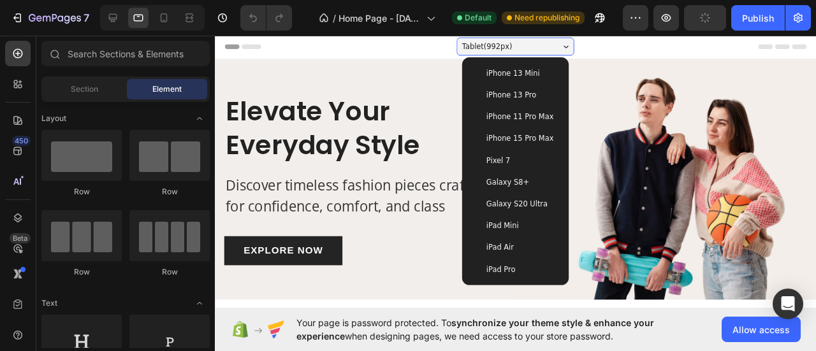
click at [540, 69] on span "iPhone 13 Mini" at bounding box center [528, 75] width 56 height 13
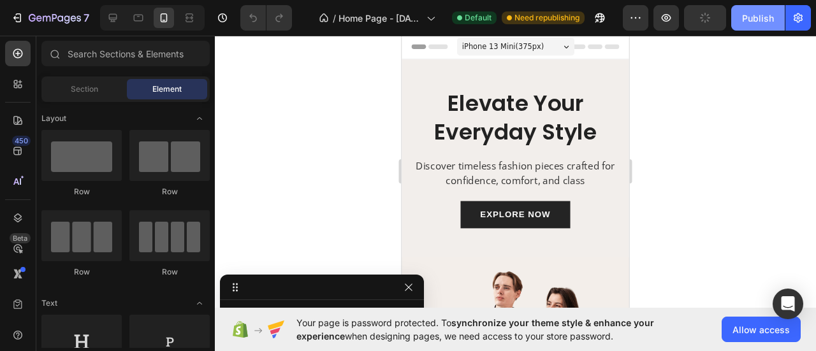
click at [756, 21] on div "Publish" at bounding box center [758, 17] width 32 height 13
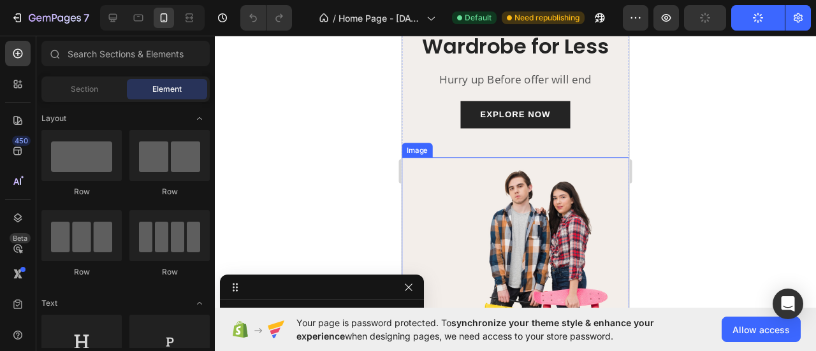
scroll to position [2336, 0]
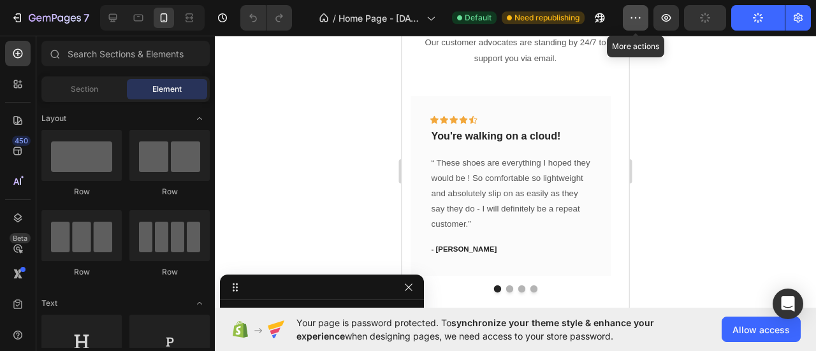
click at [642, 15] on icon "button" at bounding box center [635, 17] width 13 height 13
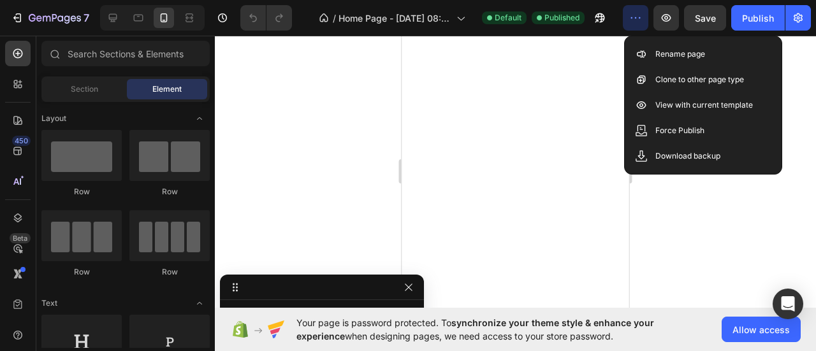
scroll to position [1701, 0]
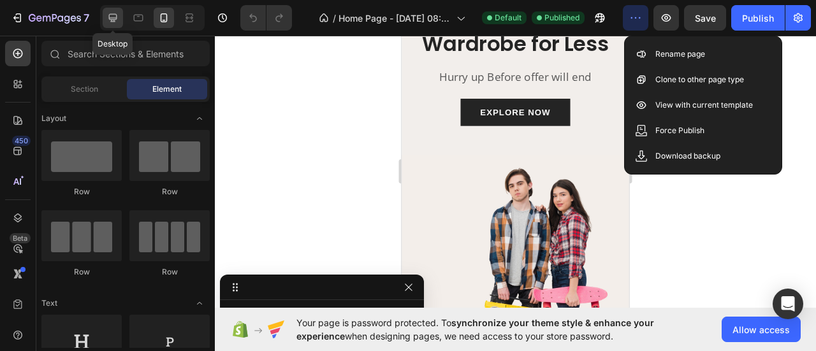
click at [116, 17] on icon at bounding box center [113, 18] width 8 height 8
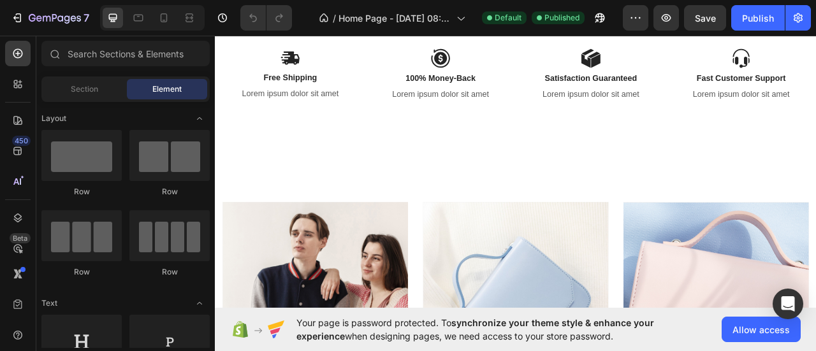
scroll to position [639, 0]
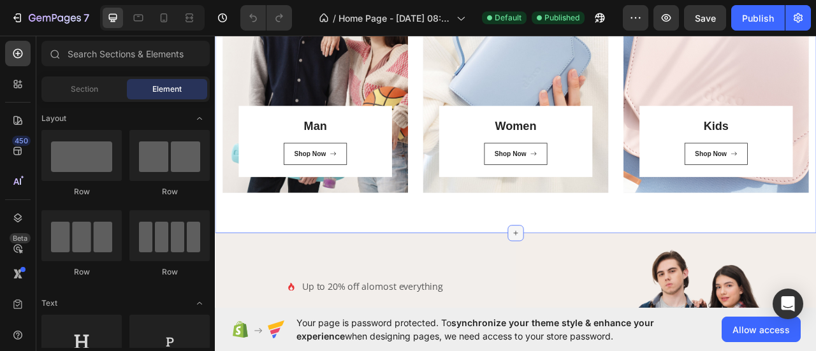
click at [594, 285] on icon at bounding box center [597, 287] width 10 height 10
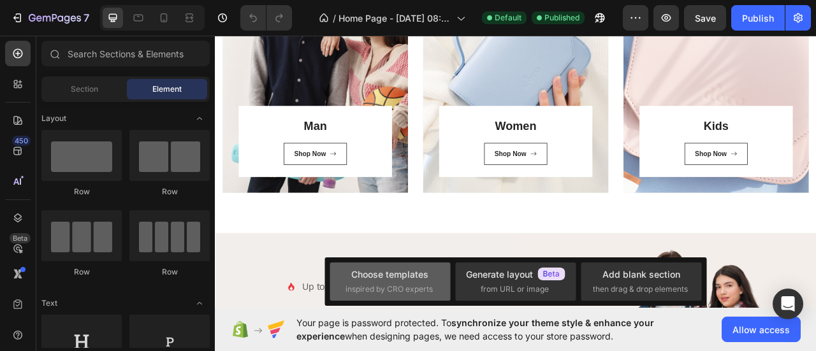
click at [413, 278] on div "Choose templates" at bounding box center [389, 274] width 77 height 13
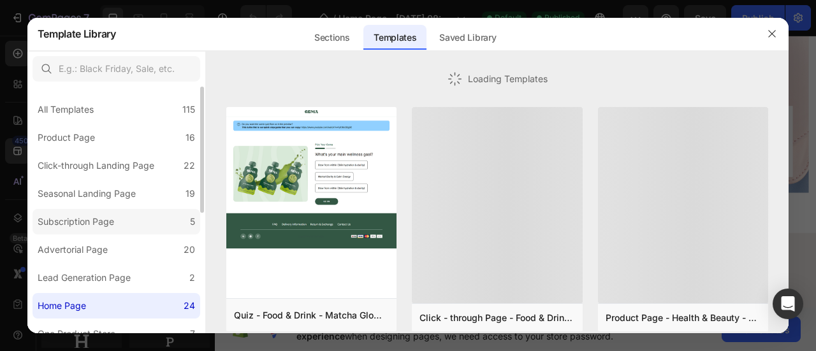
scroll to position [212, 0]
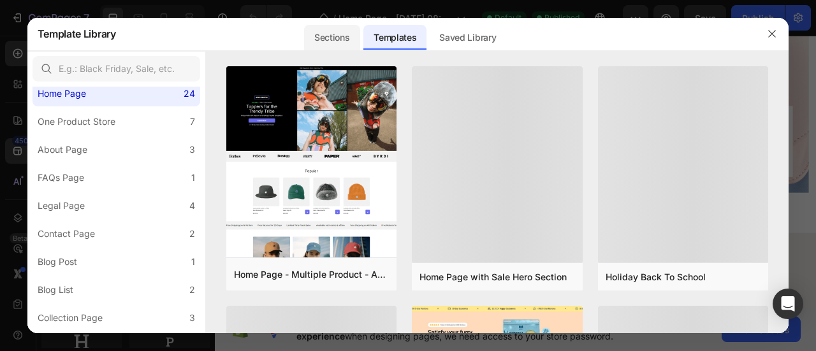
click at [331, 38] on div "Sections" at bounding box center [331, 37] width 55 height 25
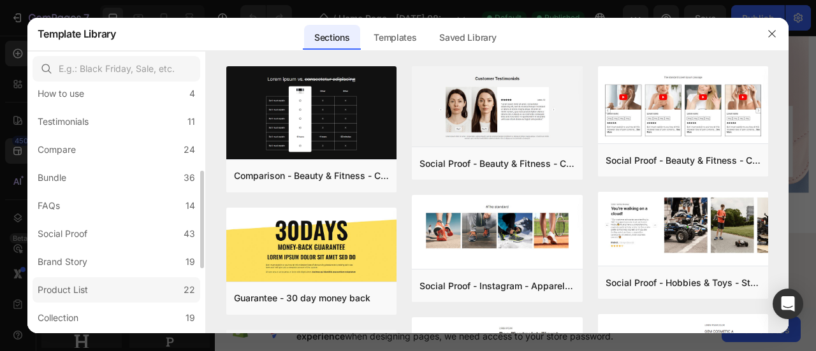
click at [90, 281] on label "Product List 22" at bounding box center [116, 289] width 168 height 25
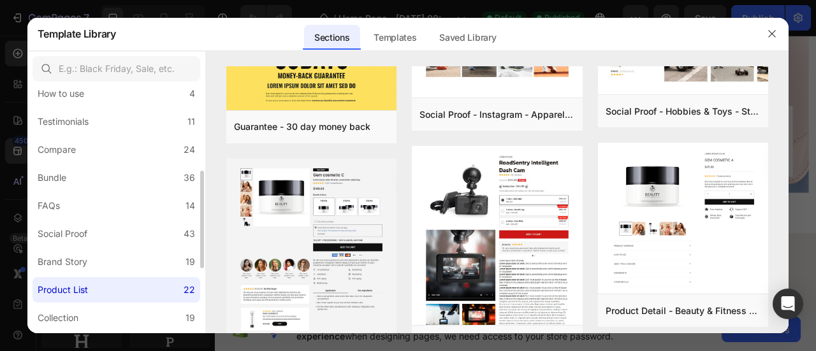
click at [108, 287] on label "Product List 22" at bounding box center [116, 289] width 168 height 25
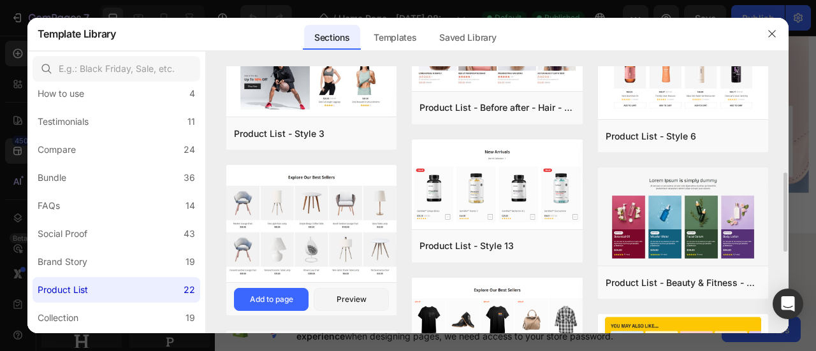
scroll to position [357, 0]
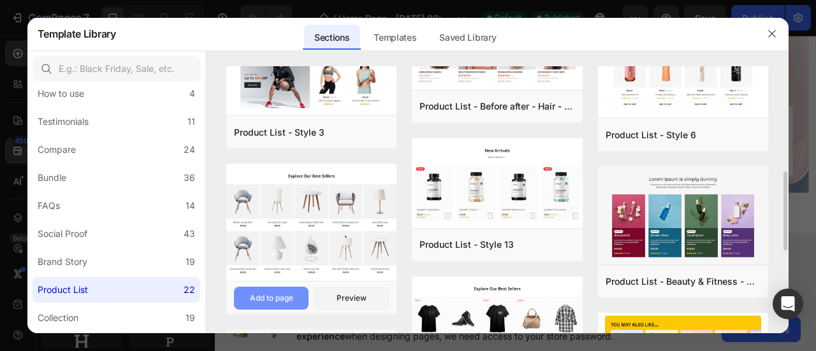
click at [280, 299] on div "Add to page" at bounding box center [271, 297] width 43 height 11
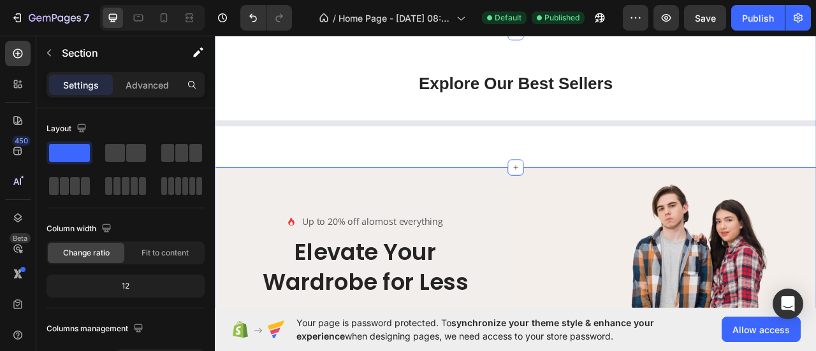
scroll to position [895, 0]
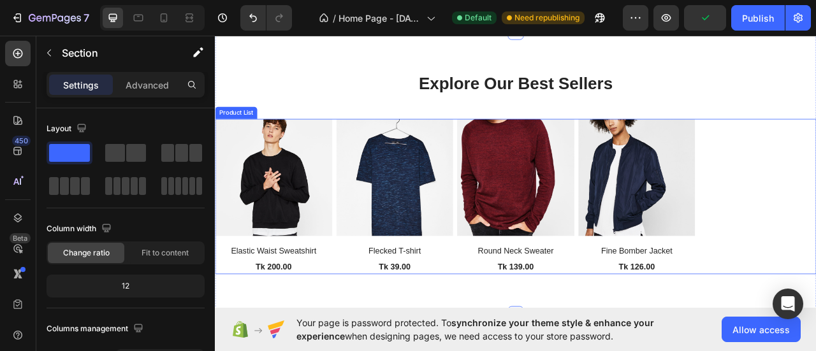
click at [815, 197] on div "(P) Images Elastic Waist Sweatshirt (P) Title Tk 200.00 (P) Price (P) Price Row…" at bounding box center [597, 241] width 765 height 198
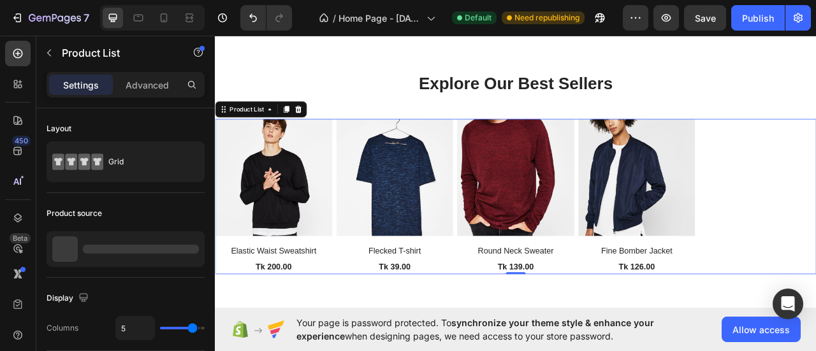
scroll to position [212, 0]
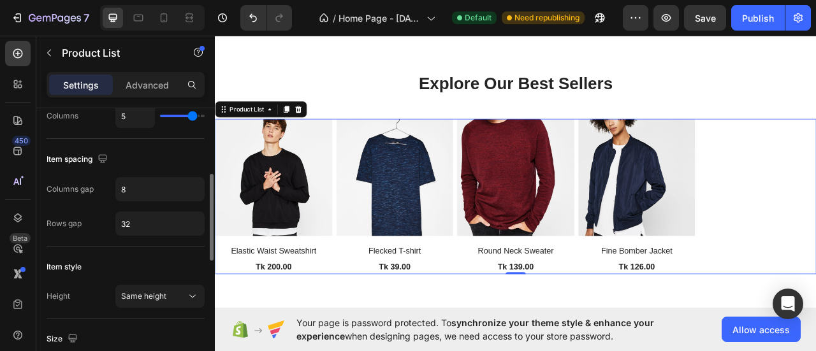
type input "4"
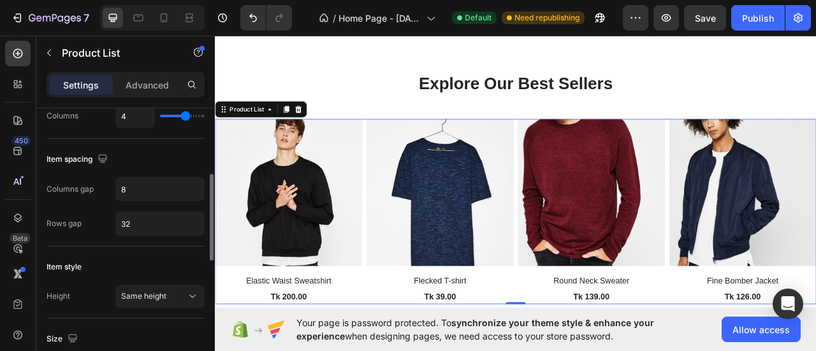
drag, startPoint x: 192, startPoint y: 114, endPoint x: 186, endPoint y: 113, distance: 6.4
type input "4"
click at [186, 115] on input "range" at bounding box center [182, 116] width 45 height 3
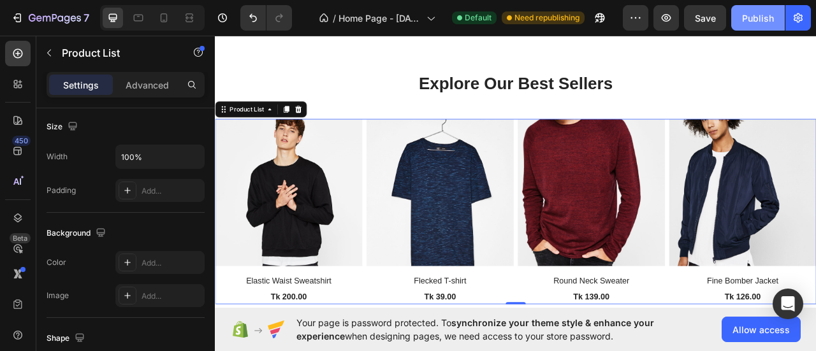
click at [757, 16] on div "Publish" at bounding box center [758, 17] width 32 height 13
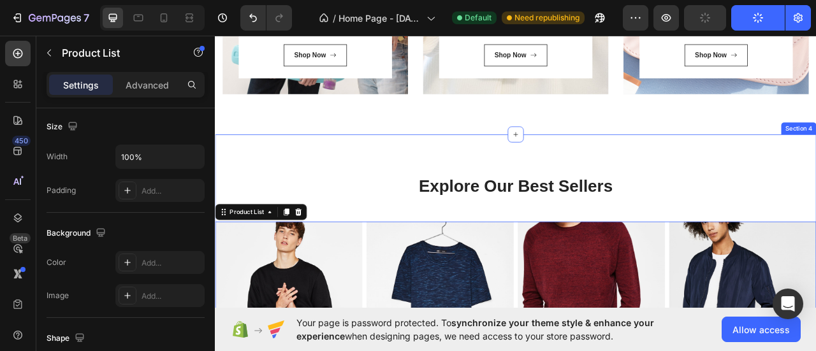
scroll to position [764, 0]
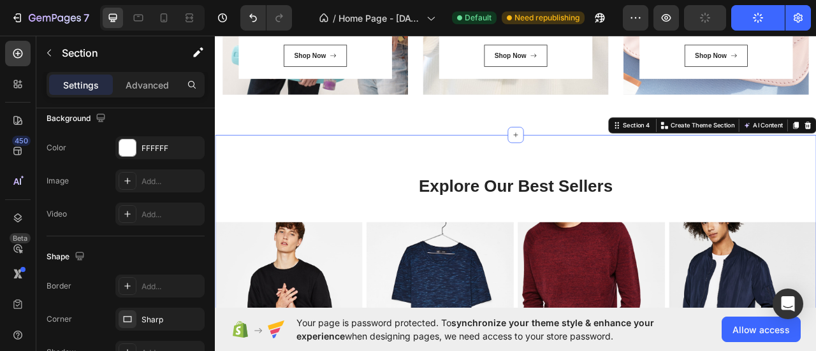
scroll to position [0, 0]
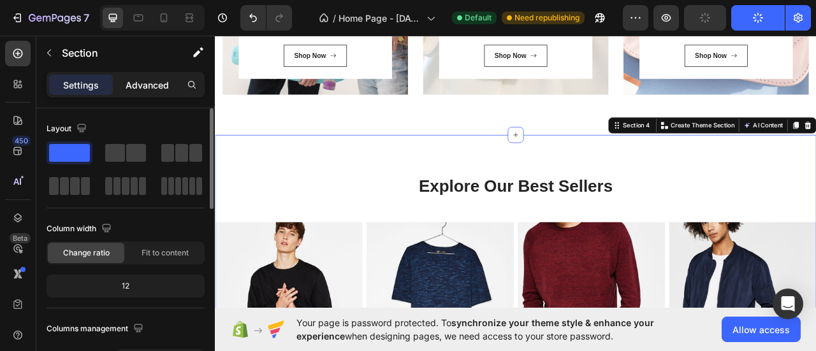
click at [171, 86] on div "Advanced" at bounding box center [147, 85] width 64 height 20
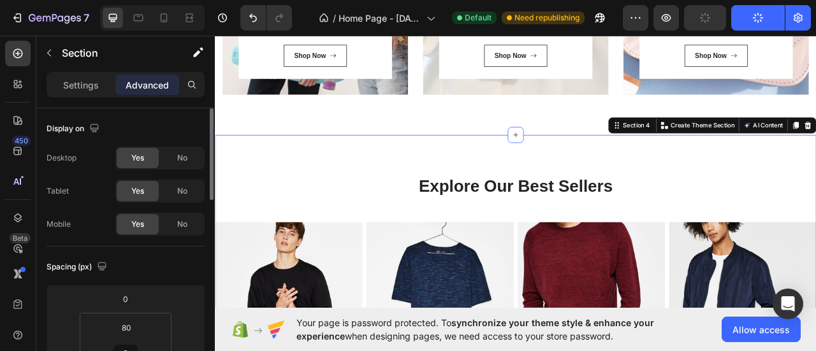
scroll to position [212, 0]
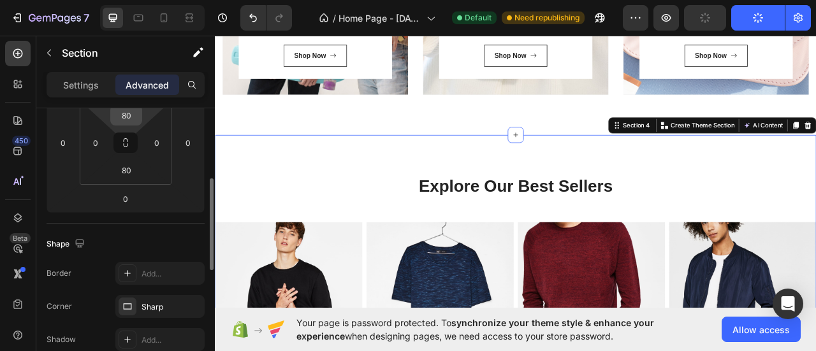
click at [135, 120] on input "80" at bounding box center [125, 115] width 25 height 19
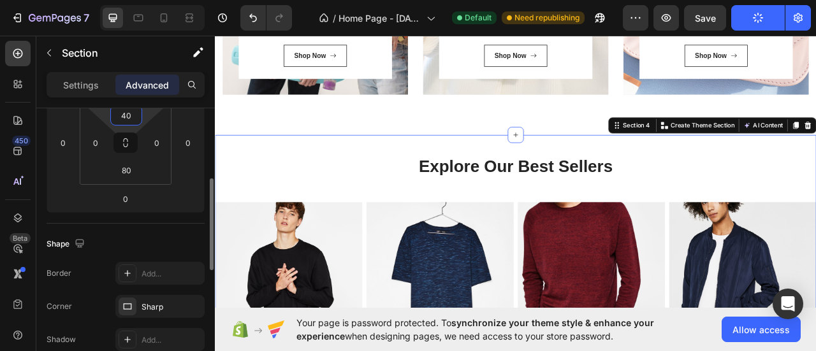
type input "40"
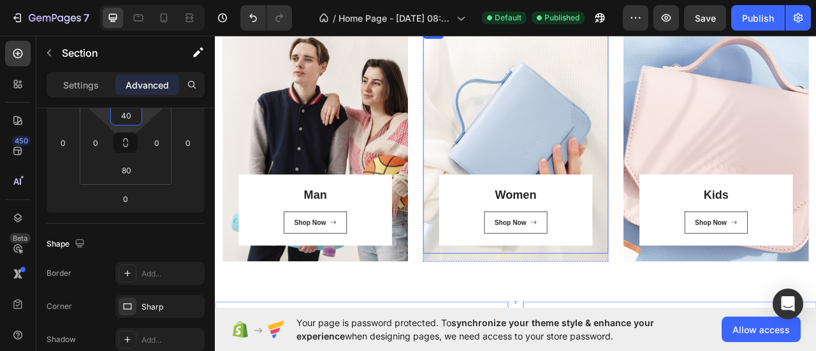
scroll to position [127, 0]
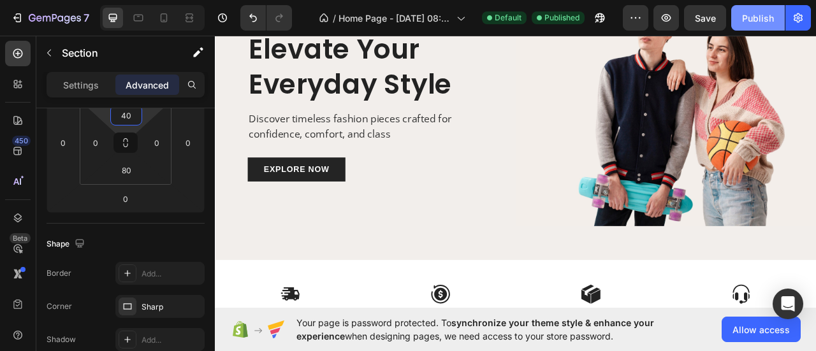
drag, startPoint x: 751, startPoint y: 11, endPoint x: 743, endPoint y: 25, distance: 15.4
click at [751, 11] on div "Publish" at bounding box center [758, 17] width 32 height 13
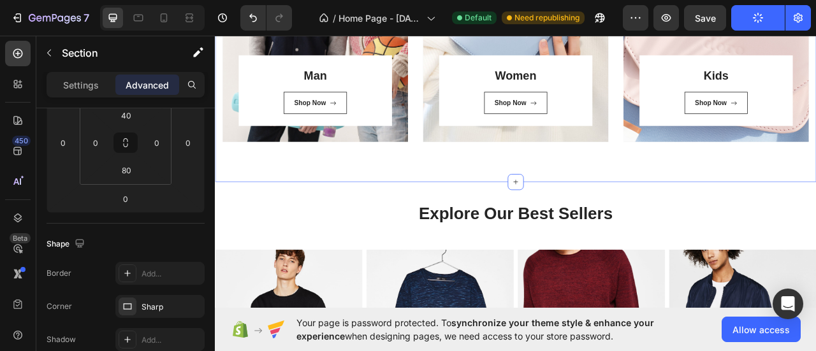
scroll to position [614, 0]
click at [526, 189] on div "Man Heading Shop Now Button Row Row Hero Banner Women Heading Shop Now Button R…" at bounding box center [597, 48] width 765 height 349
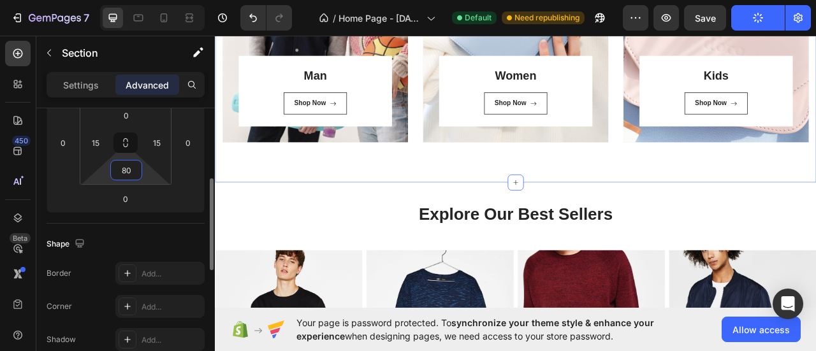
click at [124, 168] on input "80" at bounding box center [125, 170] width 25 height 19
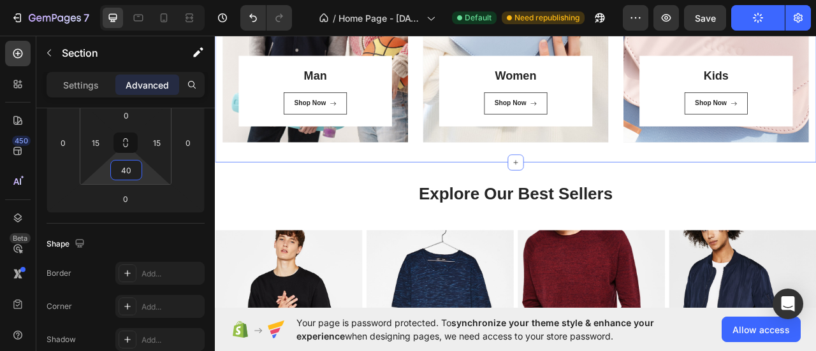
type input "40"
click at [751, 18] on button "Publish" at bounding box center [758, 17] width 54 height 25
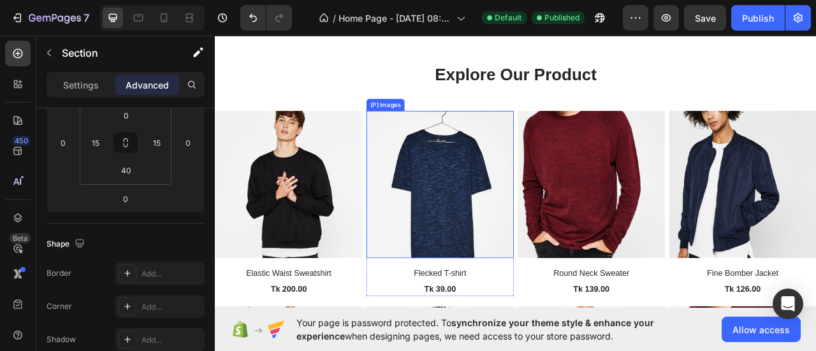
scroll to position [1251, 0]
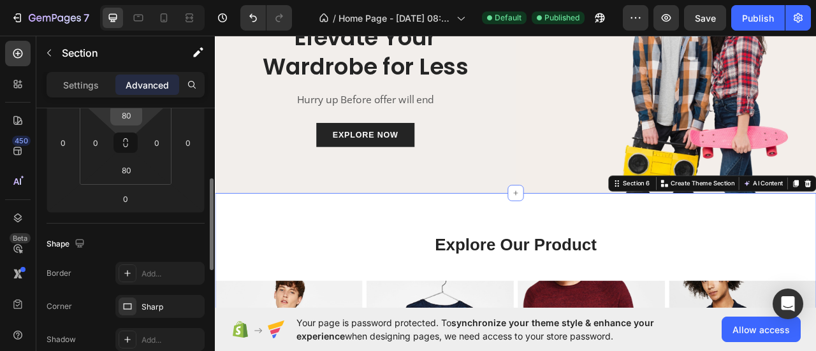
click at [130, 123] on input "80" at bounding box center [125, 115] width 25 height 19
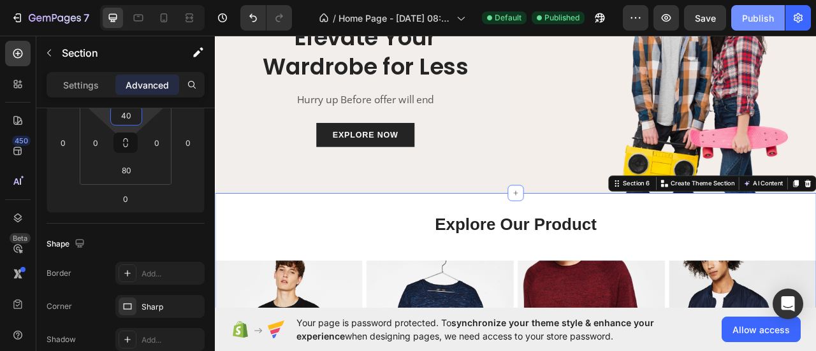
type input "40"
click at [760, 26] on button "Publish" at bounding box center [758, 17] width 54 height 25
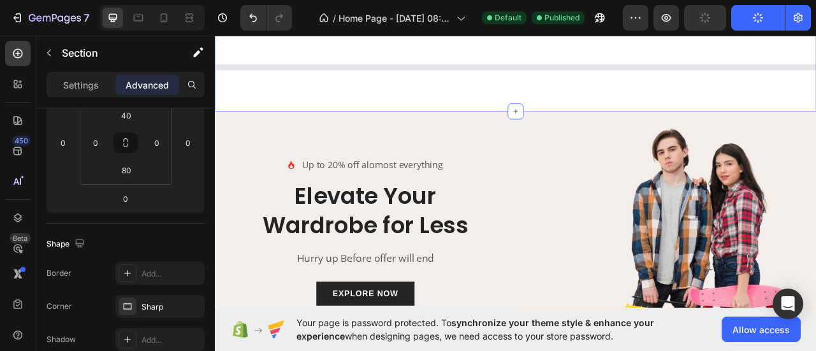
scroll to position [614, 0]
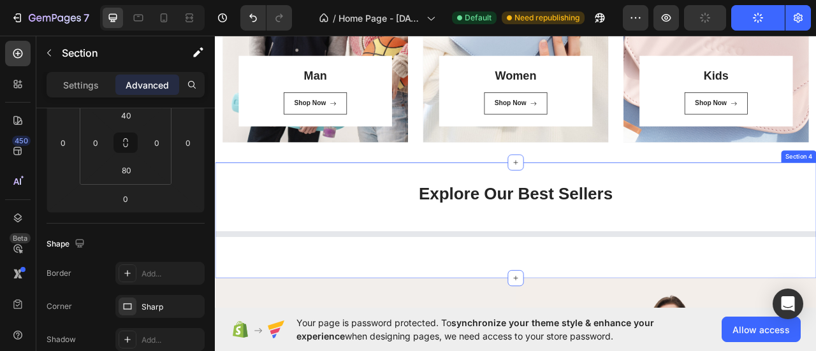
click at [540, 213] on div "Explore Our Best Sellers Heading Row Product List Section 4" at bounding box center [597, 271] width 765 height 147
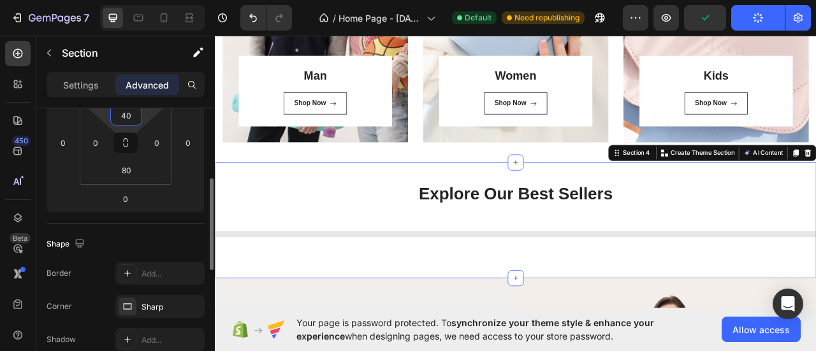
click at [124, 118] on input "40" at bounding box center [125, 115] width 25 height 19
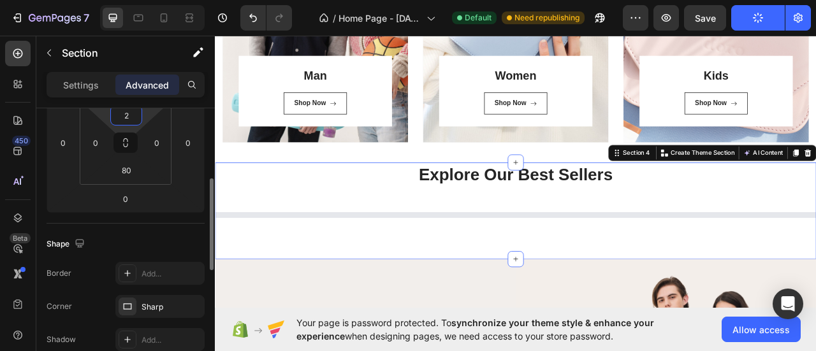
type input "20"
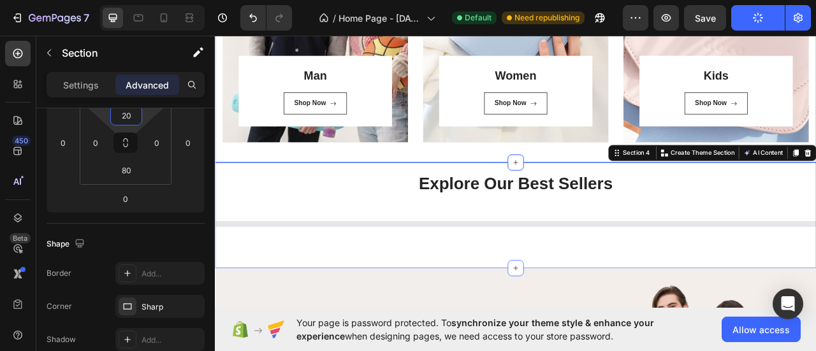
click at [501, 182] on div "Man Heading Shop Now Button Row Row Hero Banner Women Heading Shop Now Button R…" at bounding box center [597, 36] width 765 height 324
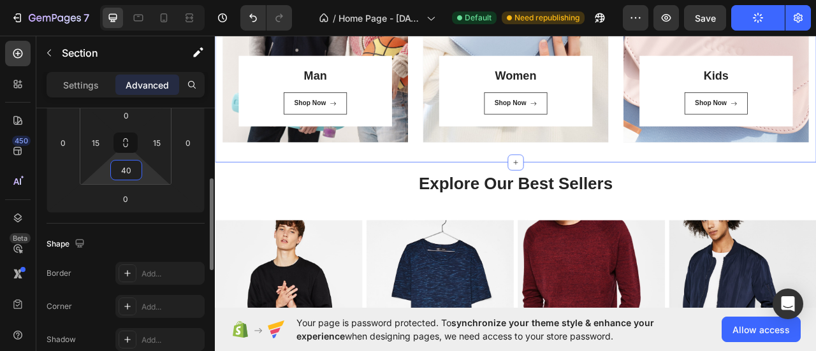
click at [130, 168] on input "40" at bounding box center [125, 170] width 25 height 19
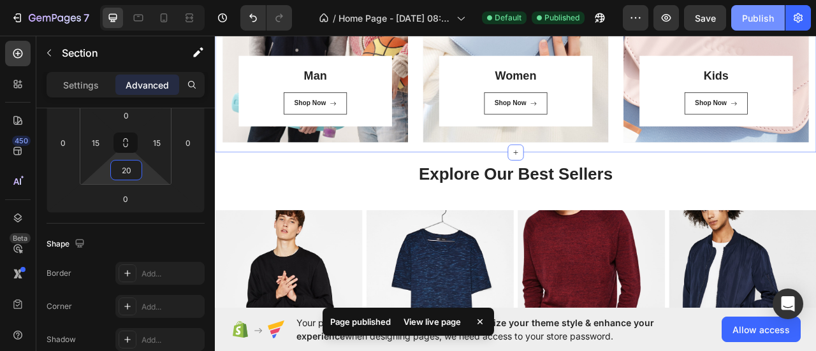
type input "20"
click at [760, 22] on div "Publish" at bounding box center [758, 17] width 32 height 13
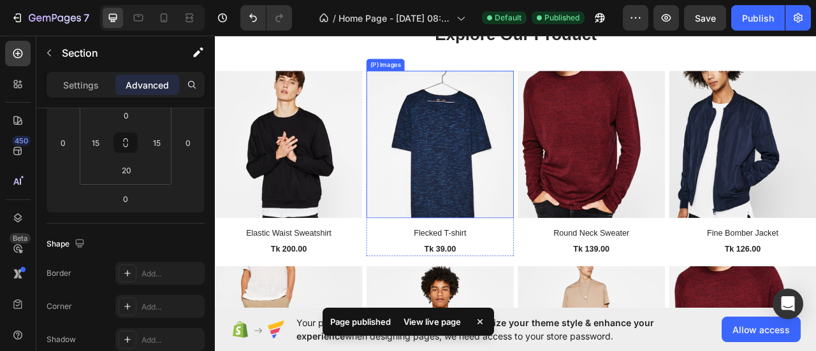
scroll to position [1251, 0]
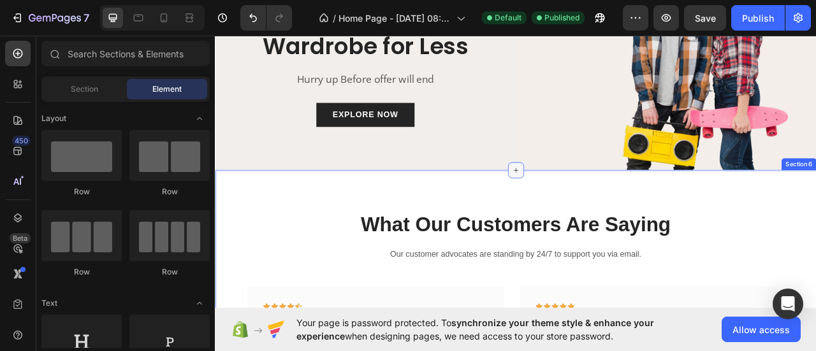
click at [595, 210] on icon at bounding box center [597, 207] width 10 height 10
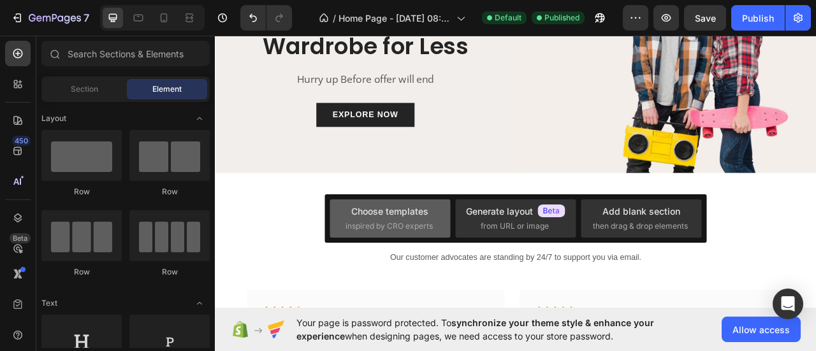
click at [383, 222] on span "inspired by CRO experts" at bounding box center [388, 225] width 87 height 11
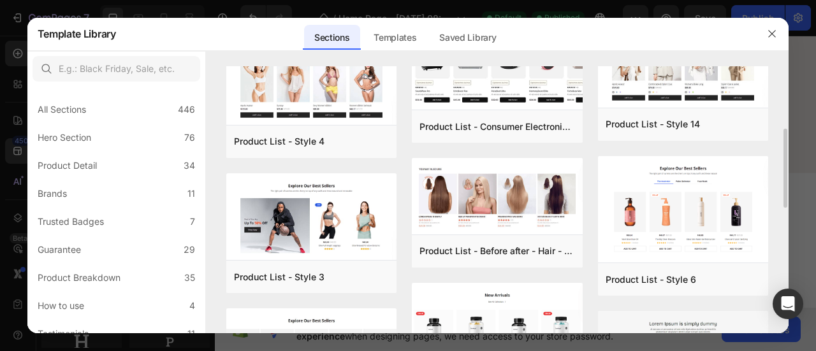
scroll to position [424, 0]
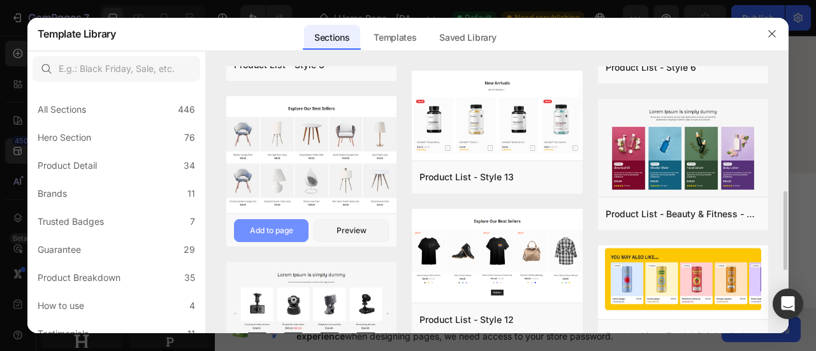
click at [287, 227] on div "Add to page" at bounding box center [271, 230] width 43 height 11
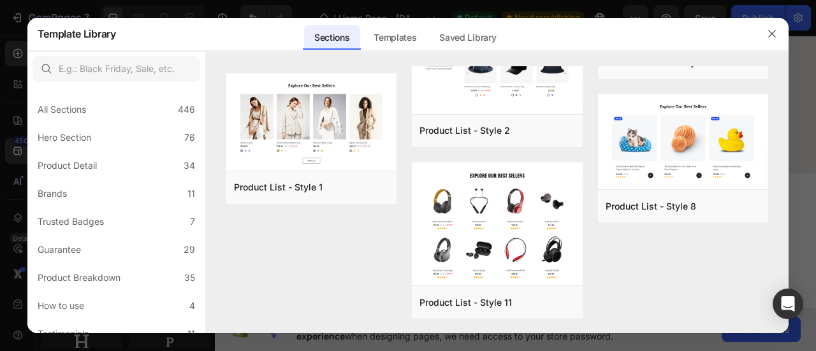
scroll to position [240, 0]
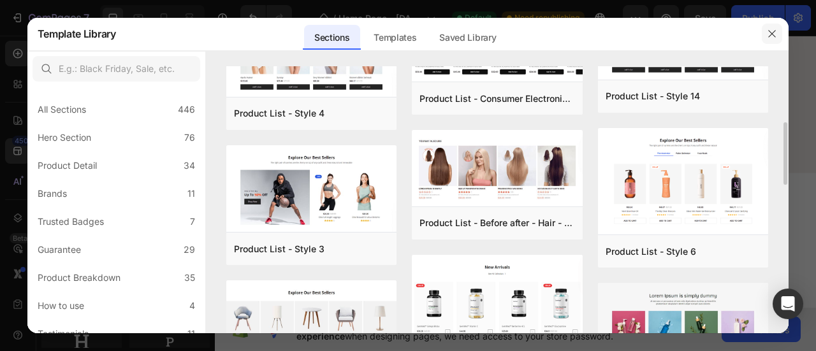
click at [777, 30] on button "button" at bounding box center [771, 34] width 20 height 20
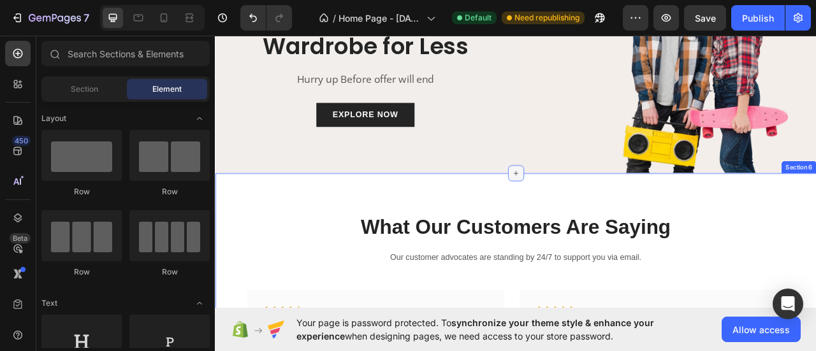
click at [593, 213] on div at bounding box center [597, 211] width 20 height 20
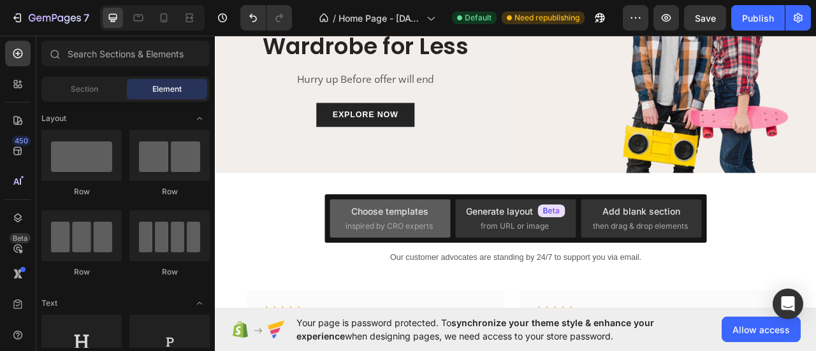
click at [426, 209] on div "Choose templates" at bounding box center [389, 211] width 77 height 13
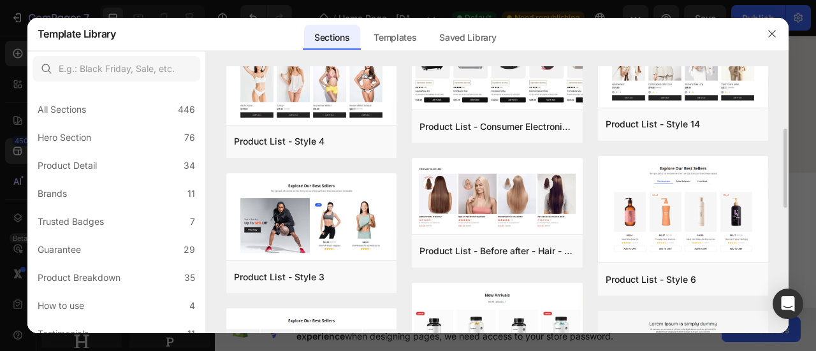
scroll to position [424, 0]
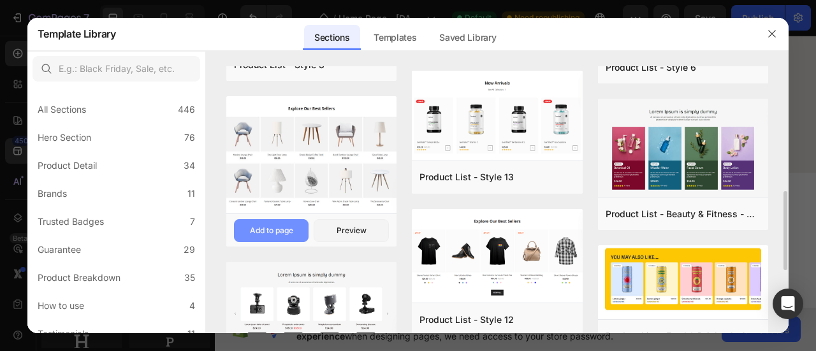
click at [284, 227] on div "Add to page" at bounding box center [271, 230] width 43 height 11
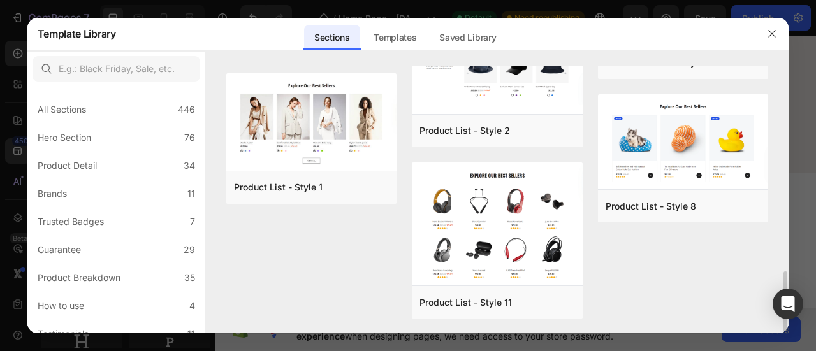
scroll to position [28, 0]
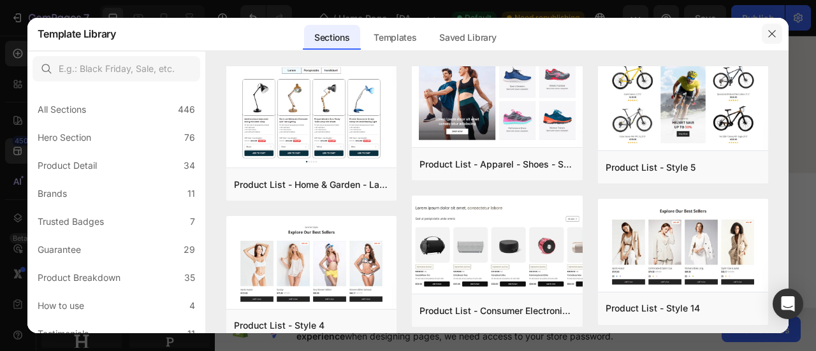
click at [772, 40] on button "button" at bounding box center [771, 34] width 20 height 20
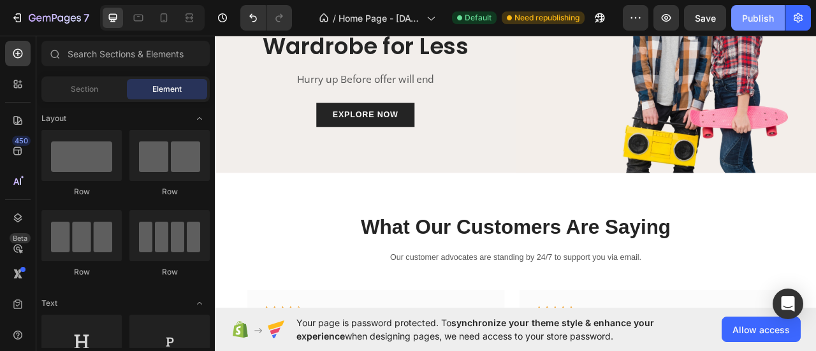
click at [749, 14] on div "Publish" at bounding box center [758, 17] width 32 height 13
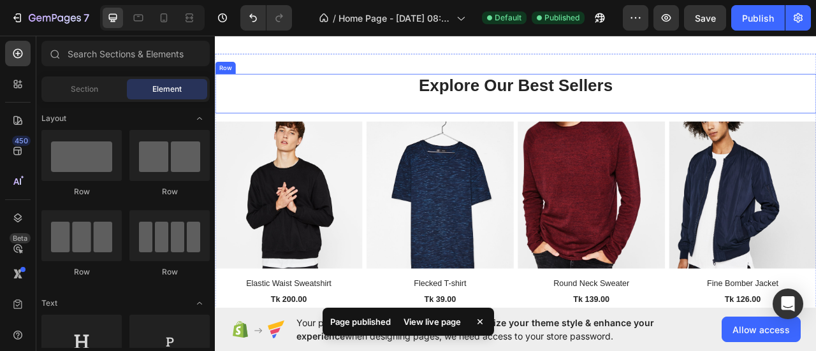
scroll to position [1588, 0]
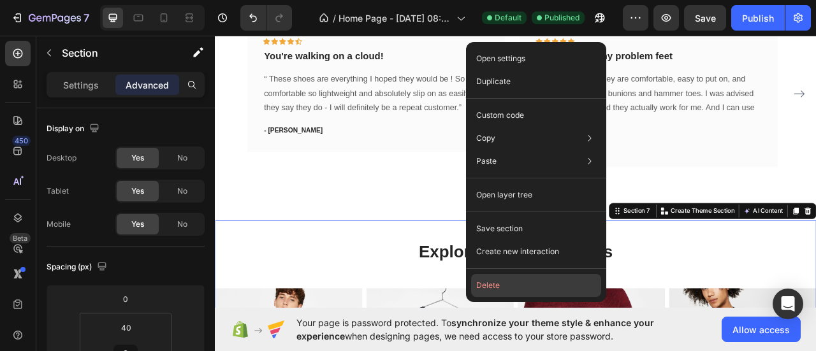
click at [525, 280] on button "Delete" at bounding box center [536, 285] width 130 height 23
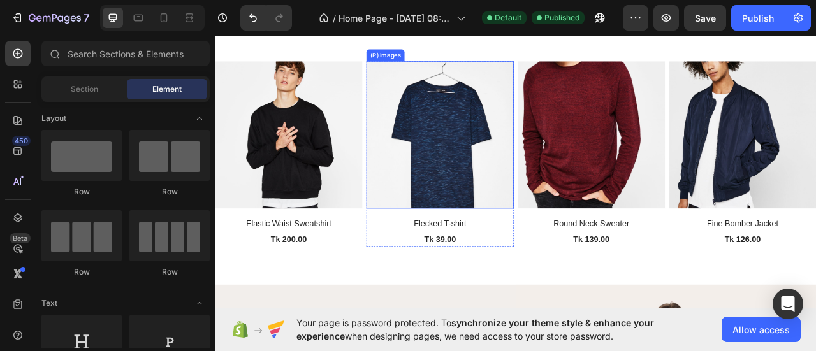
scroll to position [591, 0]
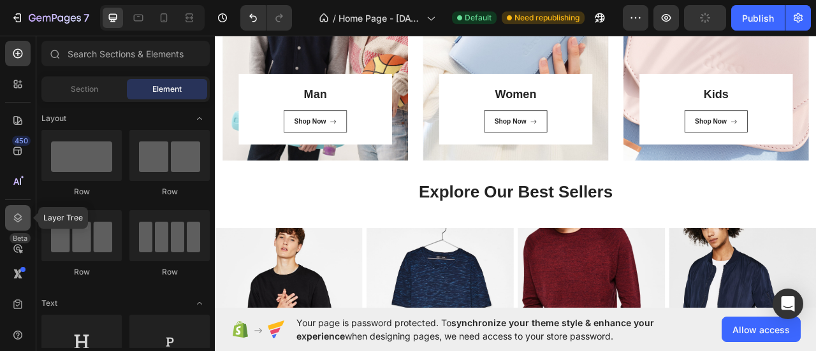
click at [16, 215] on icon at bounding box center [18, 217] width 8 height 9
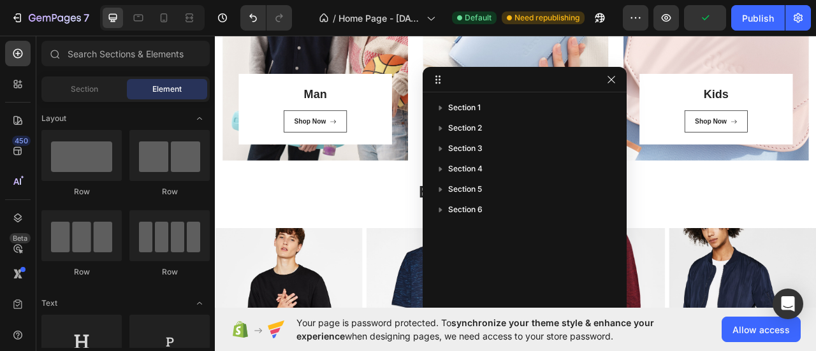
drag, startPoint x: 339, startPoint y: 278, endPoint x: 546, endPoint y: 68, distance: 295.1
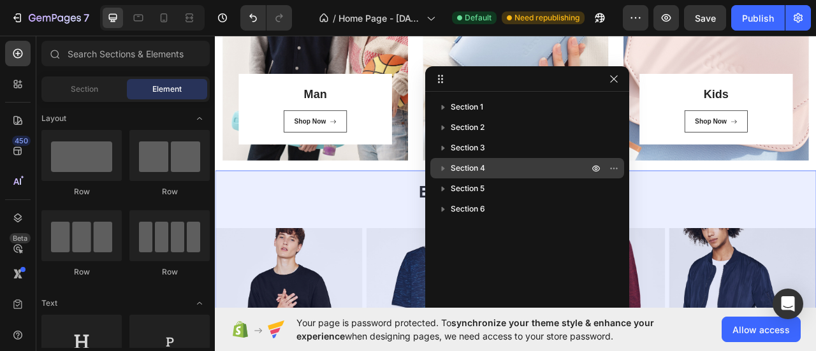
click at [486, 167] on p "Section 4" at bounding box center [521, 168] width 140 height 13
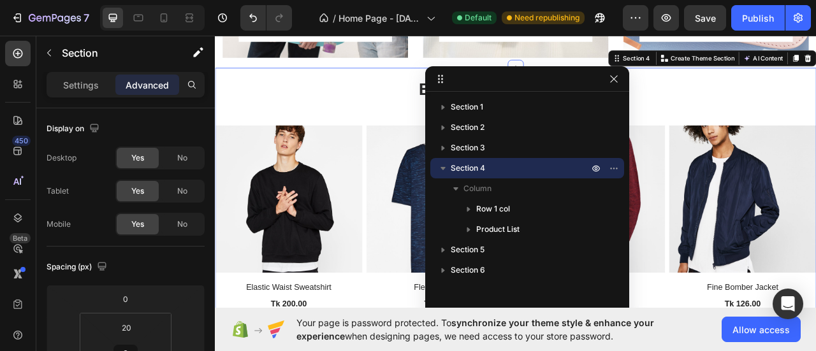
scroll to position [723, 0]
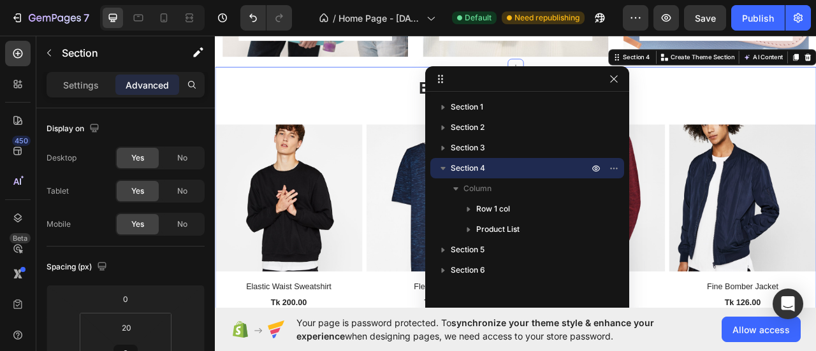
click at [447, 167] on icon "button" at bounding box center [442, 168] width 13 height 13
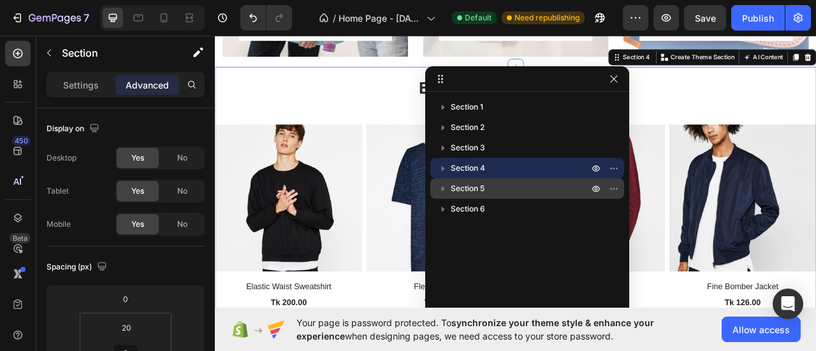
drag, startPoint x: 447, startPoint y: 167, endPoint x: 447, endPoint y: 192, distance: 25.5
click at [447, 192] on div "Section 1 Section 2 Section 3 Section 4 Section 5 Section 6" at bounding box center [527, 202] width 204 height 210
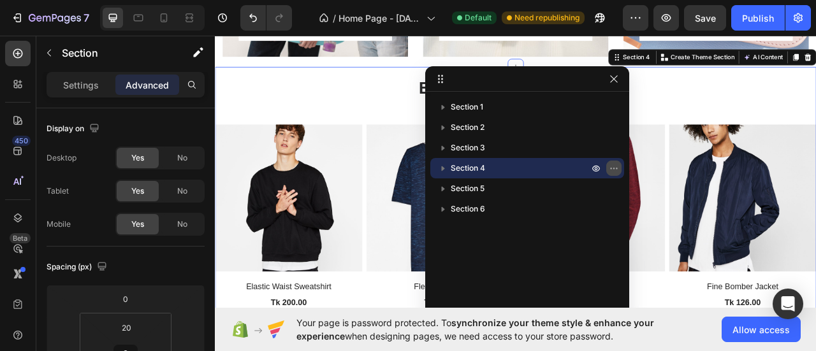
click at [617, 168] on icon "button" at bounding box center [614, 168] width 10 height 10
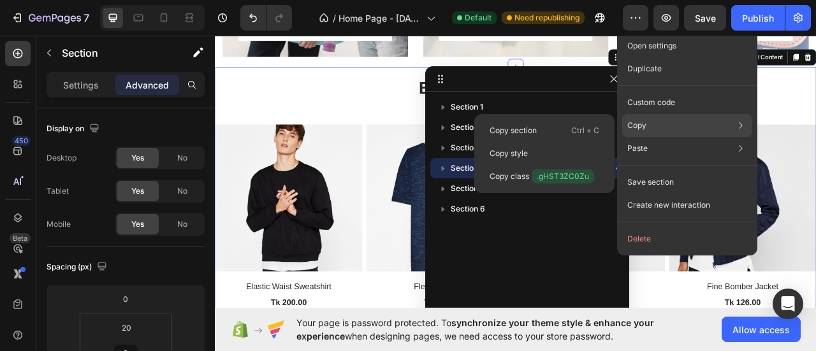
click at [649, 127] on div "Copy Copy section Ctrl + C Copy style Copy class .gHST3ZC0Zu" at bounding box center [687, 125] width 130 height 23
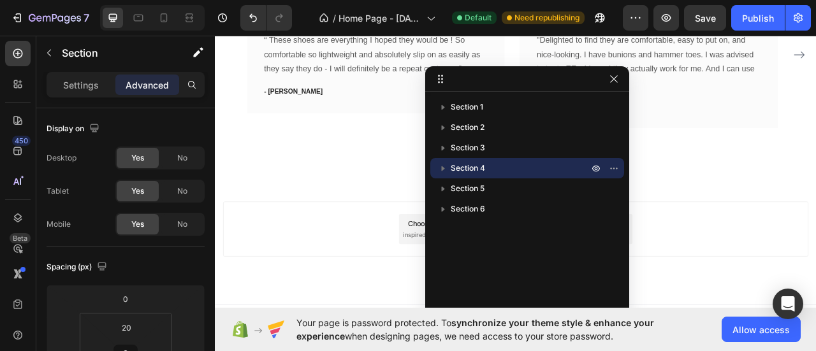
scroll to position [1653, 0]
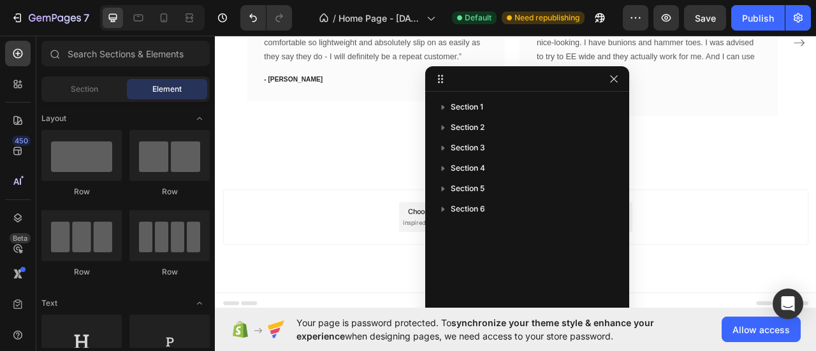
drag, startPoint x: 389, startPoint y: 237, endPoint x: 328, endPoint y: 267, distance: 68.1
click at [328, 267] on div "Add section Choose templates inspired by CRO experts Generate layout from URL o…" at bounding box center [597, 267] width 744 height 70
click at [404, 268] on div "Add section Choose templates inspired by CRO experts Generate layout from URL o…" at bounding box center [597, 267] width 744 height 70
drag, startPoint x: 619, startPoint y: 82, endPoint x: 354, endPoint y: 212, distance: 294.9
click at [619, 82] on button "button" at bounding box center [613, 78] width 15 height 15
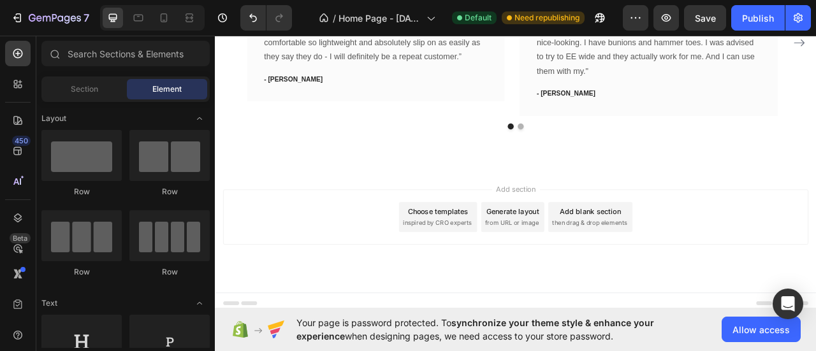
click at [689, 270] on span "then drag & drop elements" at bounding box center [691, 274] width 95 height 11
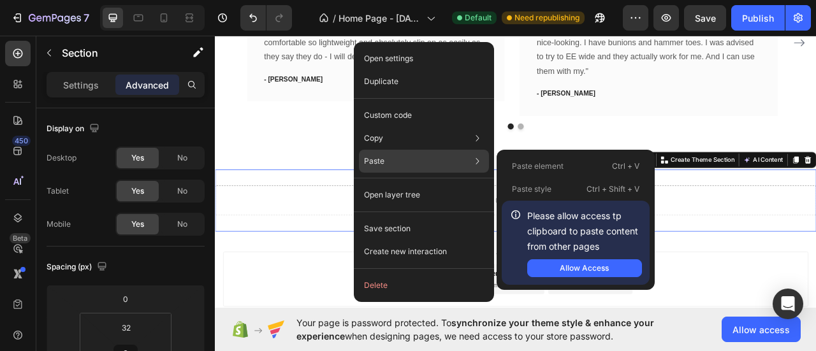
click at [398, 159] on div "Paste Paste element Ctrl + V Paste style Ctrl + Shift + V Please allow access t…" at bounding box center [424, 161] width 130 height 23
click at [584, 267] on div "Allow Access" at bounding box center [583, 268] width 49 height 11
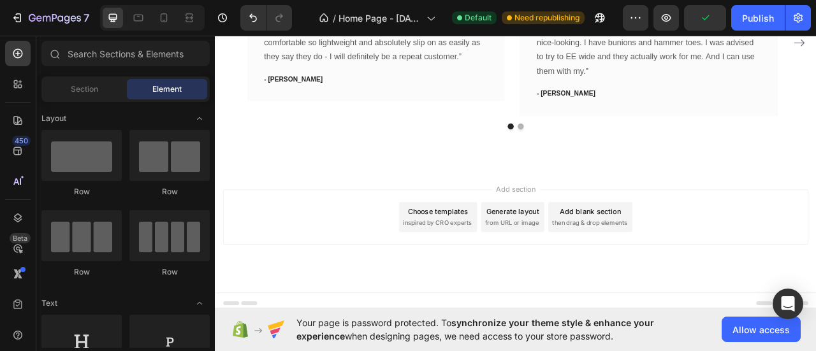
click at [517, 256] on div "Choose templates" at bounding box center [498, 259] width 77 height 13
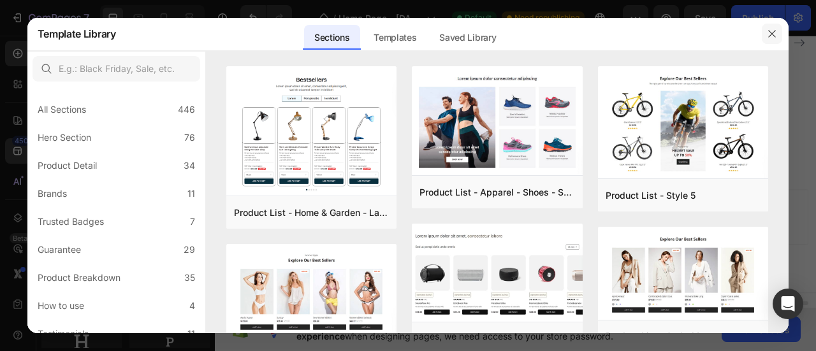
click at [777, 41] on button "button" at bounding box center [771, 34] width 20 height 20
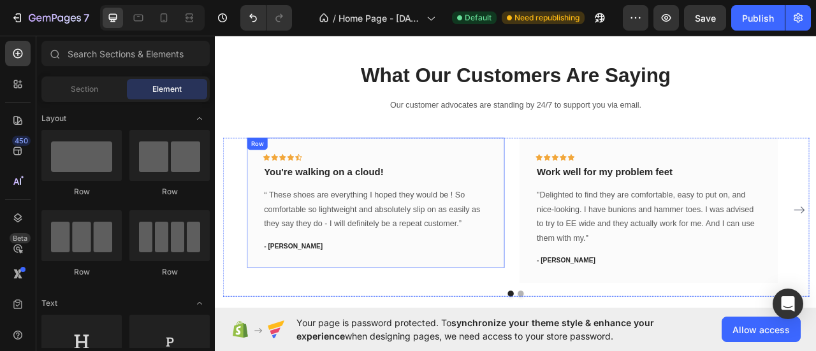
scroll to position [1228, 0]
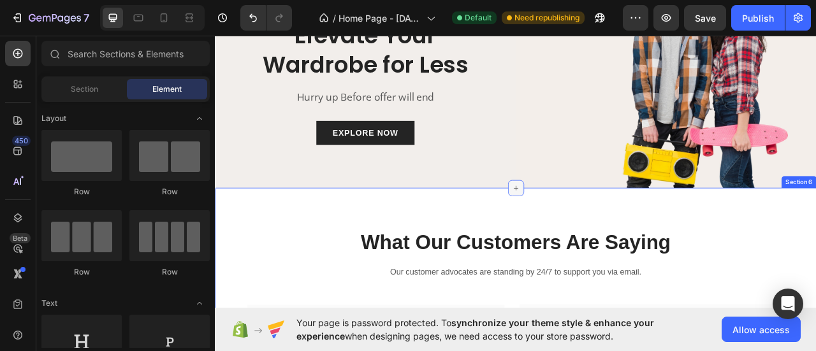
click at [595, 229] on icon at bounding box center [598, 230] width 6 height 6
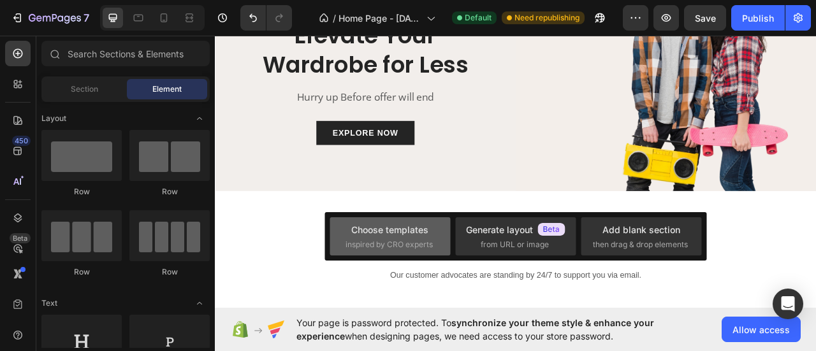
click at [409, 236] on div "Choose templates" at bounding box center [389, 229] width 77 height 13
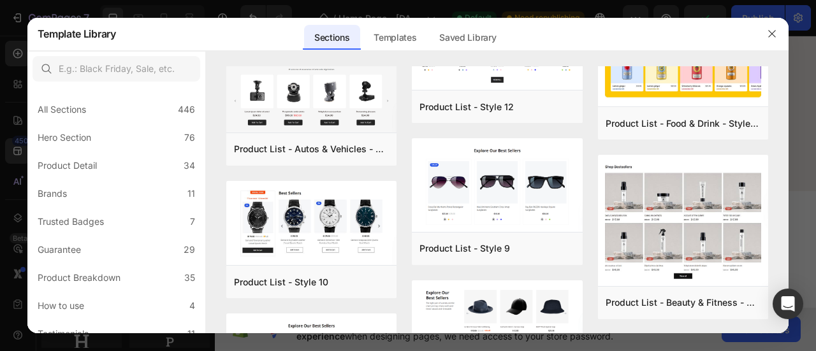
scroll to position [424, 0]
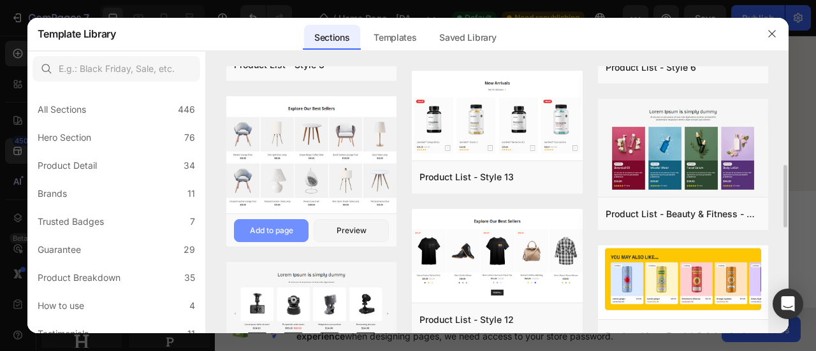
click at [282, 231] on div "Add to page" at bounding box center [271, 230] width 43 height 11
click at [777, 36] on button "button" at bounding box center [771, 34] width 20 height 20
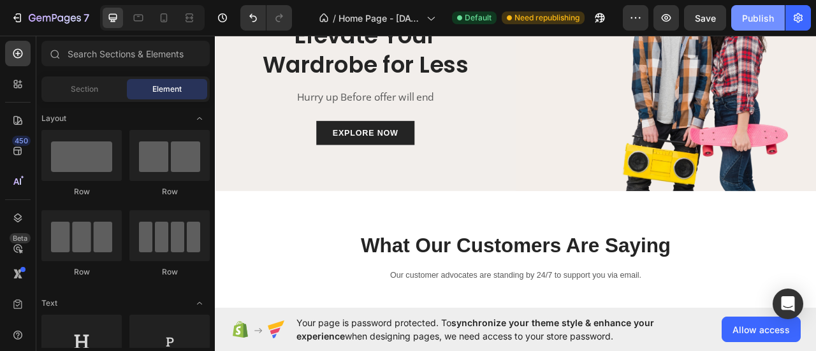
click at [767, 17] on div "Publish" at bounding box center [758, 17] width 32 height 13
click at [767, 17] on button "Publish" at bounding box center [758, 17] width 54 height 25
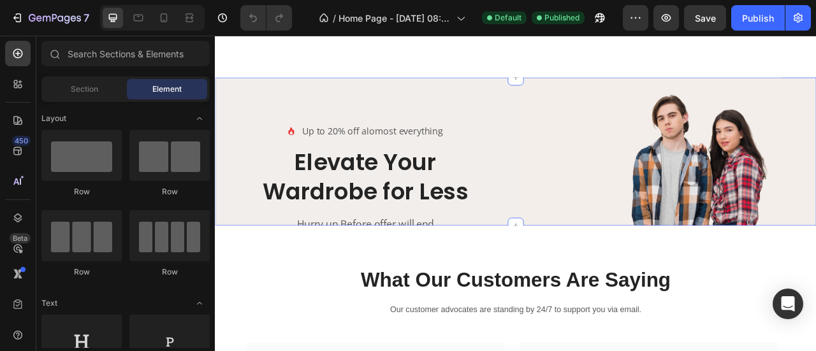
scroll to position [1062, 0]
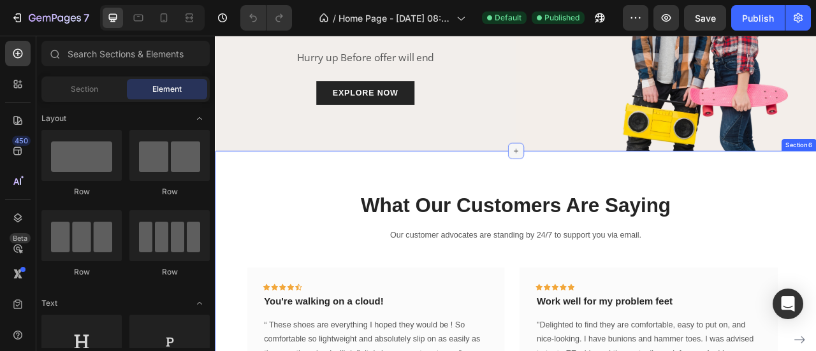
click at [592, 177] on icon at bounding box center [597, 182] width 10 height 10
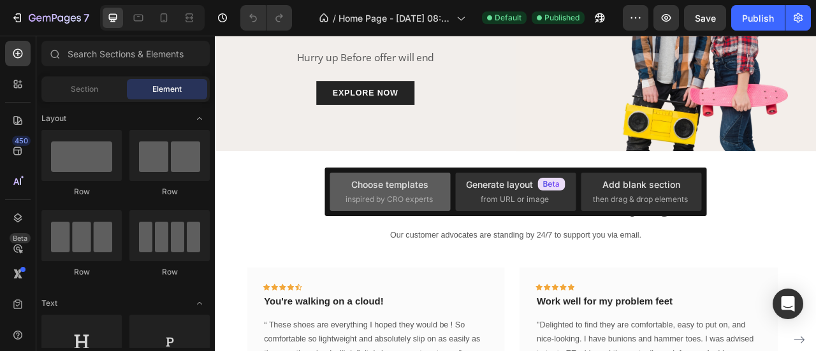
click at [391, 196] on span "inspired by CRO experts" at bounding box center [388, 199] width 87 height 11
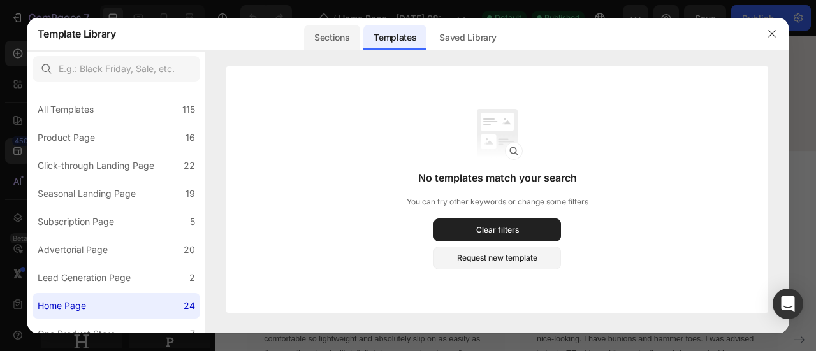
click at [326, 29] on div "Sections" at bounding box center [331, 37] width 55 height 25
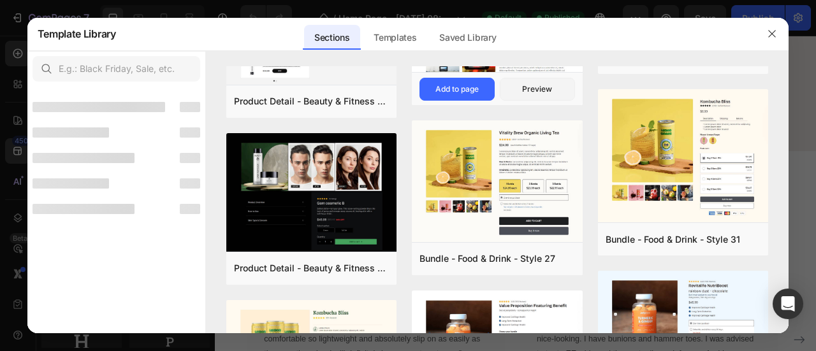
scroll to position [637, 0]
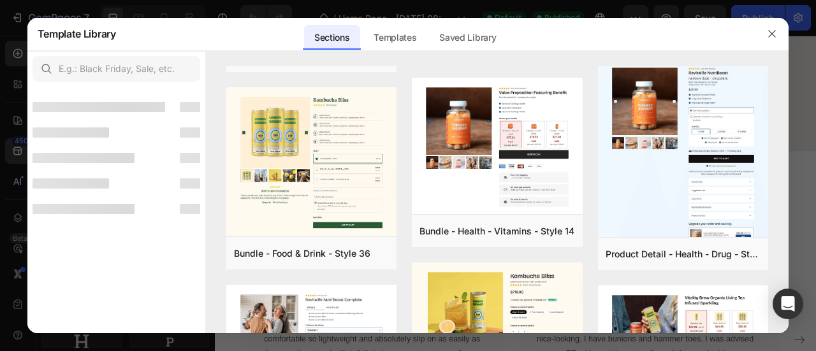
click at [128, 111] on div at bounding box center [98, 107] width 133 height 10
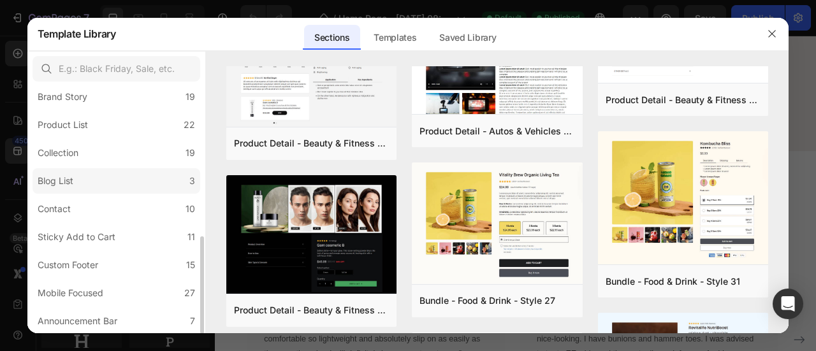
scroll to position [127, 0]
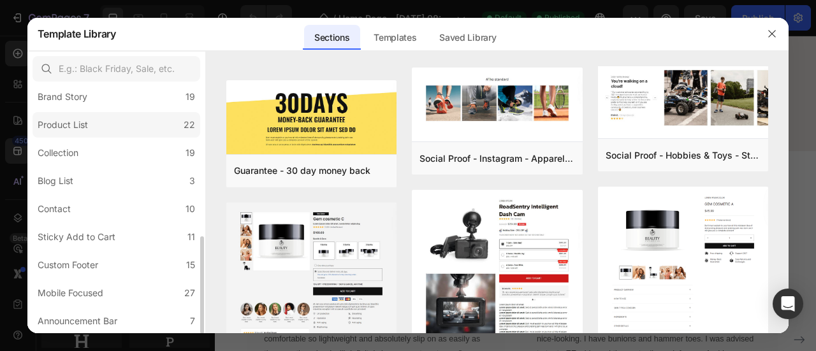
click at [97, 119] on label "Product List 22" at bounding box center [116, 124] width 168 height 25
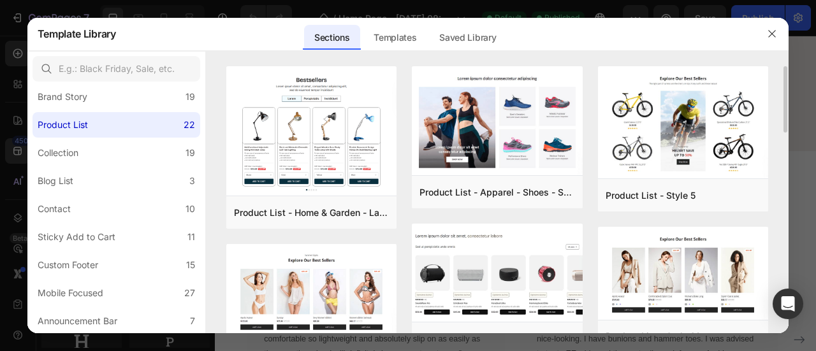
scroll to position [424, 0]
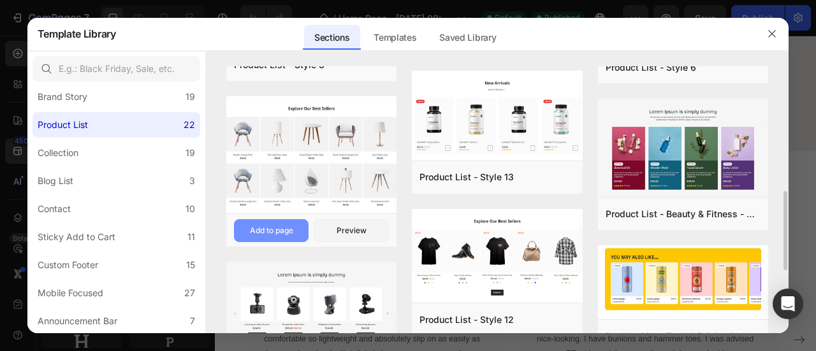
click at [291, 229] on div "Add to page" at bounding box center [271, 230] width 43 height 11
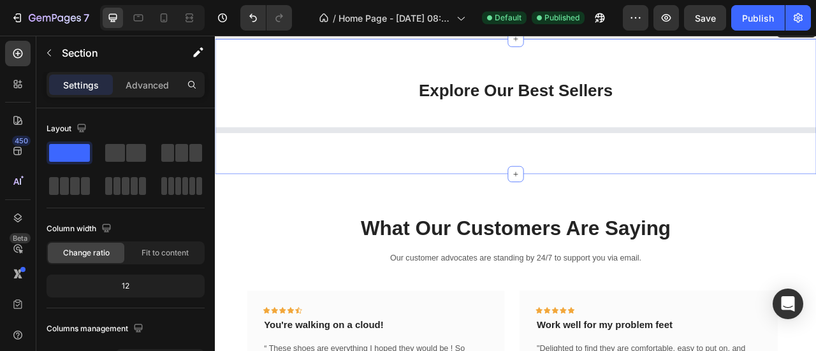
scroll to position [1204, 0]
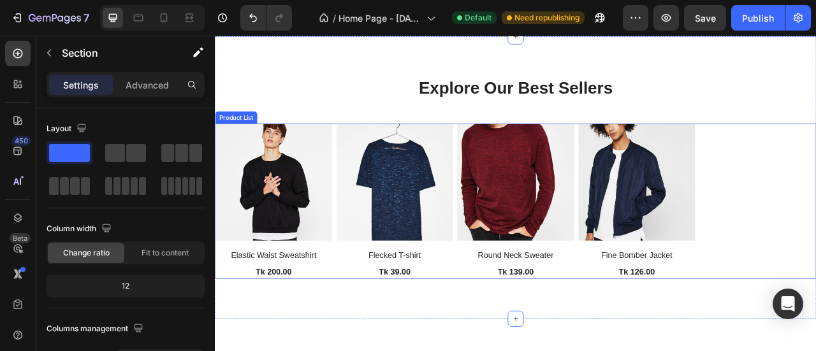
click at [815, 191] on div "(P) Images Elastic Waist Sweatshirt (P) Title Tk 200.00 (P) Price (P) Price Row…" at bounding box center [597, 246] width 765 height 198
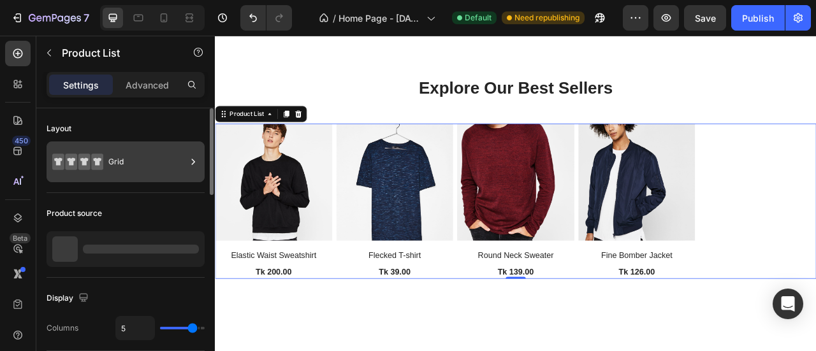
click at [145, 169] on div "Grid" at bounding box center [147, 161] width 78 height 29
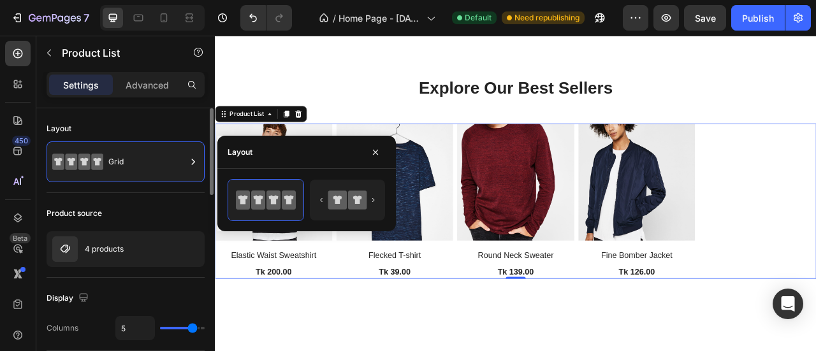
type input "4"
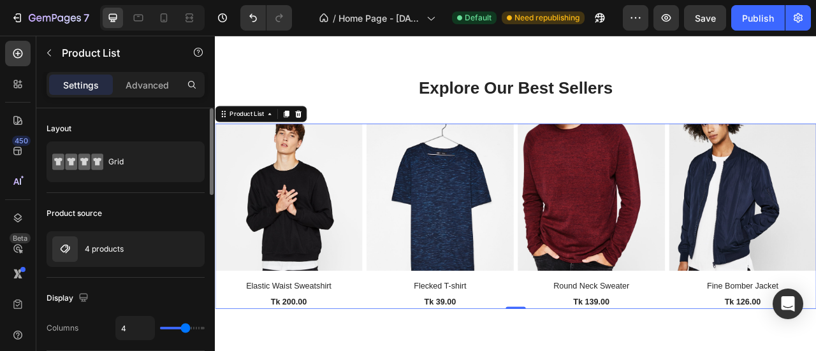
drag, startPoint x: 193, startPoint y: 331, endPoint x: 184, endPoint y: 330, distance: 9.6
type input "4"
click at [184, 329] on input "range" at bounding box center [182, 328] width 45 height 3
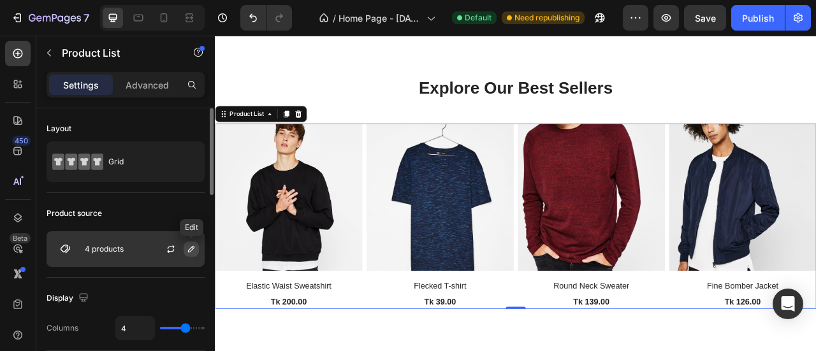
click at [190, 250] on icon "button" at bounding box center [191, 249] width 10 height 10
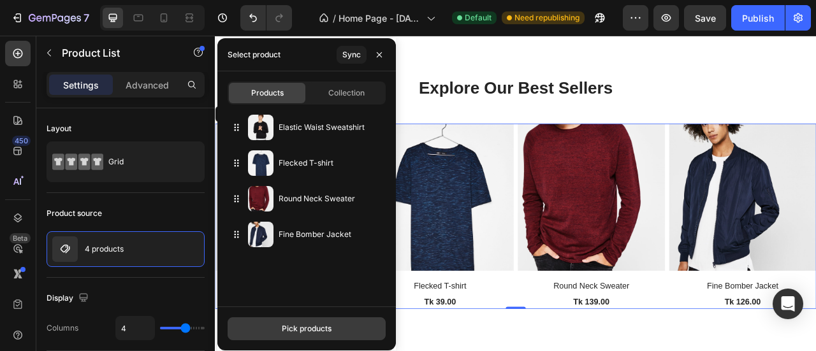
click at [302, 324] on div "Pick products" at bounding box center [307, 328] width 50 height 11
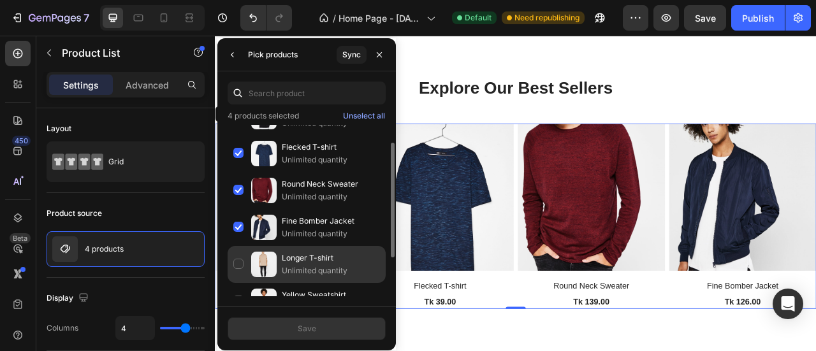
click at [247, 259] on div "Longer T-shirt Unlimited quantity" at bounding box center [306, 264] width 158 height 37
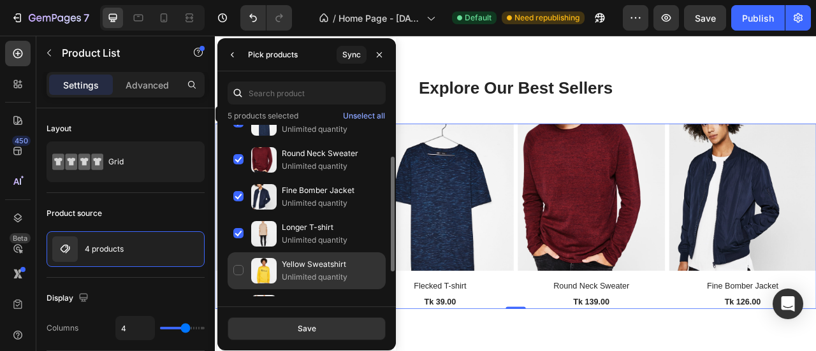
click at [242, 270] on div "Yellow Sweatshirt Unlimited quantity" at bounding box center [306, 270] width 158 height 37
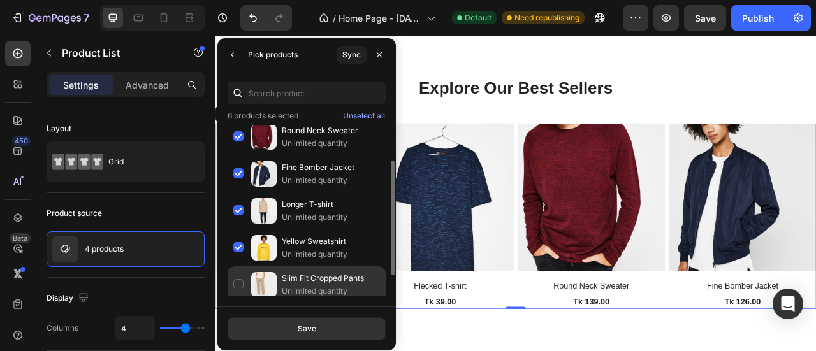
scroll to position [84, 0]
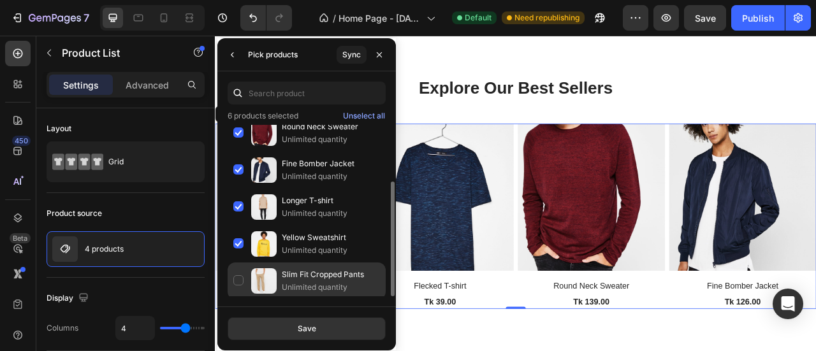
click at [240, 270] on div "Slim Fit Cropped Pants Unlimited quantity" at bounding box center [306, 281] width 158 height 37
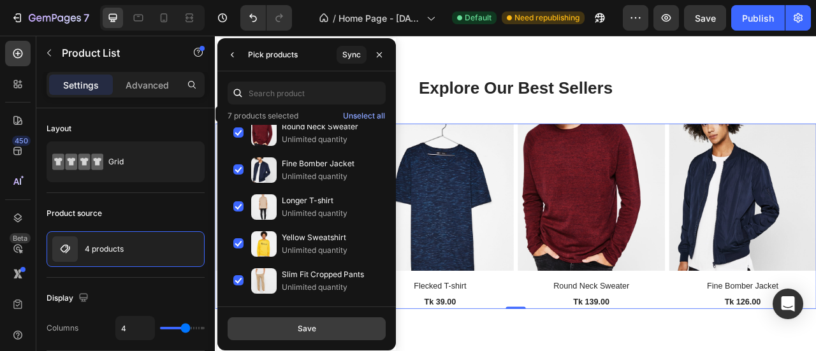
click at [296, 325] on button "Save" at bounding box center [306, 328] width 158 height 23
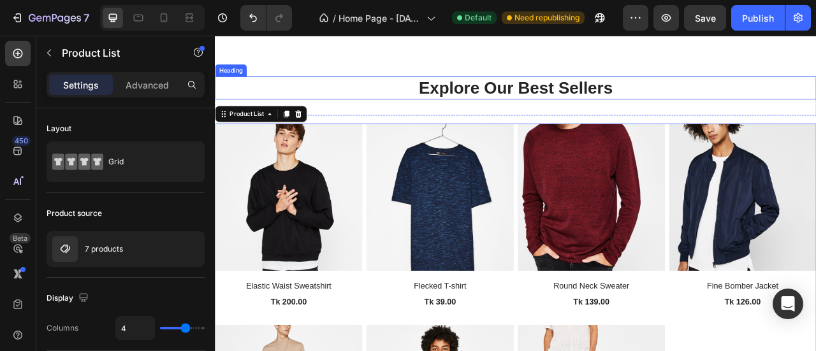
click at [452, 107] on p "Explore Our Best Sellers" at bounding box center [597, 102] width 762 height 27
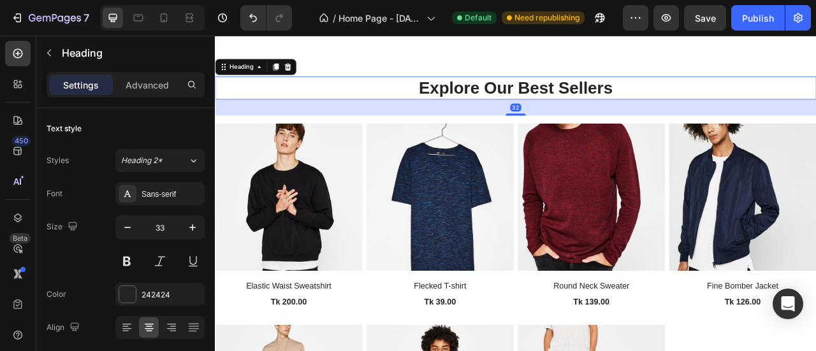
click at [658, 92] on p "Explore Our Best Sellers" at bounding box center [597, 102] width 762 height 27
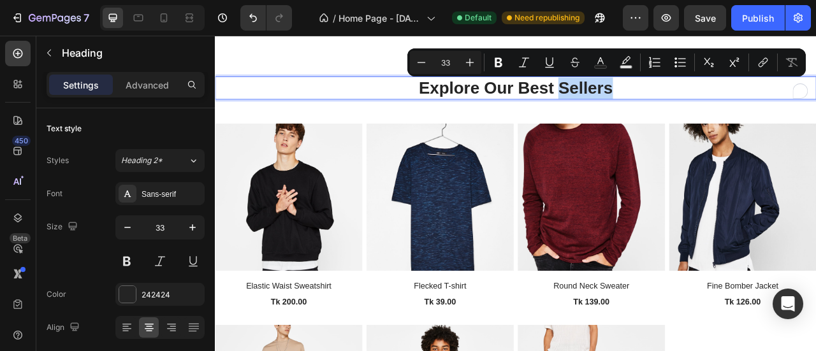
click at [720, 97] on p "Explore Our Best Sellers" at bounding box center [597, 102] width 762 height 27
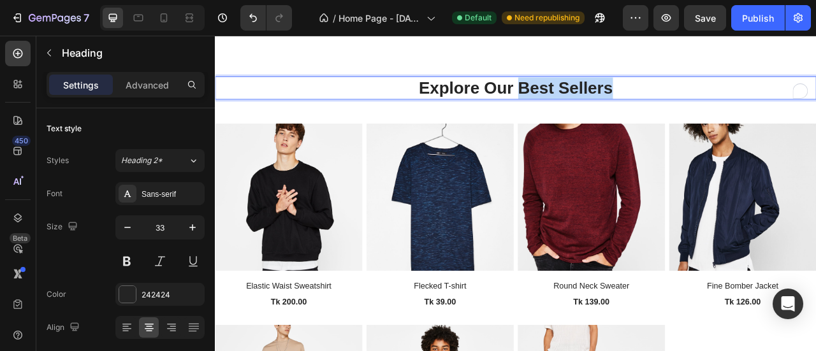
drag, startPoint x: 721, startPoint y: 97, endPoint x: 598, endPoint y: 105, distance: 123.2
click at [598, 105] on p "Explore Our Best Sellers" at bounding box center [597, 102] width 762 height 27
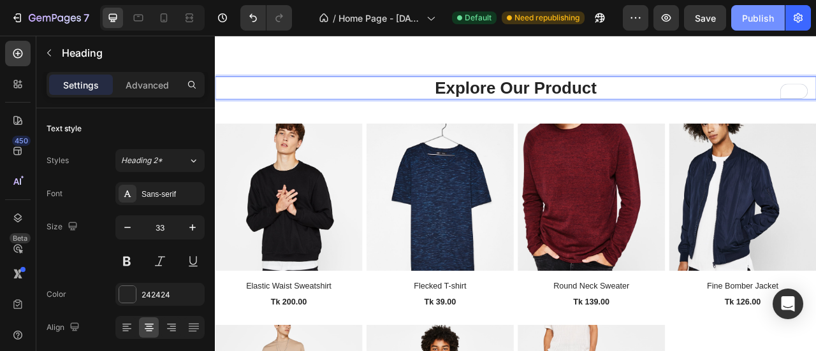
click at [751, 18] on div "Publish" at bounding box center [758, 17] width 32 height 13
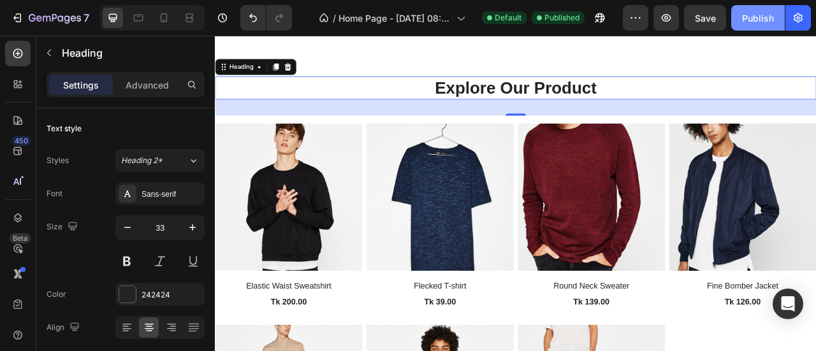
click at [739, 23] on button "Publish" at bounding box center [758, 17] width 54 height 25
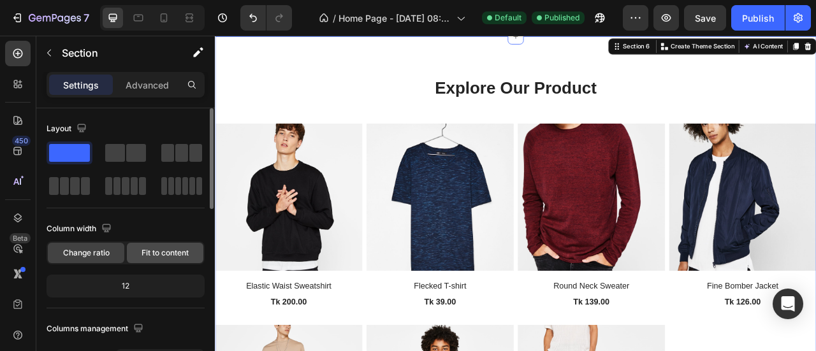
click at [162, 257] on span "Fit to content" at bounding box center [164, 252] width 47 height 11
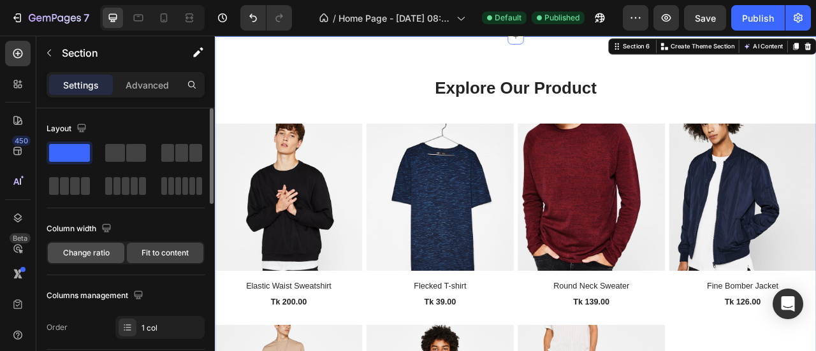
click at [89, 256] on span "Change ratio" at bounding box center [86, 252] width 47 height 11
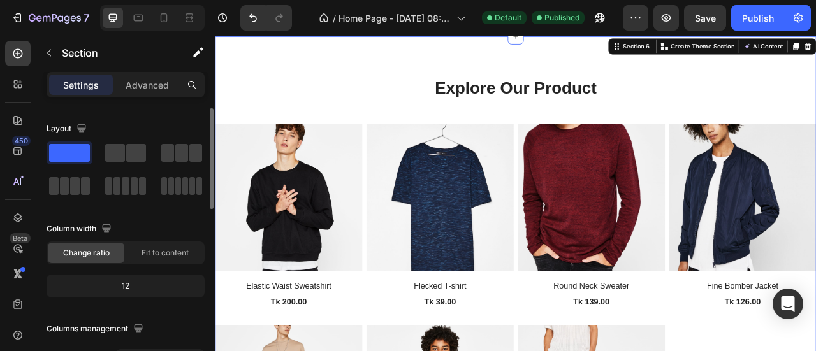
scroll to position [212, 0]
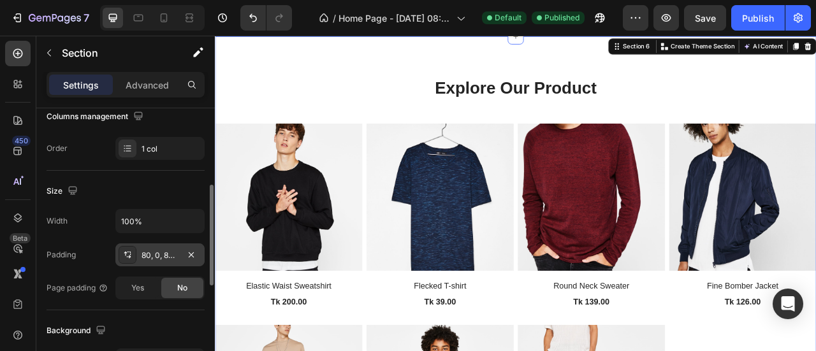
click at [164, 252] on div "80, 0, 80, 0" at bounding box center [159, 255] width 37 height 11
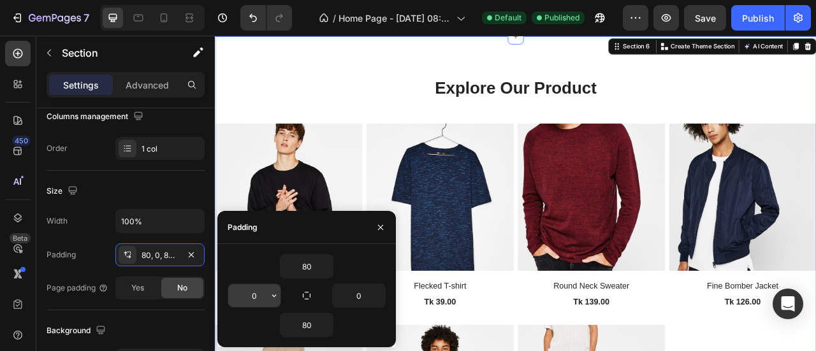
click at [243, 299] on input "0" at bounding box center [254, 295] width 52 height 23
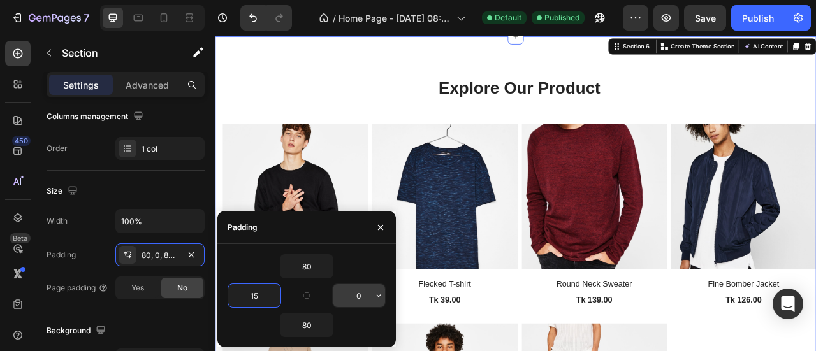
type input "15"
click at [349, 292] on input "0" at bounding box center [359, 295] width 52 height 23
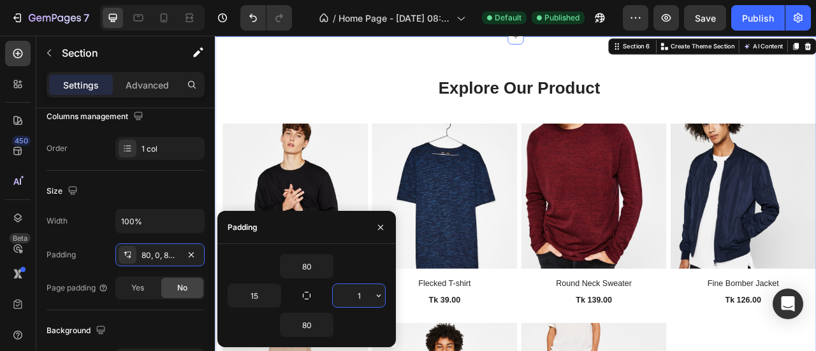
type input "15"
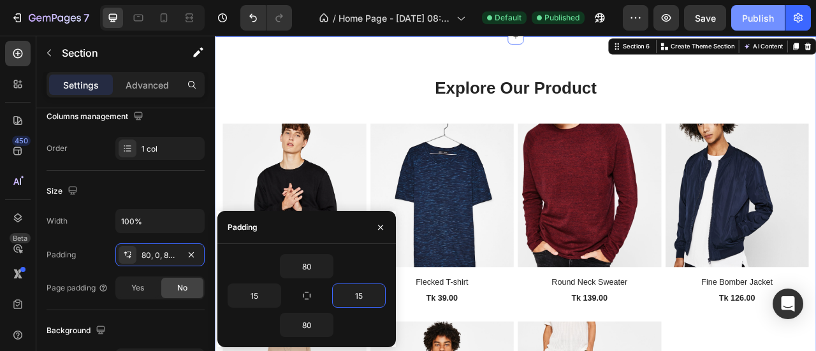
click at [762, 15] on div "Publish" at bounding box center [758, 17] width 32 height 13
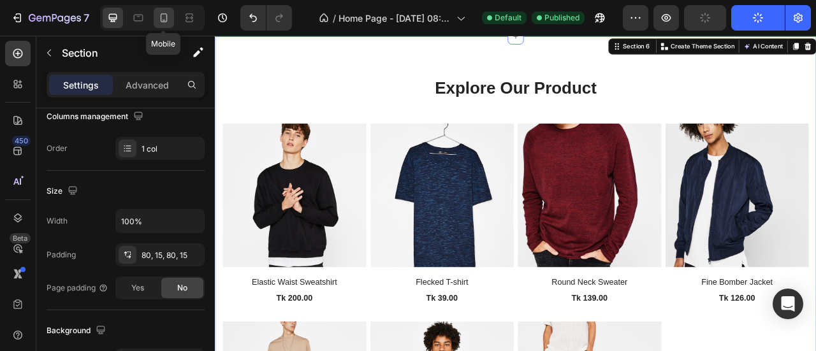
click at [161, 14] on icon at bounding box center [164, 17] width 7 height 9
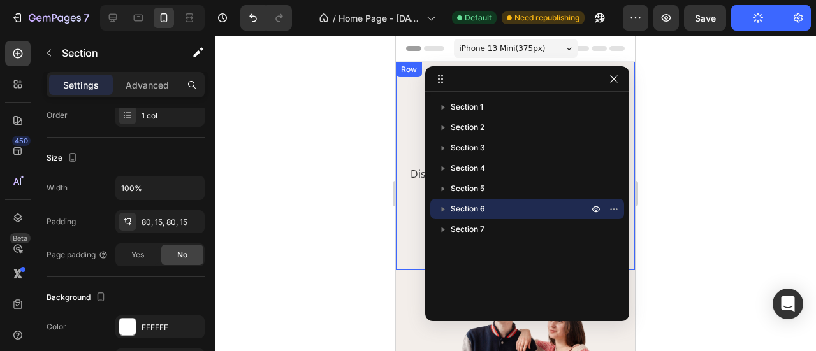
scroll to position [514, 0]
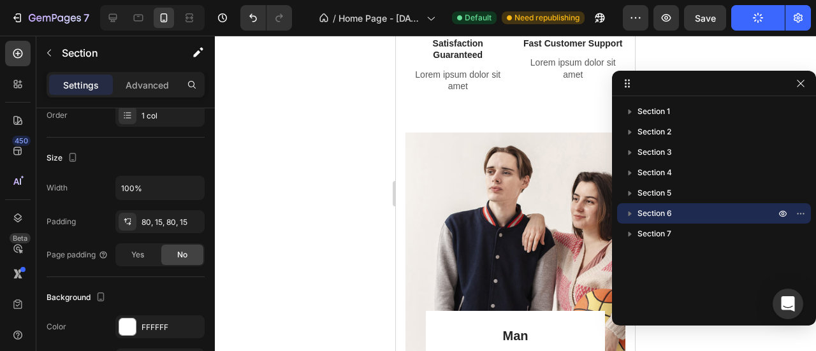
drag, startPoint x: 535, startPoint y: 80, endPoint x: 767, endPoint y: 83, distance: 232.6
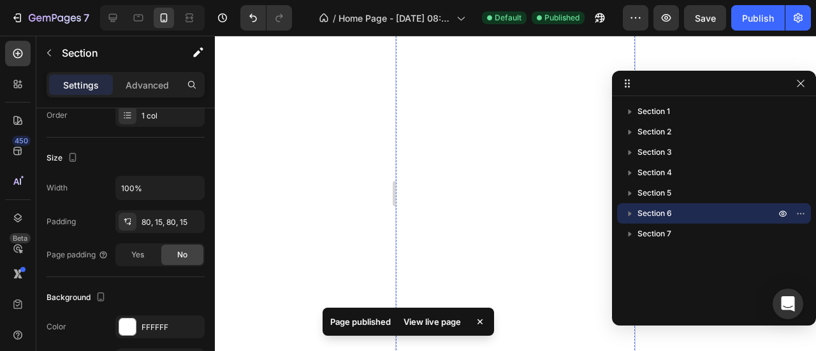
scroll to position [2638, 0]
click at [767, 18] on div "Publish" at bounding box center [758, 17] width 32 height 13
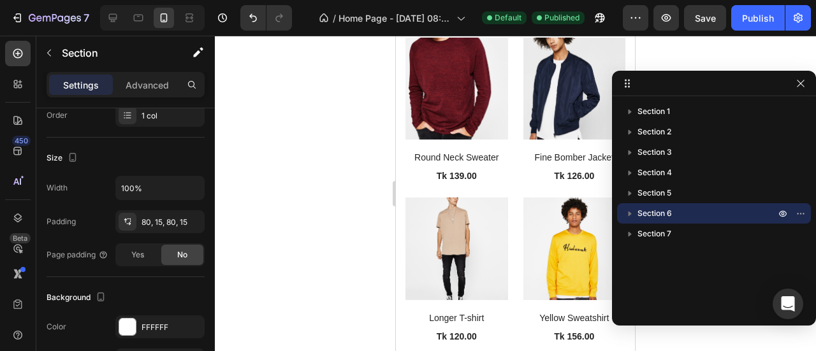
scroll to position [2334, 0]
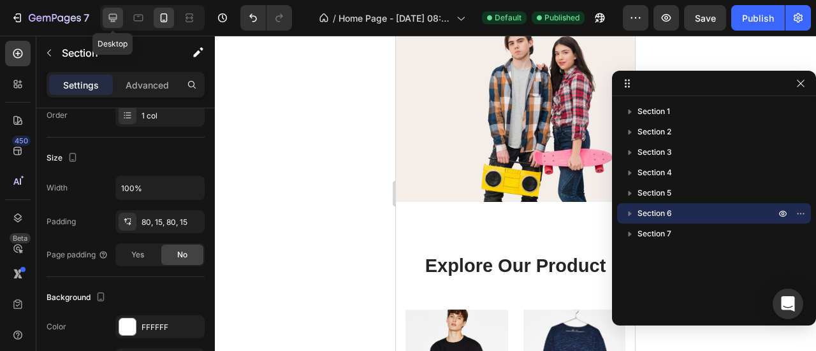
click at [115, 18] on icon at bounding box center [113, 18] width 8 height 8
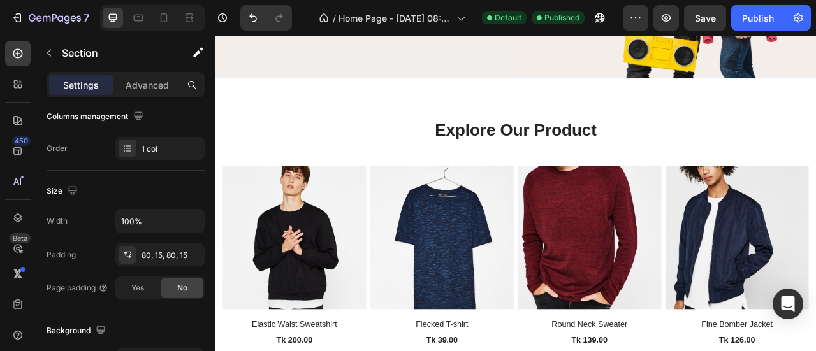
scroll to position [2346, 0]
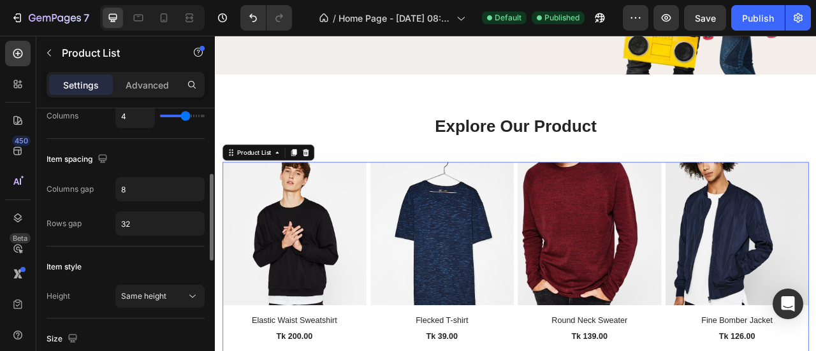
scroll to position [0, 0]
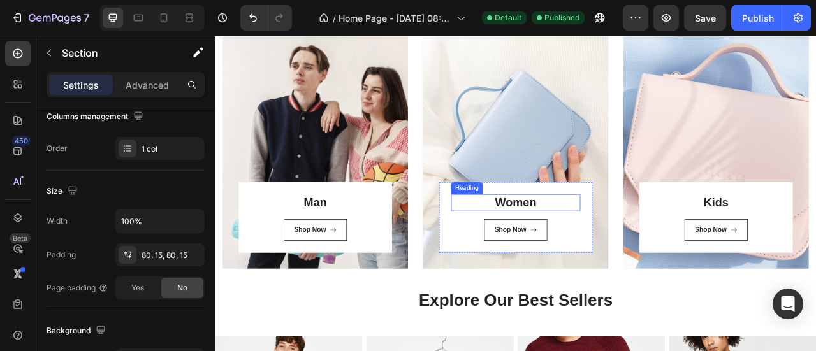
scroll to position [859, 0]
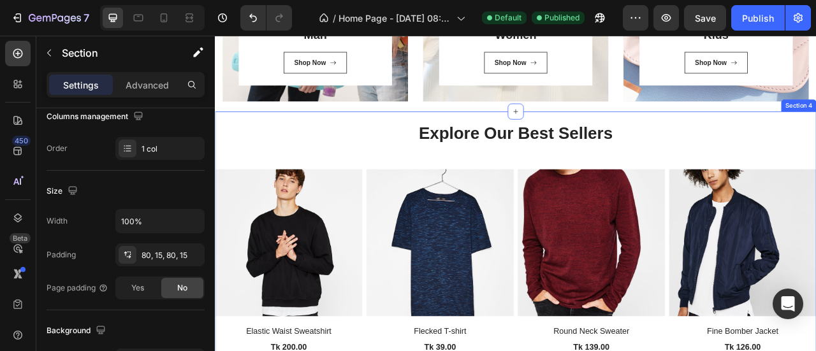
click at [446, 199] on div "Explore Our Best Sellers Heading Row (P) Images Elastic Waist Sweatshirt (P) Ti…" at bounding box center [597, 293] width 765 height 296
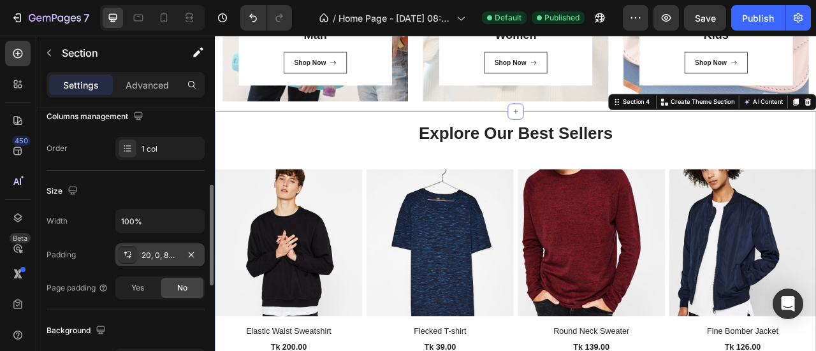
click at [163, 256] on div "20, 0, 80, 0" at bounding box center [159, 255] width 37 height 11
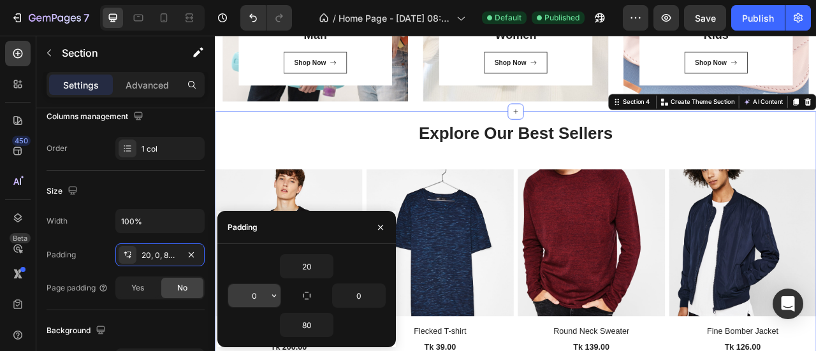
click at [251, 293] on input "0" at bounding box center [254, 295] width 52 height 23
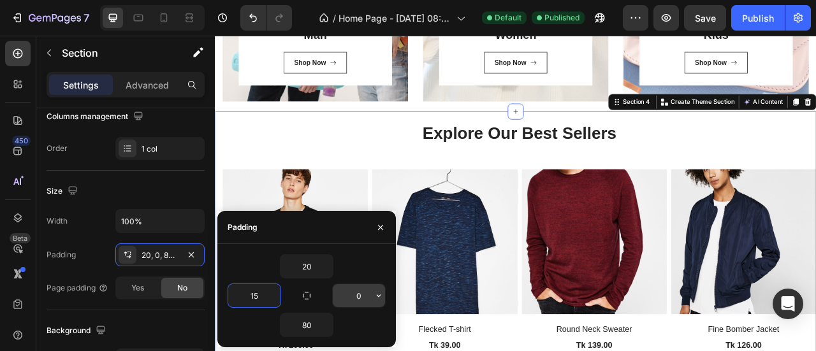
type input "15"
click at [348, 298] on input "0" at bounding box center [359, 295] width 52 height 23
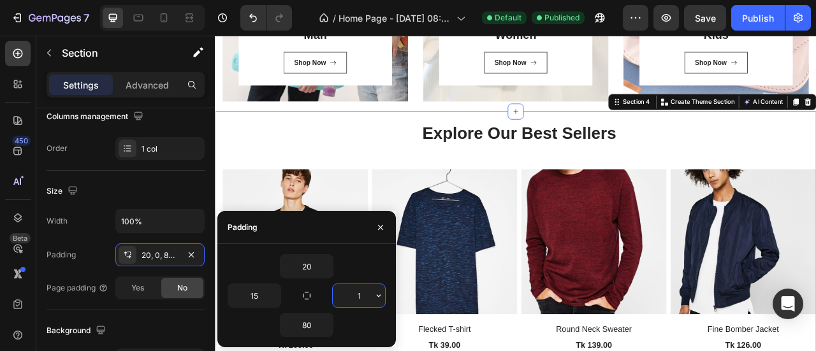
type input "15"
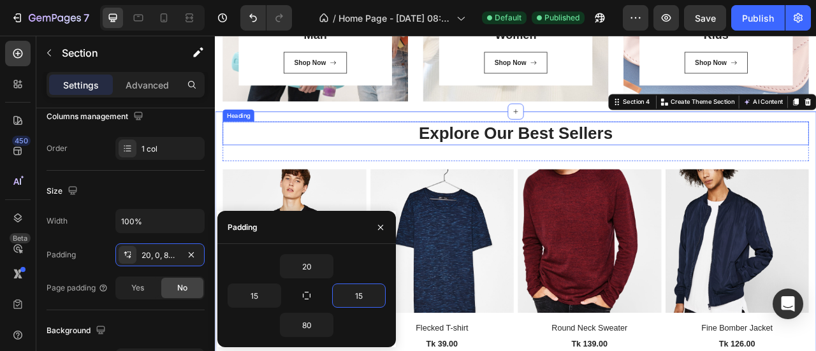
scroll to position [646, 0]
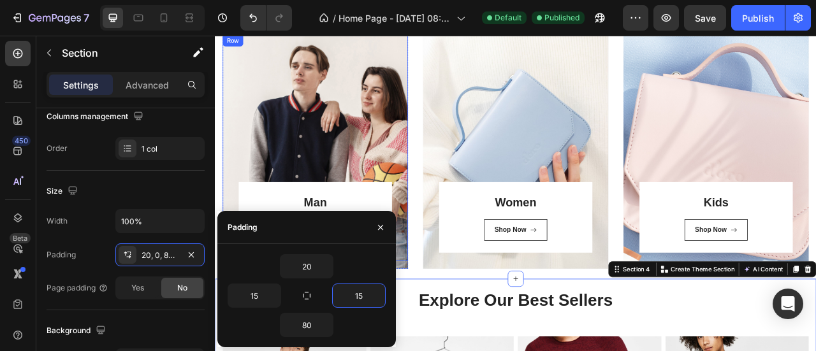
click at [366, 143] on div "Man Heading Shop Now Button Row Row" at bounding box center [342, 178] width 236 height 288
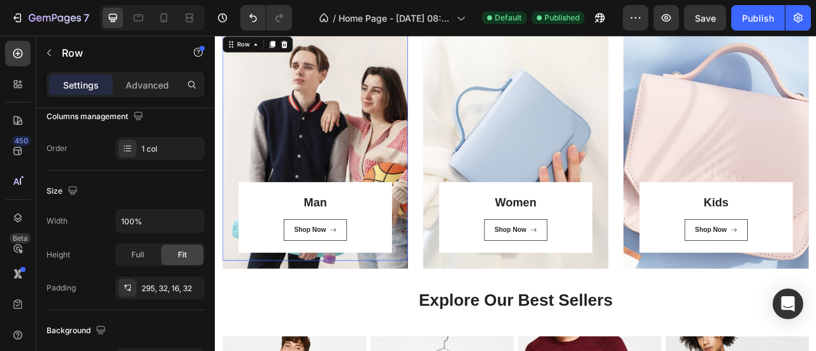
scroll to position [0, 0]
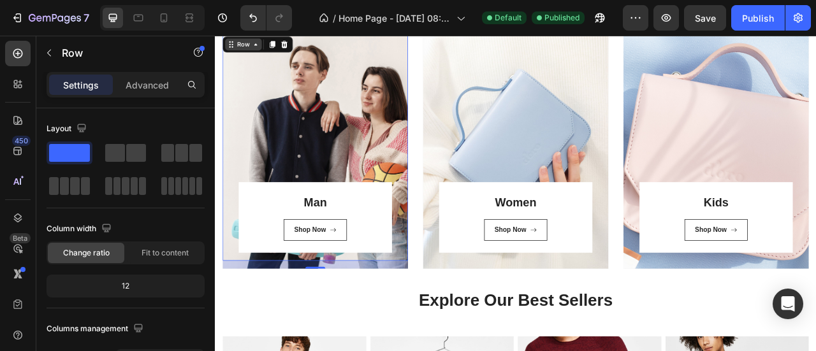
click at [263, 45] on icon at bounding box center [266, 46] width 10 height 10
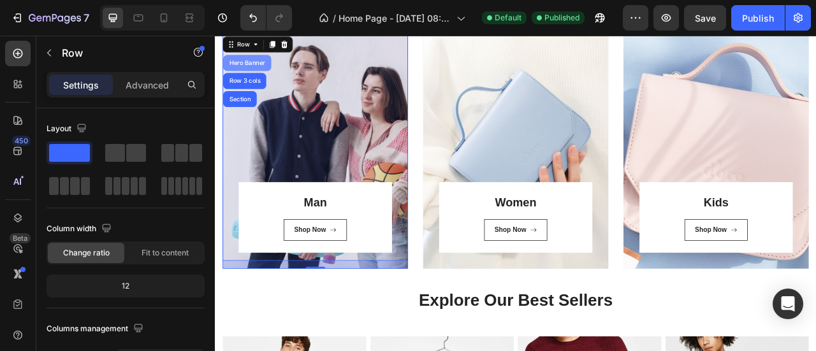
click at [258, 70] on div "Hero Banner" at bounding box center [255, 70] width 51 height 8
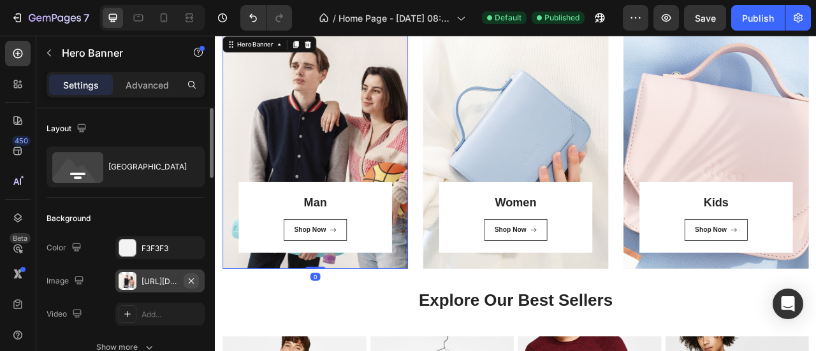
click at [195, 281] on icon "button" at bounding box center [191, 281] width 10 height 10
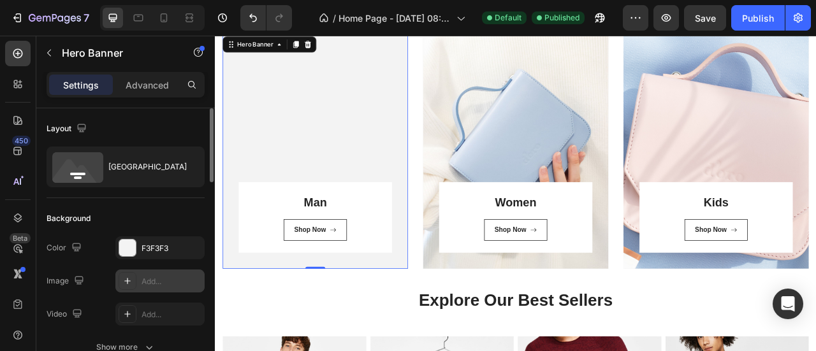
click at [141, 280] on div "Add..." at bounding box center [171, 281] width 60 height 11
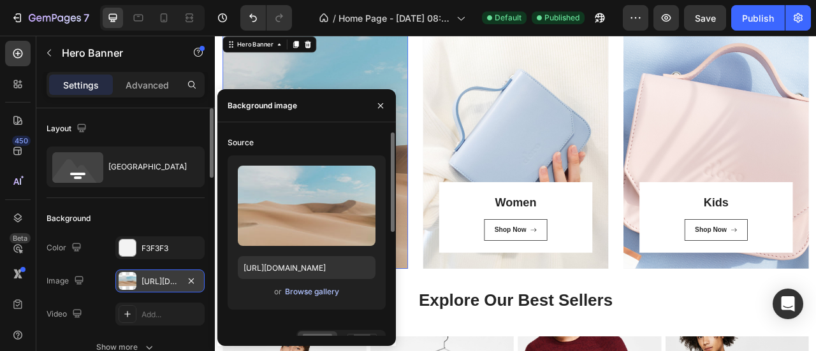
click at [326, 294] on div "Browse gallery" at bounding box center [312, 291] width 54 height 11
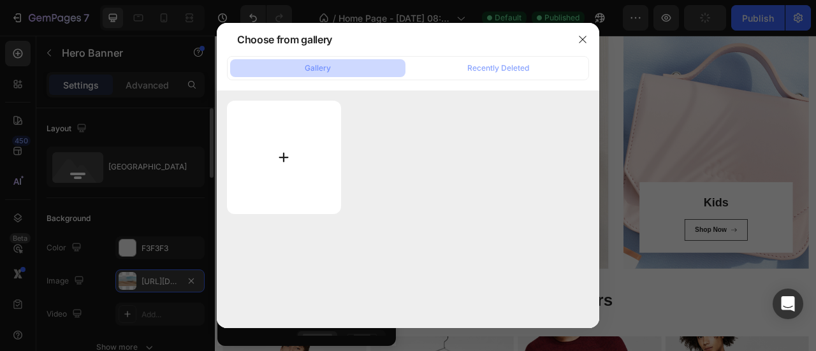
click at [286, 134] on input "file" at bounding box center [284, 157] width 114 height 113
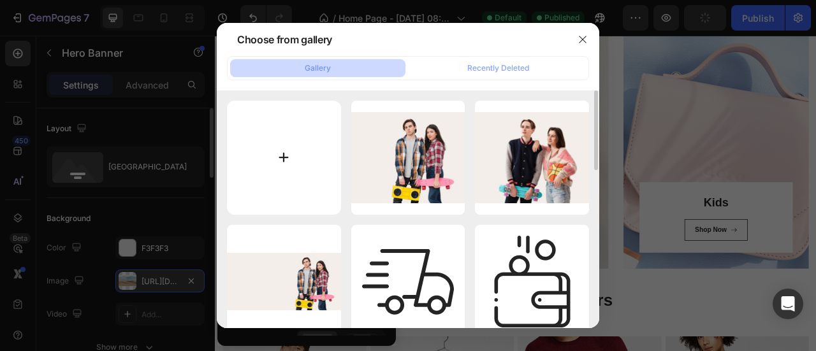
type input "C:\fakepath\download_28.png"
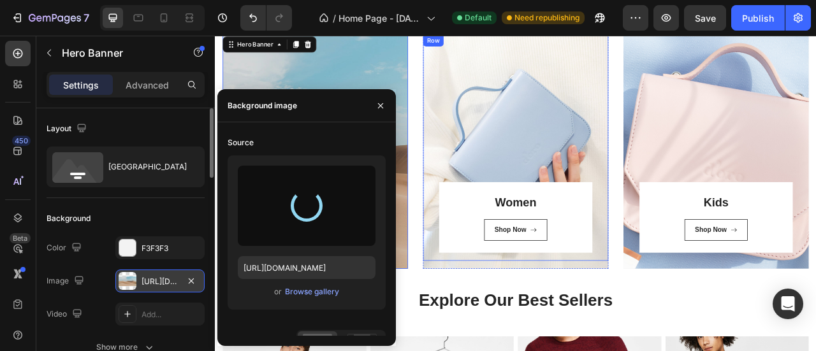
type input "[URL][DOMAIN_NAME]"
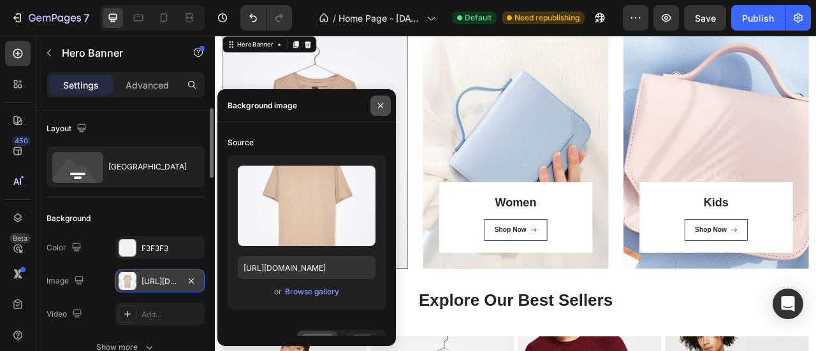
click at [381, 106] on icon "button" at bounding box center [380, 105] width 5 height 5
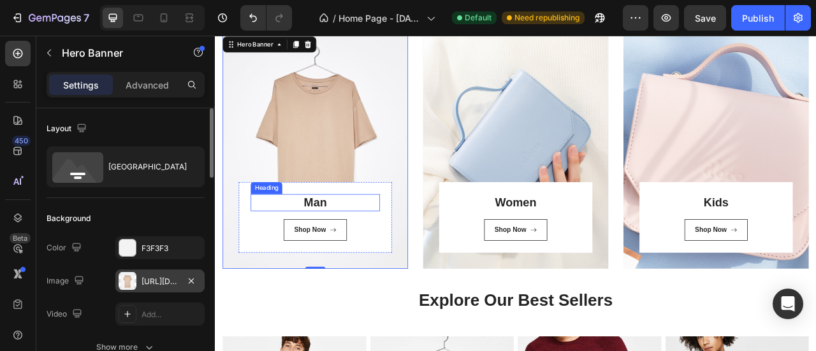
click at [340, 245] on link "Man" at bounding box center [342, 247] width 29 height 17
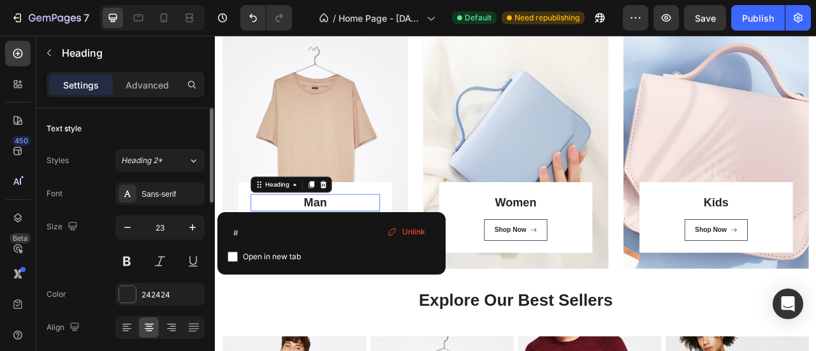
click at [331, 250] on link "Man" at bounding box center [342, 247] width 29 height 17
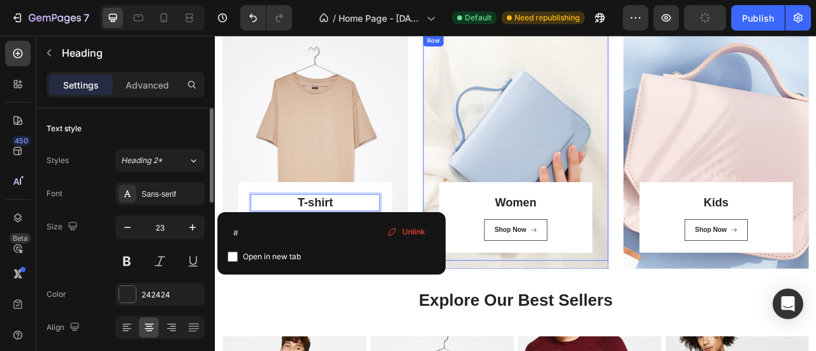
click at [626, 165] on div "Women Heading Shop Now Button Row Row" at bounding box center [597, 178] width 236 height 288
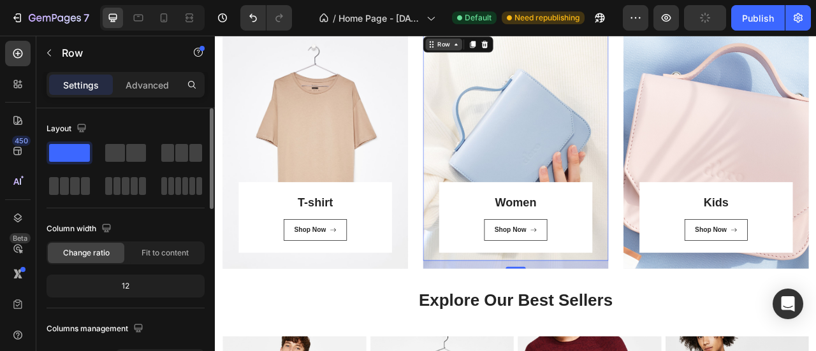
click at [519, 46] on icon at bounding box center [521, 46] width 4 height 3
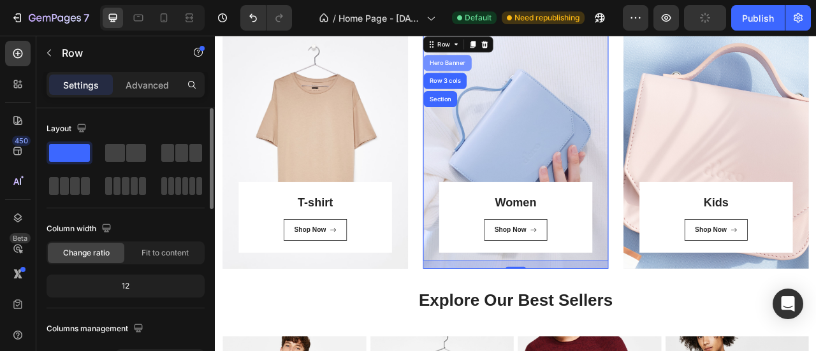
click at [506, 71] on div "Hero Banner" at bounding box center [510, 70] width 51 height 8
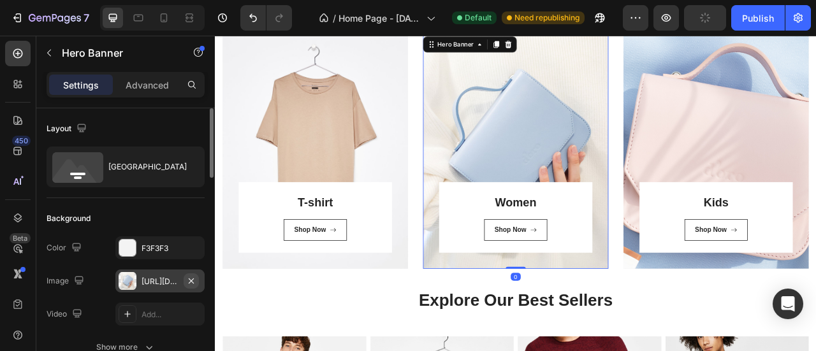
click at [191, 281] on icon "button" at bounding box center [191, 281] width 10 height 10
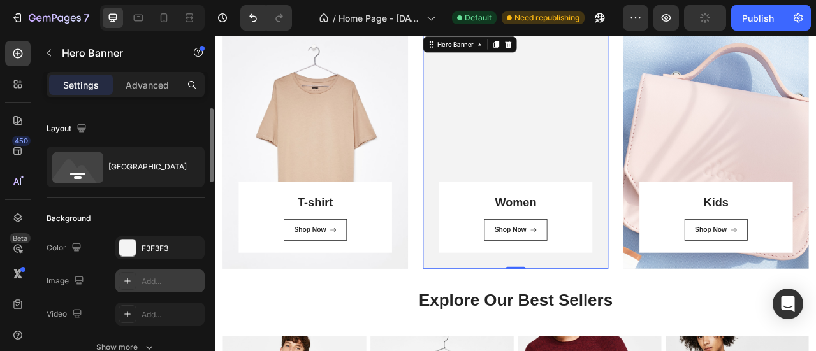
click at [140, 282] on div "Add..." at bounding box center [159, 281] width 89 height 23
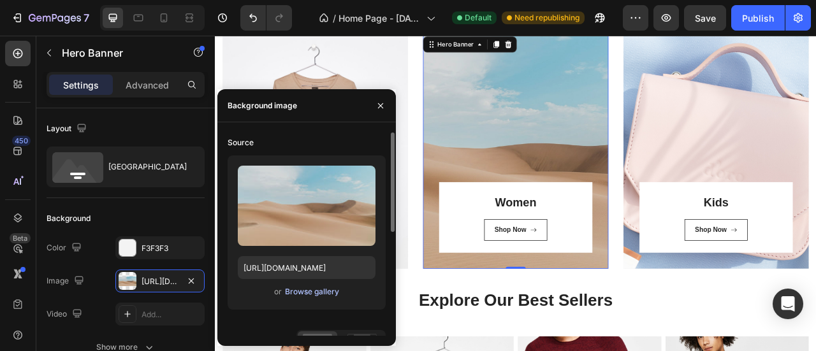
click at [312, 293] on div "Browse gallery" at bounding box center [312, 291] width 54 height 11
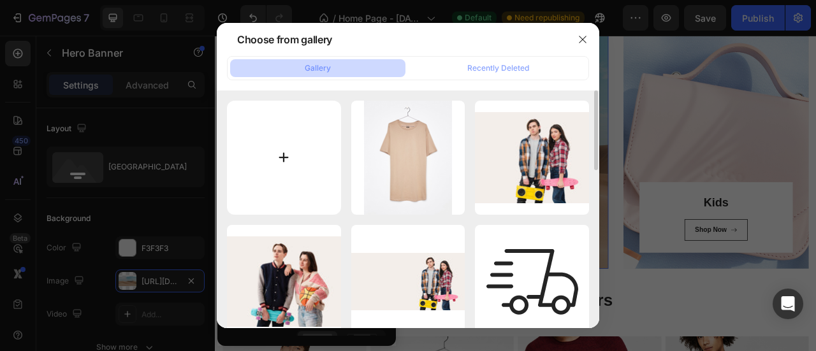
click at [290, 145] on input "file" at bounding box center [284, 158] width 114 height 114
type input "C:\fakepath\download_22.png"
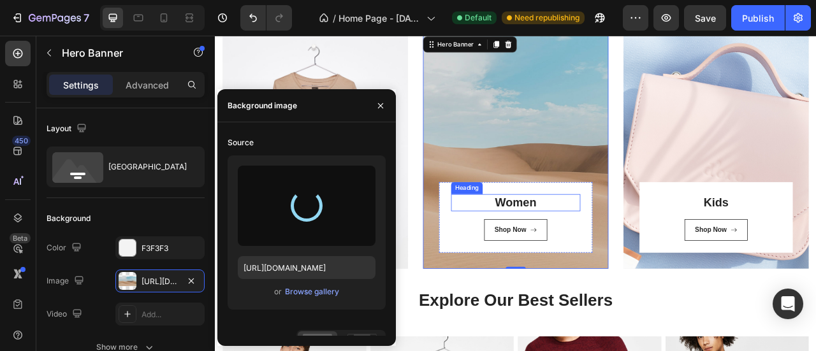
click at [591, 245] on h3 "Women" at bounding box center [597, 248] width 164 height 22
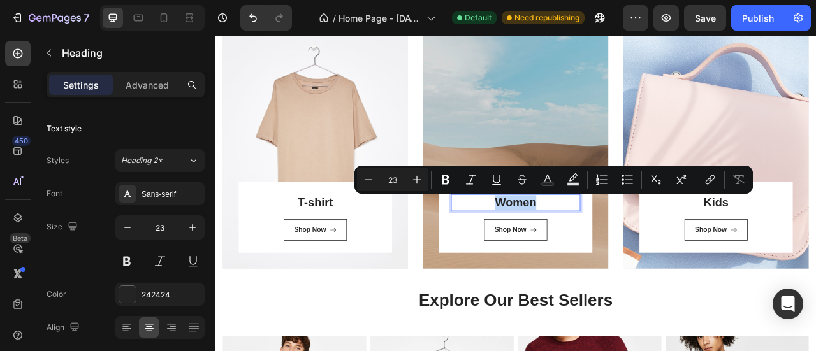
click at [573, 149] on div "Women Heading 16 Shop Now Button Row Row" at bounding box center [597, 178] width 236 height 288
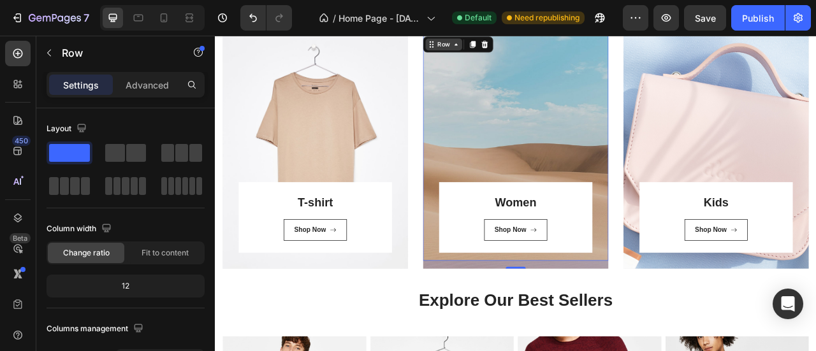
click at [522, 46] on icon at bounding box center [521, 46] width 10 height 10
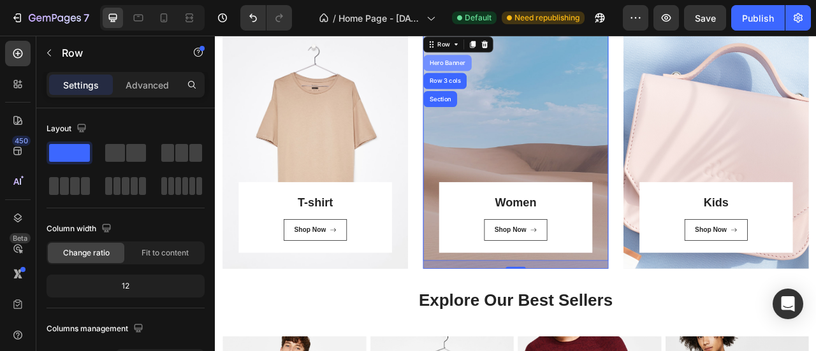
click at [516, 69] on div "Hero Banner" at bounding box center [510, 70] width 51 height 8
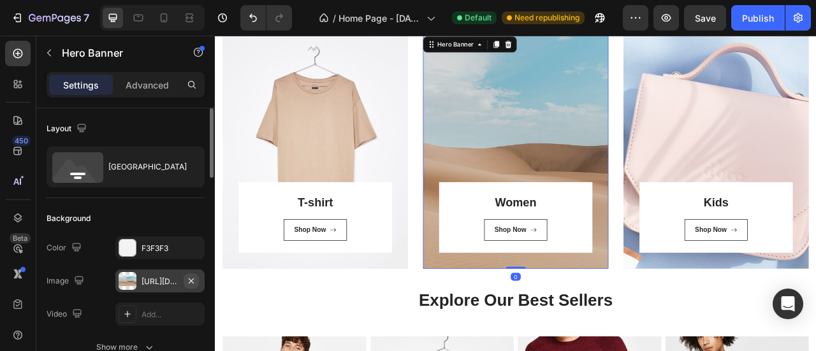
click at [192, 277] on icon "button" at bounding box center [191, 281] width 10 height 10
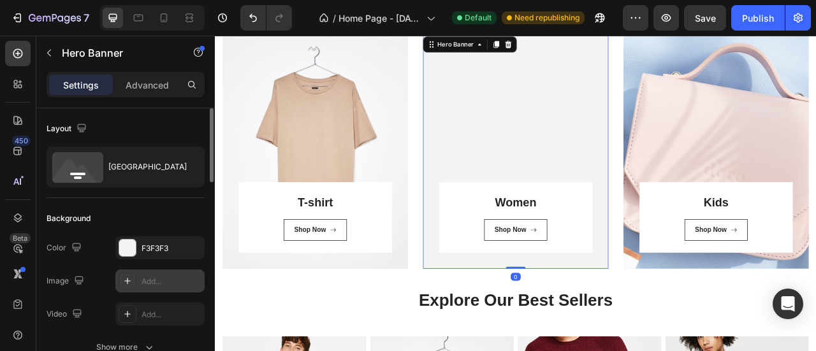
click at [159, 280] on div "Add..." at bounding box center [171, 281] width 60 height 11
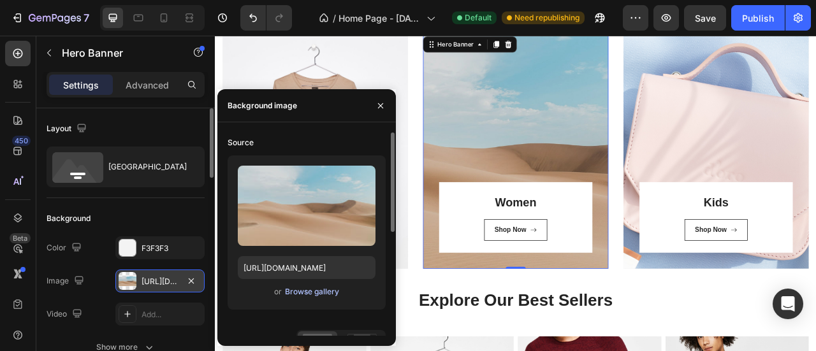
click at [299, 288] on div "Browse gallery" at bounding box center [312, 291] width 54 height 11
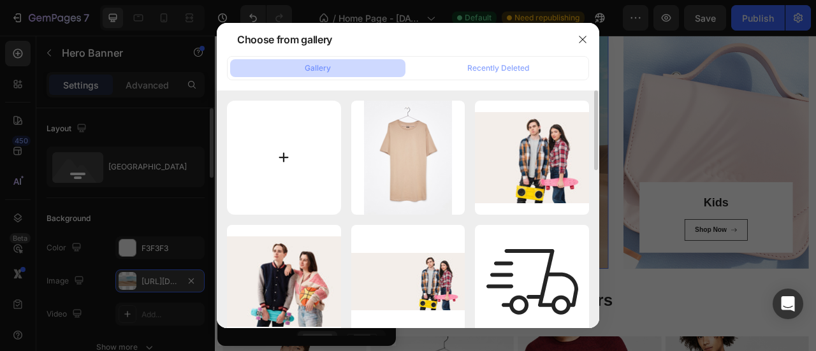
click at [297, 154] on input "file" at bounding box center [284, 158] width 114 height 114
type input "C:\fakepath\download_22.png"
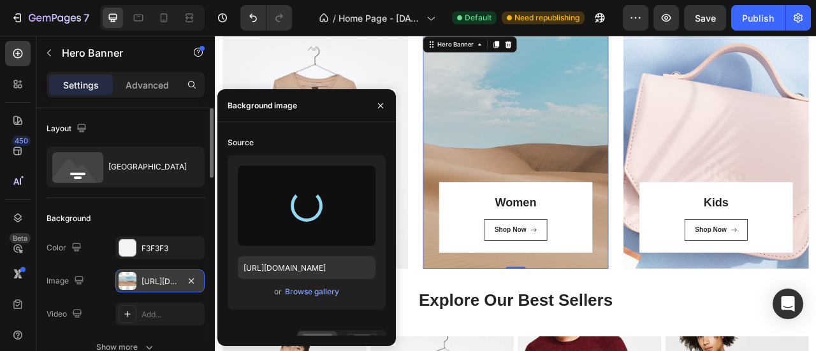
type input "[URL][DOMAIN_NAME]"
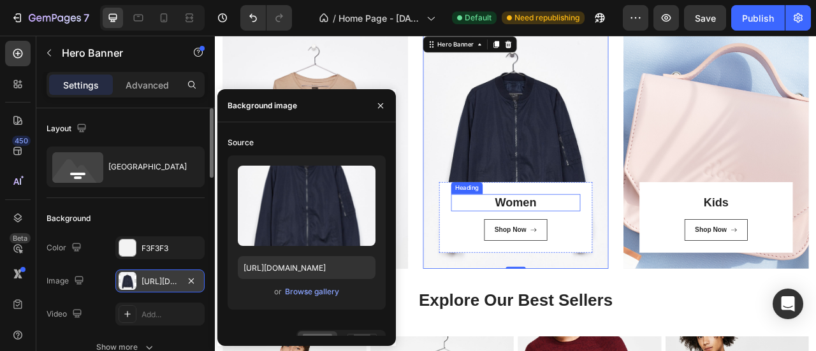
click at [590, 246] on p "Women" at bounding box center [597, 247] width 162 height 19
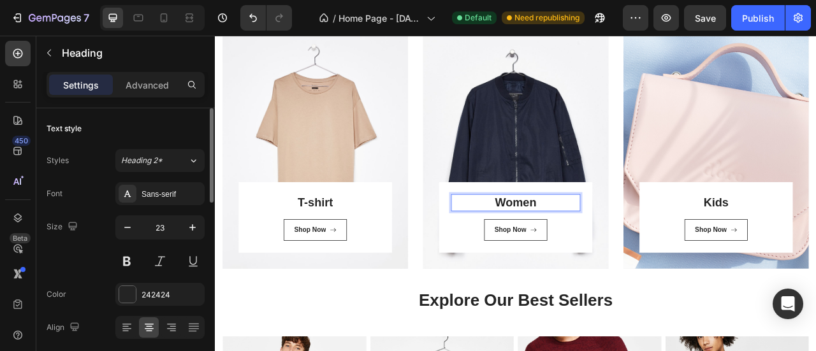
click at [589, 247] on p "Women" at bounding box center [597, 247] width 162 height 19
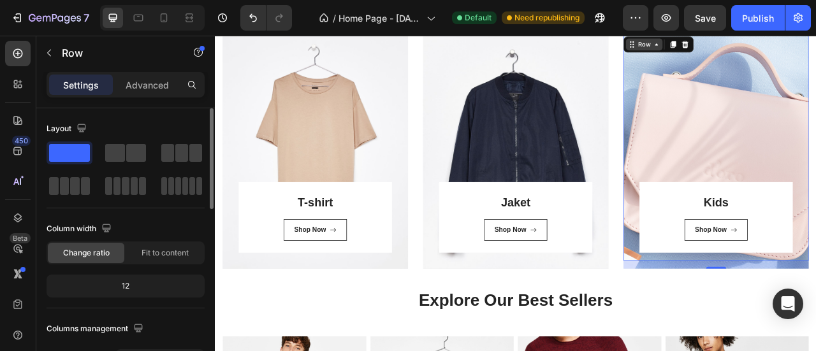
click at [774, 47] on icon at bounding box center [776, 46] width 4 height 3
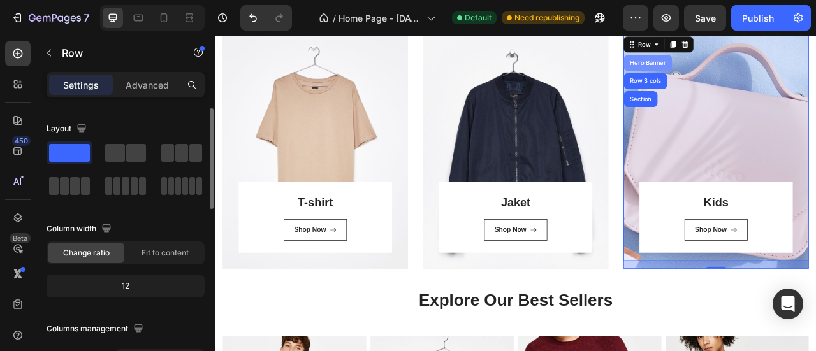
click at [767, 71] on div "Hero Banner" at bounding box center [765, 70] width 51 height 8
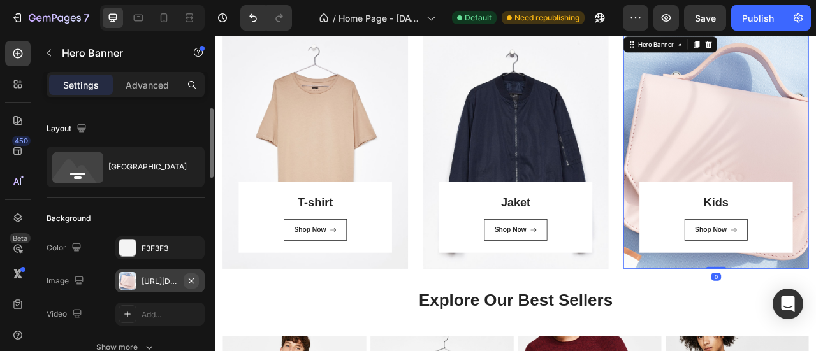
click at [192, 281] on icon "button" at bounding box center [191, 280] width 5 height 5
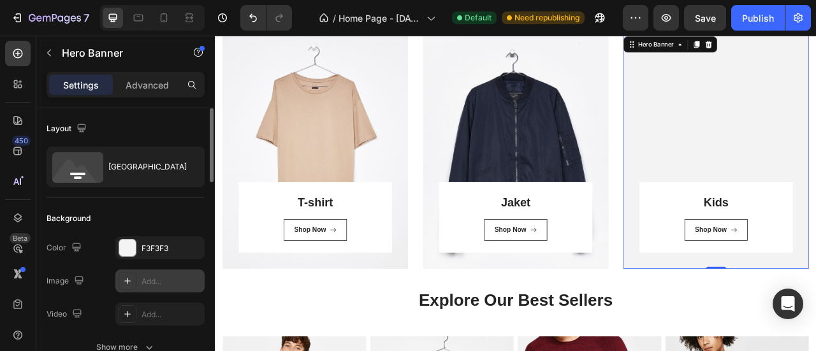
click at [152, 281] on div "Add..." at bounding box center [171, 281] width 60 height 11
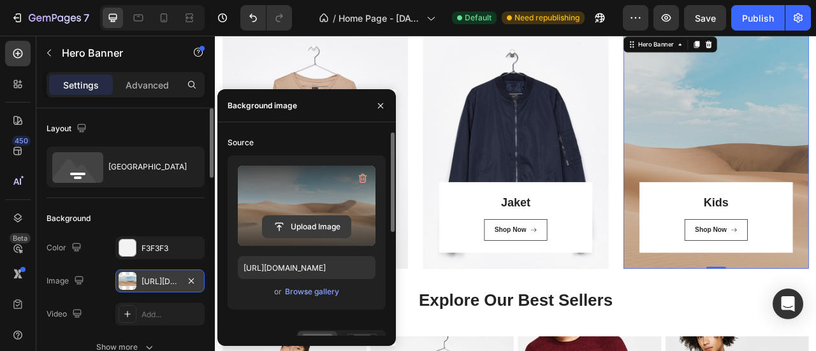
click at [297, 227] on input "file" at bounding box center [307, 227] width 88 height 22
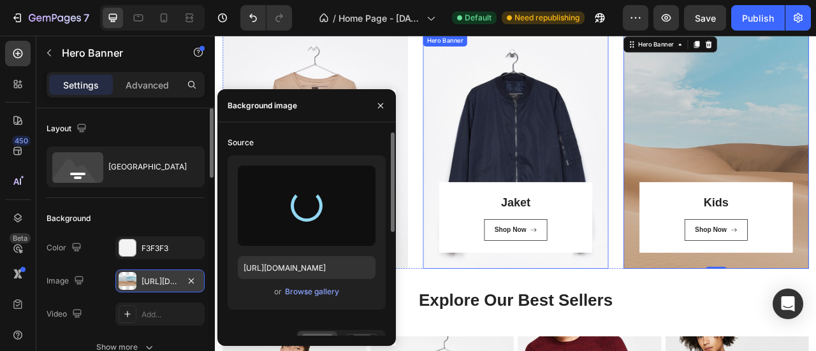
type input "[URL][DOMAIN_NAME]"
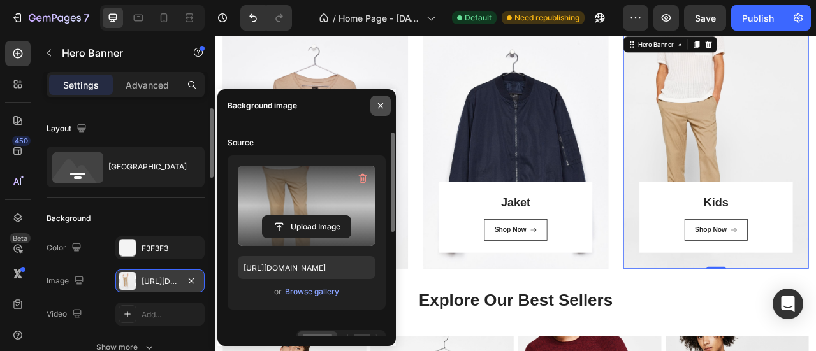
drag, startPoint x: 379, startPoint y: 103, endPoint x: 447, endPoint y: 187, distance: 109.2
click at [379, 103] on icon "button" at bounding box center [380, 106] width 10 height 10
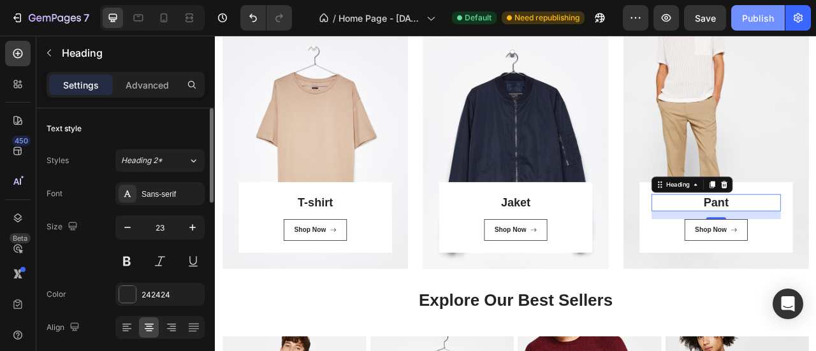
click at [762, 5] on button "Publish" at bounding box center [758, 17] width 54 height 25
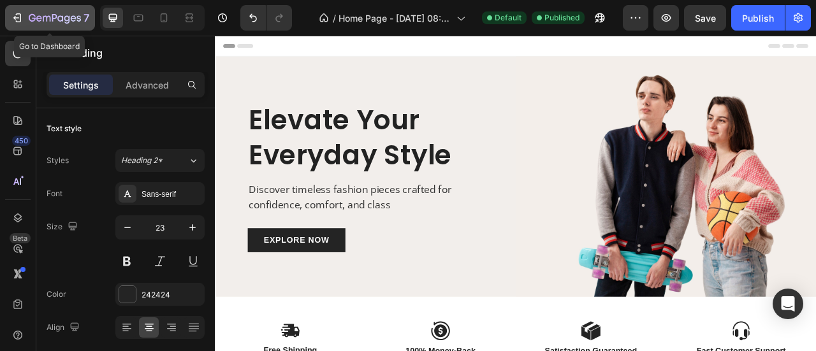
click at [20, 20] on icon "button" at bounding box center [19, 17] width 6 height 9
